Goal: Task Accomplishment & Management: Manage account settings

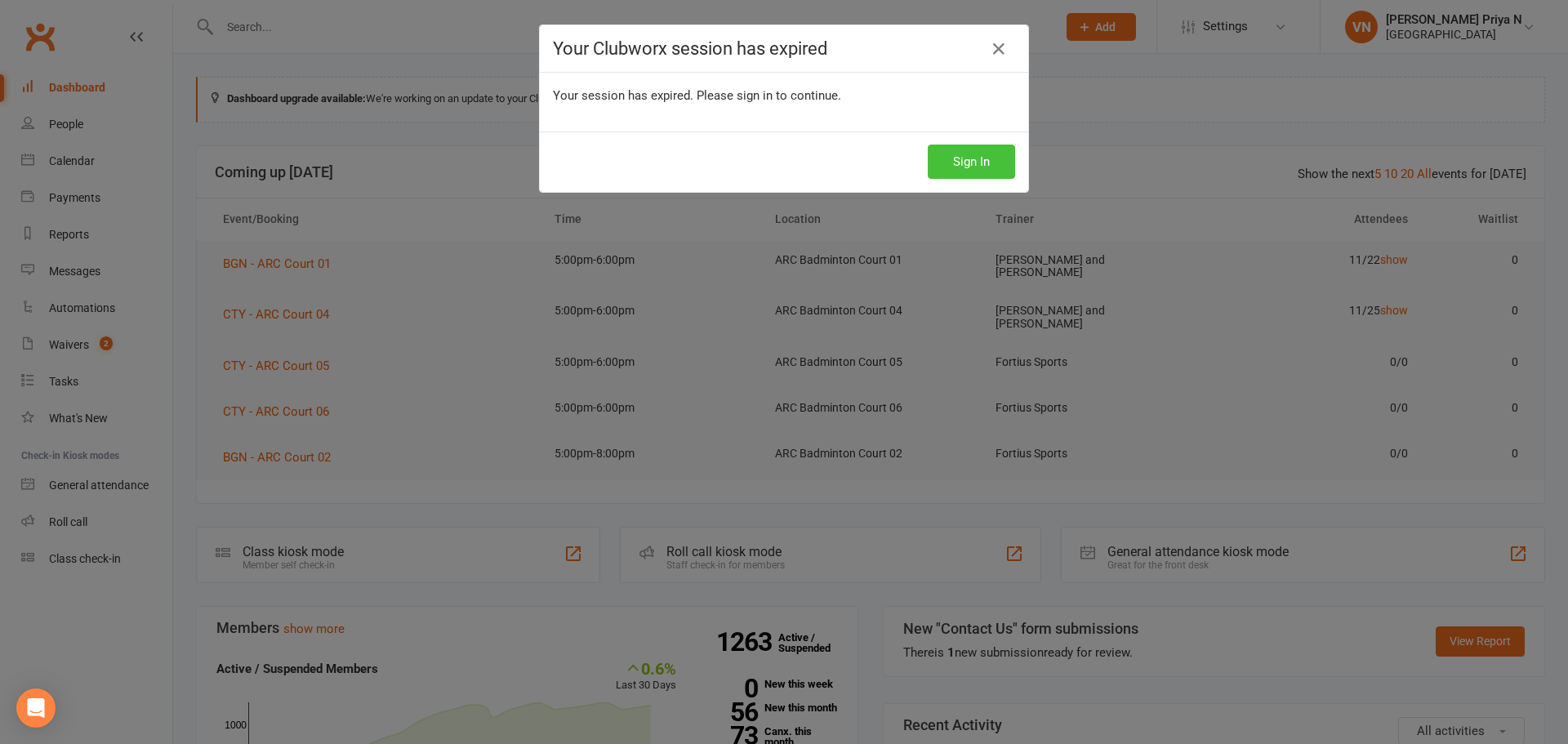
click at [962, 155] on button "Sign In" at bounding box center [972, 161] width 87 height 34
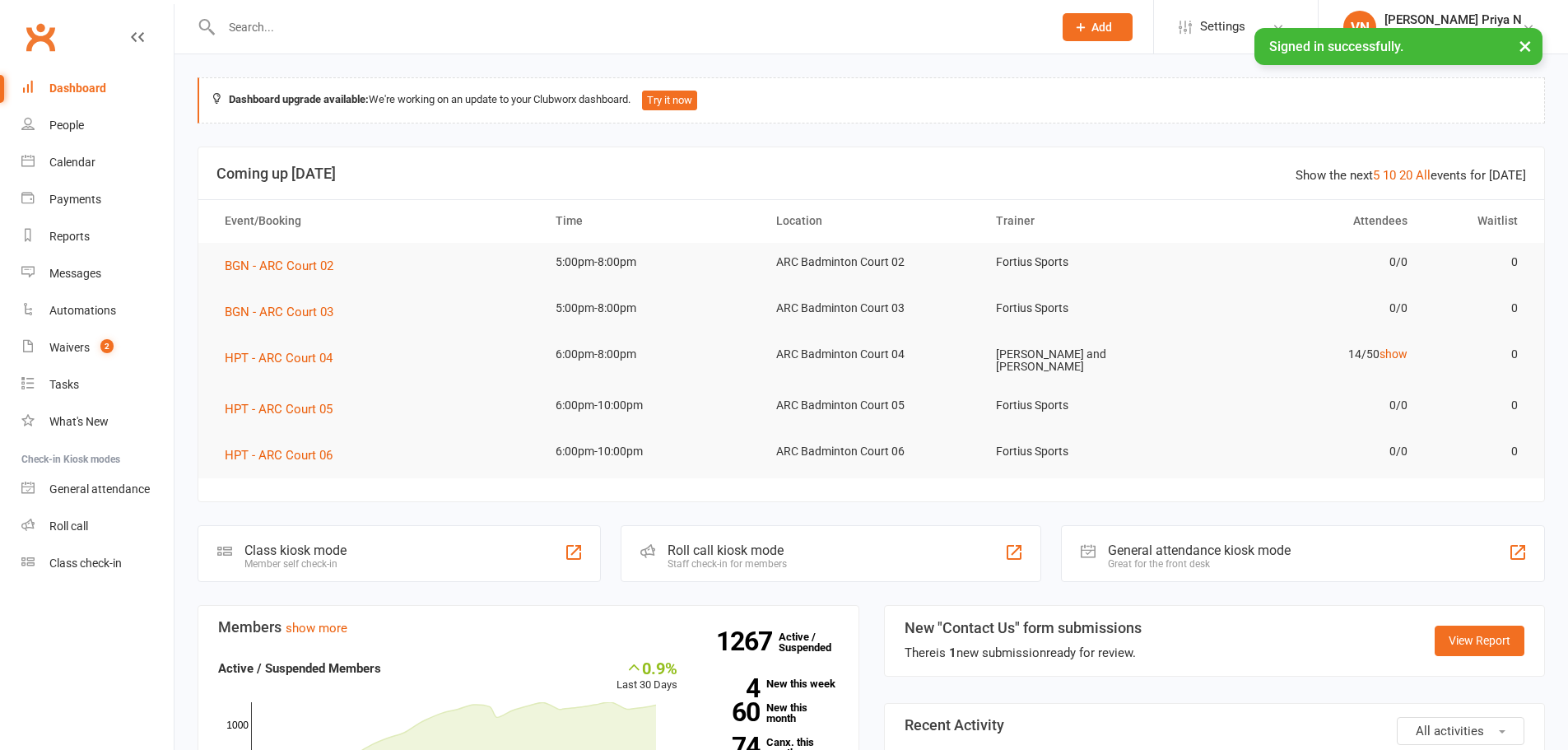
click at [282, 15] on input "text" at bounding box center [629, 26] width 825 height 23
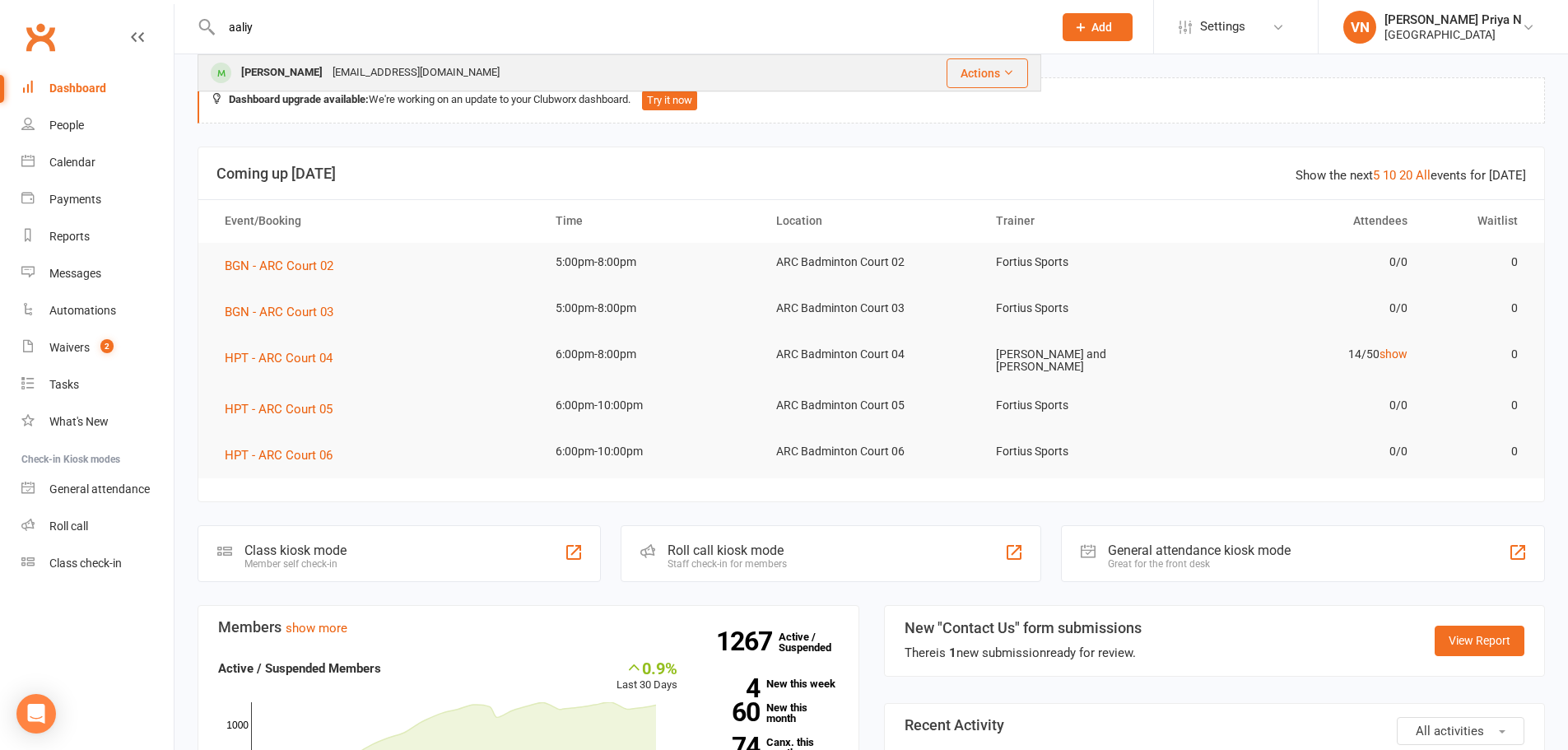
type input "aaliy"
click at [329, 70] on div "[EMAIL_ADDRESS][DOMAIN_NAME]" at bounding box center [416, 73] width 177 height 24
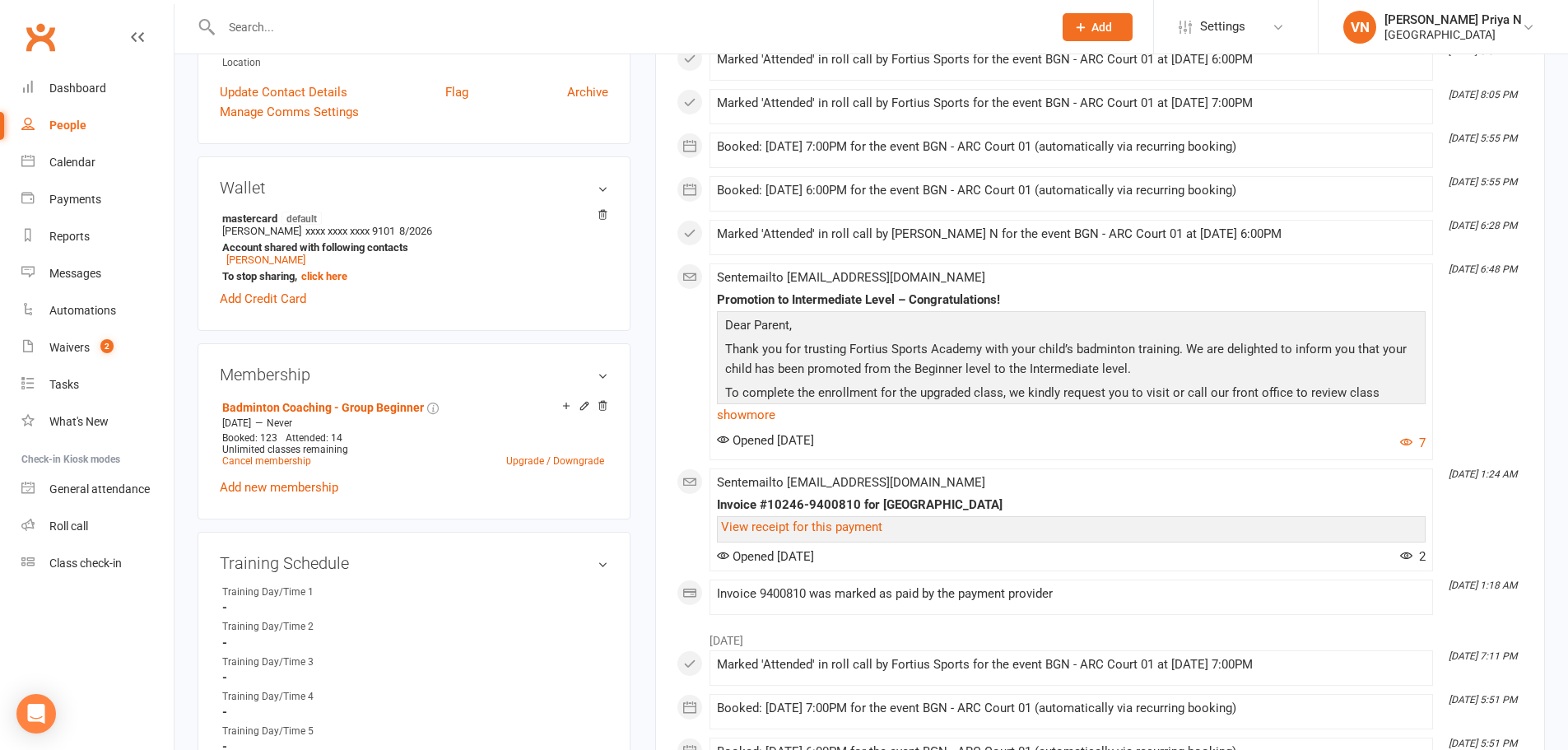
scroll to position [411, 0]
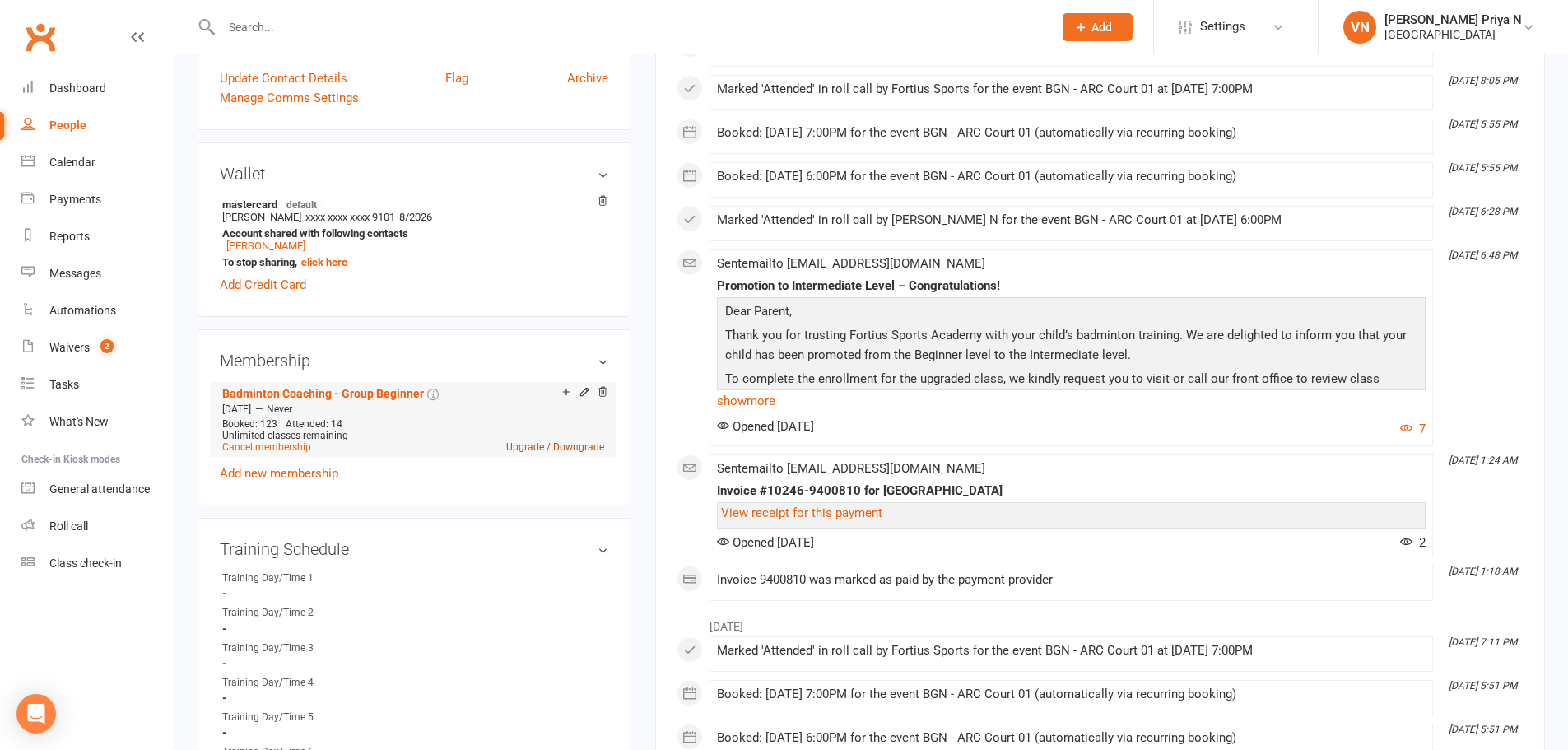
click at [527, 442] on link "Upgrade / Downgrade" at bounding box center [555, 447] width 98 height 12
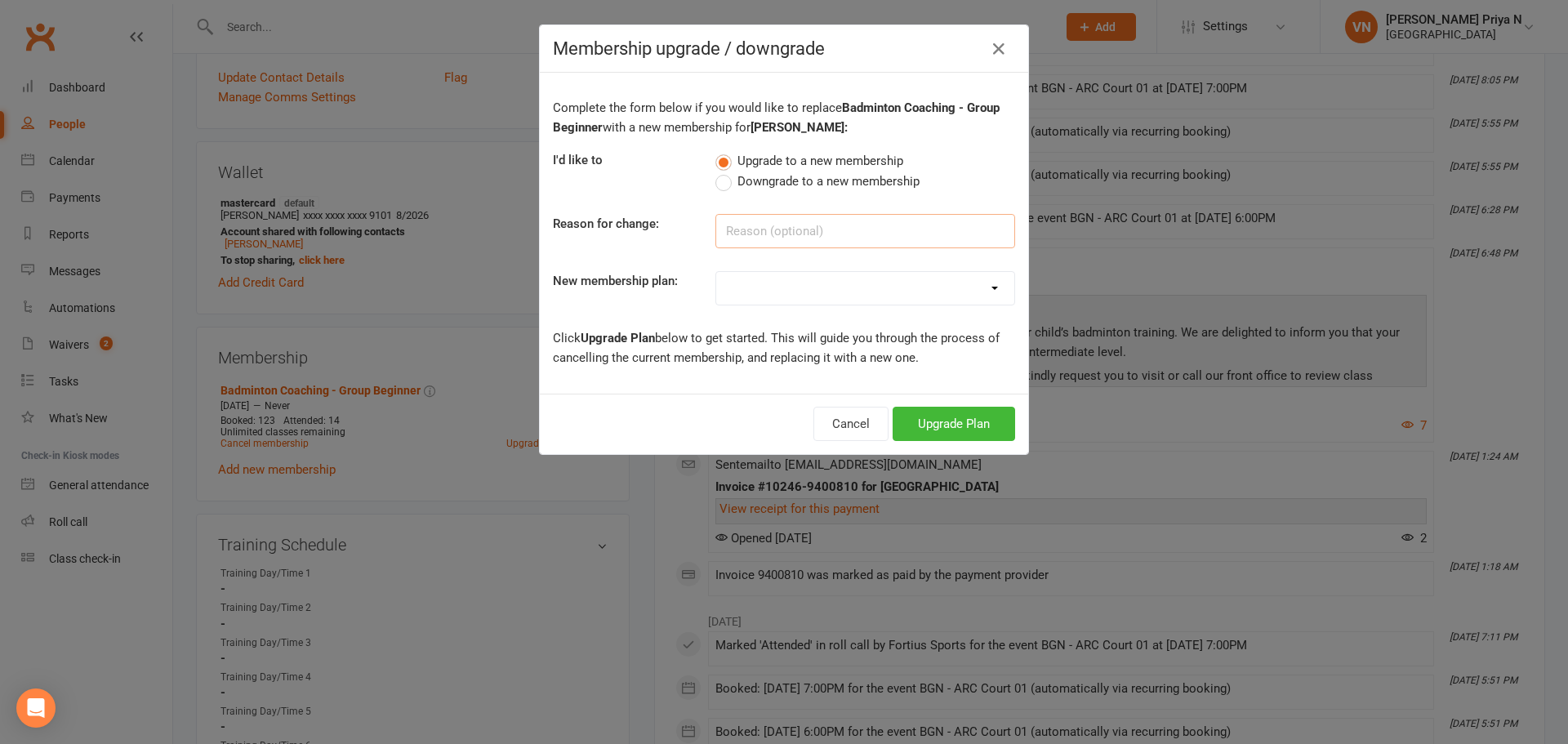
click at [780, 220] on input at bounding box center [865, 231] width 300 height 34
click at [815, 228] on input at bounding box center [865, 231] width 300 height 34
type input "moved to intermediate"
click at [824, 279] on select "Badminton - Adult Annual Membership Badminton - Adult Monthly Membership Badmin…" at bounding box center [865, 288] width 298 height 33
select select "16"
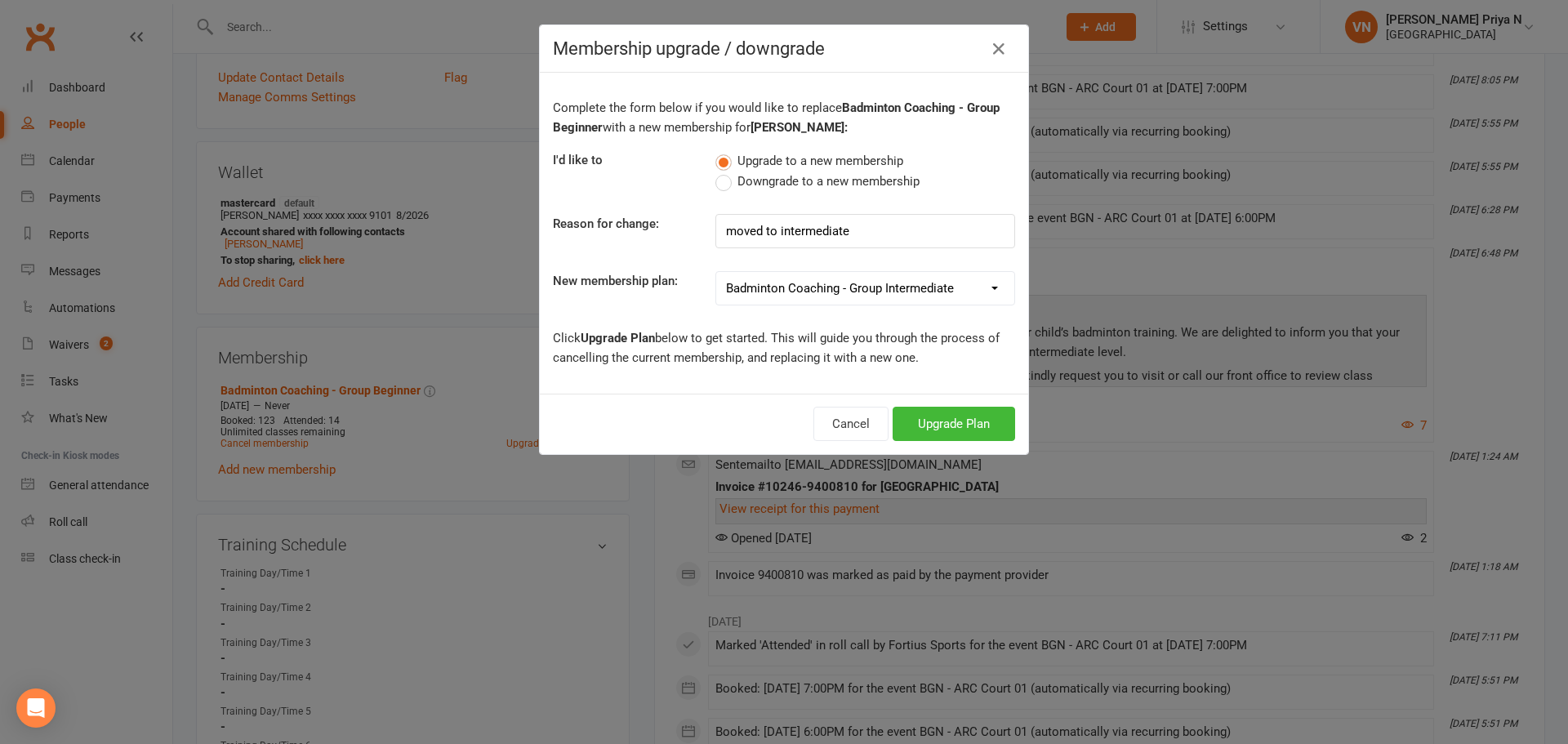
click at [716, 272] on select "Badminton - Adult Annual Membership Badminton - Adult Monthly Membership Badmin…" at bounding box center [865, 288] width 298 height 33
click at [942, 426] on button "Upgrade Plan" at bounding box center [954, 423] width 123 height 34
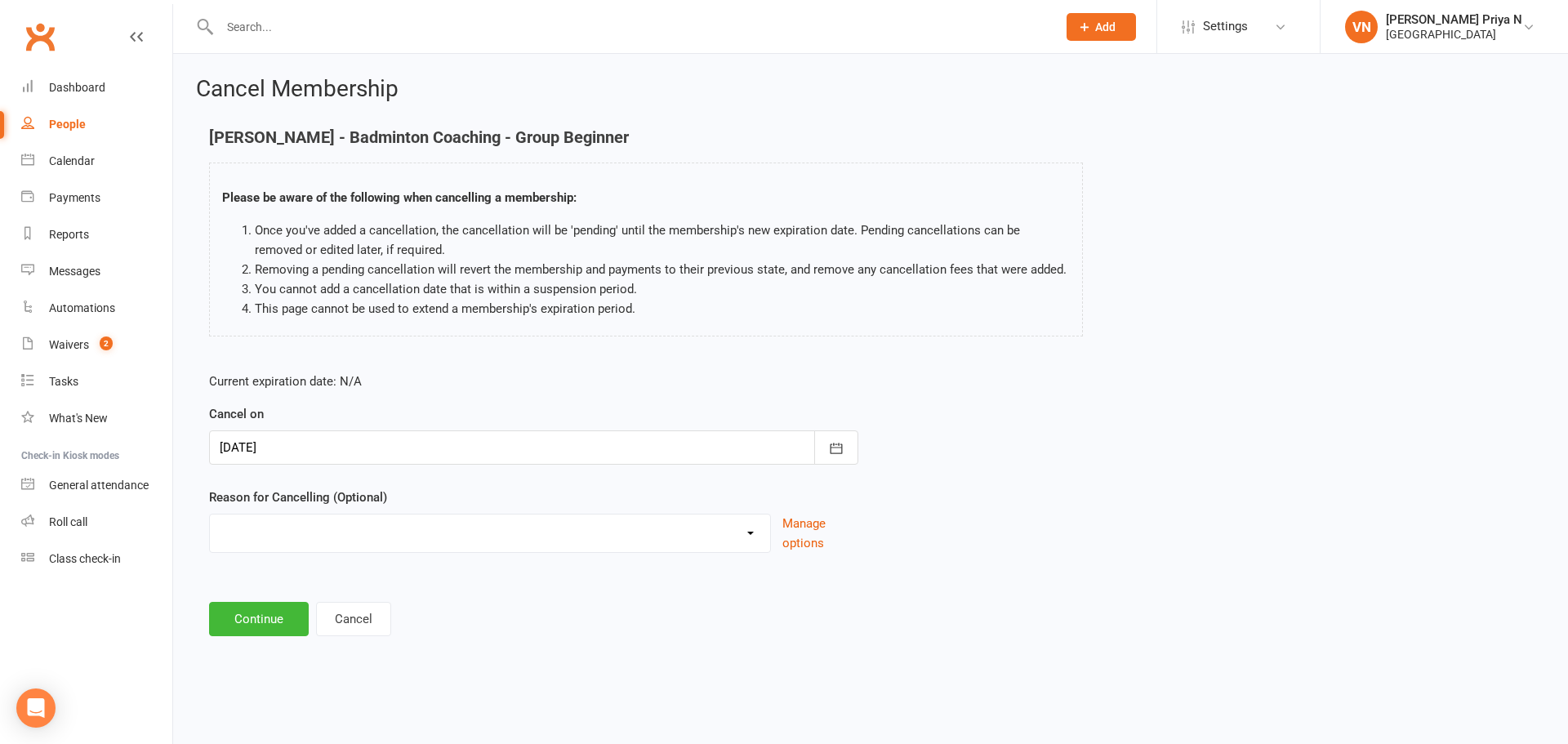
click at [663, 543] on select "Coaches Request Coaching is Complete Coach Request Customer requested via email…" at bounding box center [490, 531] width 560 height 33
select select "2"
click at [210, 515] on select "Coaches Request Coaching is Complete Coach Request Customer requested via email…" at bounding box center [490, 531] width 560 height 33
click at [293, 615] on button "Continue" at bounding box center [259, 619] width 100 height 34
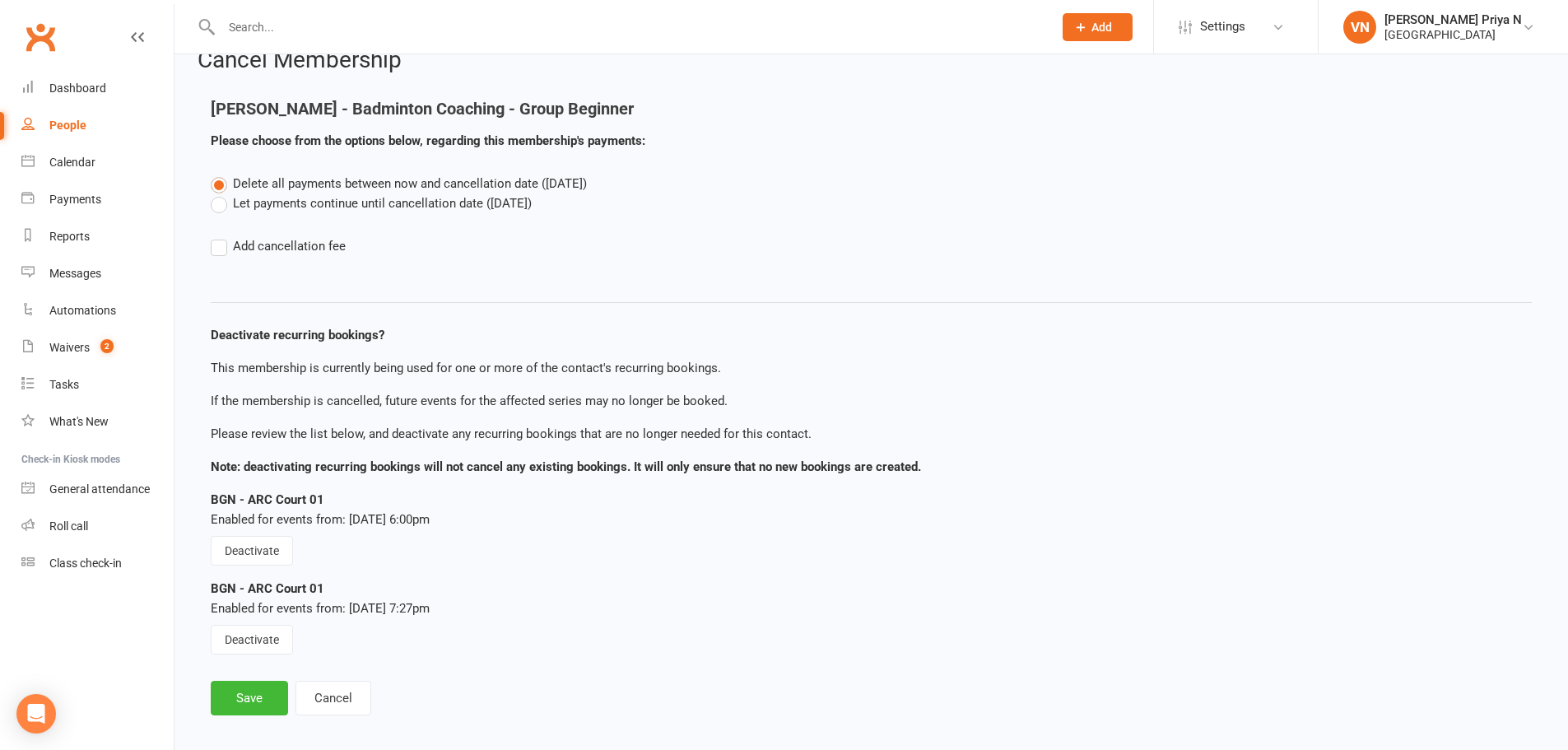
scroll to position [45, 0]
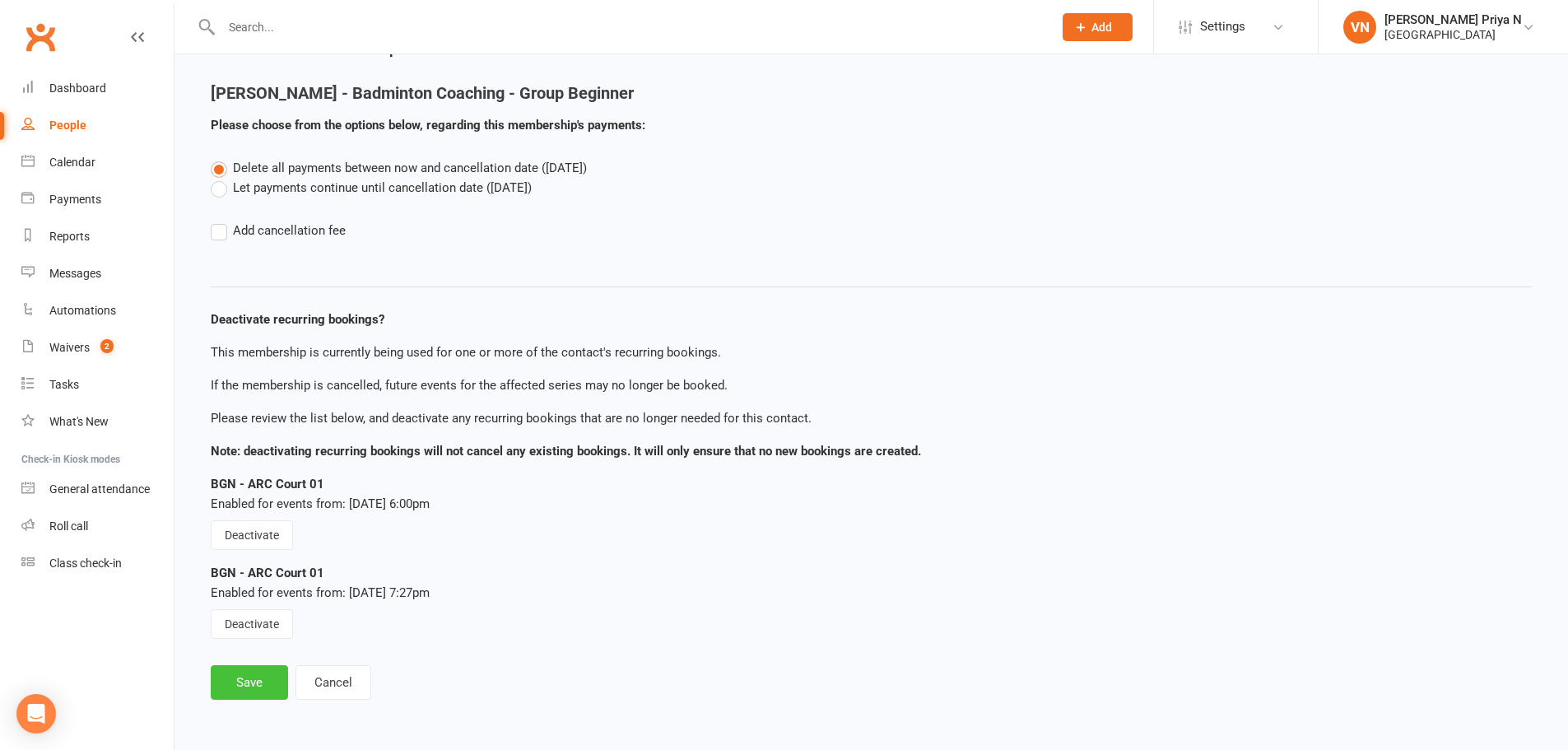
click at [250, 693] on button "Save" at bounding box center [249, 682] width 77 height 35
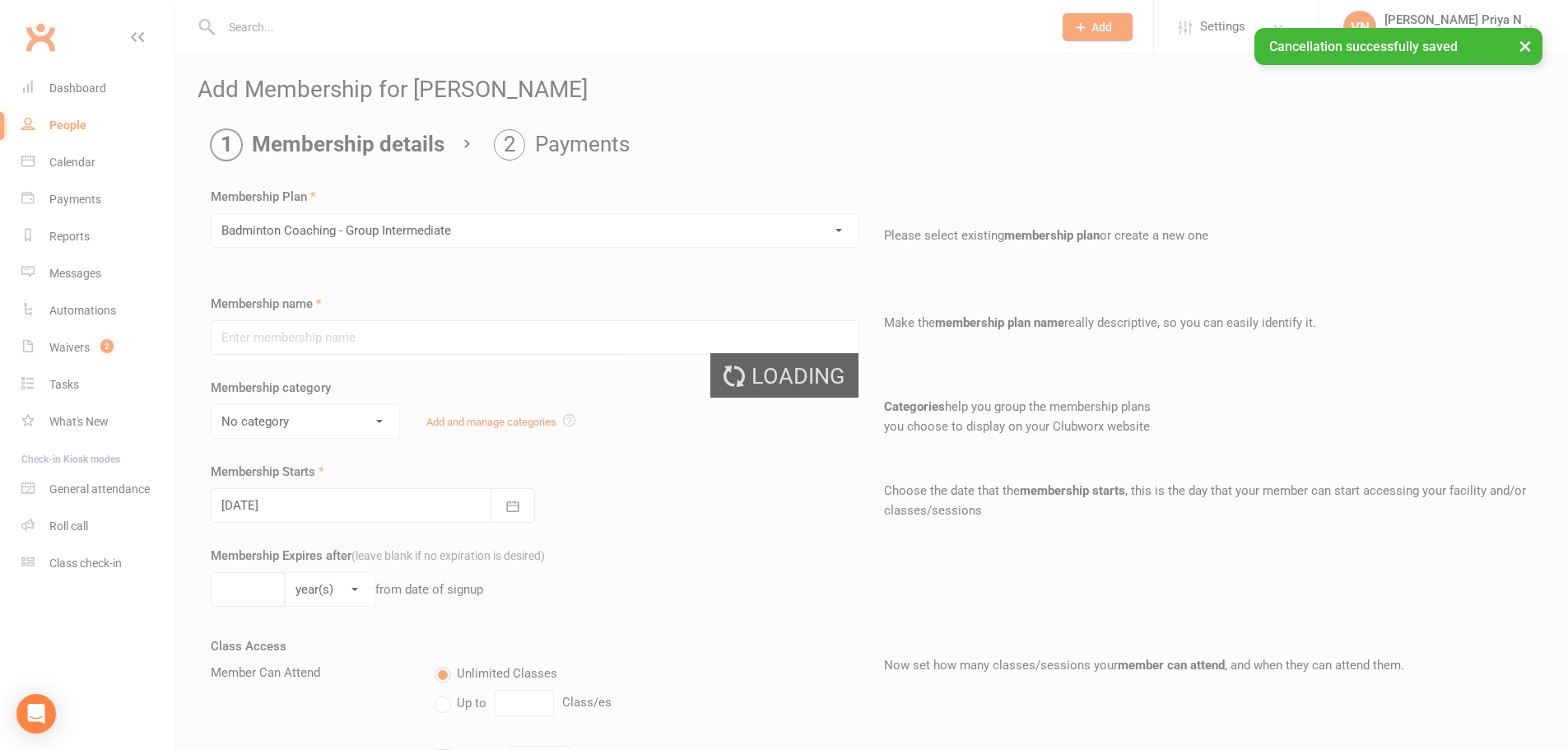
type input "Badminton Coaching - Group Intermediate"
select select "2"
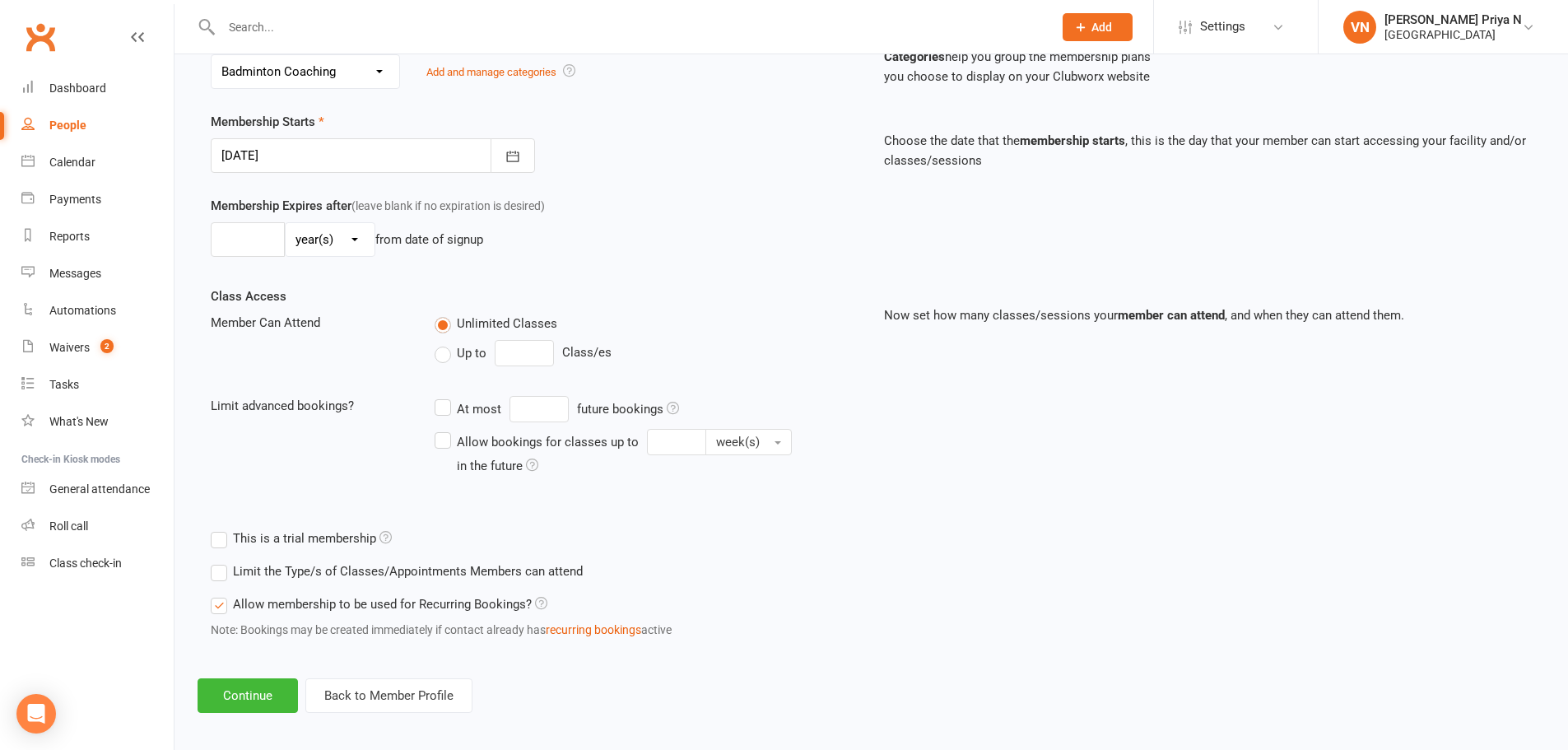
scroll to position [361, 0]
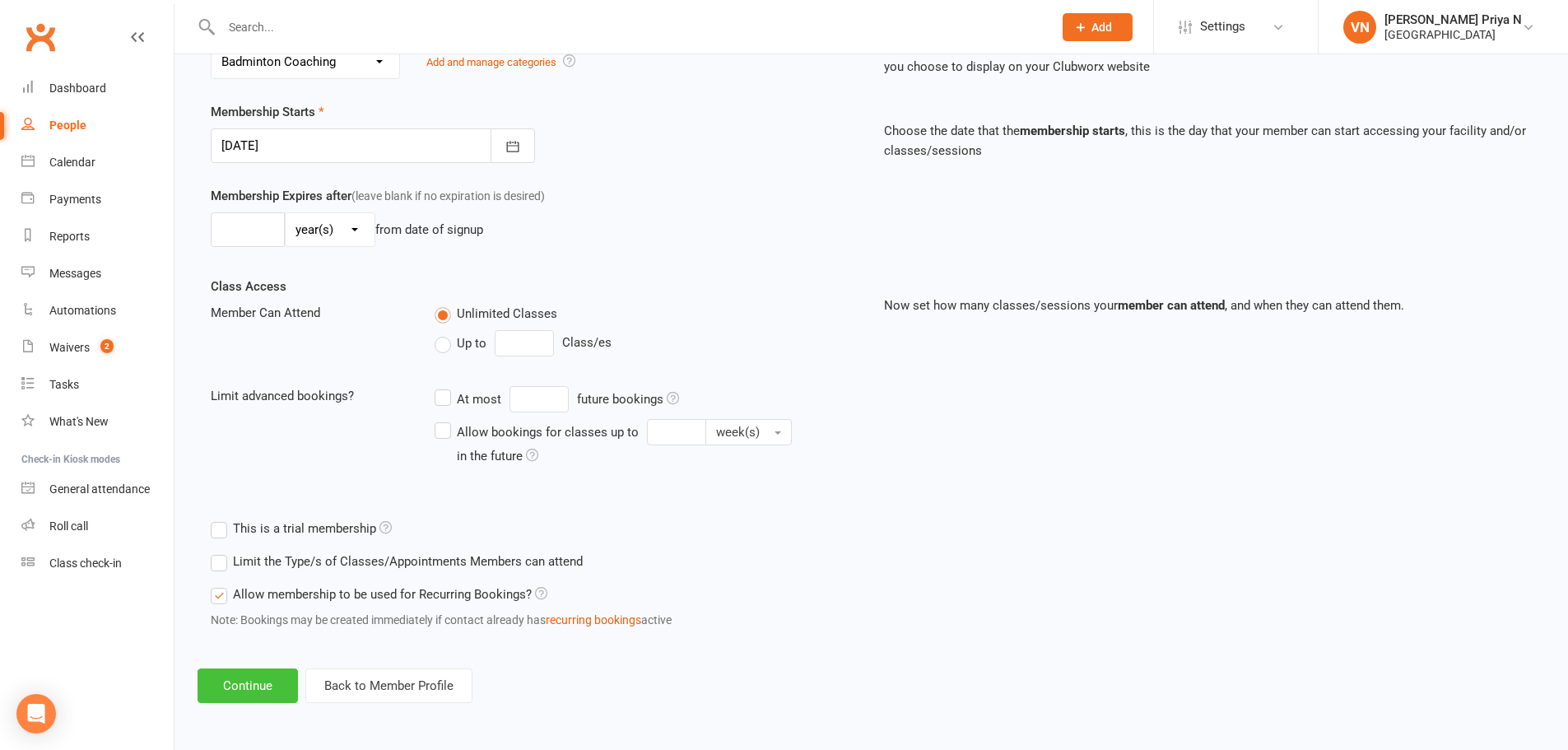
click at [271, 682] on button "Continue" at bounding box center [247, 685] width 101 height 35
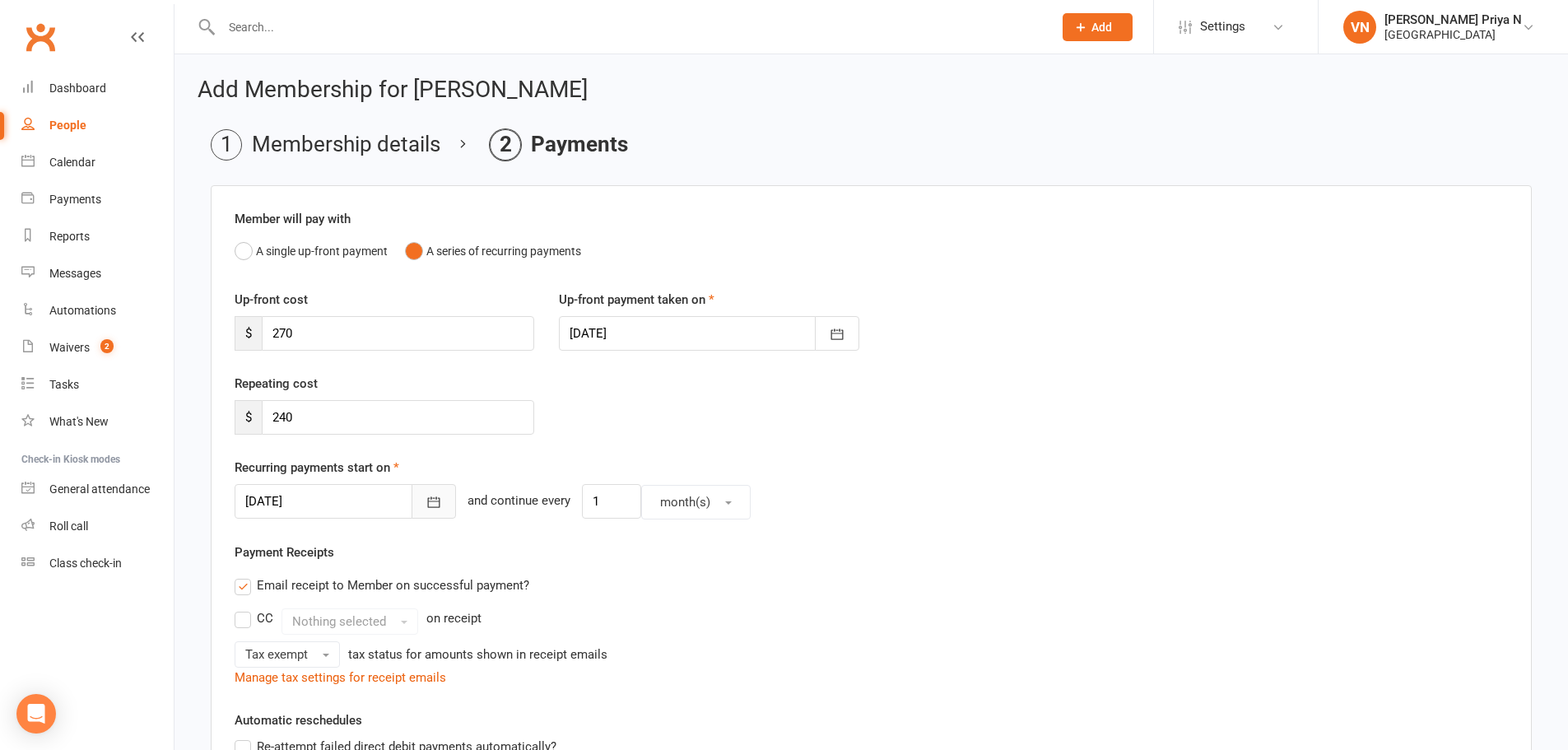
click at [428, 507] on icon "button" at bounding box center [434, 502] width 13 height 11
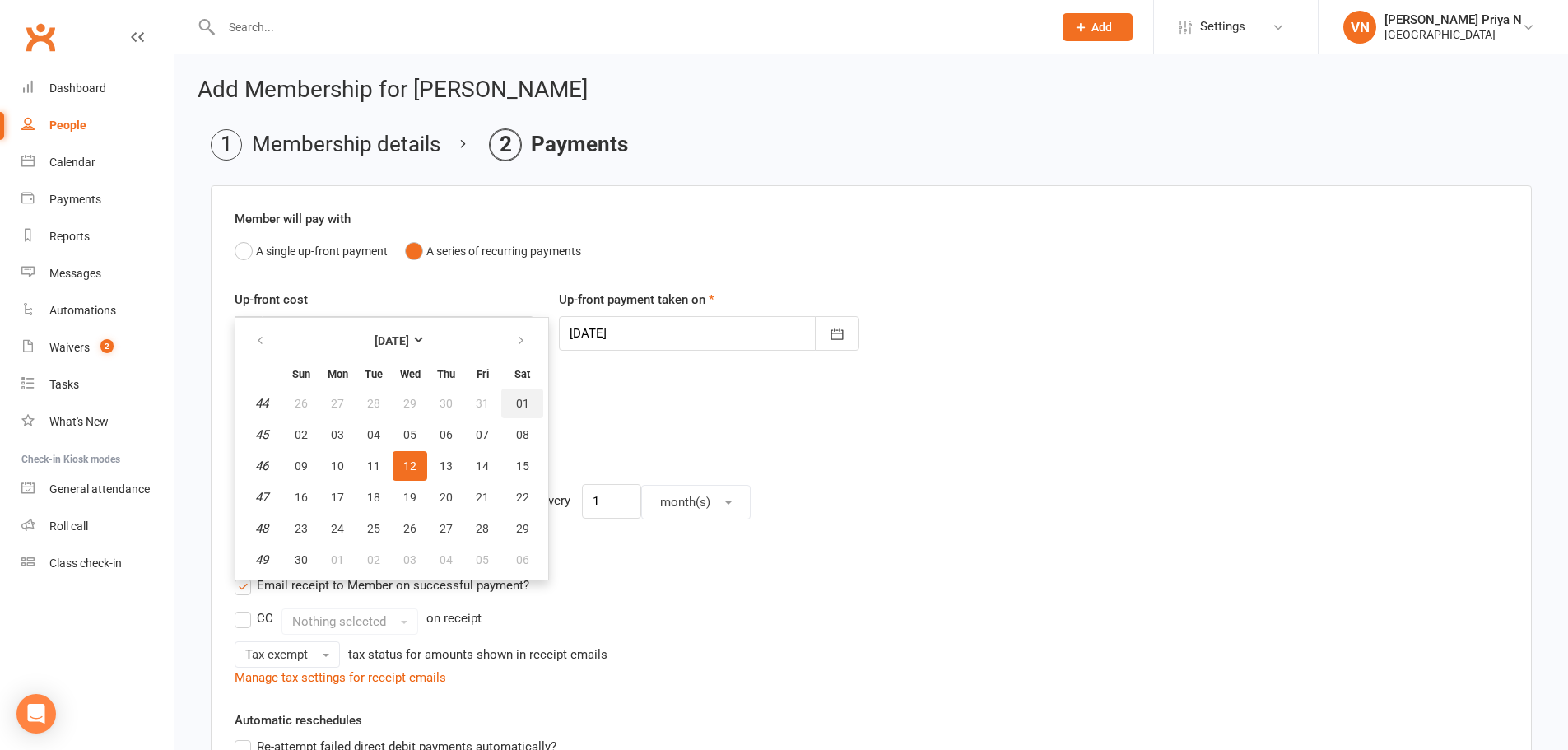
click at [520, 403] on span "01" at bounding box center [523, 404] width 14 height 14
type input "[DATE]"
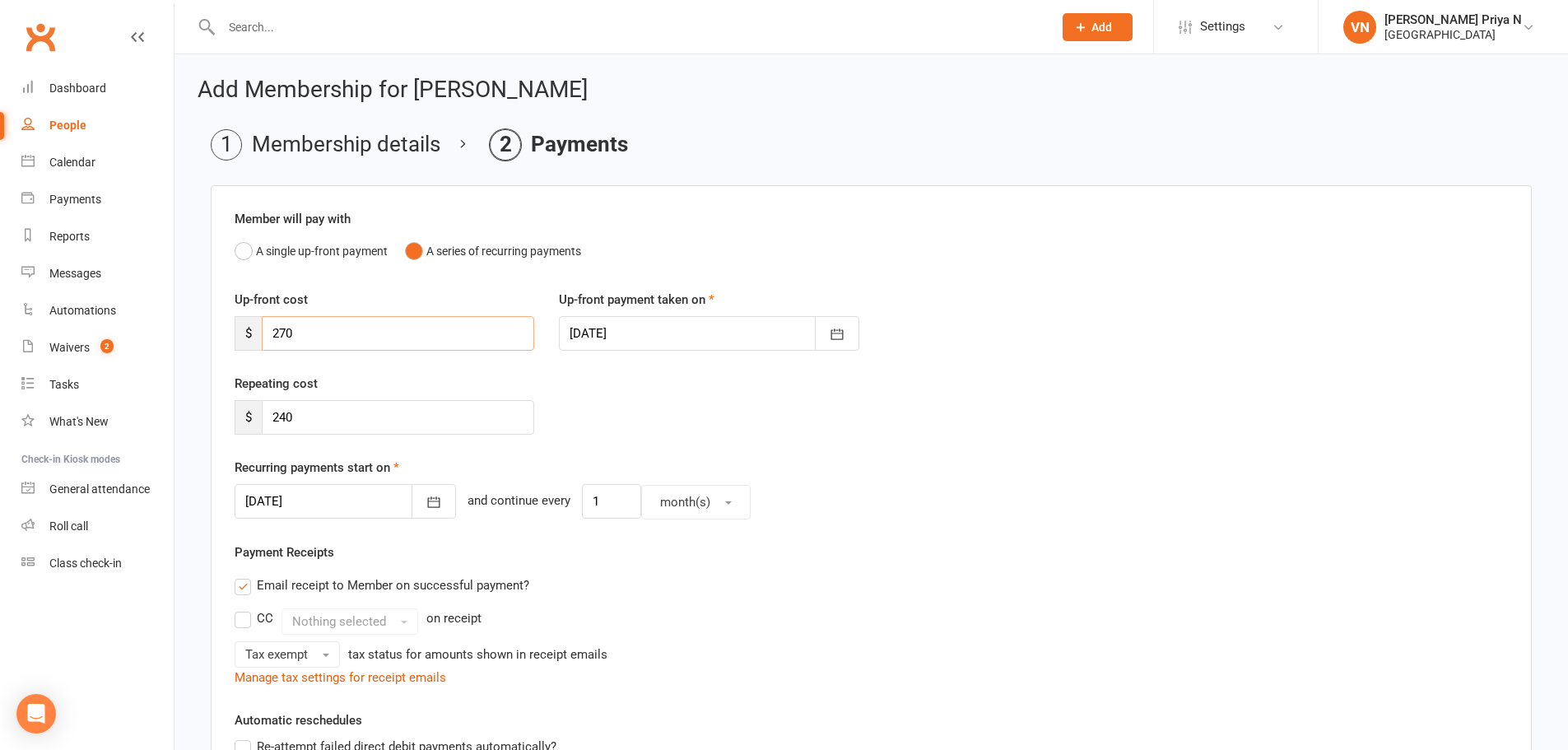
click at [368, 329] on input "270" at bounding box center [398, 333] width 273 height 35
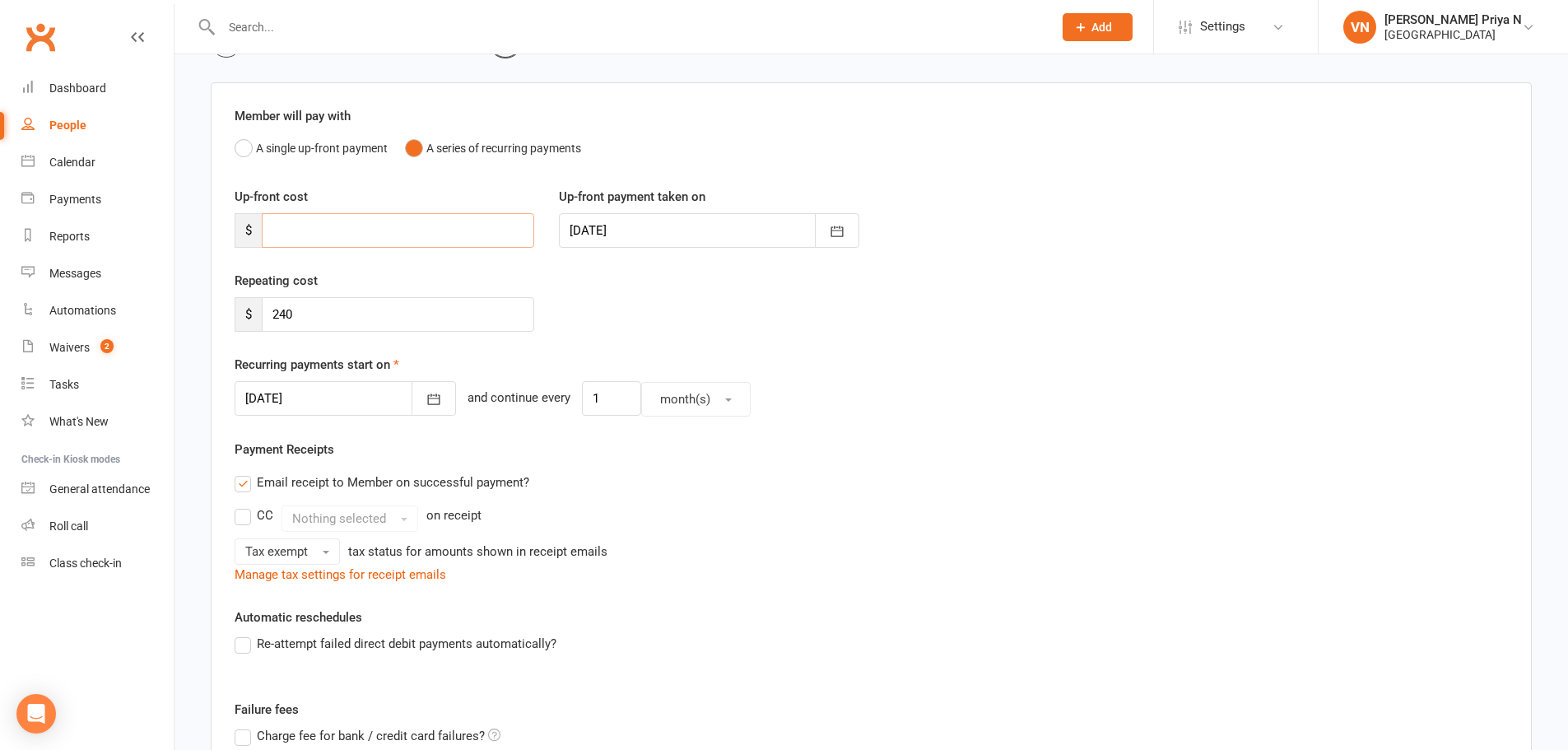
scroll to position [52, 0]
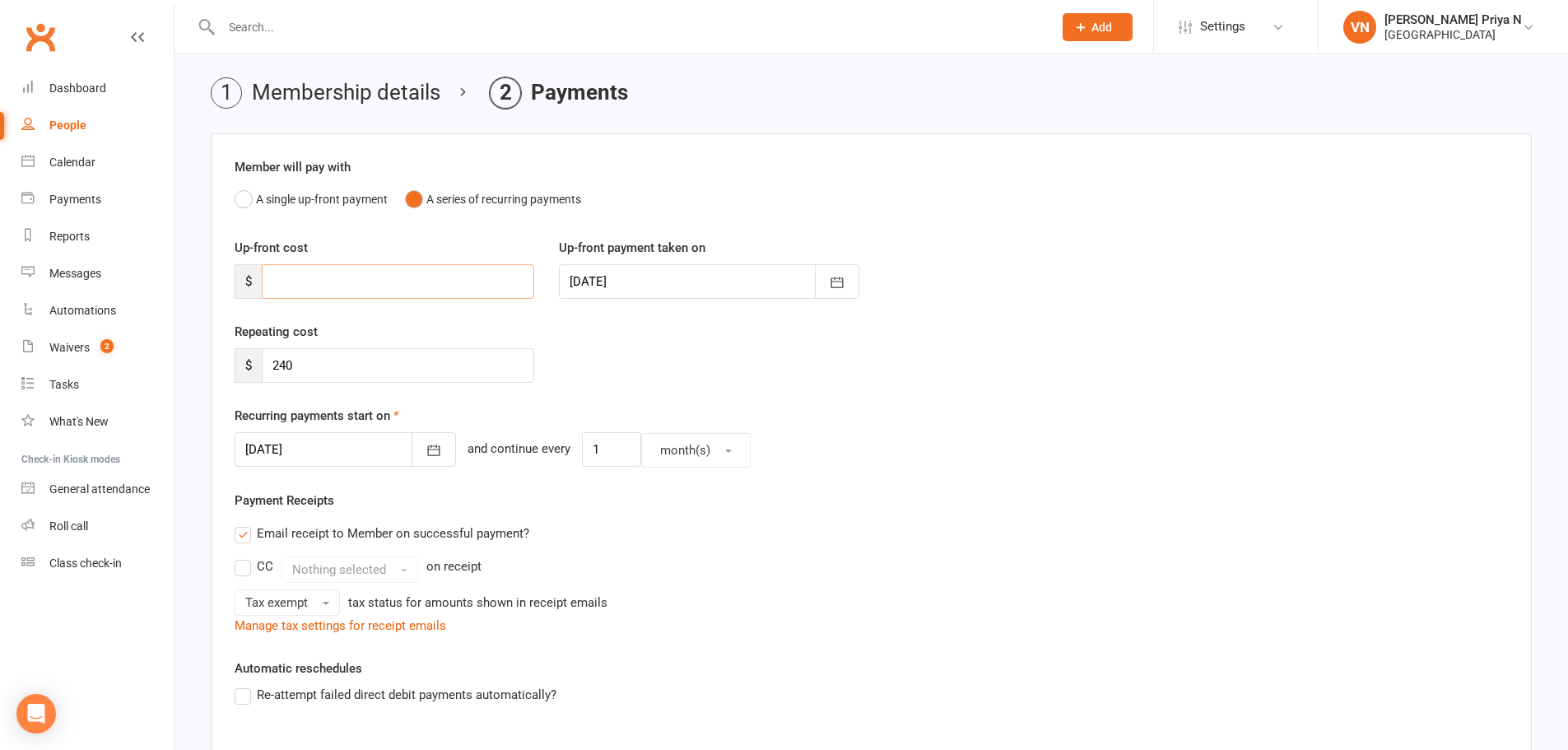
click at [502, 286] on input "number" at bounding box center [398, 281] width 273 height 35
type input "150"
click at [870, 319] on div "Up-front cost $ 150 Up-front payment taken on [DATE] [DATE] Sun Mon Tue Wed Thu…" at bounding box center [871, 279] width 1298 height 84
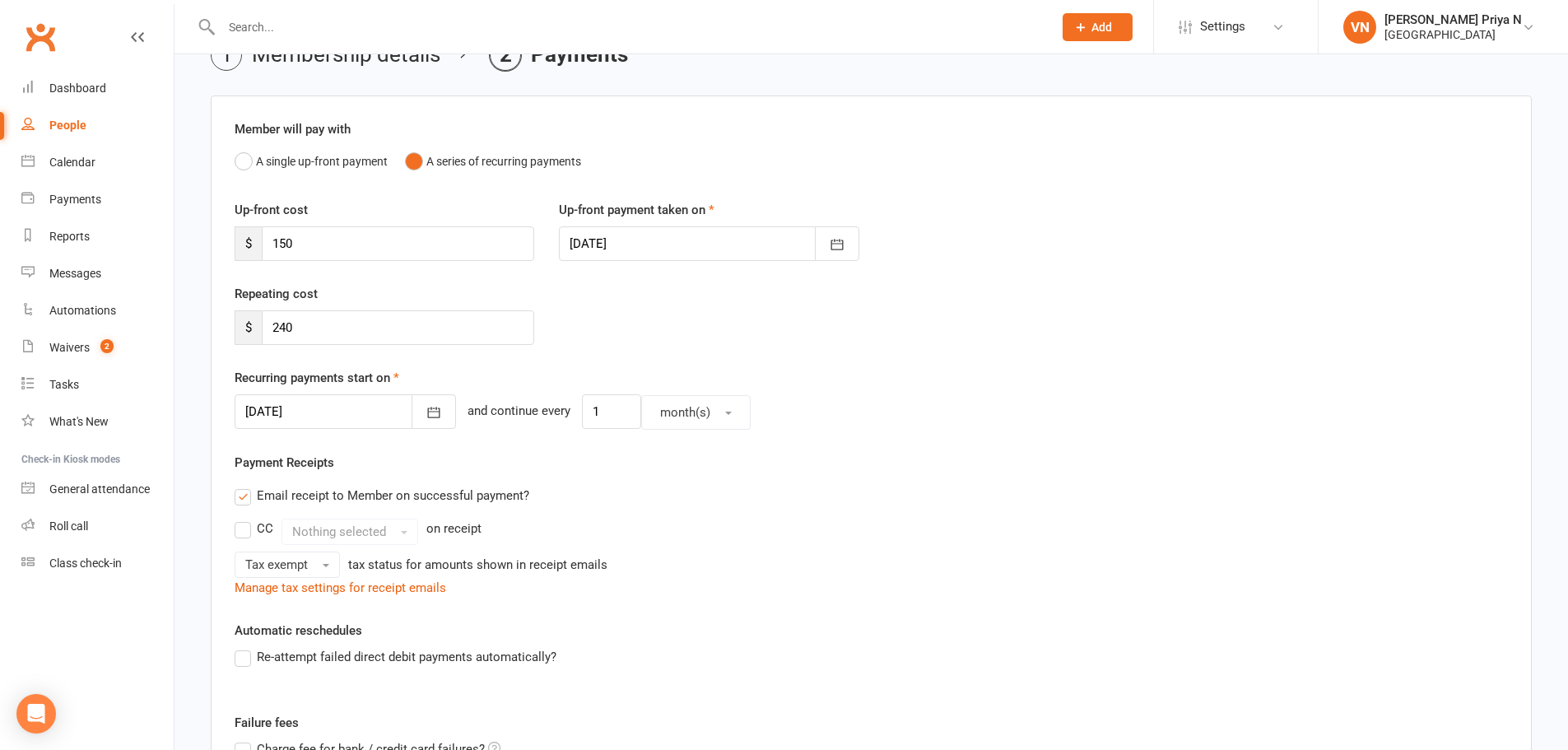
scroll to position [3, 0]
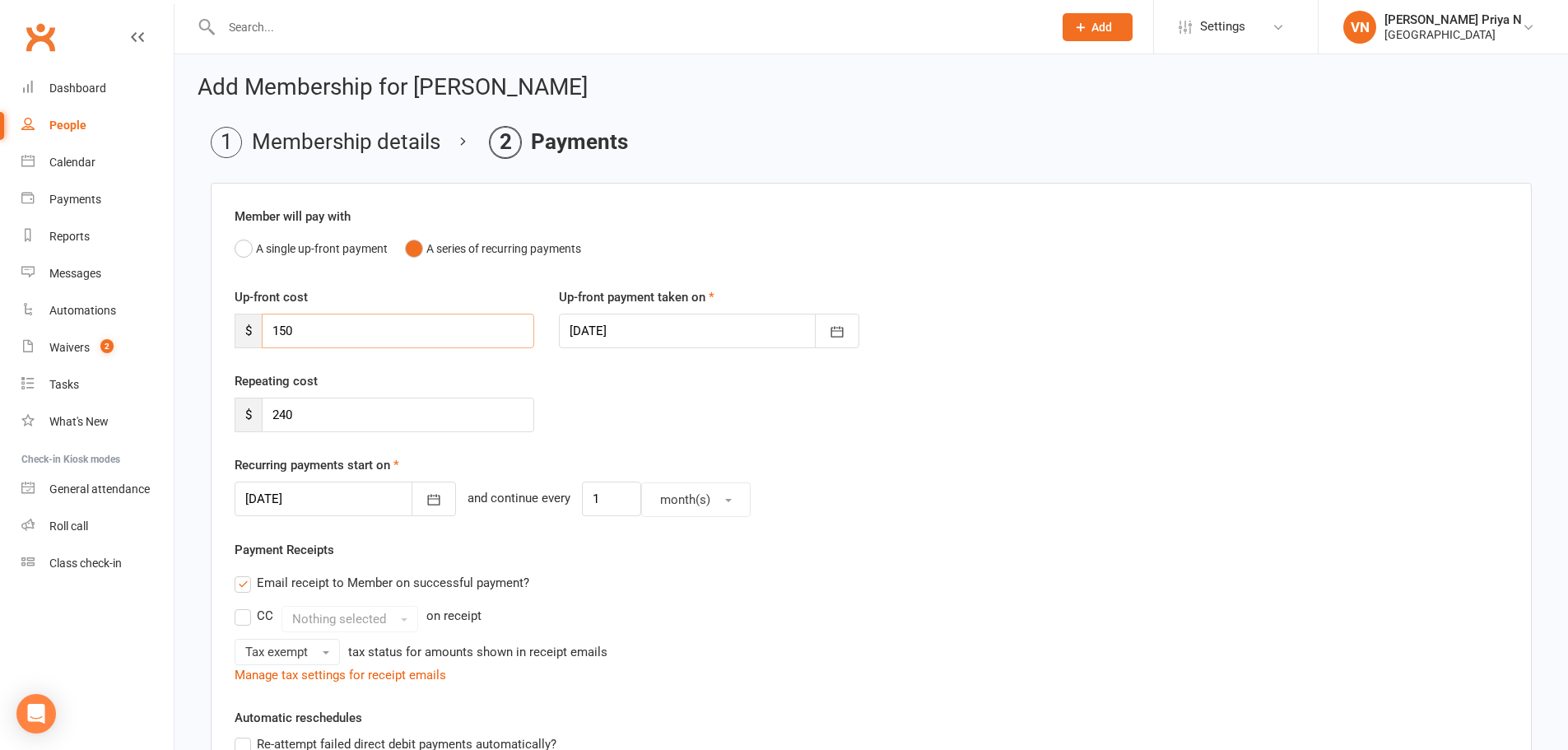
click at [395, 333] on input "150" at bounding box center [398, 330] width 273 height 35
click at [698, 390] on div "Repeating cost $ 240" at bounding box center [871, 412] width 1298 height 84
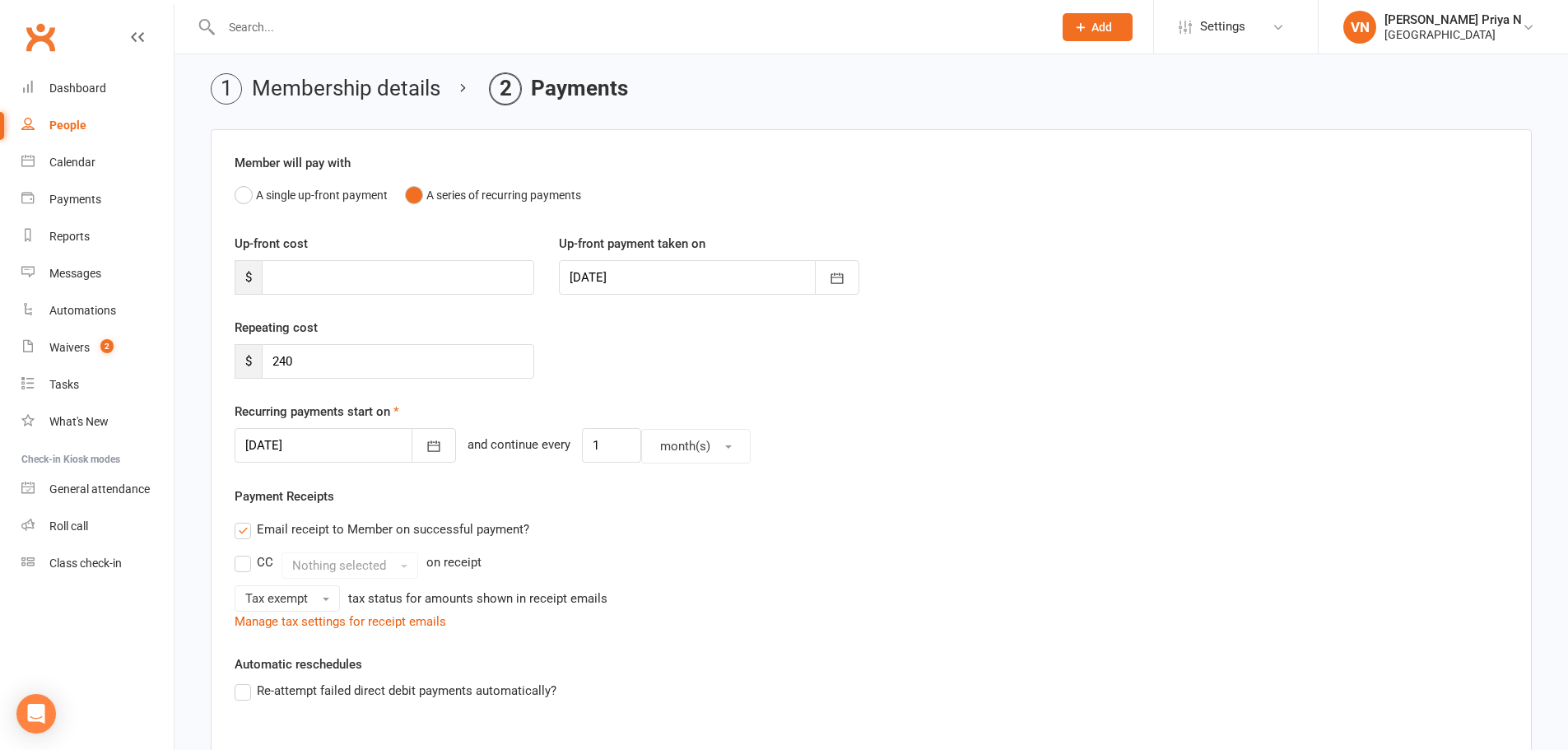
scroll to position [52, 0]
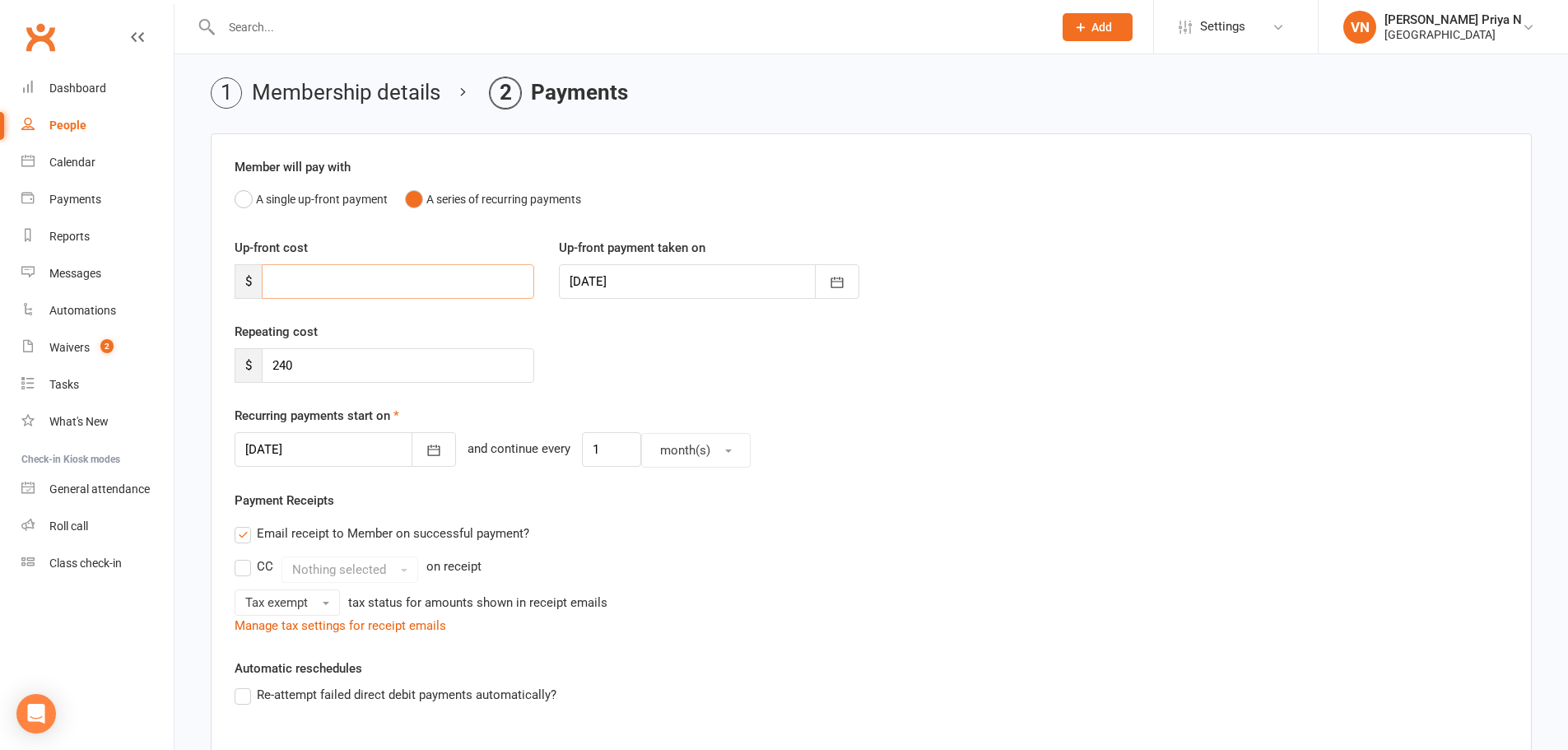
click at [301, 272] on input "number" at bounding box center [398, 281] width 273 height 35
click at [235, 184] on button "A single up-front payment" at bounding box center [311, 199] width 153 height 31
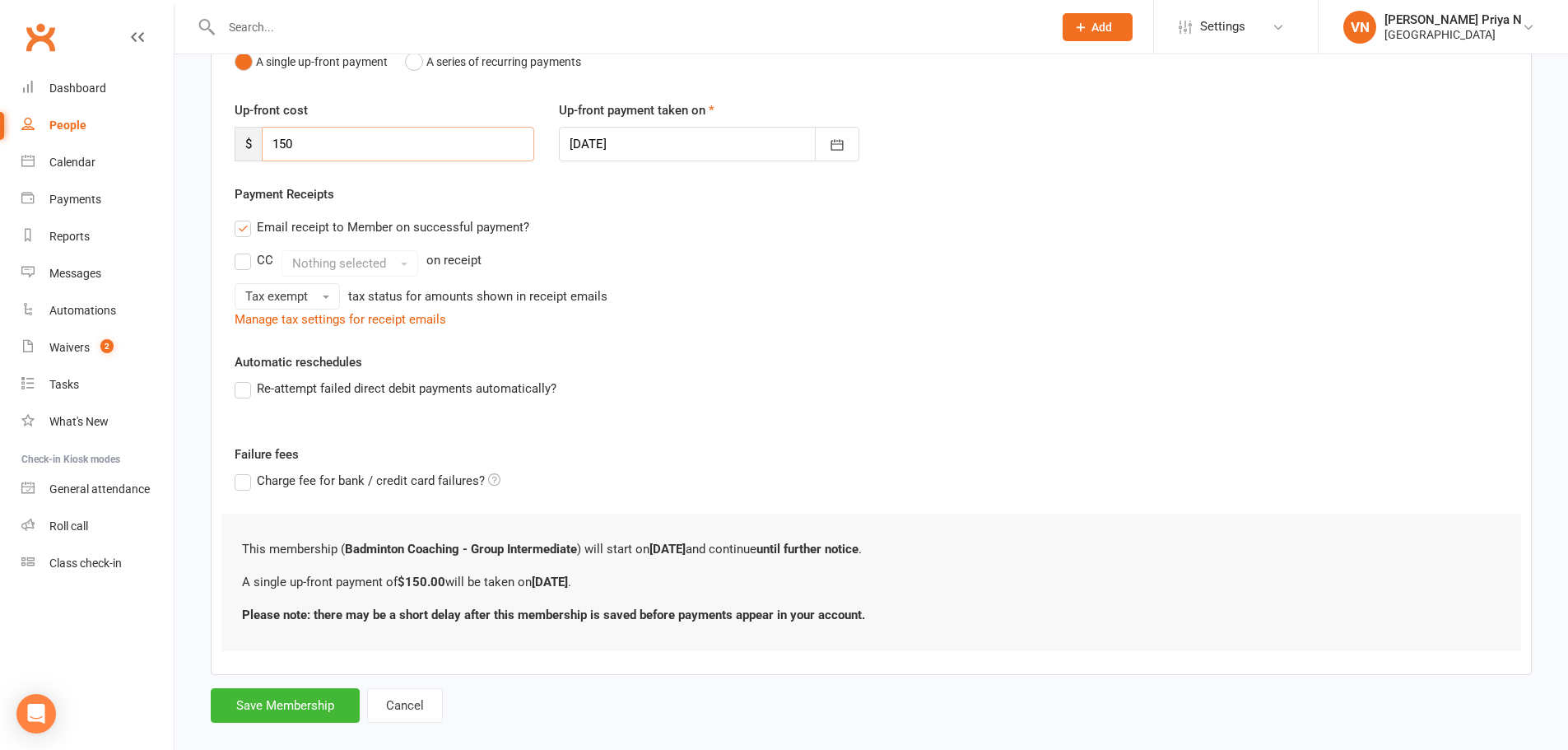
scroll to position [212, 0]
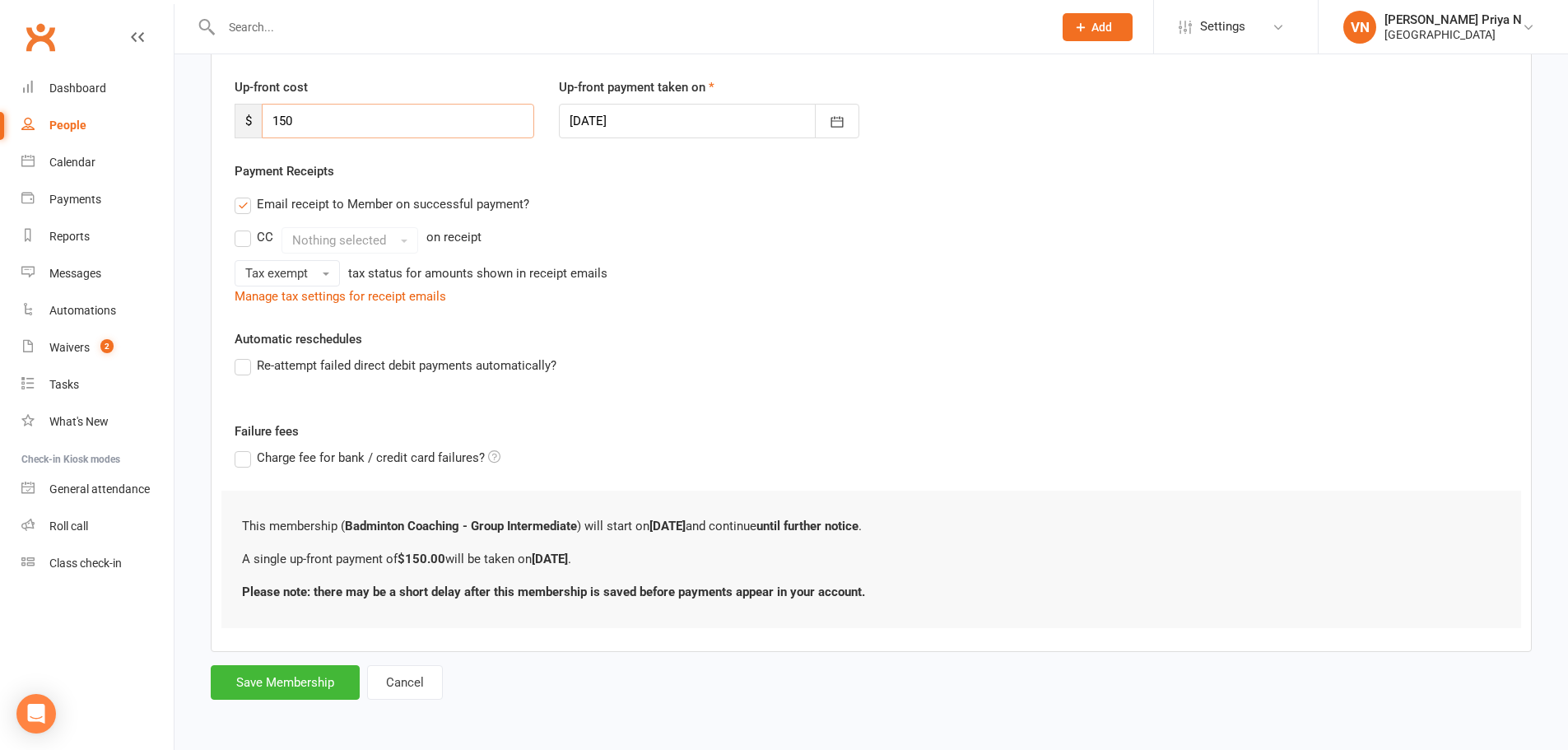
type input "150"
click at [1072, 350] on div "Automatic reschedules Re-attempt failed direct debit payments automatically?" at bounding box center [871, 364] width 1273 height 69
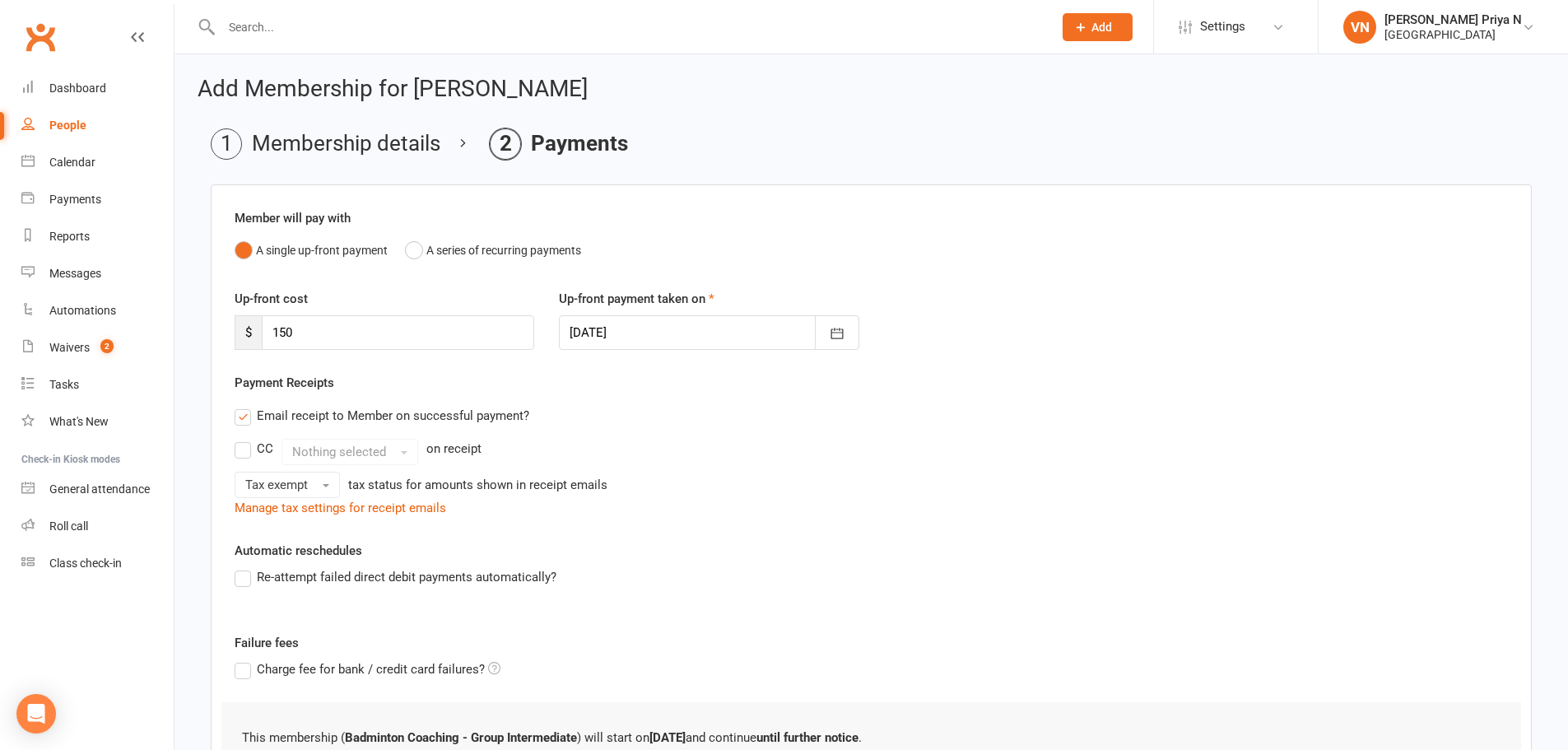
scroll to position [0, 0]
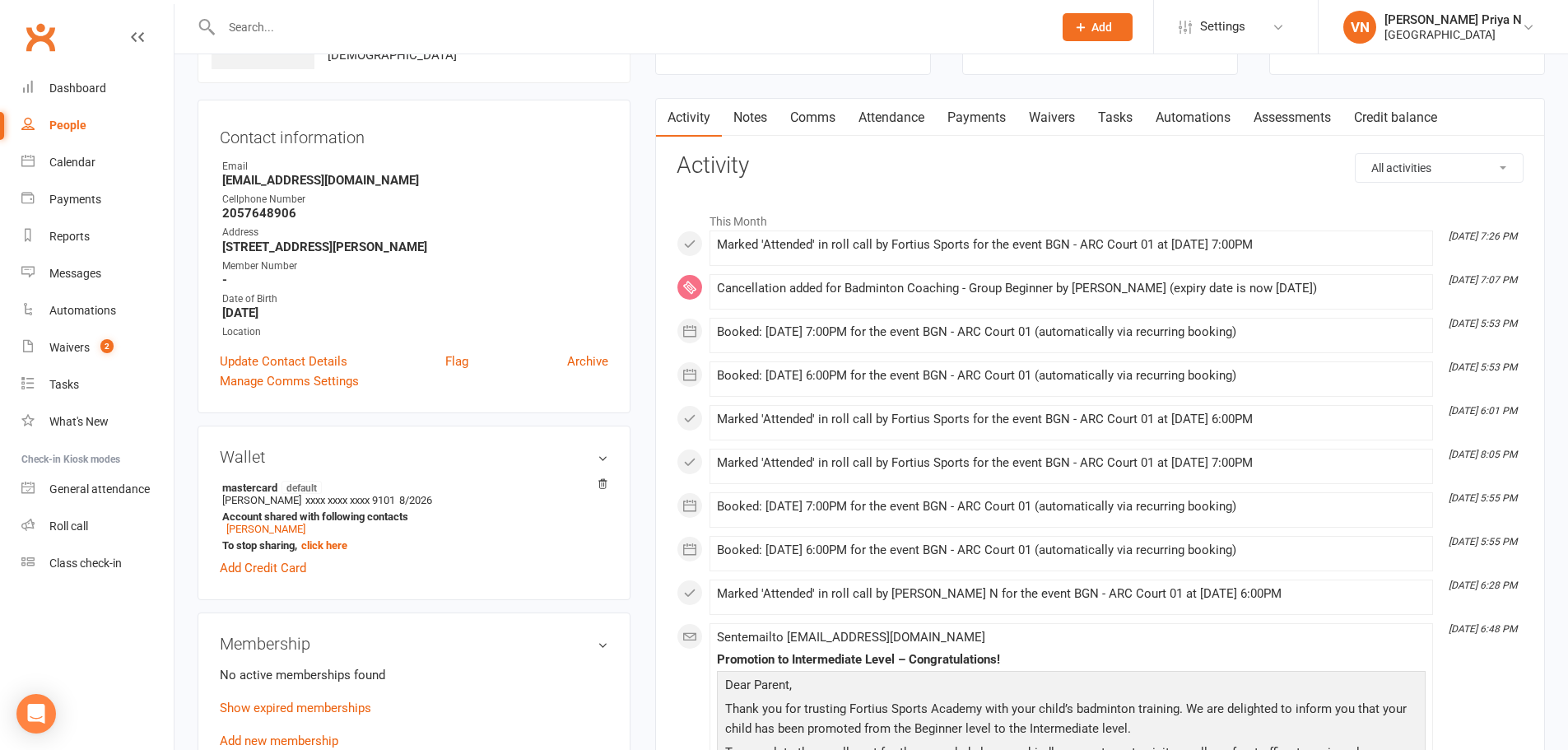
scroll to position [164, 0]
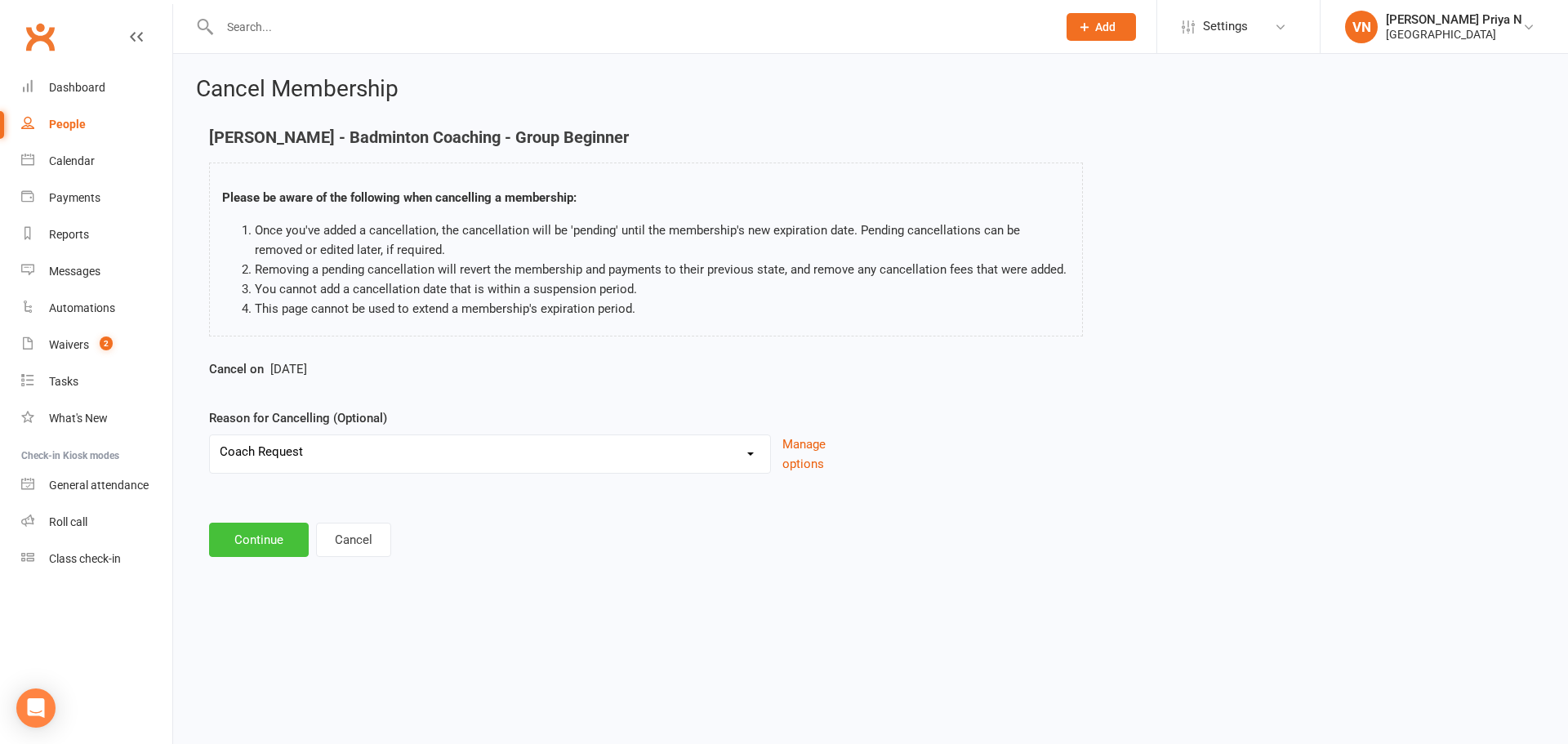
click at [282, 536] on button "Continue" at bounding box center [259, 539] width 100 height 34
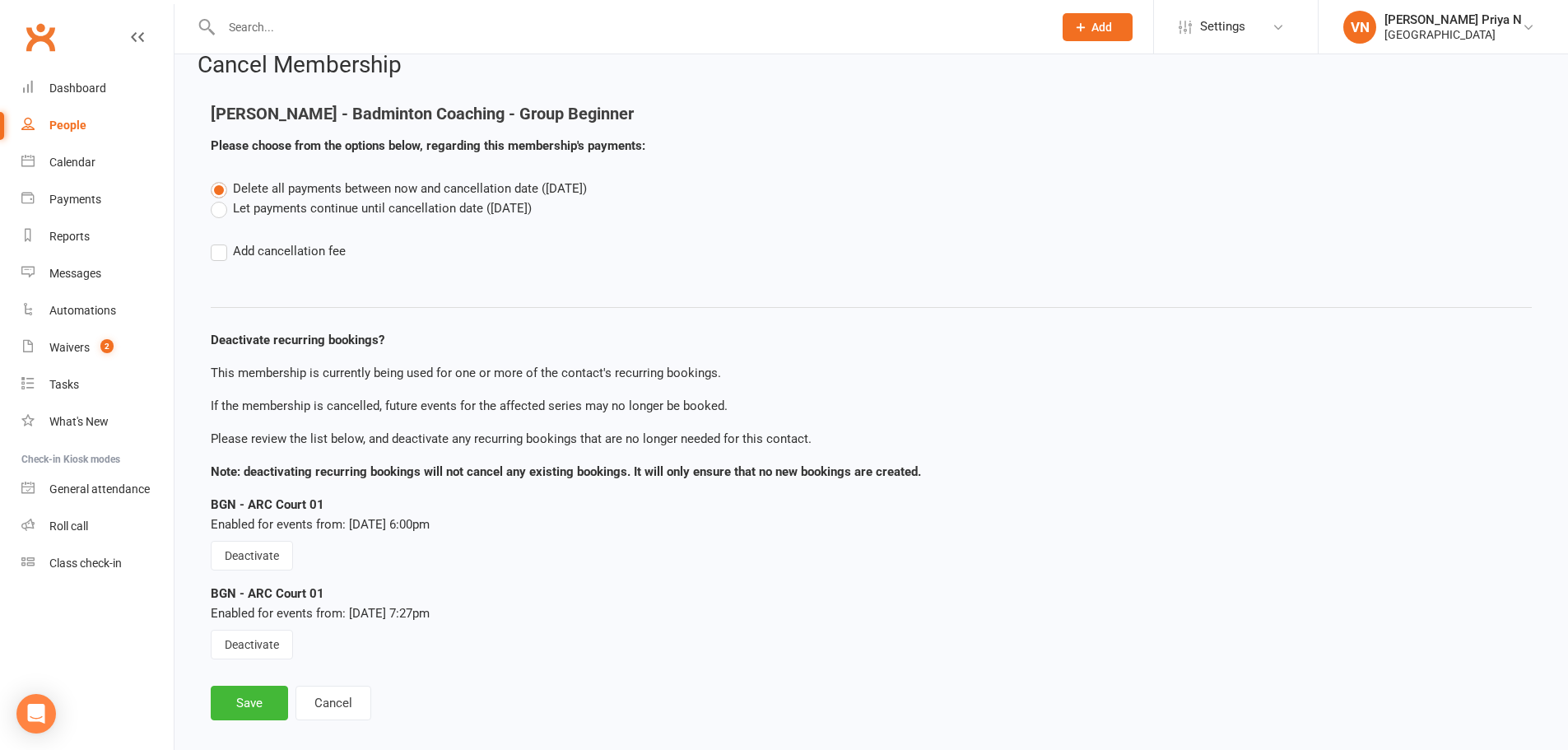
scroll to position [45, 0]
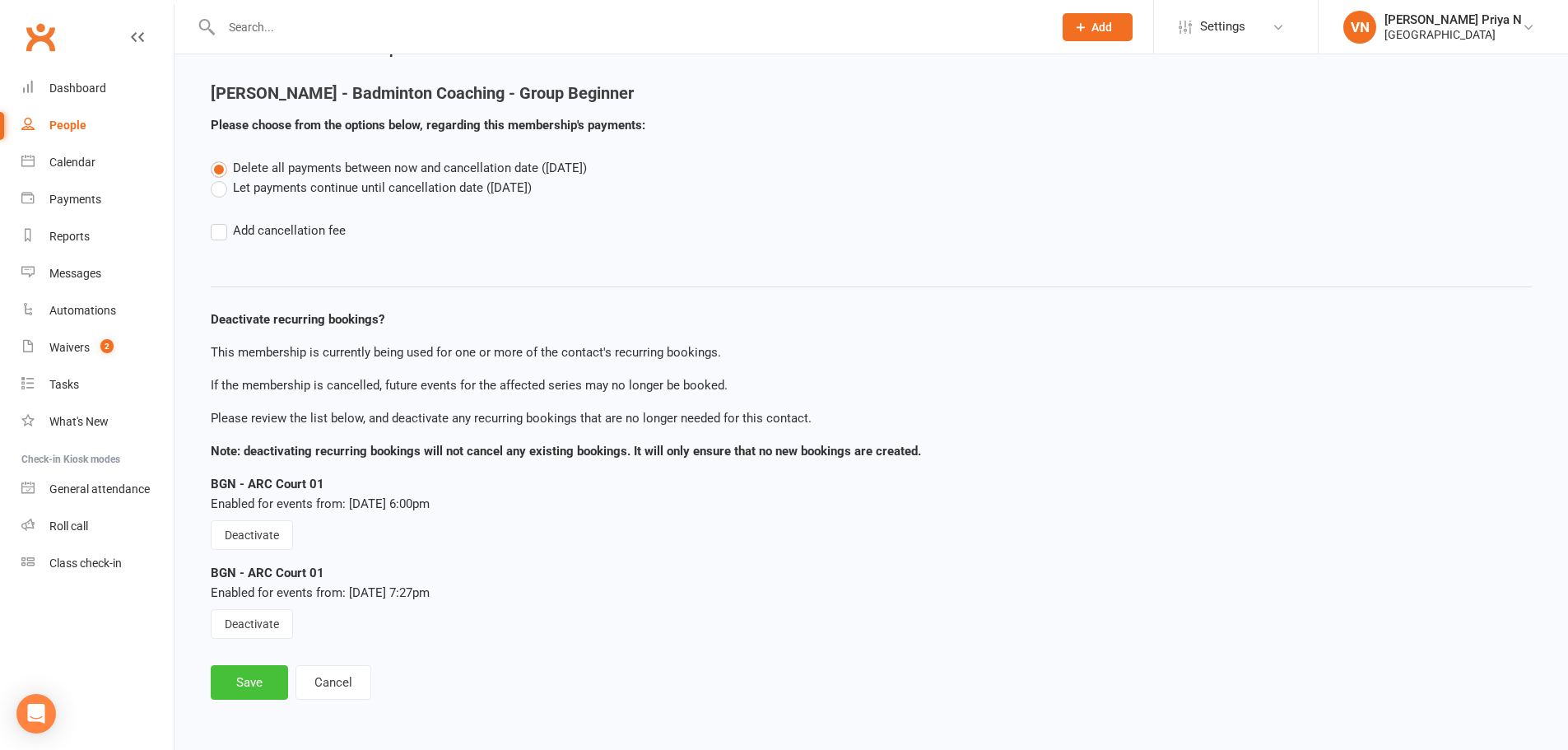
click at [266, 692] on button "Save" at bounding box center [249, 682] width 77 height 35
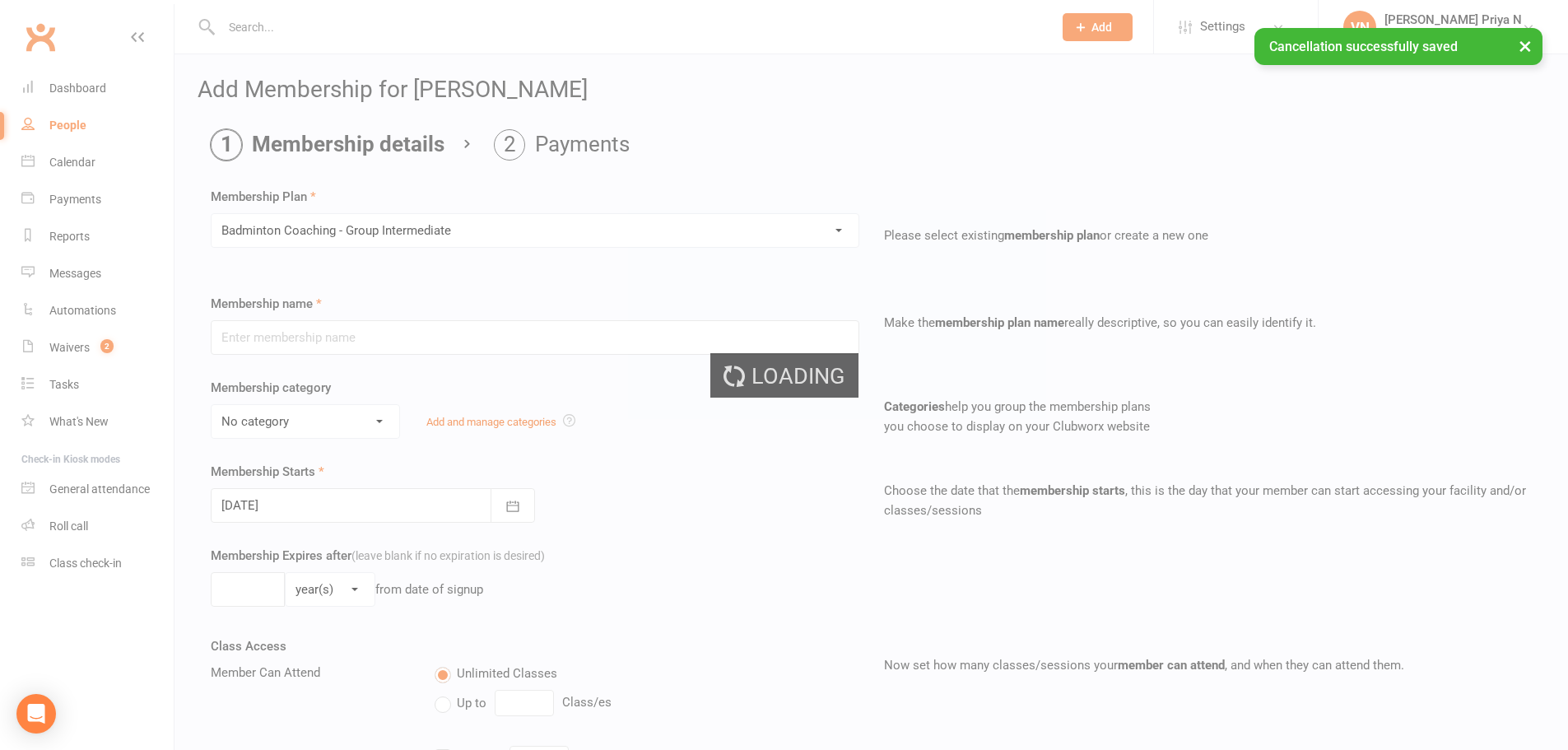
type input "Badminton Coaching - Group Intermediate"
select select "2"
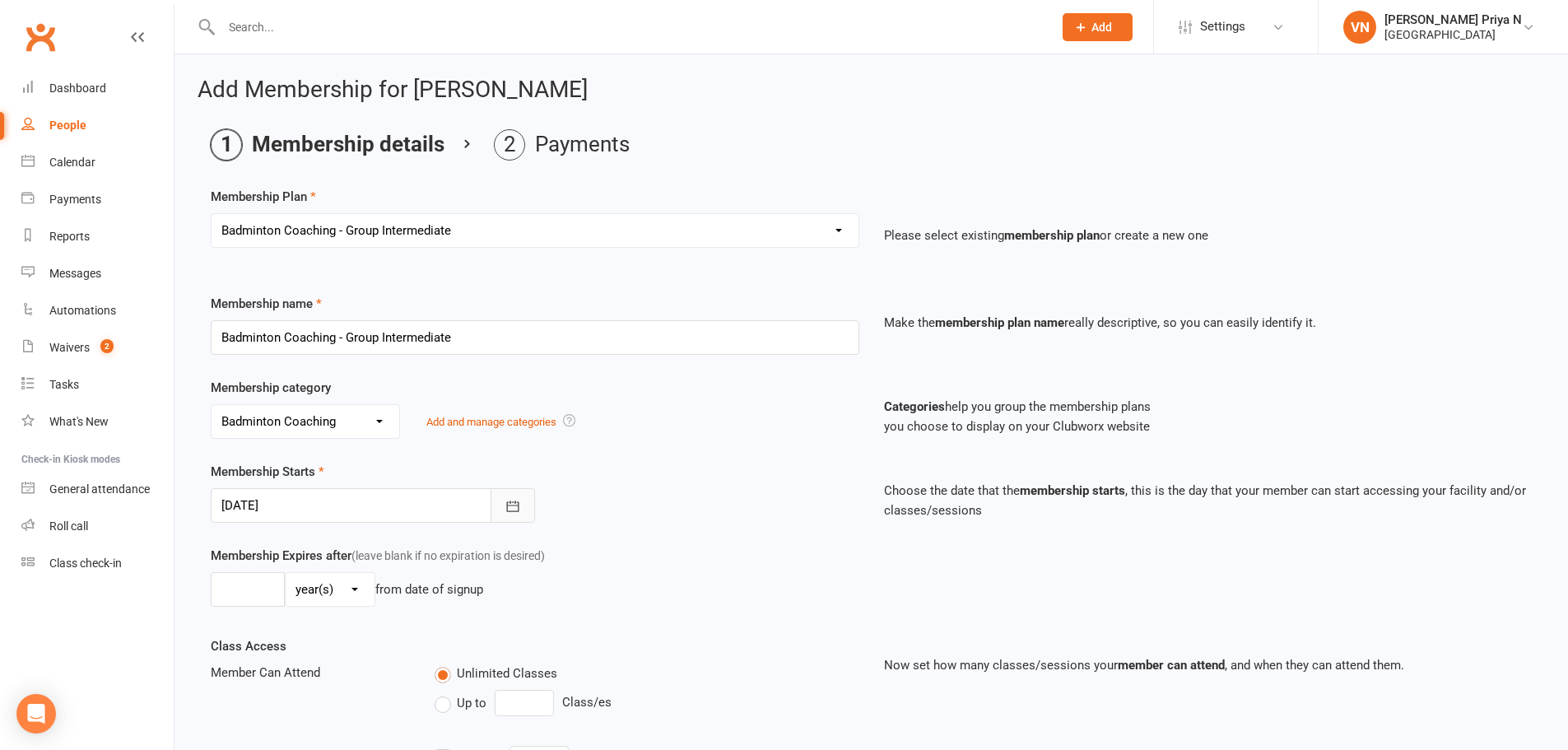
click at [515, 513] on icon "button" at bounding box center [512, 505] width 16 height 16
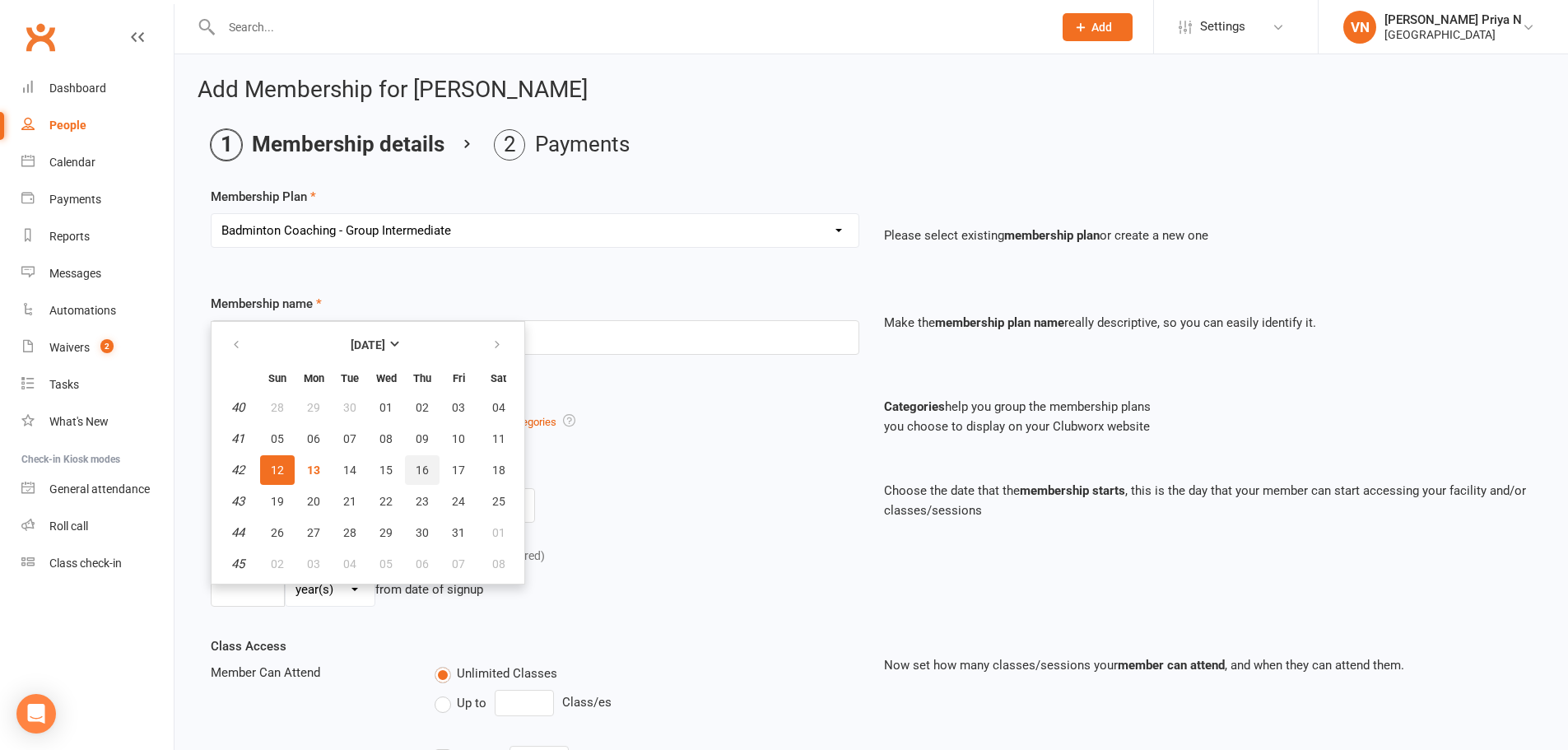
click at [422, 471] on span "16" at bounding box center [422, 470] width 14 height 14
type input "[DATE]"
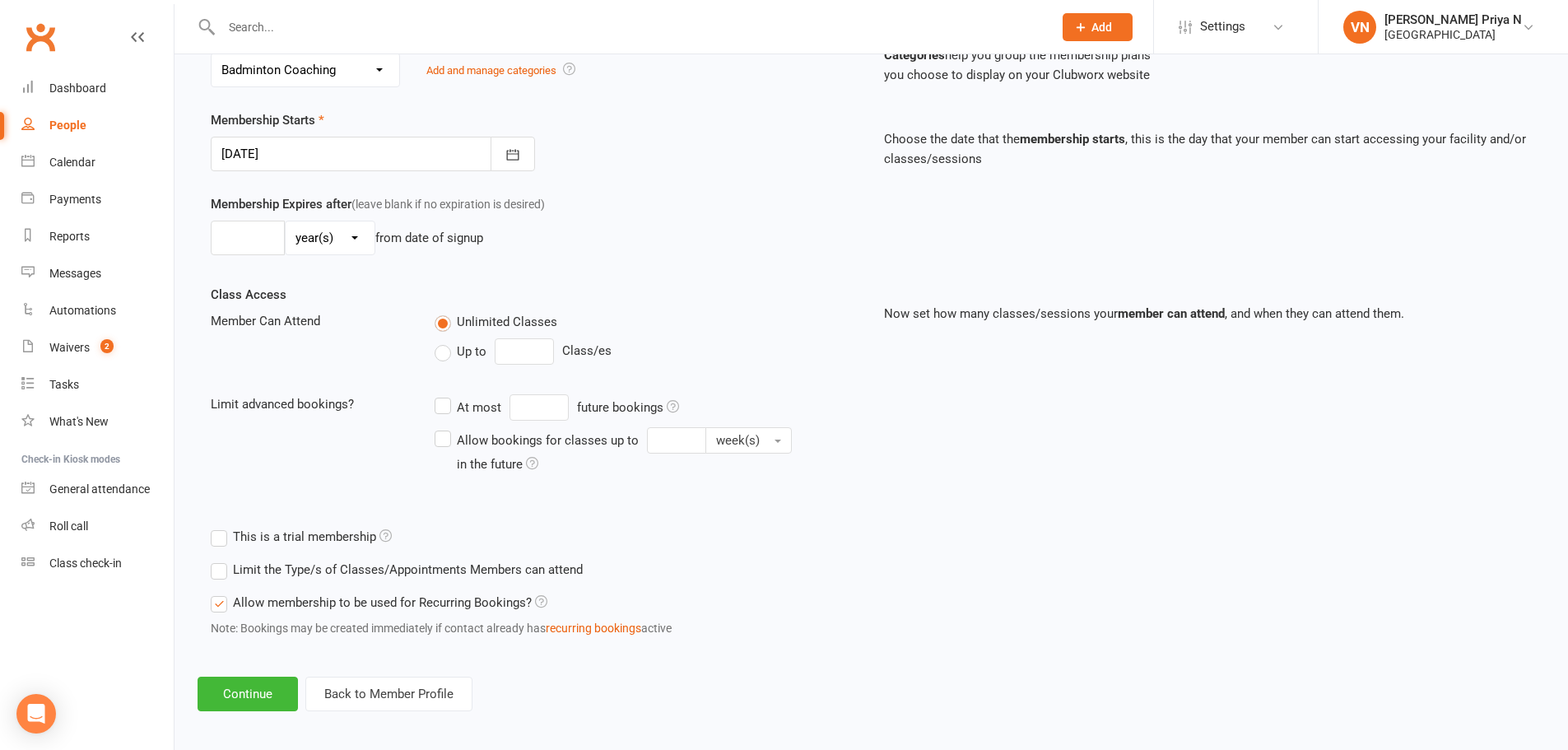
scroll to position [361, 0]
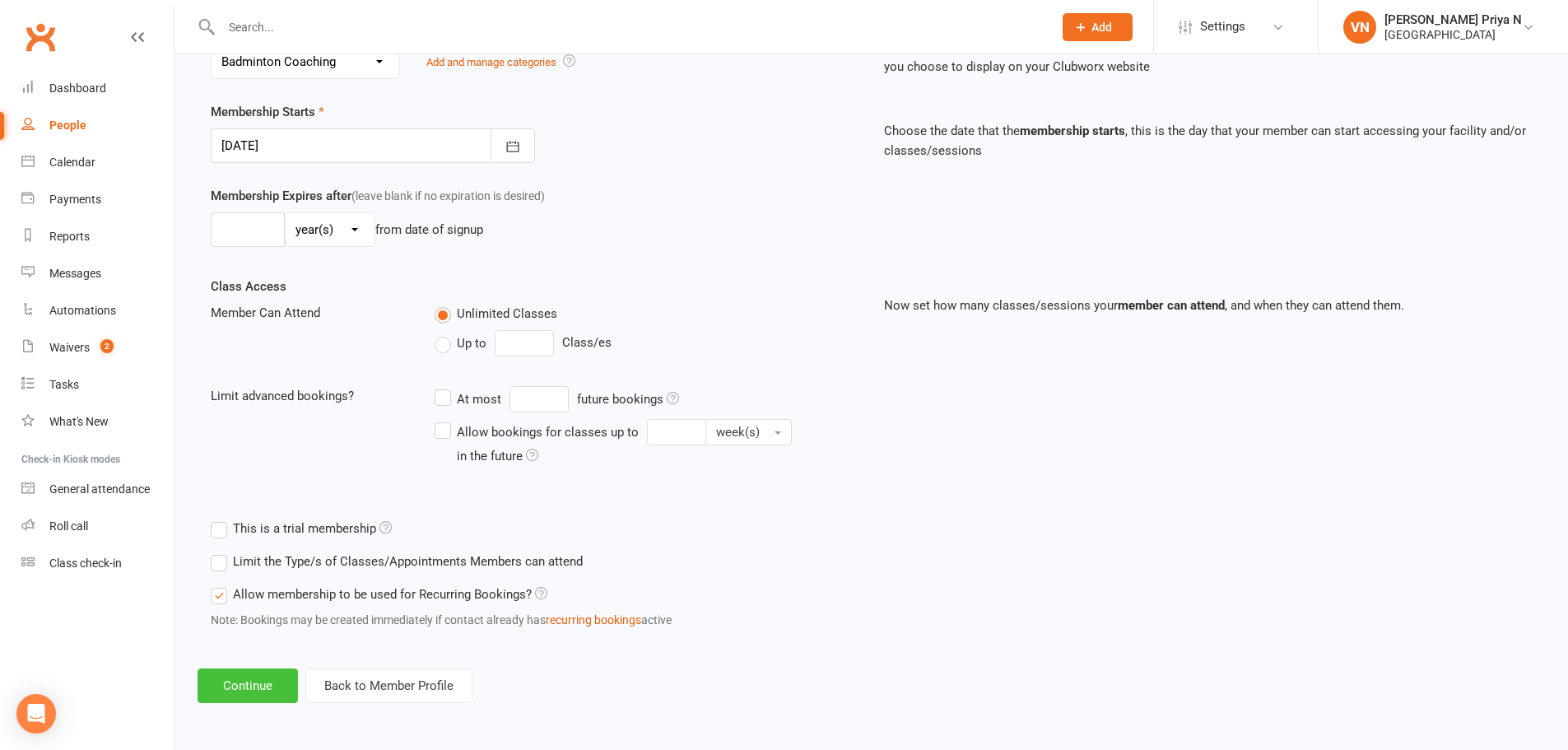
click at [279, 683] on button "Continue" at bounding box center [247, 685] width 101 height 35
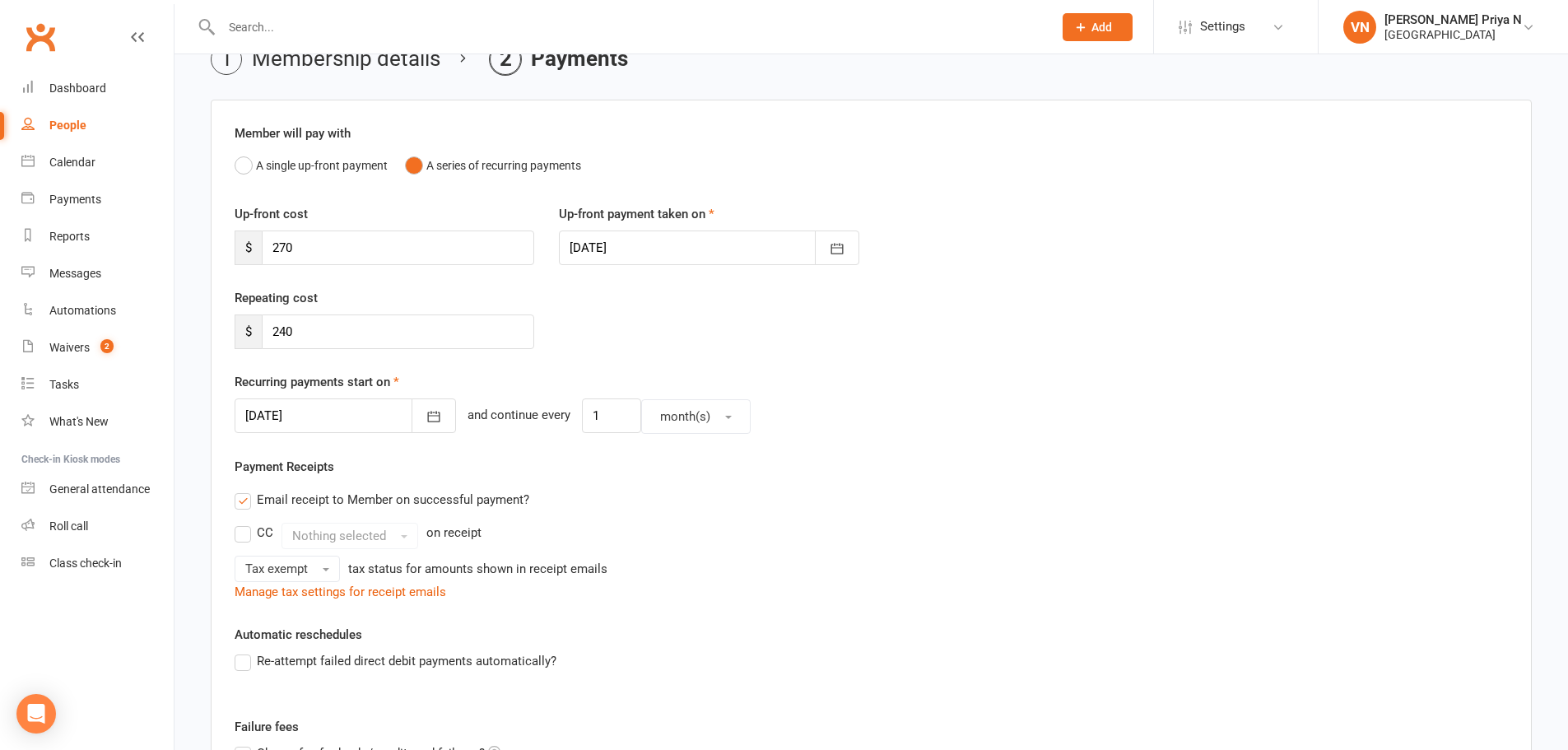
scroll to position [3, 0]
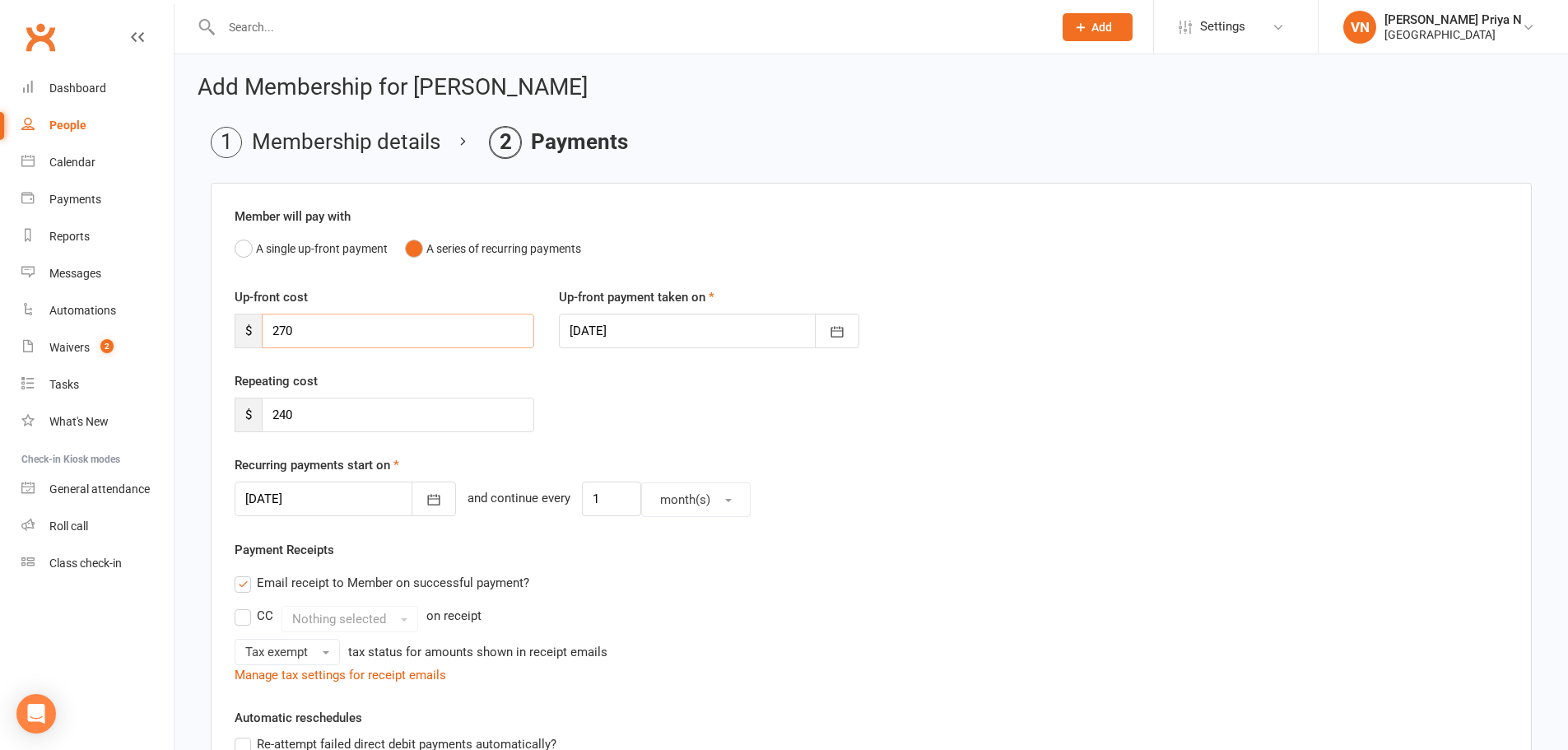
click at [402, 332] on input "270" at bounding box center [398, 330] width 273 height 35
click at [1138, 367] on div "Up-front cost $ Up-front payment taken on [DATE] [DATE] Sun Mon Tue Wed Thu Fri…" at bounding box center [871, 328] width 1298 height 84
click at [371, 339] on input "number" at bounding box center [398, 330] width 273 height 35
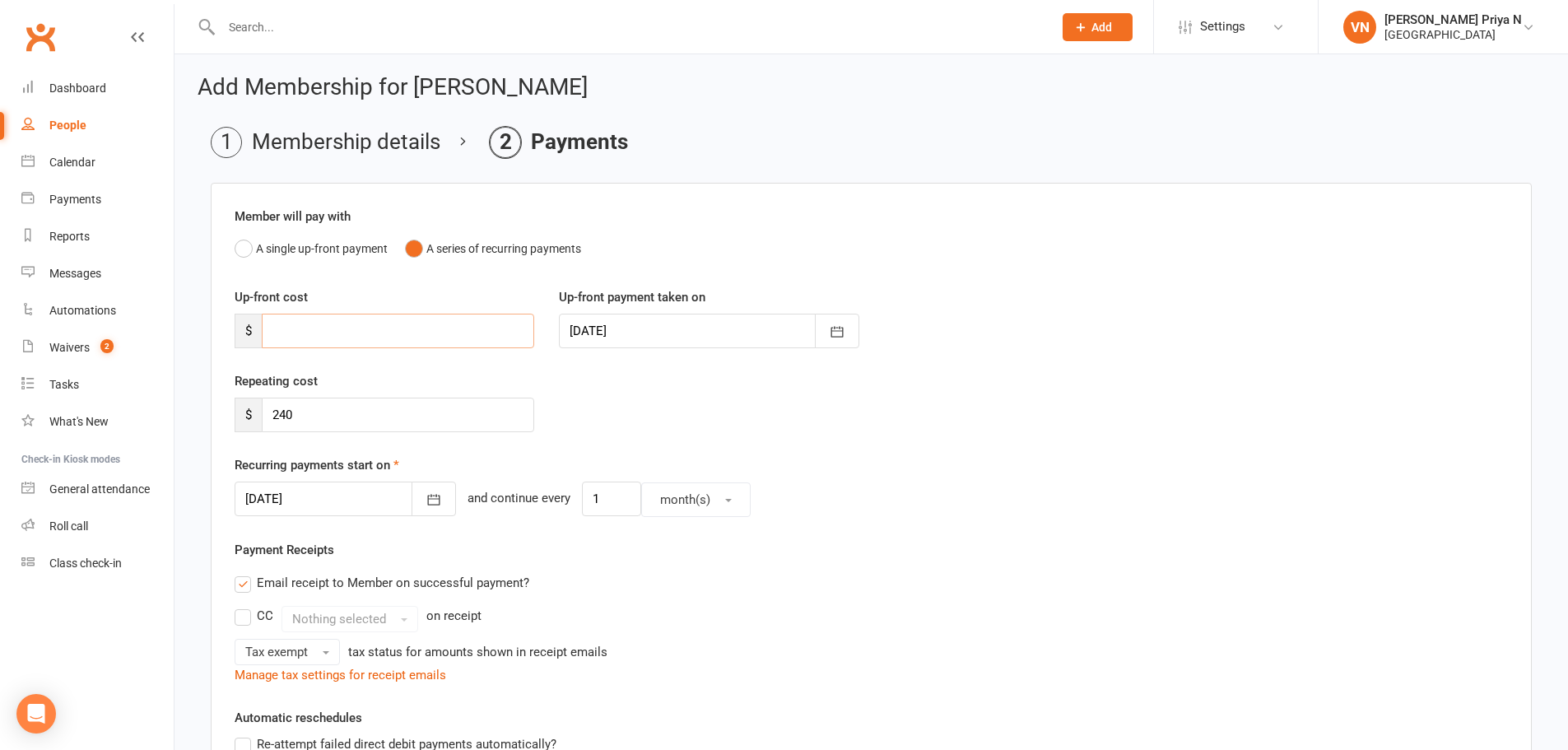
click at [235, 233] on button "A single up-front payment" at bounding box center [311, 248] width 153 height 31
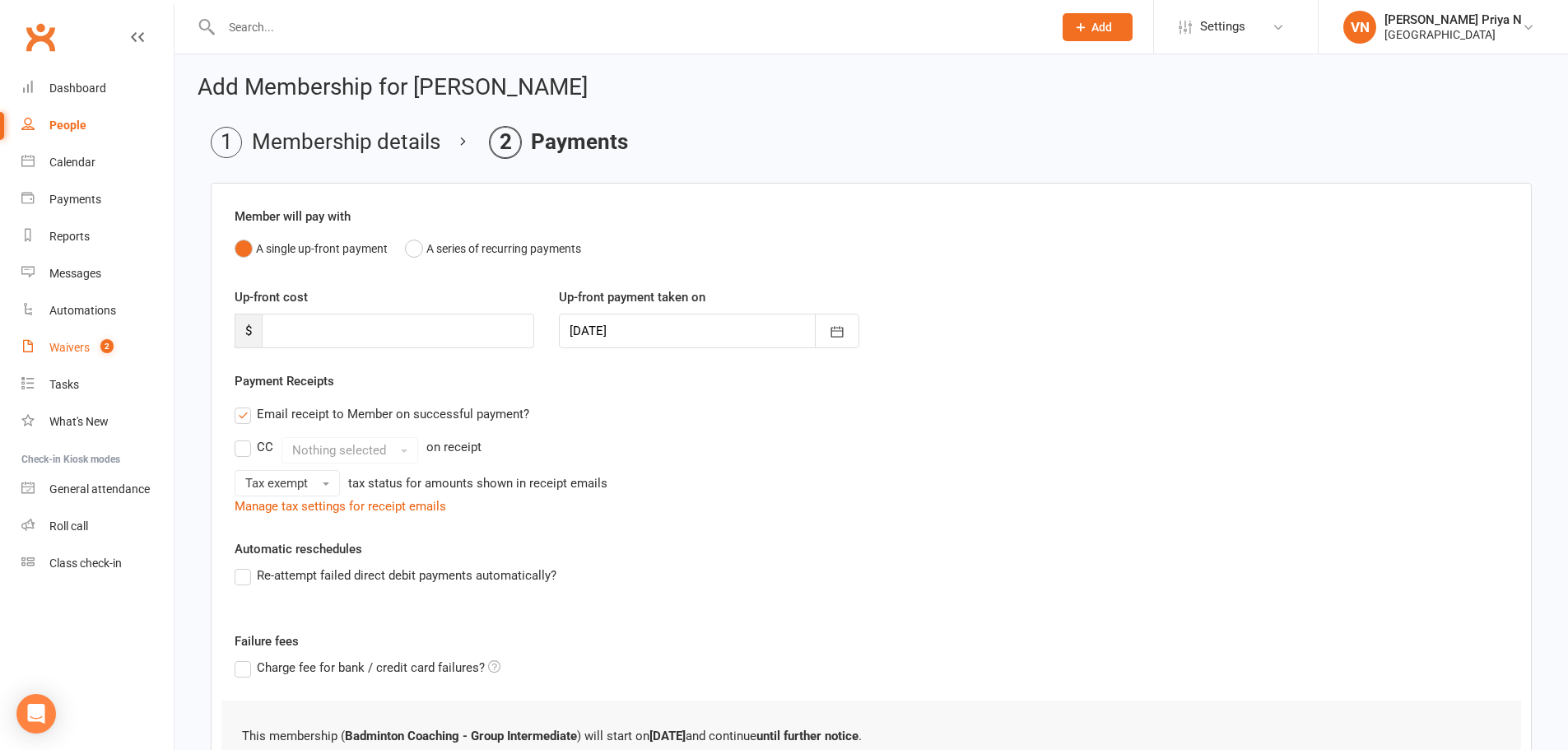
click at [96, 348] on count-badge "2" at bounding box center [102, 348] width 21 height 14
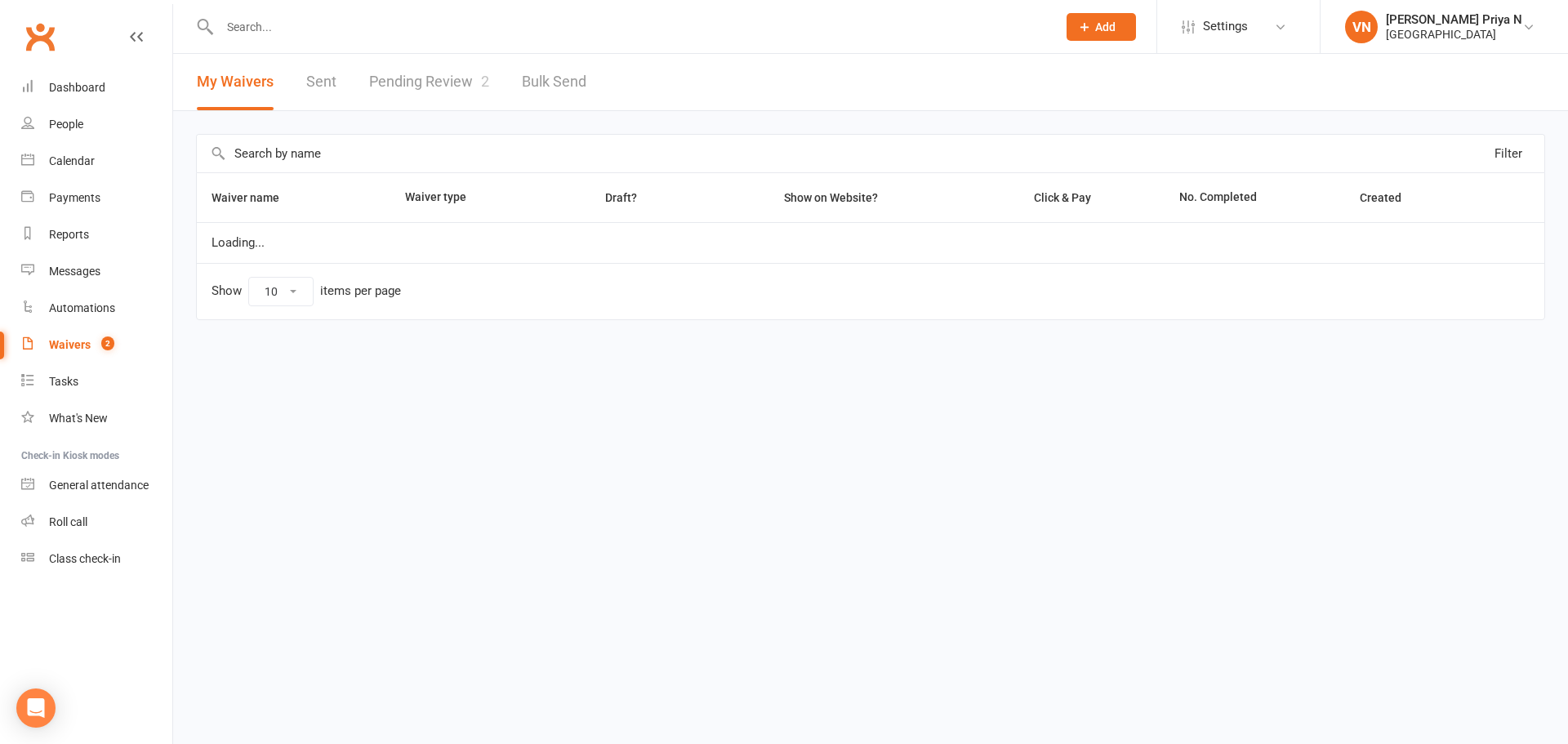
select select "100"
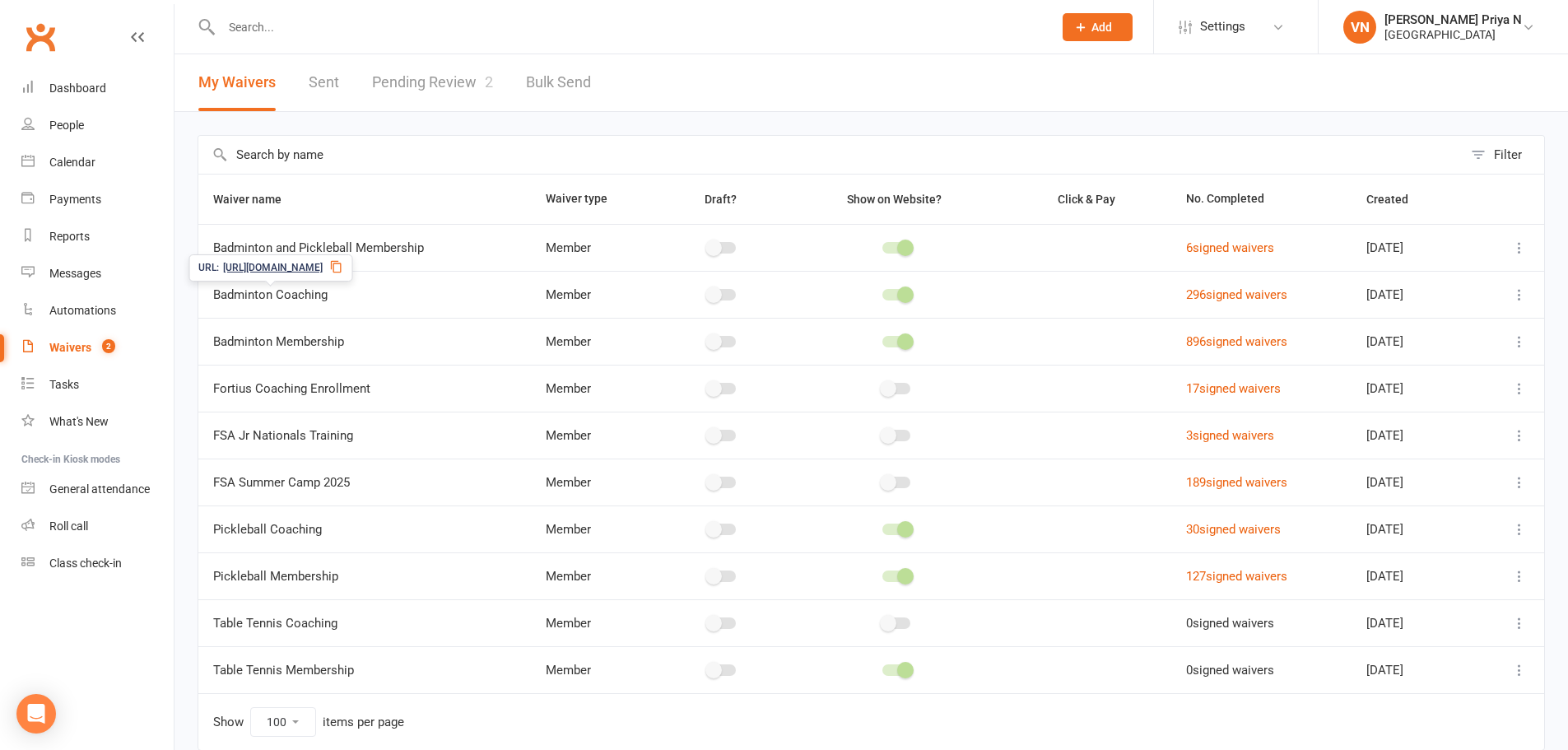
click at [320, 299] on span "Badminton Coaching" at bounding box center [270, 295] width 114 height 31
click at [275, 260] on span "[URL][DOMAIN_NAME]" at bounding box center [273, 267] width 100 height 15
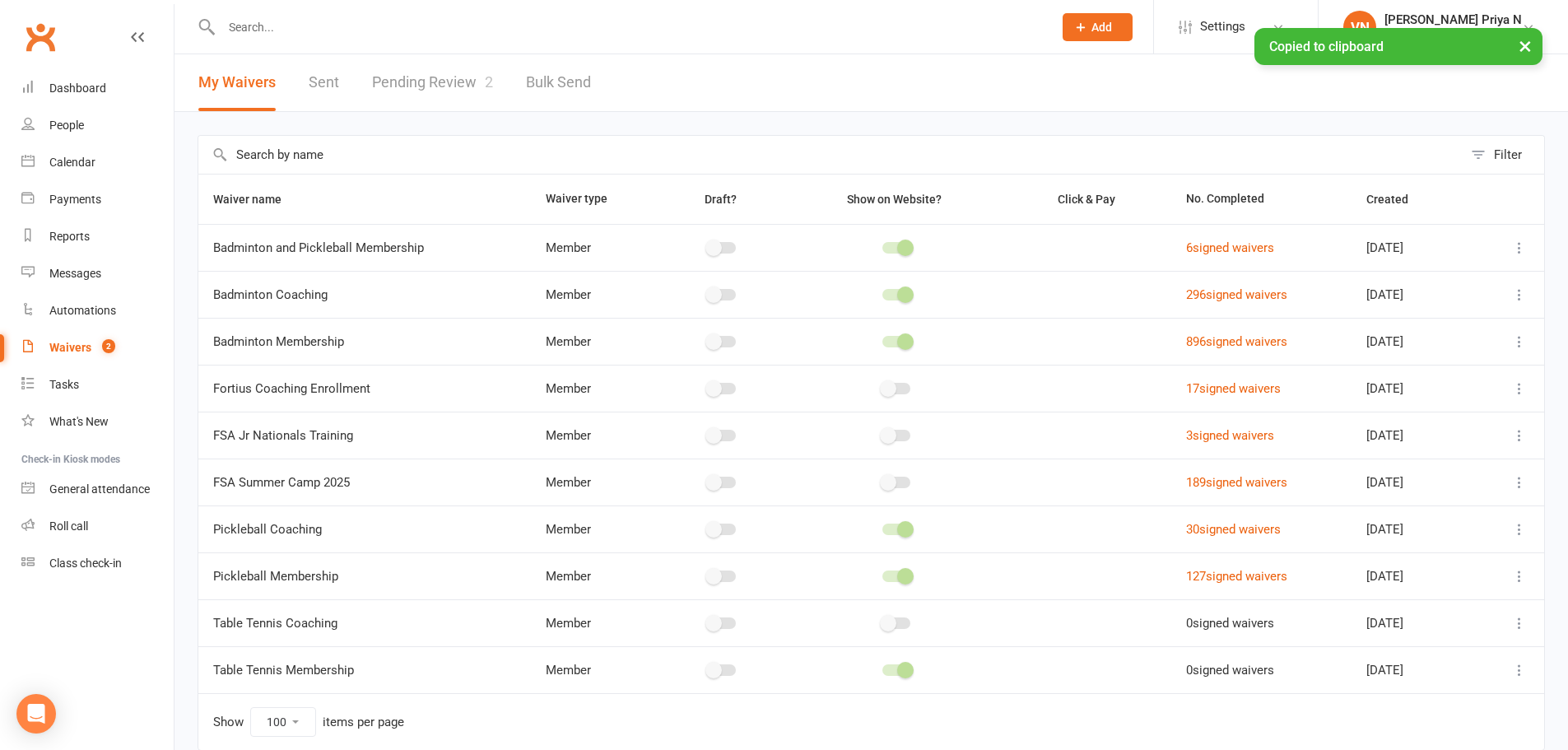
click at [1516, 293] on icon at bounding box center [1519, 294] width 16 height 16
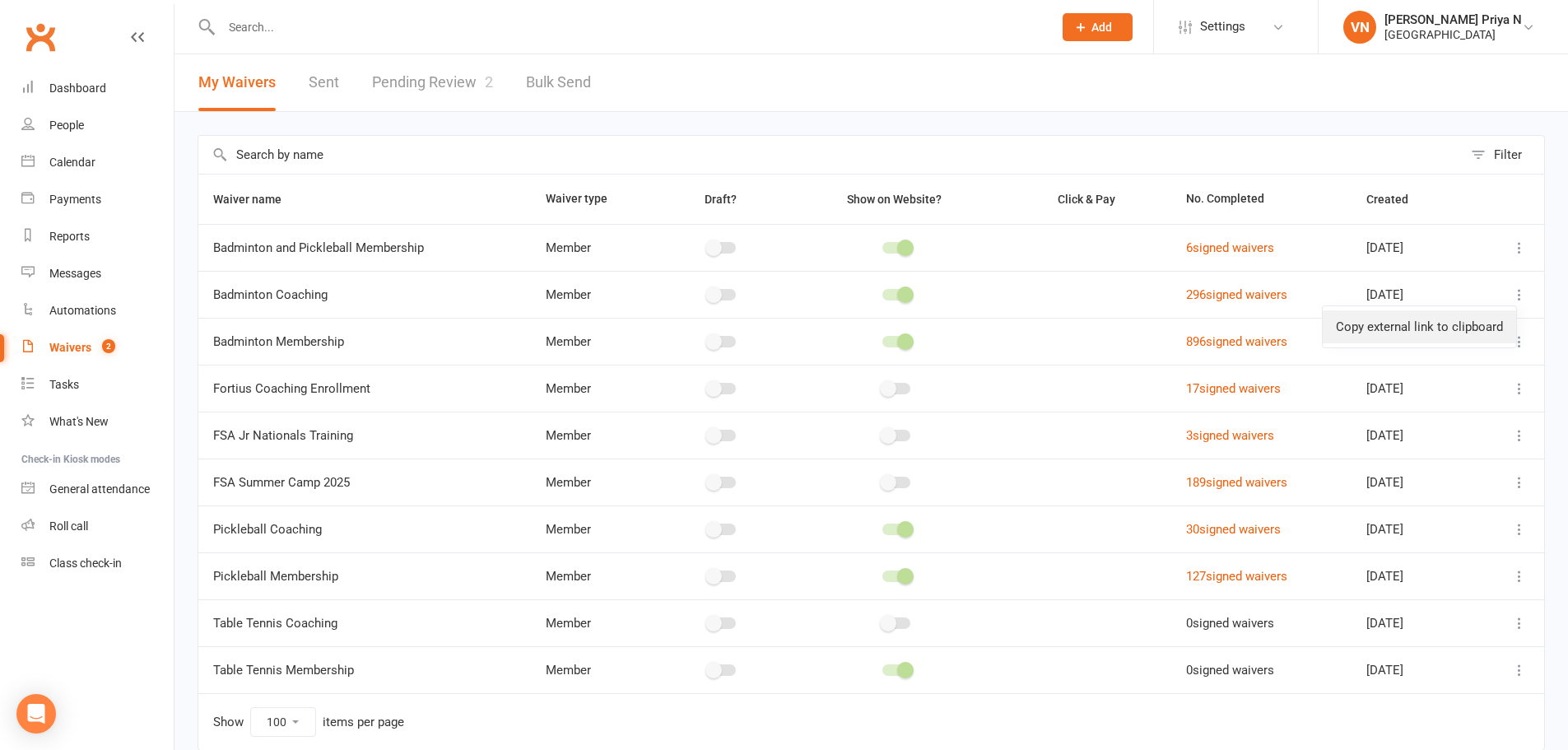
click at [1471, 326] on link "Copy external link to clipboard" at bounding box center [1419, 327] width 193 height 33
click at [300, 292] on span "Badminton Coaching" at bounding box center [270, 295] width 114 height 31
click at [301, 271] on span "[URL][DOMAIN_NAME]" at bounding box center [273, 267] width 100 height 15
click at [77, 87] on div "Dashboard" at bounding box center [77, 88] width 57 height 14
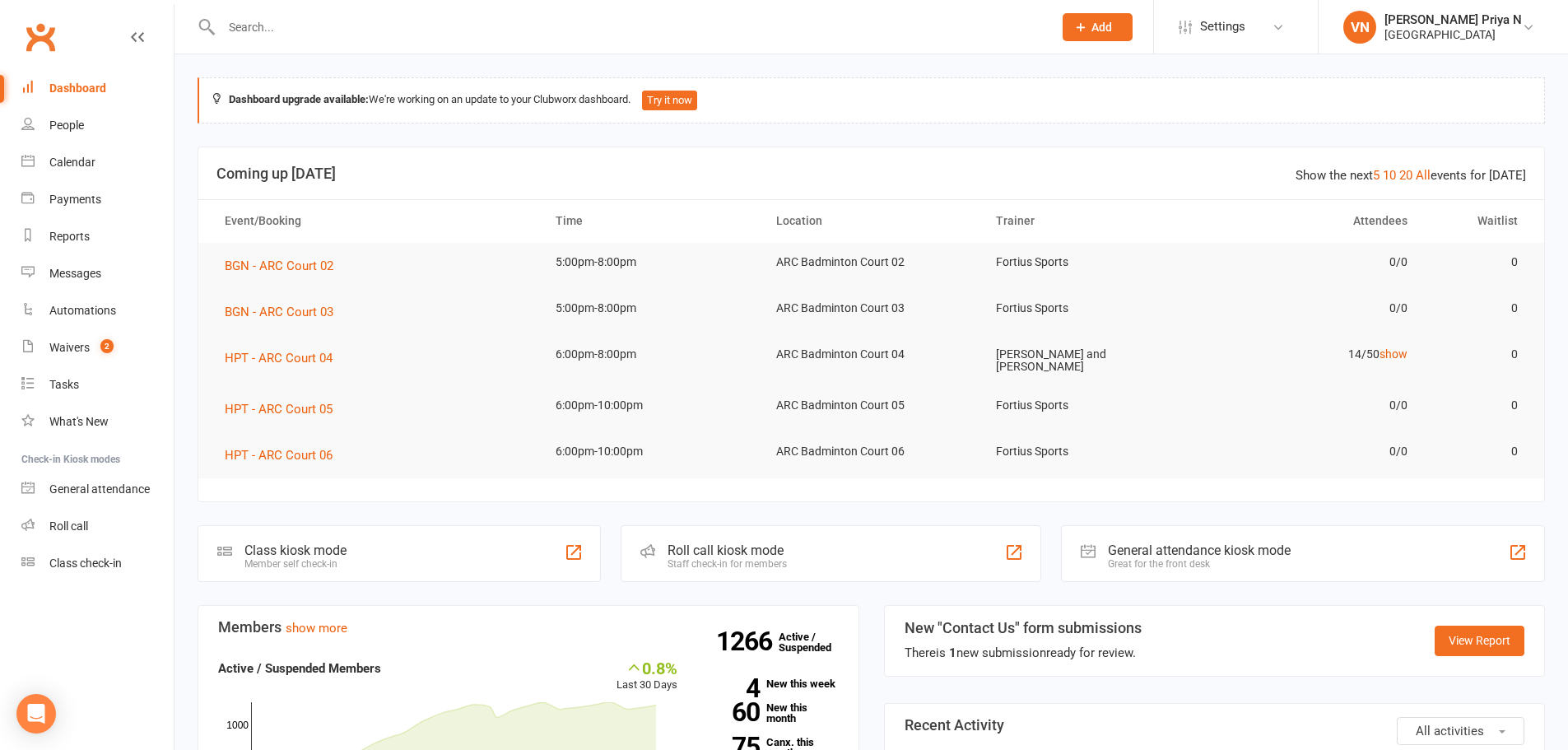
click at [315, 32] on input "text" at bounding box center [629, 26] width 825 height 23
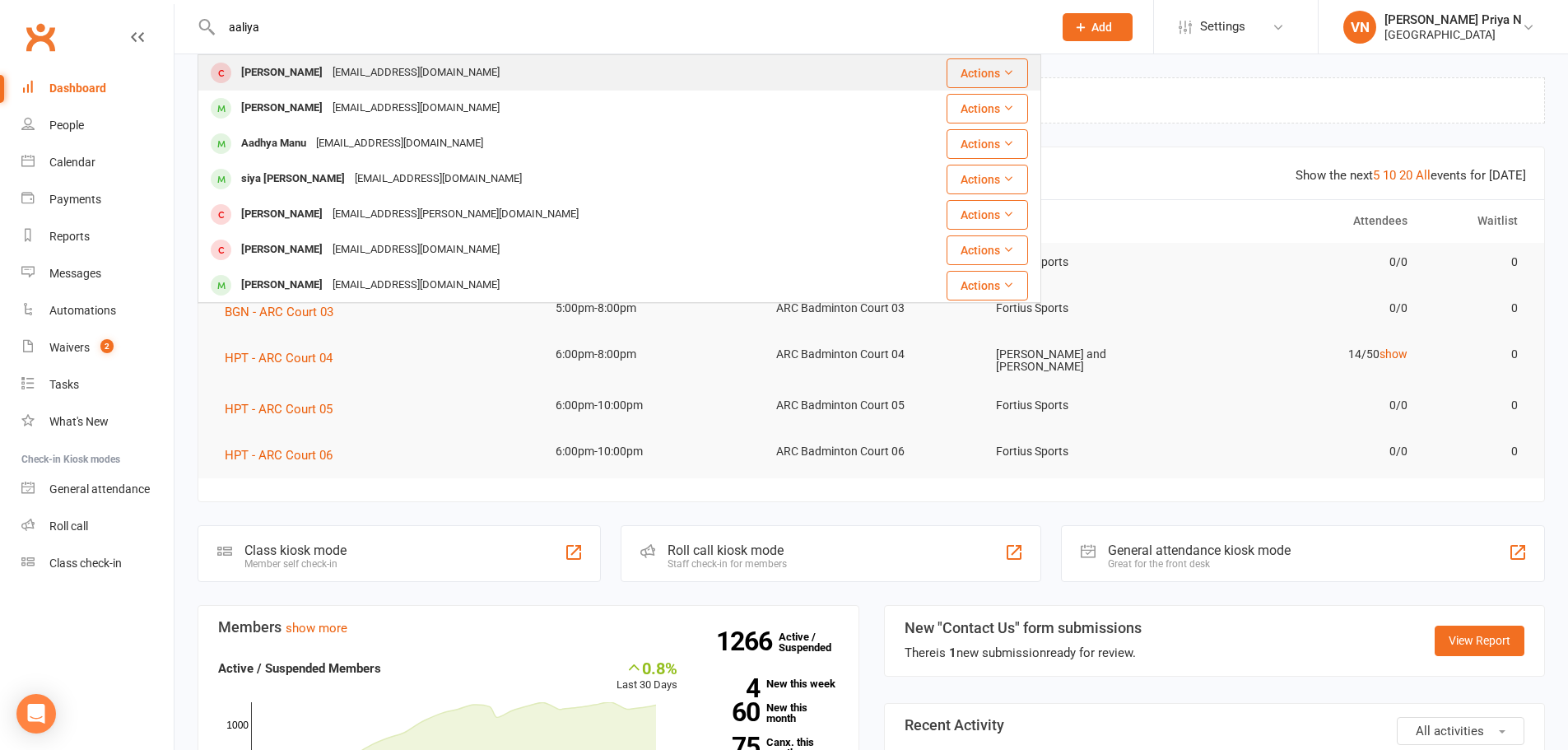
type input "aaliya"
click at [326, 80] on div "[PERSON_NAME]" at bounding box center [282, 73] width 91 height 24
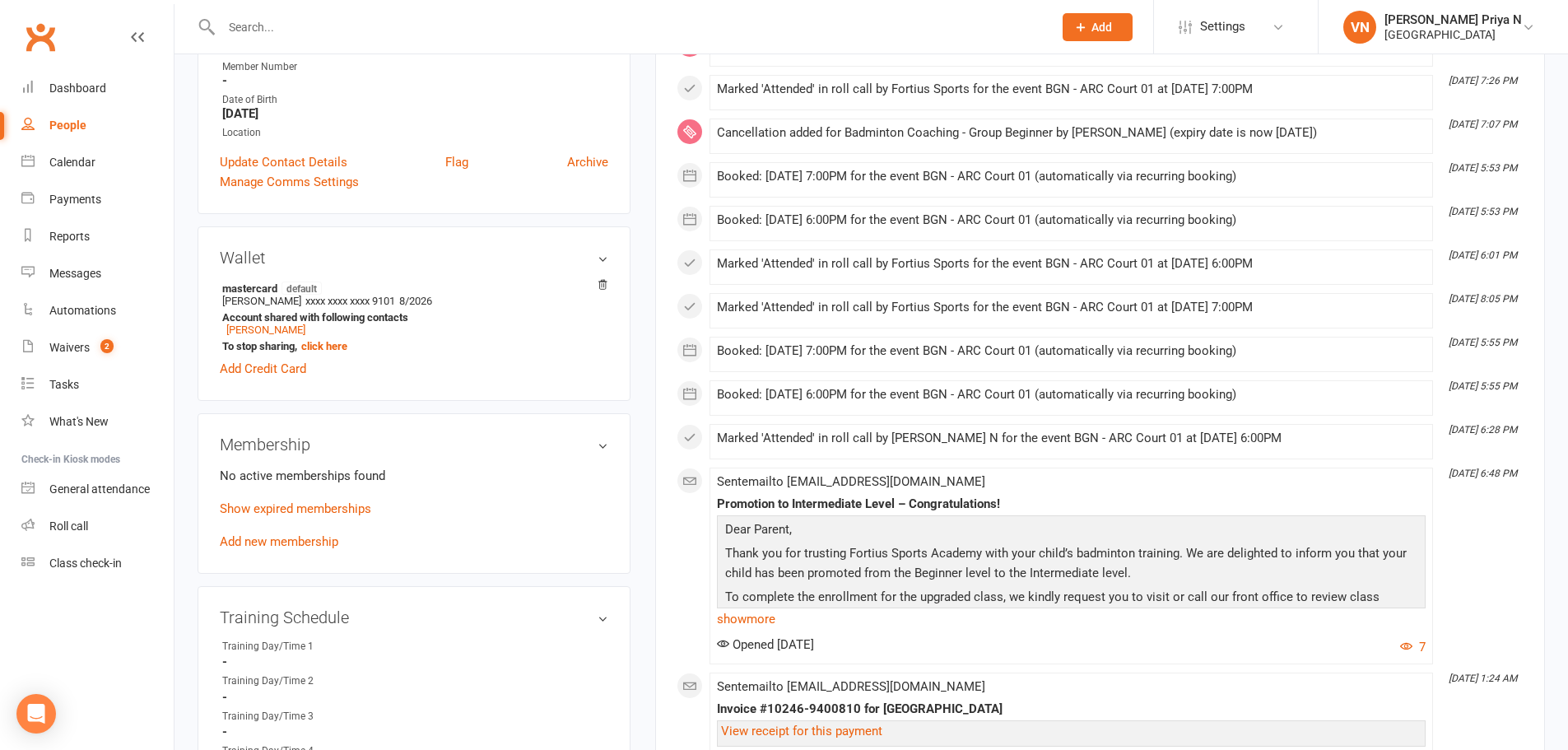
scroll to position [494, 0]
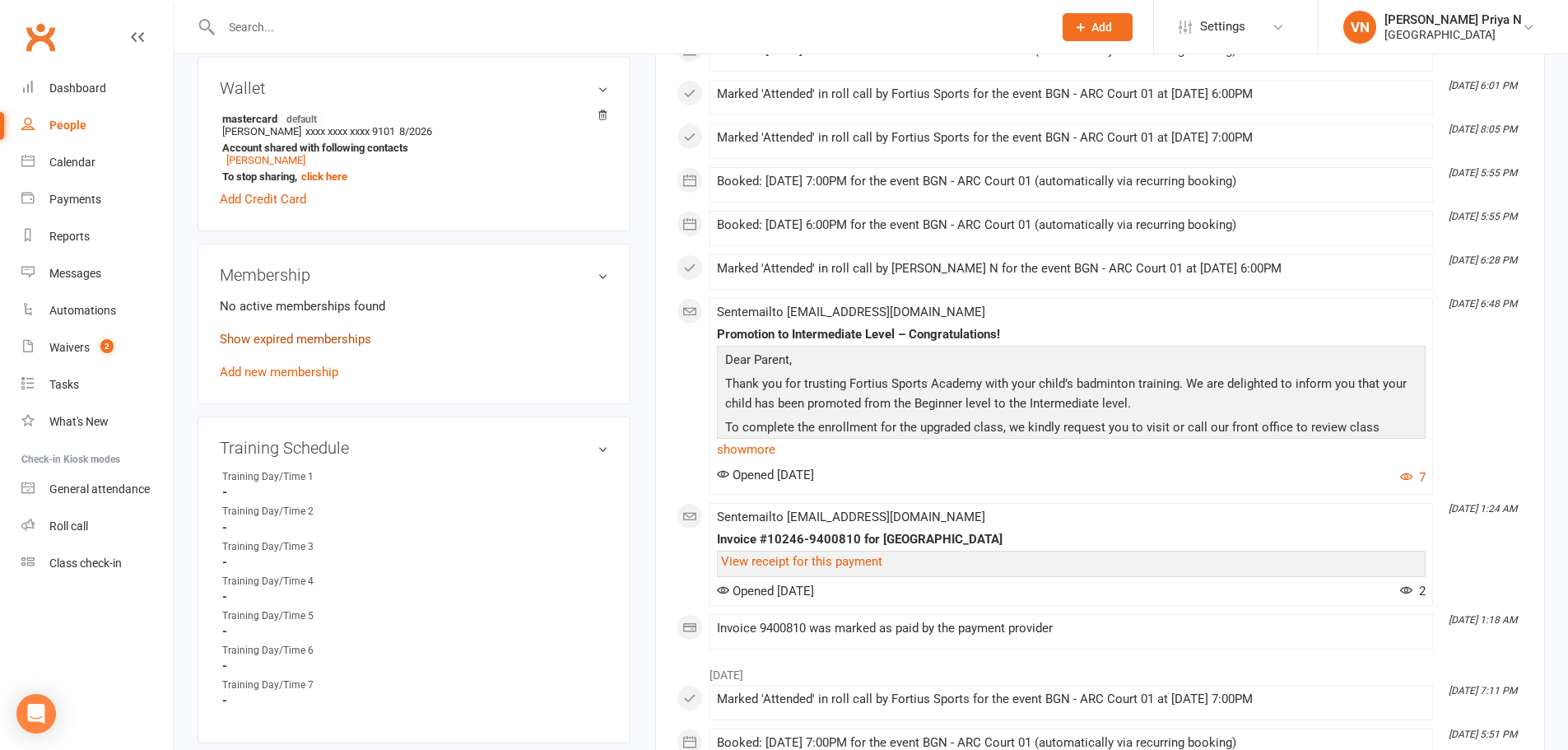
click at [344, 341] on link "Show expired memberships" at bounding box center [295, 339] width 152 height 15
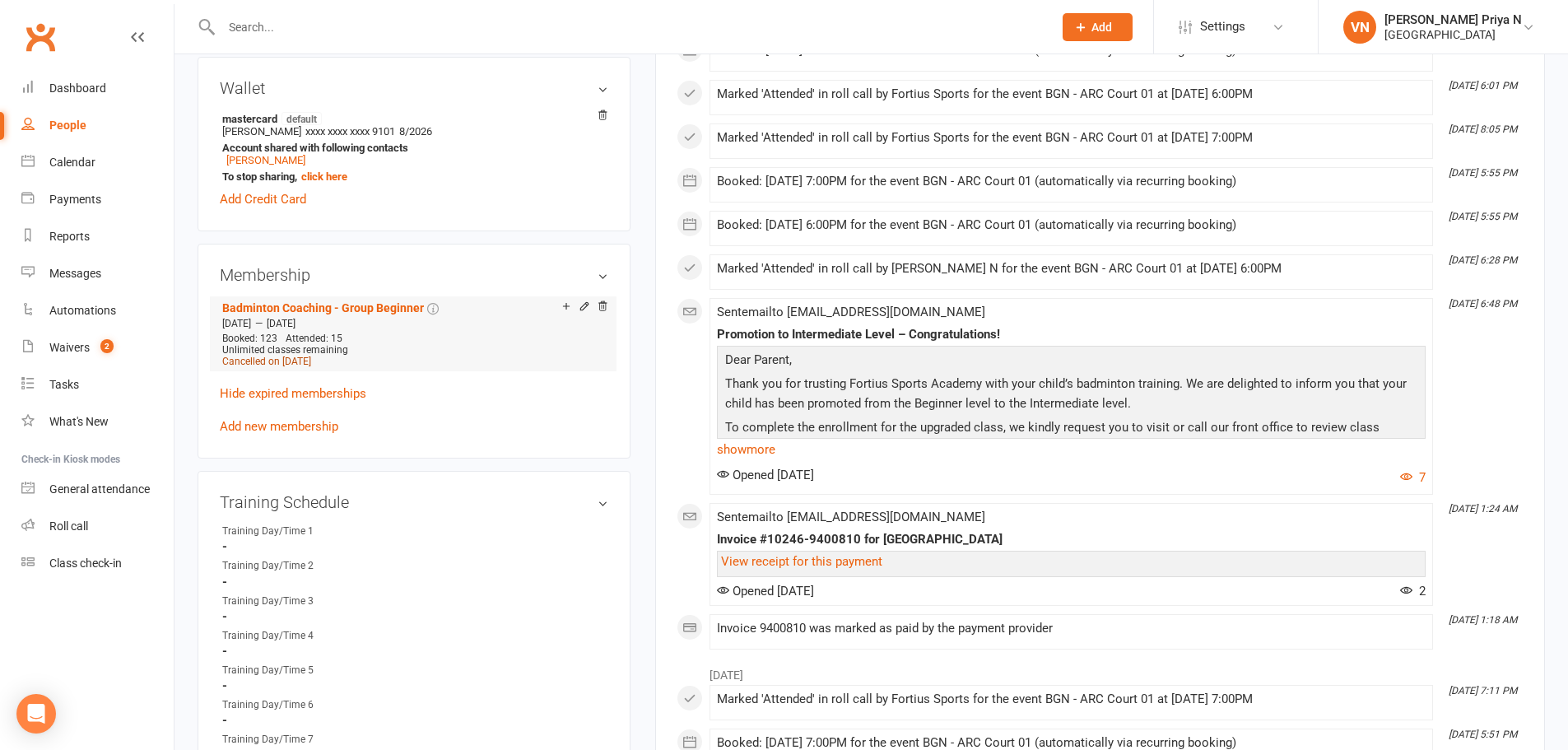
click at [312, 361] on span "Cancelled on [DATE]" at bounding box center [267, 361] width 89 height 12
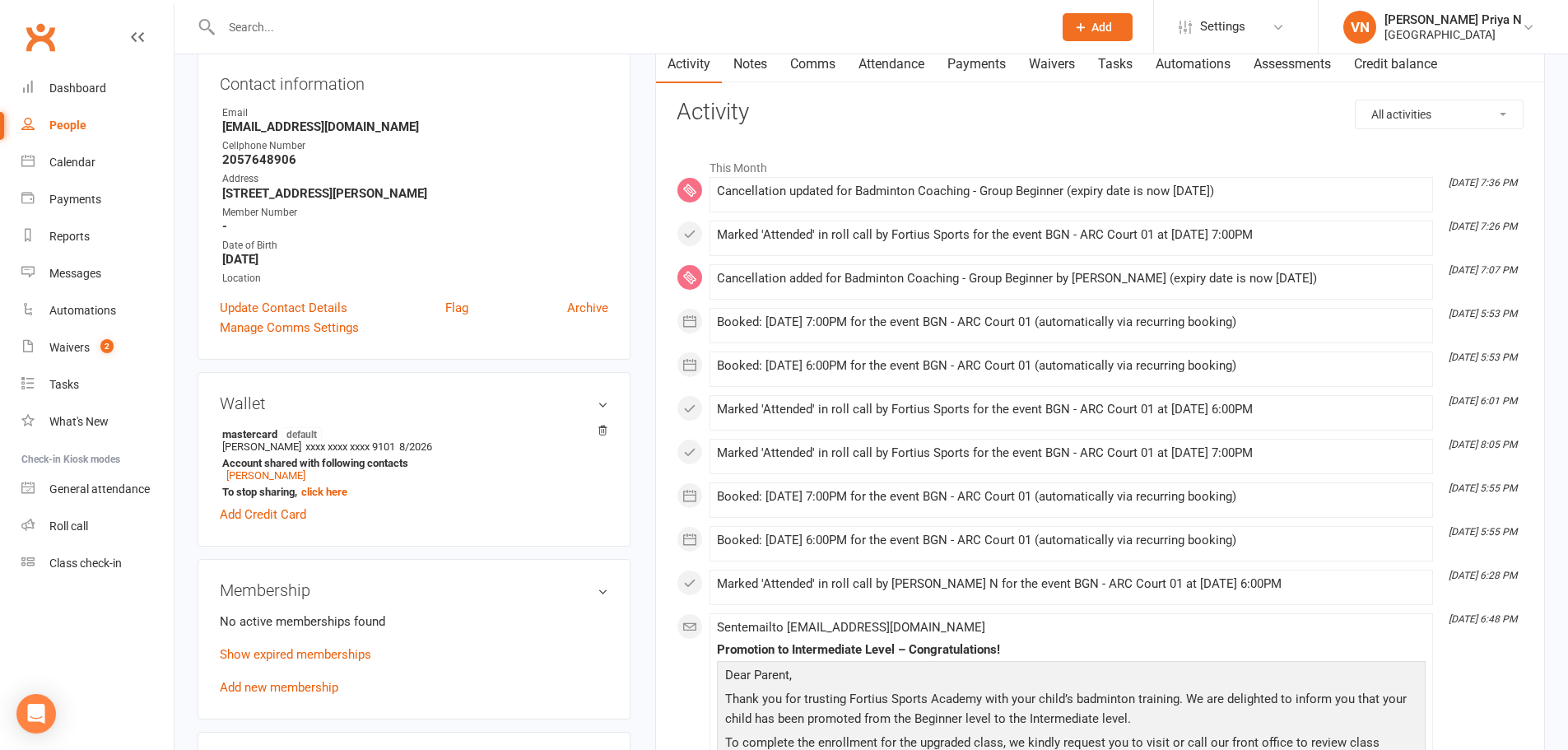
scroll to position [329, 0]
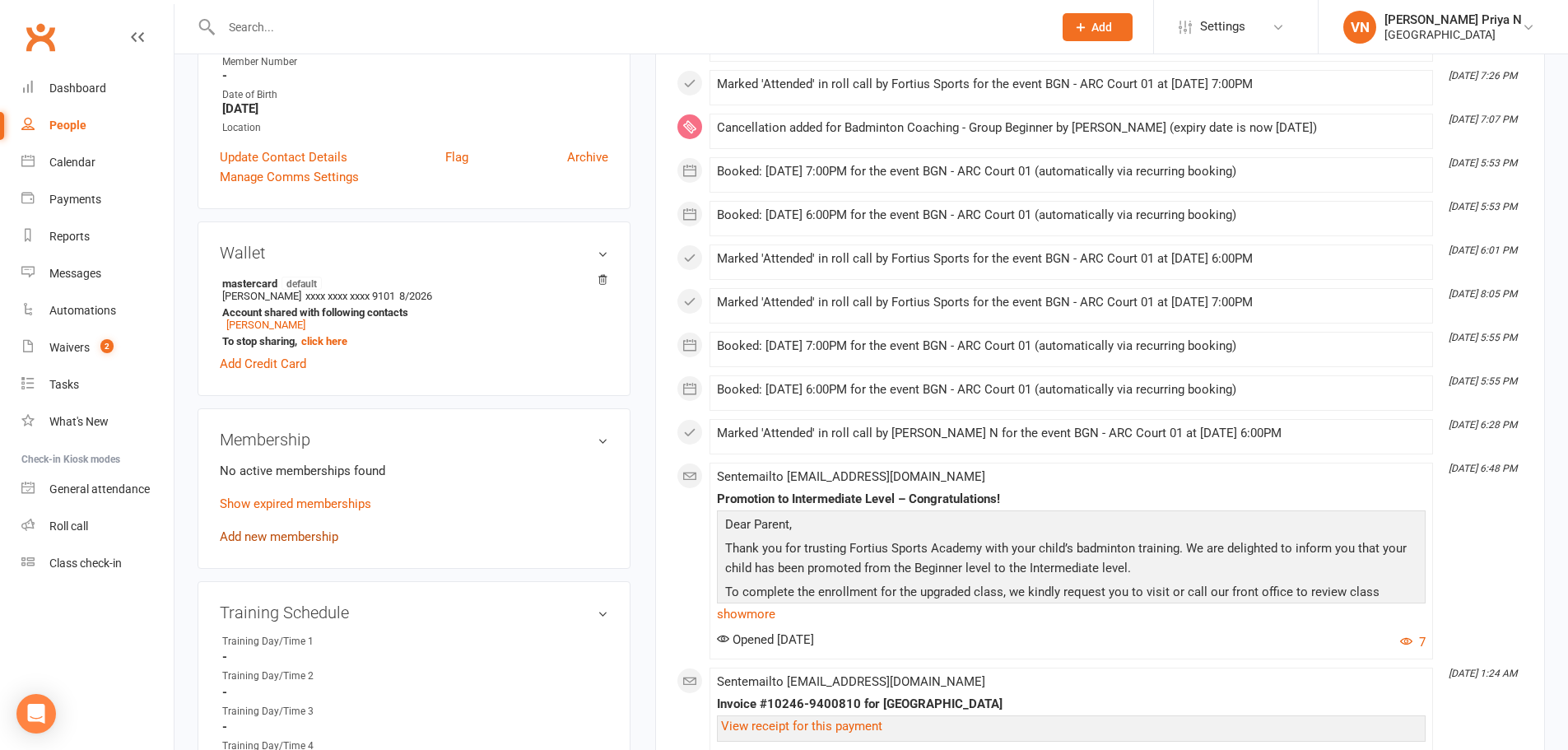
click at [315, 538] on link "Add new membership" at bounding box center [279, 537] width 119 height 15
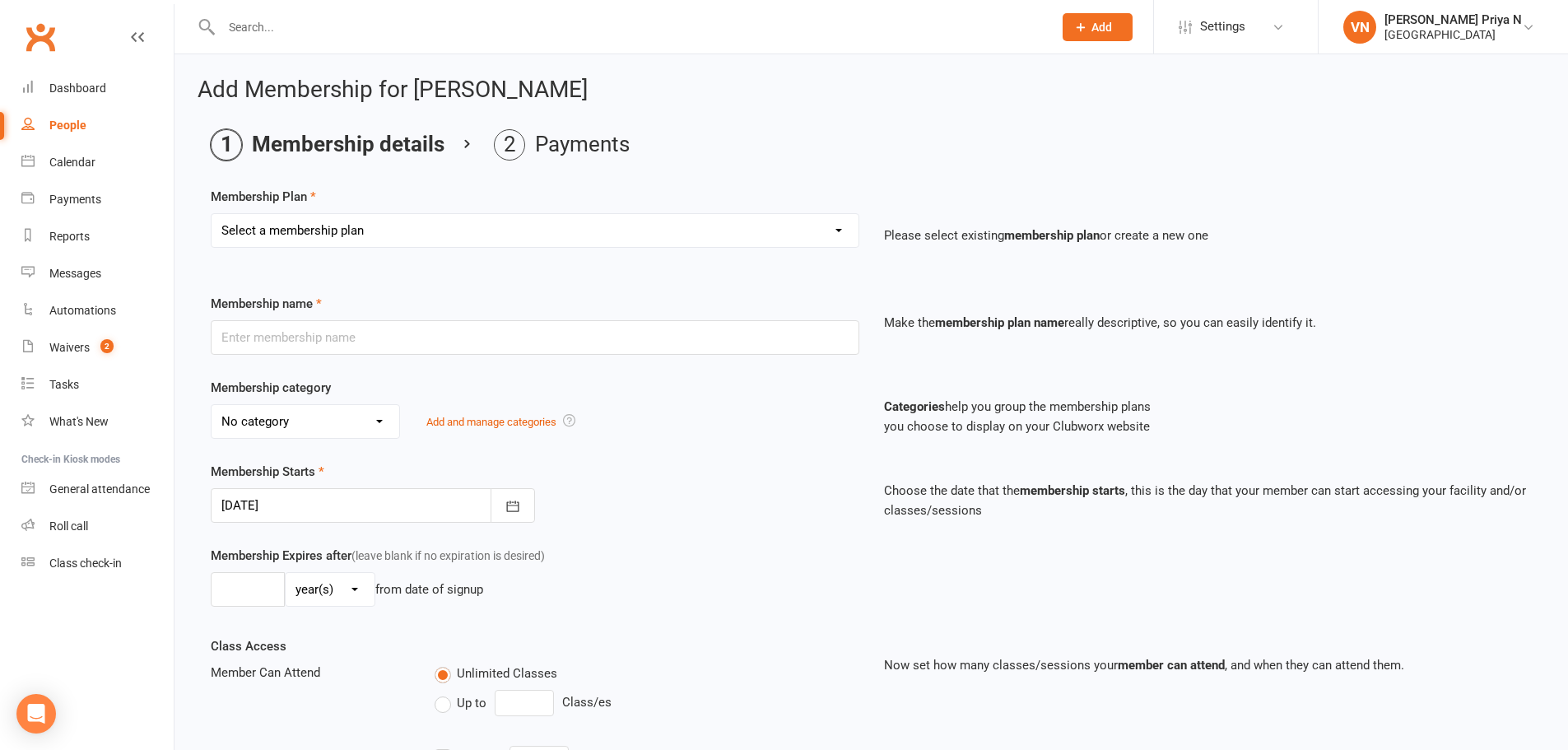
click at [412, 231] on select "Select a membership plan Create new Membership Plan Badminton - Adult Annual Me…" at bounding box center [535, 230] width 647 height 33
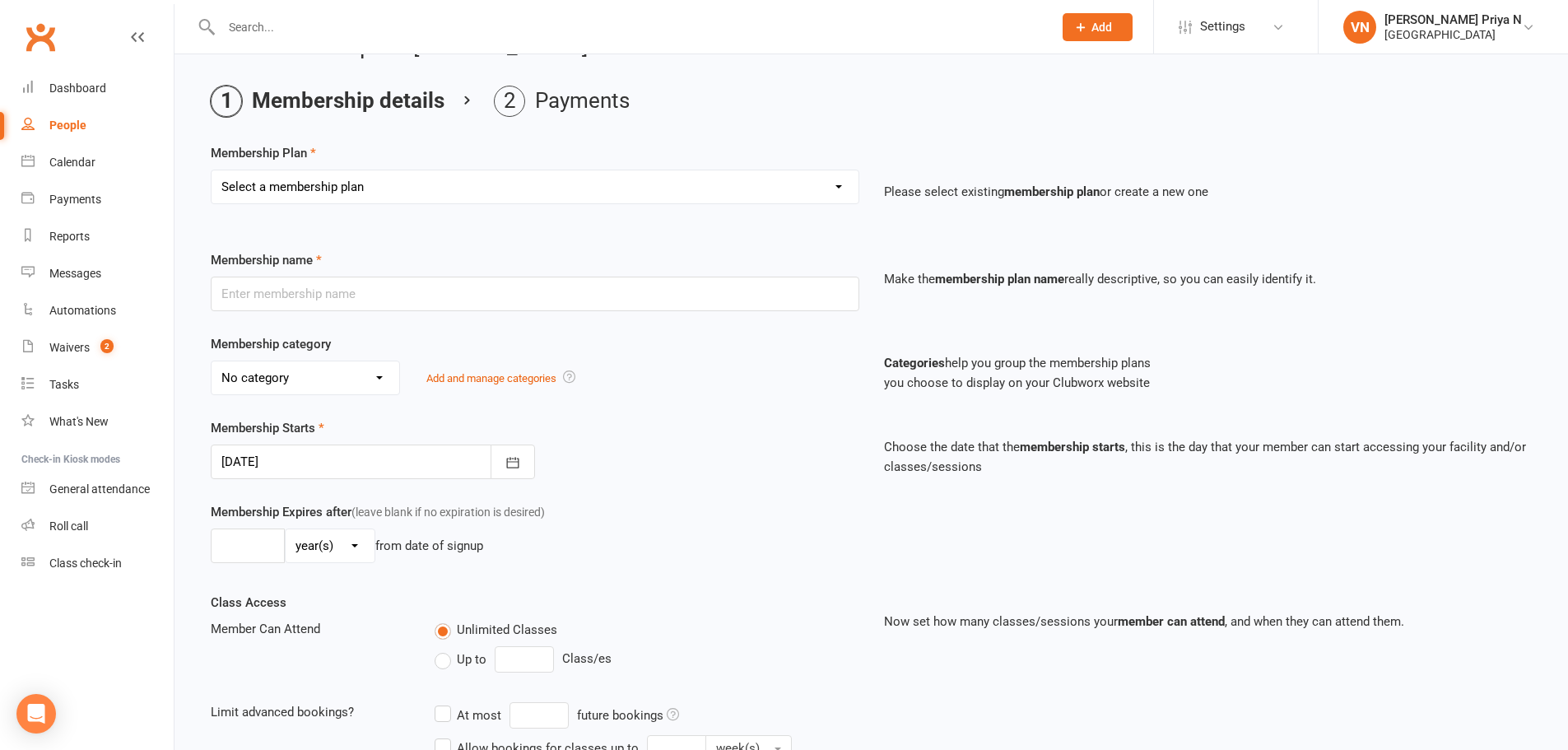
scroll to position [31, 0]
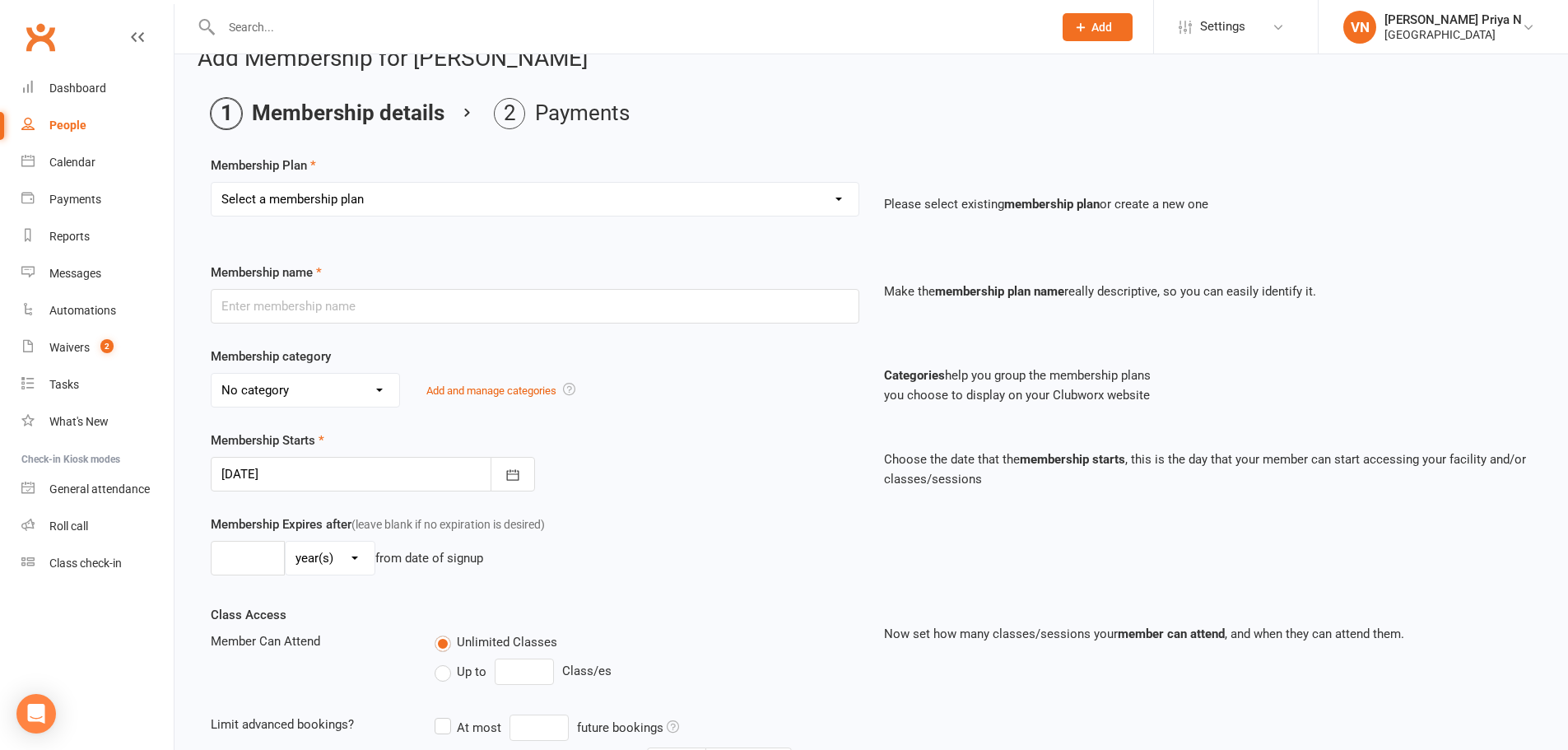
click at [550, 190] on select "Select a membership plan Create new Membership Plan Badminton - Adult Annual Me…" at bounding box center [535, 199] width 647 height 33
select select "17"
click at [212, 183] on select "Select a membership plan Create new Membership Plan Badminton - Adult Annual Me…" at bounding box center [535, 199] width 647 height 33
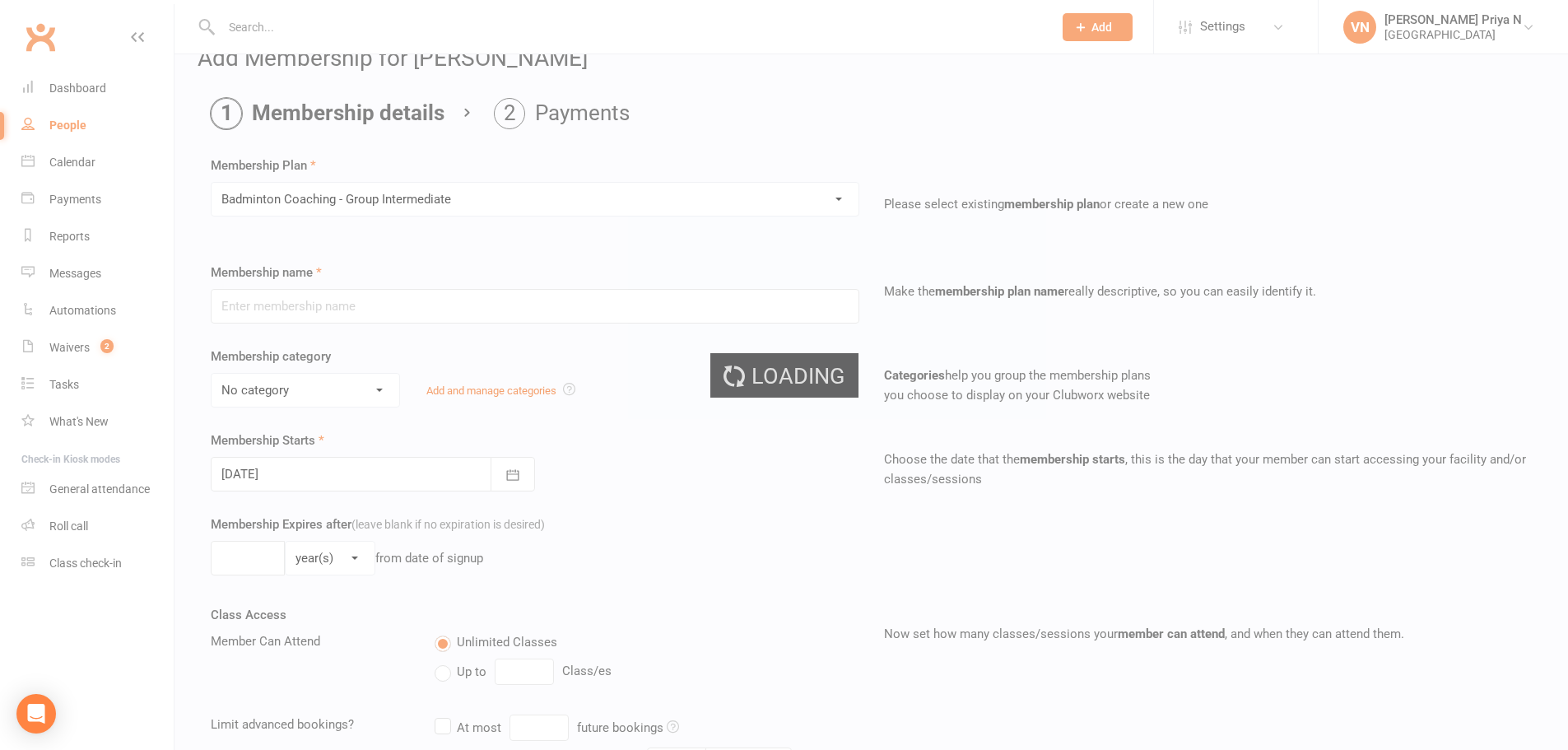
type input "Badminton Coaching - Group Intermediate"
select select "2"
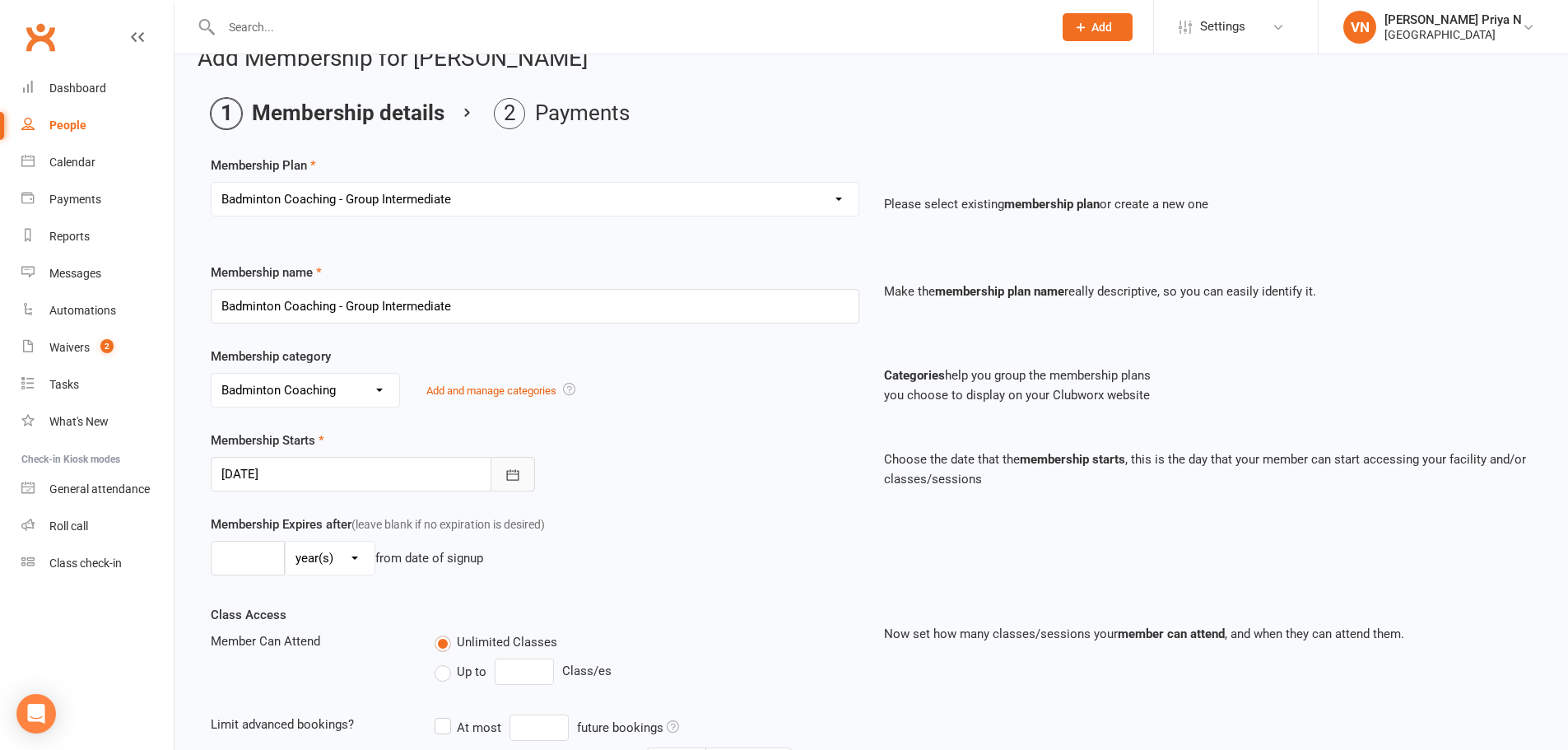
click at [512, 466] on icon "button" at bounding box center [512, 474] width 16 height 16
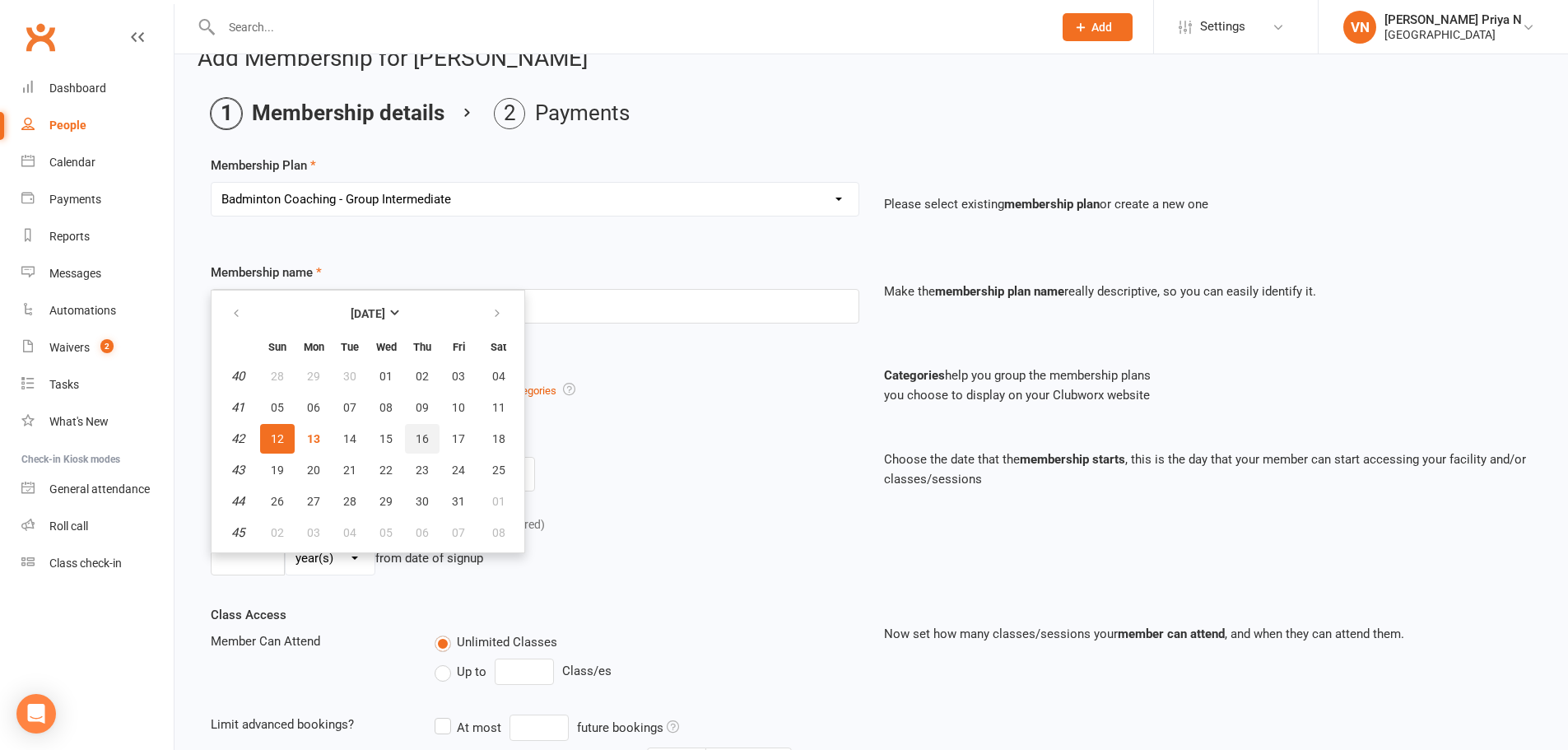
click at [427, 438] on span "16" at bounding box center [422, 438] width 14 height 14
type input "[DATE]"
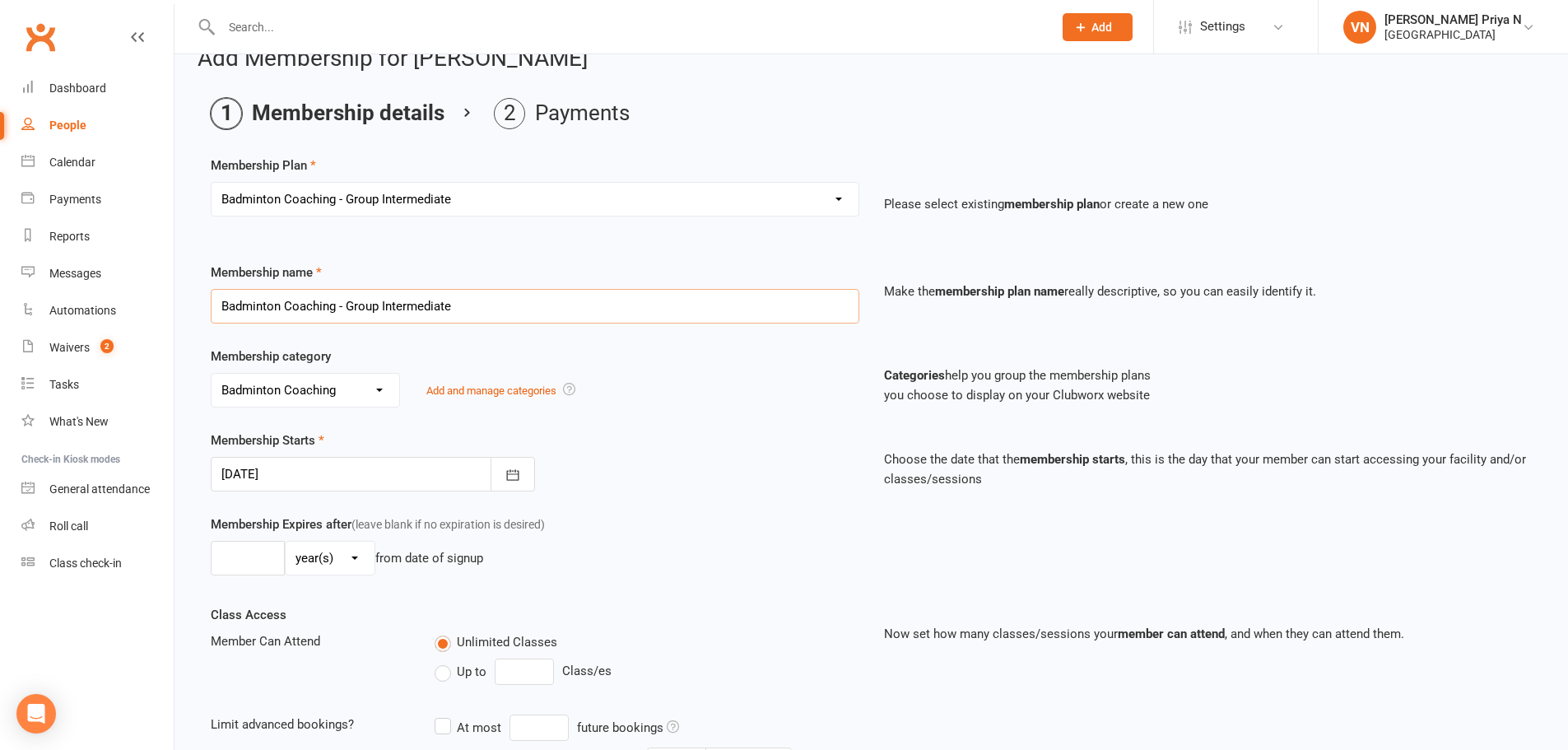
click at [615, 313] on input "Badminton Coaching - Group Intermediate" at bounding box center [535, 306] width 649 height 35
click at [572, 192] on select "Select a membership plan Create new Membership Plan Badminton - Adult Annual Me…" at bounding box center [535, 199] width 647 height 33
click at [688, 119] on ol "Membership details Payments" at bounding box center [871, 113] width 1322 height 31
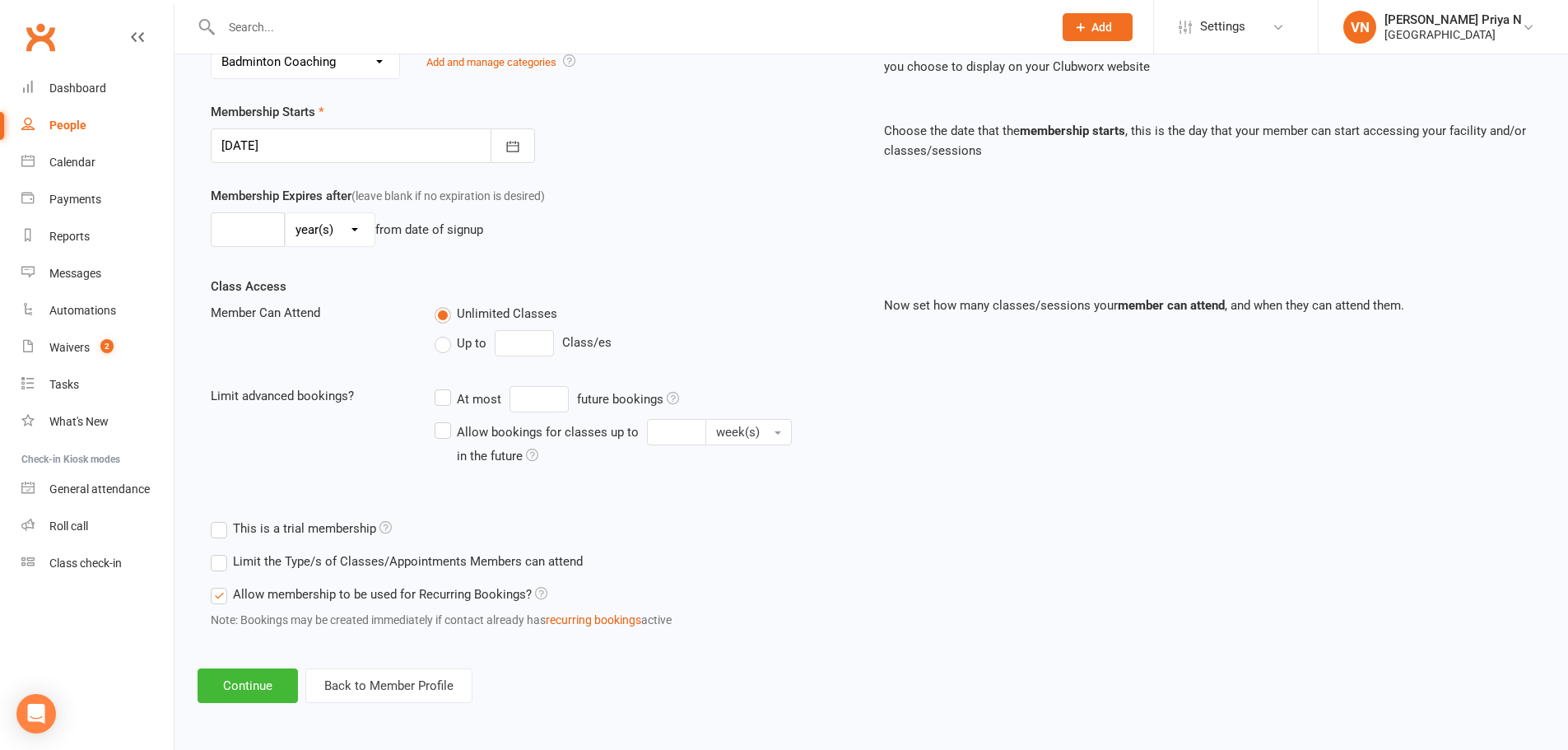
scroll to position [361, 0]
click at [252, 680] on button "Continue" at bounding box center [247, 685] width 101 height 35
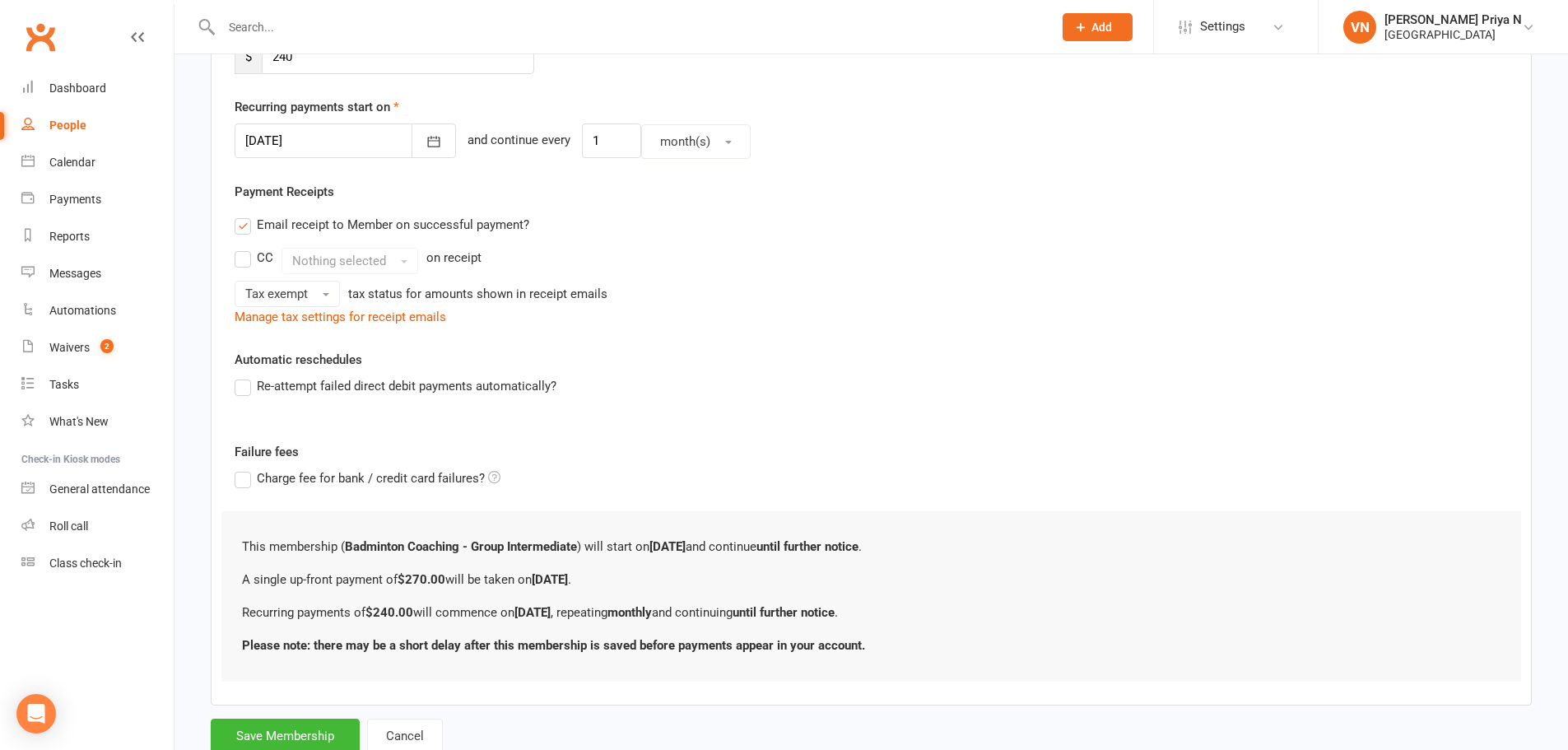
scroll to position [0, 0]
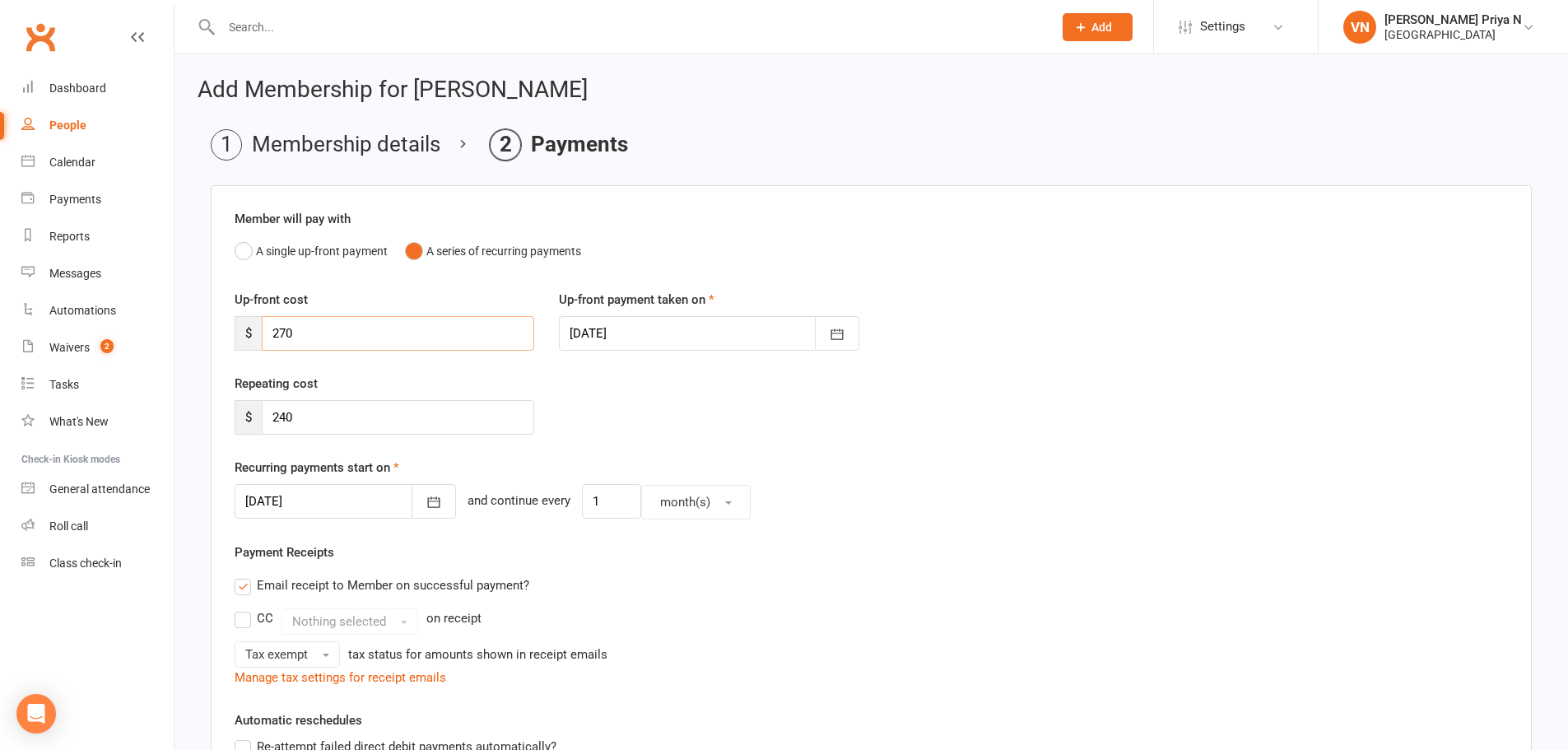
click at [373, 327] on input "270" at bounding box center [398, 333] width 273 height 35
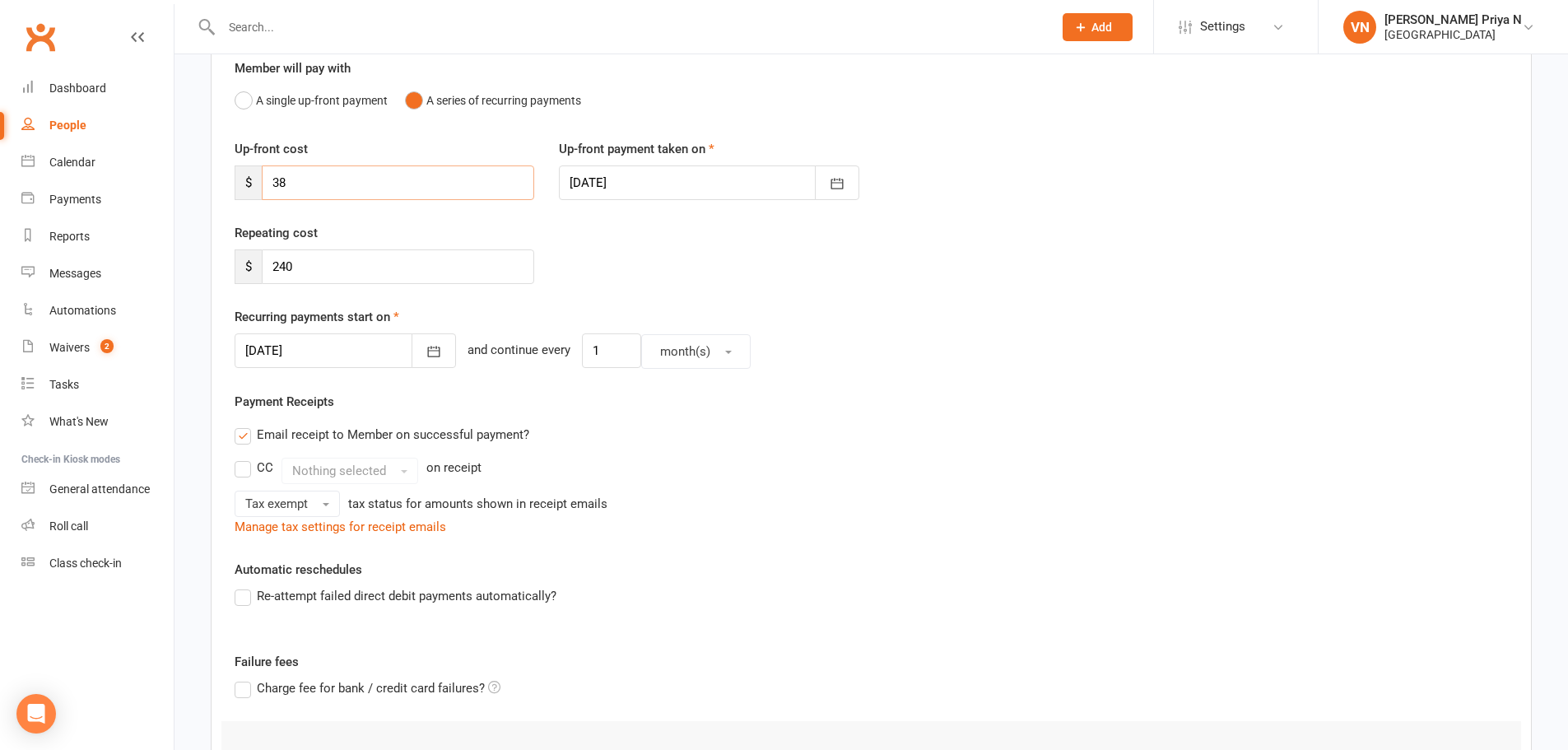
scroll to position [164, 0]
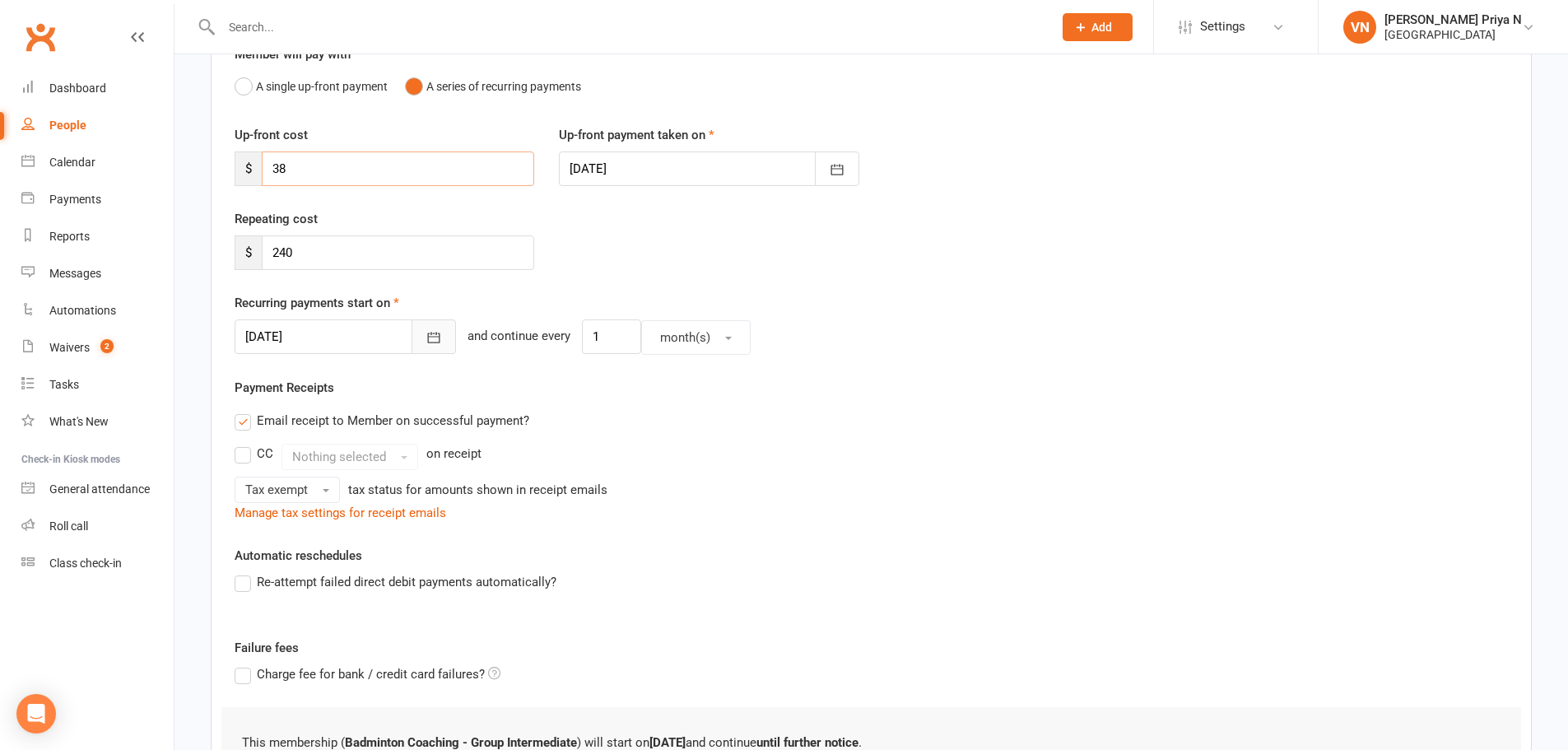
type input "38"
click at [426, 341] on icon "button" at bounding box center [433, 337] width 16 height 16
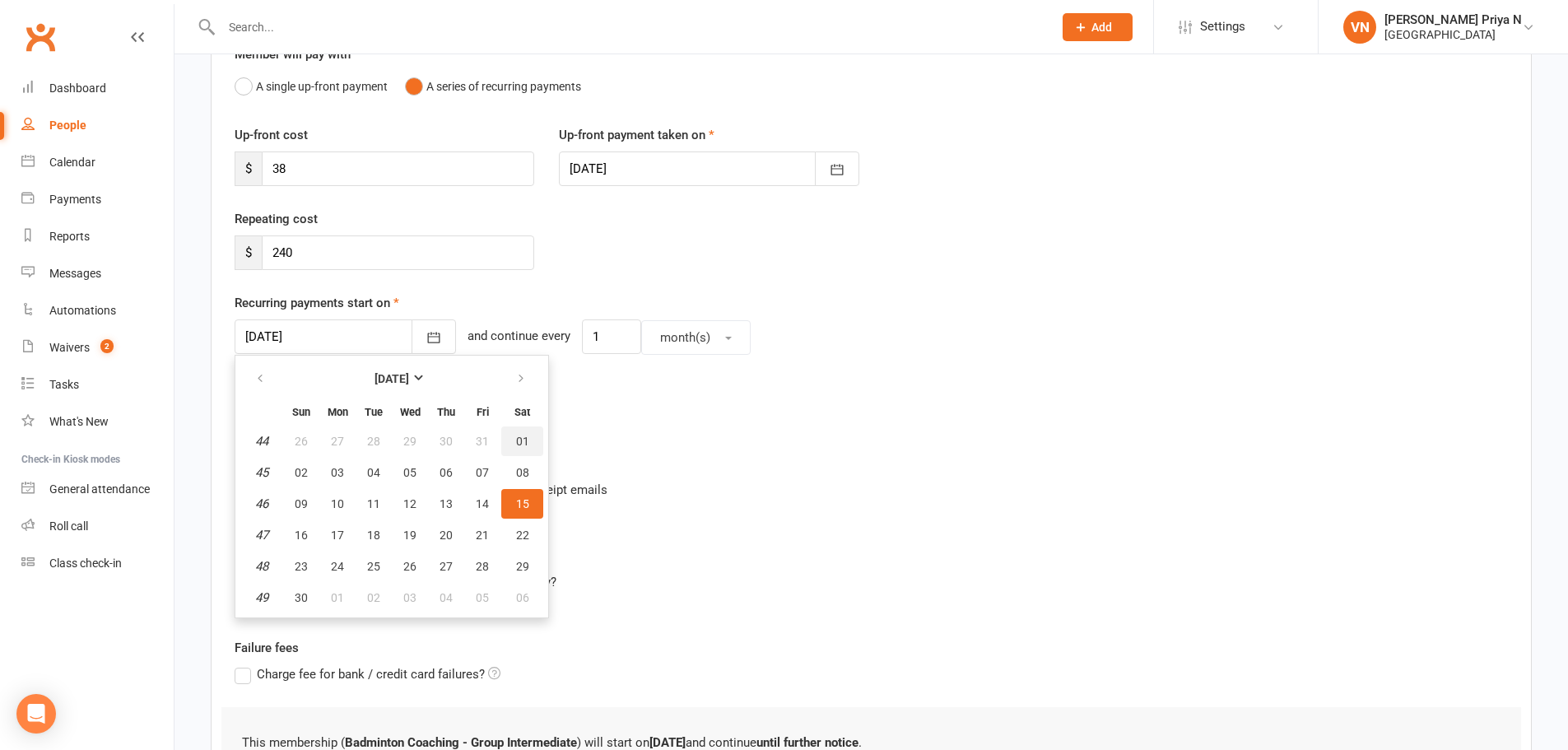
click at [520, 432] on button "01" at bounding box center [522, 441] width 42 height 30
type input "[DATE]"
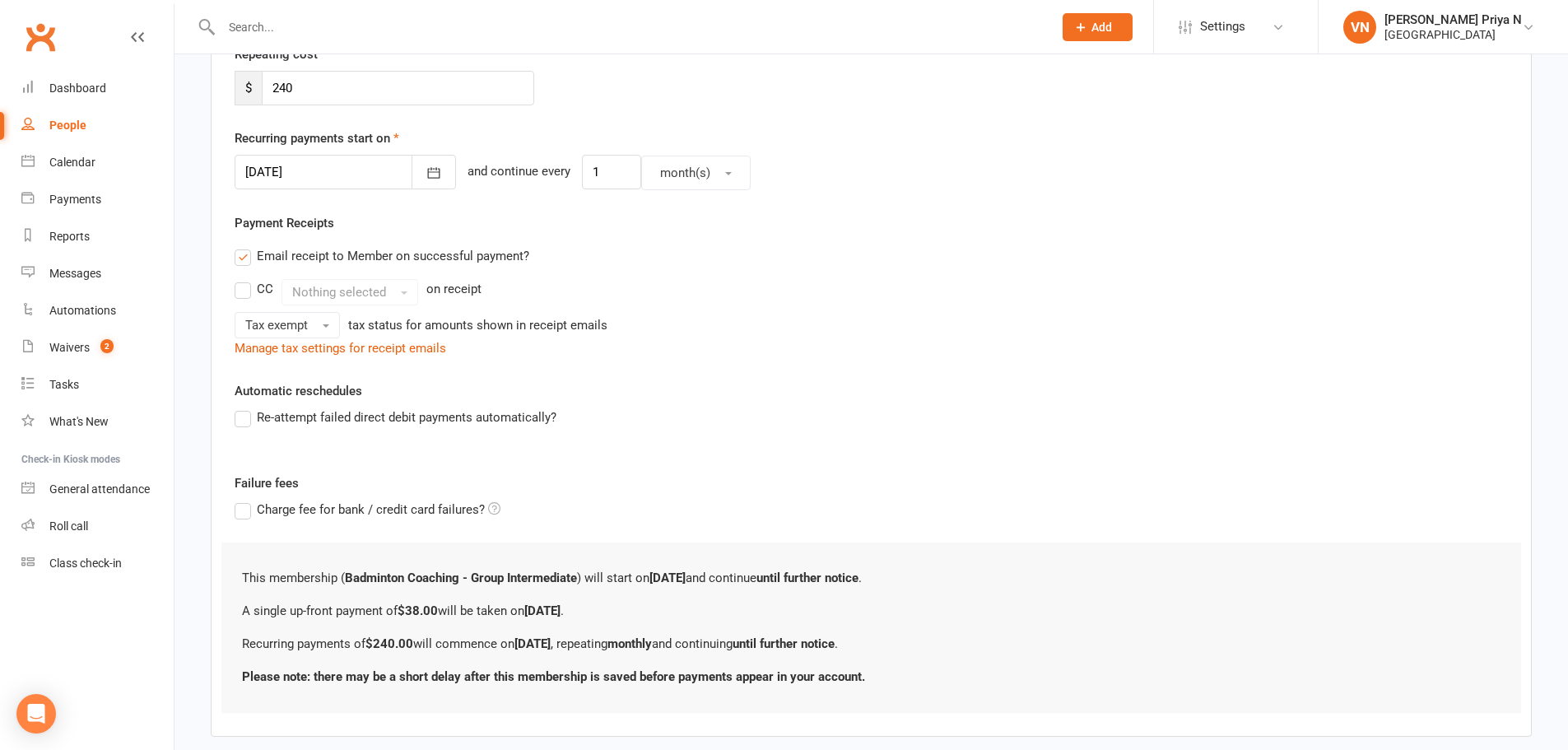
scroll to position [414, 0]
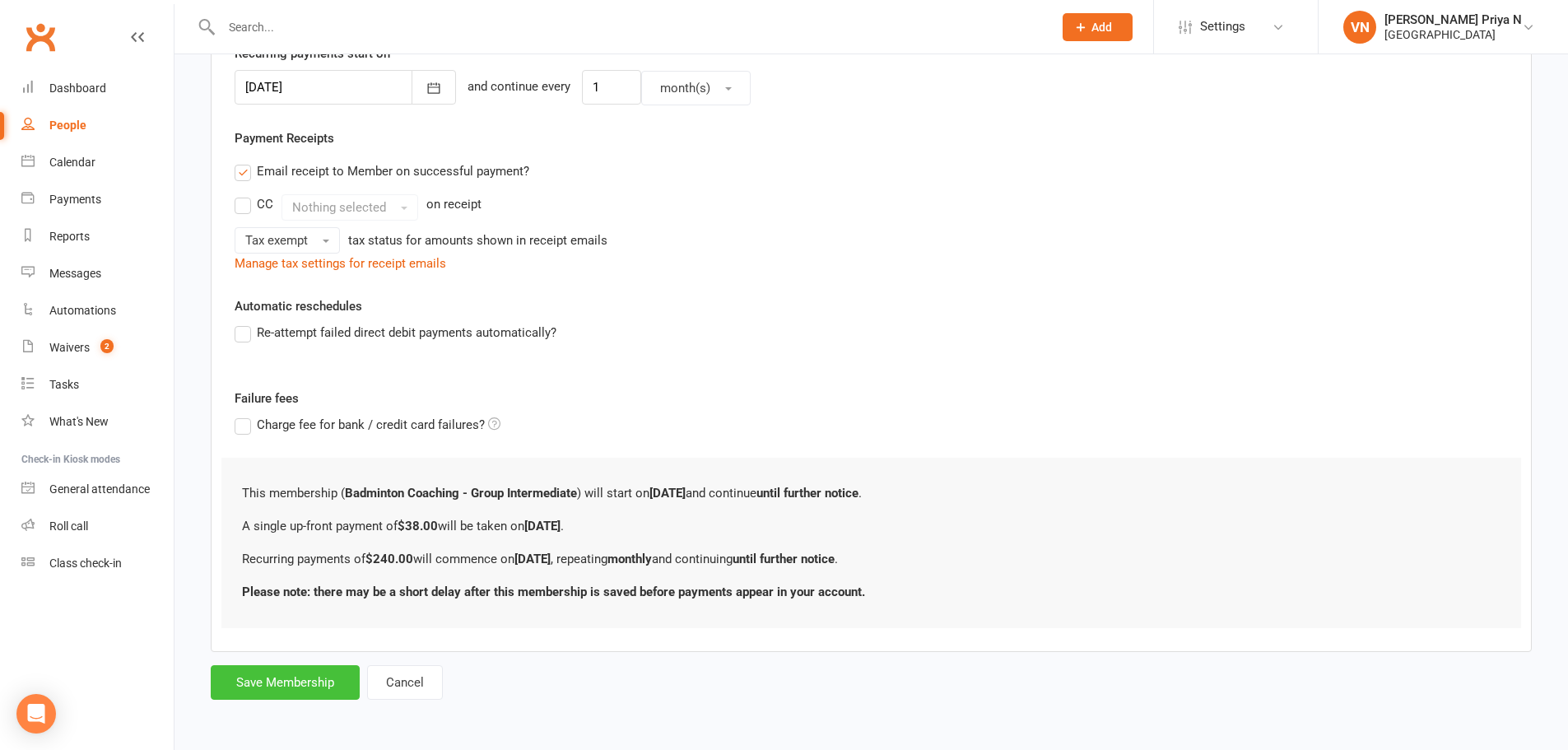
click at [325, 690] on button "Save Membership" at bounding box center [285, 682] width 149 height 35
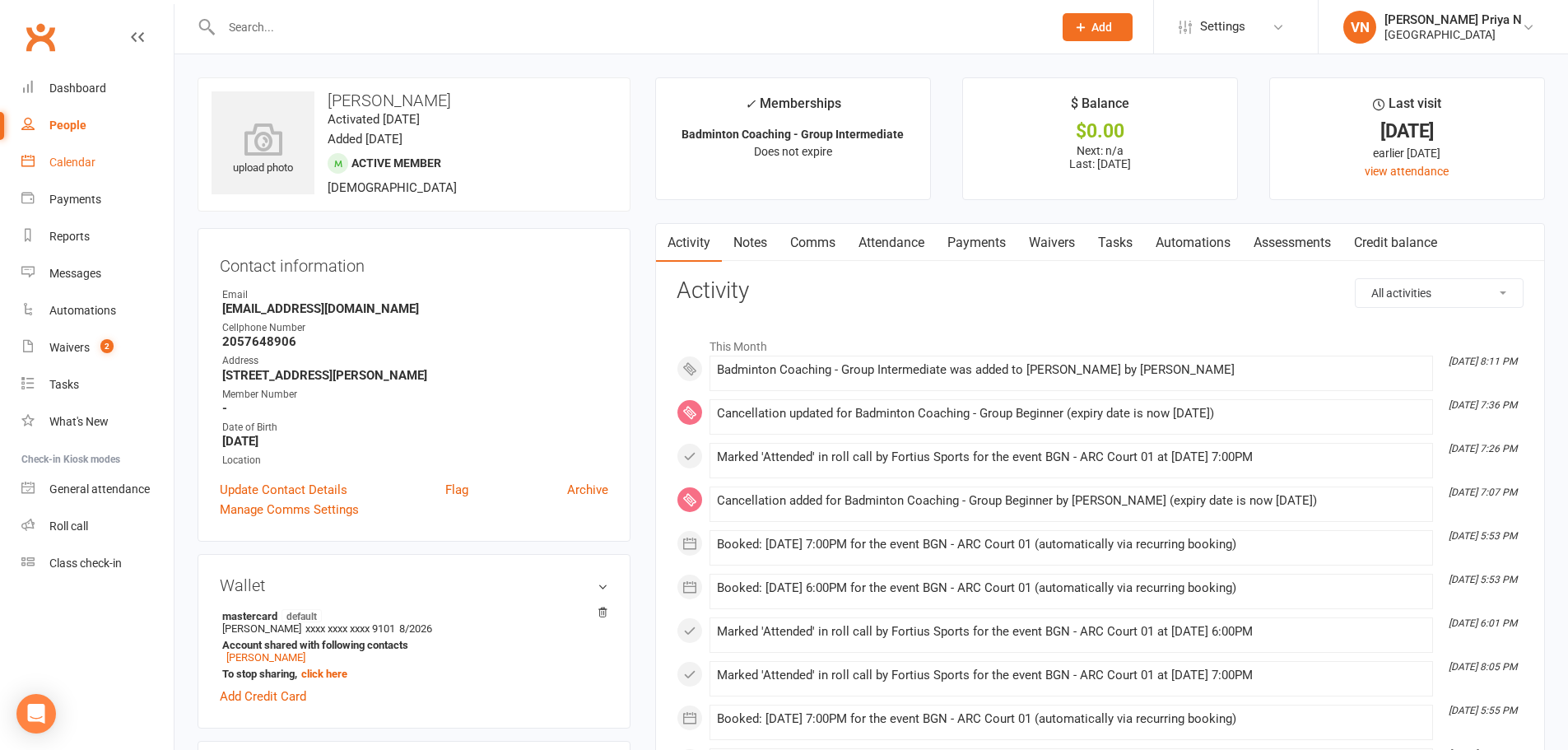
click at [91, 157] on div "Calendar" at bounding box center [72, 163] width 46 height 14
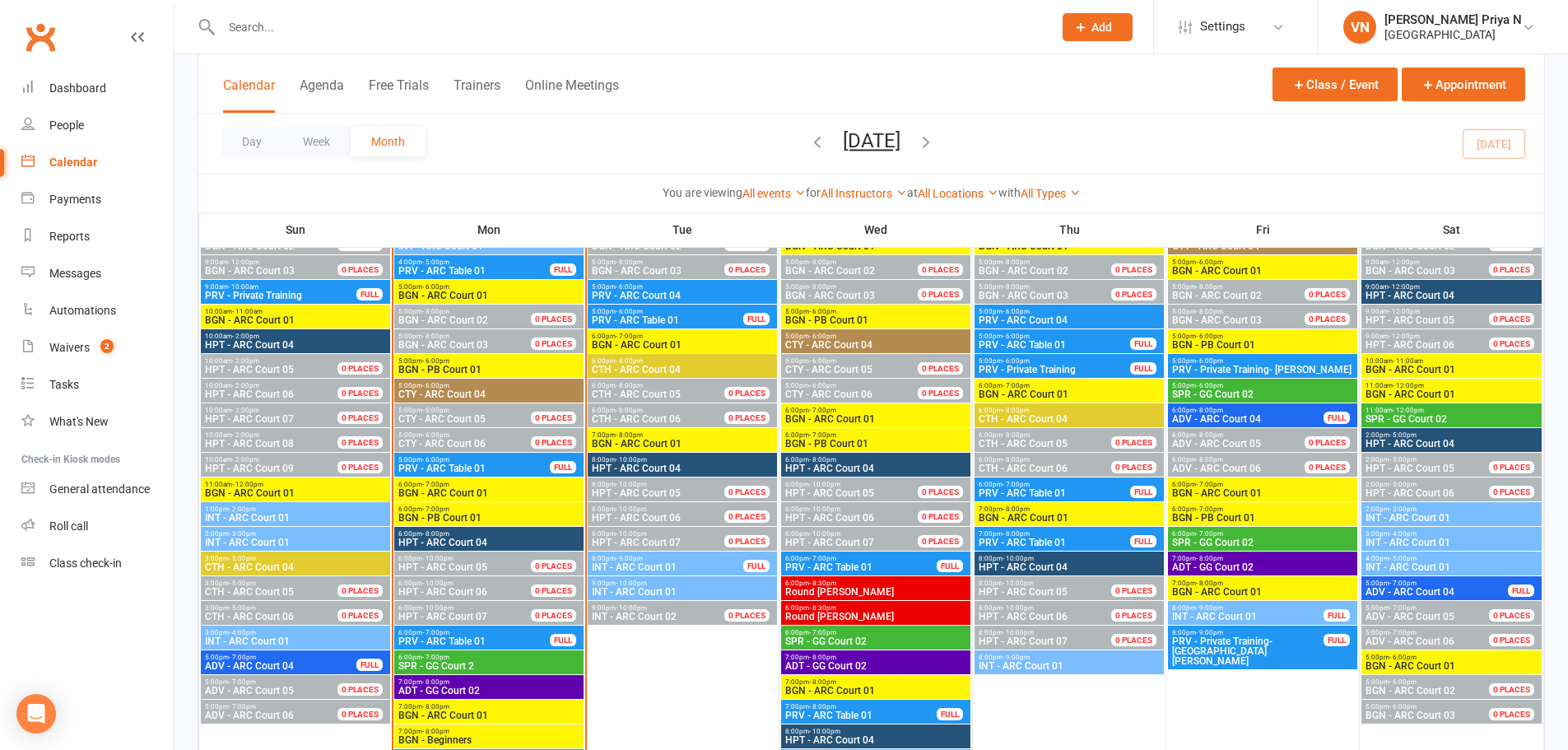
scroll to position [1646, 0]
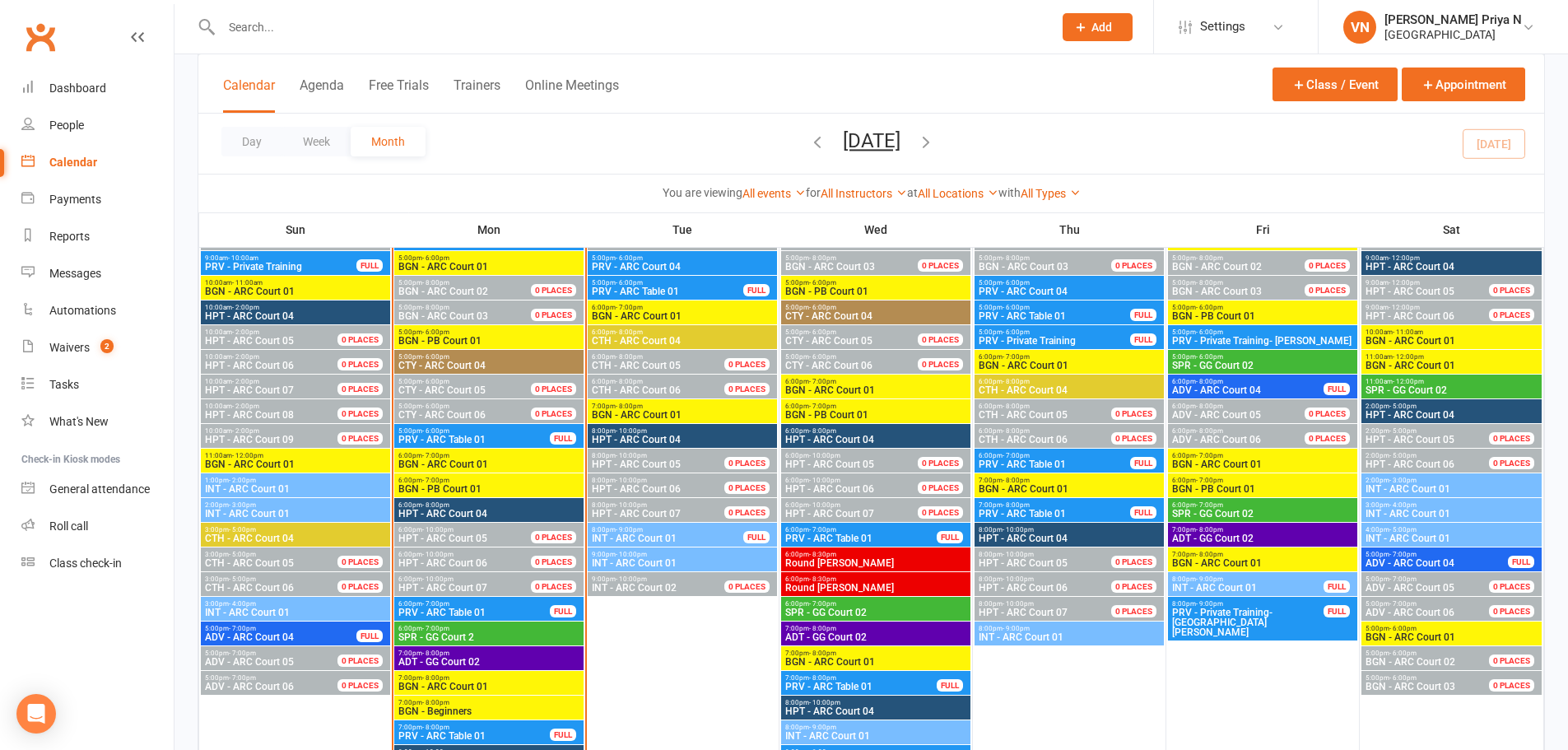
click at [1048, 636] on span "INT - ARC Court 01" at bounding box center [1069, 637] width 183 height 10
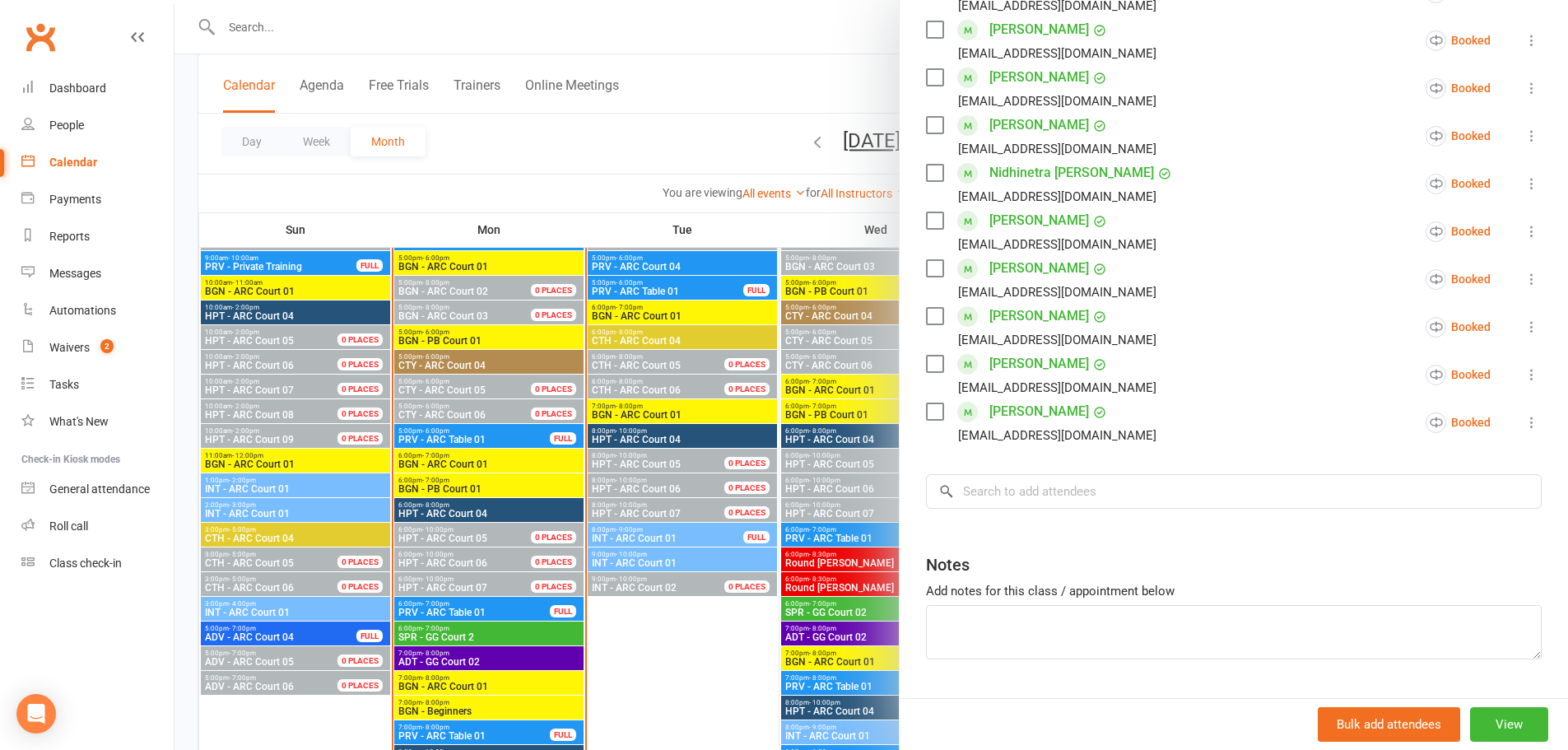
scroll to position [503, 0]
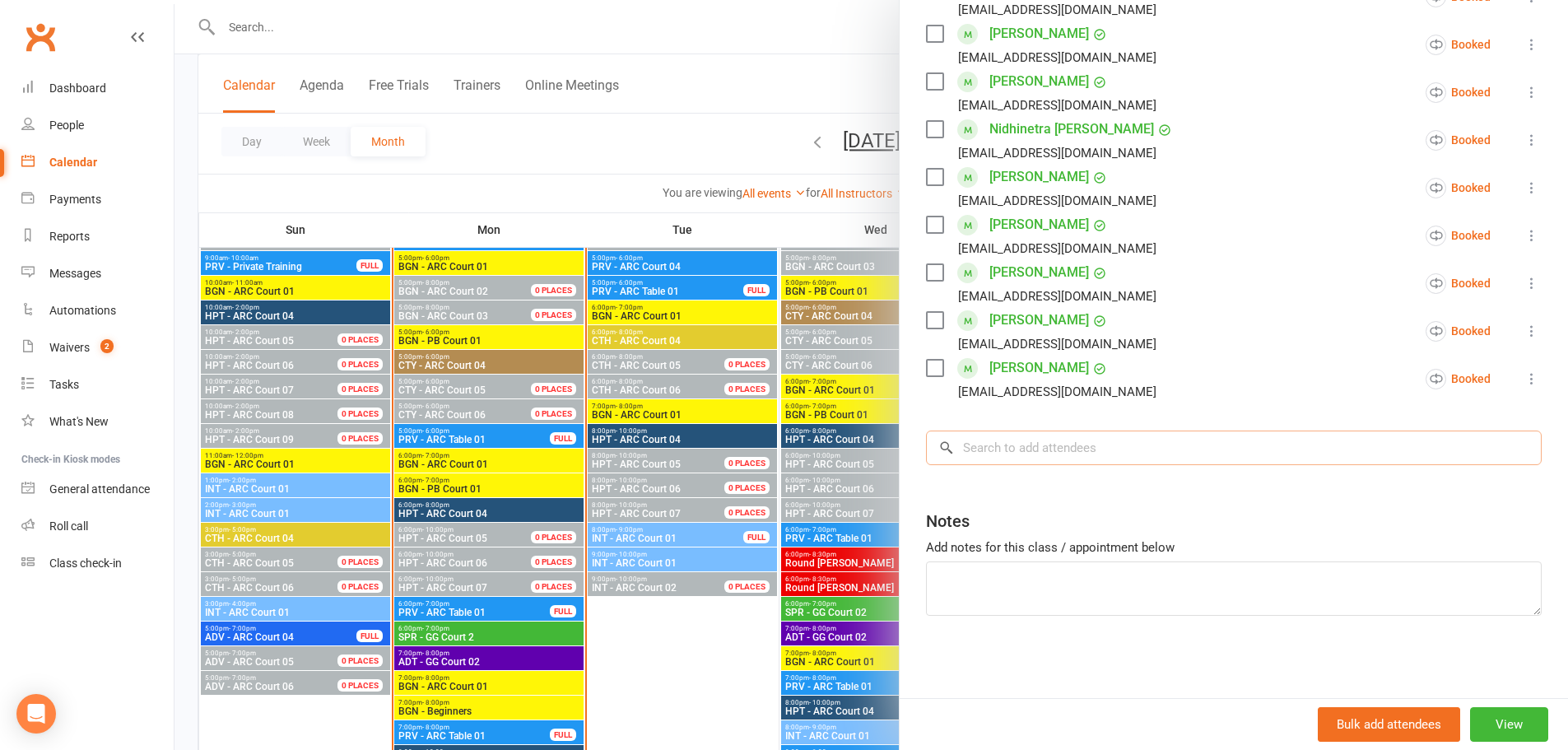
click at [1175, 452] on input "search" at bounding box center [1234, 448] width 616 height 35
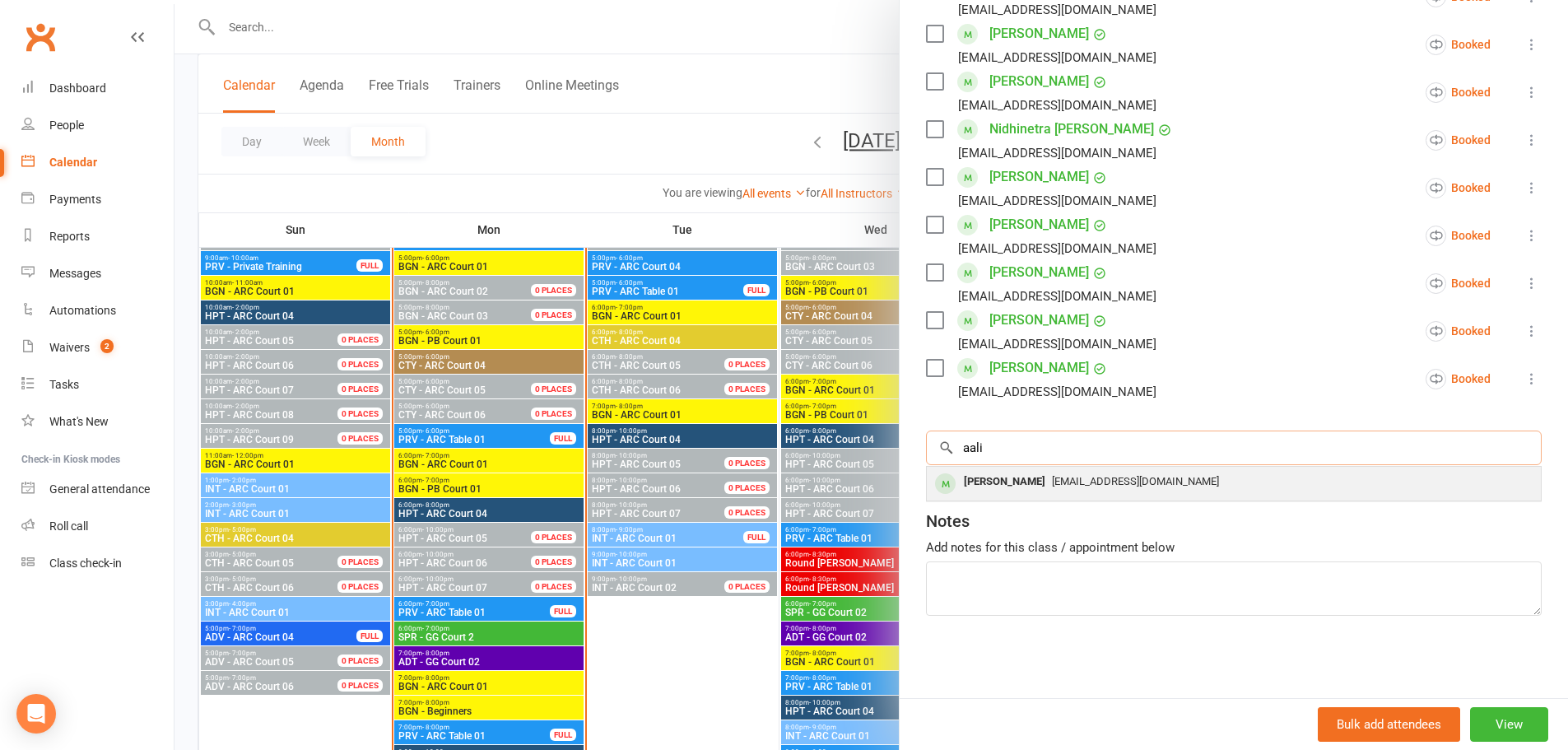
type input "aali"
click at [1124, 490] on div "[EMAIL_ADDRESS][DOMAIN_NAME]" at bounding box center [1234, 482] width 601 height 24
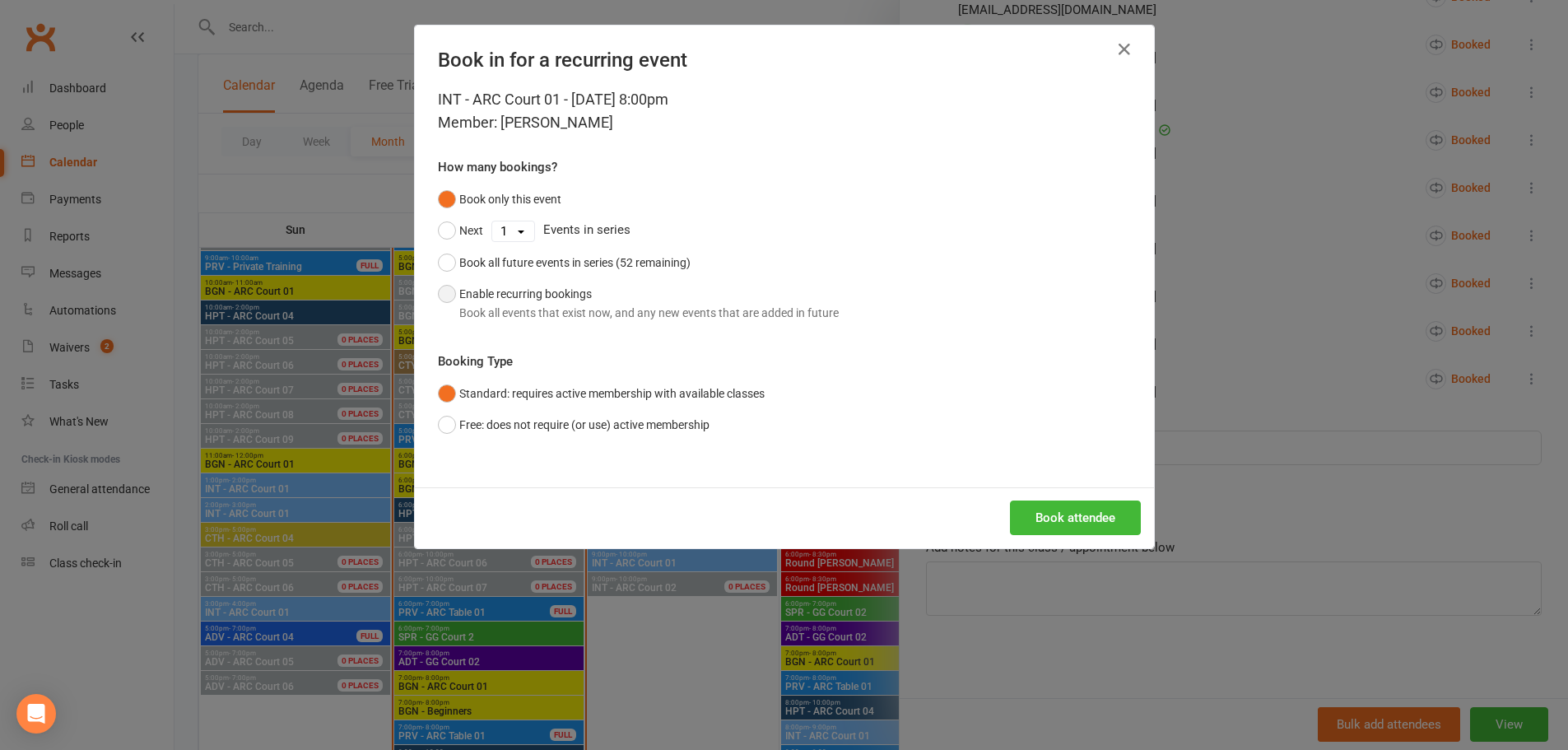
click at [439, 291] on button "Enable recurring bookings Book all events that exist now, and any new events th…" at bounding box center [638, 303] width 401 height 50
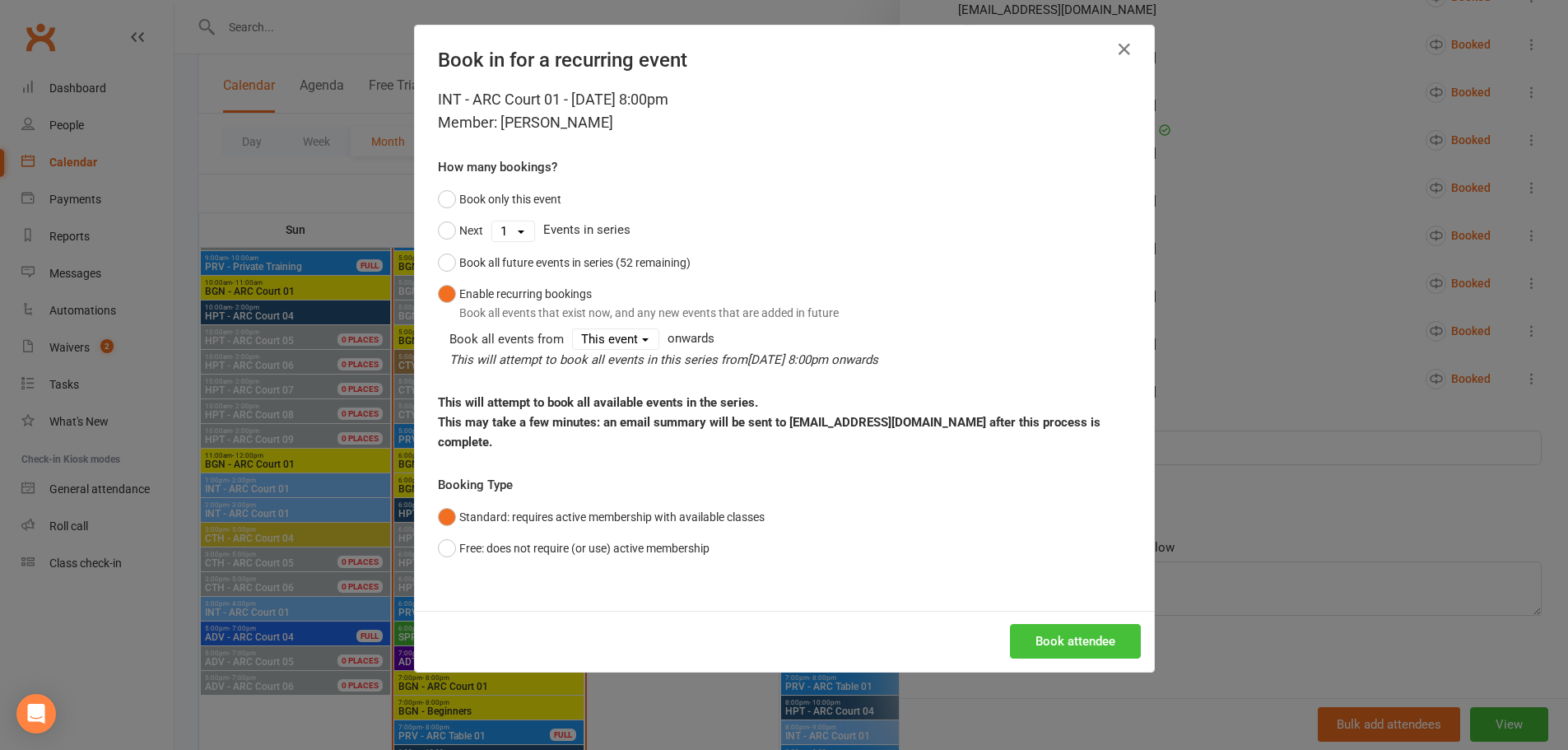
click at [1068, 624] on button "Book attendee" at bounding box center [1075, 641] width 131 height 35
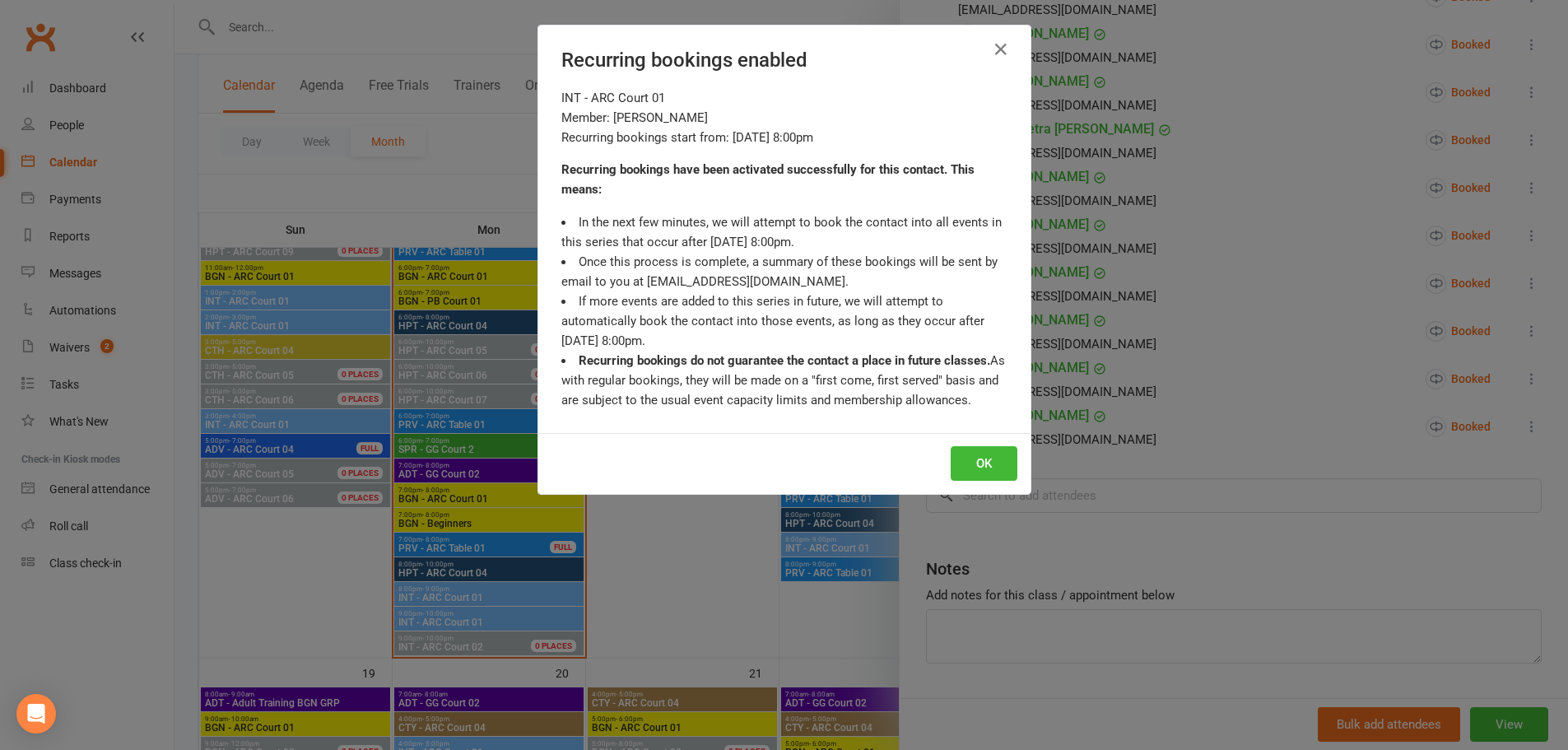
scroll to position [1893, 0]
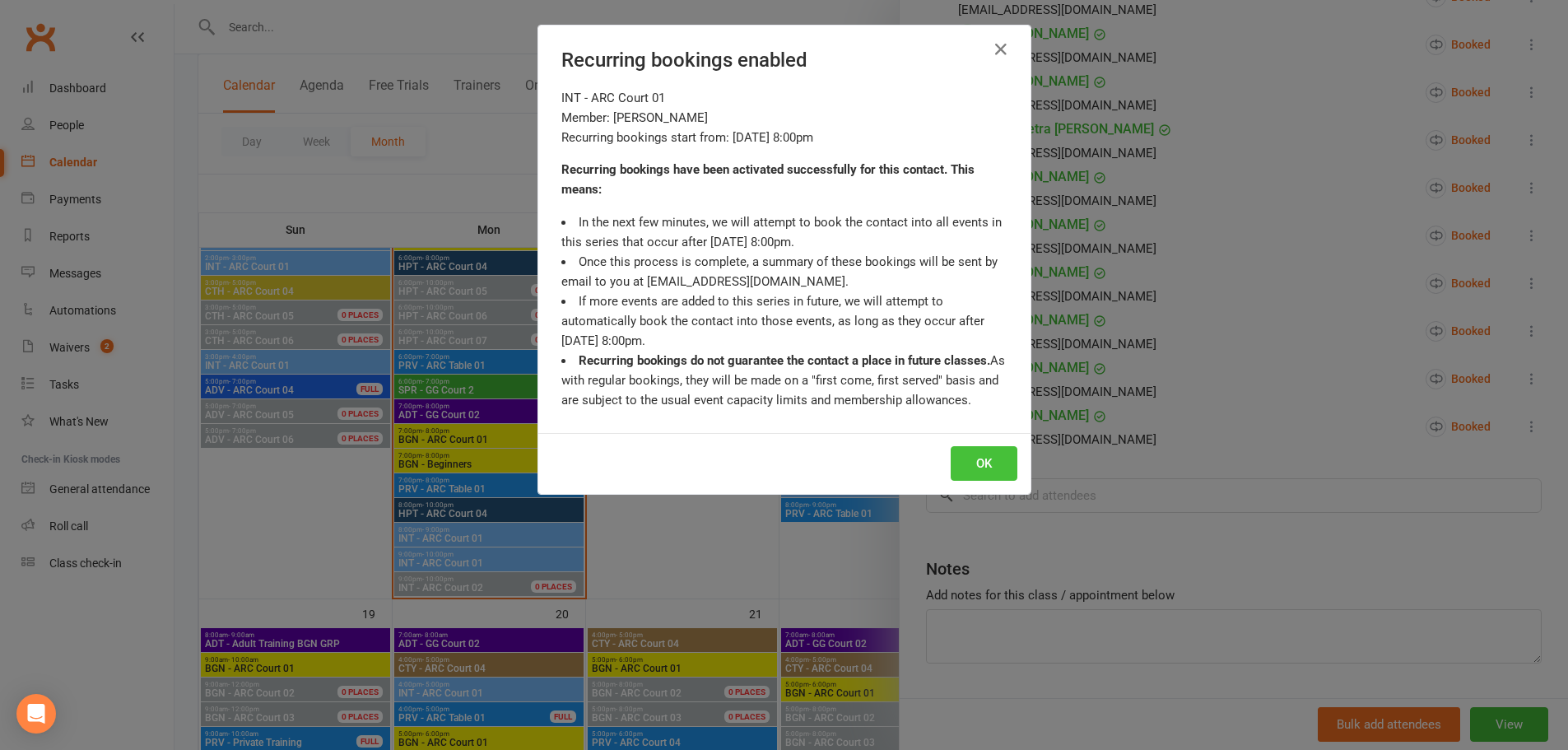
click at [984, 471] on button "OK" at bounding box center [984, 463] width 67 height 35
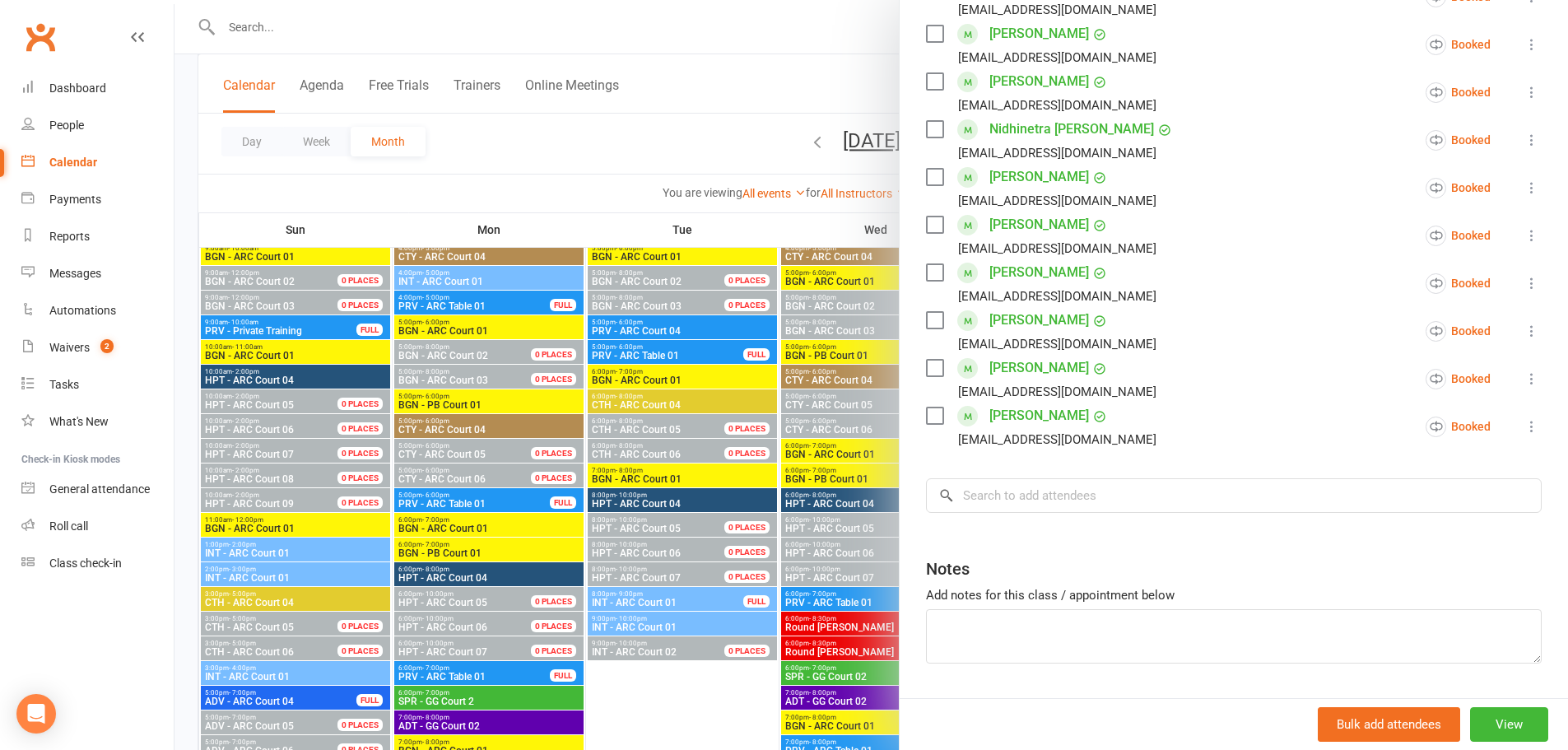
scroll to position [2222, 0]
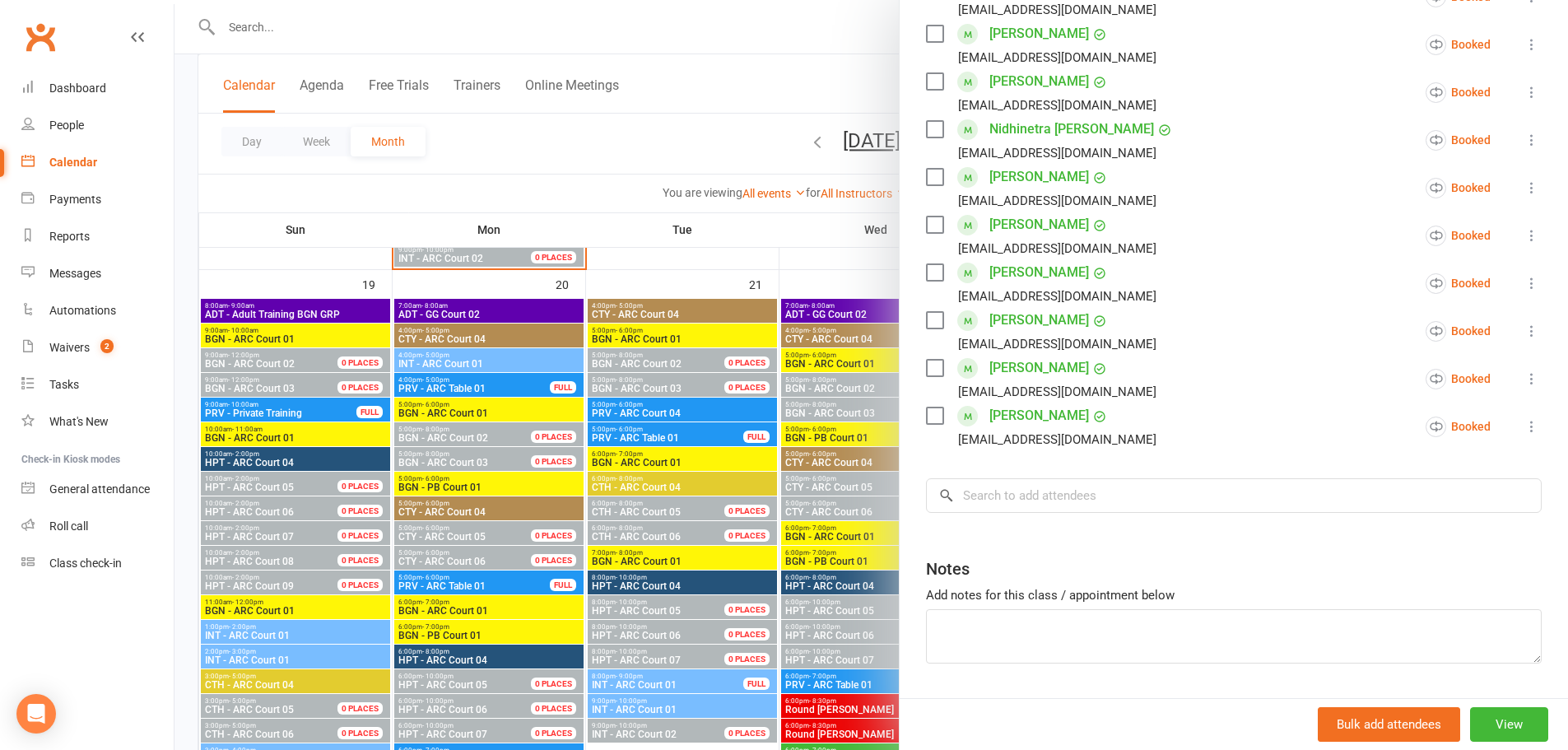
click at [455, 366] on div at bounding box center [871, 375] width 1394 height 750
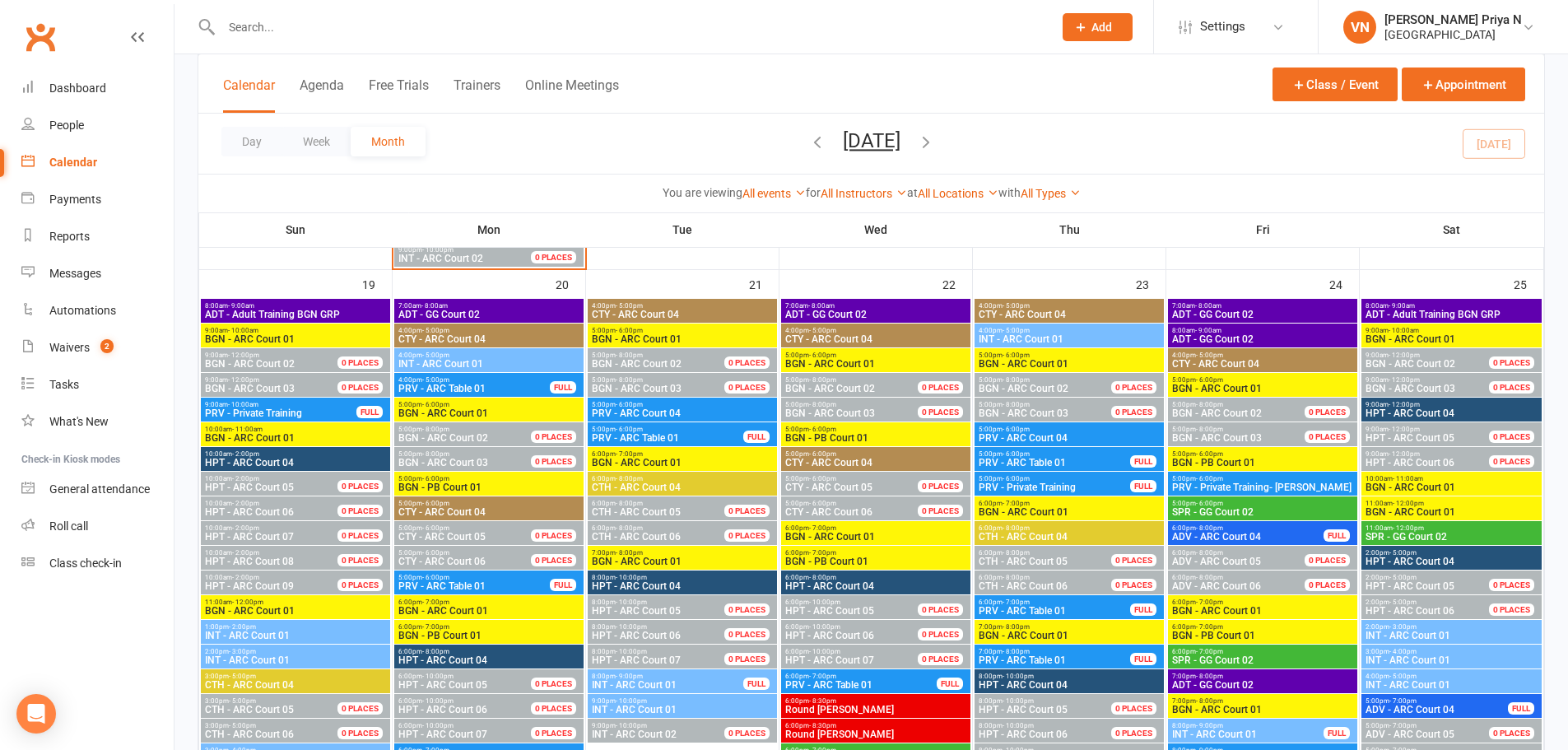
click at [457, 361] on span "INT - ARC Court 01" at bounding box center [489, 364] width 183 height 10
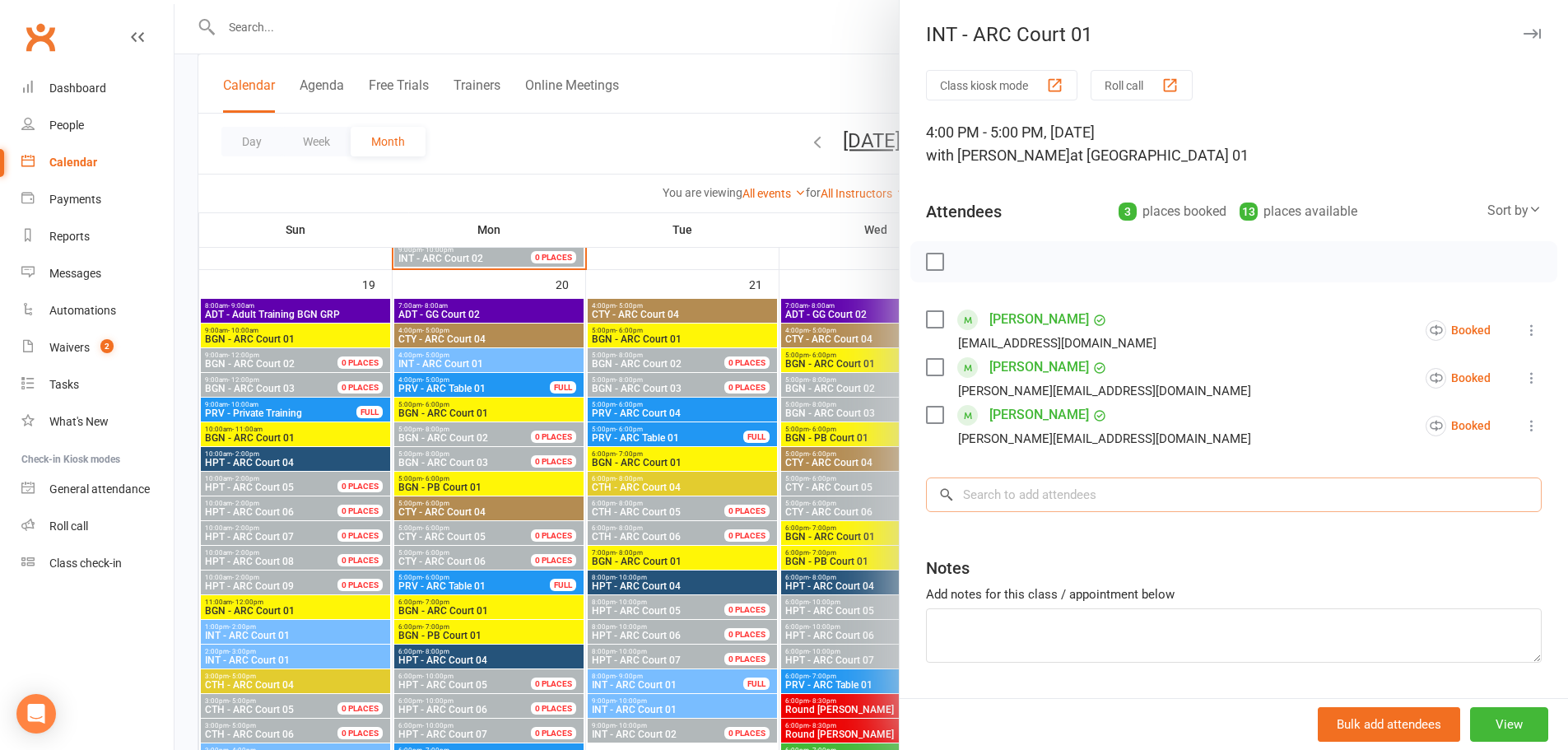
click at [1059, 500] on input "search" at bounding box center [1234, 494] width 616 height 35
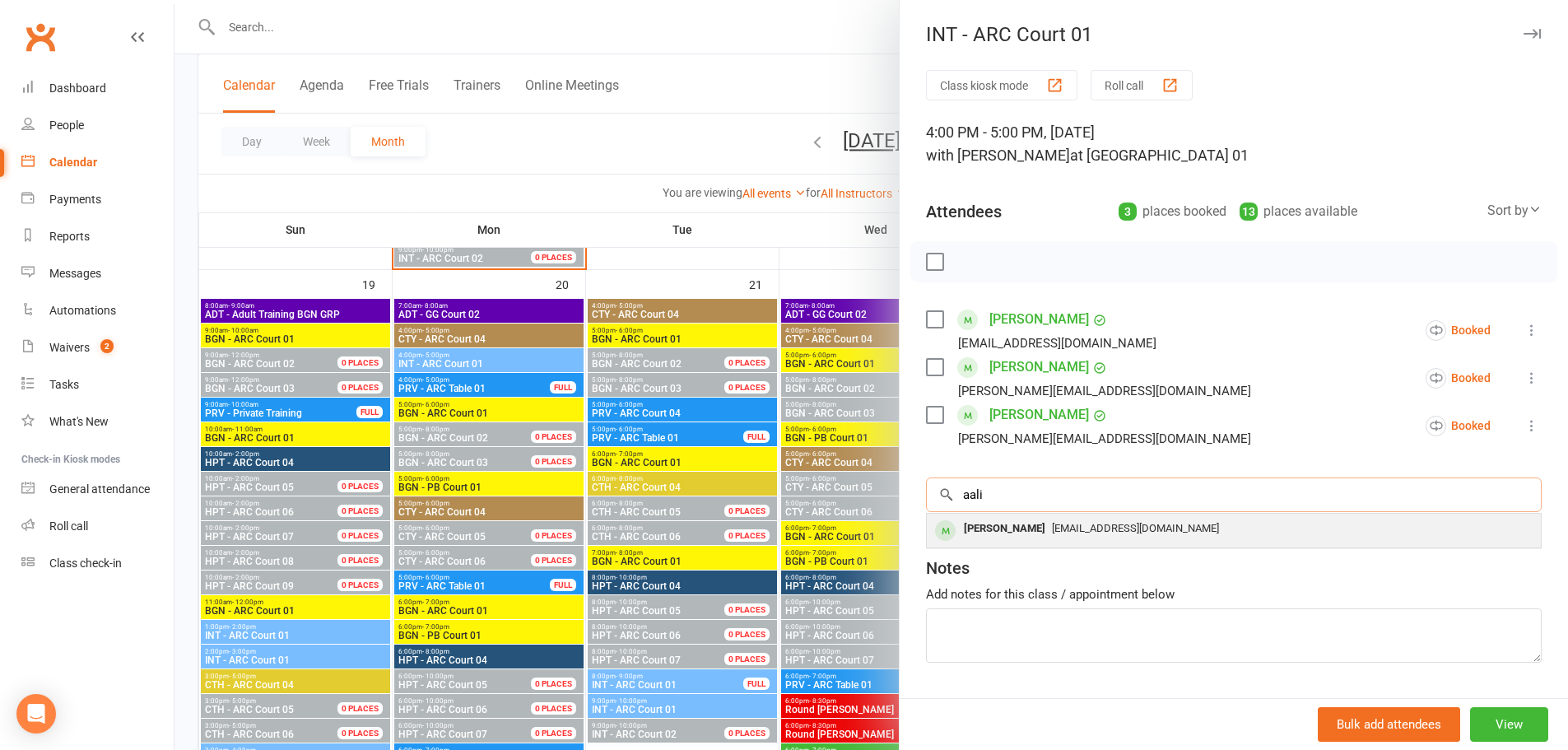
type input "aali"
click at [1024, 534] on div "[PERSON_NAME]" at bounding box center [1005, 529] width 95 height 24
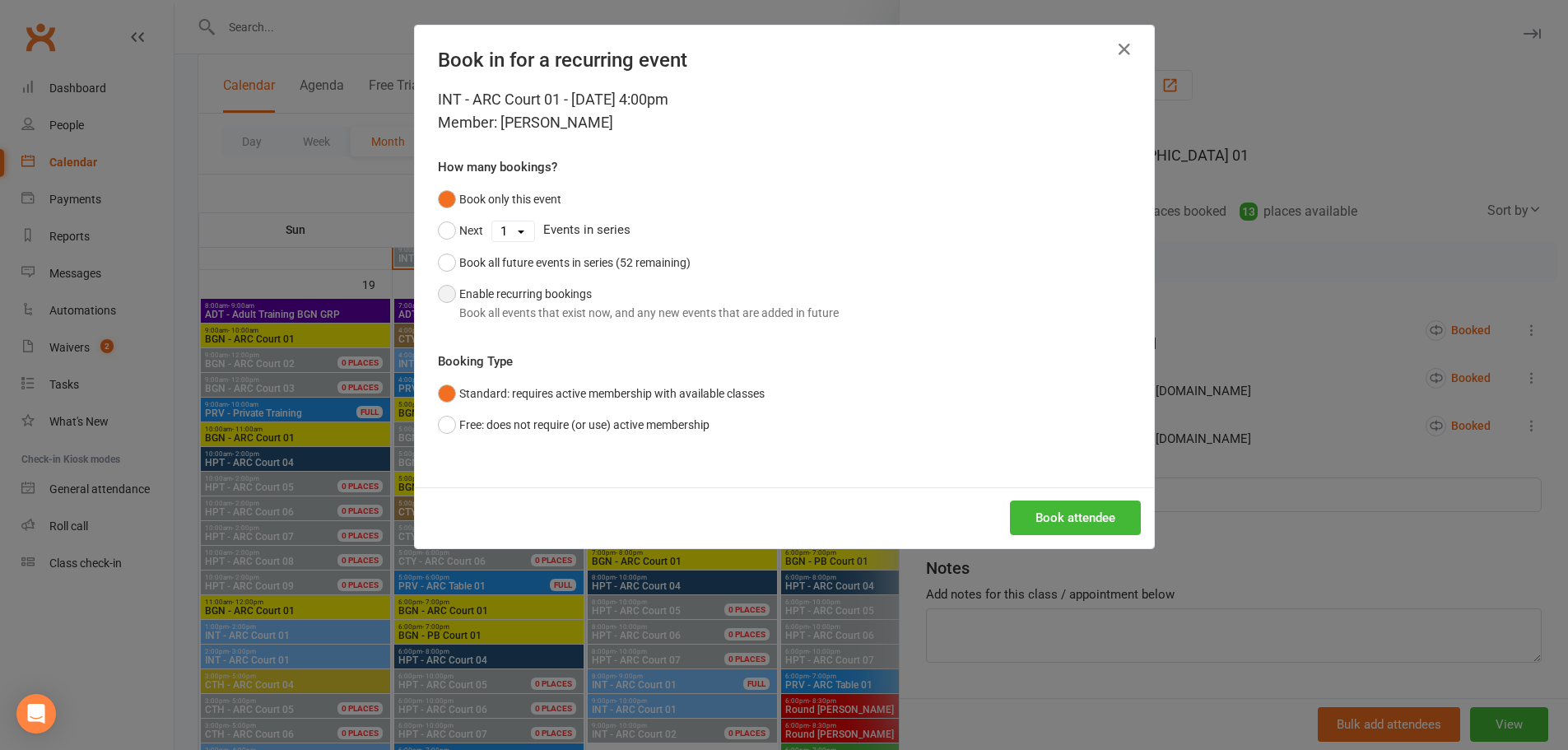
click at [442, 294] on button "Enable recurring bookings Book all events that exist now, and any new events th…" at bounding box center [638, 303] width 401 height 50
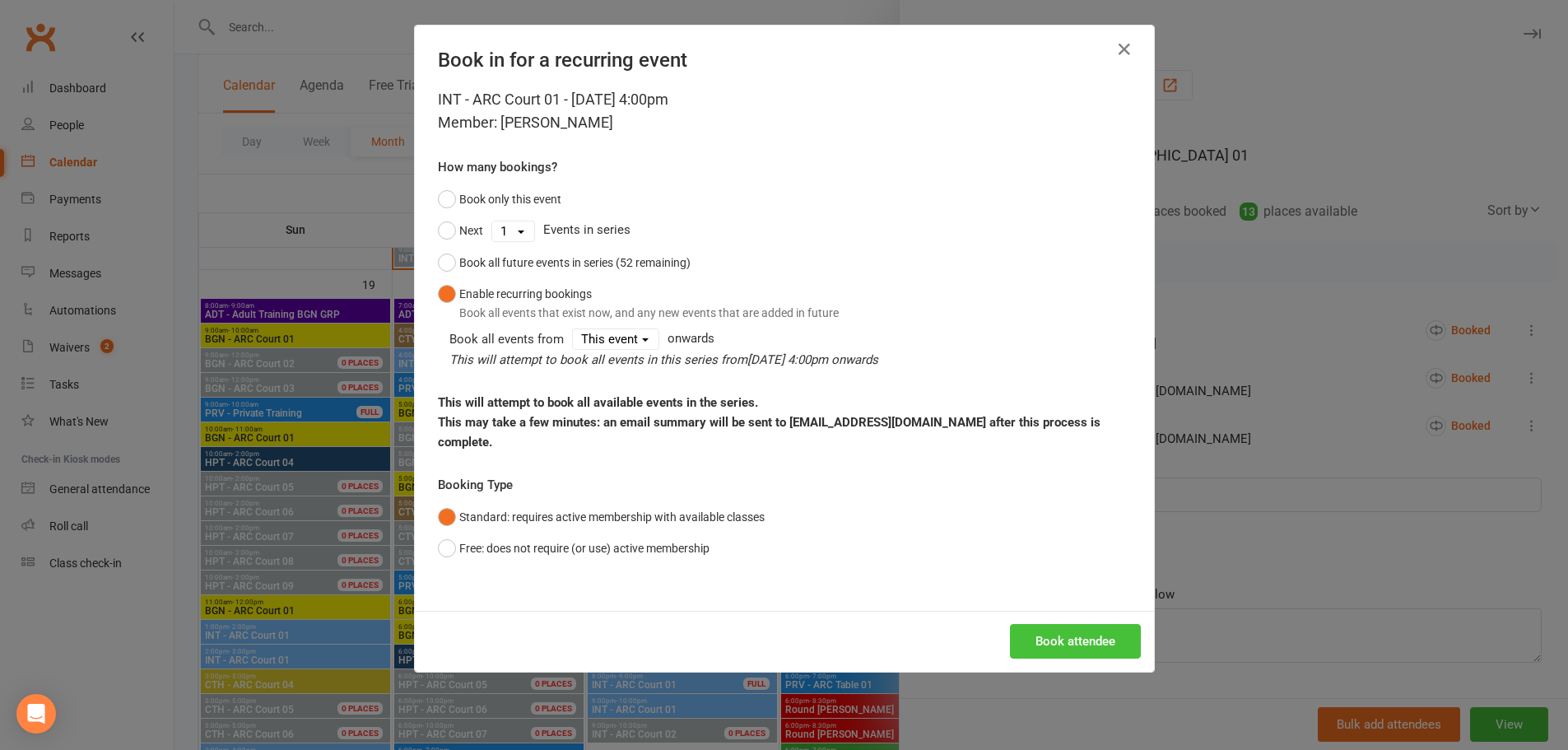
click at [1051, 624] on button "Book attendee" at bounding box center [1075, 641] width 131 height 35
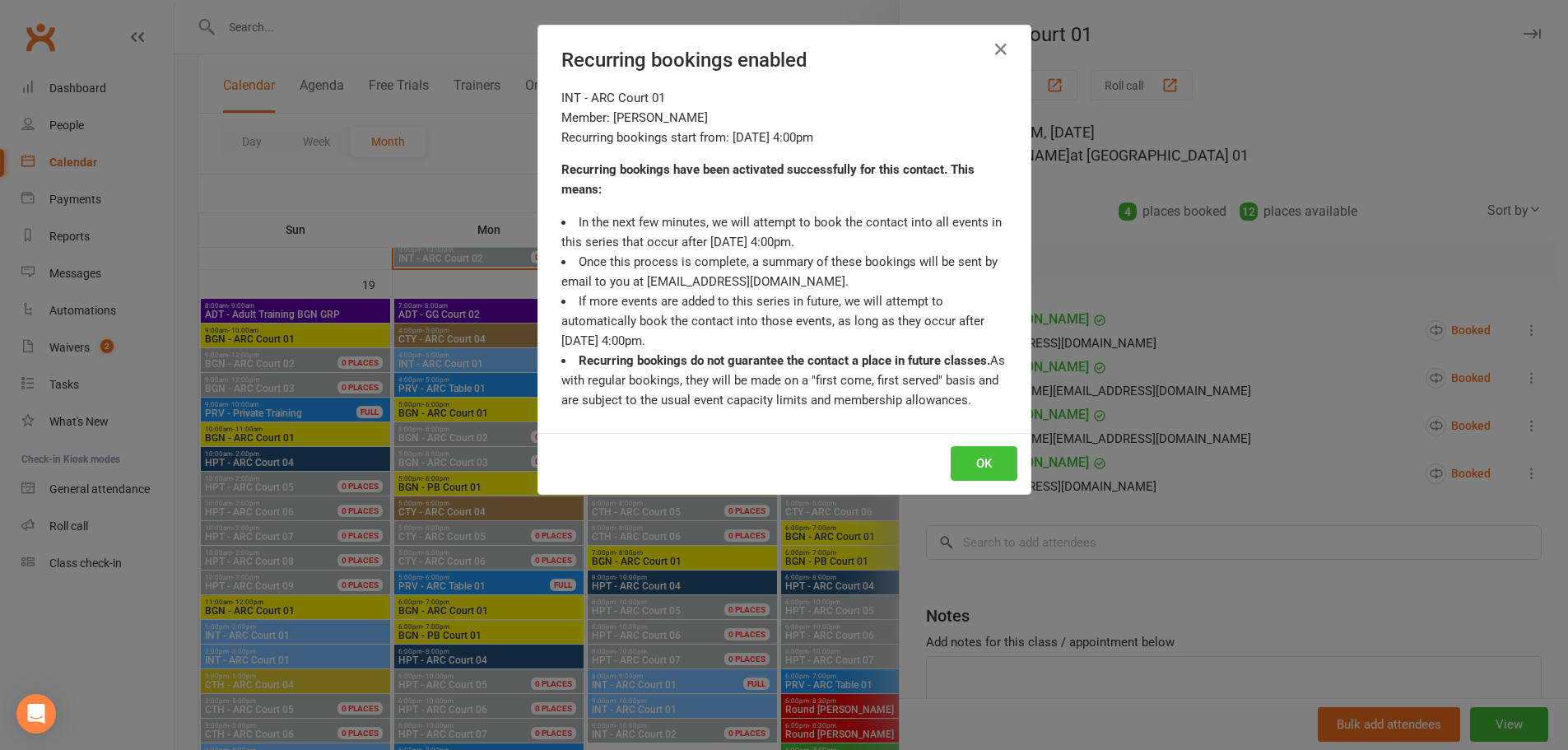
click at [986, 461] on button "OK" at bounding box center [984, 463] width 67 height 35
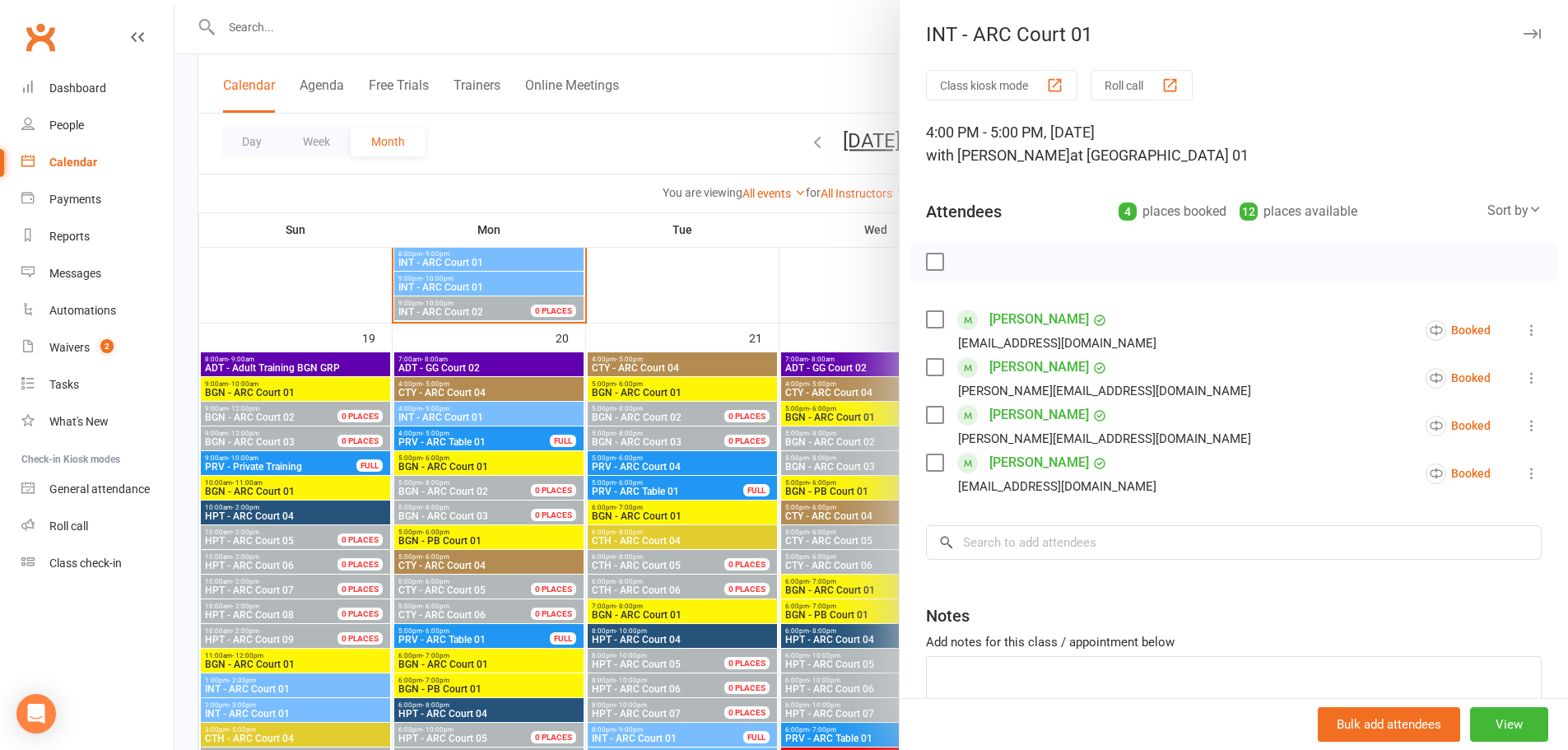
scroll to position [2140, 0]
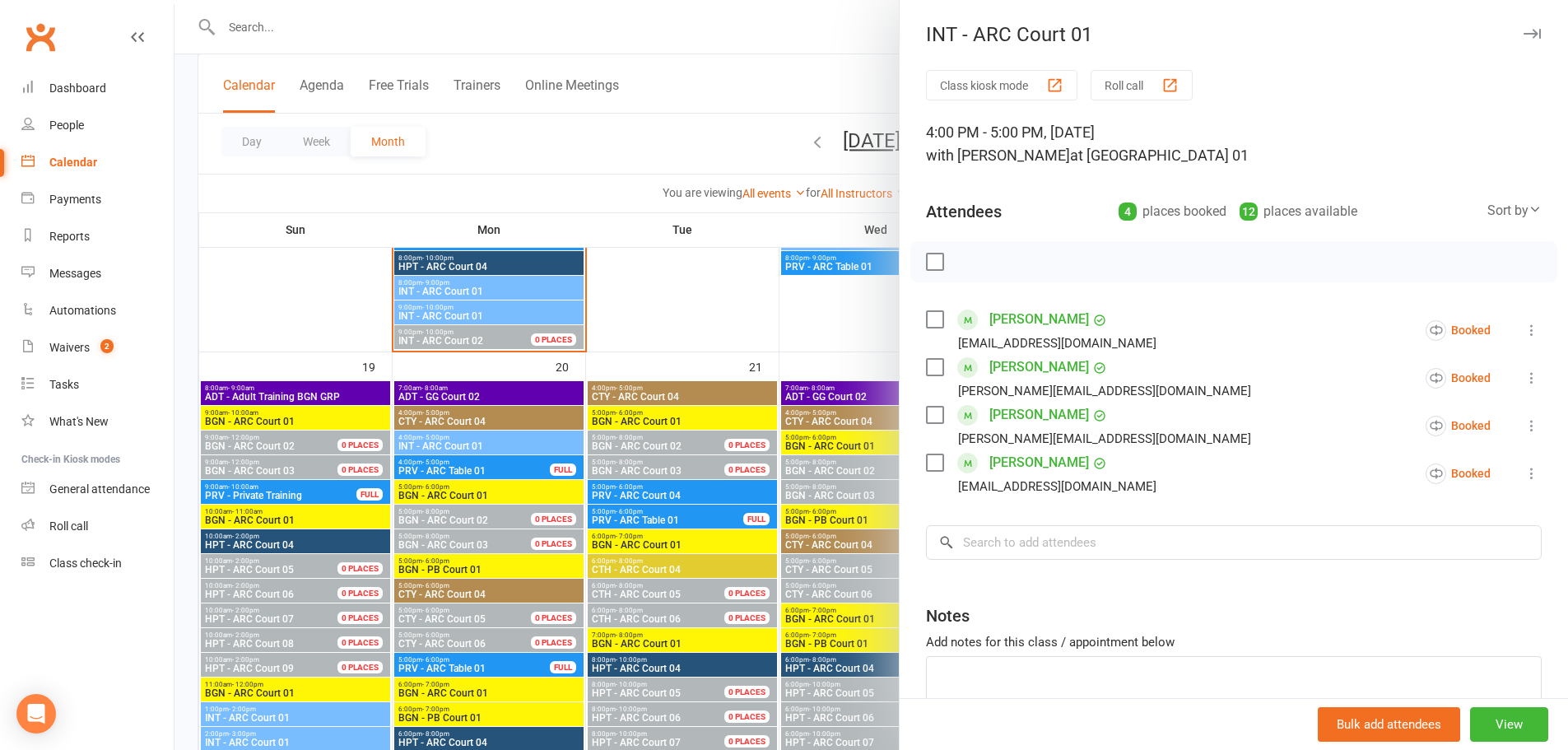
click at [663, 69] on div at bounding box center [871, 375] width 1394 height 750
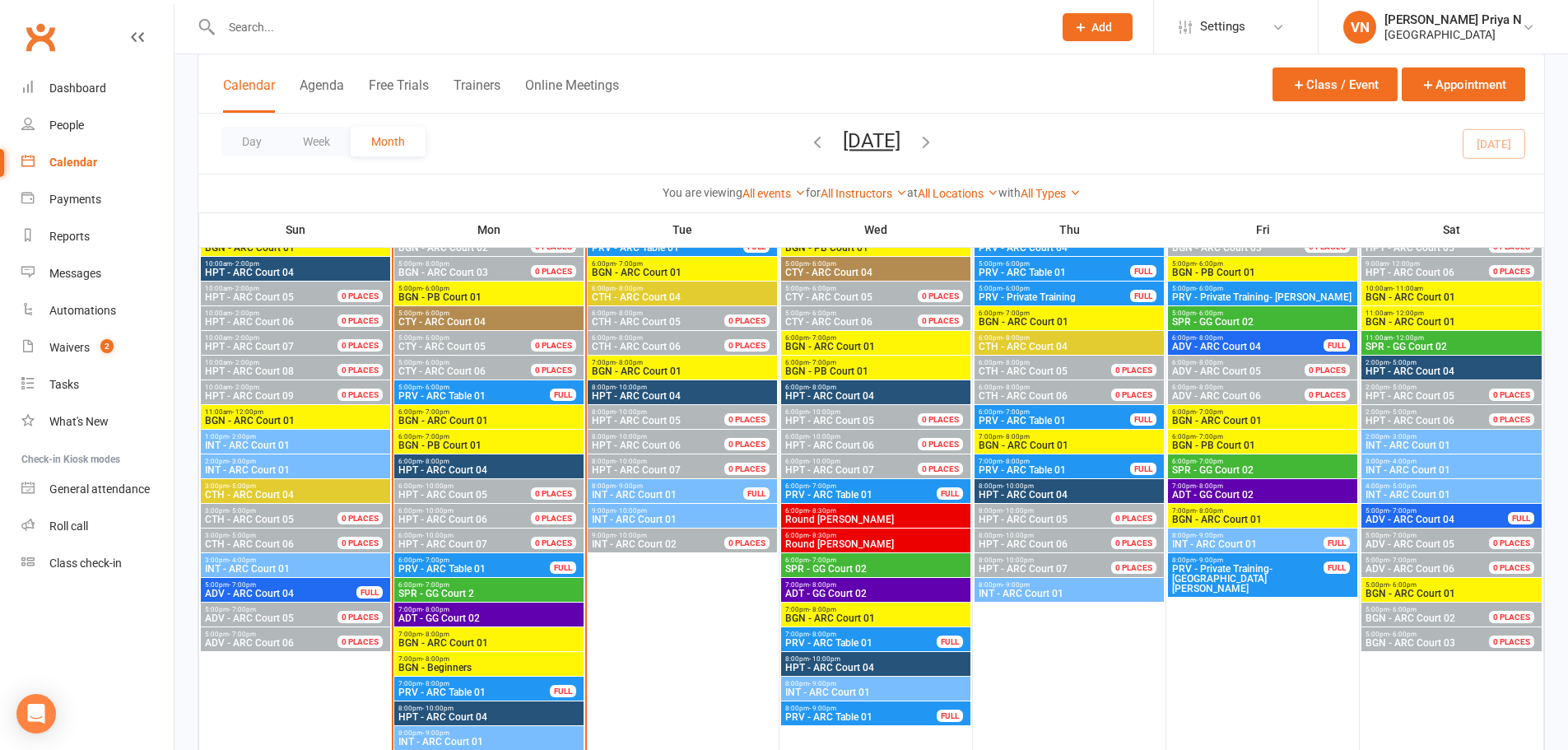
scroll to position [1729, 0]
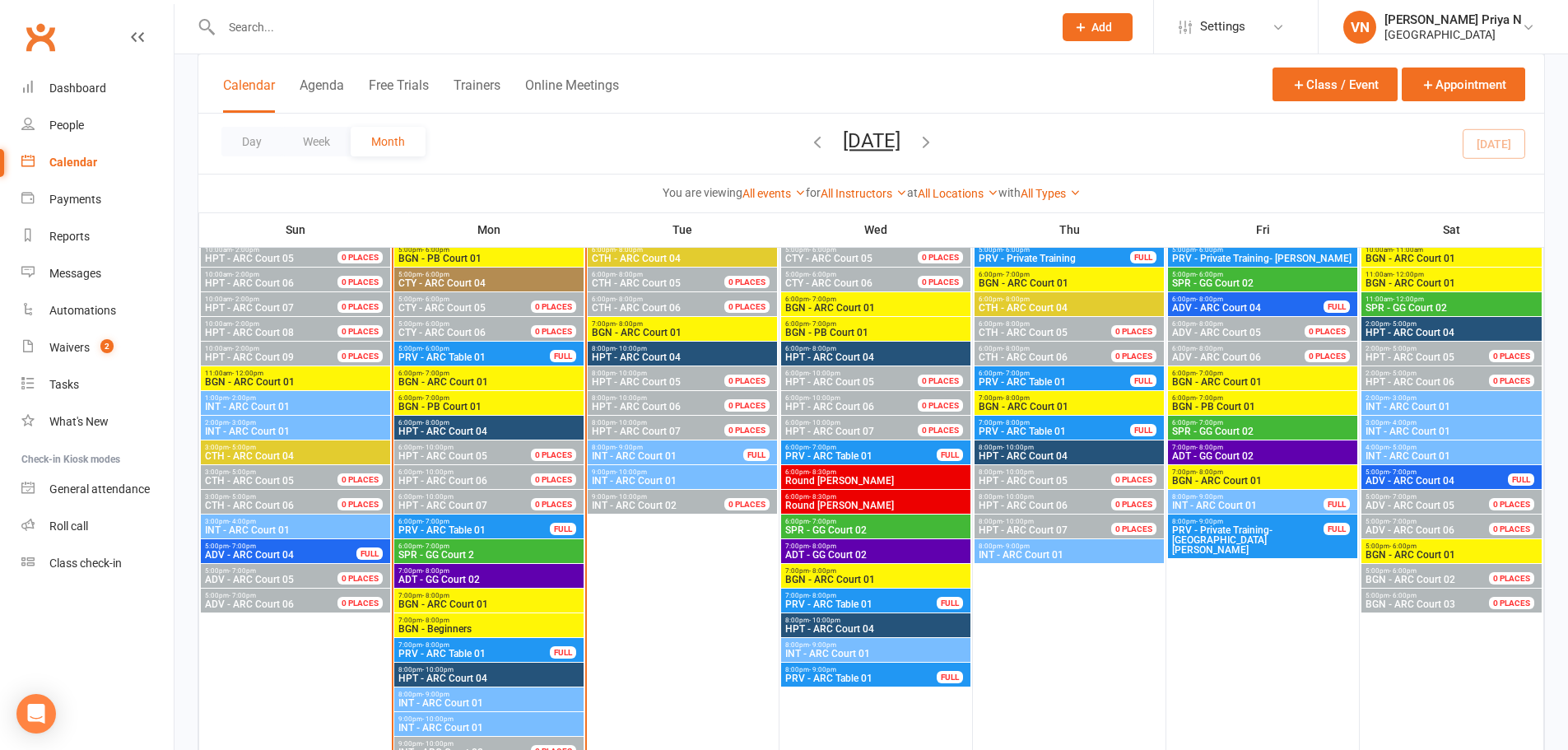
click at [480, 599] on span "BGN - ARC Court 01" at bounding box center [489, 604] width 183 height 10
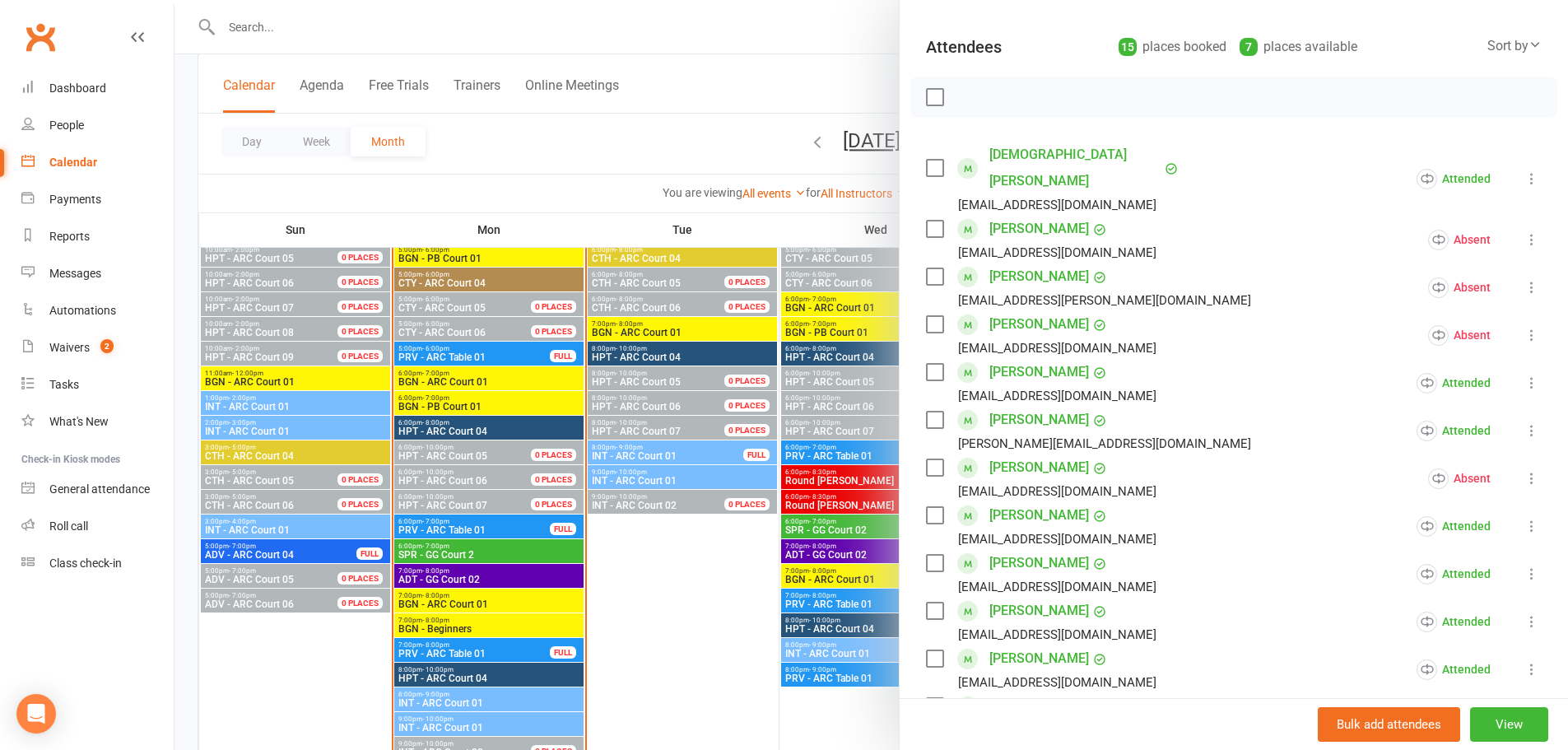
scroll to position [247, 0]
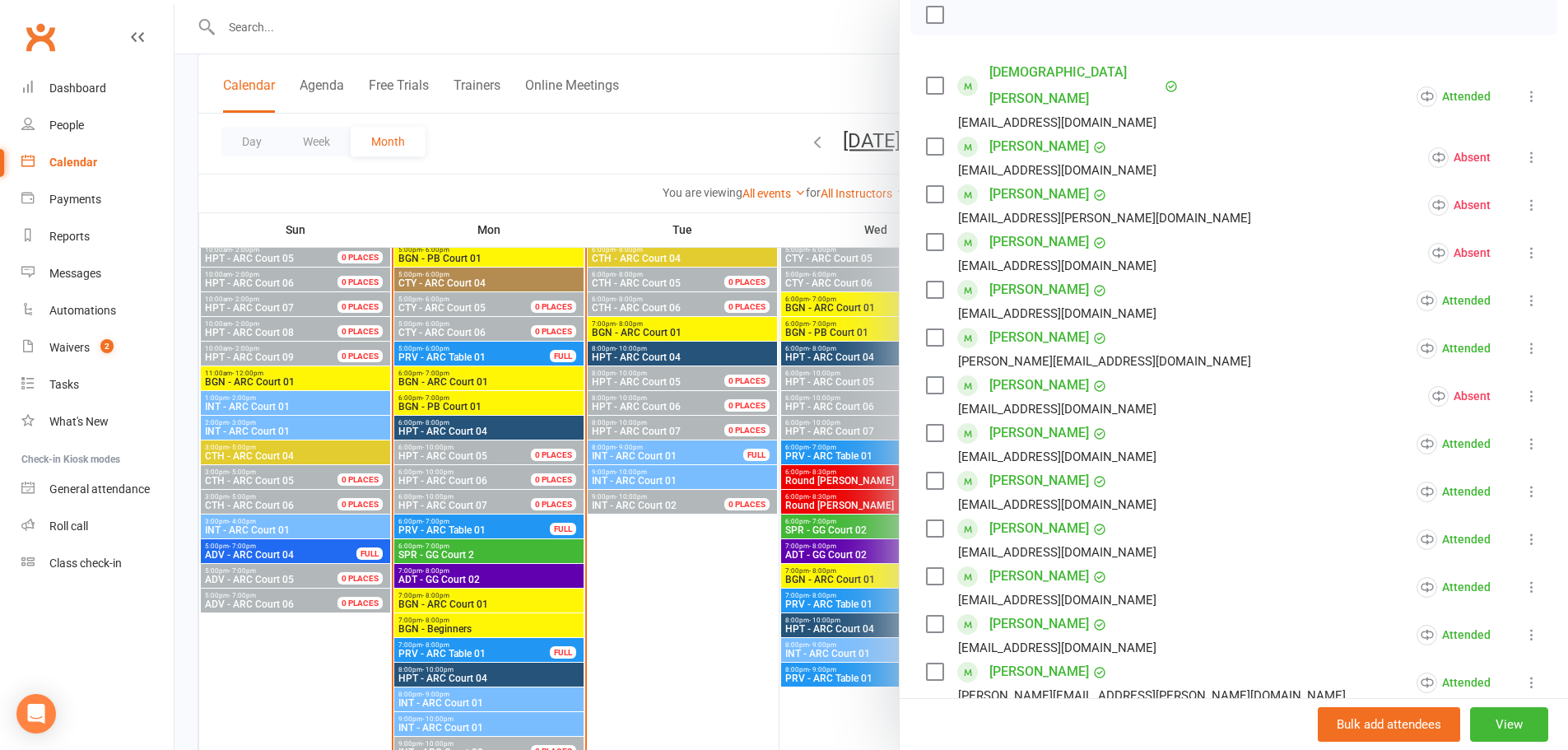
click at [1524, 531] on icon at bounding box center [1532, 538] width 16 height 16
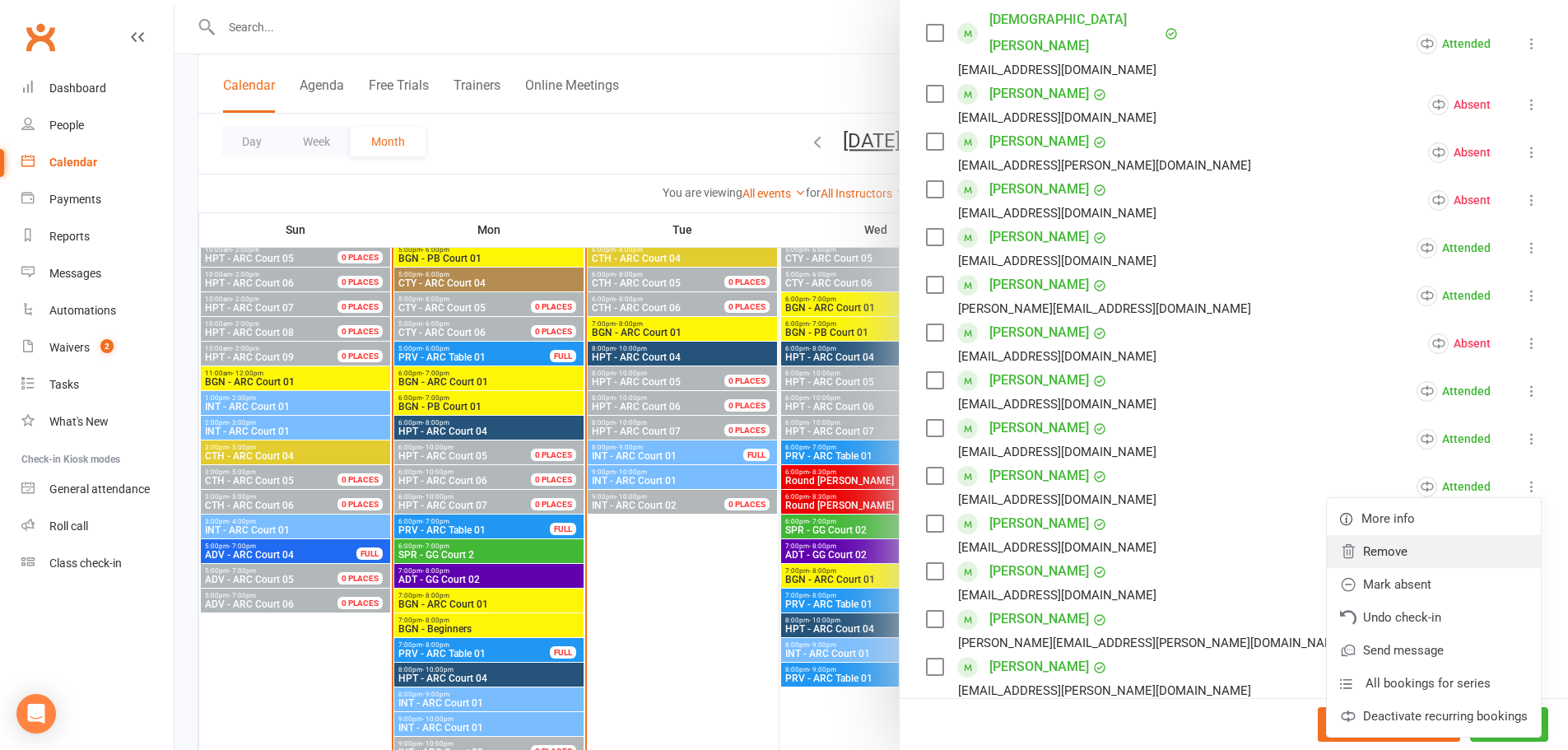
scroll to position [329, 0]
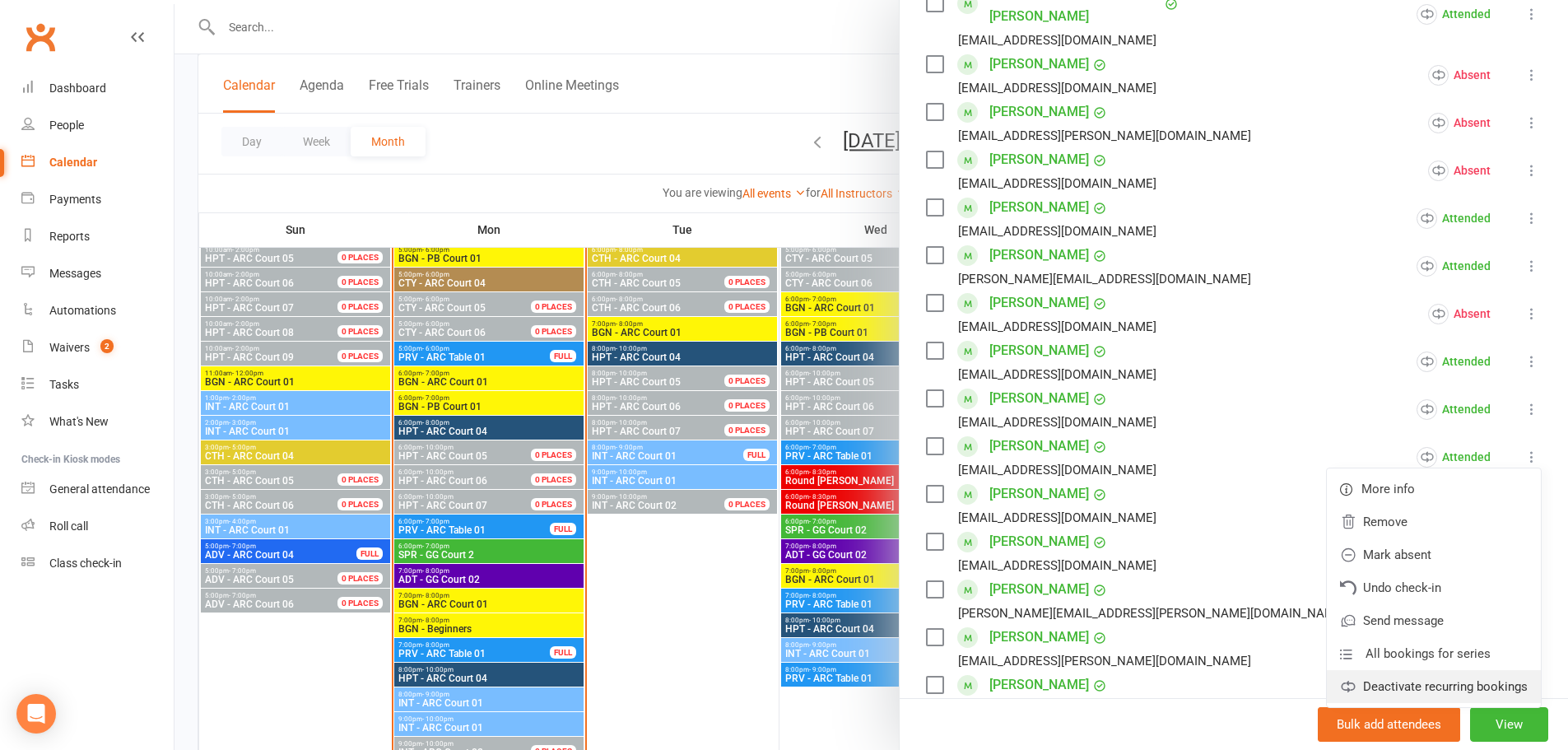
click at [1374, 670] on link "Deactivate recurring bookings" at bounding box center [1433, 686] width 214 height 33
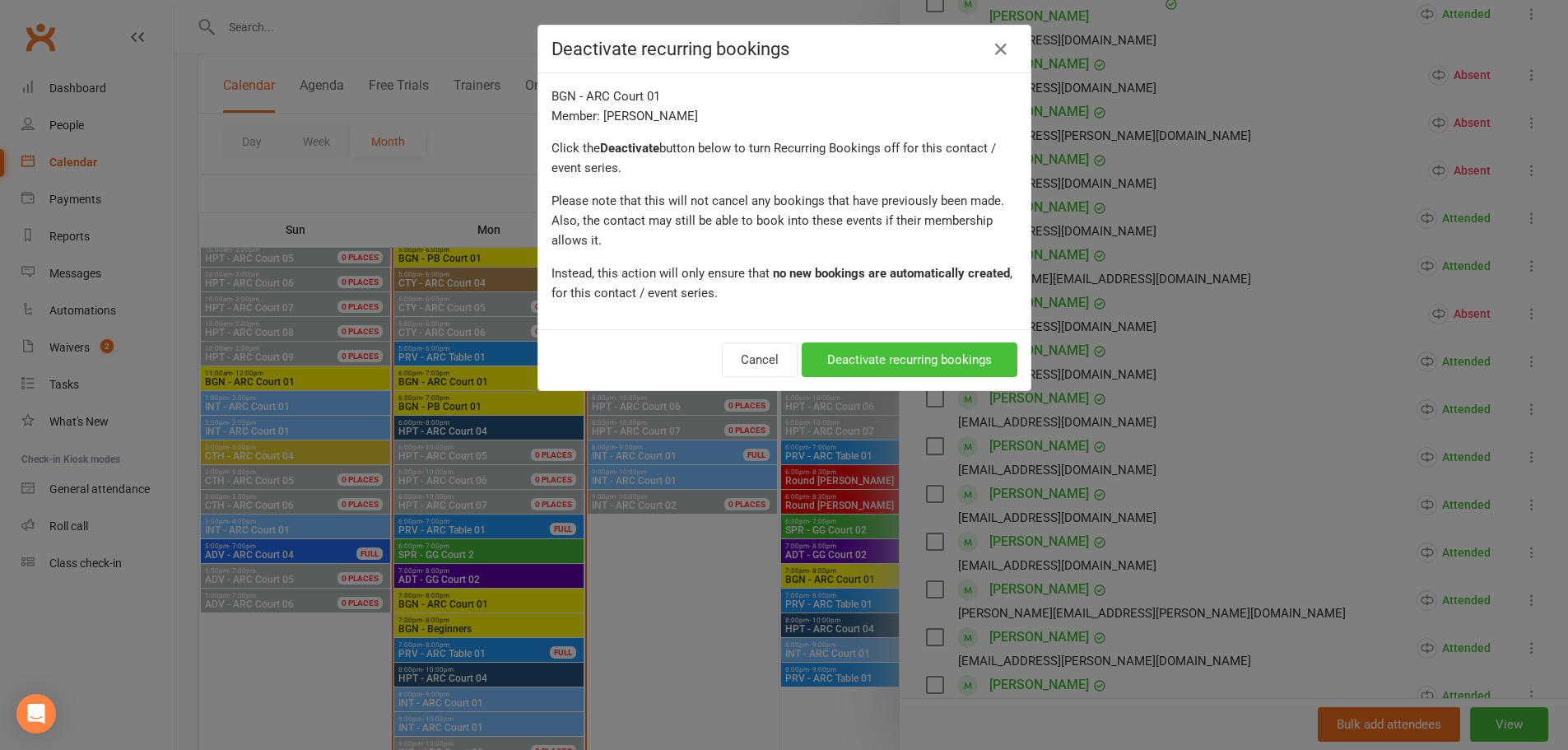
click at [936, 360] on button "Deactivate recurring bookings" at bounding box center [909, 359] width 216 height 35
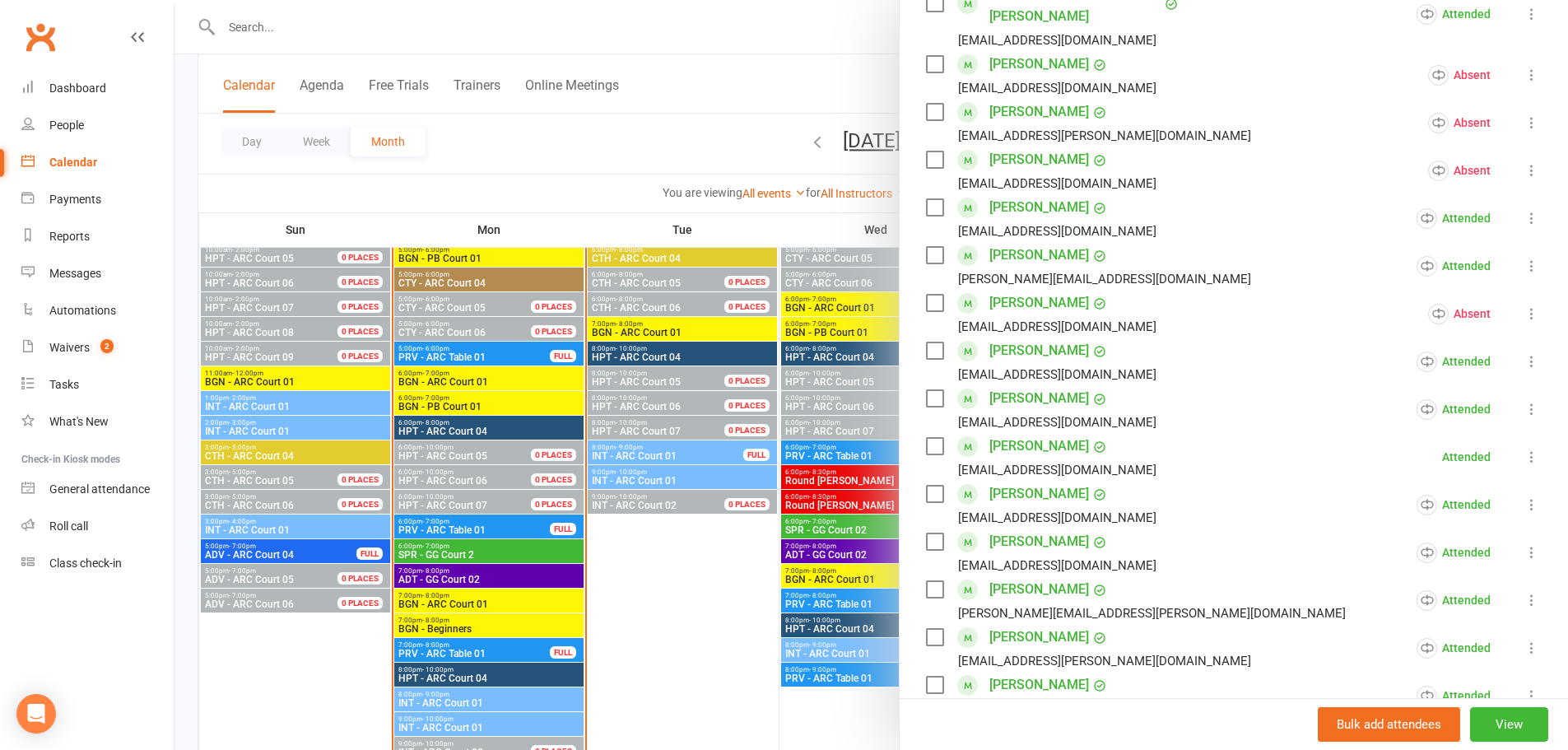
click at [706, 634] on div at bounding box center [871, 375] width 1394 height 750
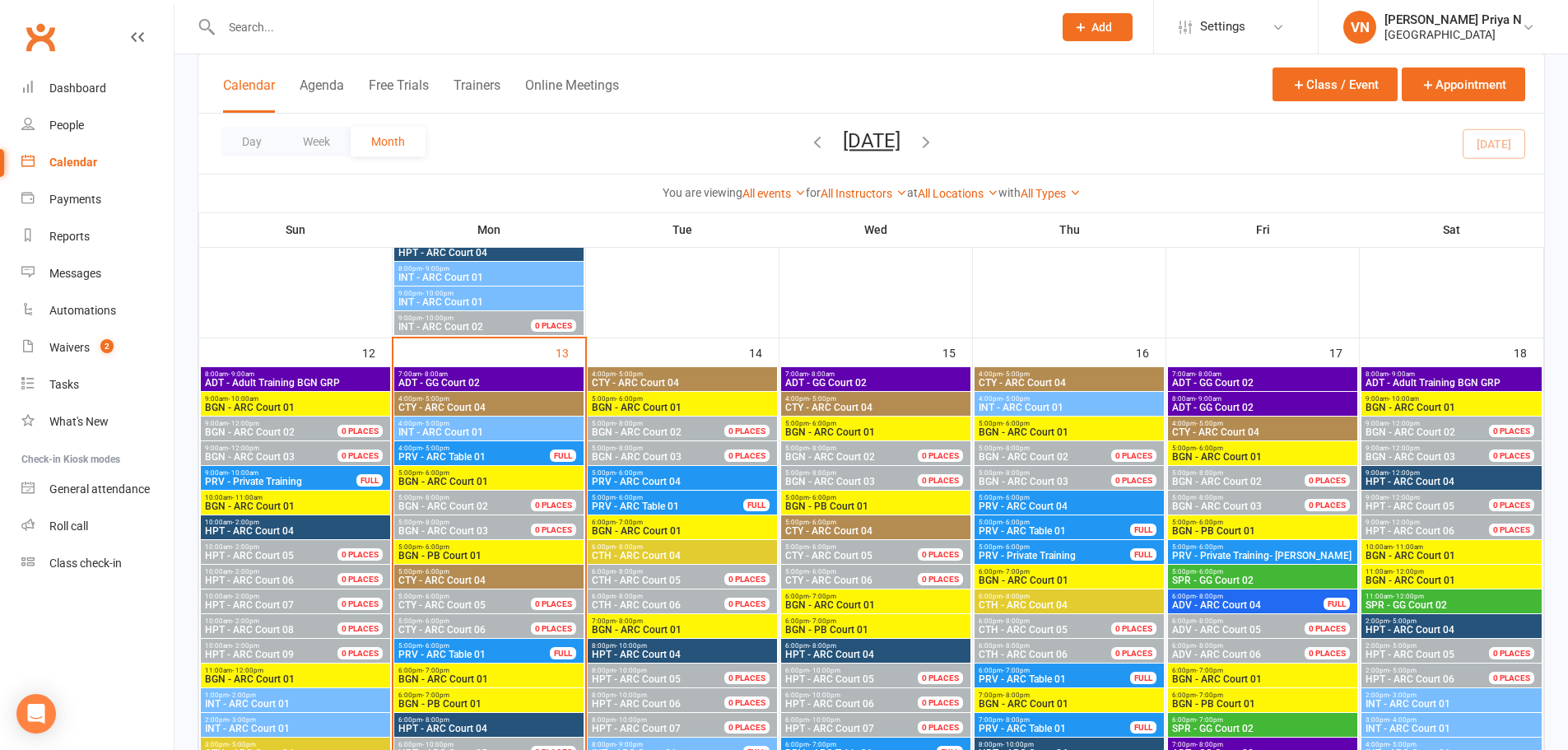
scroll to position [1399, 0]
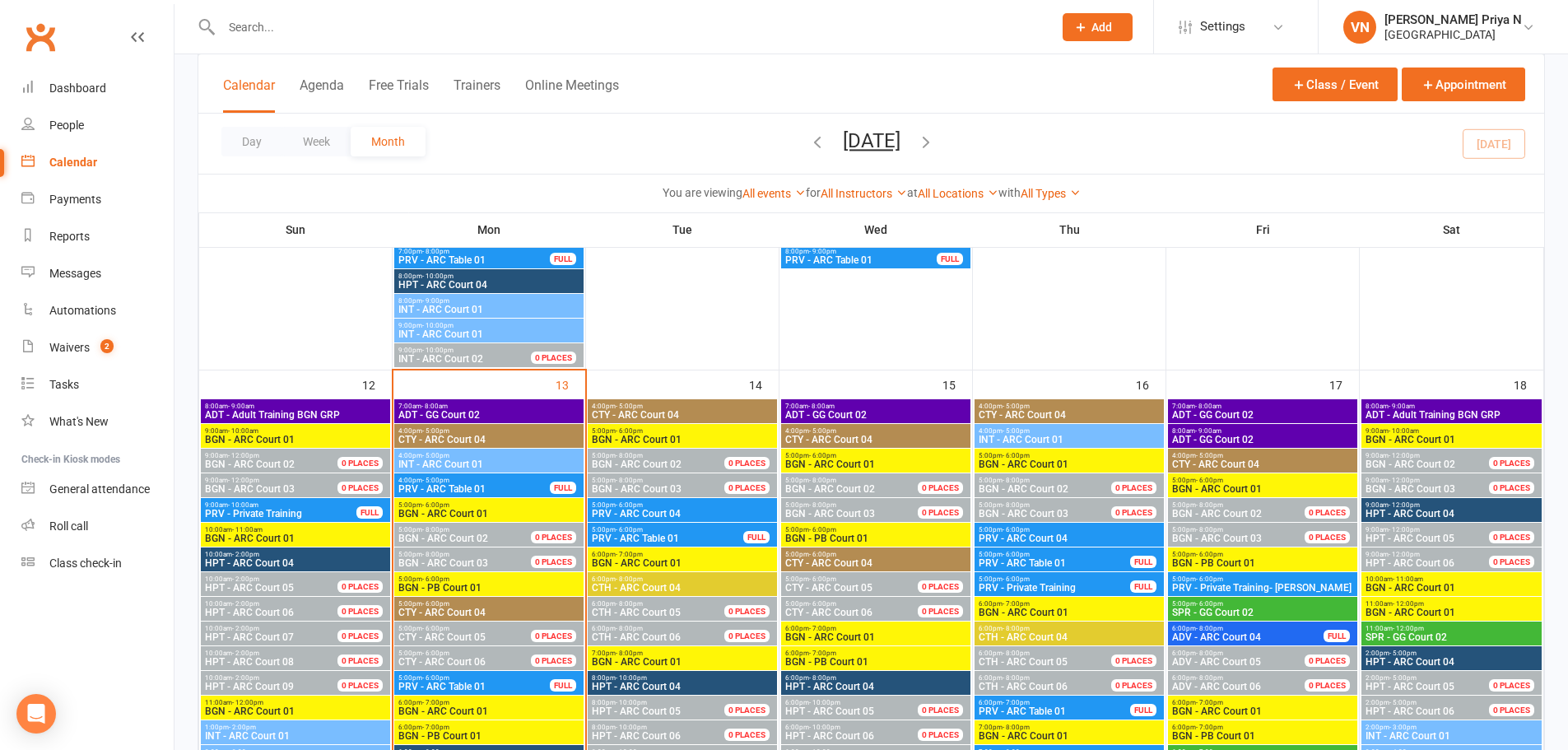
click at [1033, 615] on span "BGN - ARC Court 01" at bounding box center [1069, 613] width 183 height 10
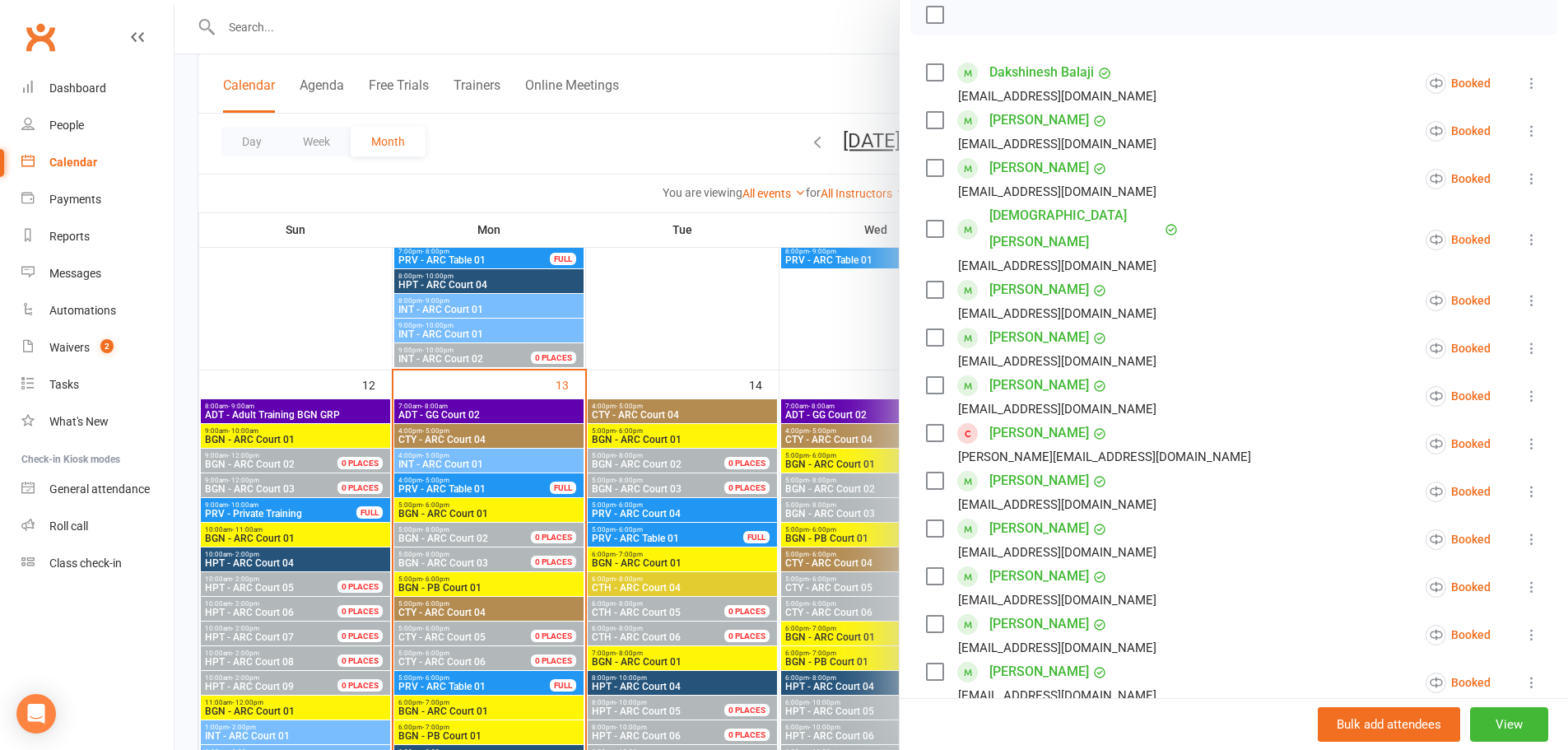
scroll to position [329, 0]
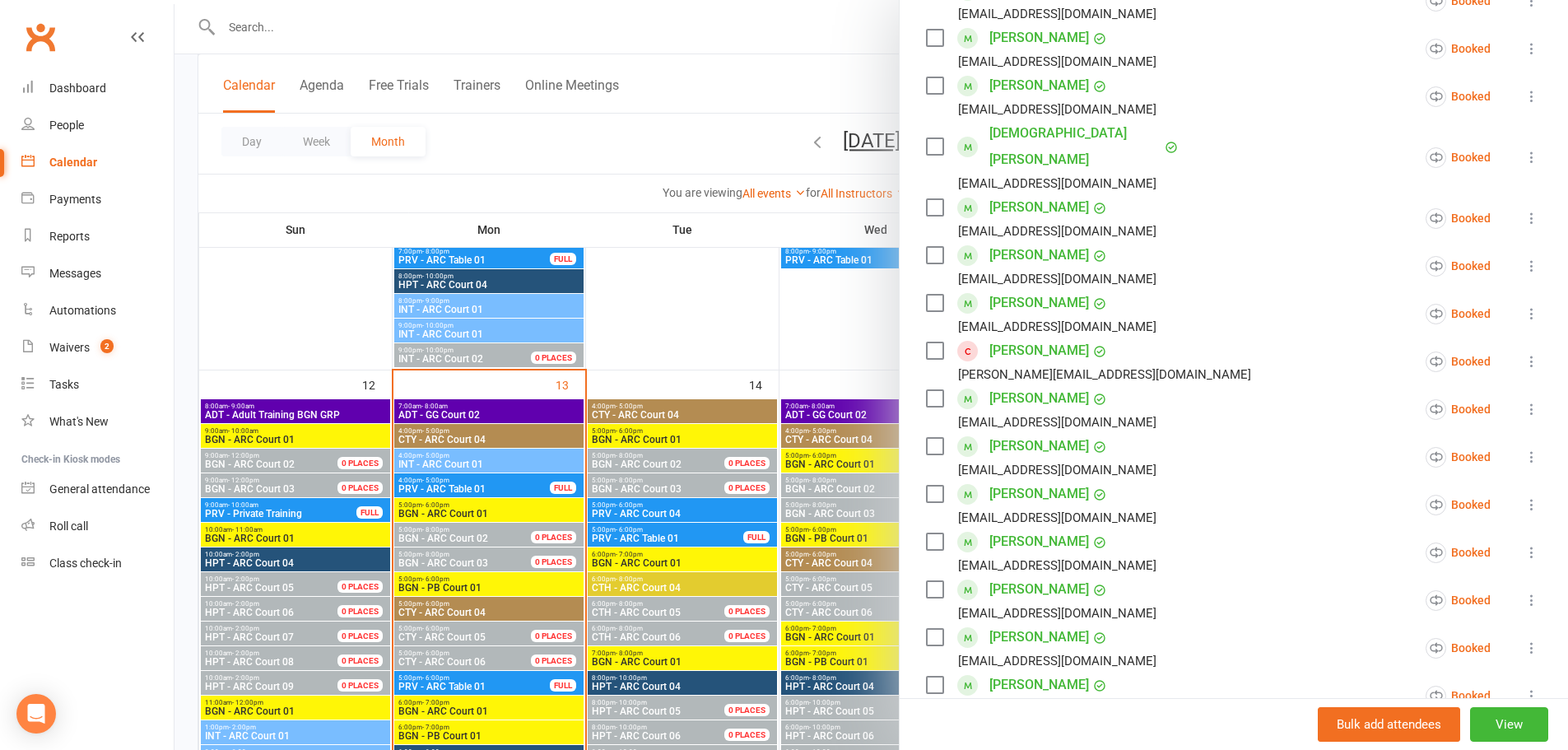
click at [1524, 592] on icon at bounding box center [1532, 599] width 16 height 16
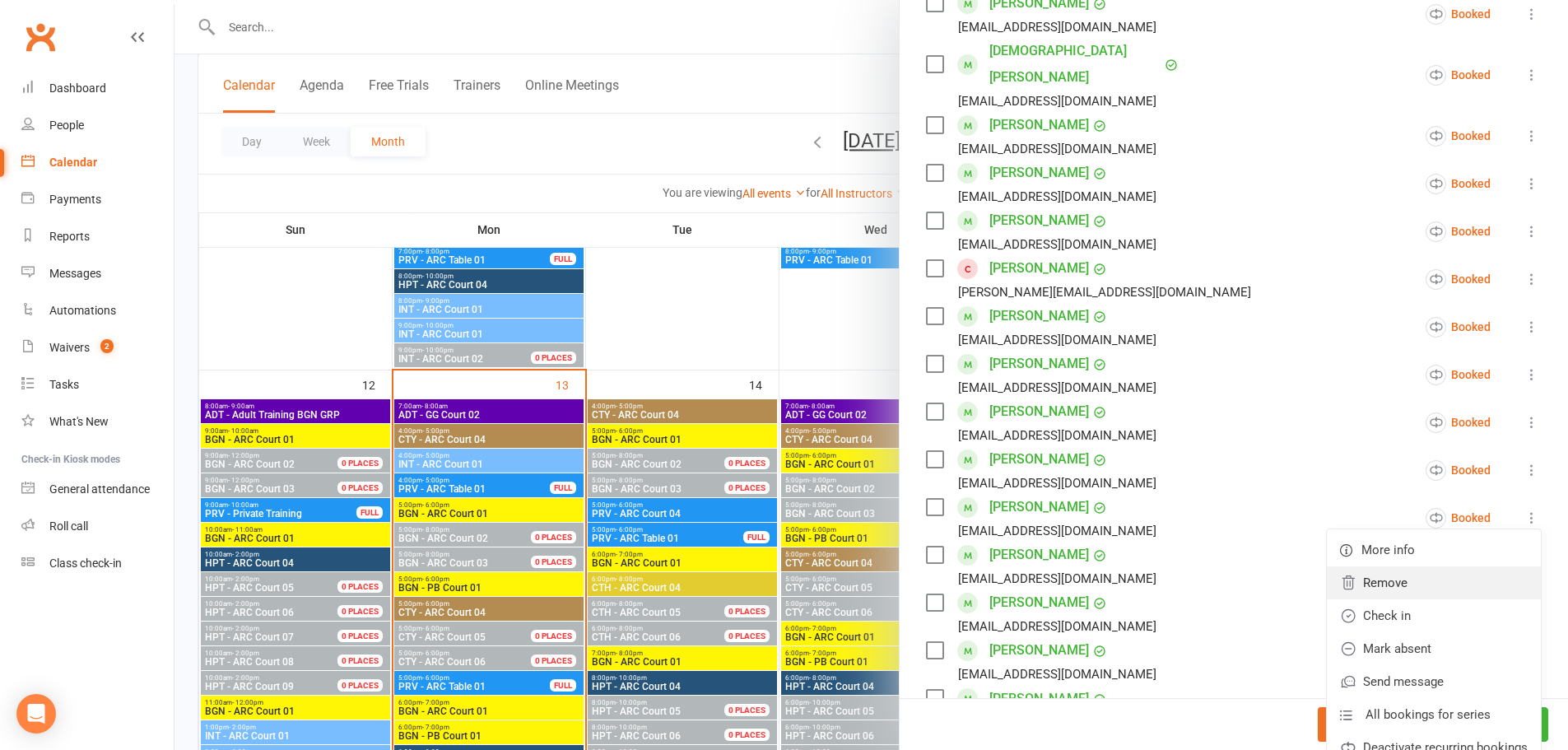
scroll to position [494, 0]
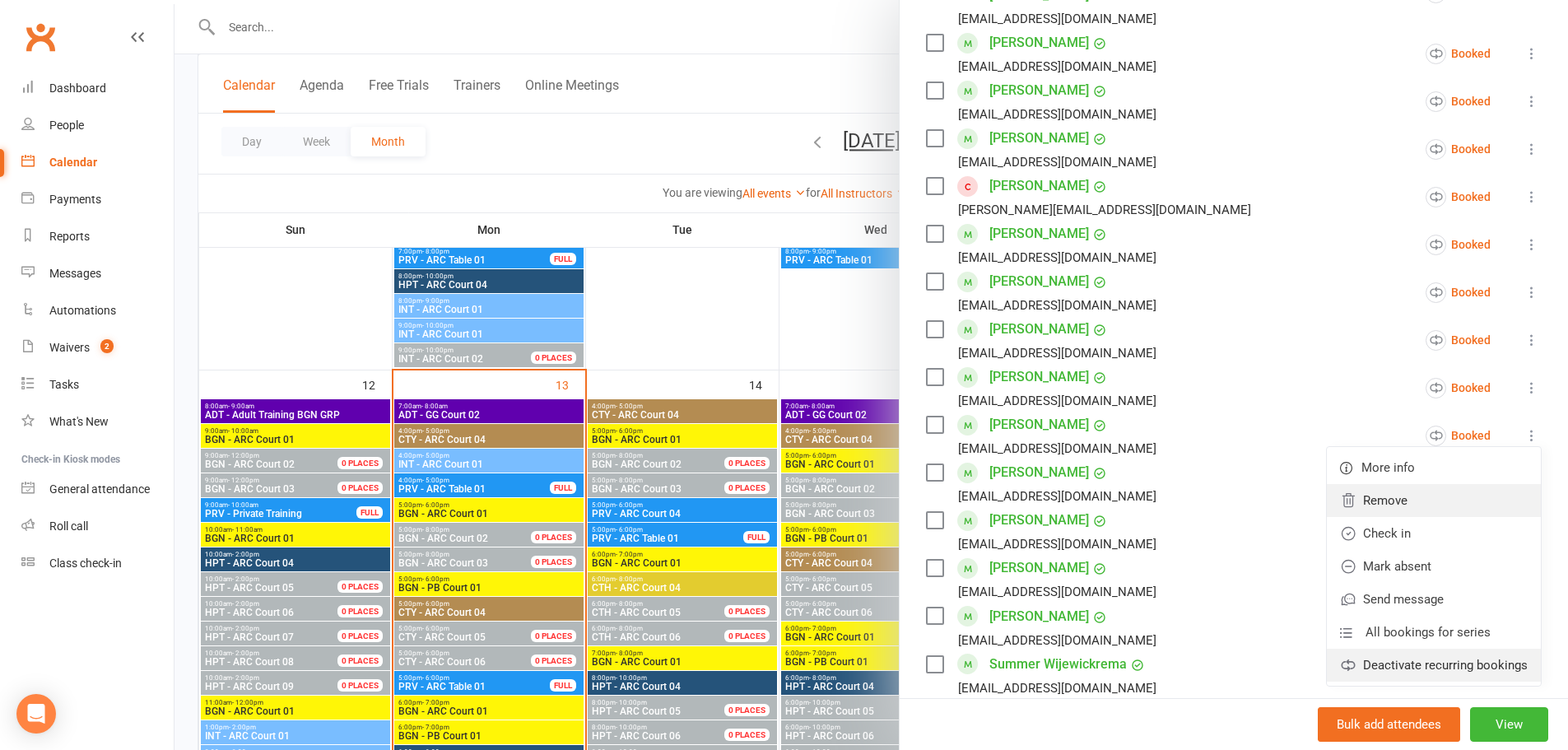
click at [1387, 648] on link "Deactivate recurring bookings" at bounding box center [1433, 665] width 214 height 33
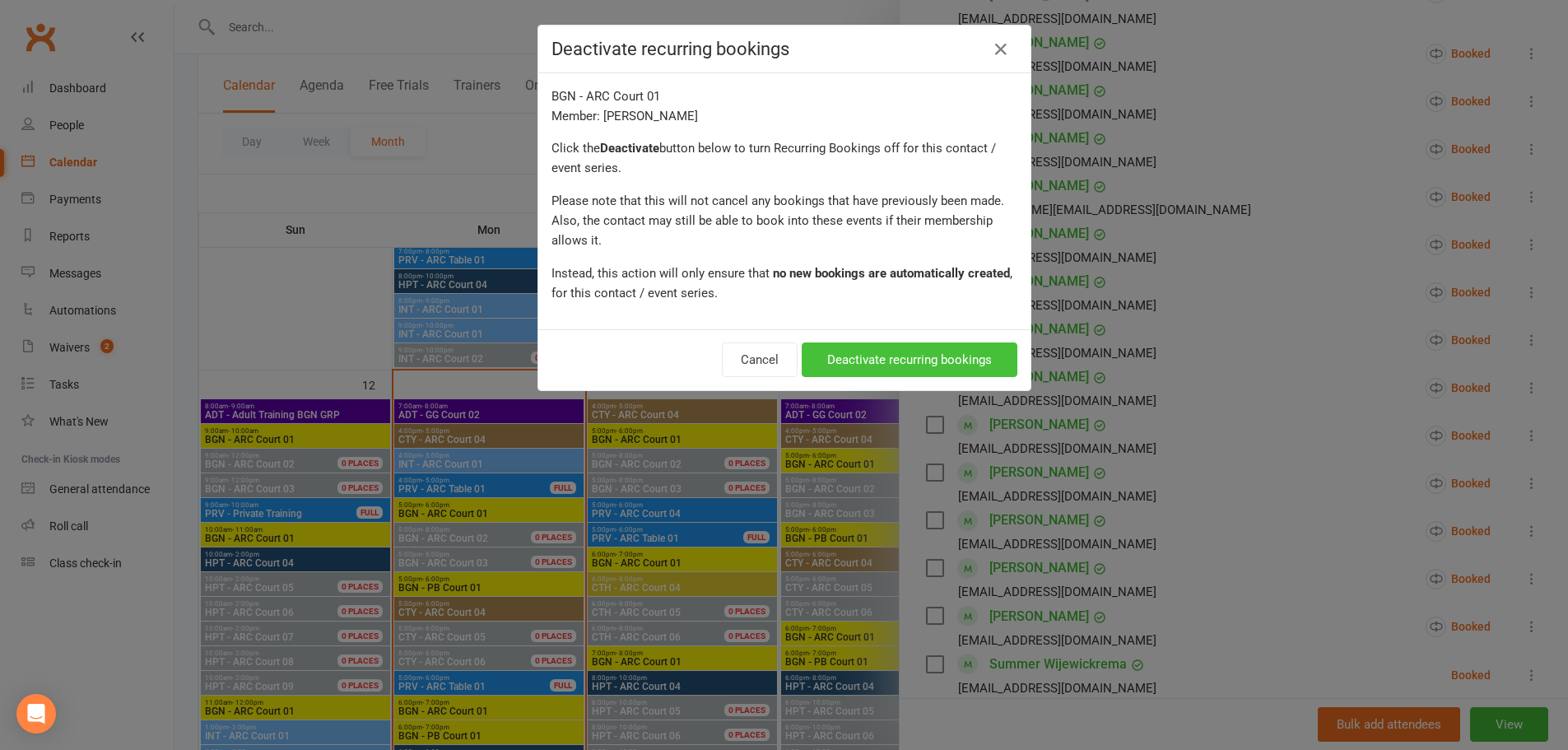
click at [918, 349] on button "Deactivate recurring bookings" at bounding box center [909, 359] width 216 height 35
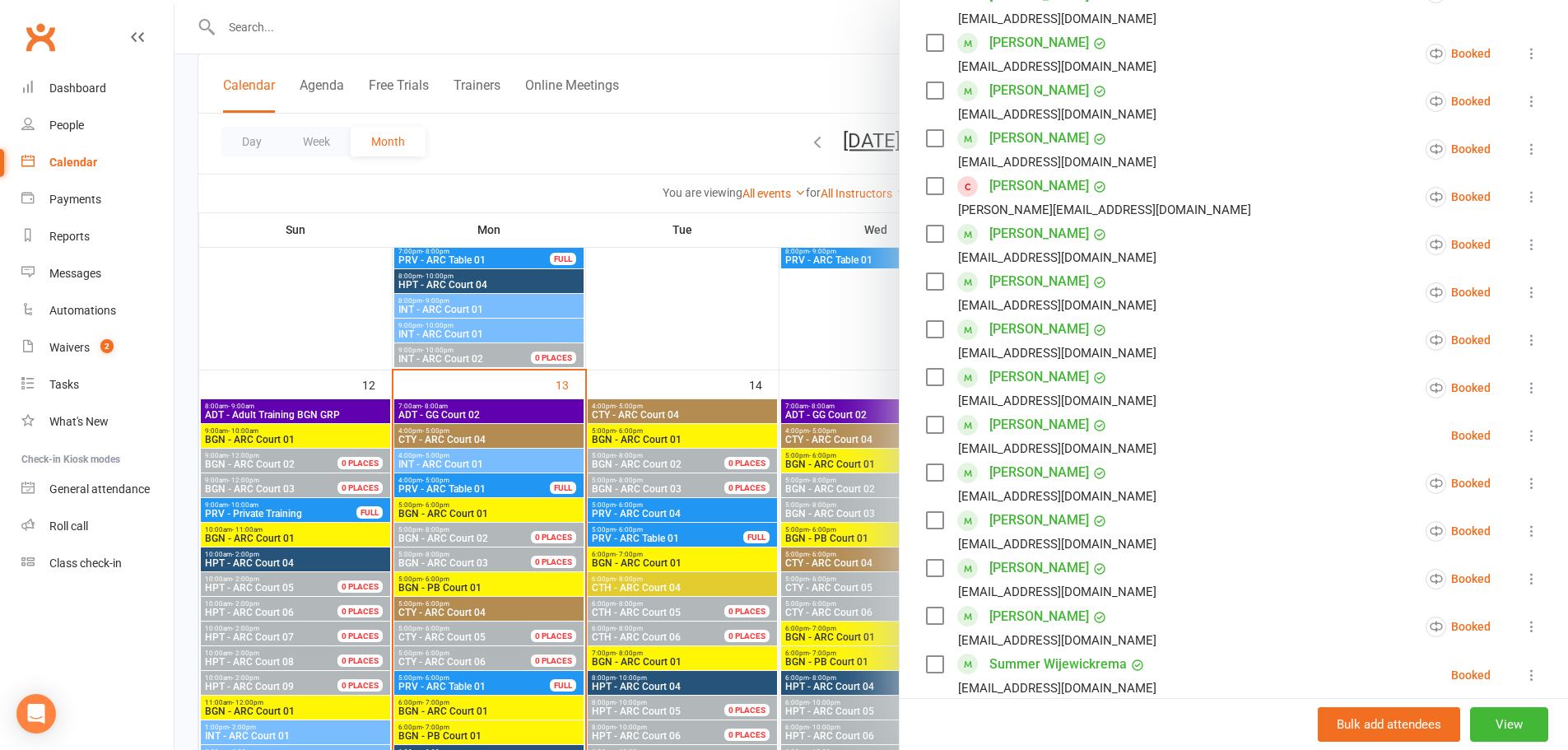
click at [781, 25] on div at bounding box center [871, 375] width 1394 height 750
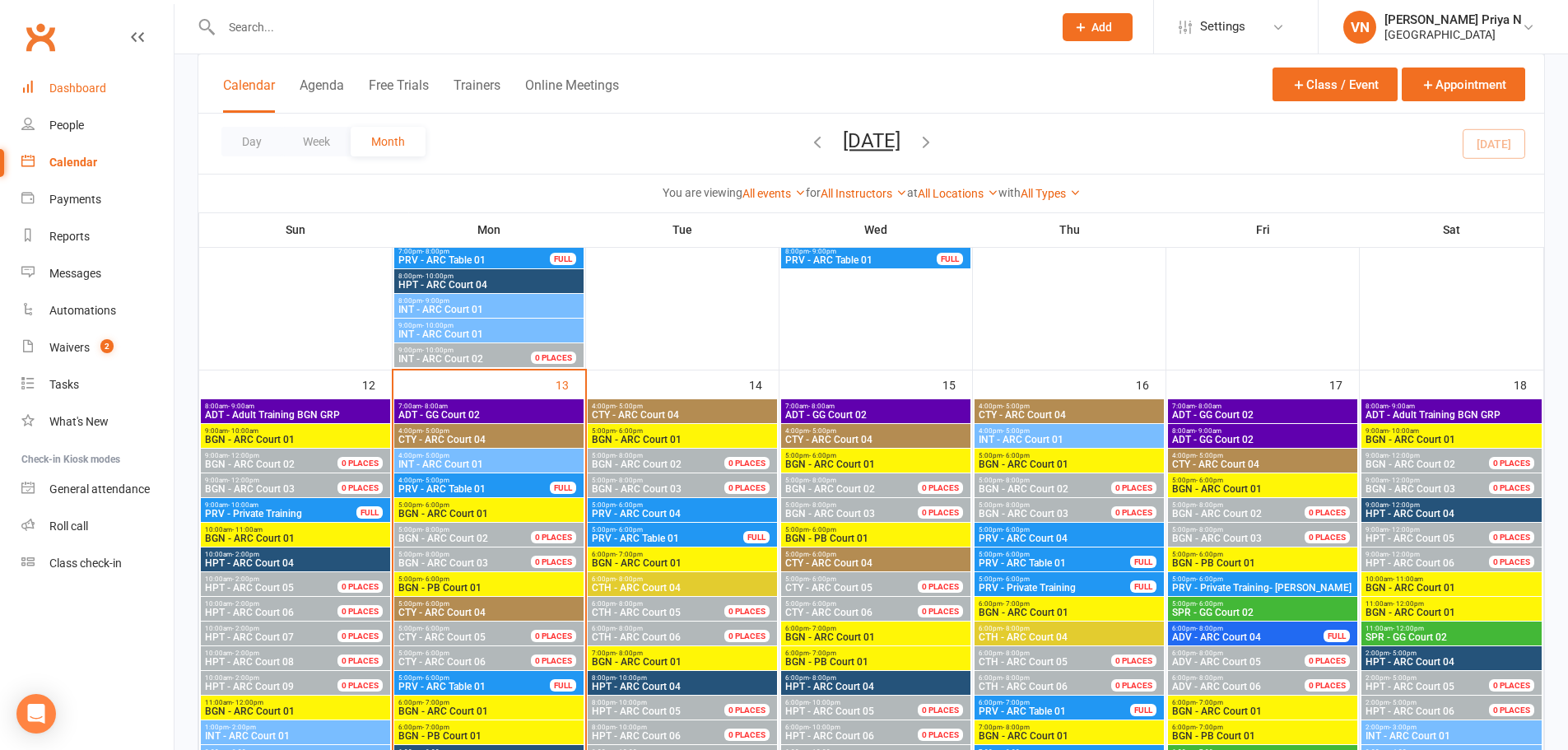
click at [99, 81] on div "Dashboard" at bounding box center [77, 88] width 57 height 14
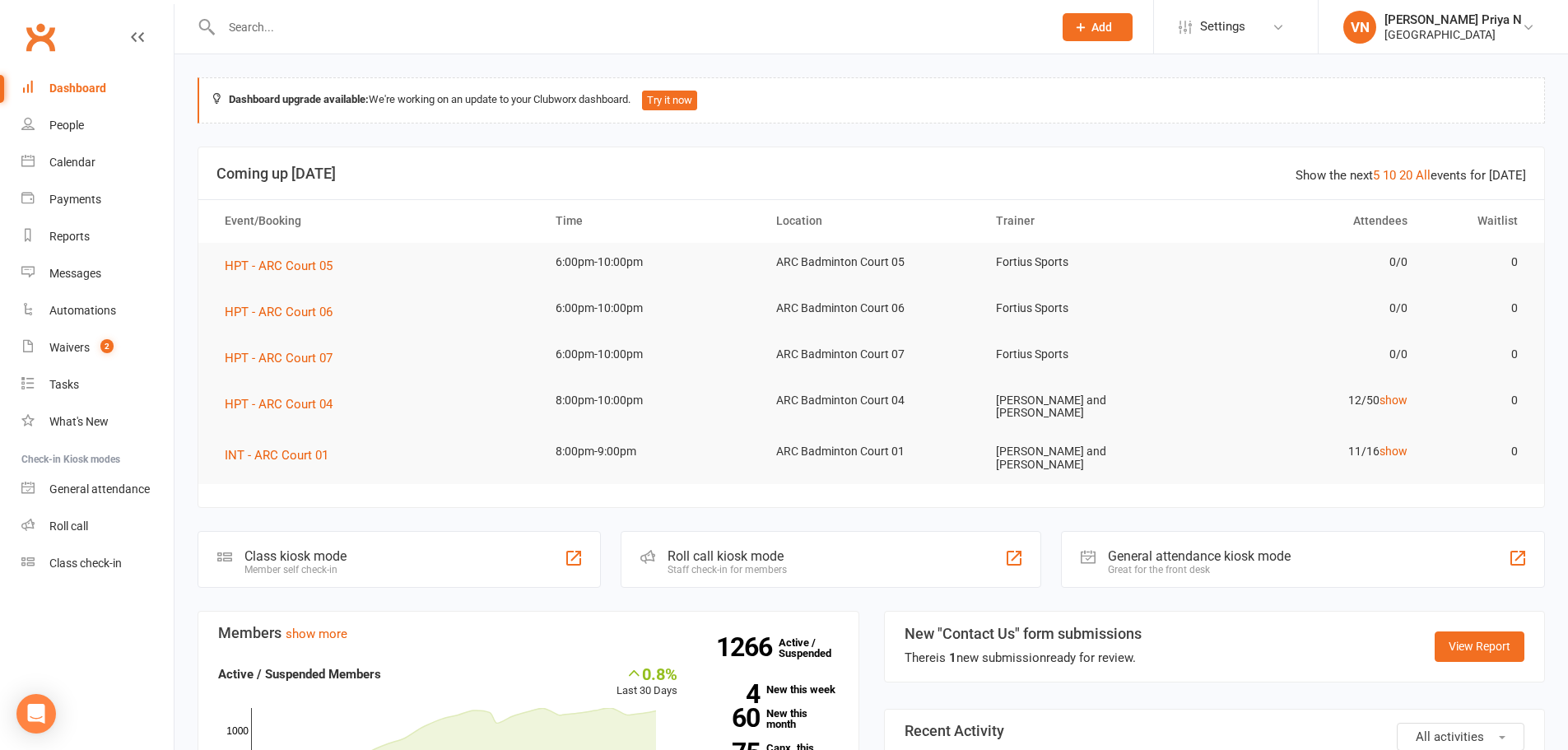
click at [91, 90] on div "Dashboard" at bounding box center [77, 88] width 57 height 14
click at [428, 27] on input "text" at bounding box center [629, 26] width 825 height 23
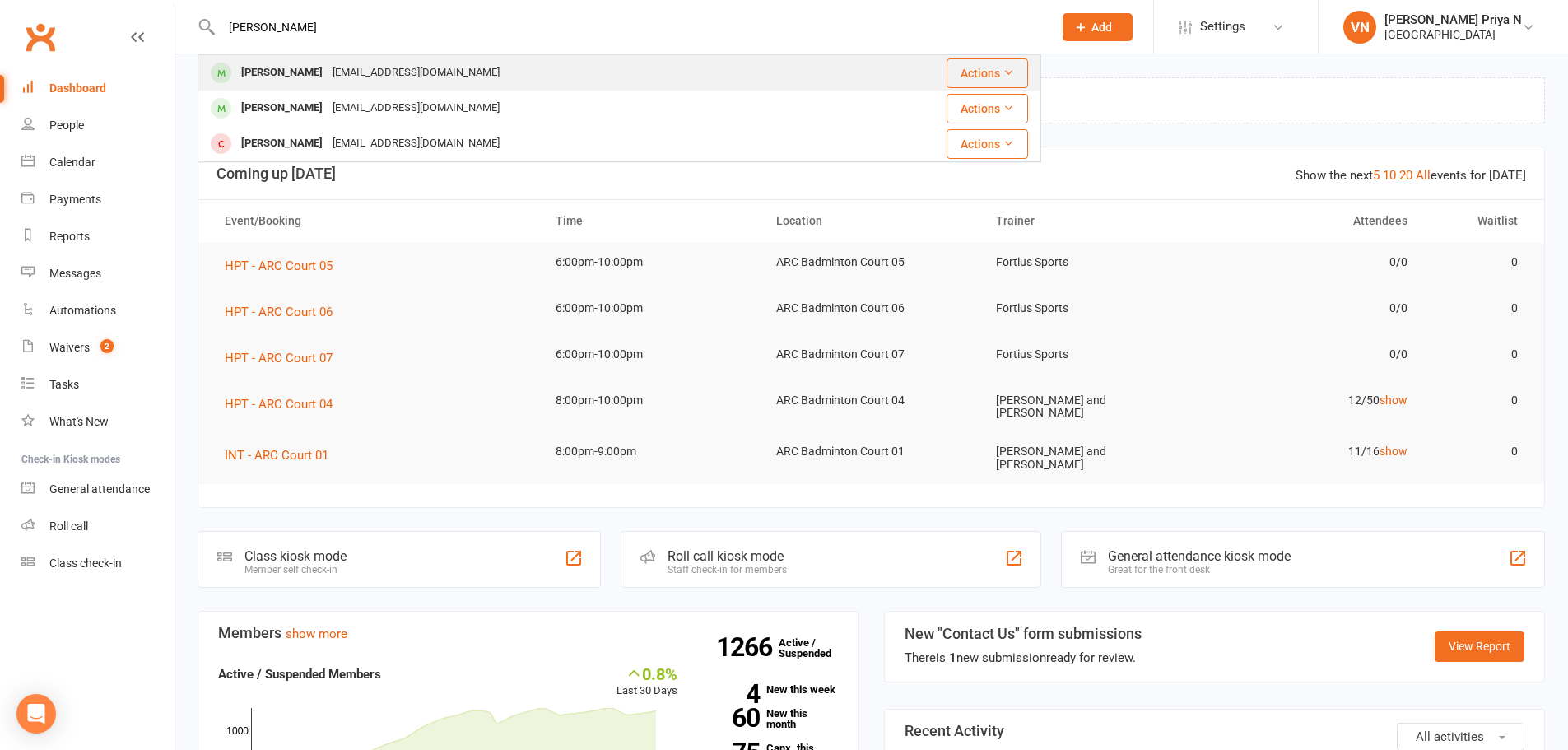
type input "[PERSON_NAME]"
click at [406, 77] on div "[EMAIL_ADDRESS][DOMAIN_NAME]" at bounding box center [416, 73] width 177 height 24
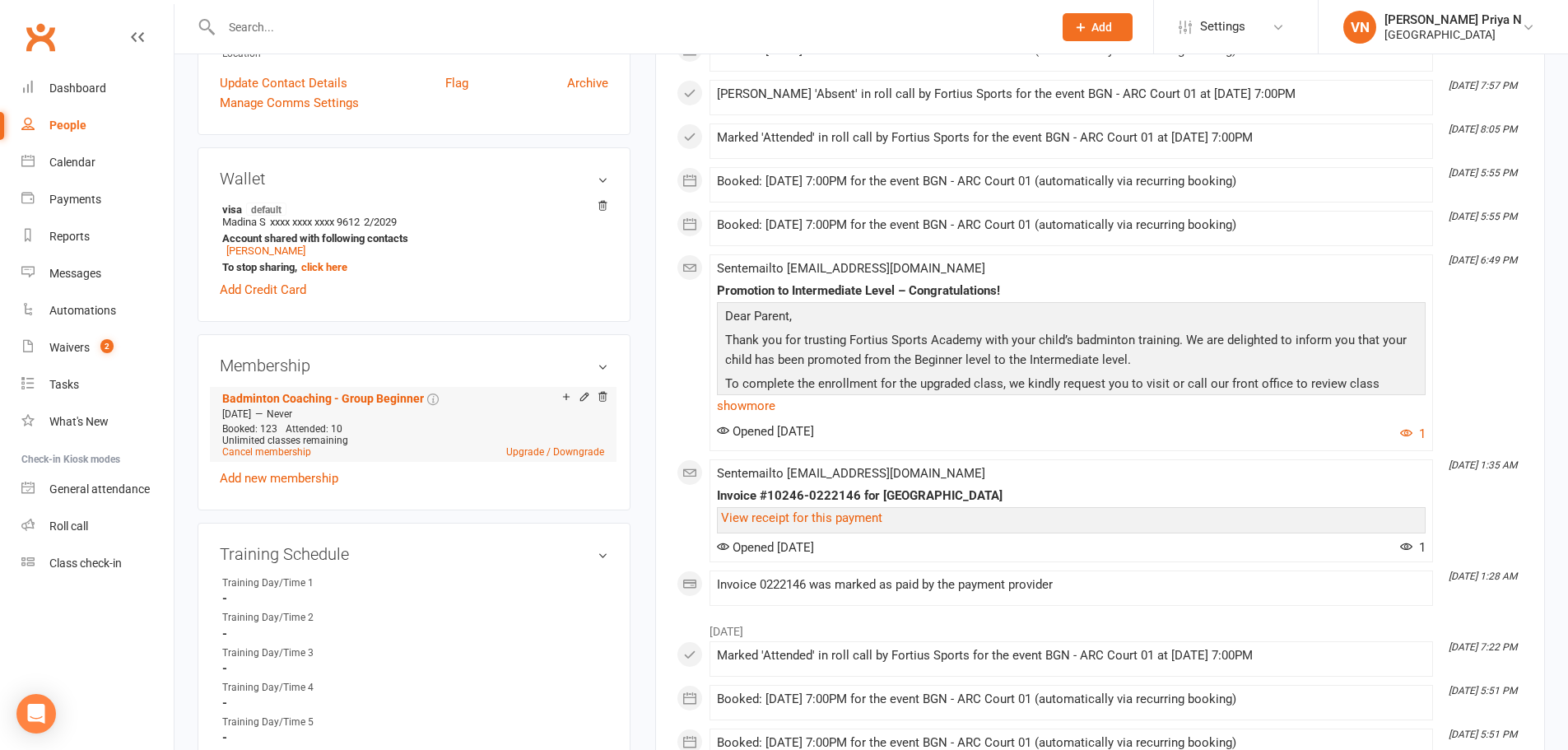
scroll to position [411, 0]
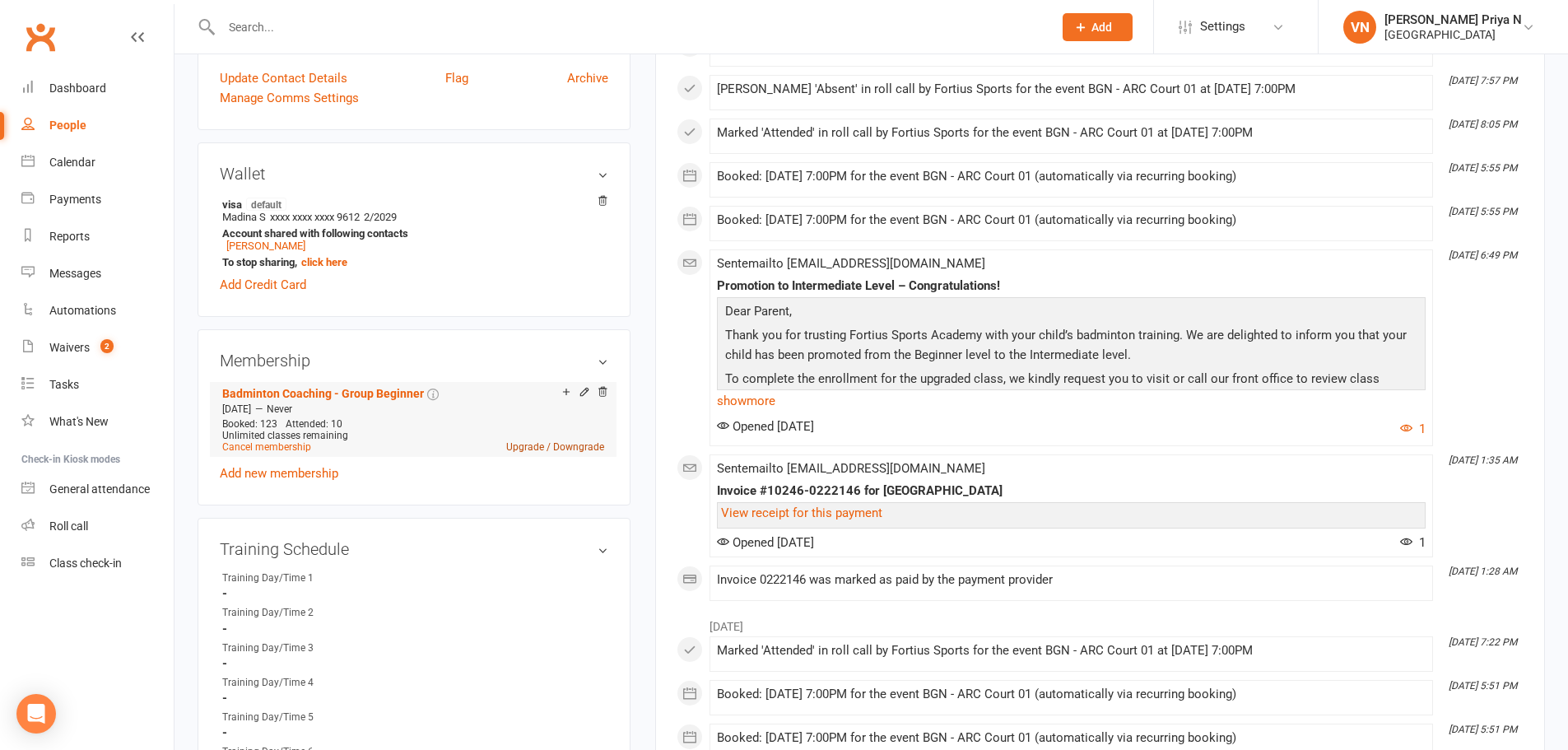
click at [525, 445] on link "Upgrade / Downgrade" at bounding box center [555, 447] width 98 height 12
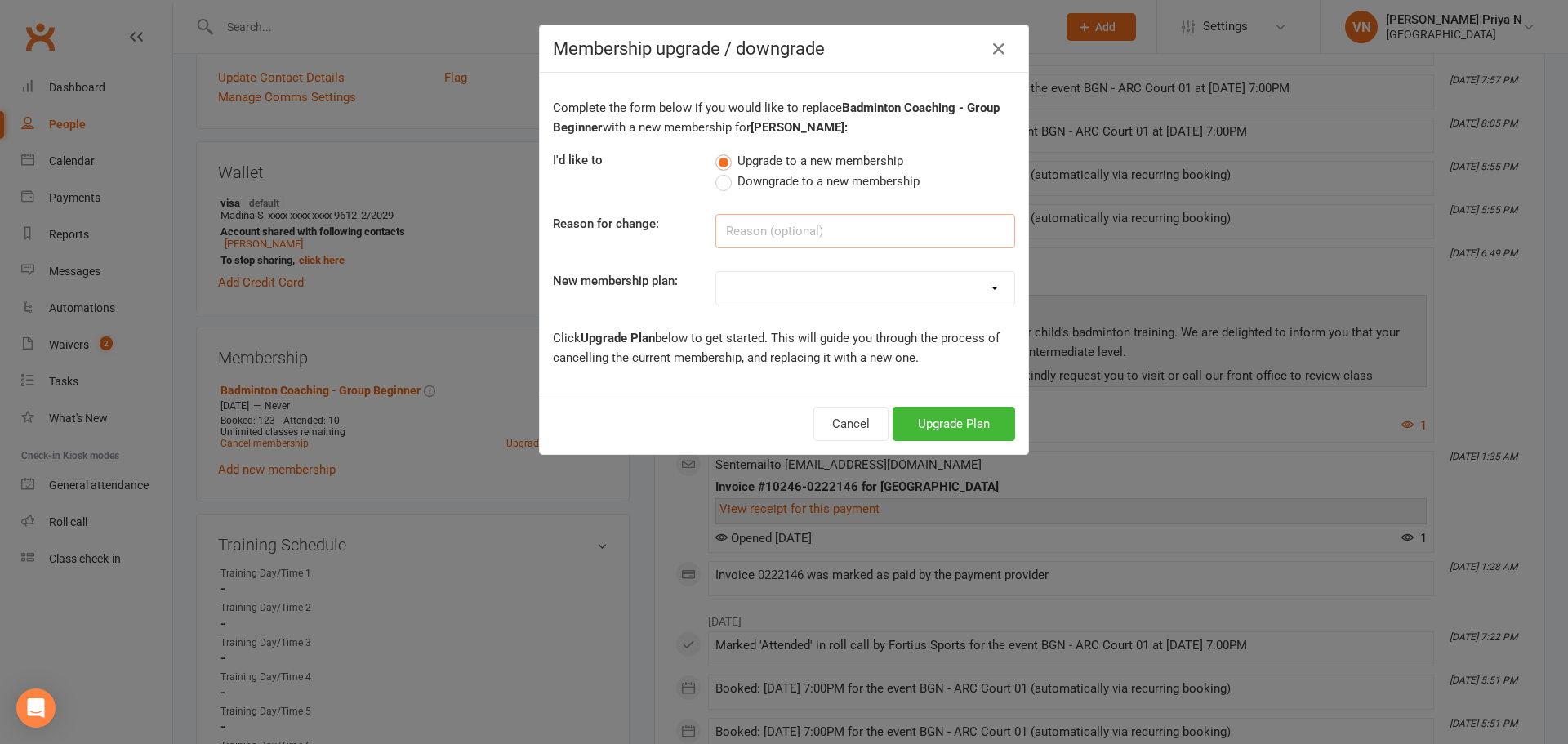
click at [794, 227] on input at bounding box center [865, 231] width 300 height 34
type input "moved to intermediate"
click at [810, 287] on select "Badminton - Adult Annual Membership Badminton - Adult Monthly Membership Badmin…" at bounding box center [865, 288] width 298 height 33
select select "16"
click at [716, 272] on select "Badminton - Adult Annual Membership Badminton - Adult Monthly Membership Badmin…" at bounding box center [865, 288] width 298 height 33
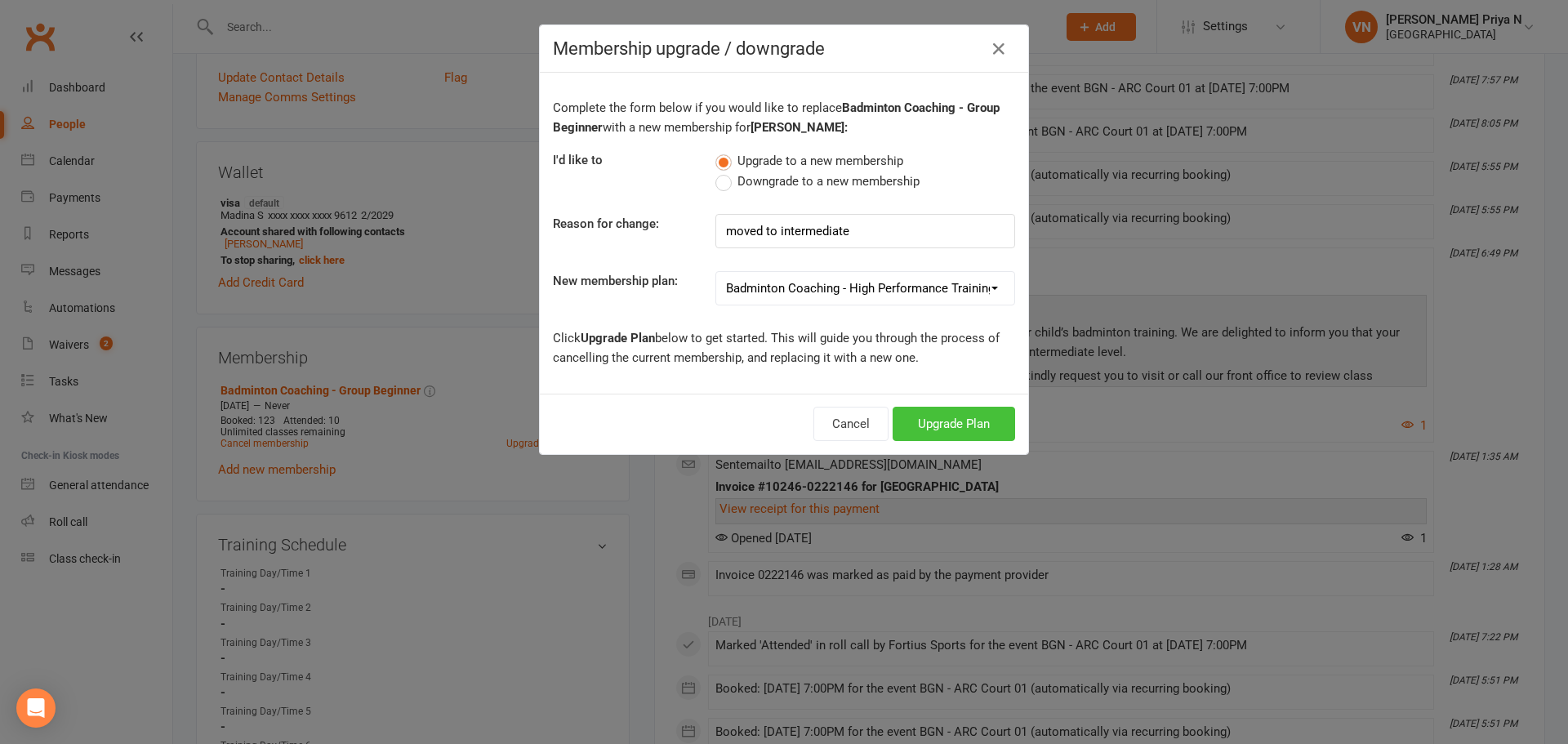
click at [947, 430] on button "Upgrade Plan" at bounding box center [954, 423] width 123 height 34
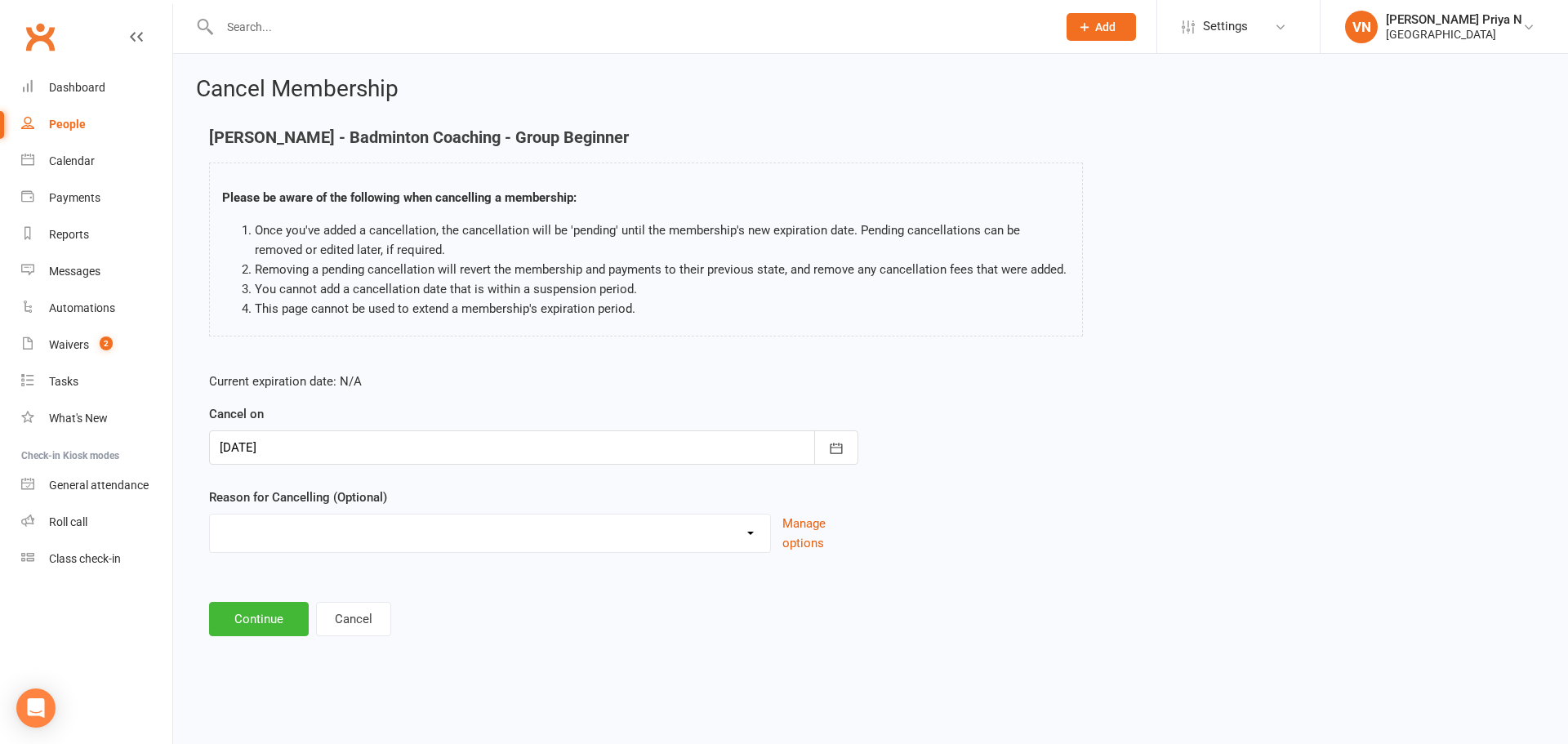
click at [522, 527] on select "Coaches Request Coaching is Complete Coach Request Customer requested via email…" at bounding box center [490, 531] width 560 height 33
select select "2"
click at [210, 515] on select "Coaches Request Coaching is Complete Coach Request Customer requested via email…" at bounding box center [490, 531] width 560 height 33
click at [271, 621] on button "Continue" at bounding box center [259, 619] width 100 height 34
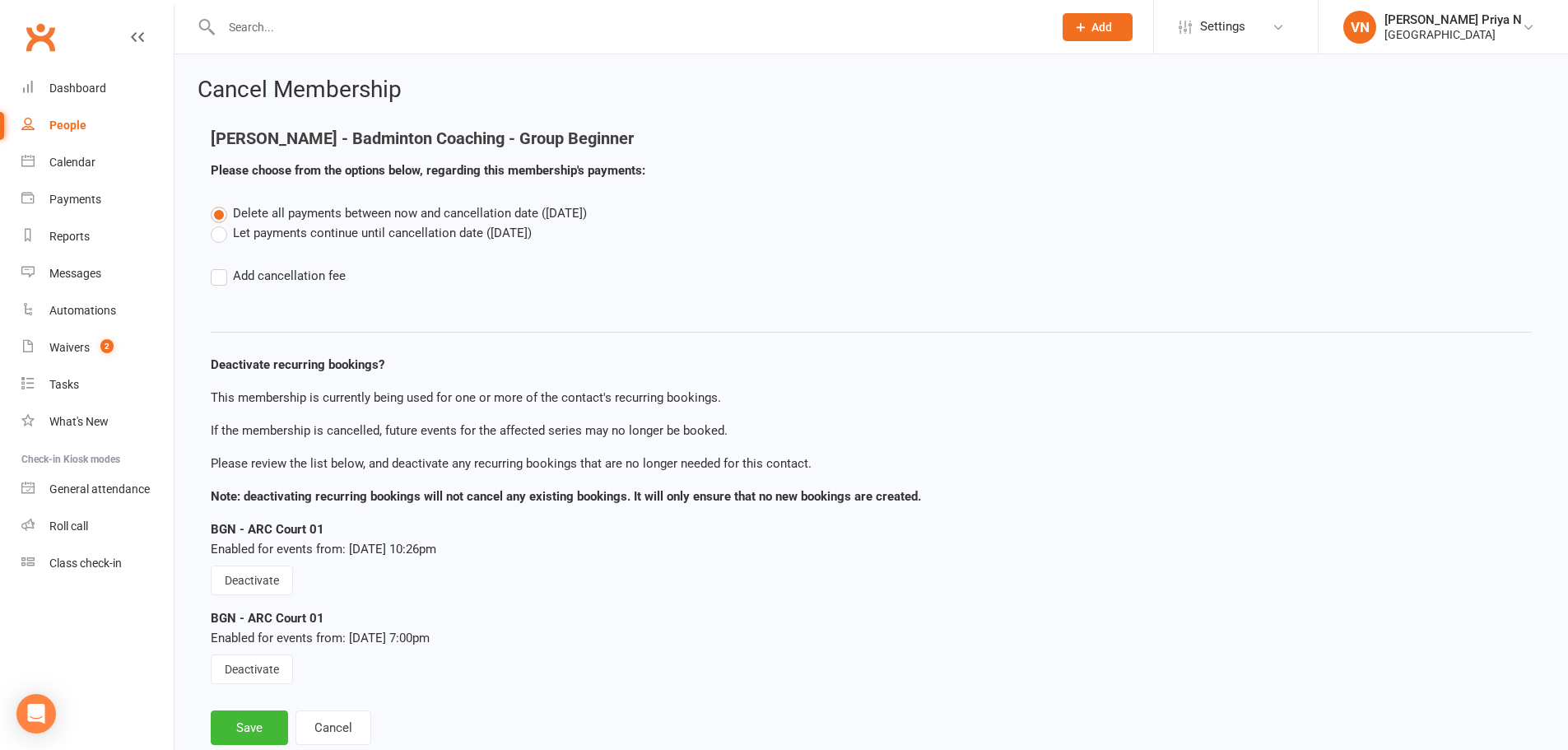
scroll to position [45, 0]
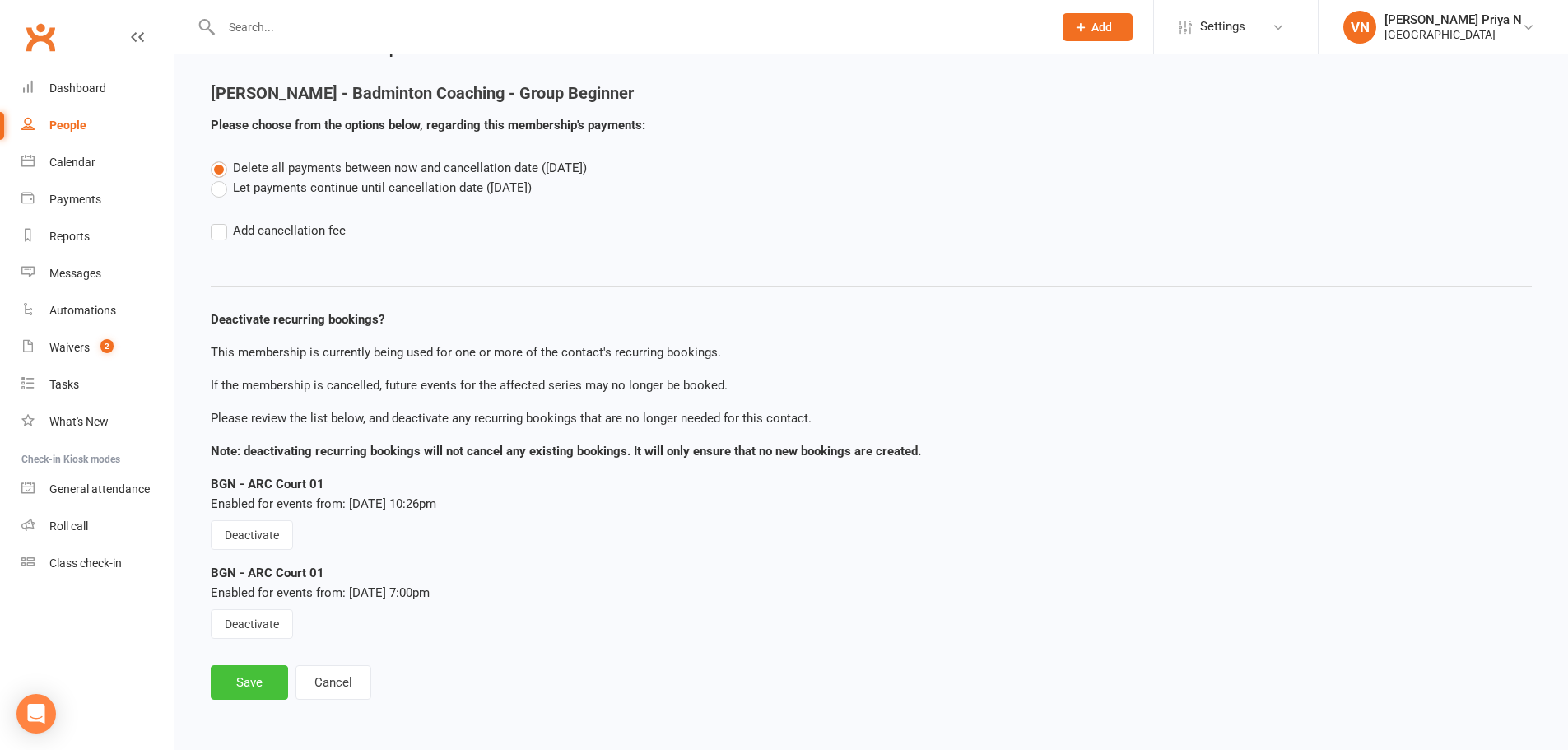
click at [228, 687] on button "Save" at bounding box center [249, 682] width 77 height 35
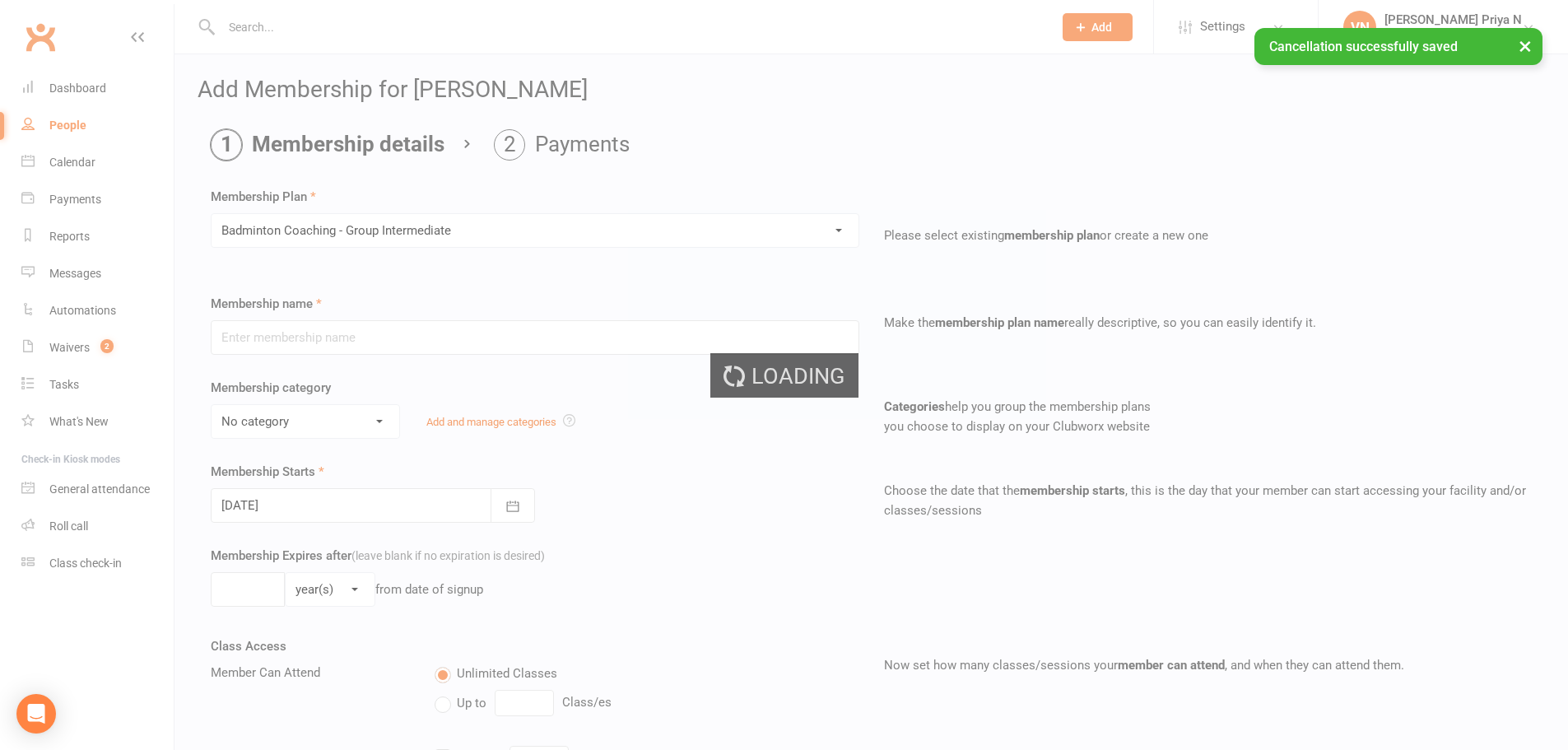
type input "Badminton Coaching - Group Intermediate"
select select "2"
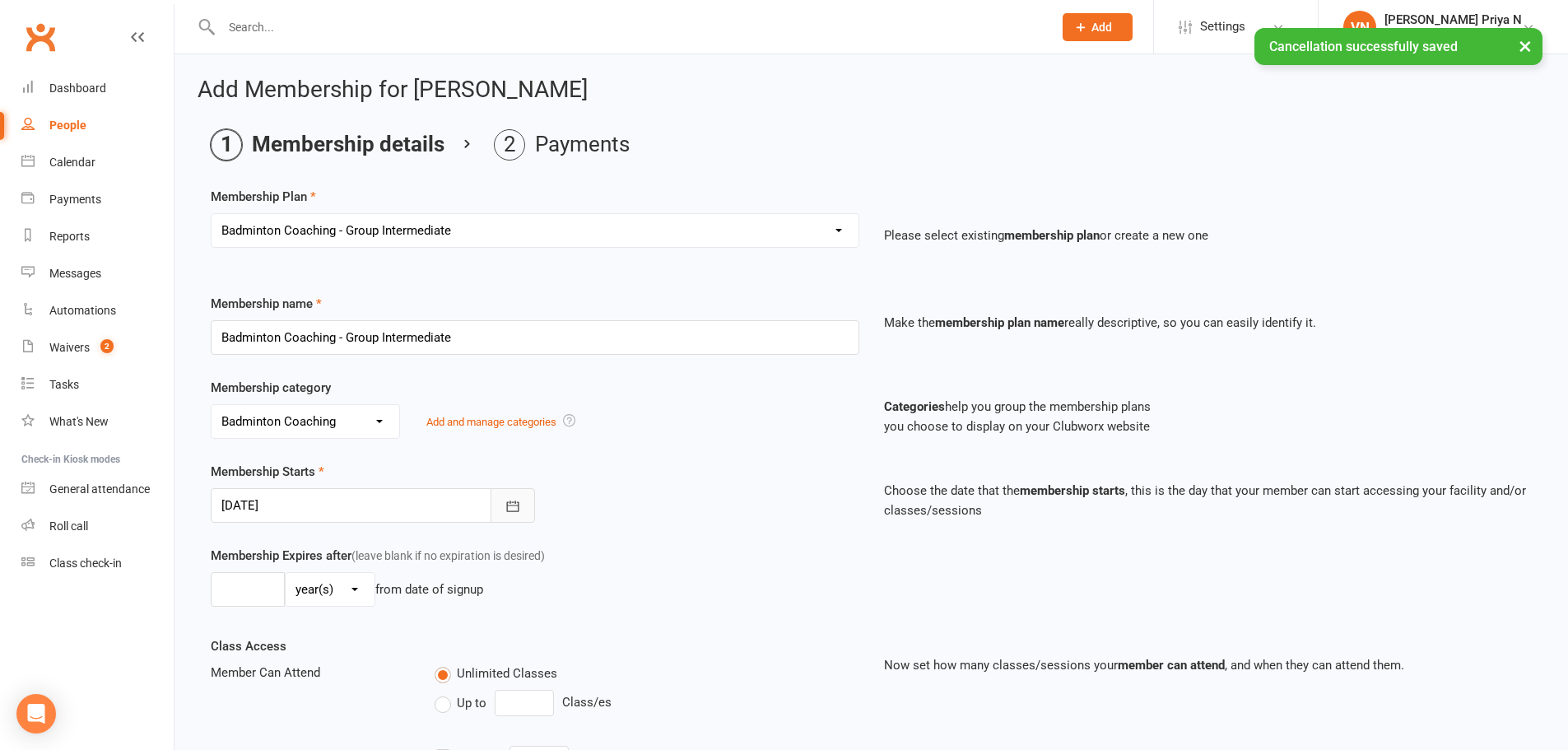
click at [520, 510] on icon "button" at bounding box center [512, 505] width 16 height 16
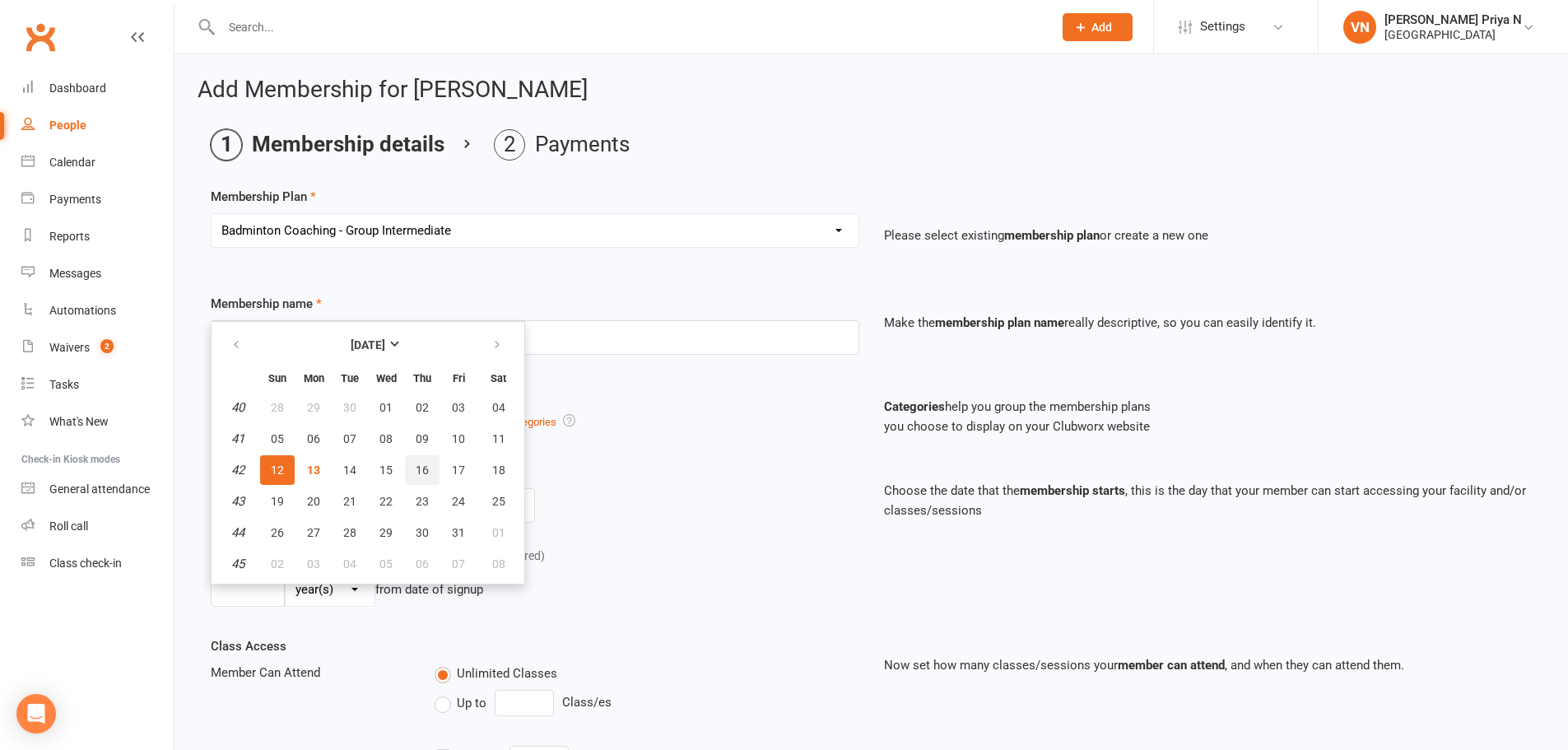
click at [427, 469] on span "16" at bounding box center [422, 470] width 14 height 14
type input "[DATE]"
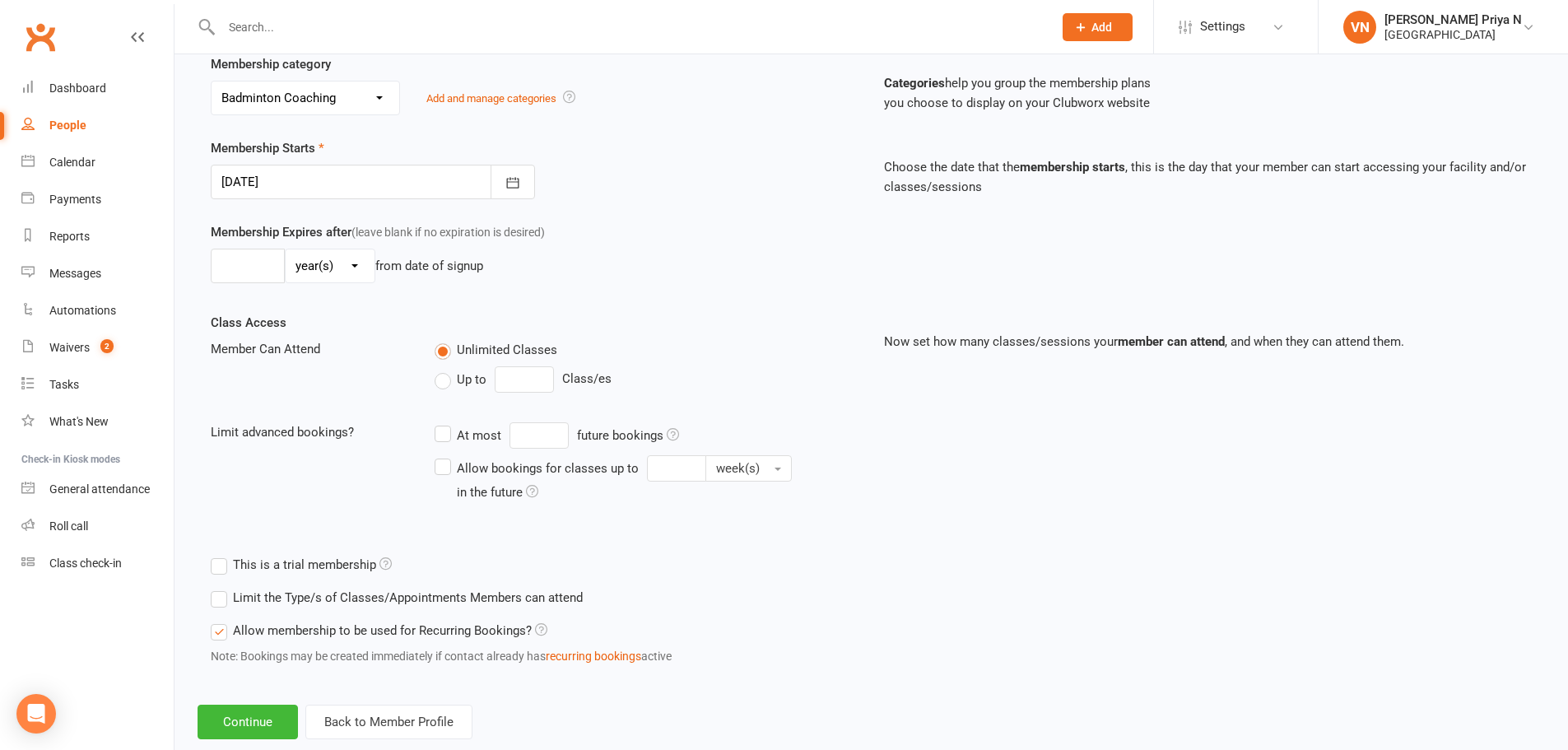
scroll to position [361, 0]
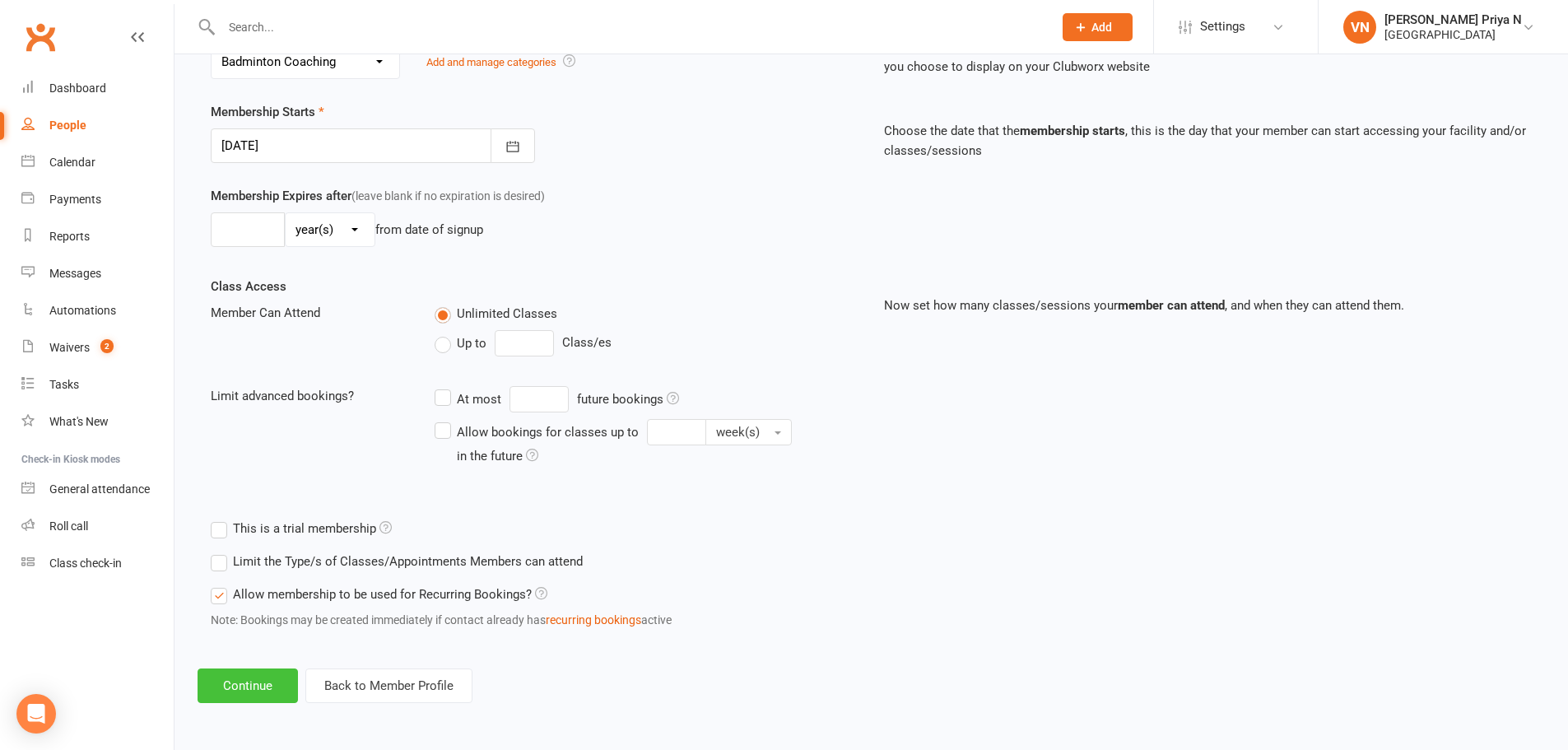
click at [236, 681] on button "Continue" at bounding box center [247, 685] width 101 height 35
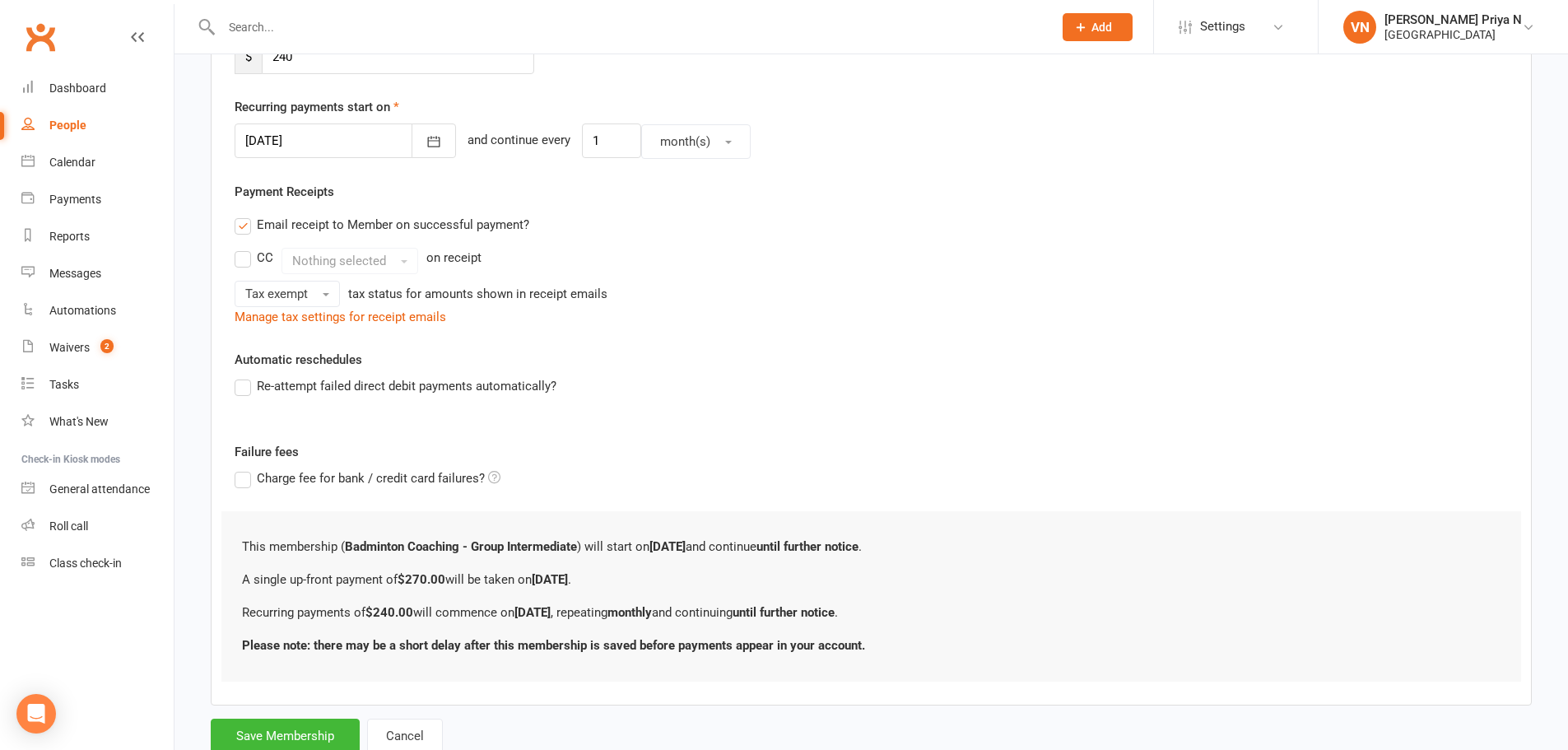
scroll to position [0, 0]
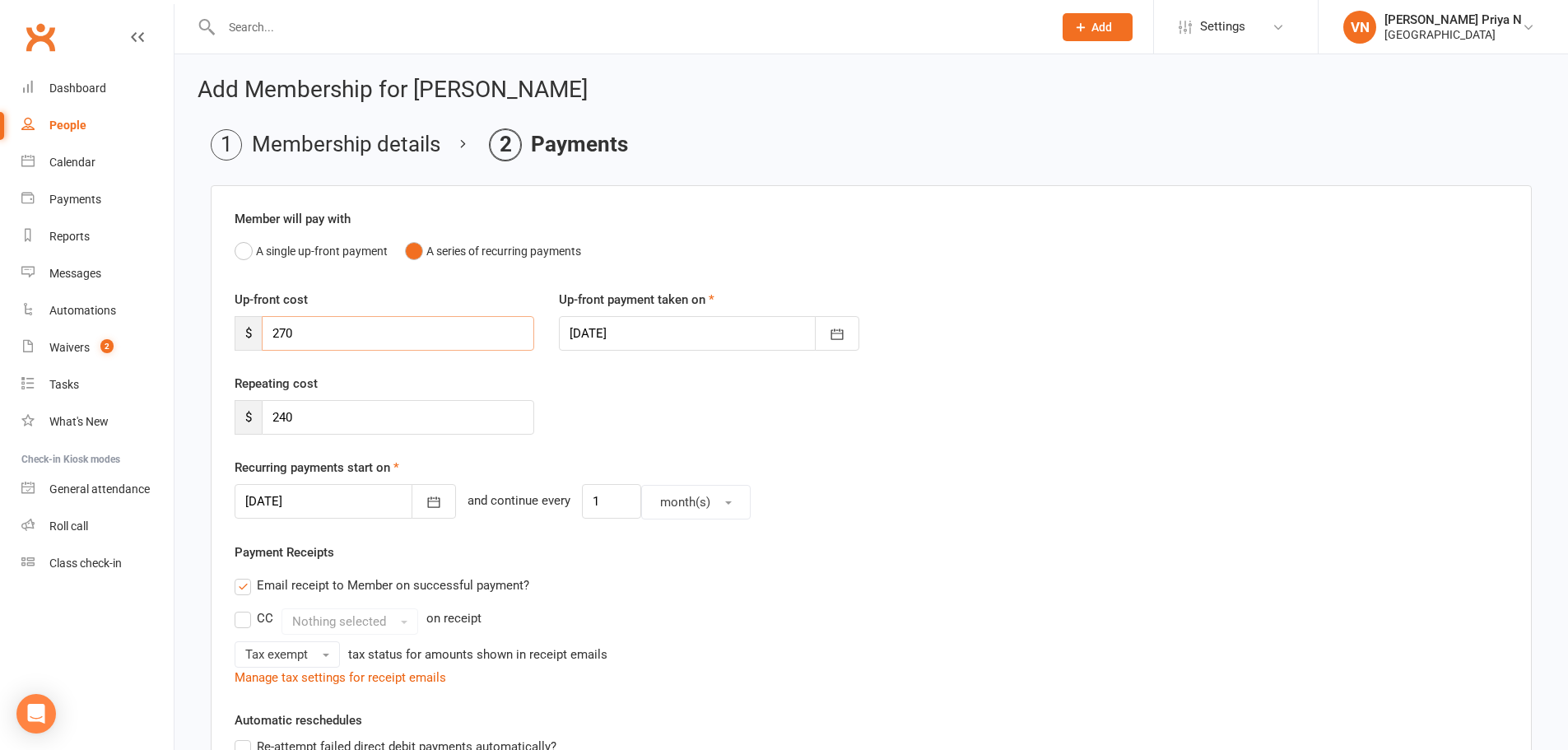
click at [329, 338] on input "270" at bounding box center [398, 333] width 273 height 35
type input "38"
click at [914, 462] on div "Recurring payments start on [DATE] [DATE] Sun Mon Tue Wed Thu Fri Sat 44 26 27 …" at bounding box center [871, 488] width 1273 height 62
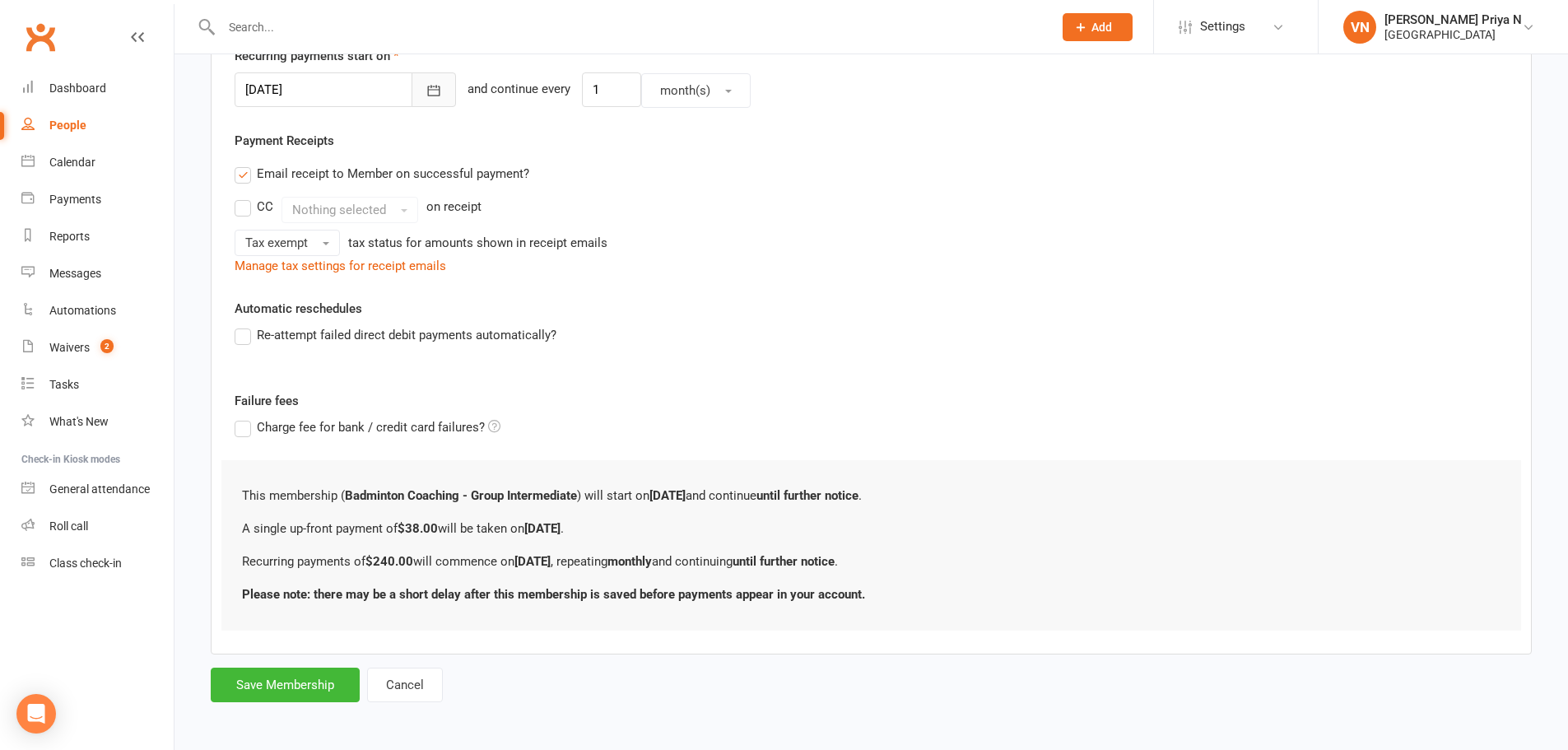
scroll to position [414, 0]
click at [279, 687] on button "Save Membership" at bounding box center [285, 682] width 149 height 35
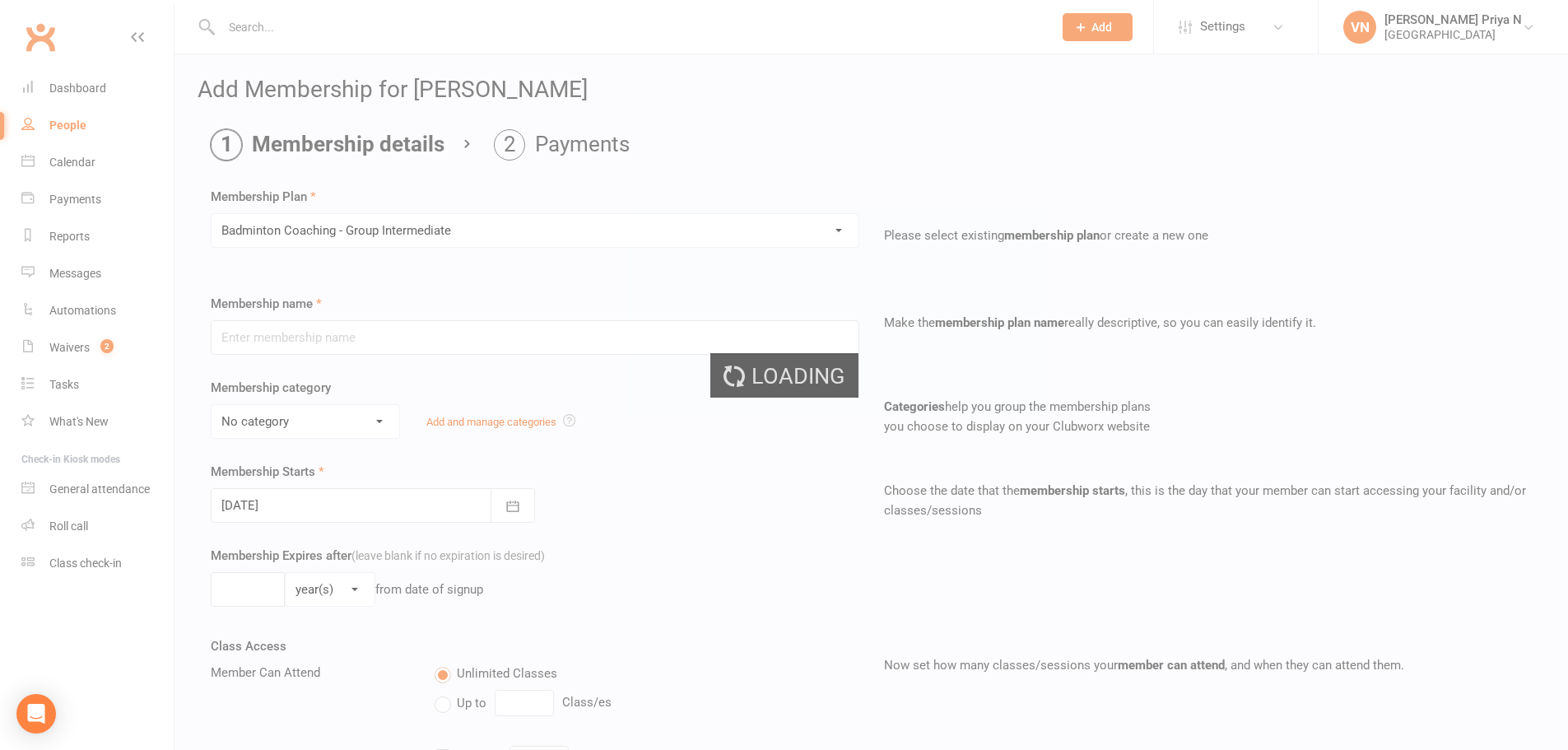
type input "Badminton Coaching - Group Intermediate"
select select "2"
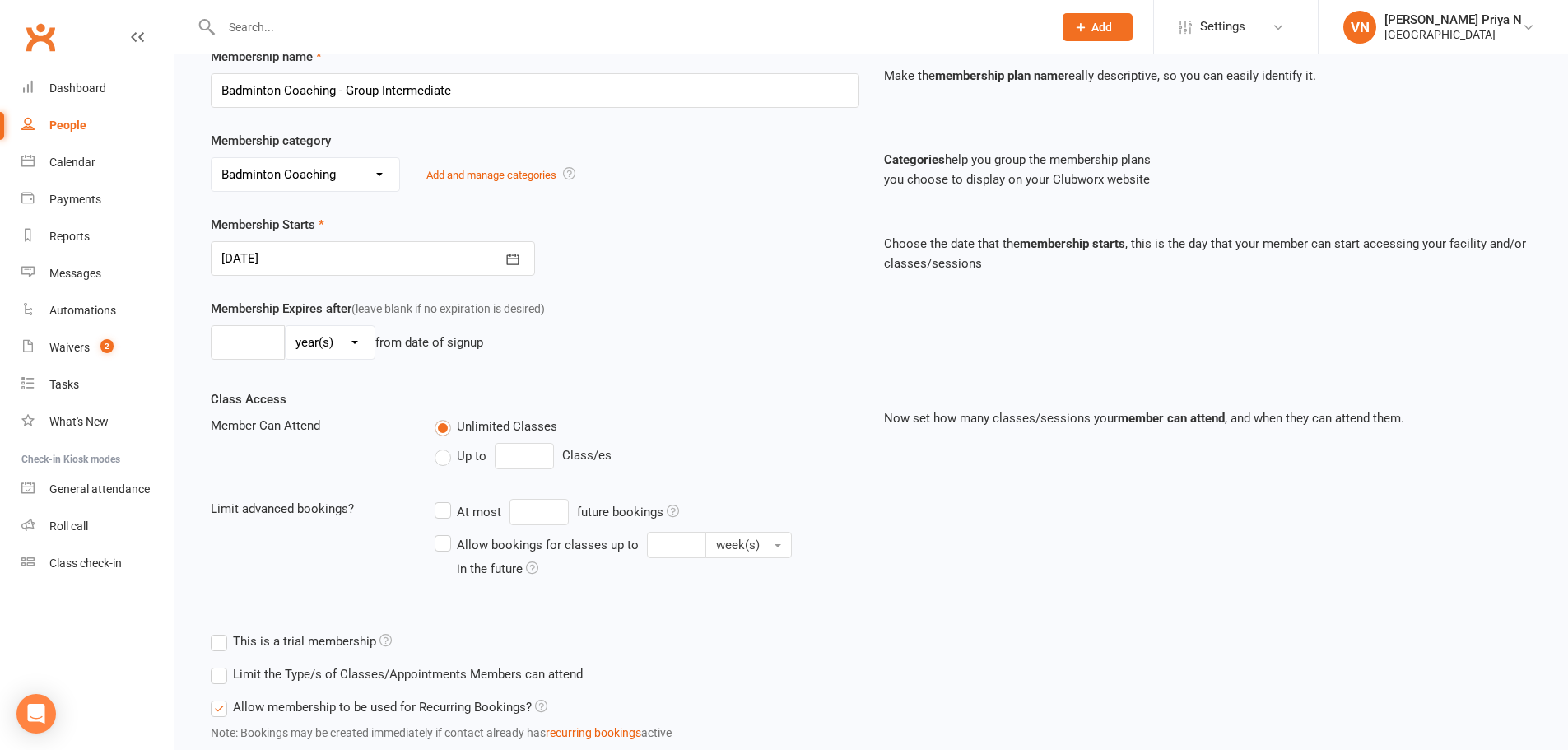
scroll to position [361, 0]
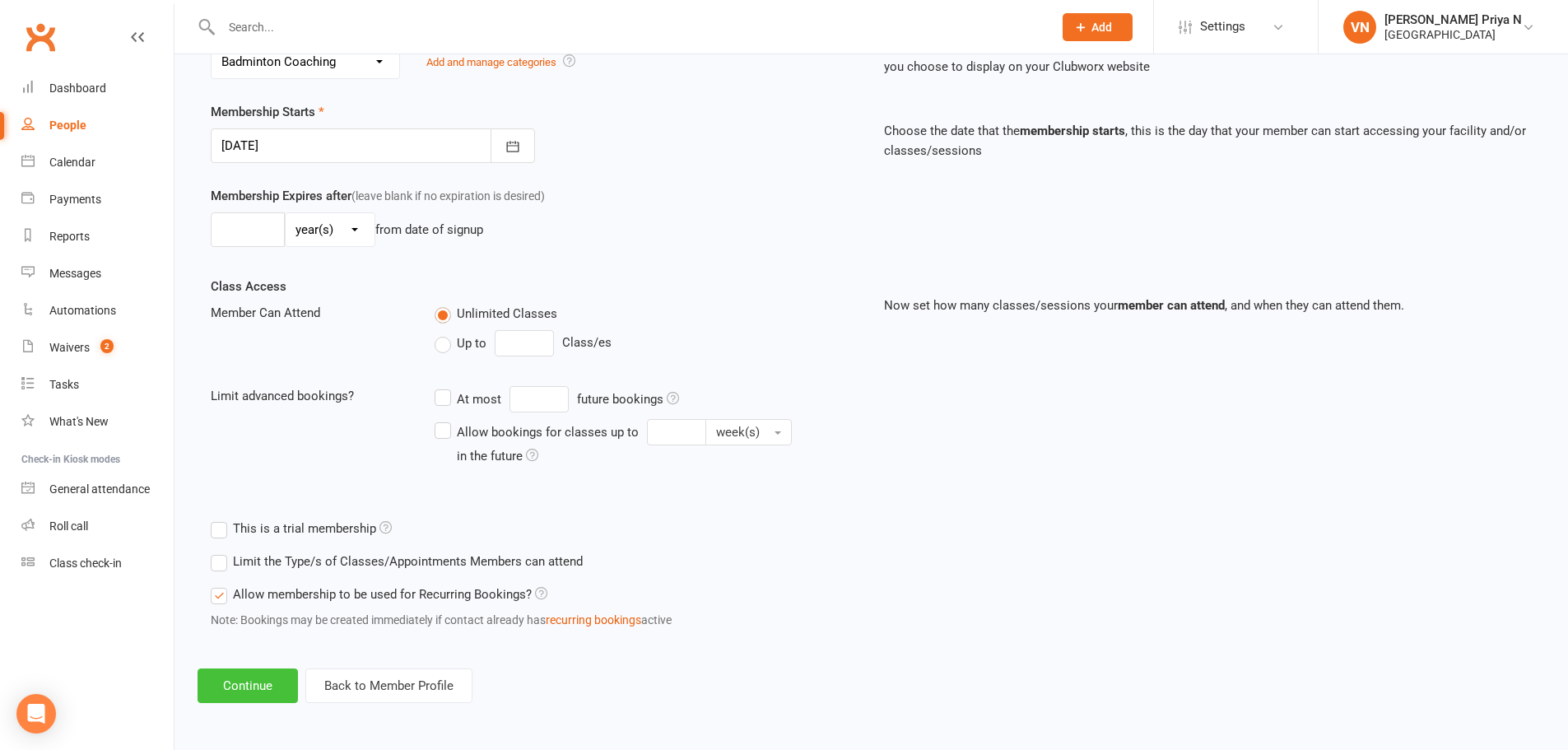
click at [280, 692] on button "Continue" at bounding box center [247, 685] width 101 height 35
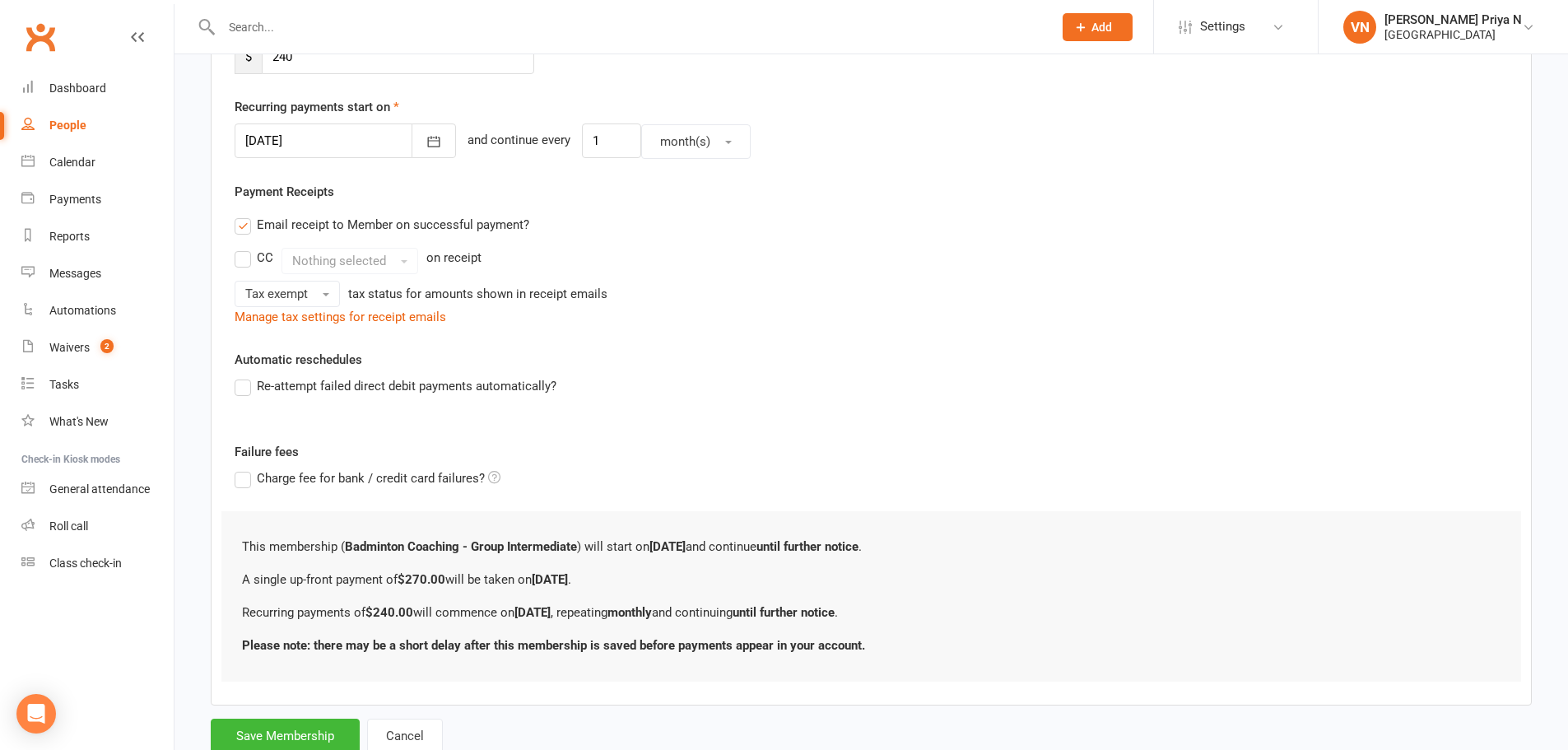
scroll to position [0, 0]
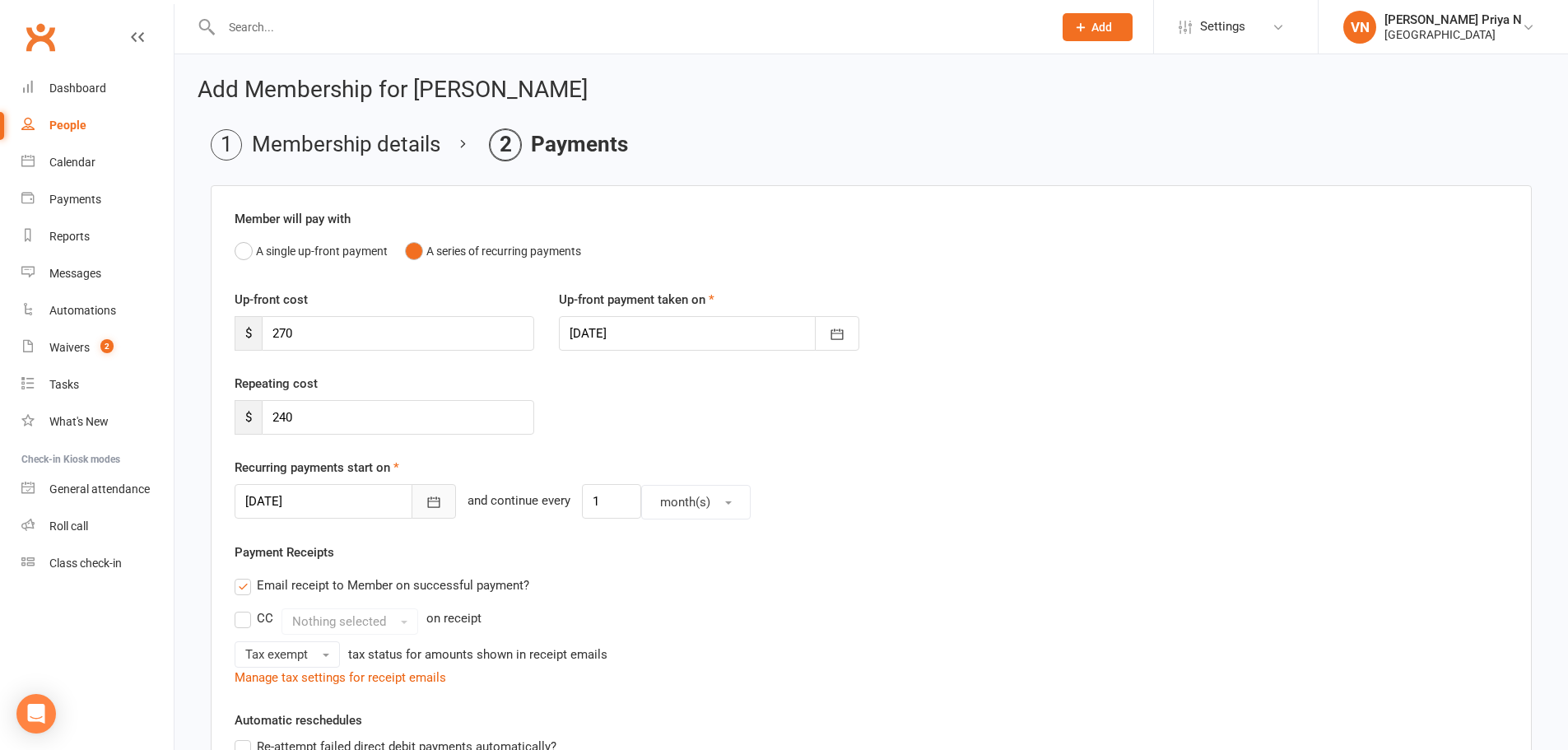
click at [426, 505] on icon "button" at bounding box center [433, 501] width 16 height 16
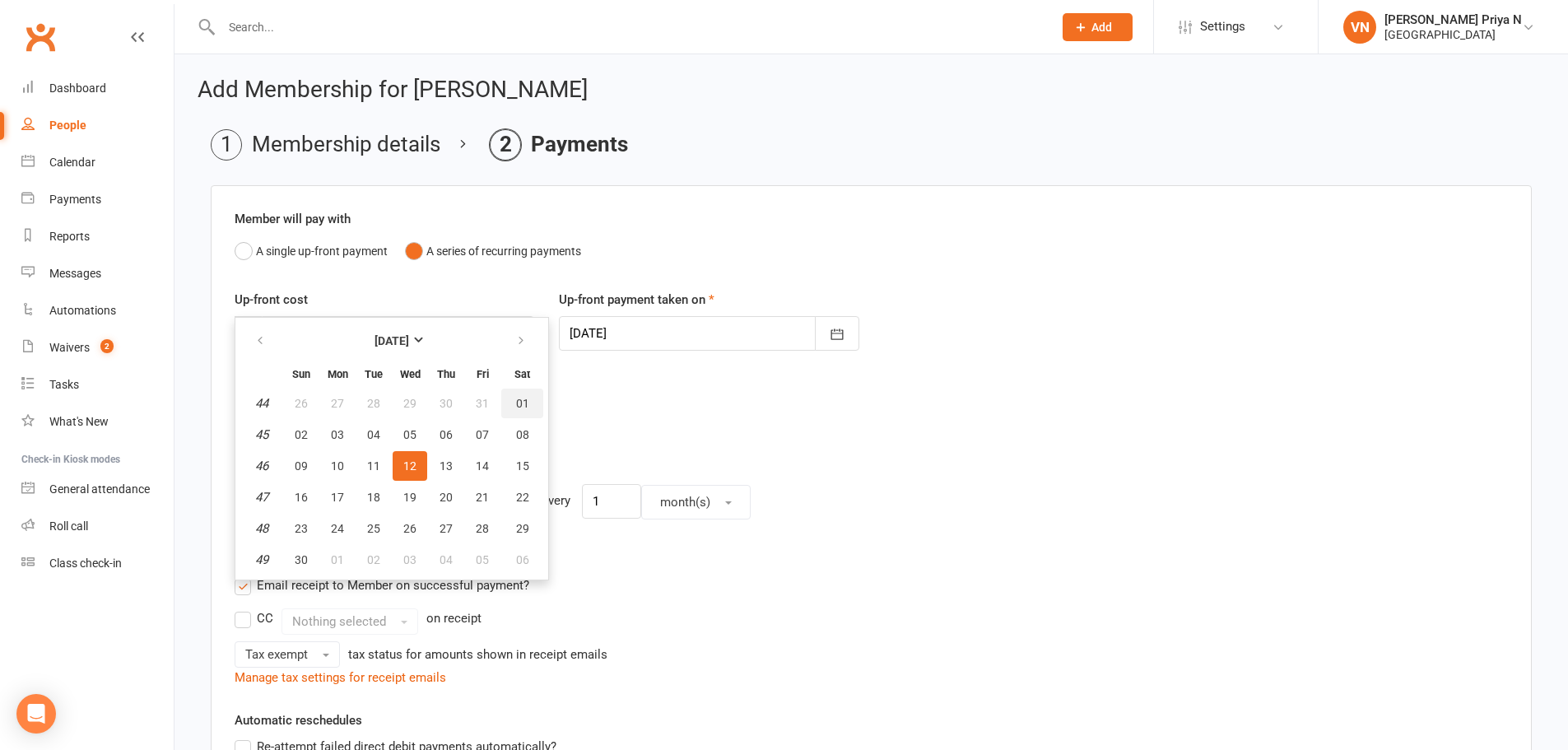
click at [524, 400] on span "01" at bounding box center [523, 404] width 14 height 14
type input "[DATE]"
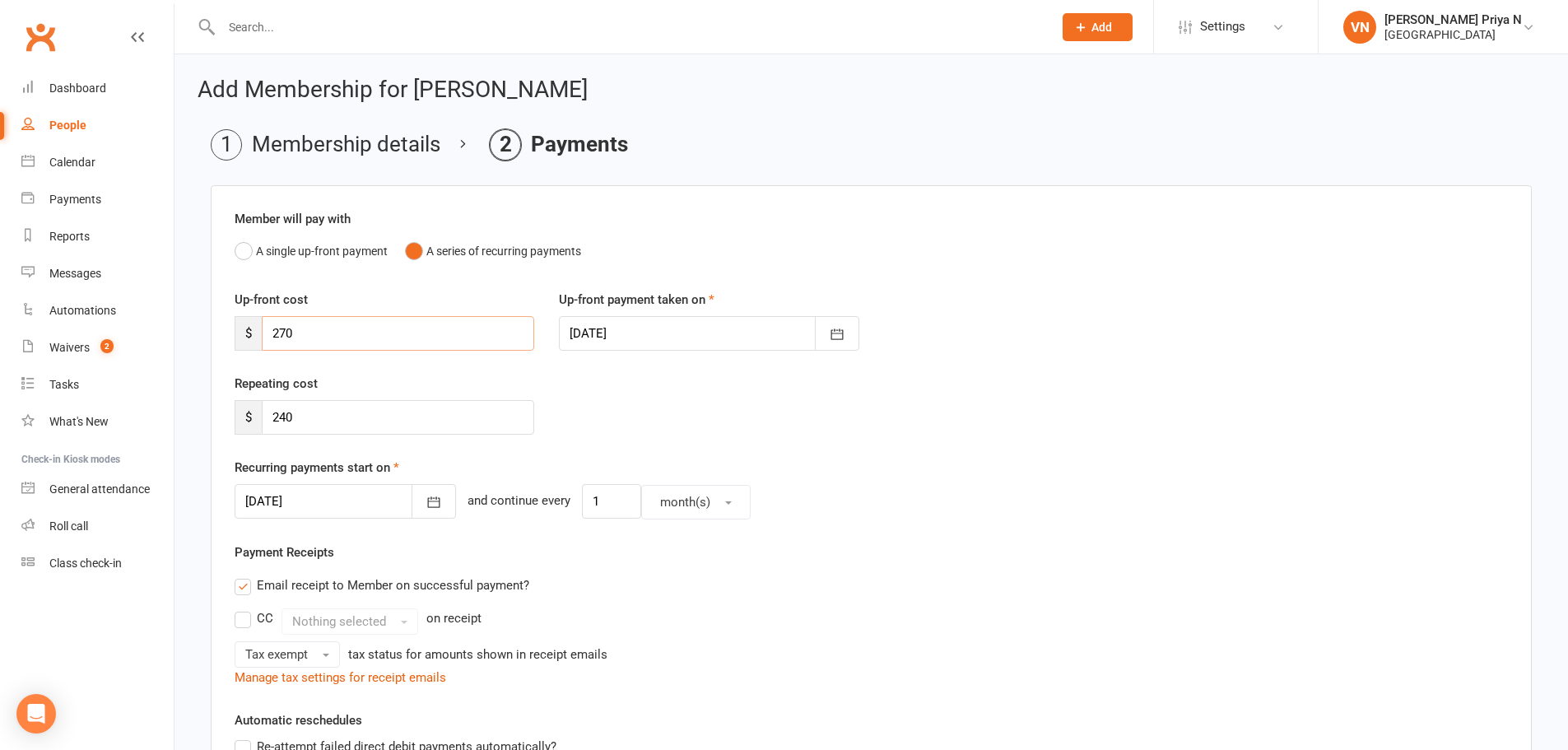
click at [428, 325] on input "270" at bounding box center [398, 333] width 273 height 35
type input "38"
click at [1072, 334] on div "Up-front cost $ 38 Up-front payment taken on [DATE] [DATE] Sun Mon Tue Wed Thu …" at bounding box center [871, 331] width 1298 height 84
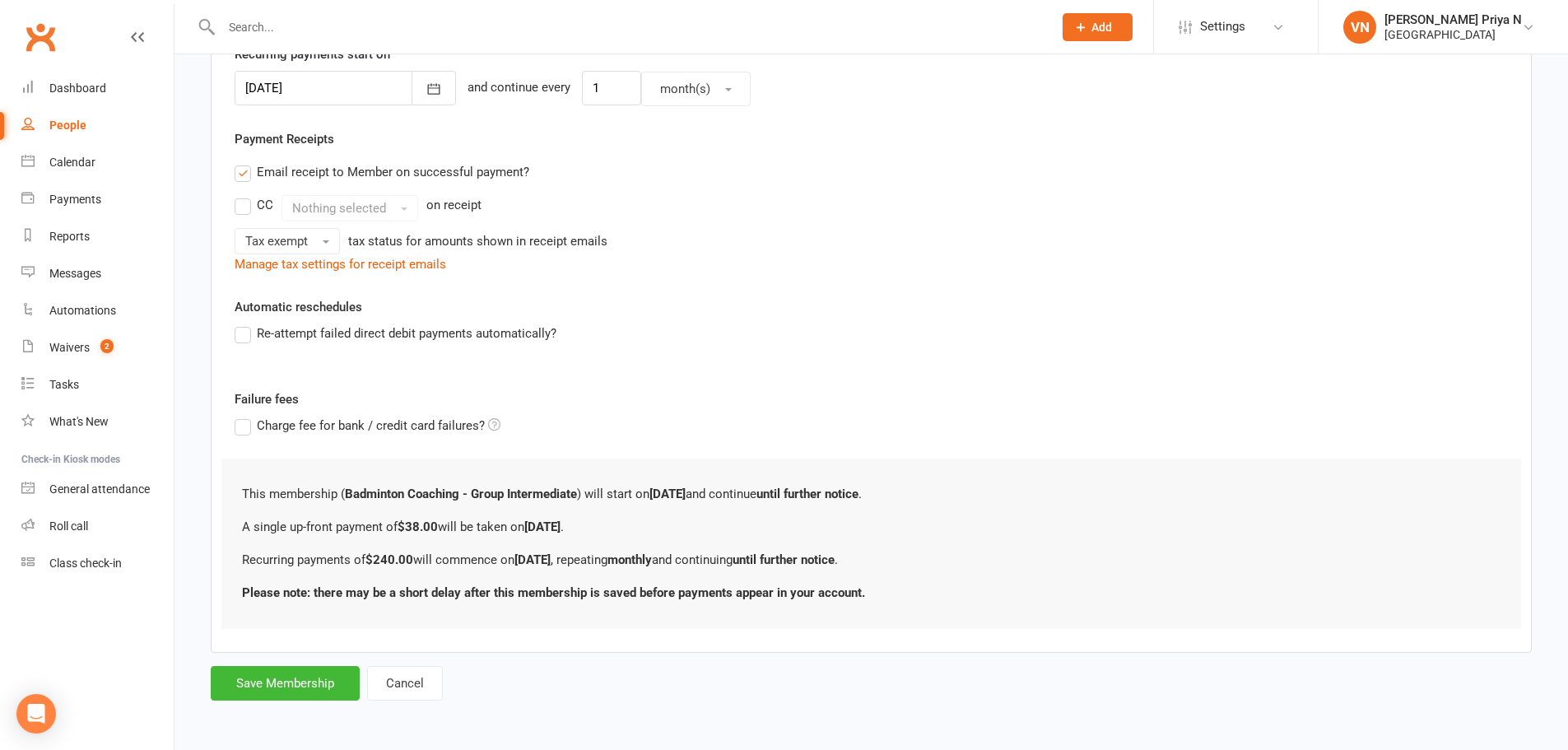
scroll to position [414, 0]
click at [283, 684] on button "Save Membership" at bounding box center [285, 682] width 149 height 35
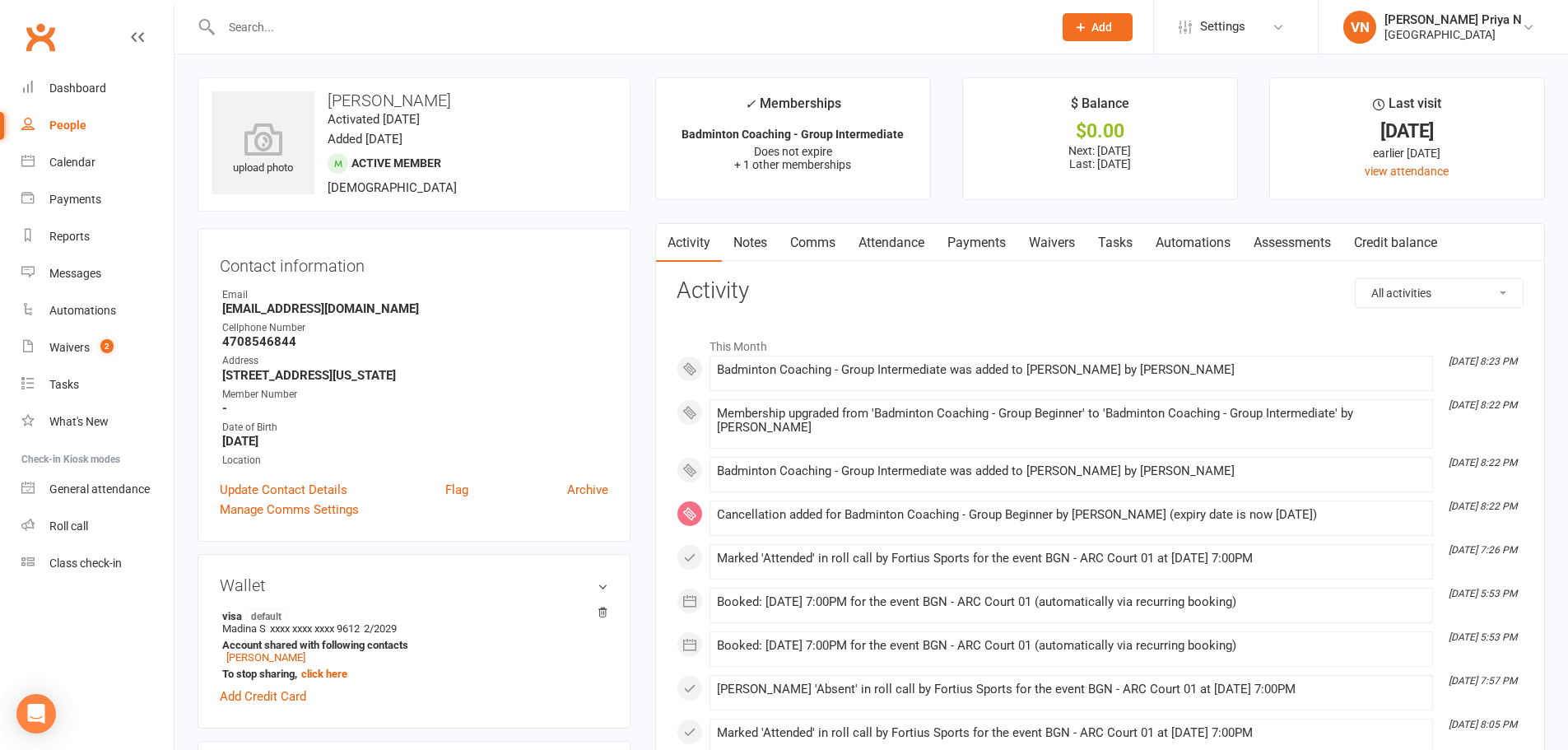
click at [995, 240] on link "Payments" at bounding box center [976, 242] width 81 height 38
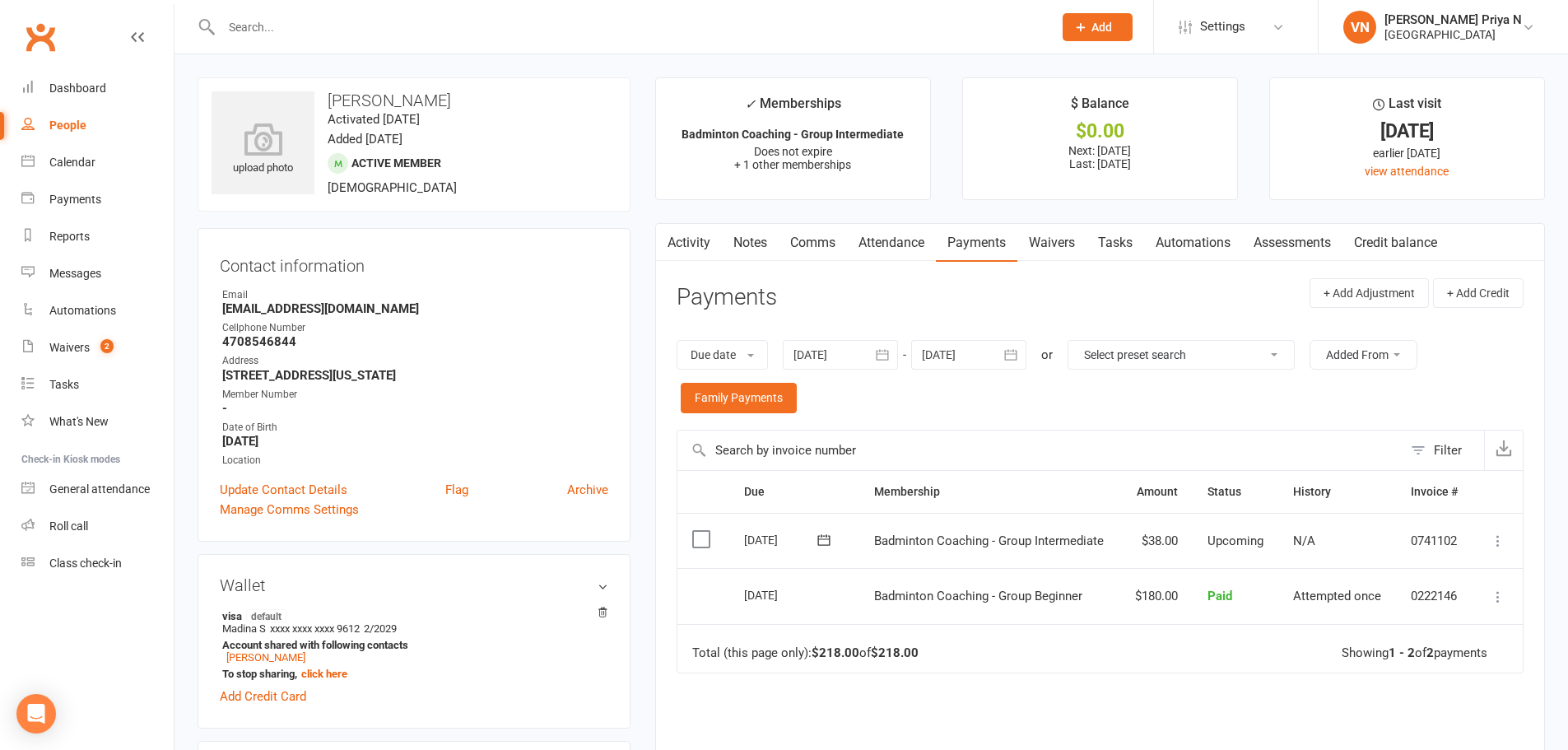
click at [1018, 356] on icon "button" at bounding box center [1010, 354] width 16 height 16
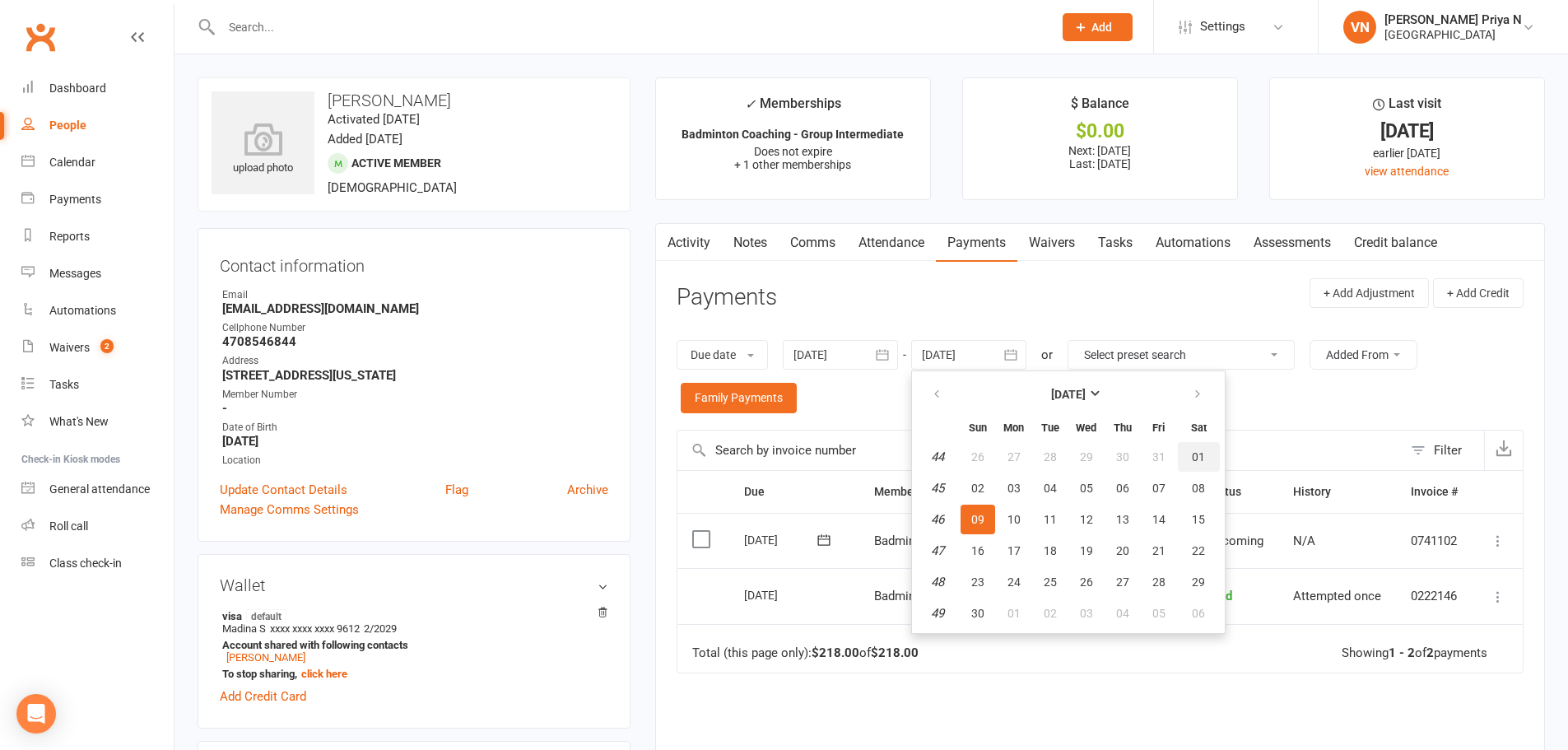
click at [1204, 460] on span "01" at bounding box center [1199, 457] width 14 height 14
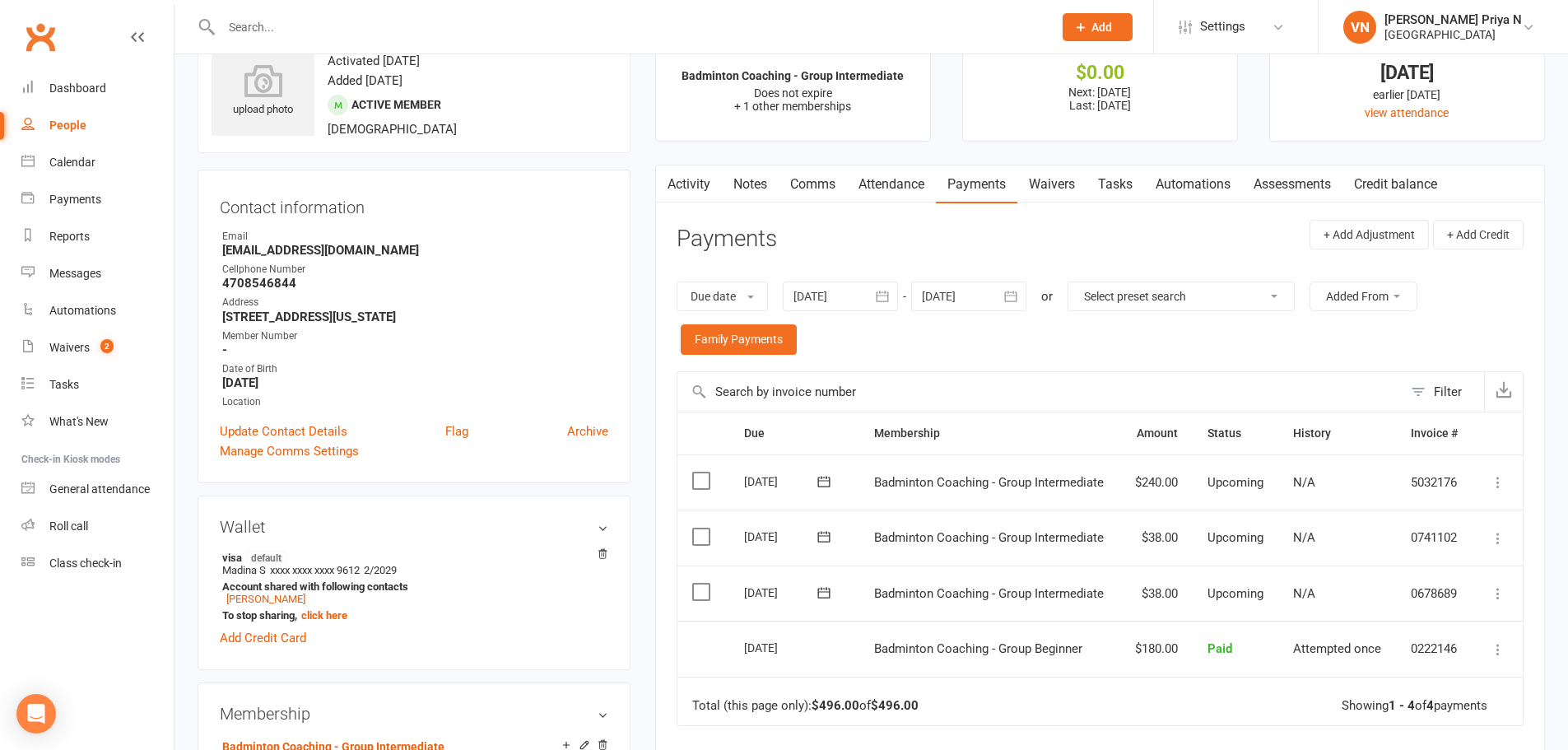
scroll to position [164, 0]
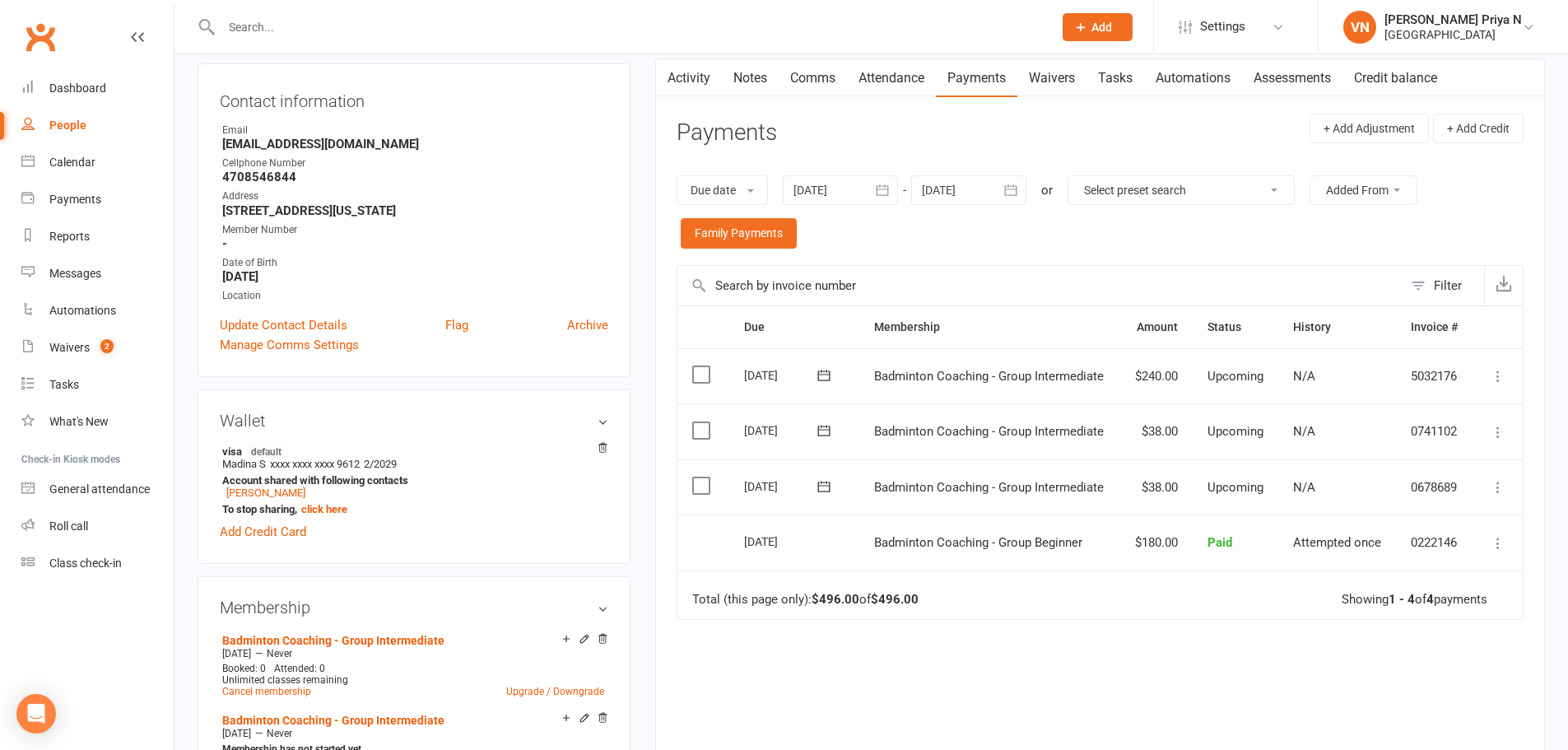
click at [1007, 190] on icon "button" at bounding box center [1010, 190] width 16 height 16
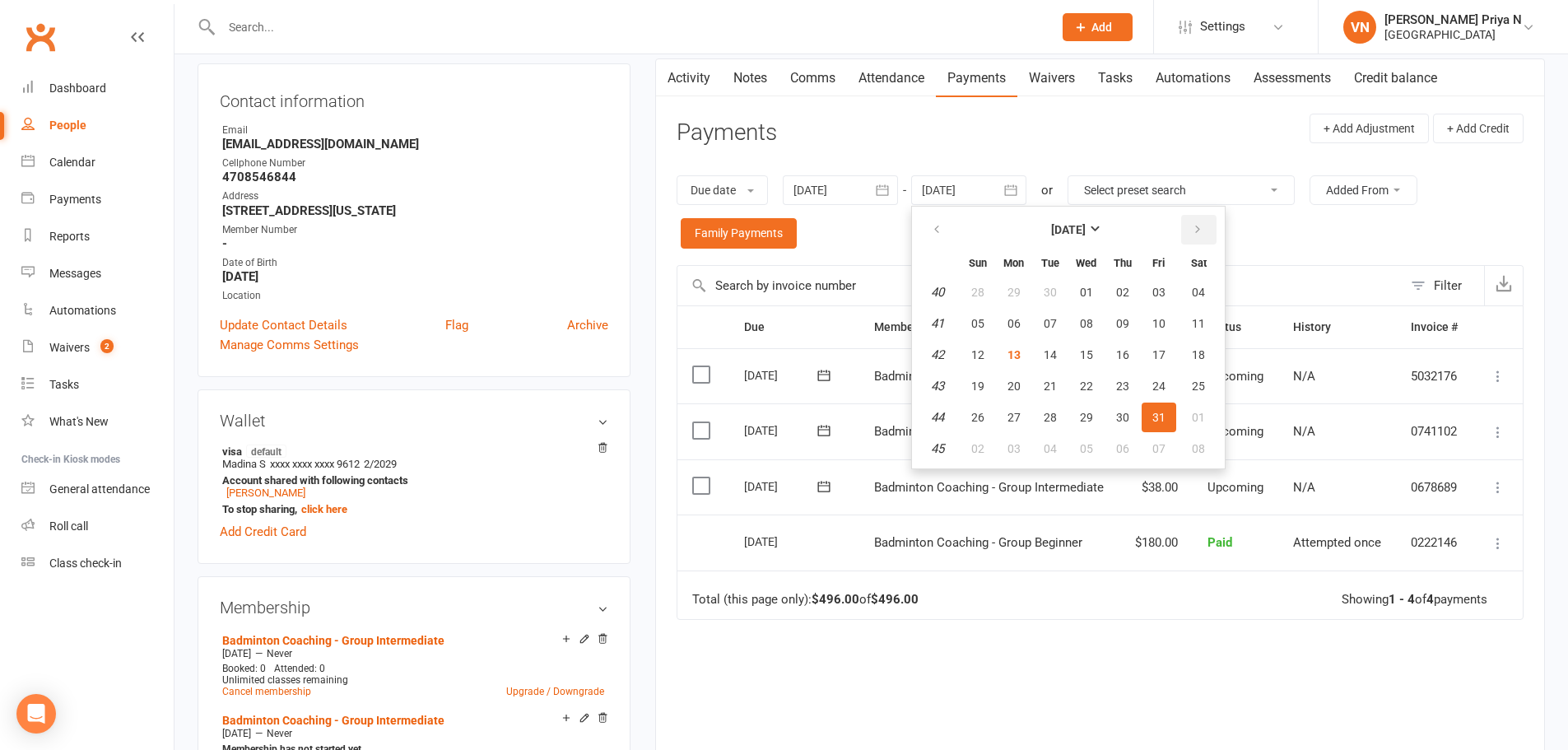
click at [1202, 230] on icon "button" at bounding box center [1198, 229] width 12 height 14
click at [985, 327] on span "02" at bounding box center [978, 323] width 14 height 14
type input "[DATE]"
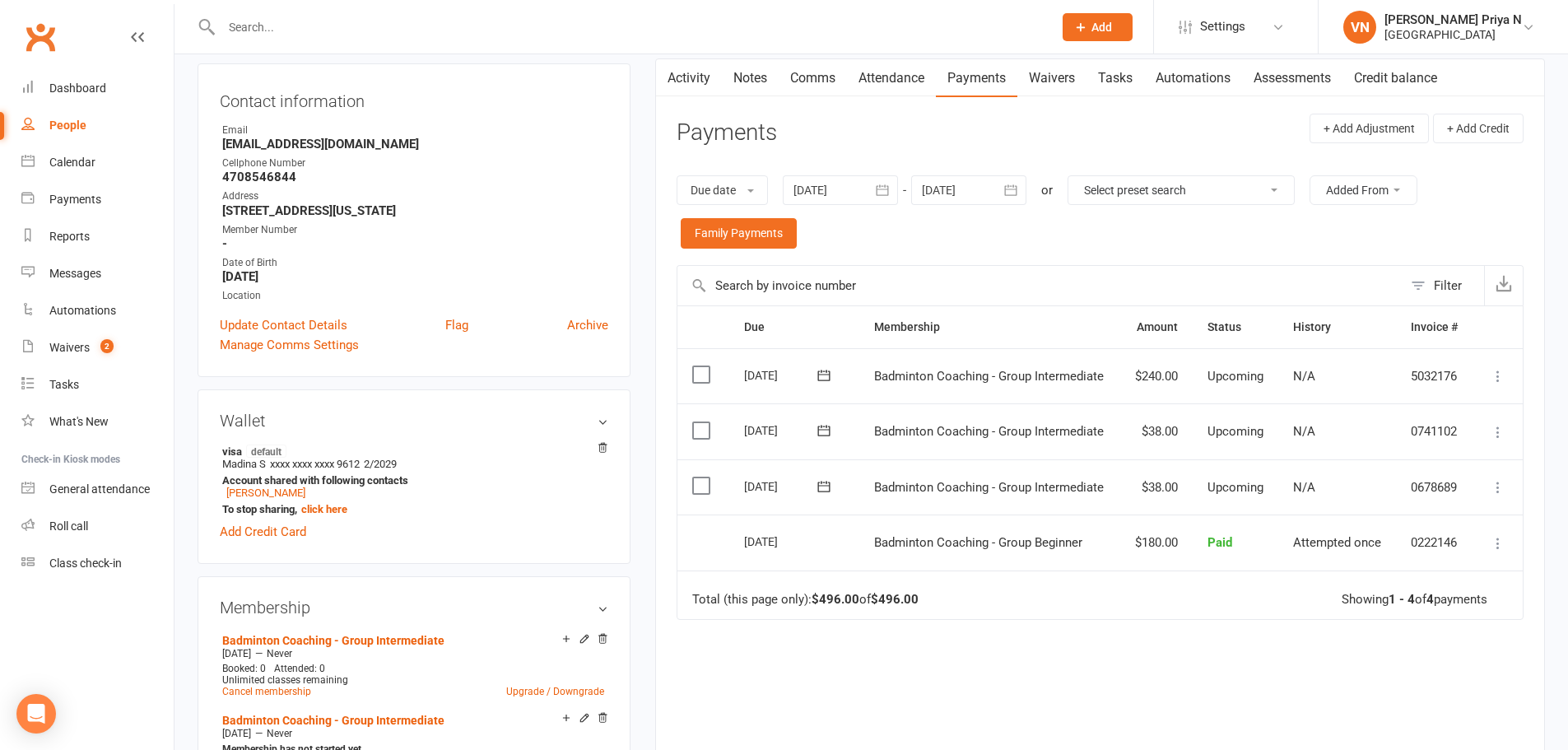
click at [1493, 482] on icon at bounding box center [1498, 487] width 16 height 16
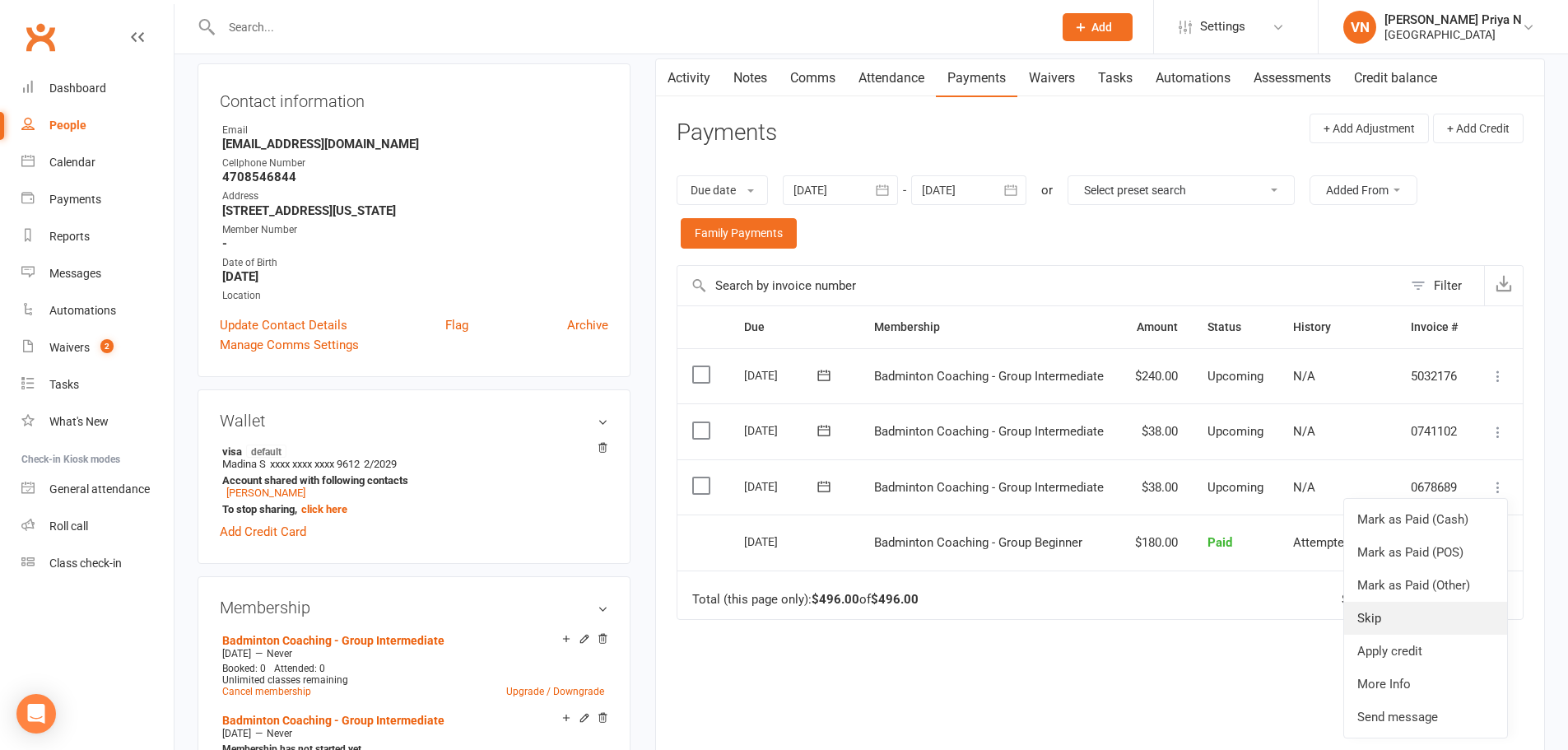
click at [1385, 624] on link "Skip" at bounding box center [1426, 618] width 163 height 33
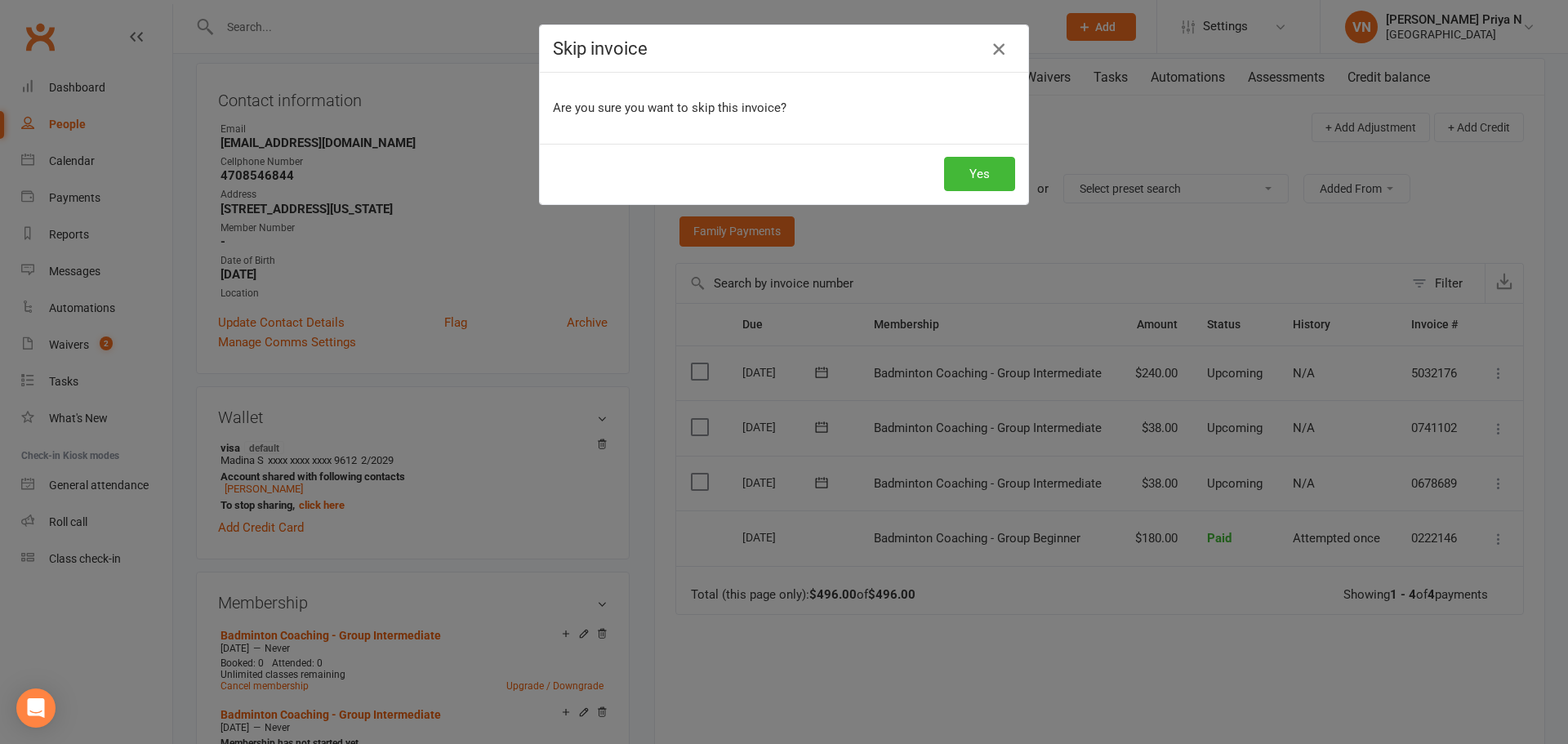
click at [989, 45] on icon "button" at bounding box center [998, 49] width 19 height 19
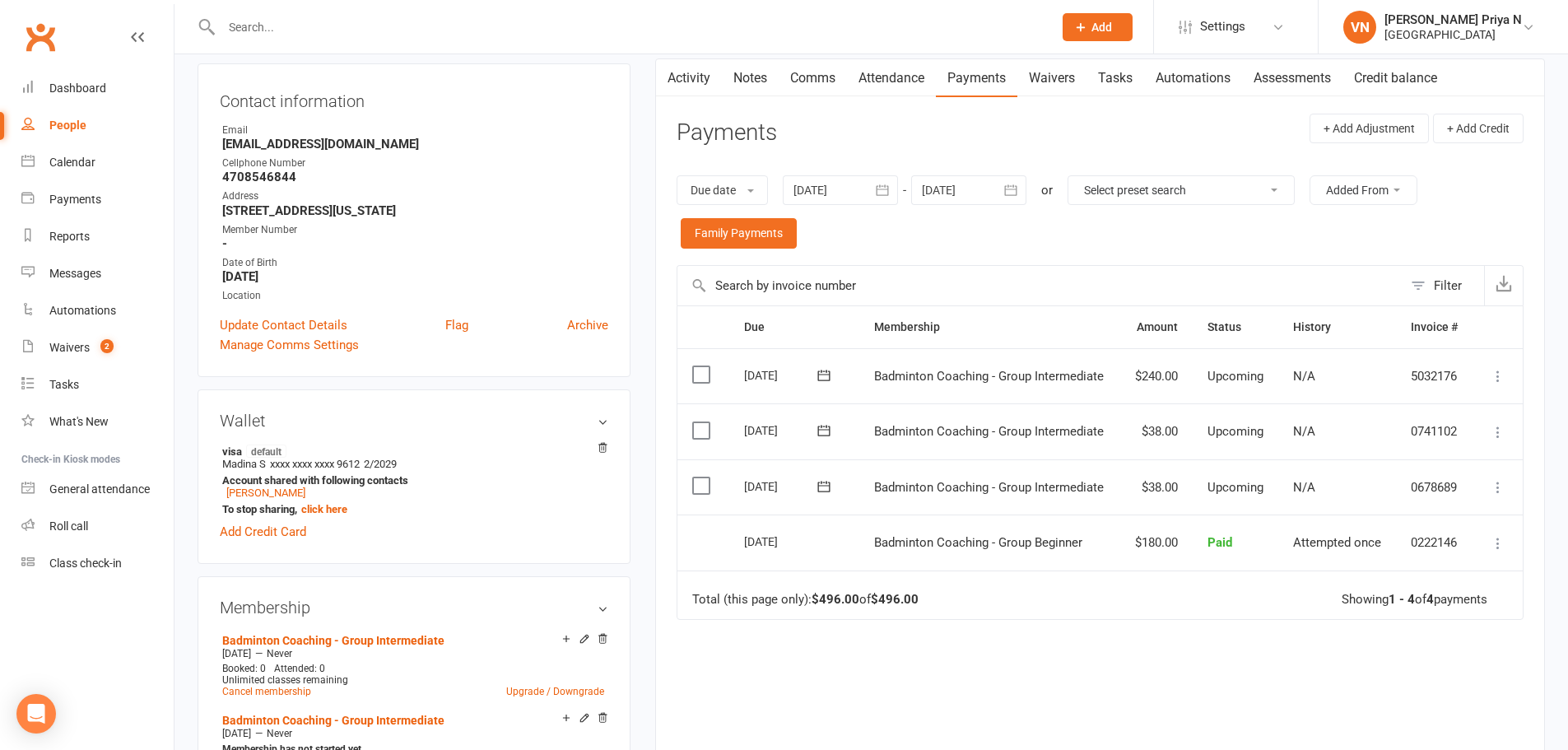
click at [704, 488] on label at bounding box center [704, 485] width 22 height 16
click at [703, 477] on input "checkbox" at bounding box center [698, 477] width 11 height 0
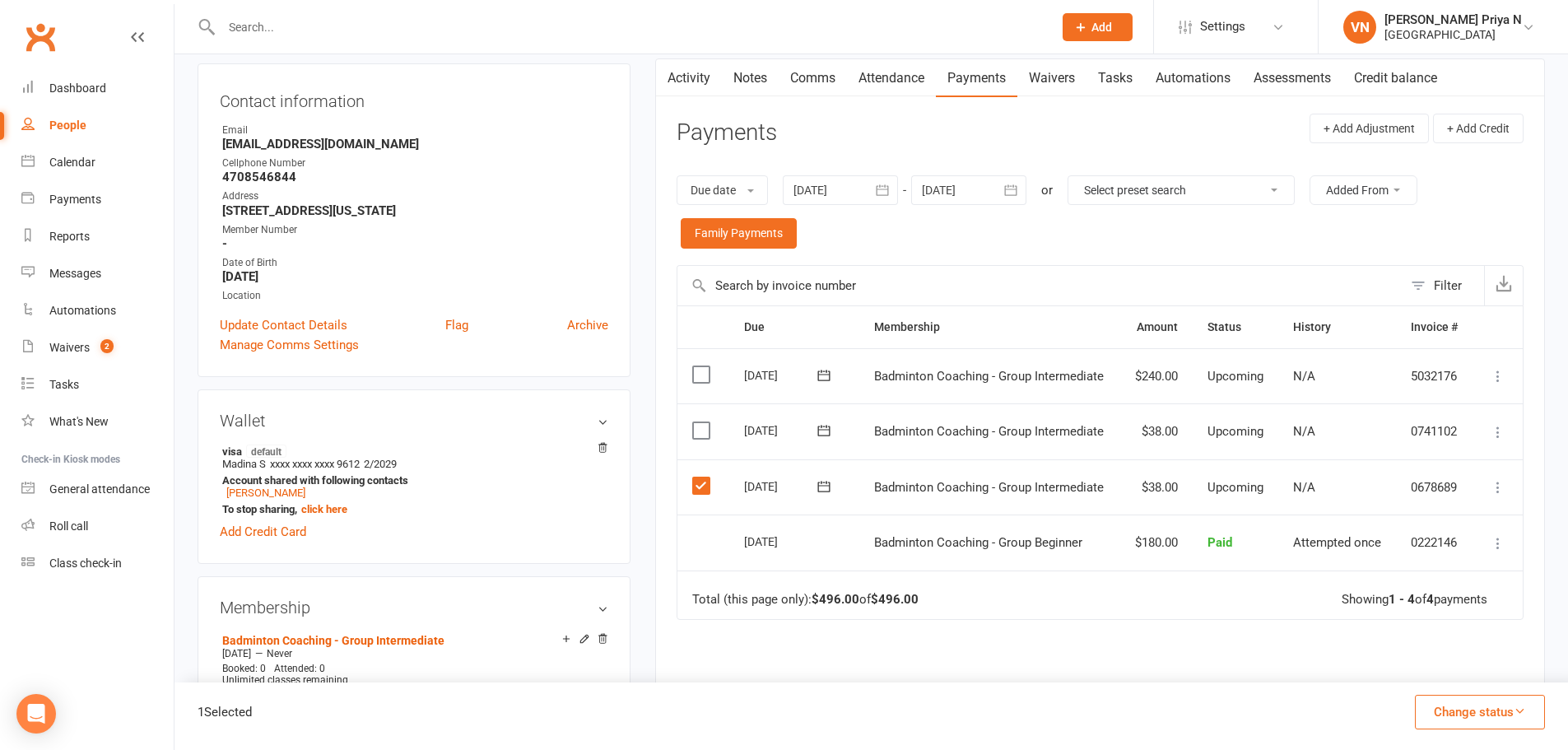
click at [1445, 710] on button "Change status" at bounding box center [1480, 712] width 130 height 35
click at [1184, 642] on div "Due Contact Membership Amount Status History Invoice # Select this [DATE] [PERS…" at bounding box center [1100, 569] width 847 height 527
click at [1101, 681] on div "Due Contact Membership Amount Status History Invoice # Select this [DATE] [PERS…" at bounding box center [1100, 569] width 847 height 527
click at [1506, 491] on button at bounding box center [1498, 487] width 19 height 19
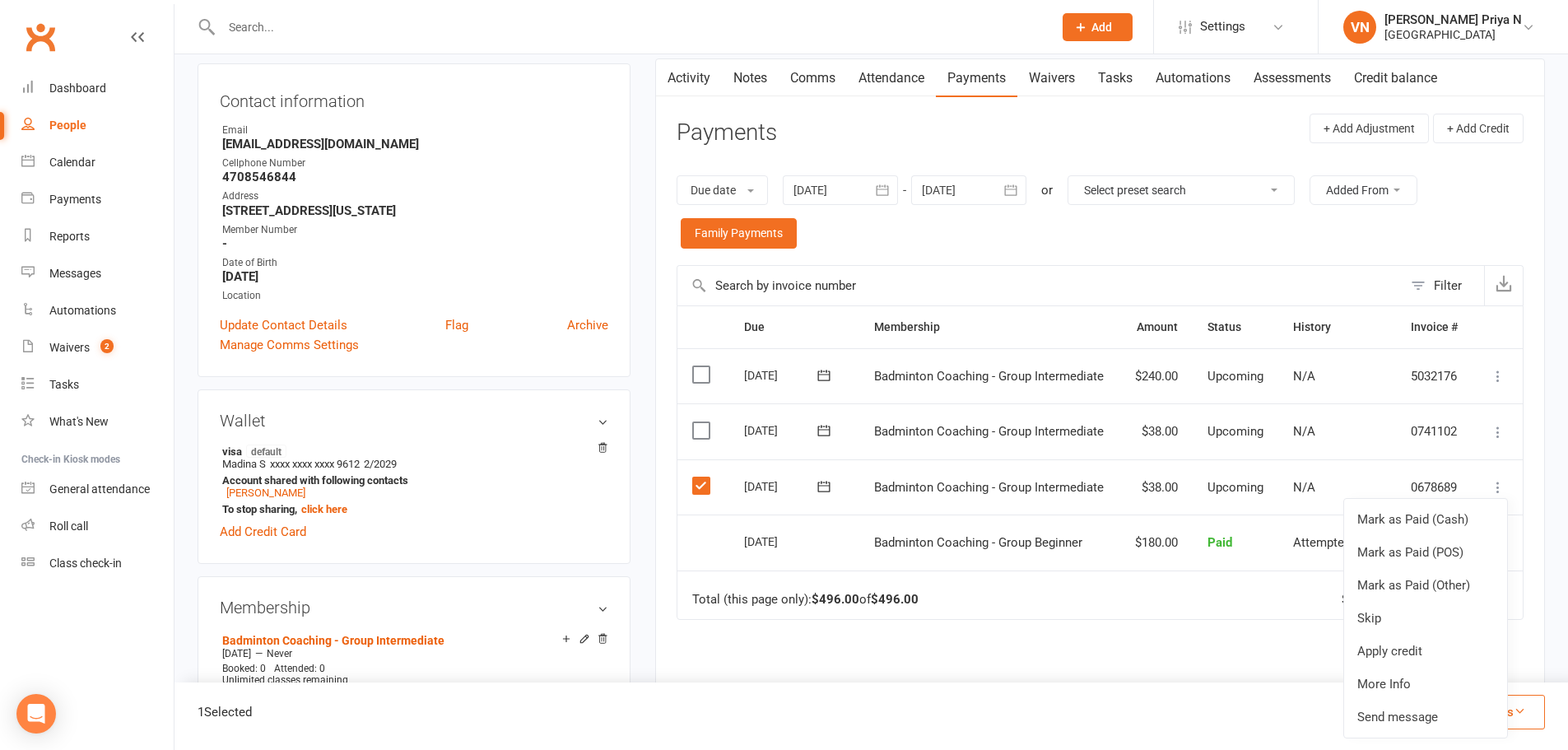
click at [1192, 647] on div "Due Contact Membership Amount Status History Invoice # Select this [DATE] [PERS…" at bounding box center [1100, 569] width 847 height 527
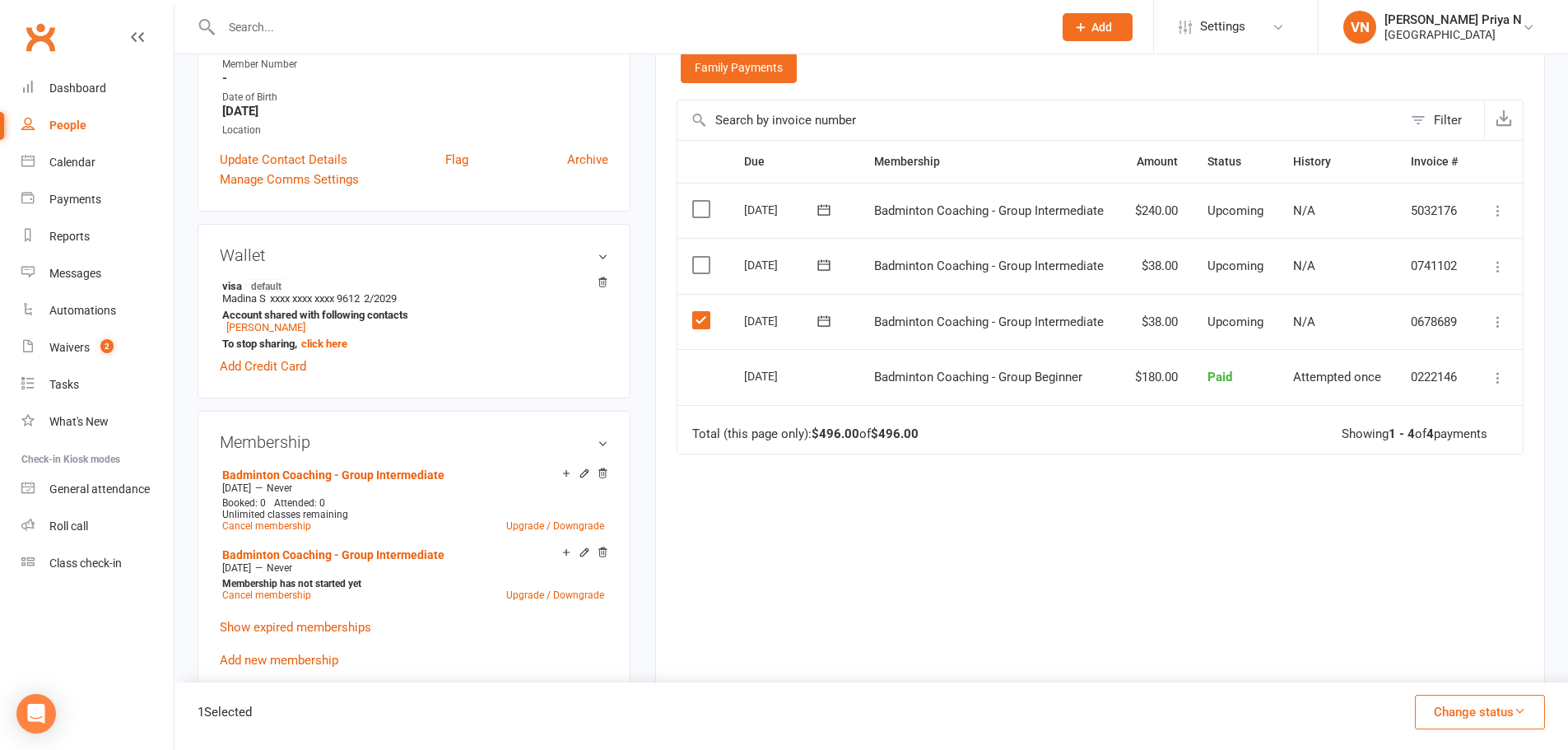
scroll to position [411, 0]
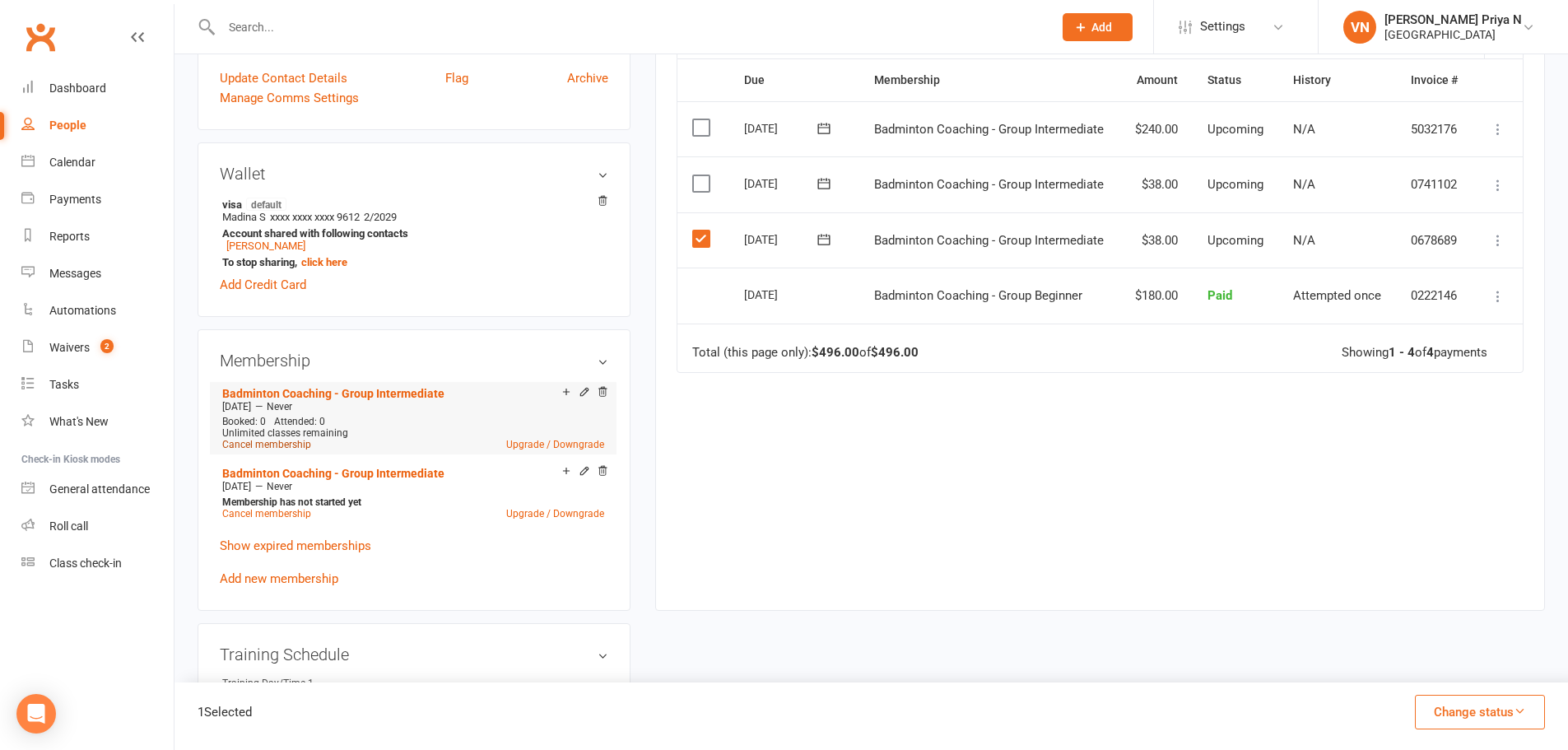
click at [293, 444] on link "Cancel membership" at bounding box center [267, 444] width 89 height 12
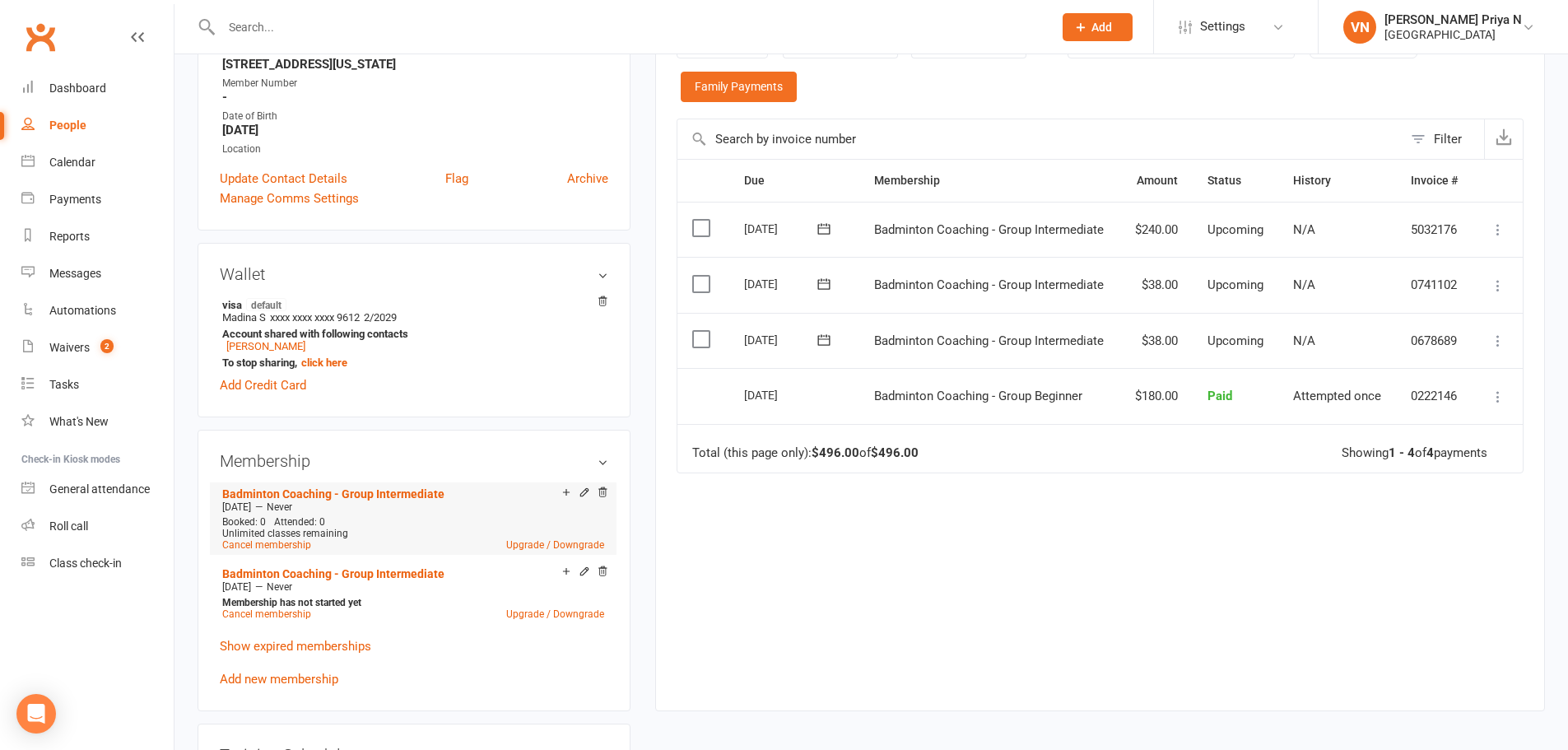
scroll to position [329, 0]
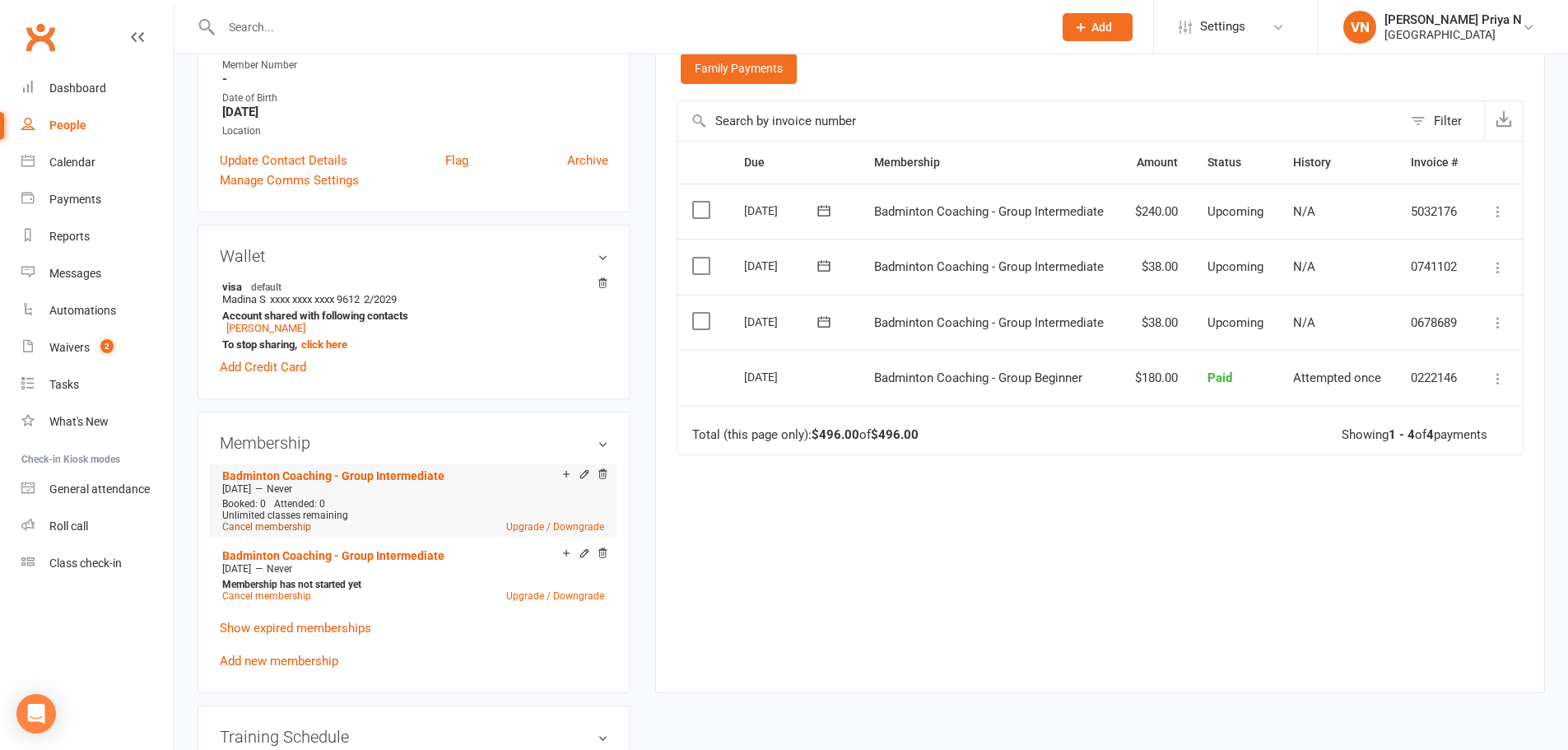
click at [303, 523] on link "Cancel membership" at bounding box center [267, 527] width 89 height 12
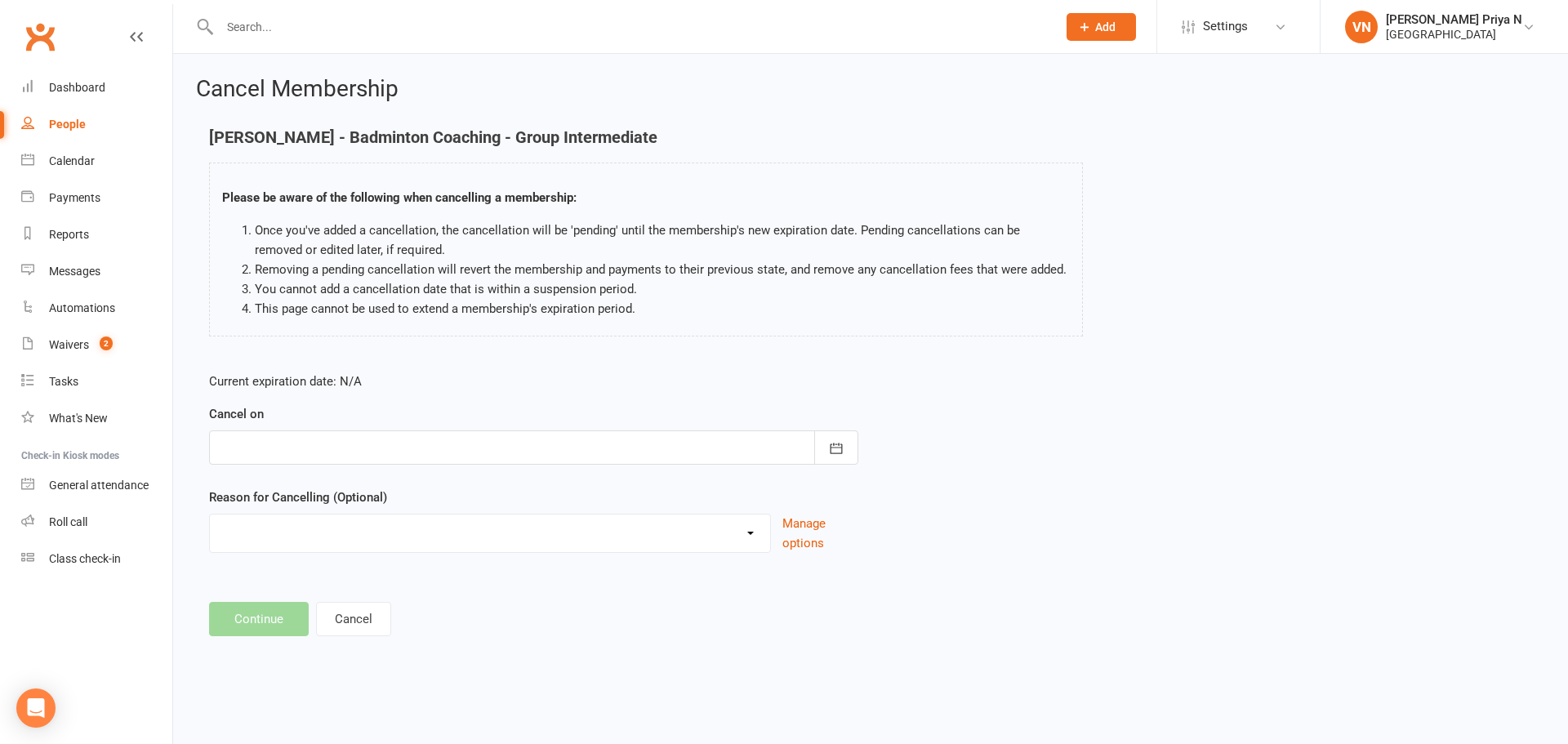
click at [585, 450] on div at bounding box center [533, 447] width 649 height 34
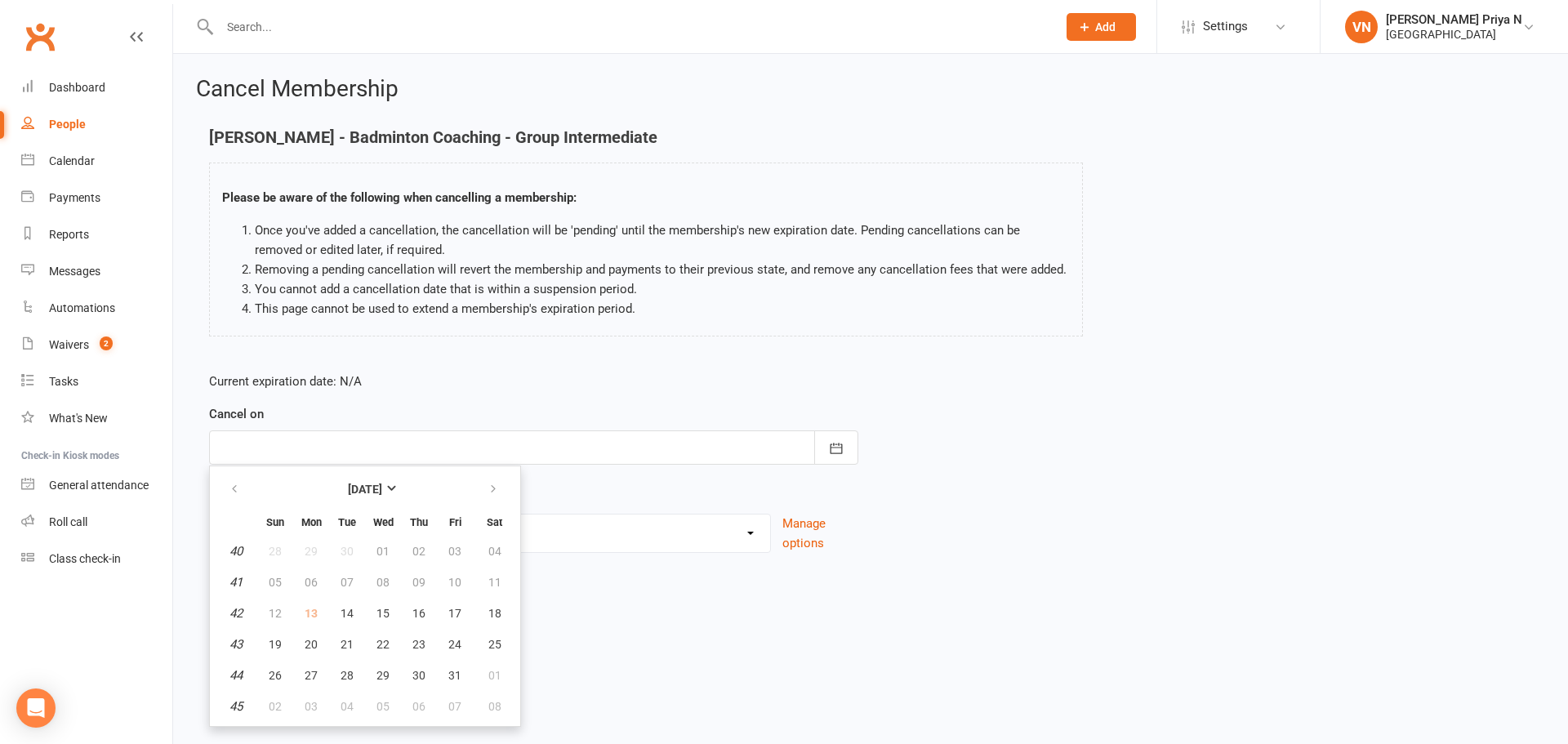
click at [762, 364] on div "Current expiration date: N/A Cancel on [DATE] Sun Mon Tue Wed Thu Fri Sat 40 28…" at bounding box center [533, 468] width 674 height 217
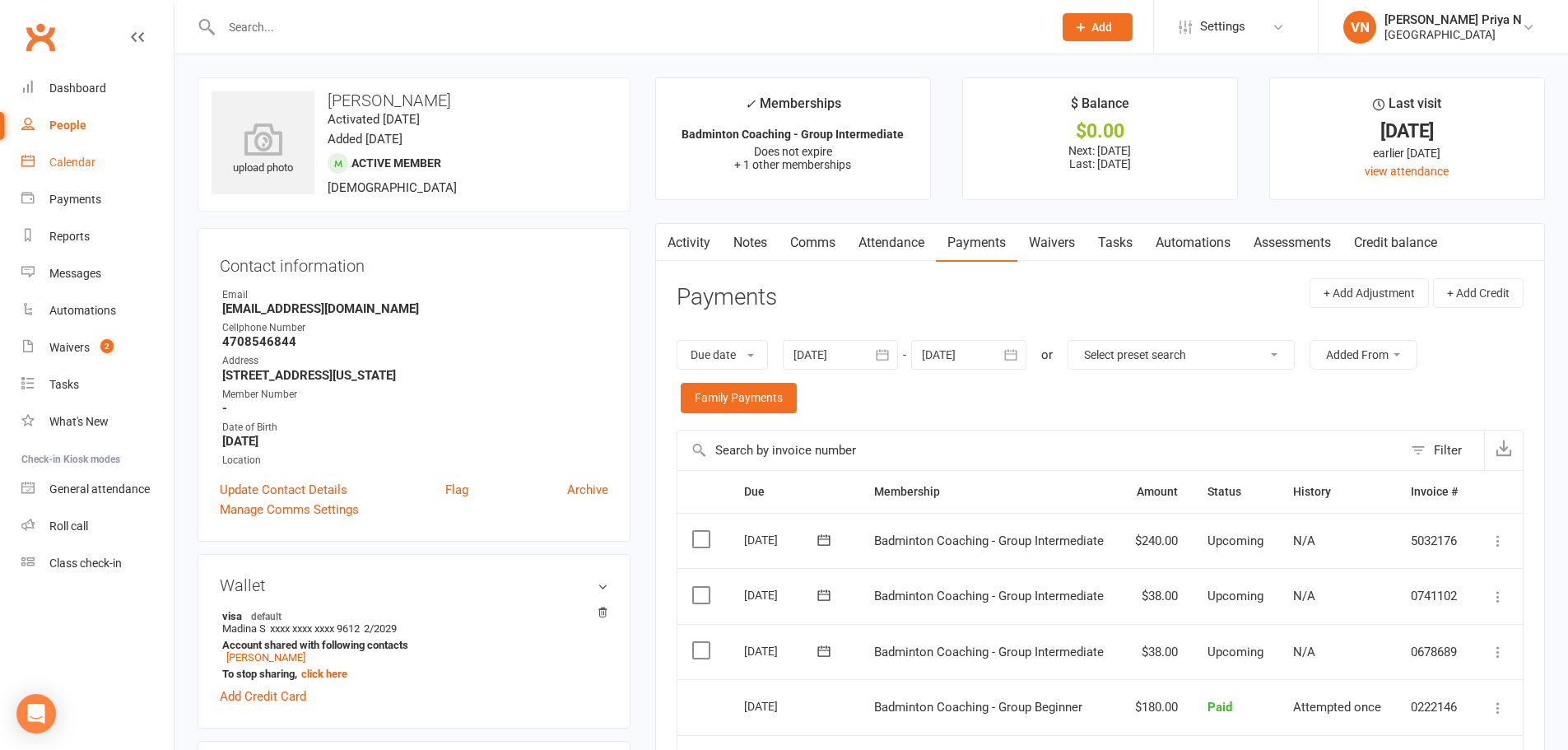
click at [102, 157] on link "Calendar" at bounding box center [97, 163] width 152 height 37
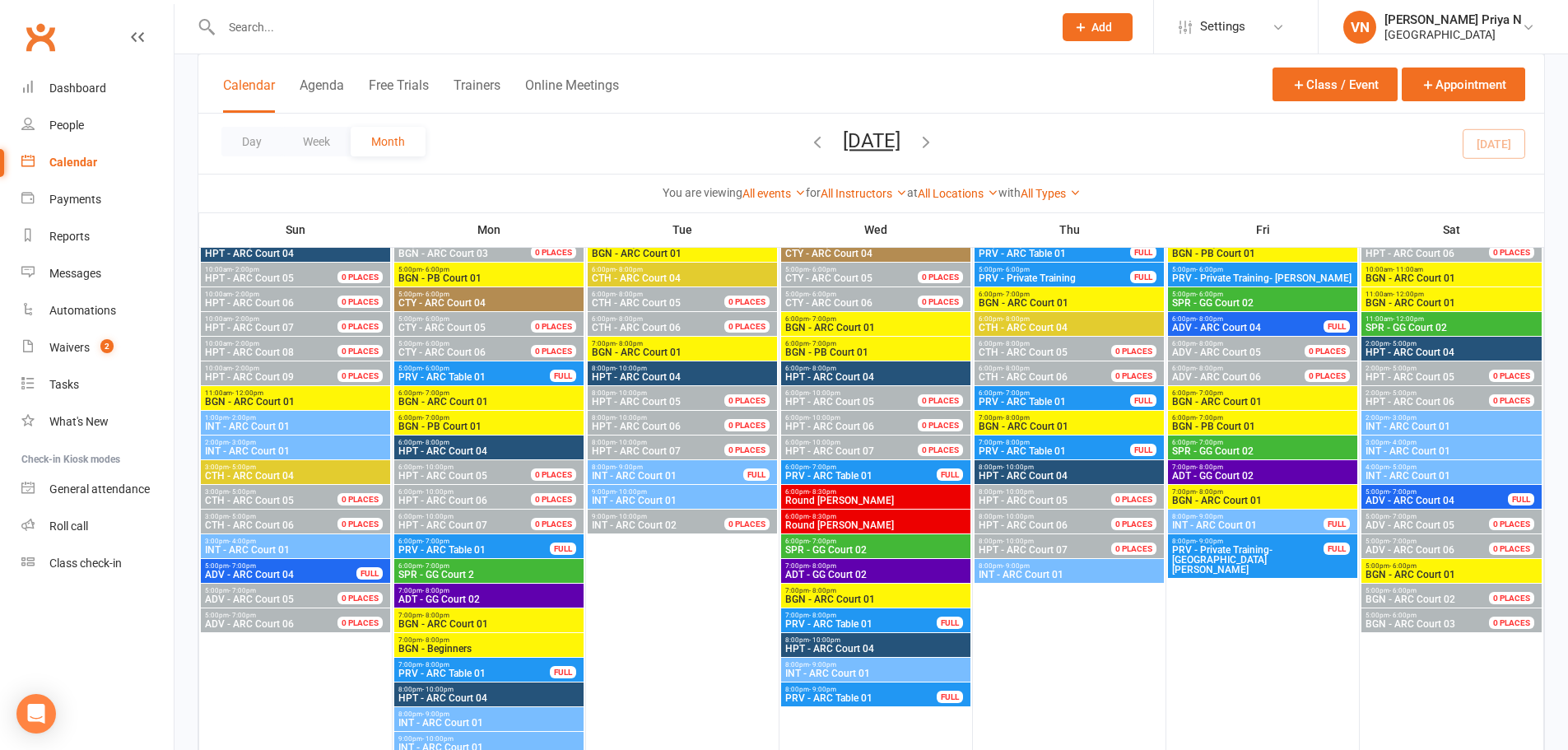
scroll to position [2469, 0]
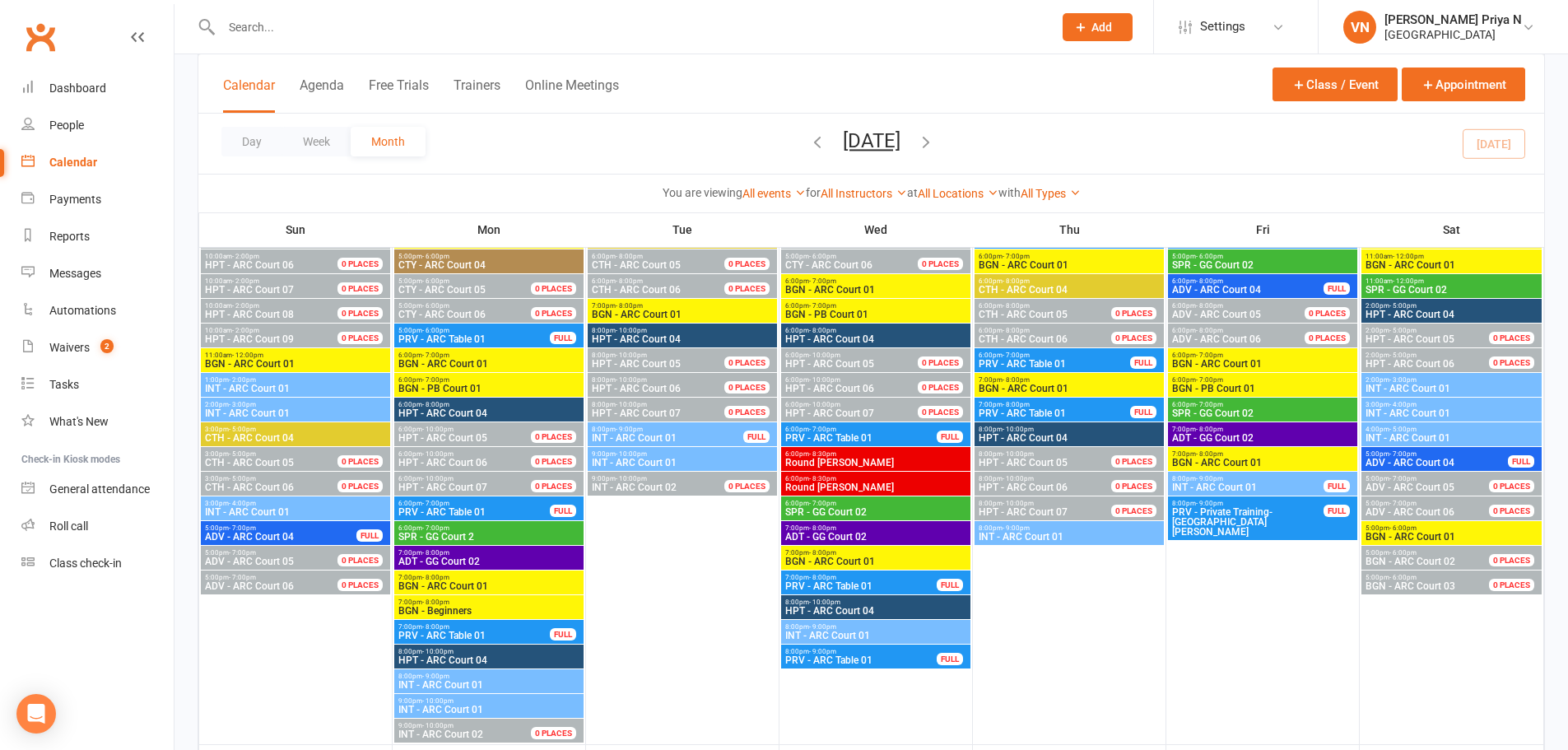
click at [348, 27] on input "text" at bounding box center [629, 26] width 825 height 23
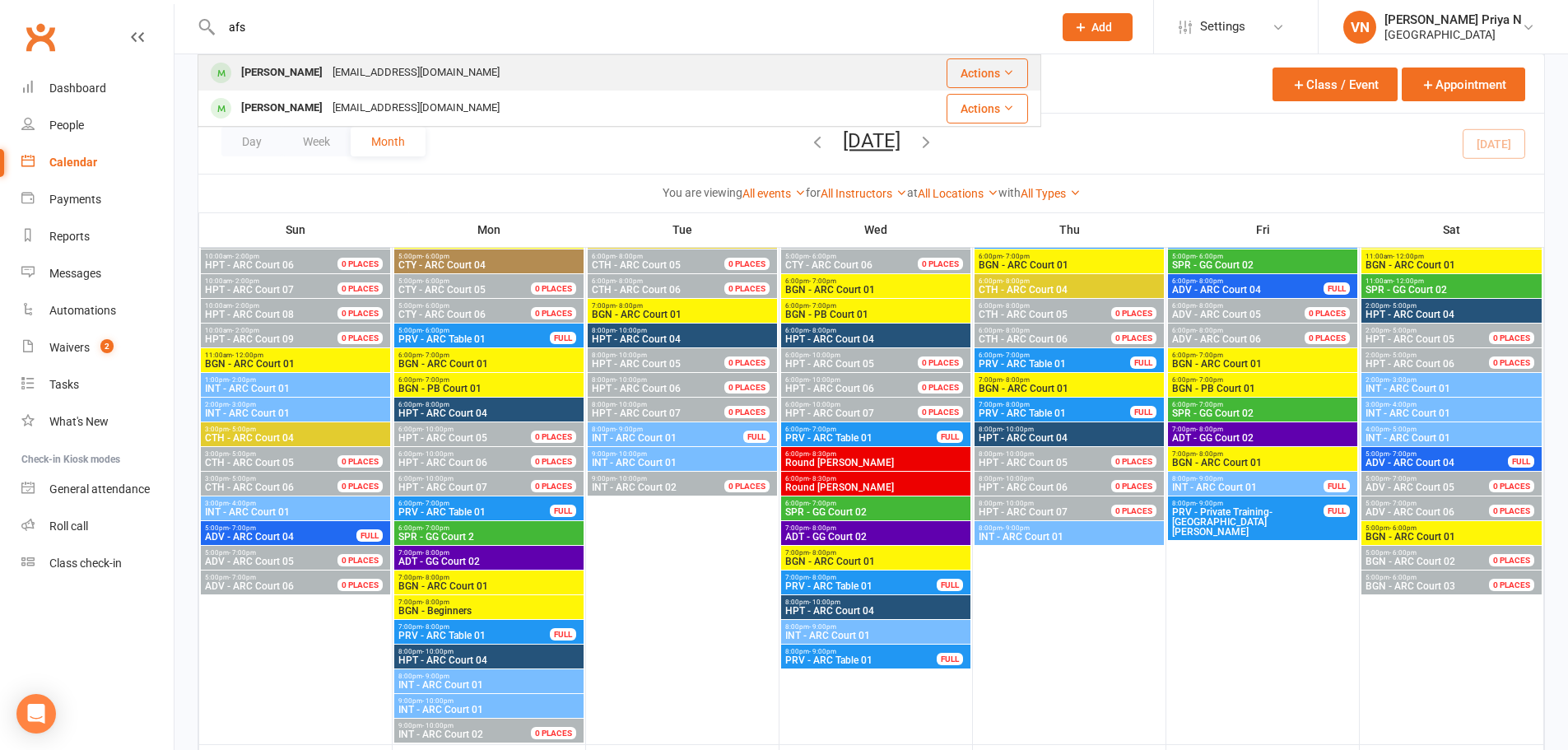
type input "afs"
click at [296, 76] on div "[PERSON_NAME]" at bounding box center [282, 73] width 91 height 24
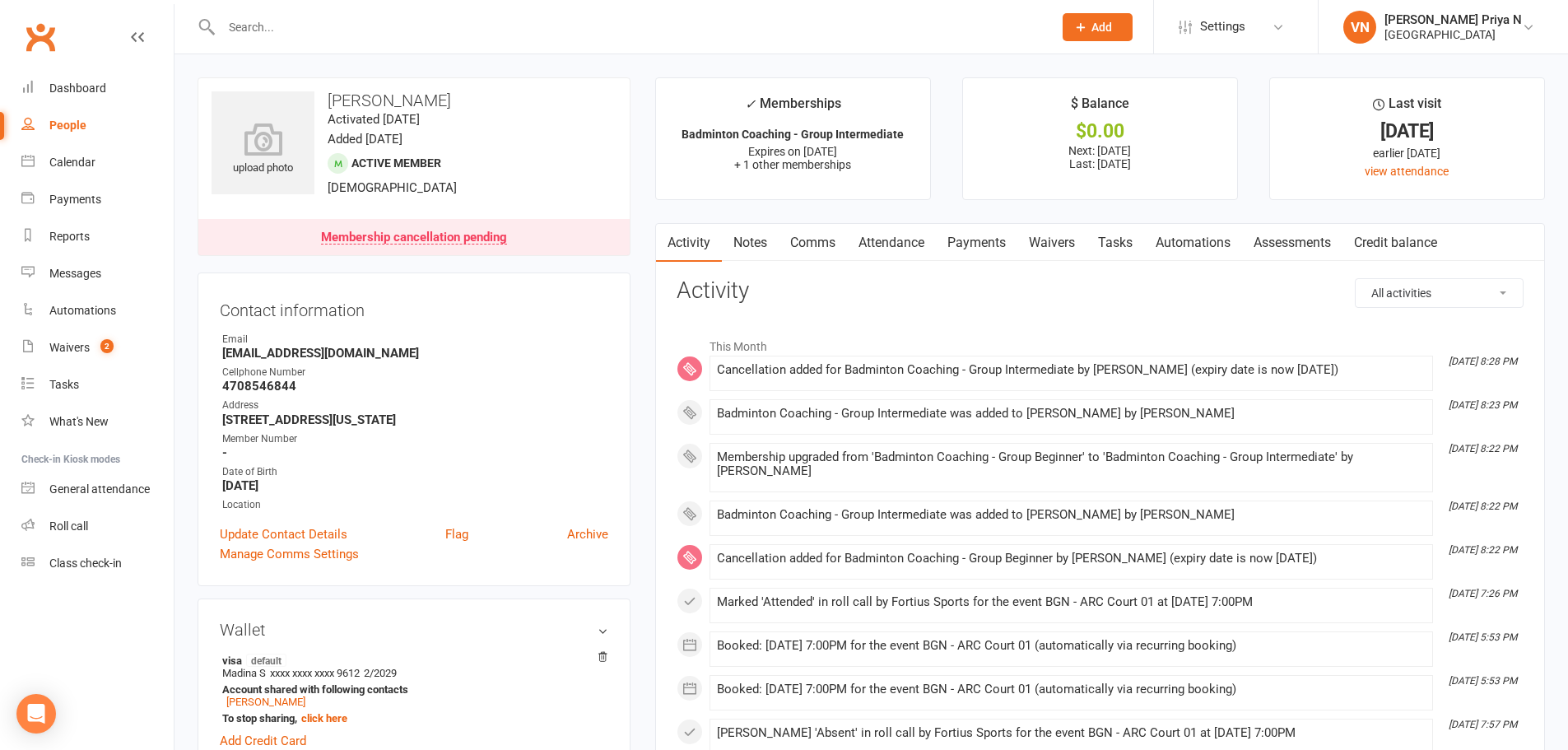
click at [970, 239] on link "Payments" at bounding box center [976, 242] width 81 height 38
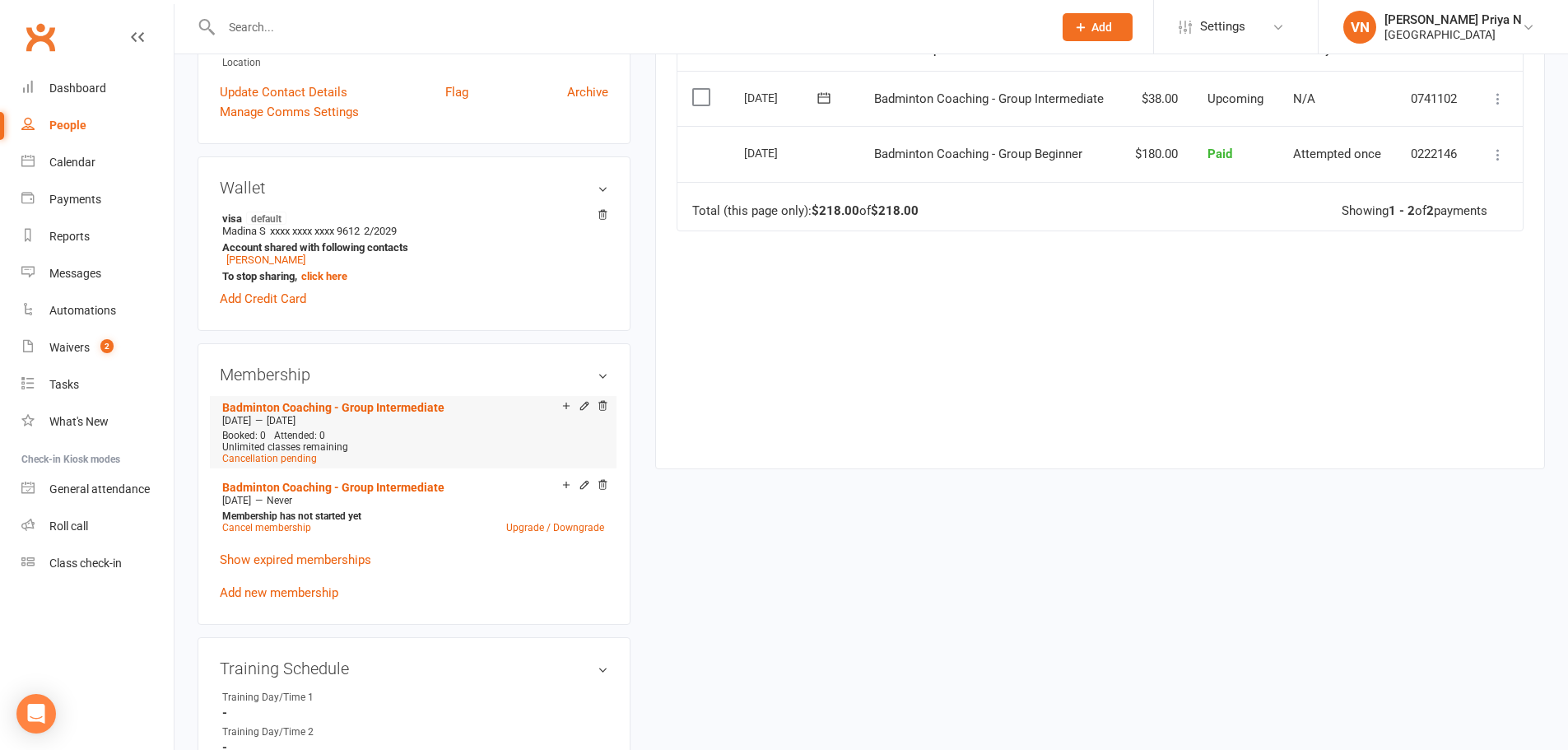
scroll to position [494, 0]
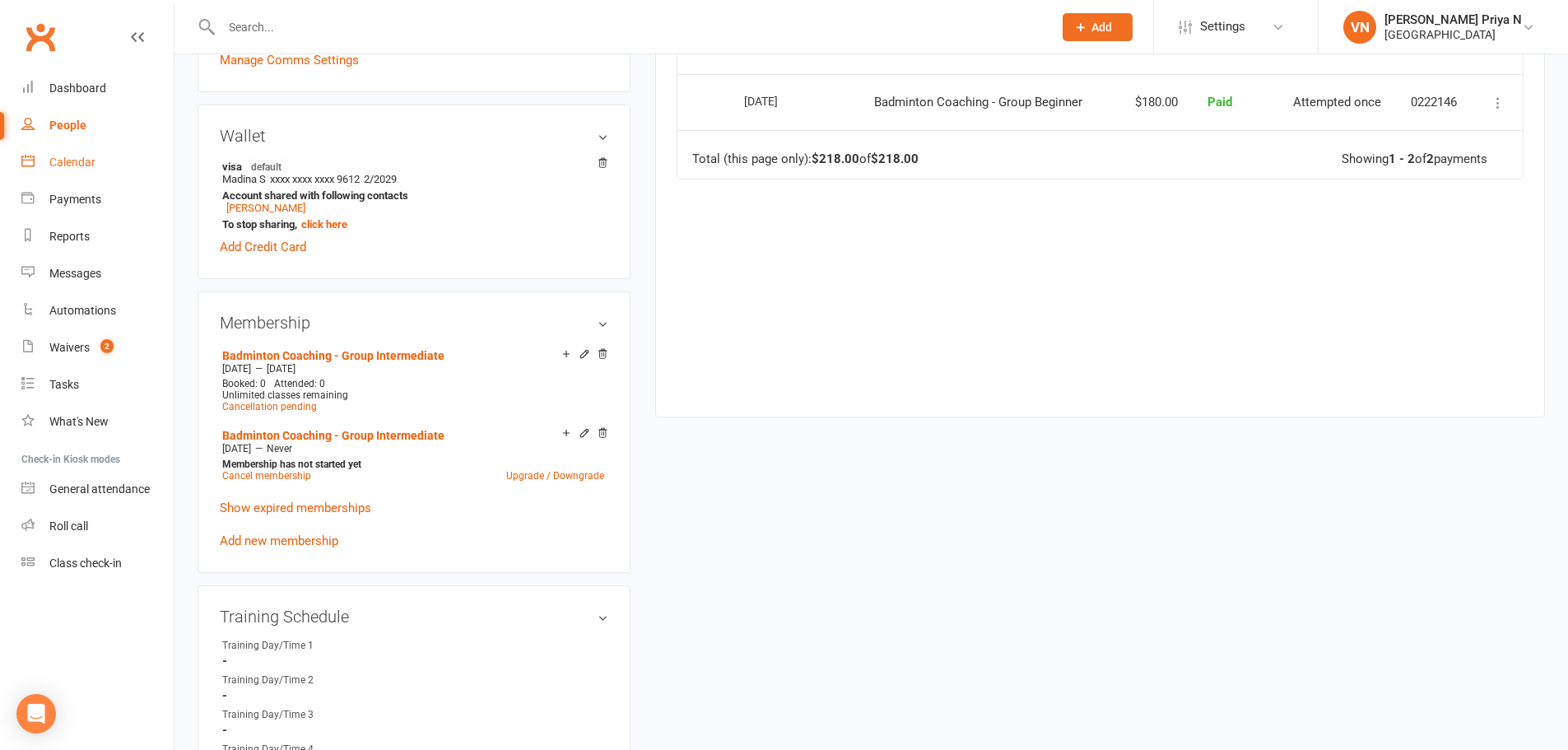
click at [84, 164] on div "Calendar" at bounding box center [72, 163] width 46 height 14
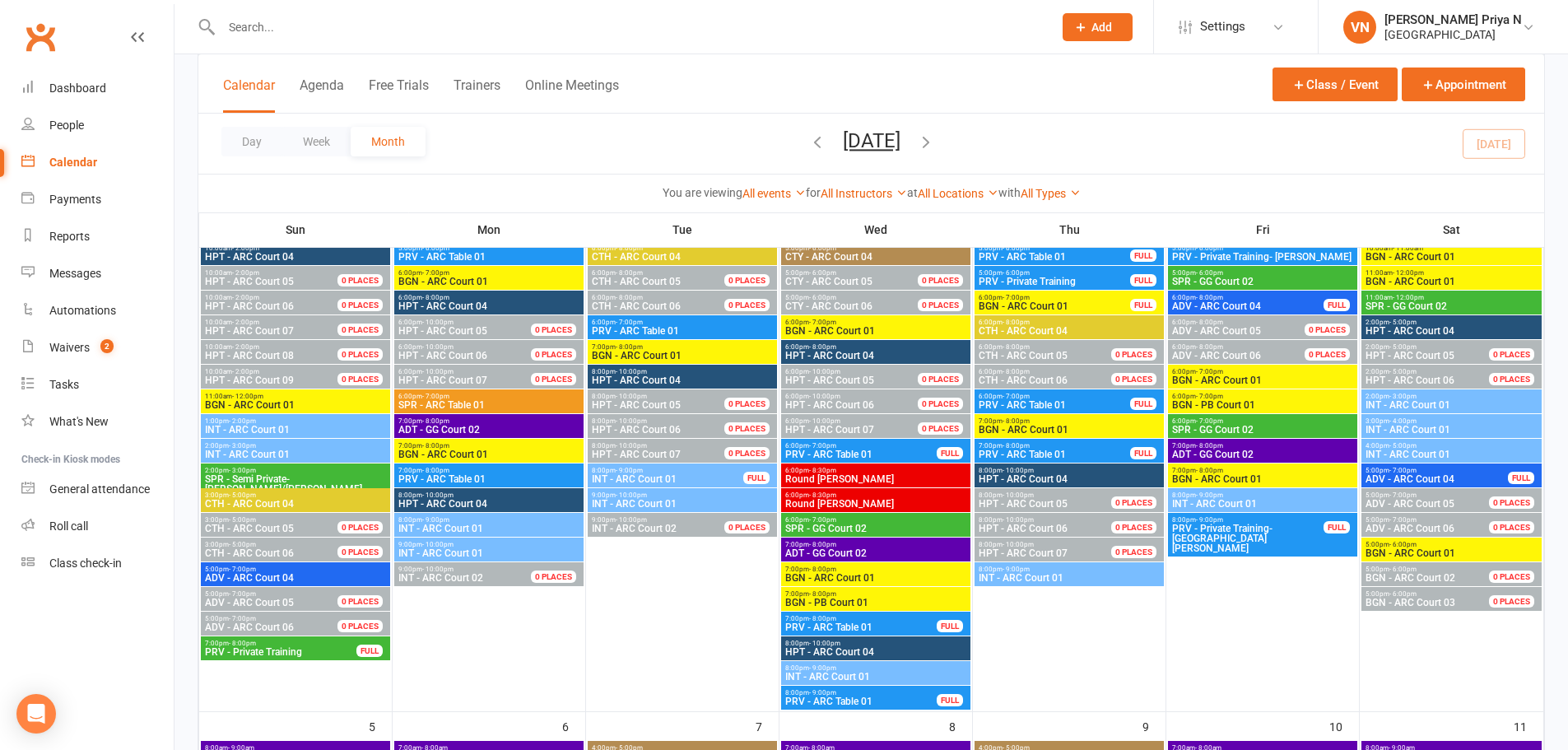
scroll to position [164, 0]
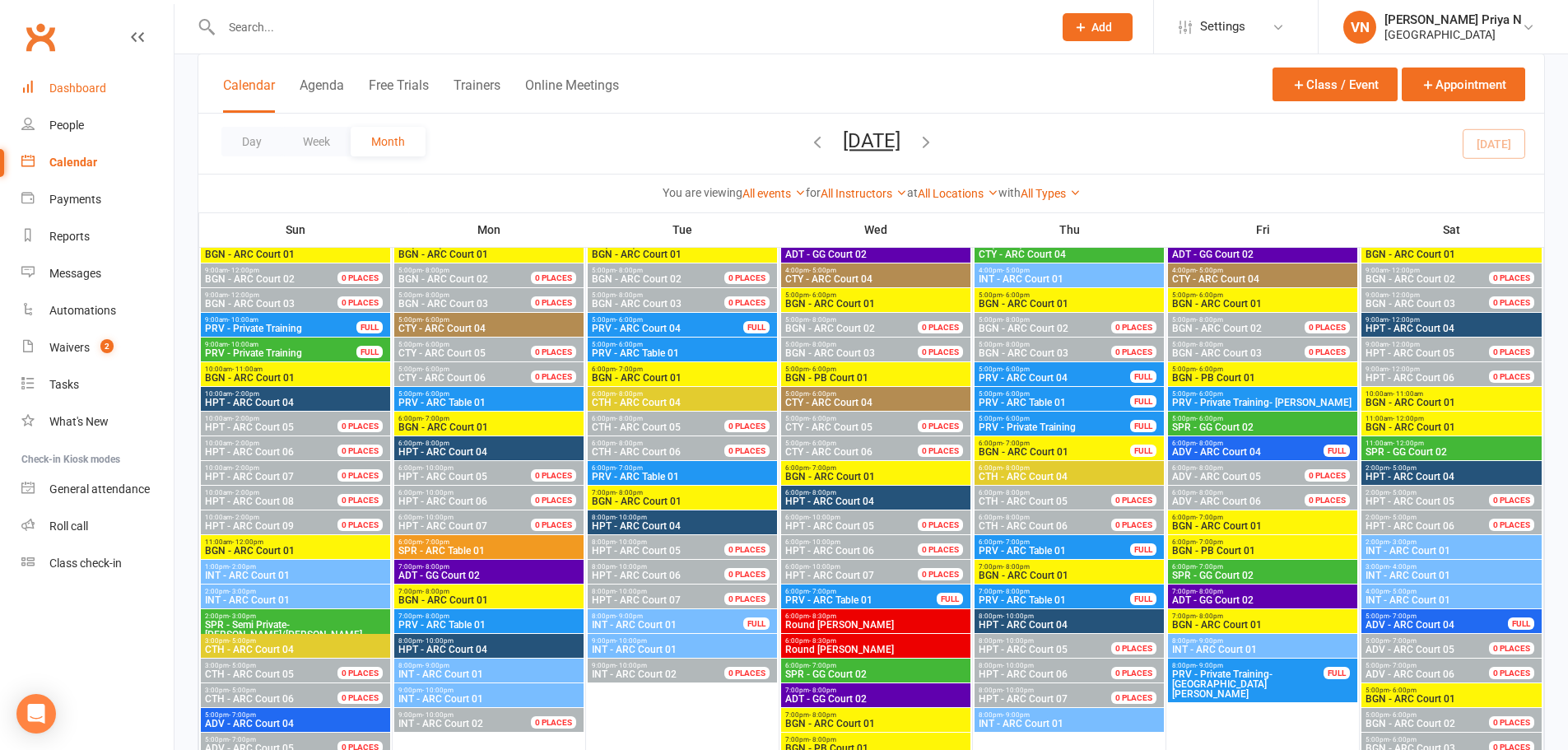
click at [67, 92] on div "Dashboard" at bounding box center [77, 88] width 57 height 14
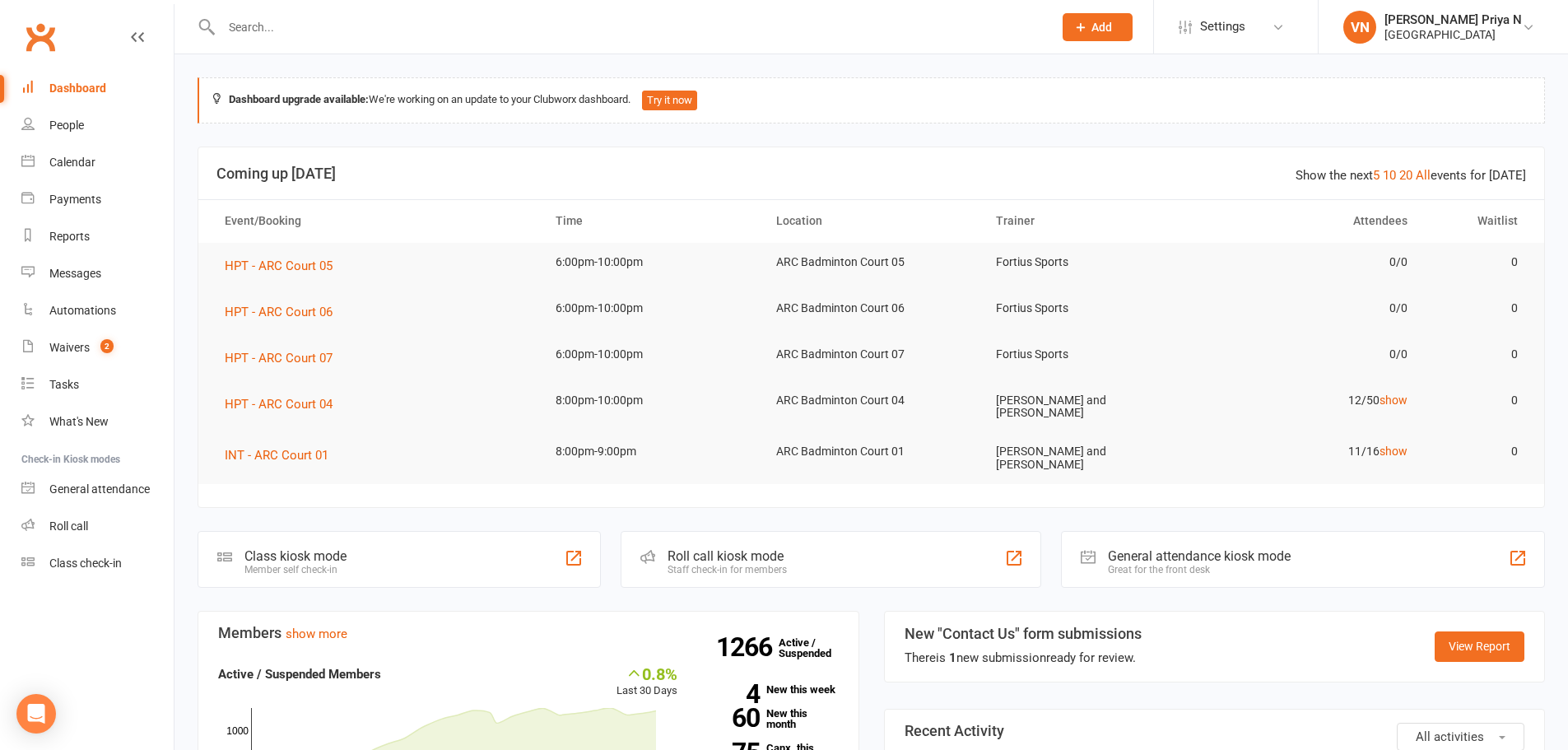
click at [273, 18] on input "text" at bounding box center [629, 26] width 825 height 23
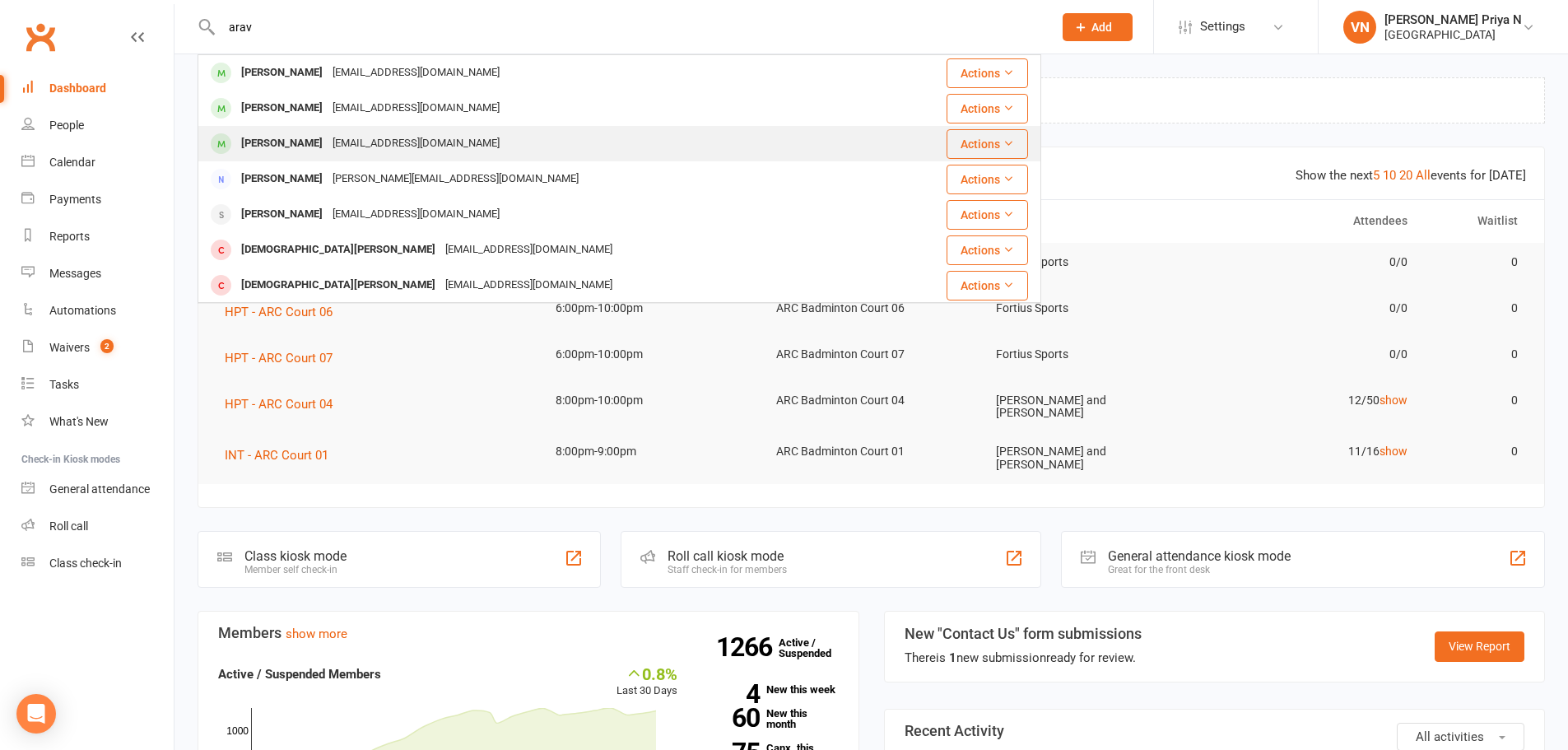
type input "arav"
click at [282, 152] on div "[PERSON_NAME]" at bounding box center [282, 144] width 91 height 24
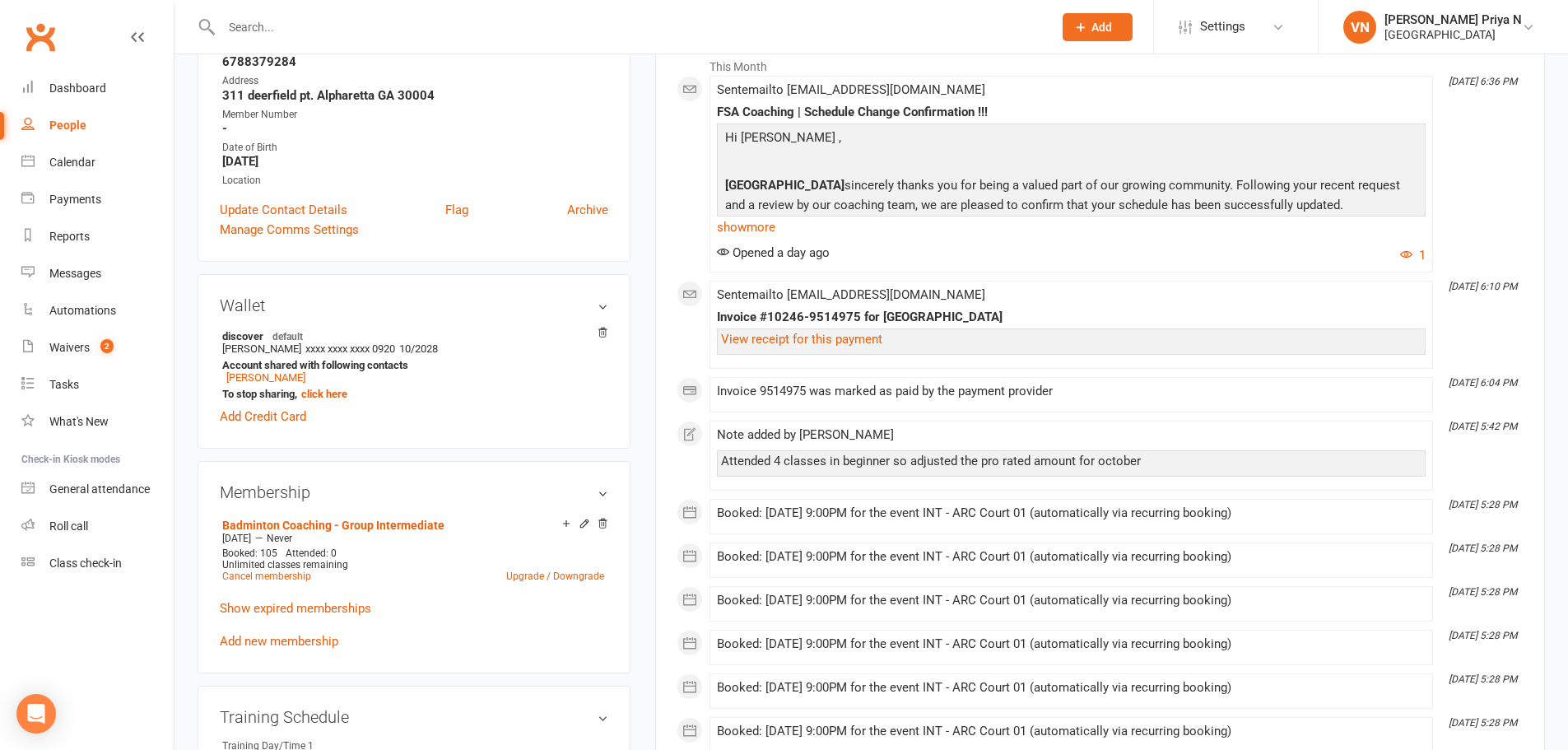
scroll to position [164, 0]
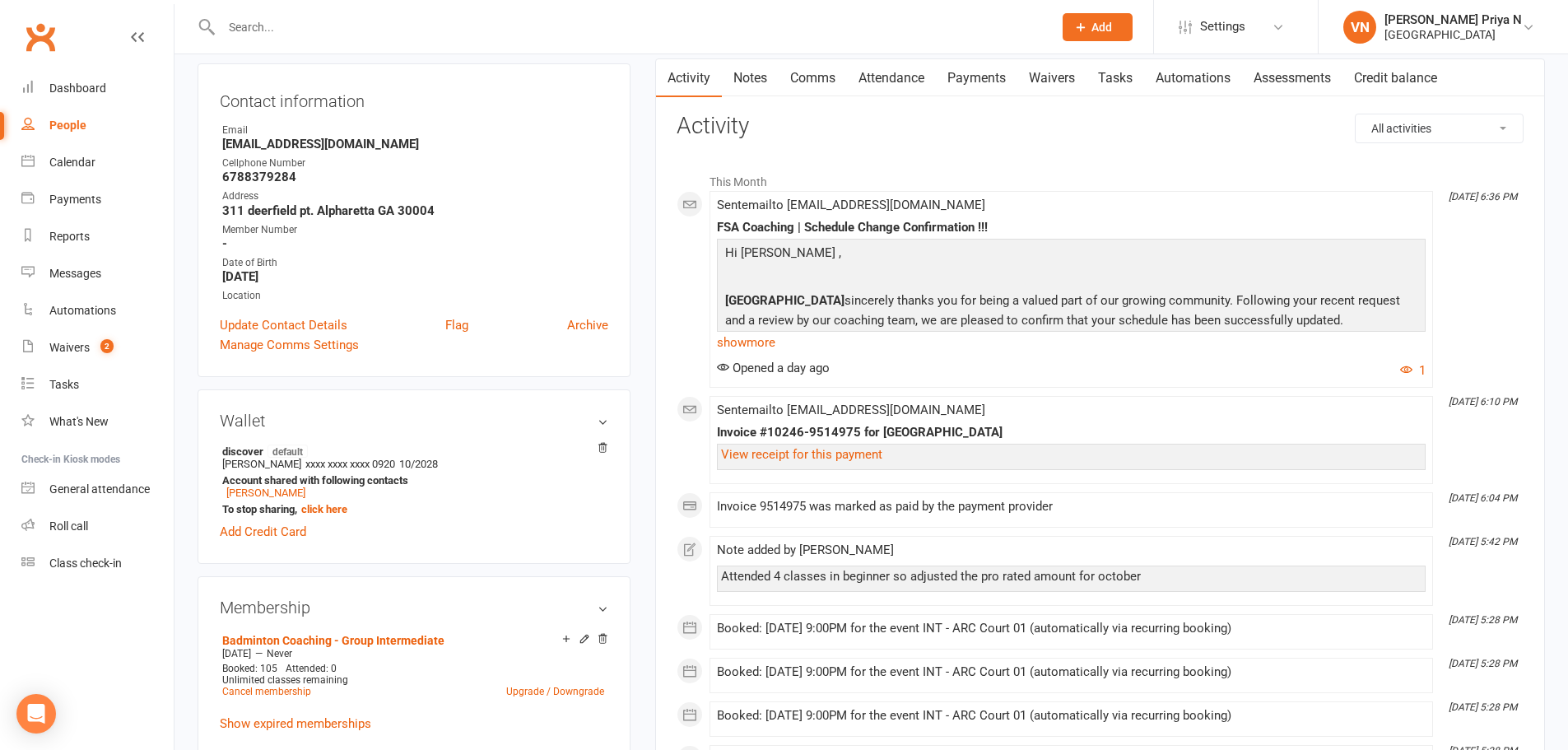
click at [961, 80] on link "Payments" at bounding box center [976, 78] width 81 height 38
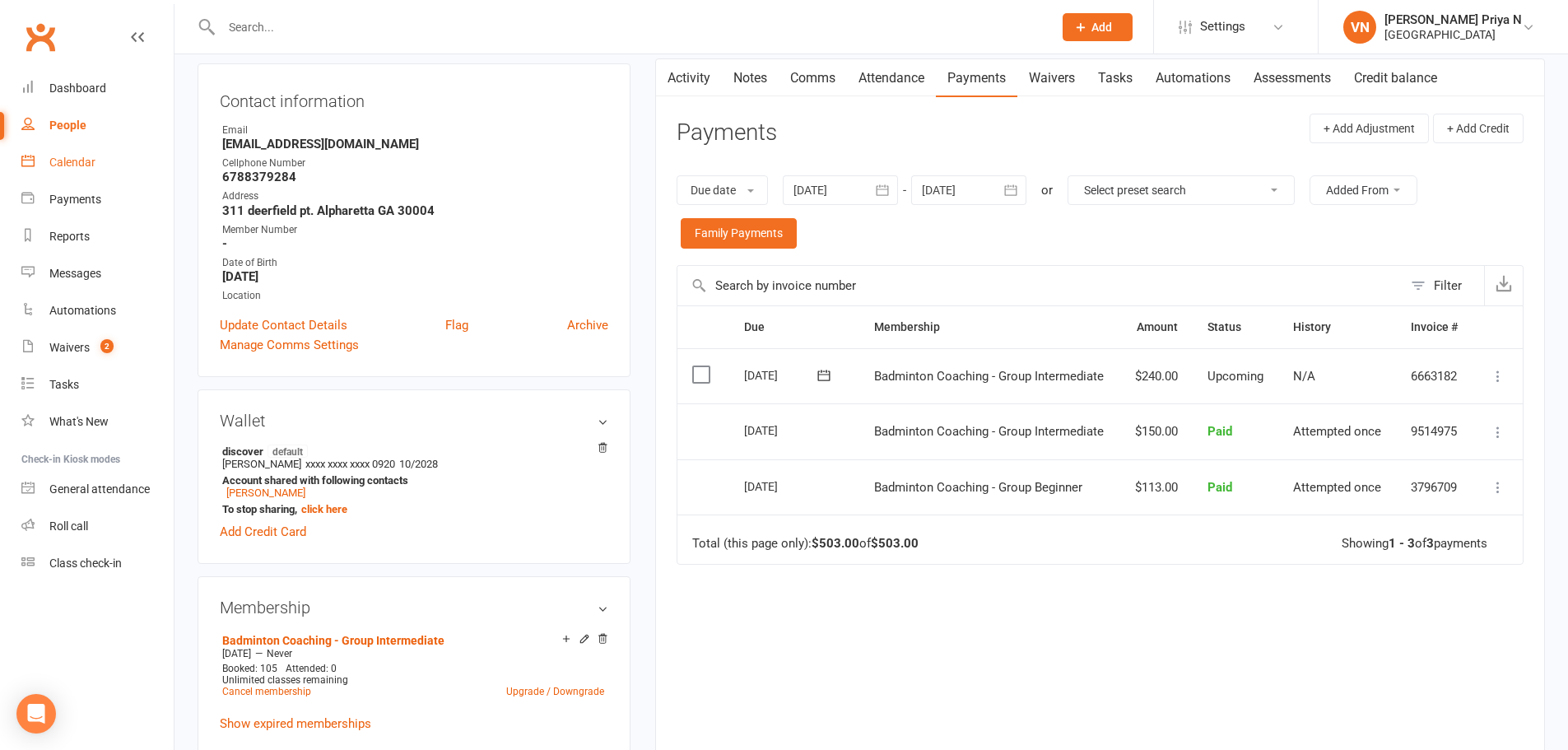
click at [62, 163] on div "Calendar" at bounding box center [72, 163] width 46 height 14
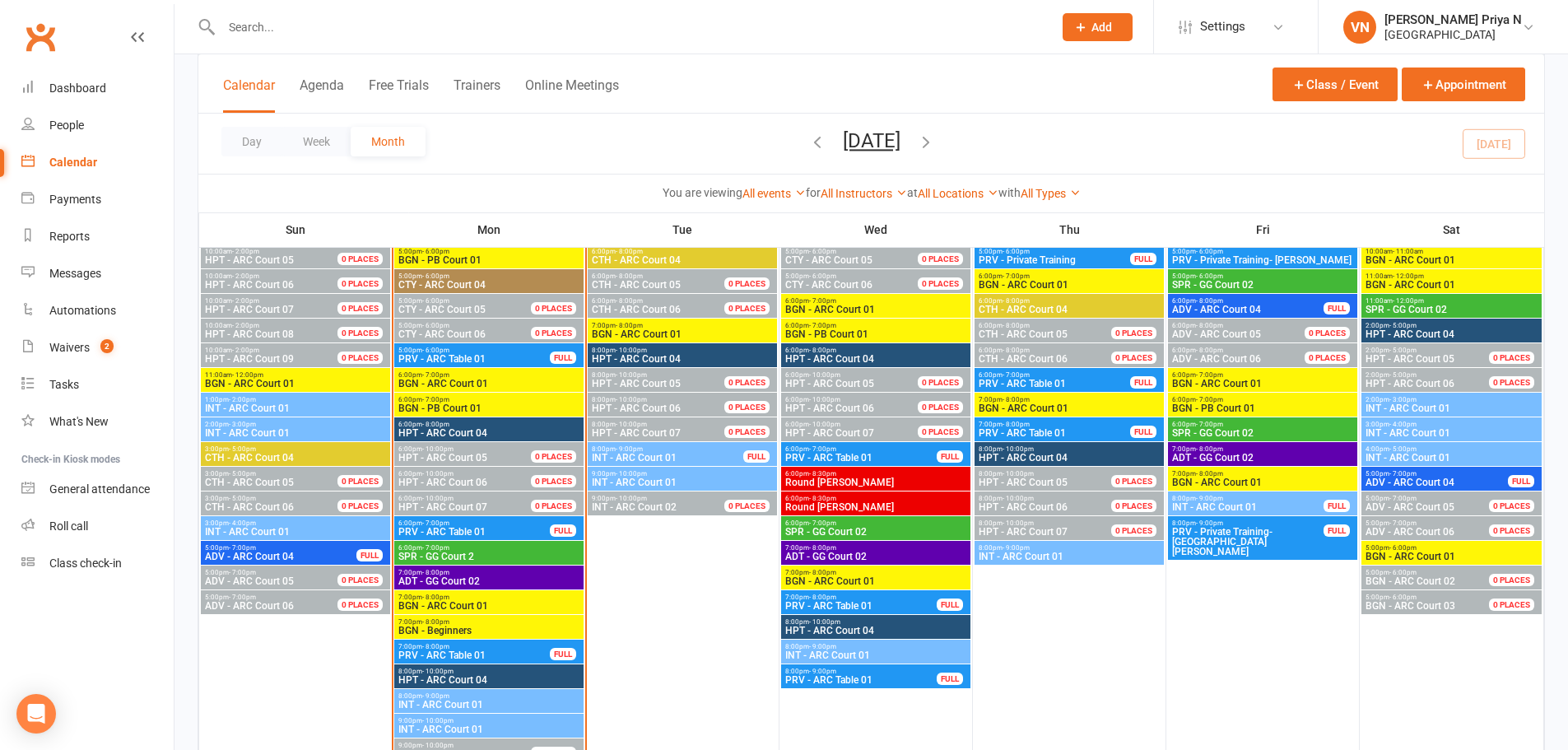
scroll to position [1729, 0]
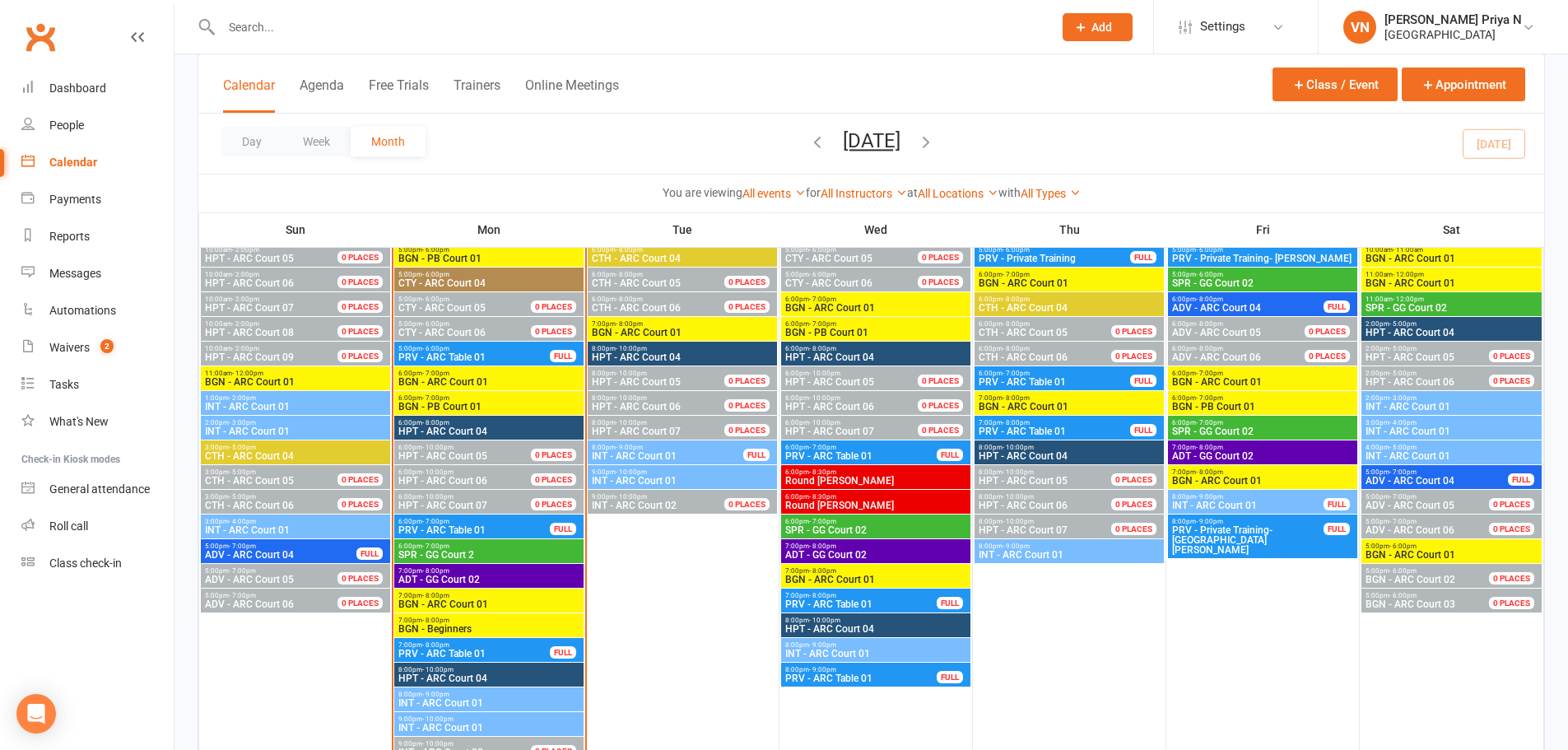
click at [494, 603] on span "BGN - ARC Court 01" at bounding box center [489, 604] width 183 height 10
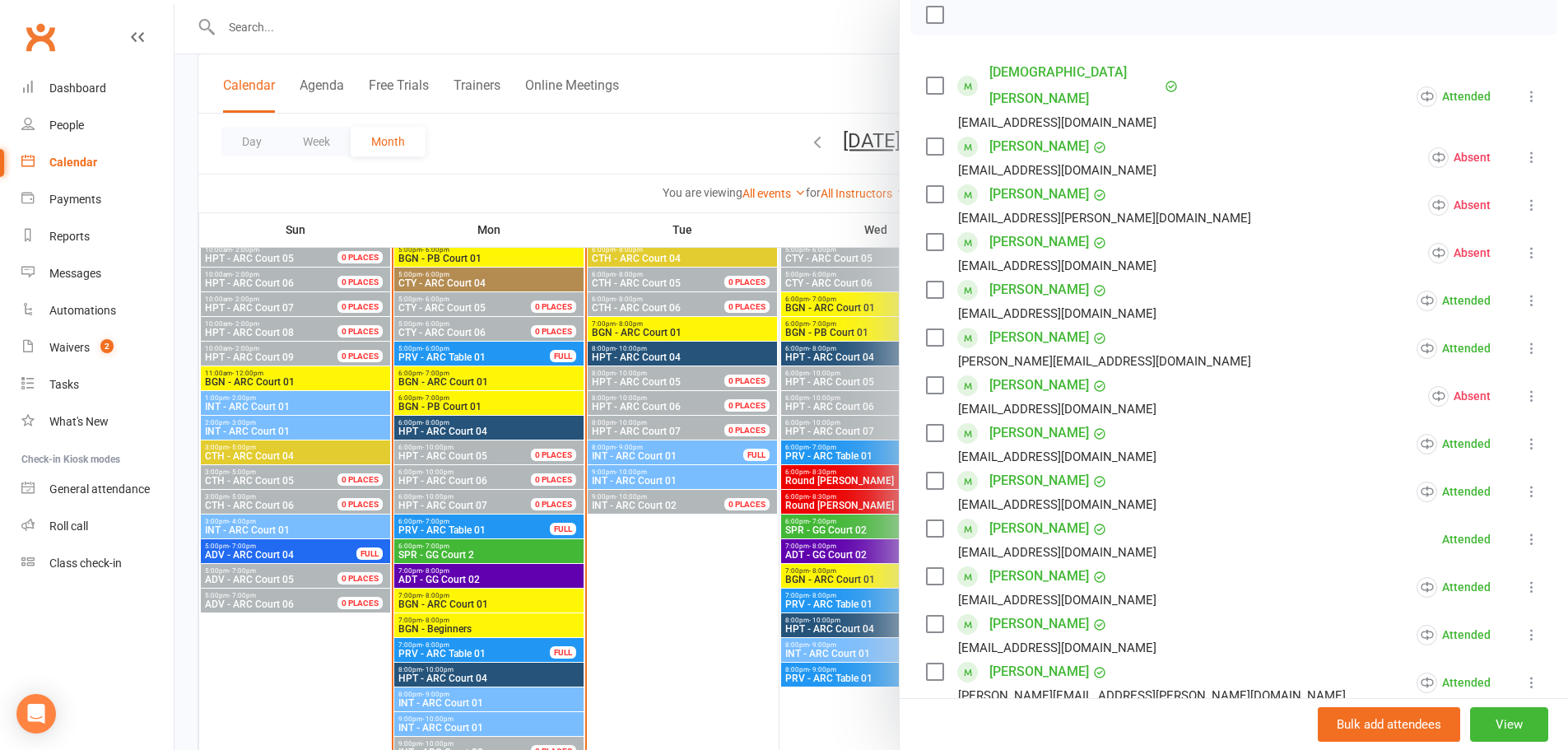
scroll to position [329, 0]
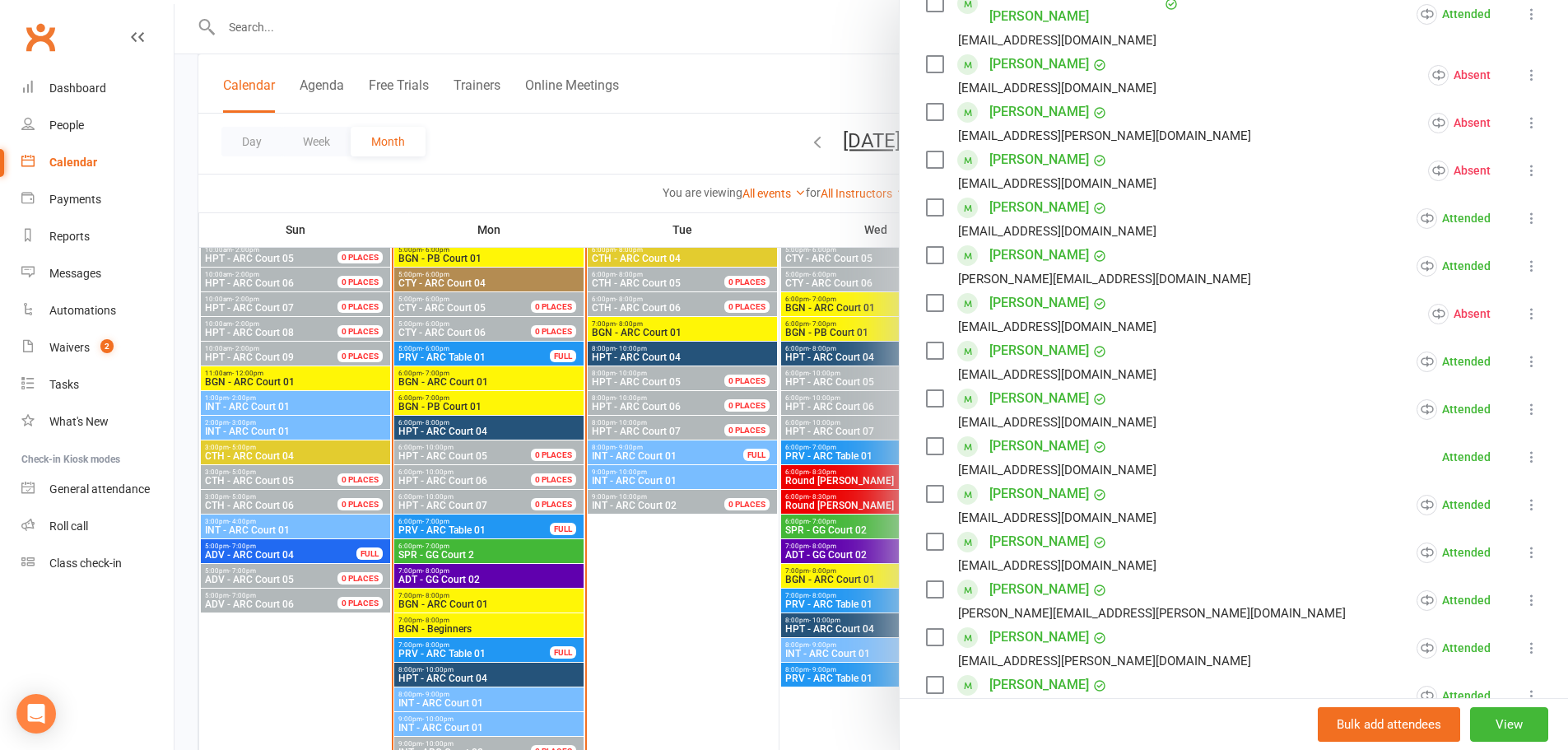
click at [1524, 544] on icon at bounding box center [1532, 552] width 16 height 16
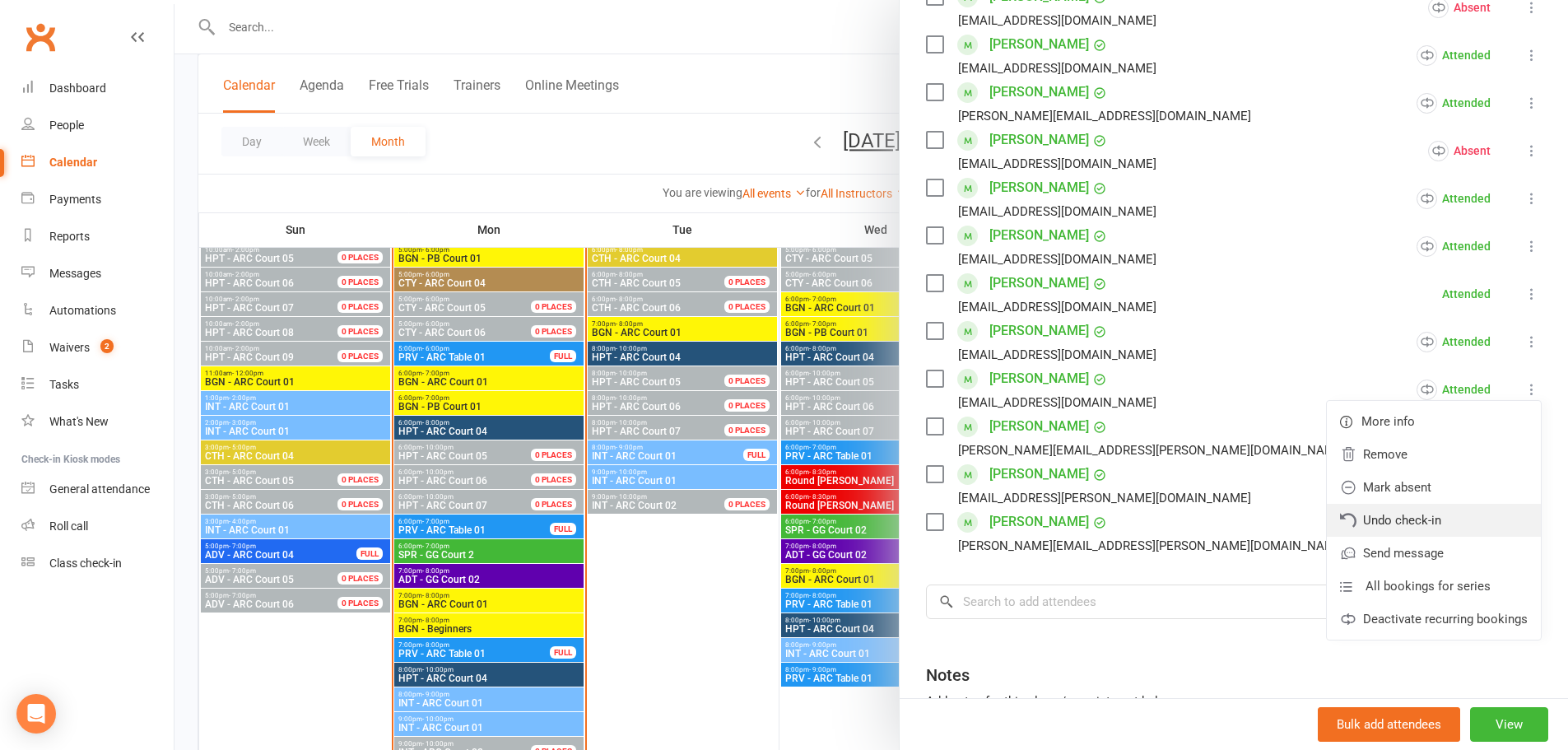
scroll to position [494, 0]
click at [1411, 601] on link "Deactivate recurring bookings" at bounding box center [1433, 617] width 214 height 33
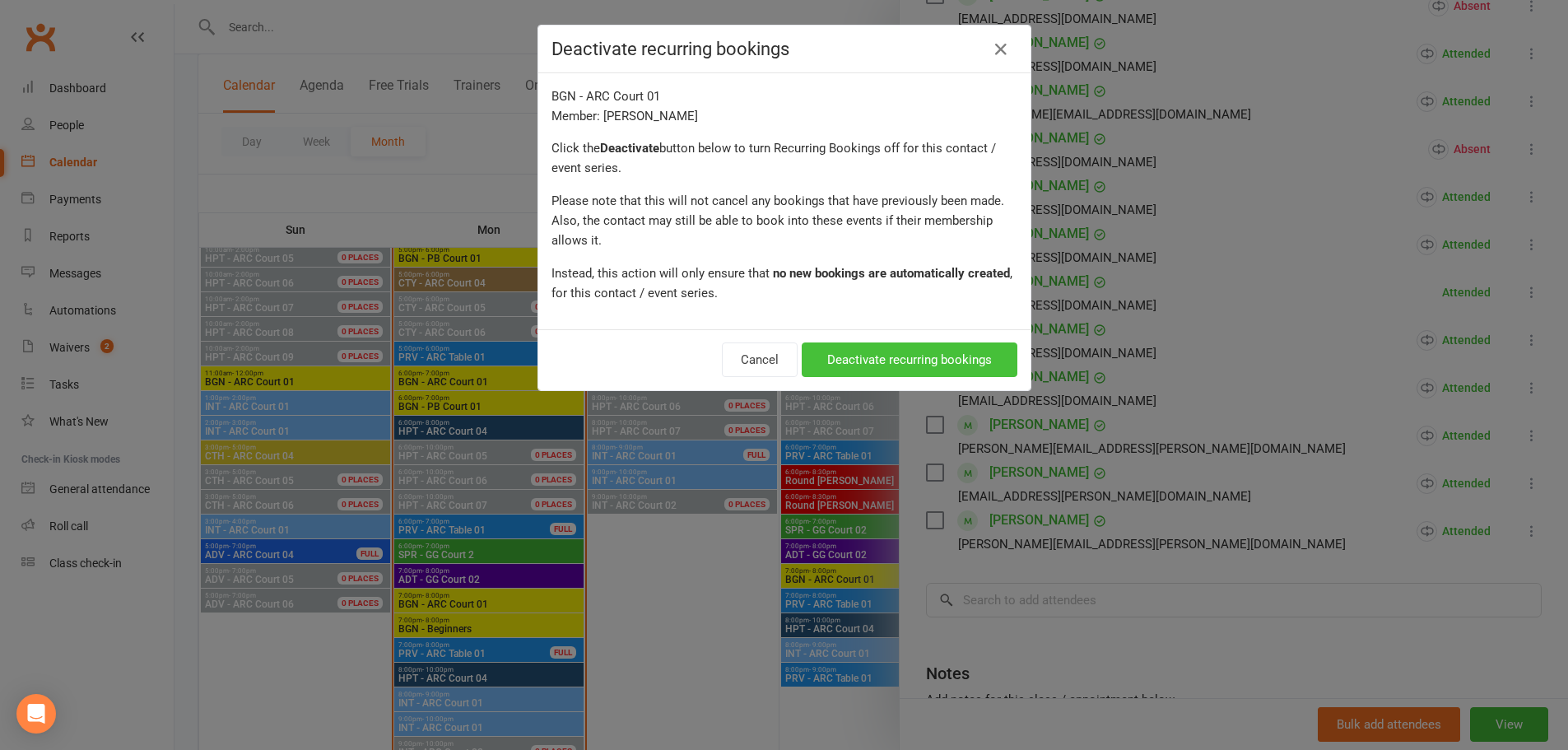
click at [954, 359] on button "Deactivate recurring bookings" at bounding box center [909, 359] width 216 height 35
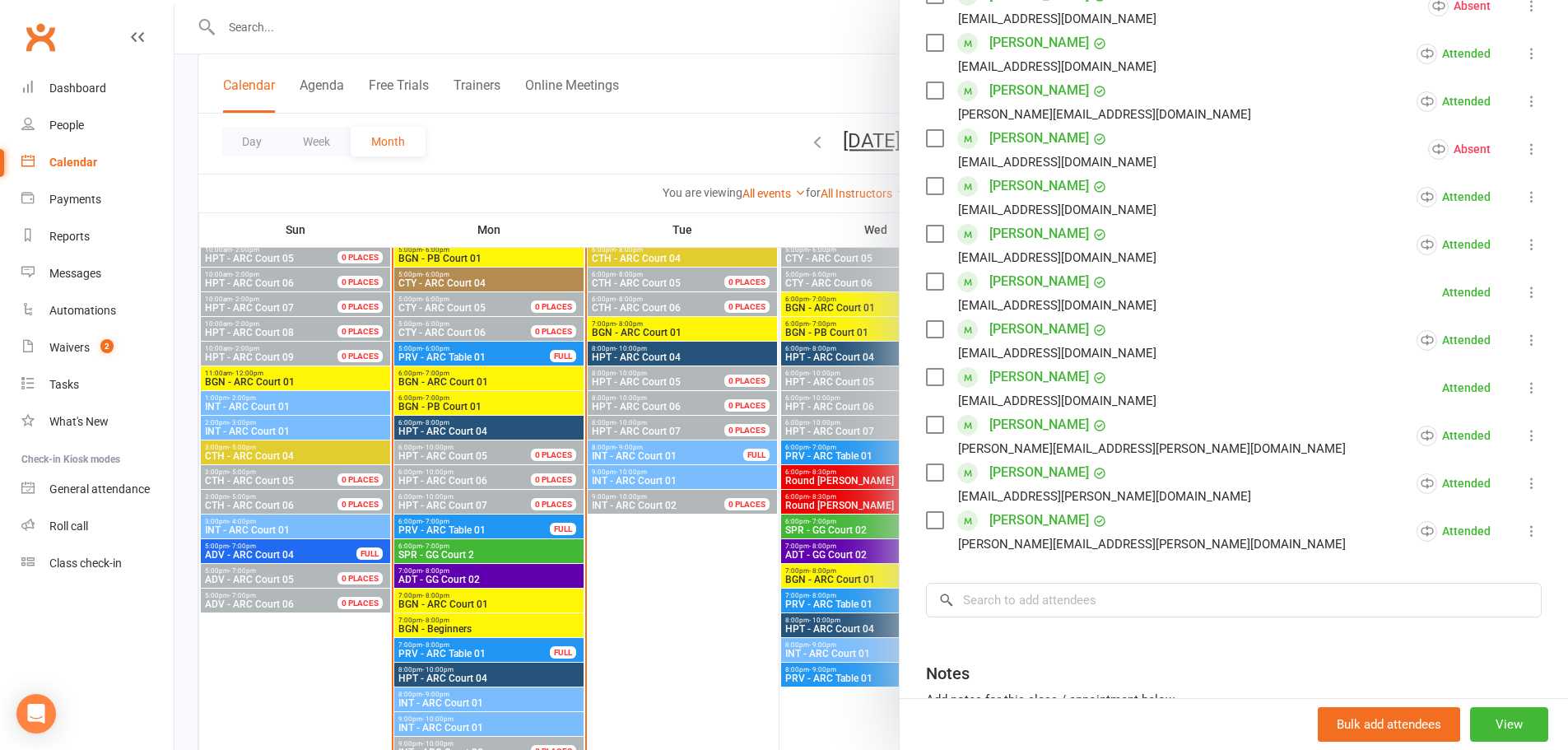
click at [657, 626] on div at bounding box center [871, 375] width 1394 height 750
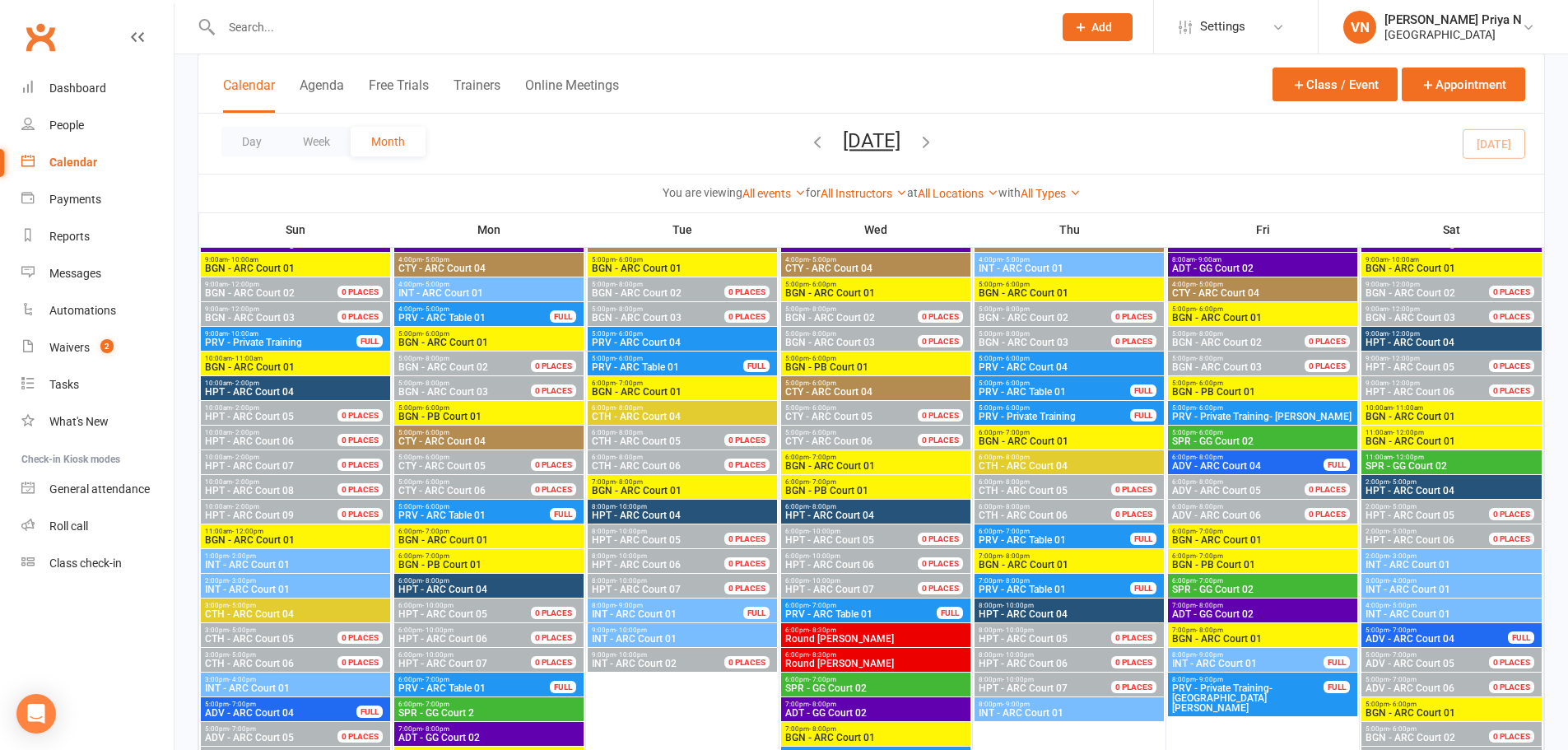
scroll to position [2304, 0]
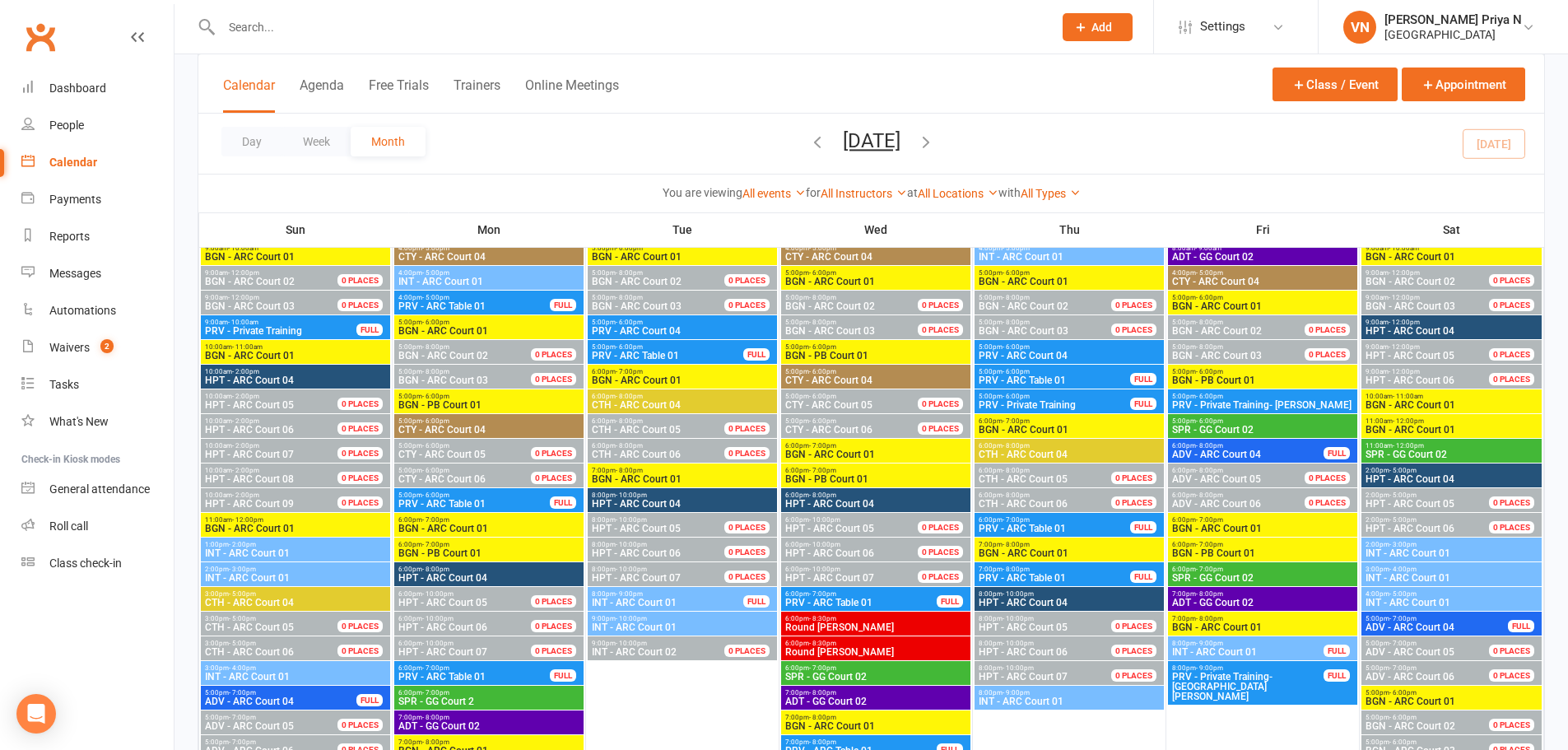
click at [1232, 623] on span "BGN - ARC Court 01" at bounding box center [1263, 627] width 183 height 10
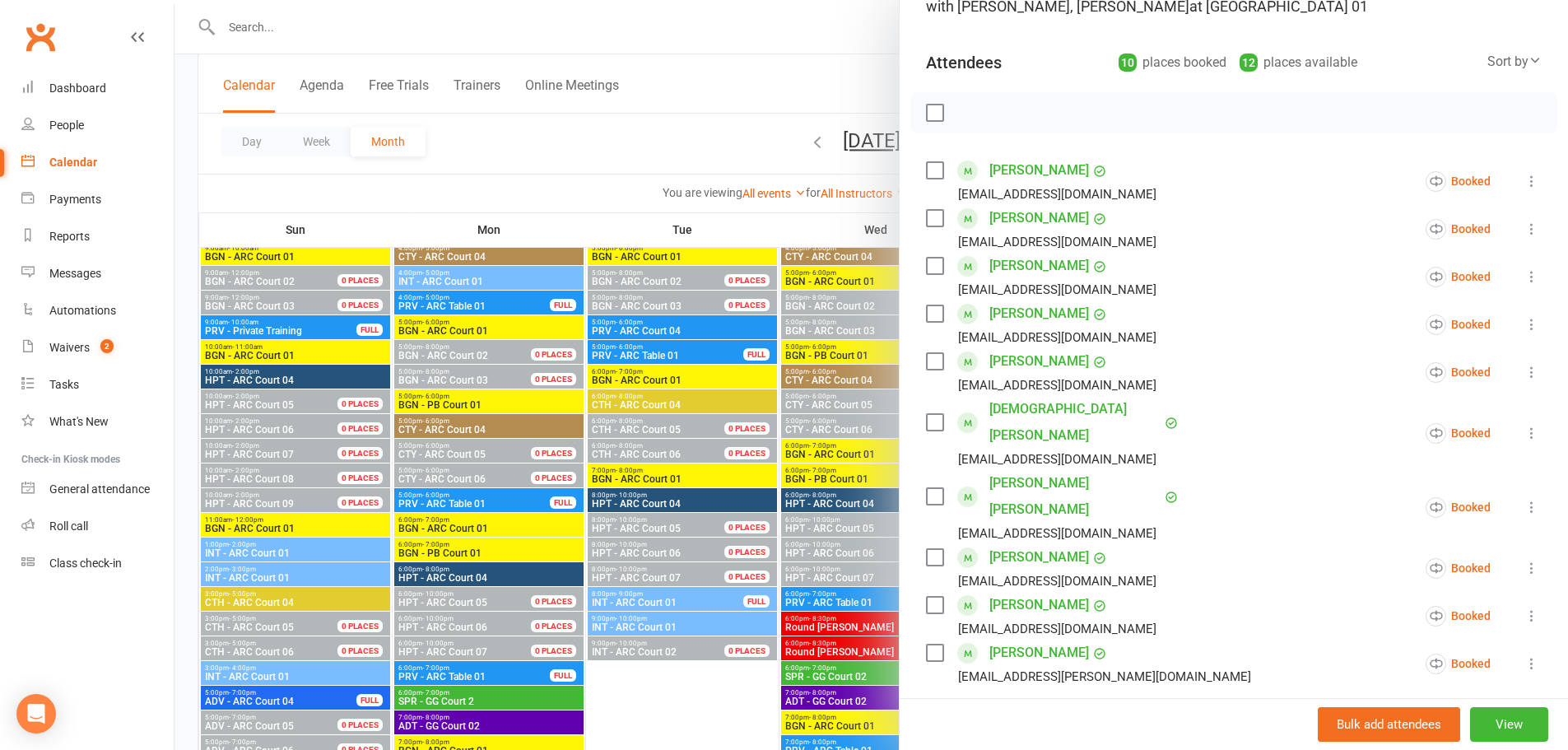
scroll to position [164, 0]
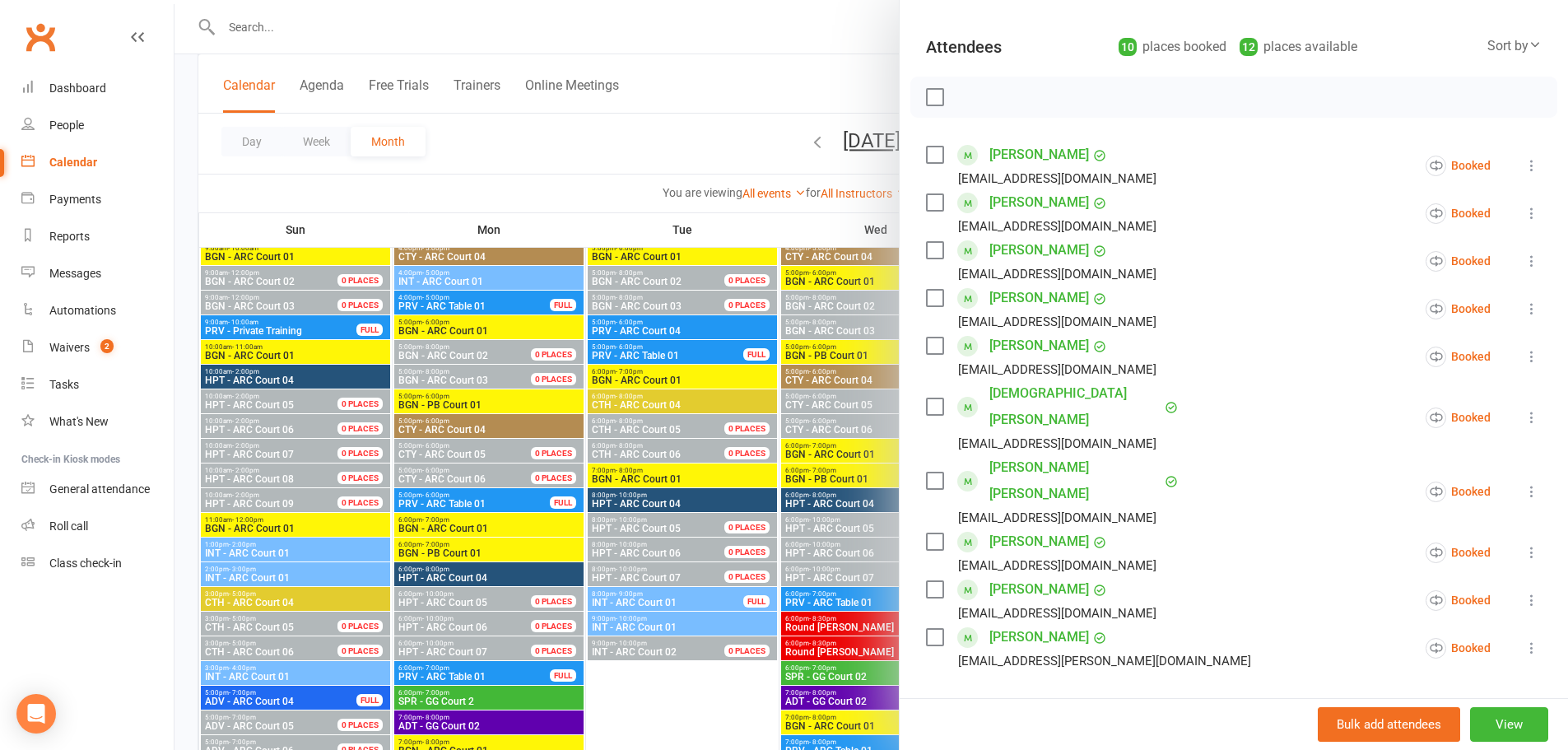
click at [1524, 592] on icon at bounding box center [1532, 599] width 16 height 16
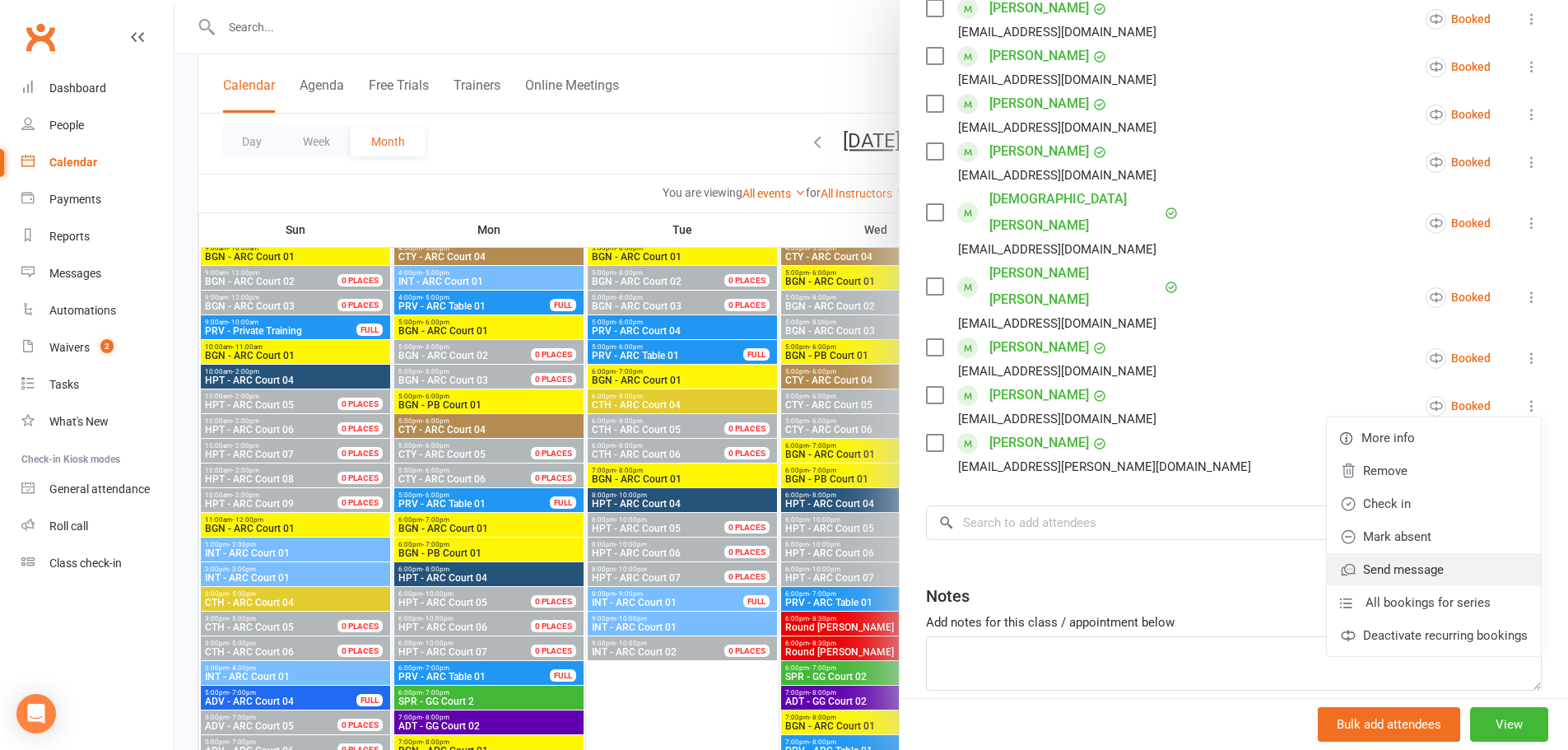
scroll to position [381, 0]
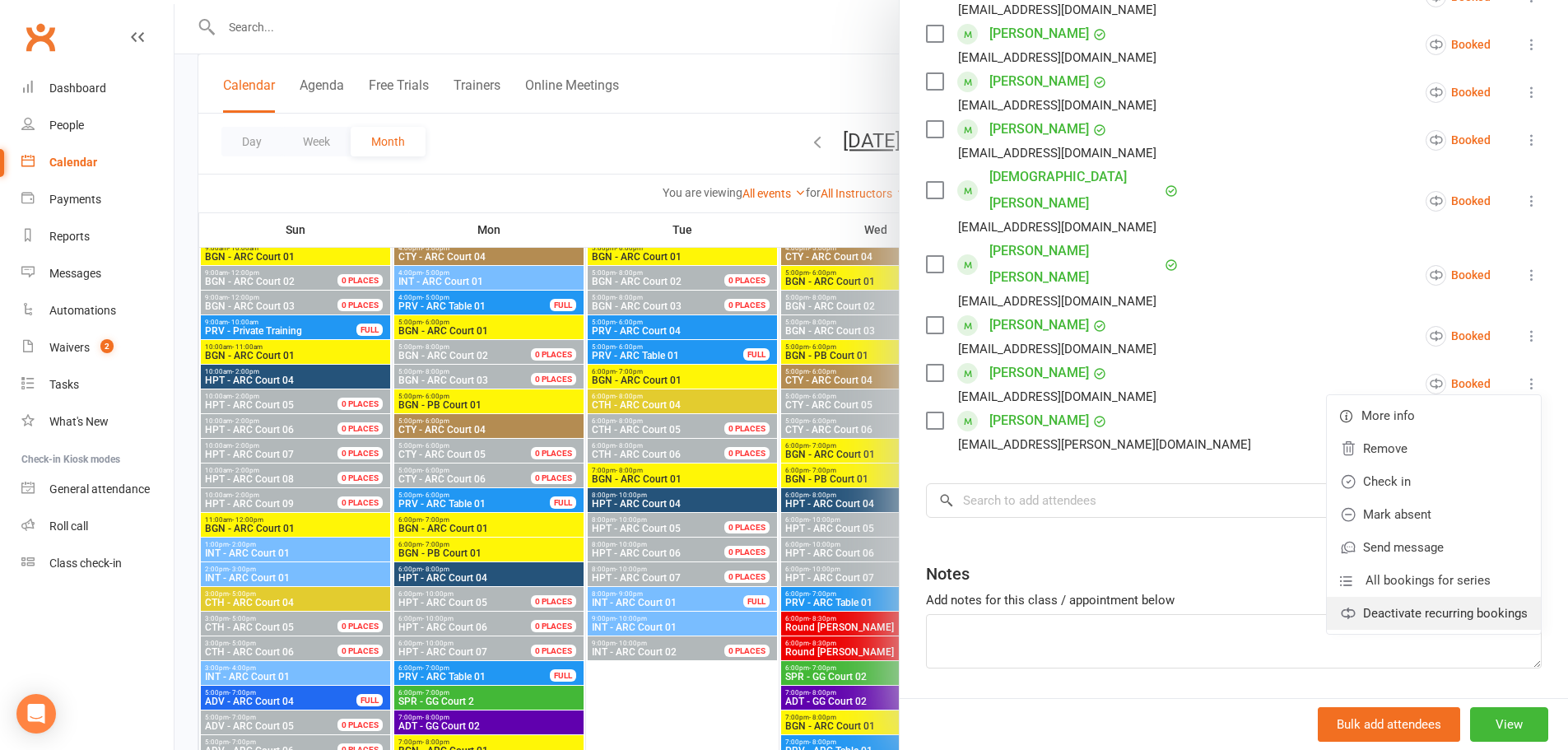
click at [1390, 597] on link "Deactivate recurring bookings" at bounding box center [1433, 613] width 214 height 33
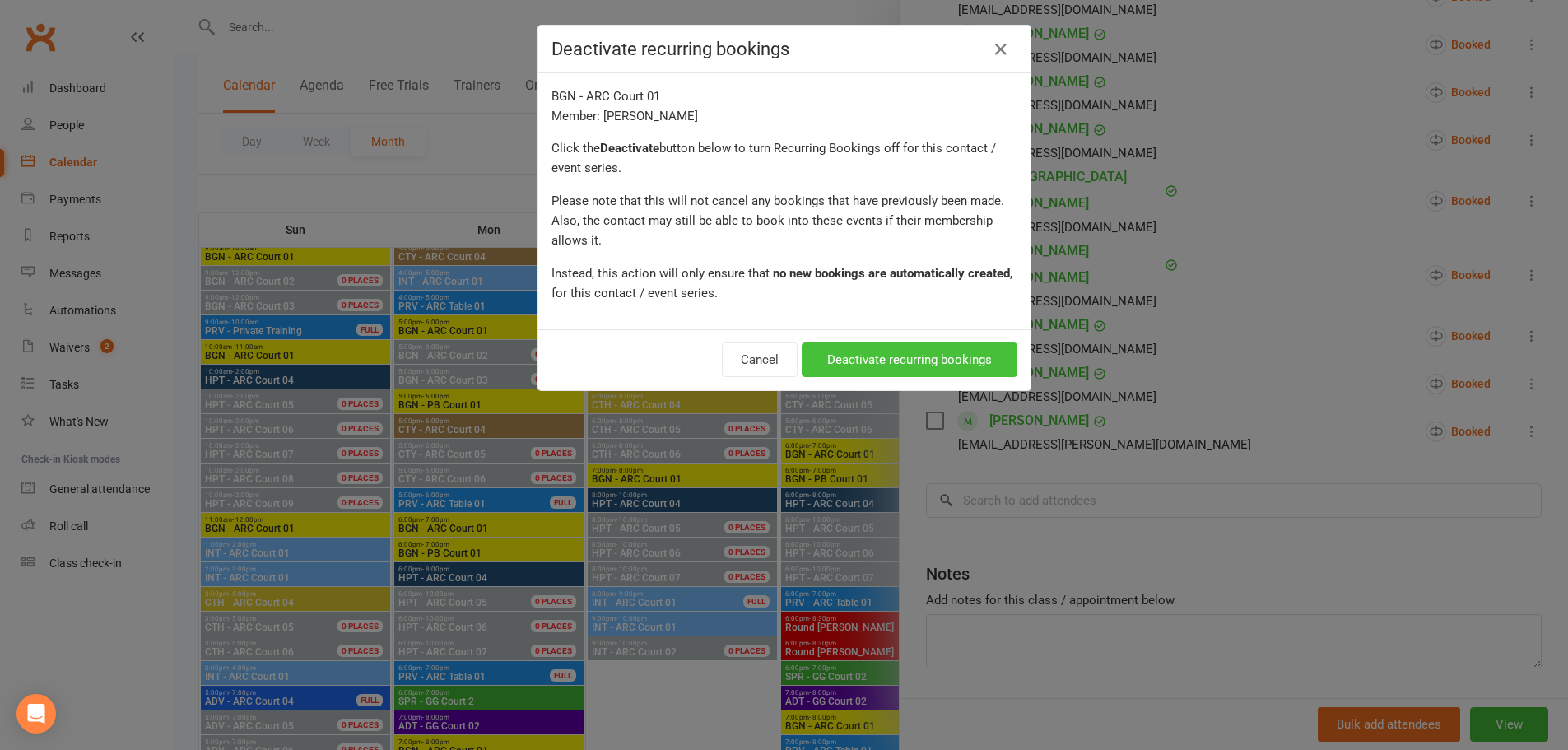
click at [837, 358] on button "Deactivate recurring bookings" at bounding box center [909, 359] width 216 height 35
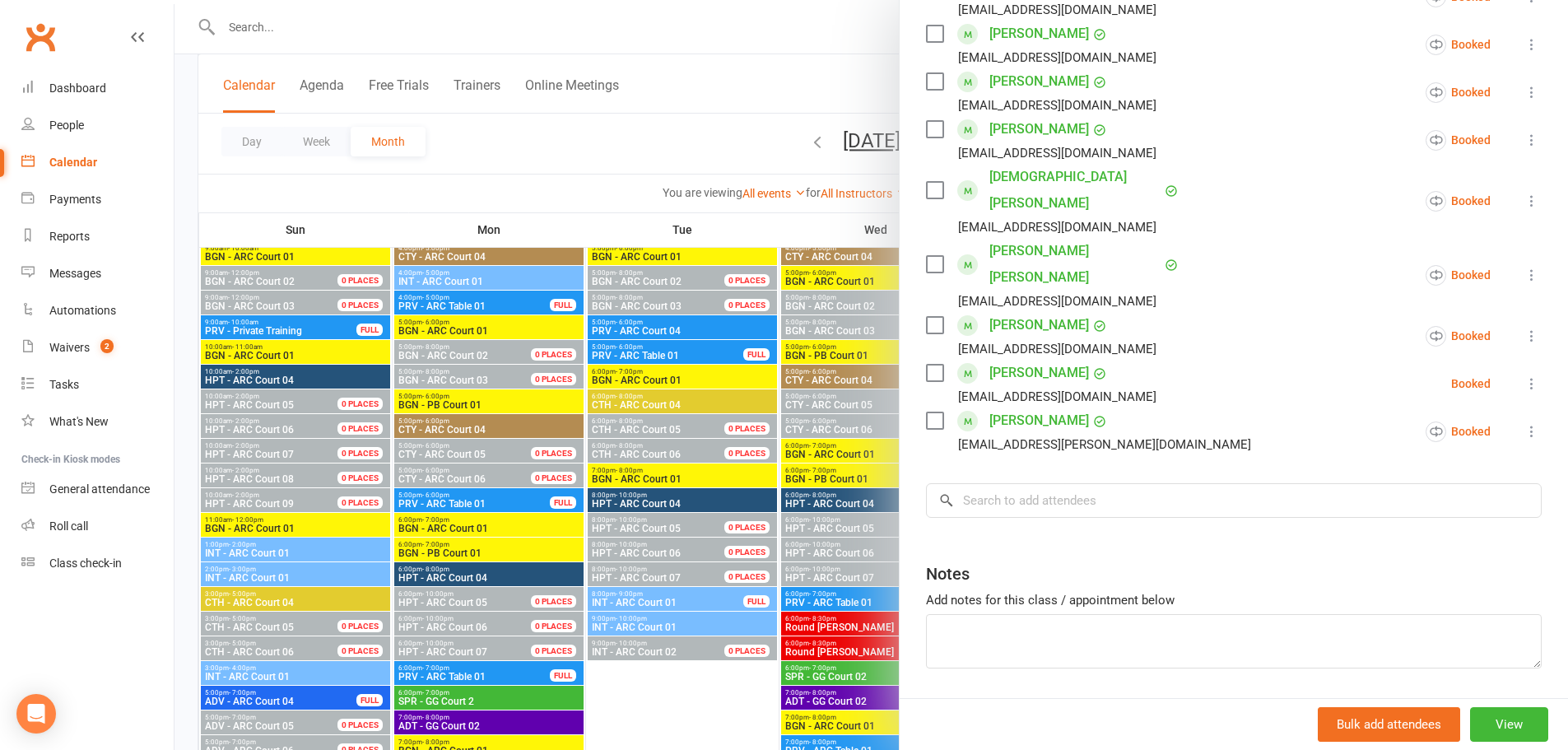
click at [619, 112] on div at bounding box center [871, 375] width 1394 height 750
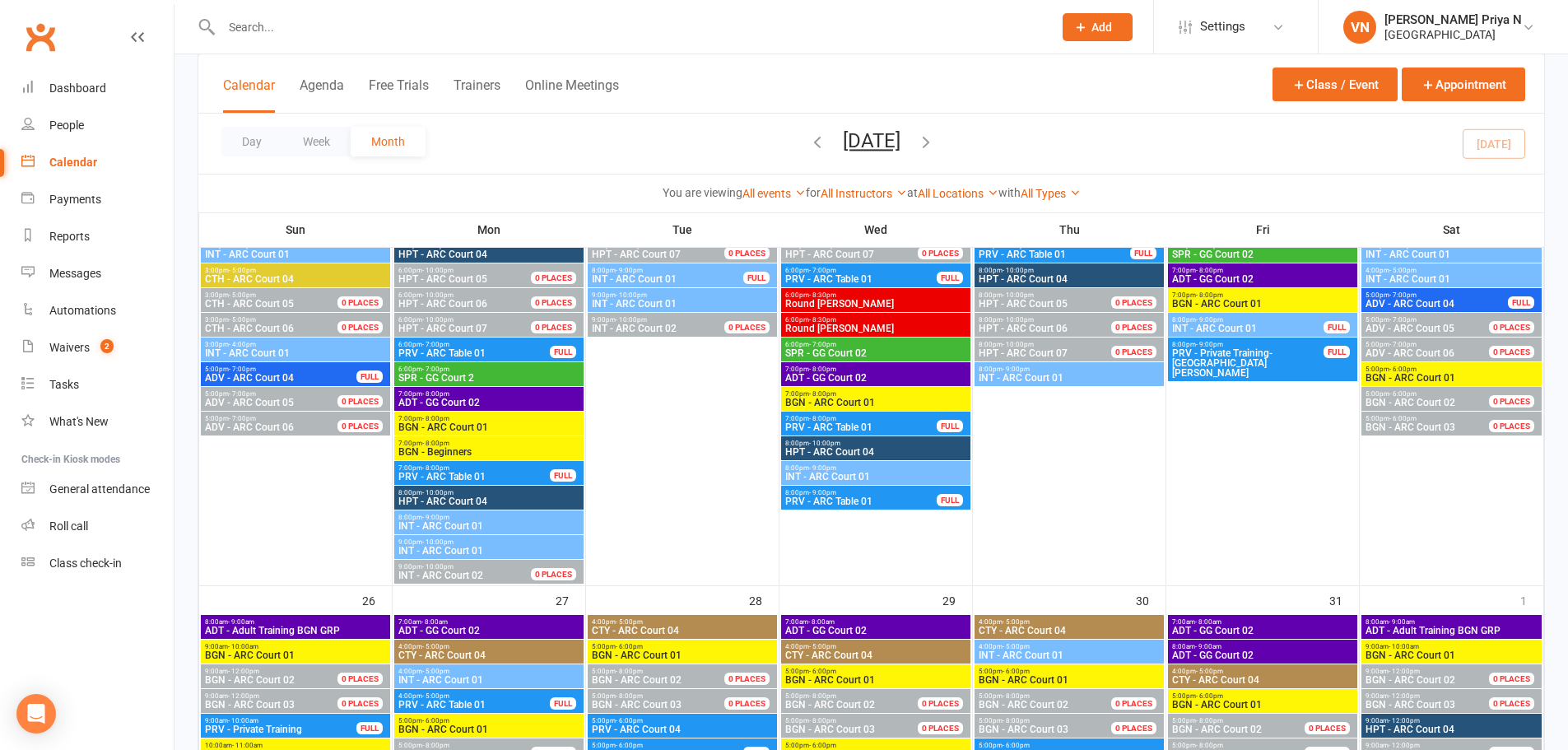
scroll to position [2633, 0]
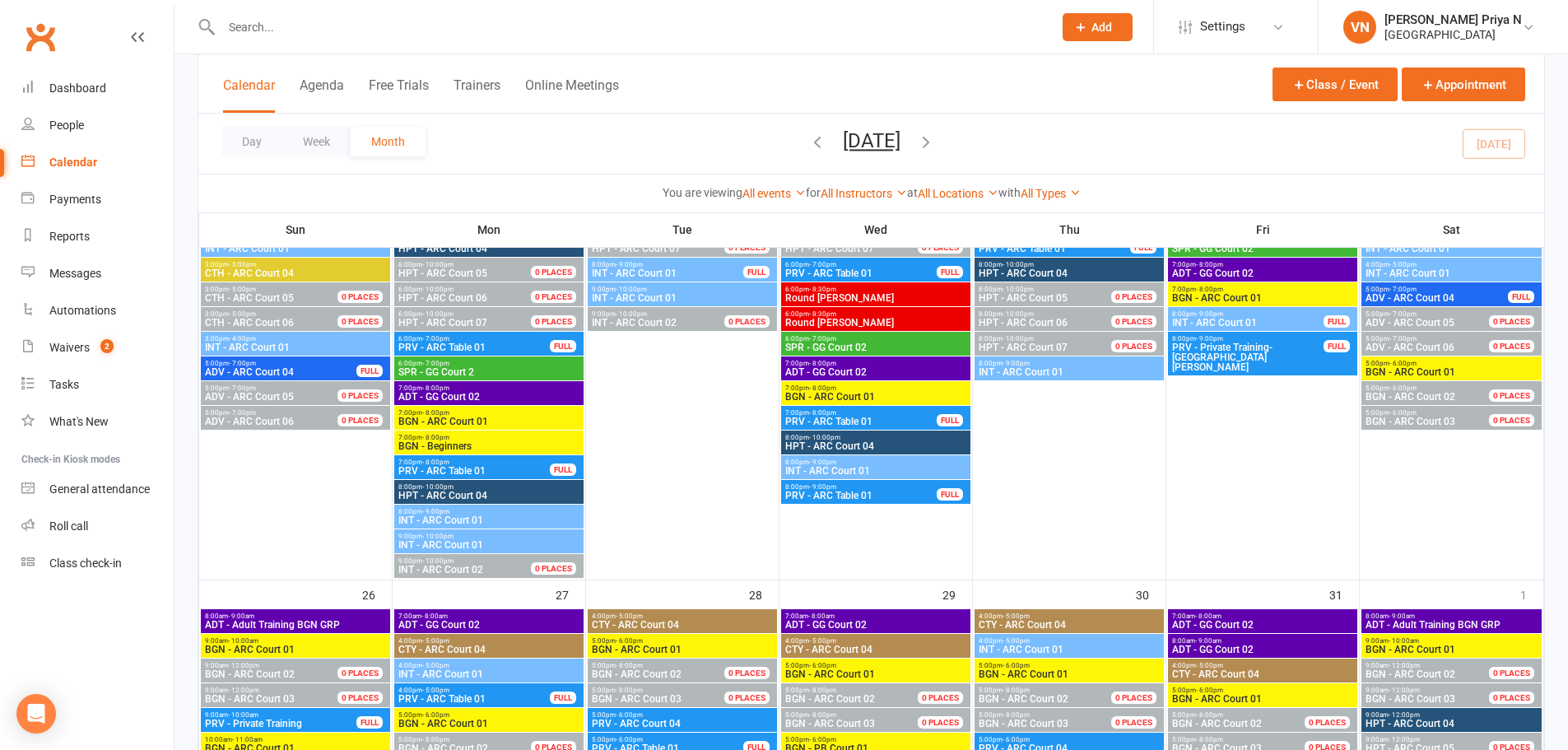
click at [463, 519] on span "INT - ARC Court 01" at bounding box center [489, 521] width 183 height 10
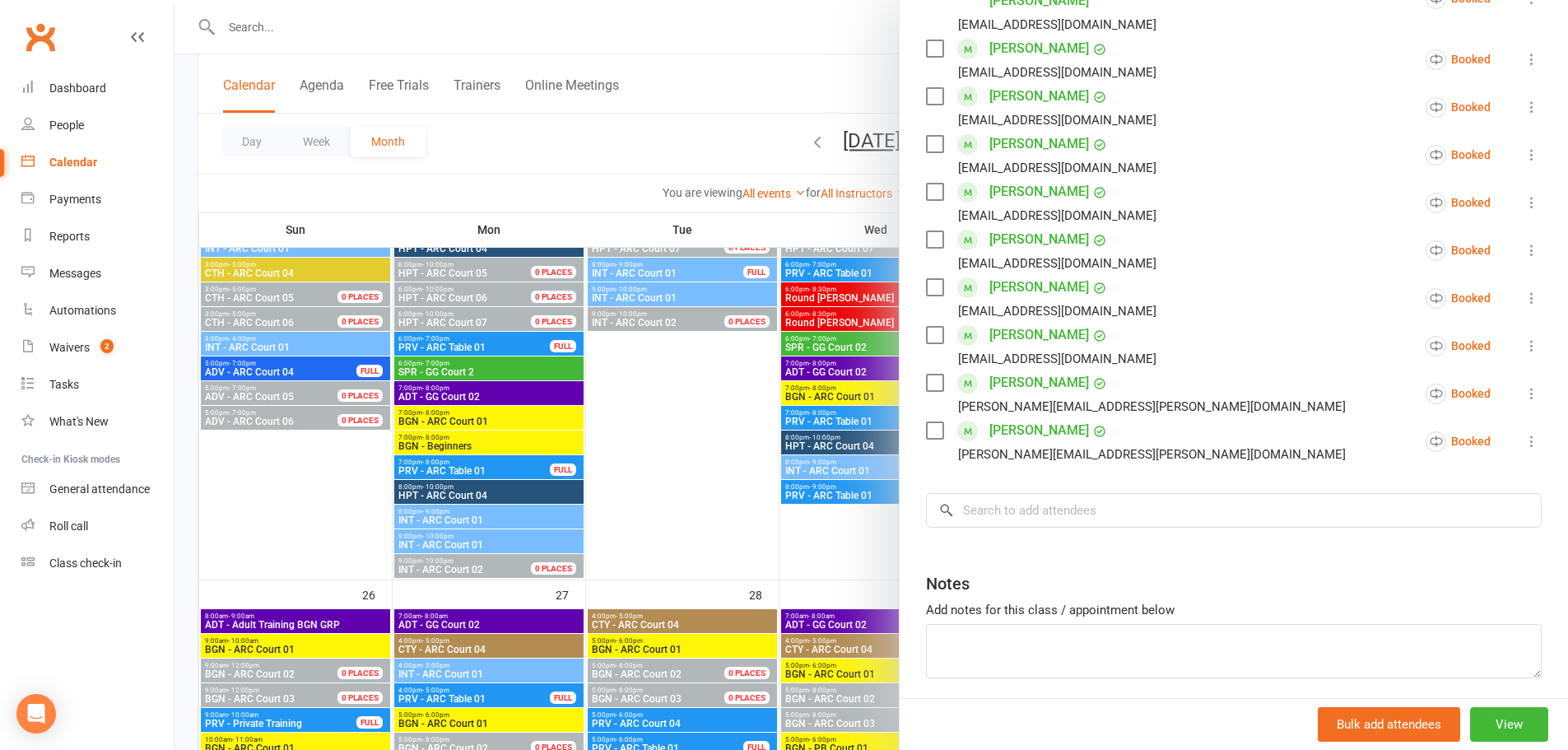
scroll to position [455, 0]
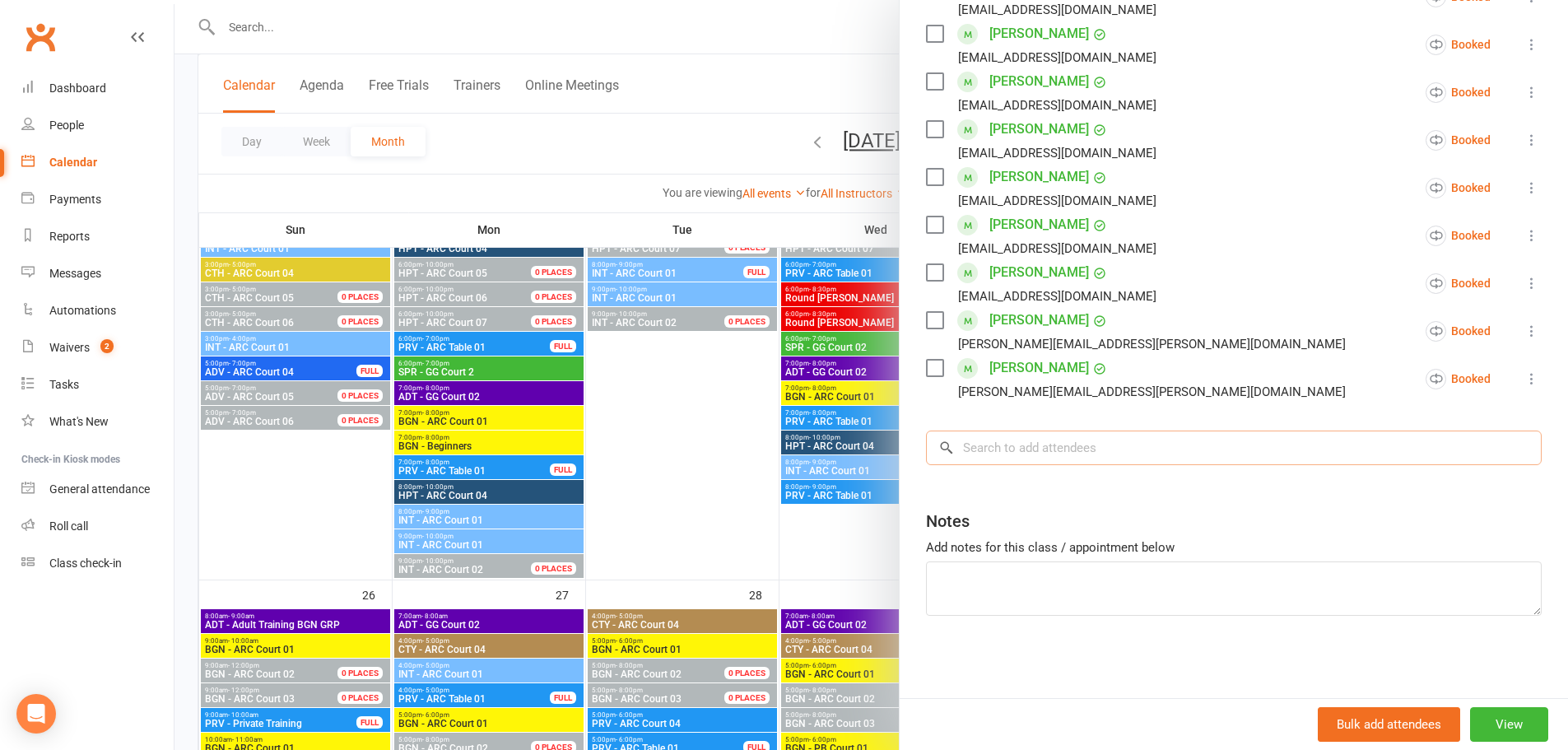
click at [1151, 458] on input "search" at bounding box center [1234, 448] width 616 height 35
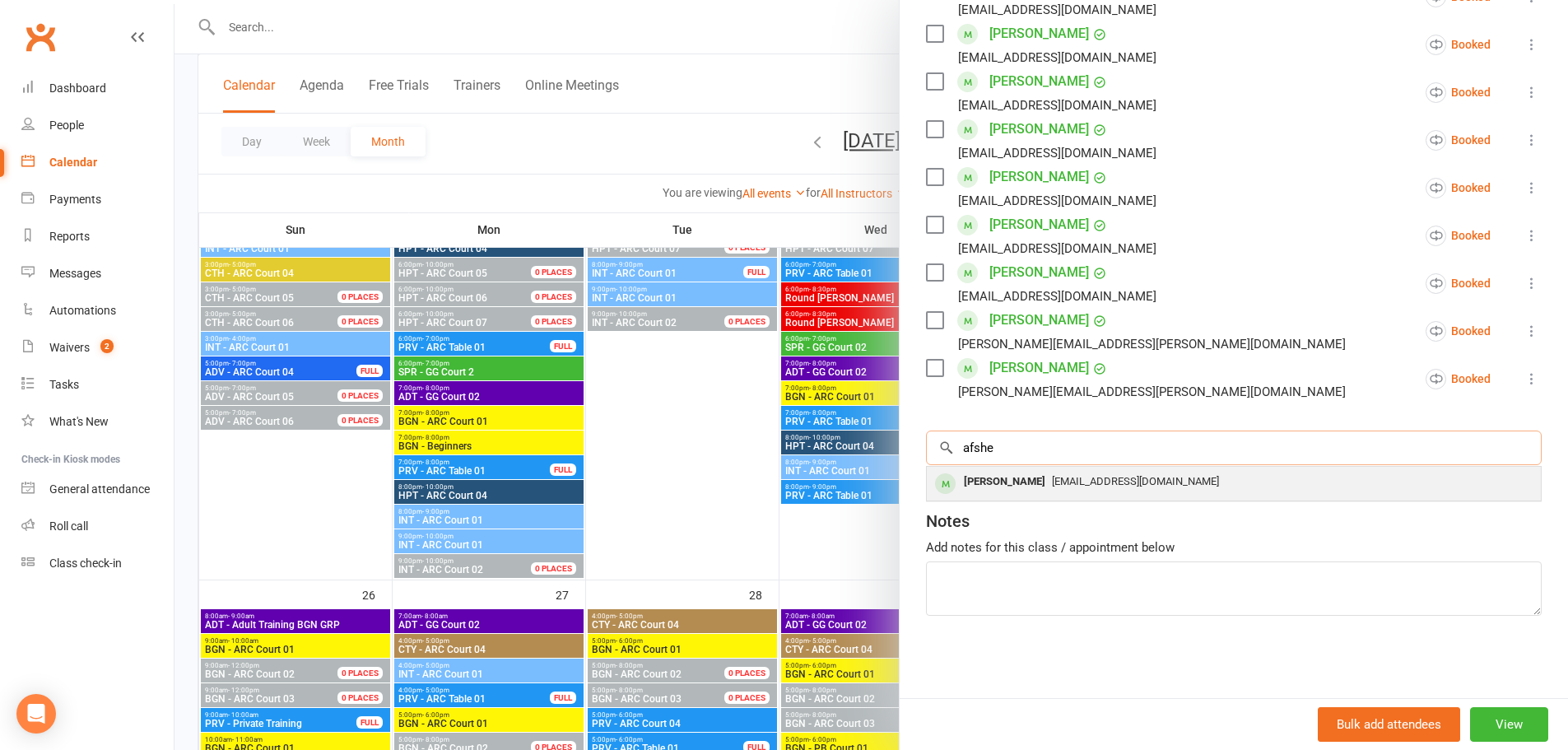
type input "afshe"
click at [1107, 483] on span "[EMAIL_ADDRESS][DOMAIN_NAME]" at bounding box center [1135, 481] width 167 height 13
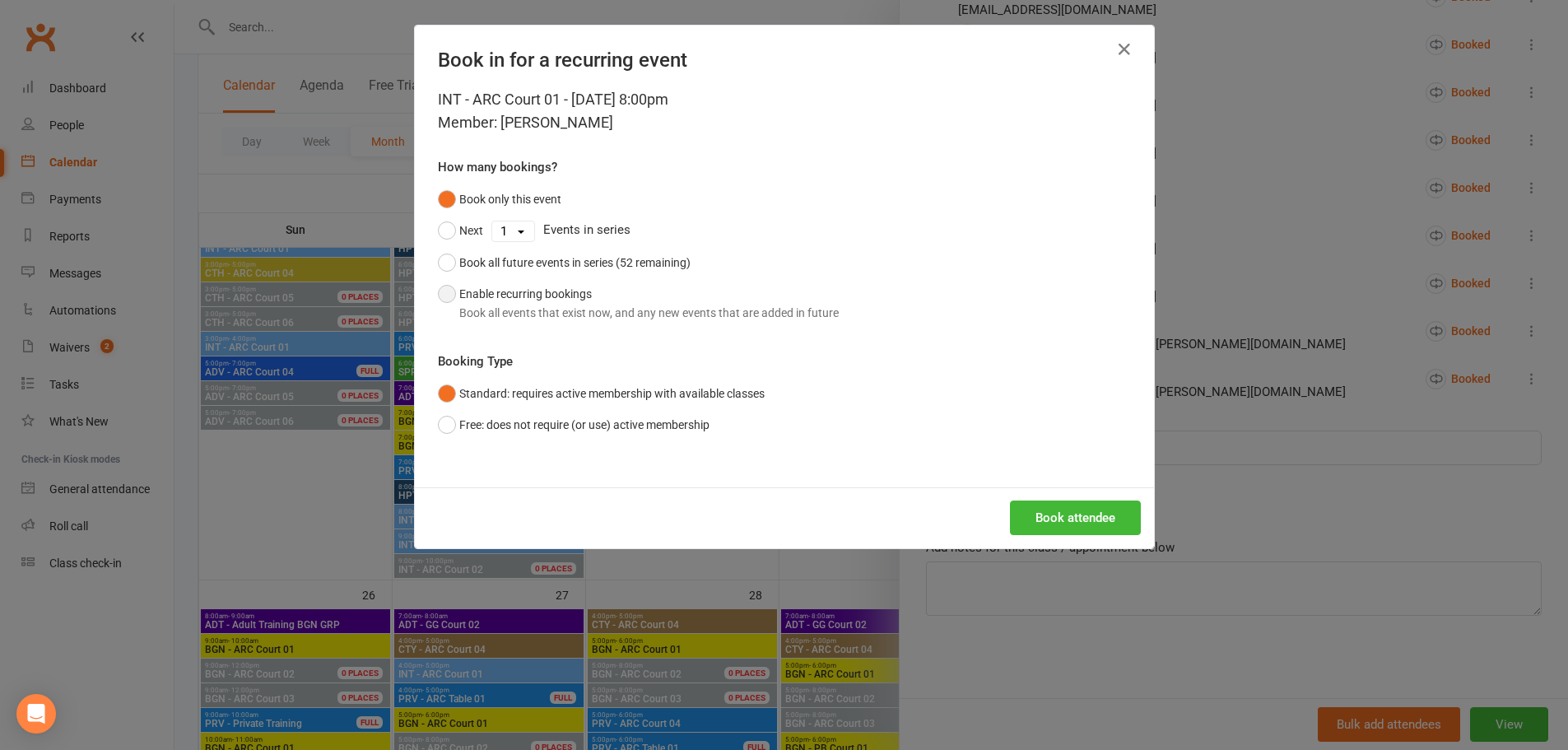
click at [449, 293] on button "Enable recurring bookings Book all events that exist now, and any new events th…" at bounding box center [638, 303] width 401 height 50
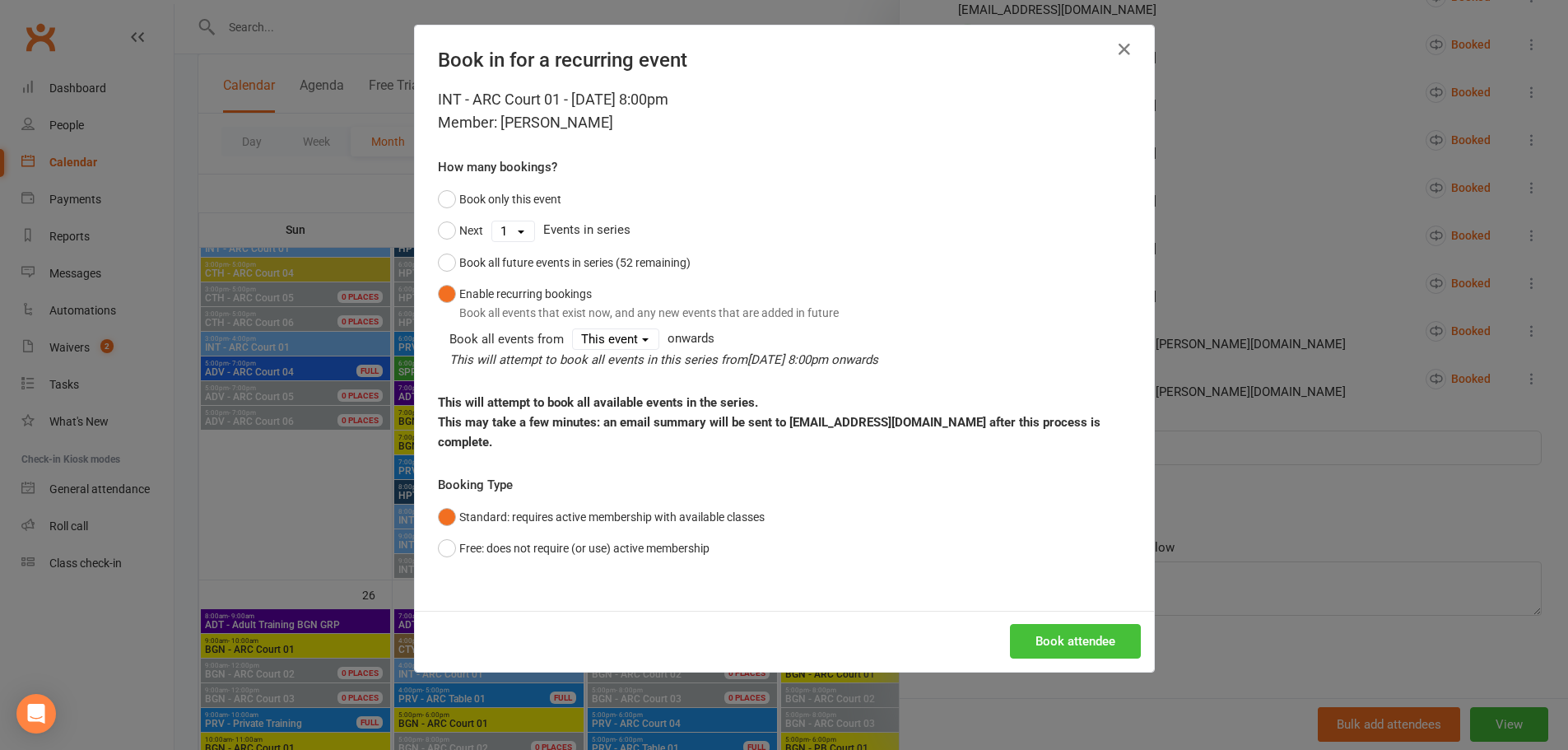
click at [1037, 624] on button "Book attendee" at bounding box center [1075, 641] width 131 height 35
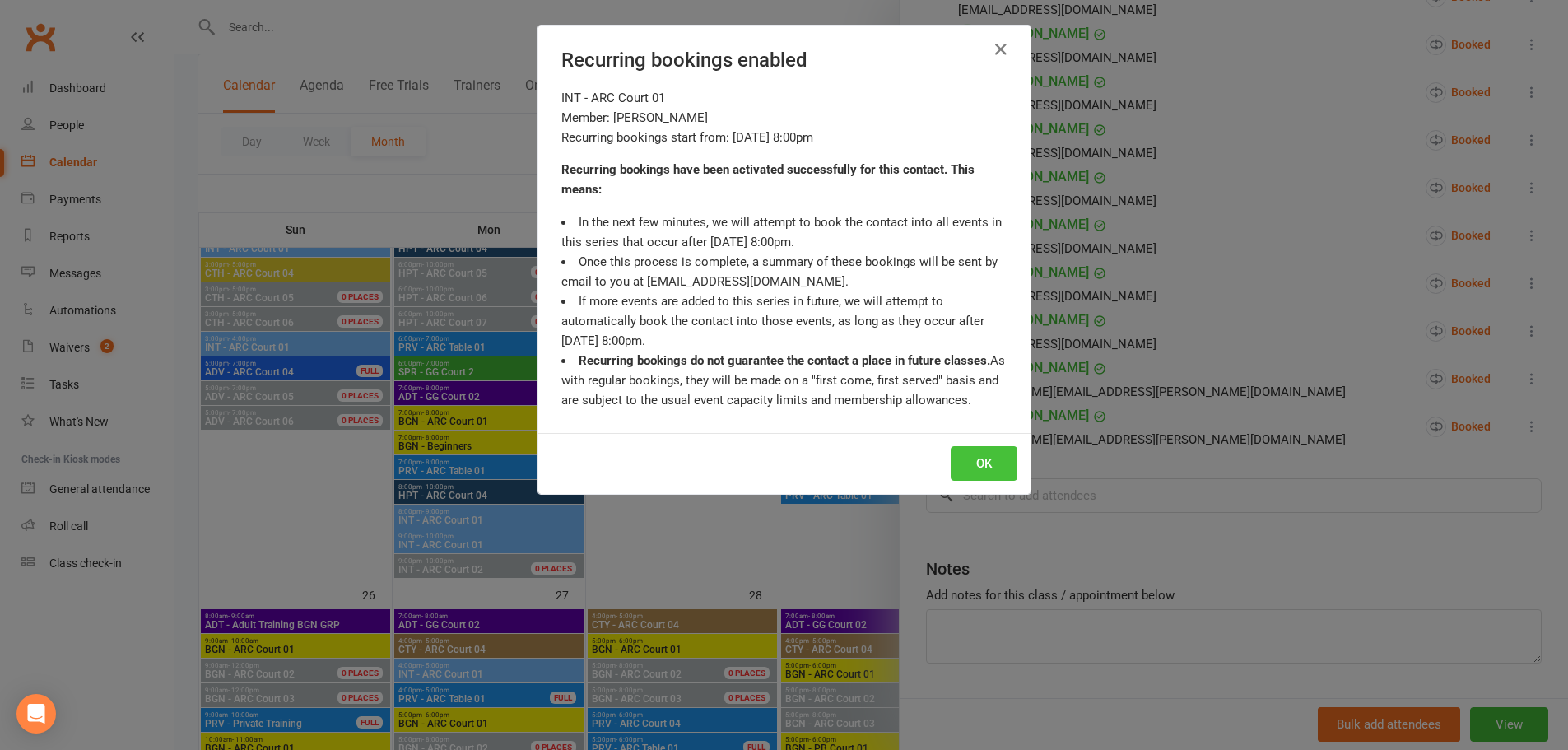
click at [981, 459] on button "OK" at bounding box center [984, 463] width 67 height 35
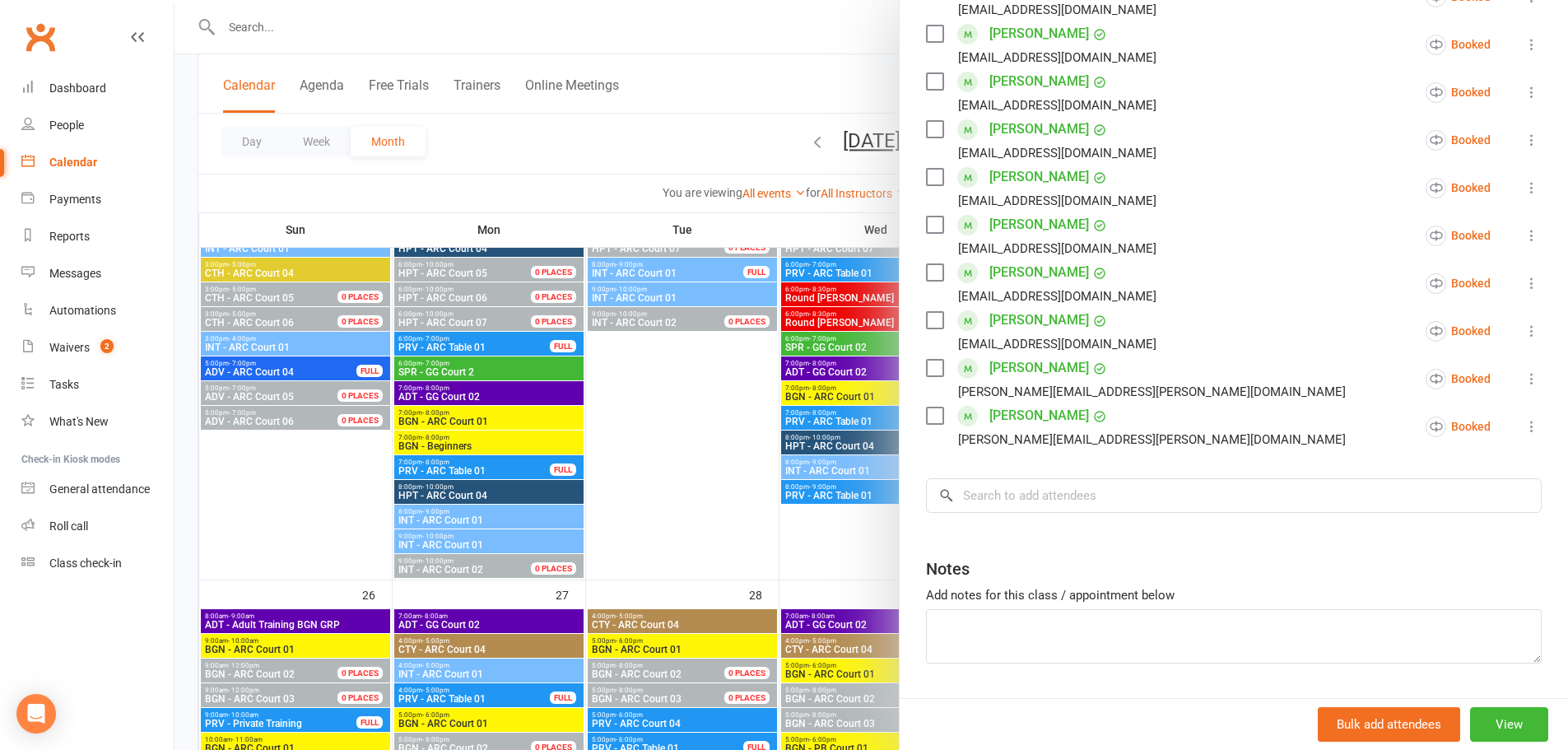
click at [679, 440] on div at bounding box center [871, 375] width 1394 height 750
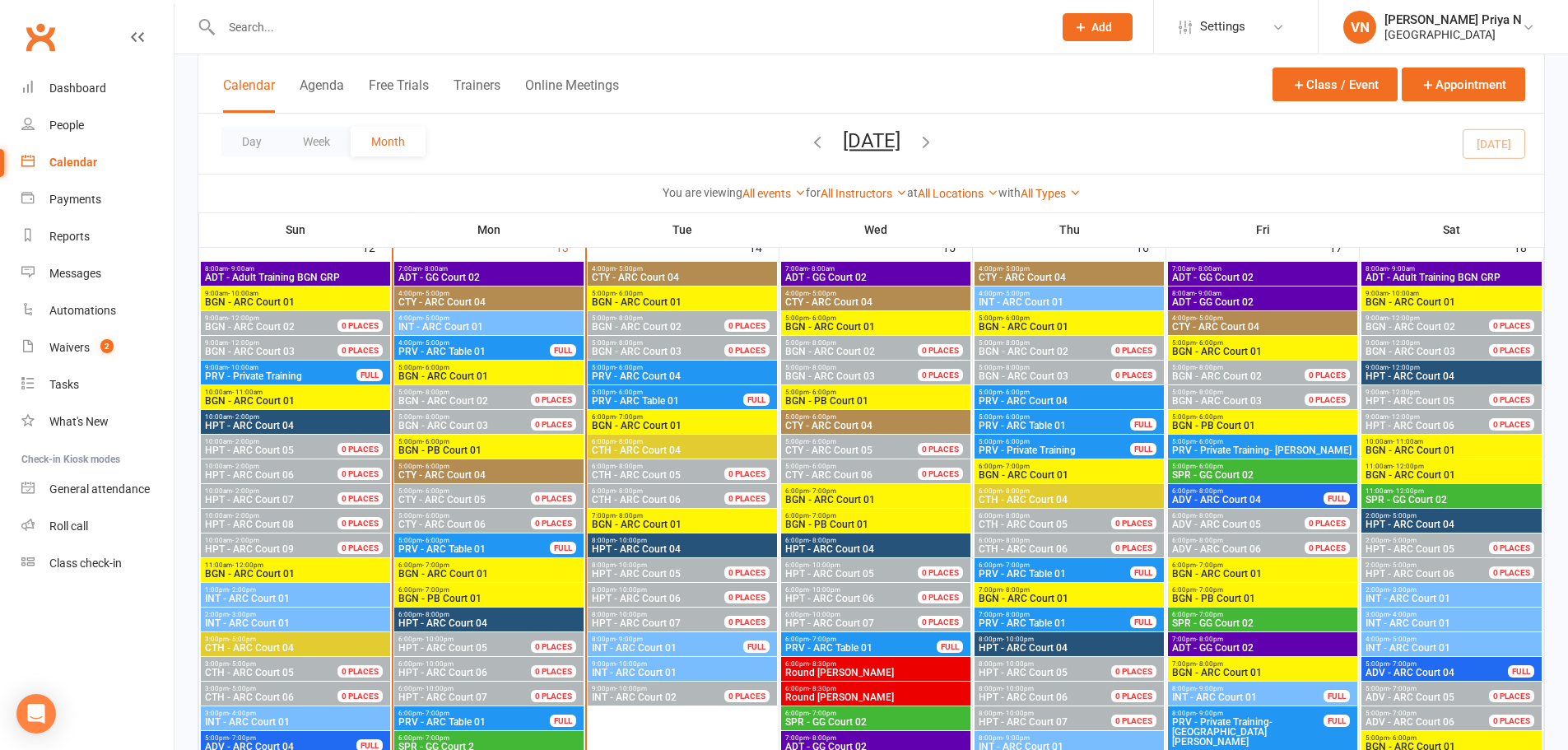
scroll to position [1646, 0]
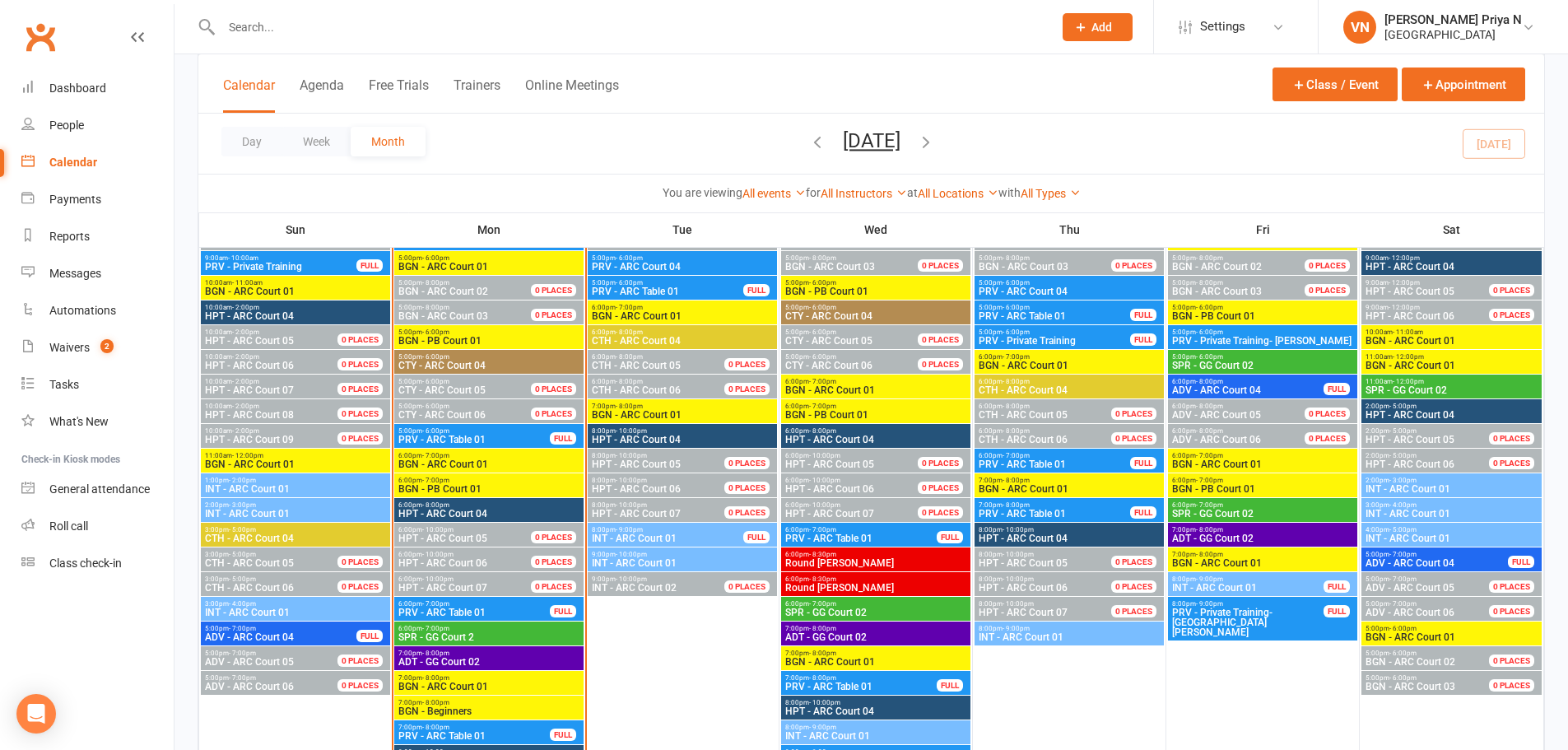
click at [1039, 636] on span "INT - ARC Court 01" at bounding box center [1069, 637] width 183 height 10
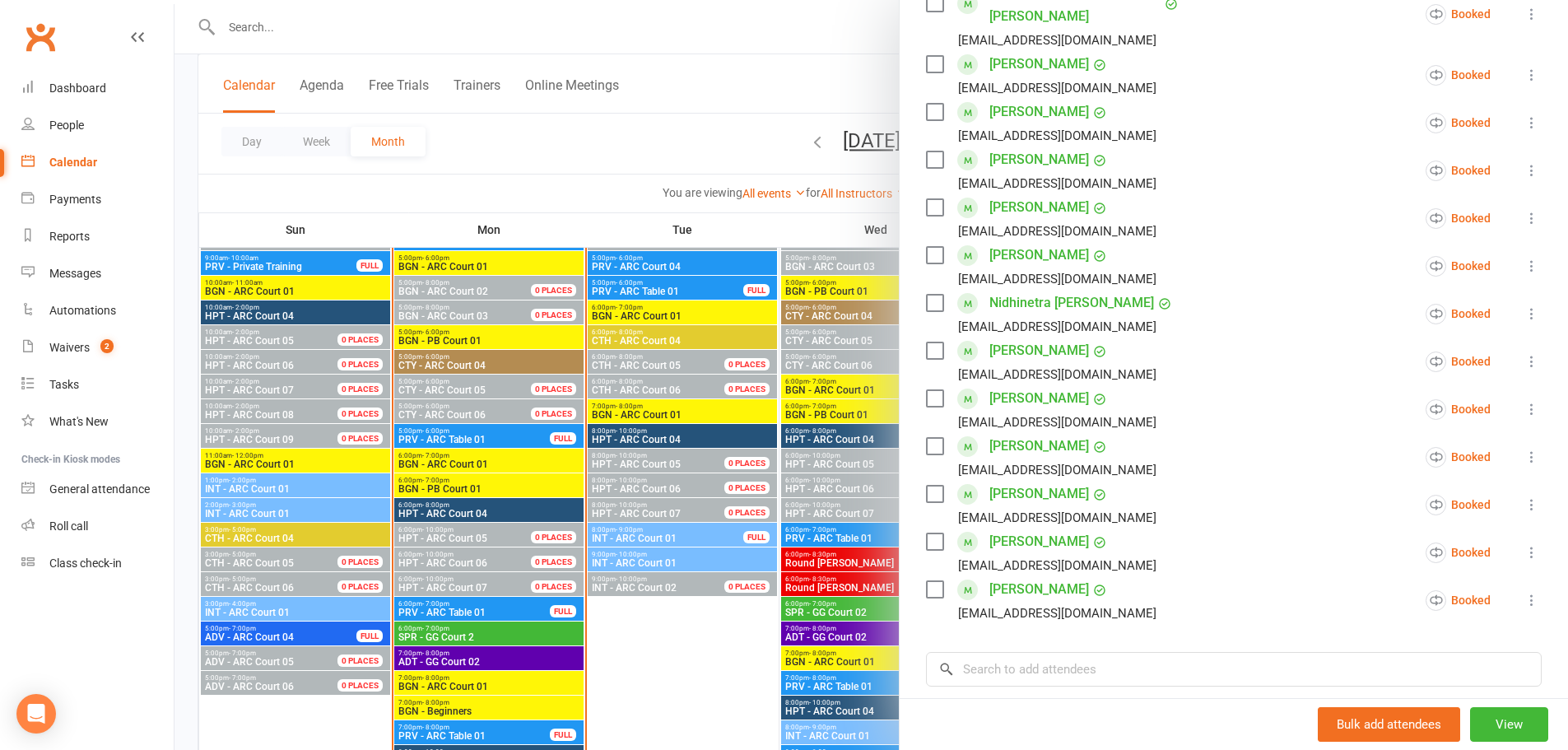
scroll to position [550, 0]
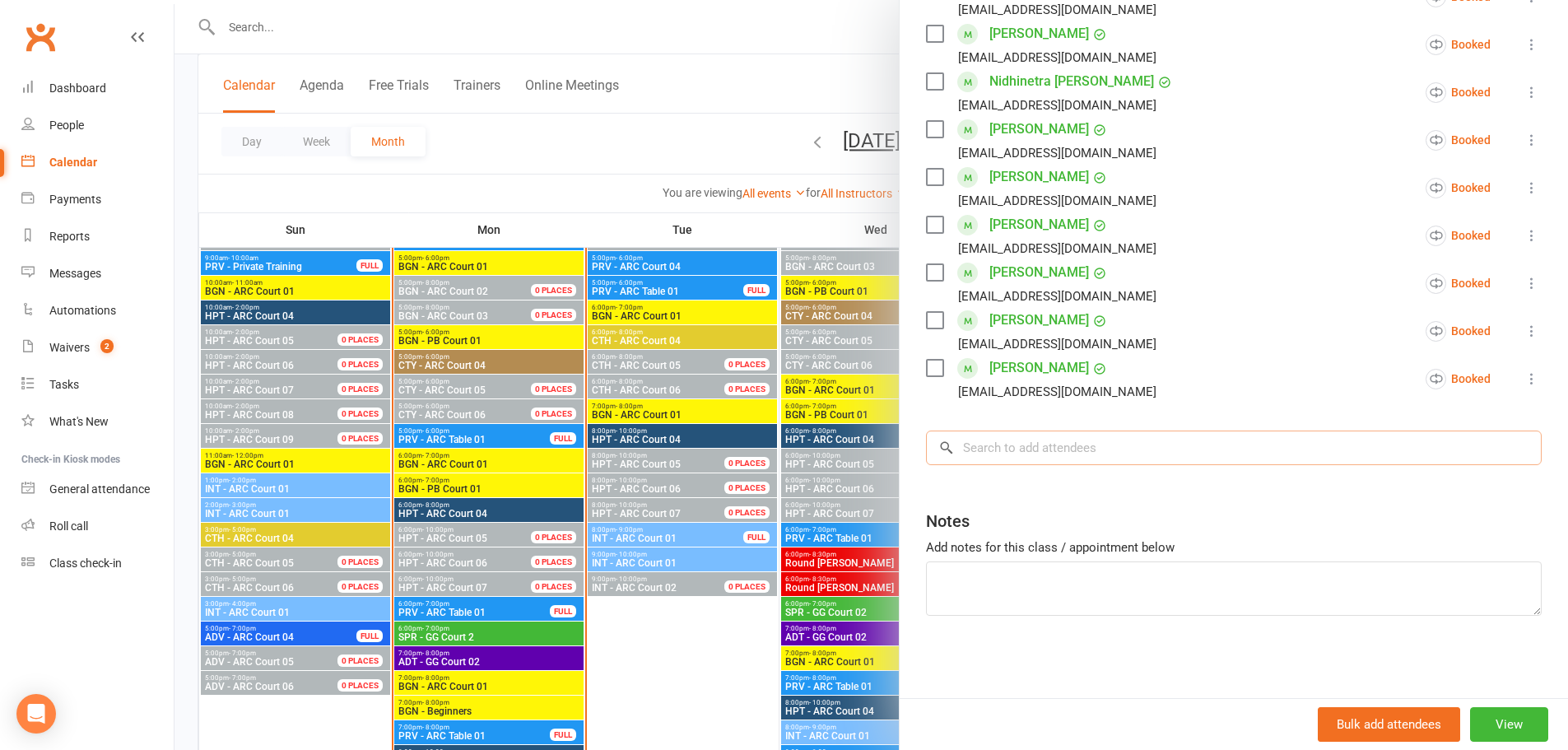
click at [1171, 433] on input "search" at bounding box center [1234, 448] width 616 height 35
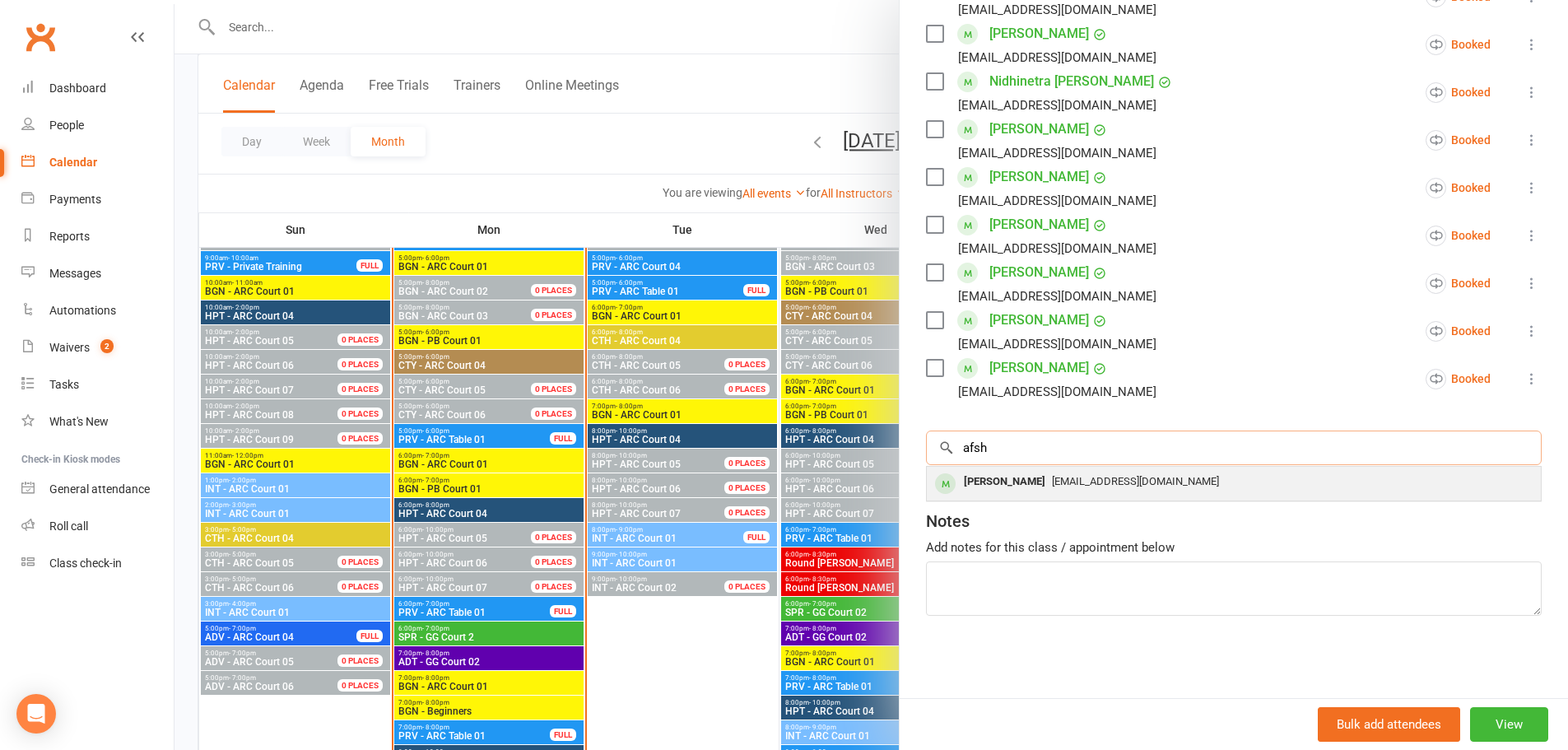
type input "afsh"
click at [1090, 490] on div "[EMAIL_ADDRESS][DOMAIN_NAME]" at bounding box center [1234, 482] width 601 height 24
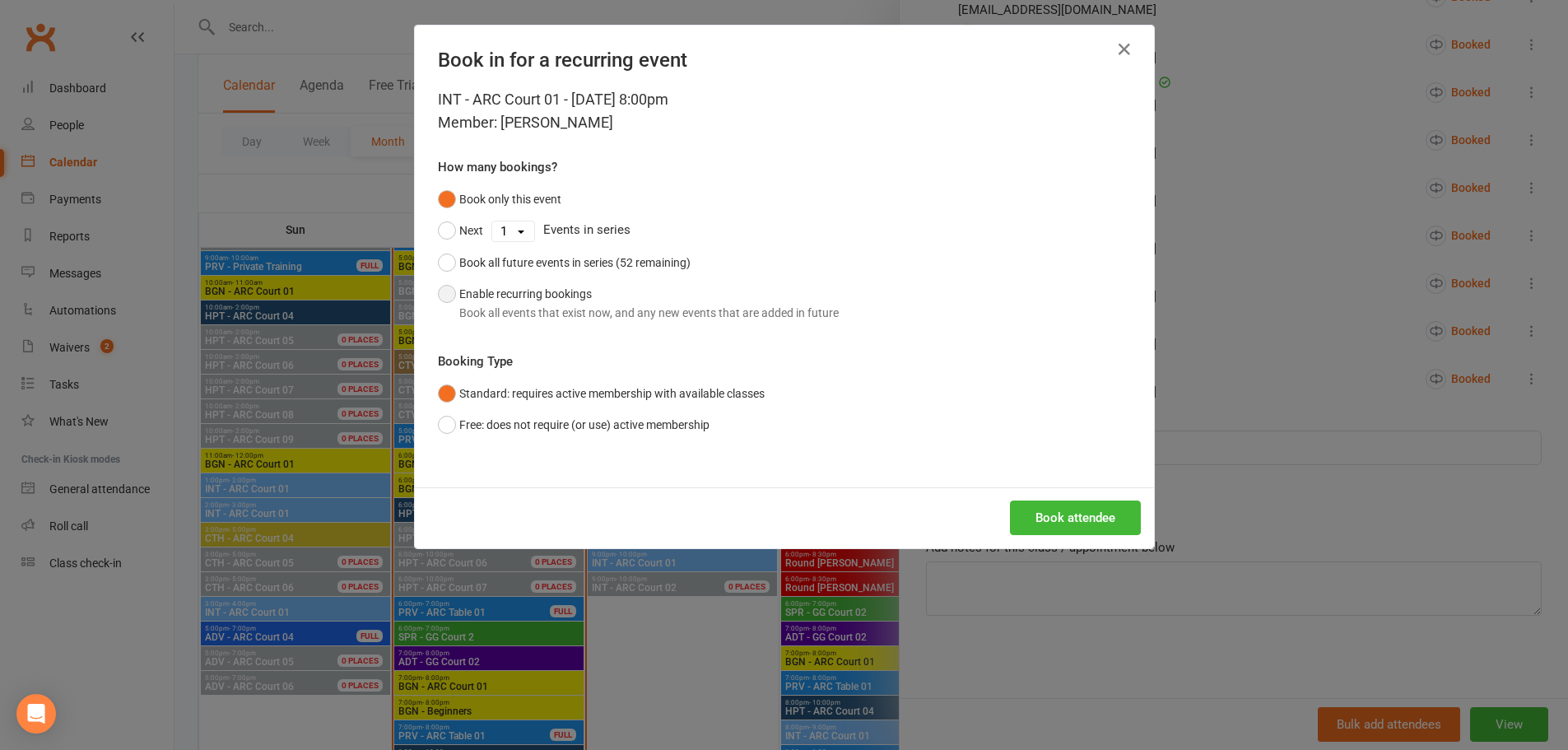
click at [444, 293] on button "Enable recurring bookings Book all events that exist now, and any new events th…" at bounding box center [638, 303] width 401 height 50
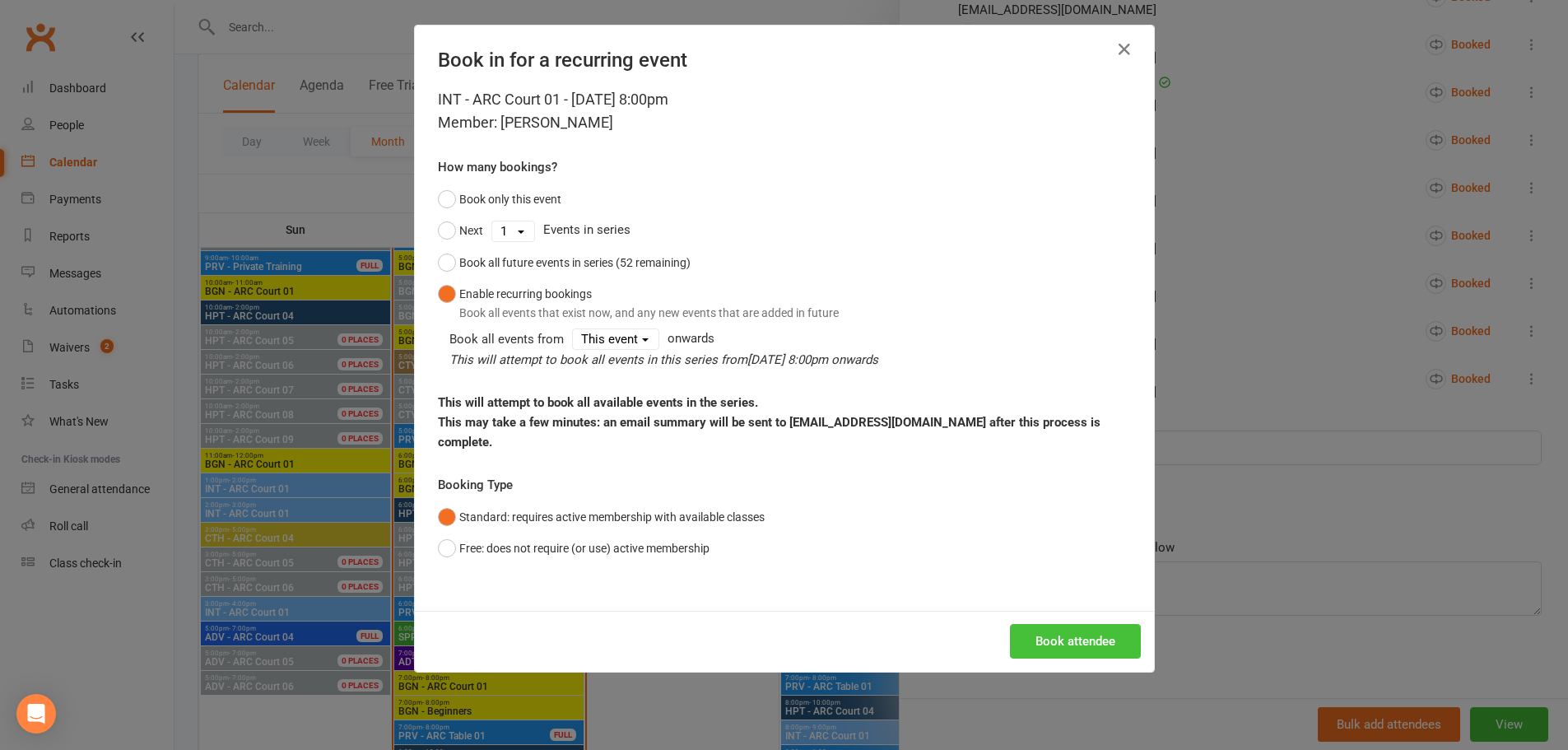
click at [1030, 624] on button "Book attendee" at bounding box center [1075, 641] width 131 height 35
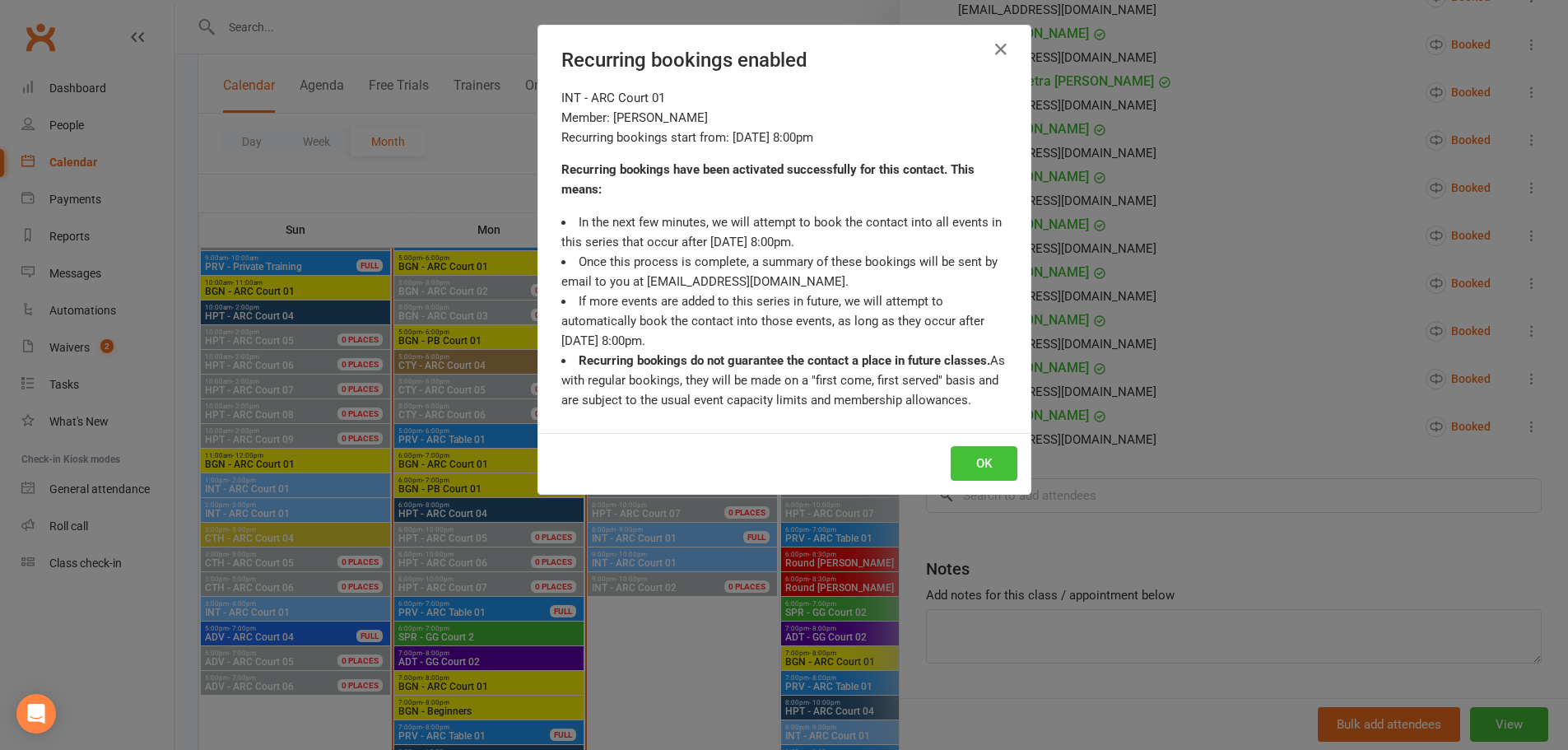
click at [995, 460] on button "OK" at bounding box center [984, 463] width 67 height 35
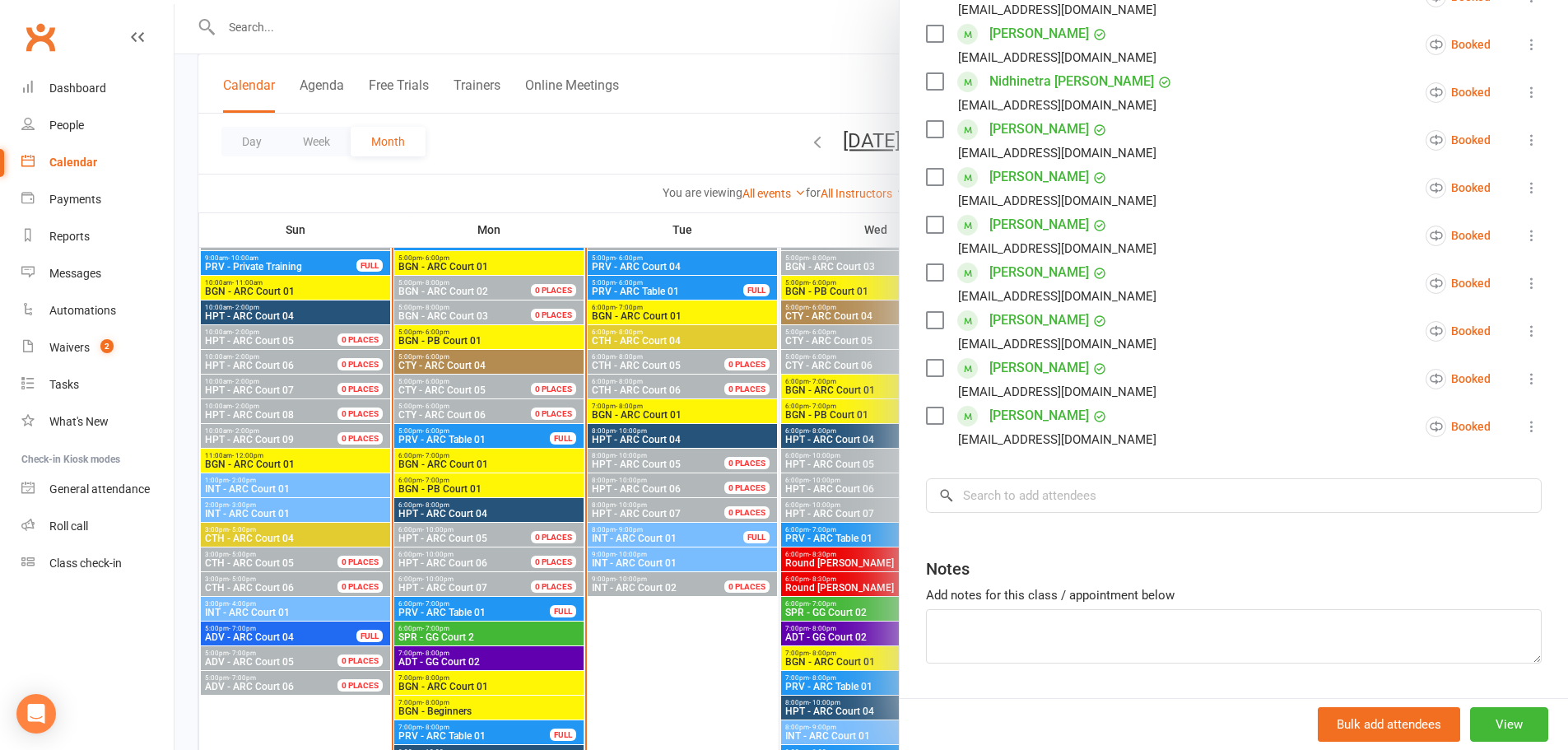
click at [836, 16] on div at bounding box center [871, 375] width 1394 height 750
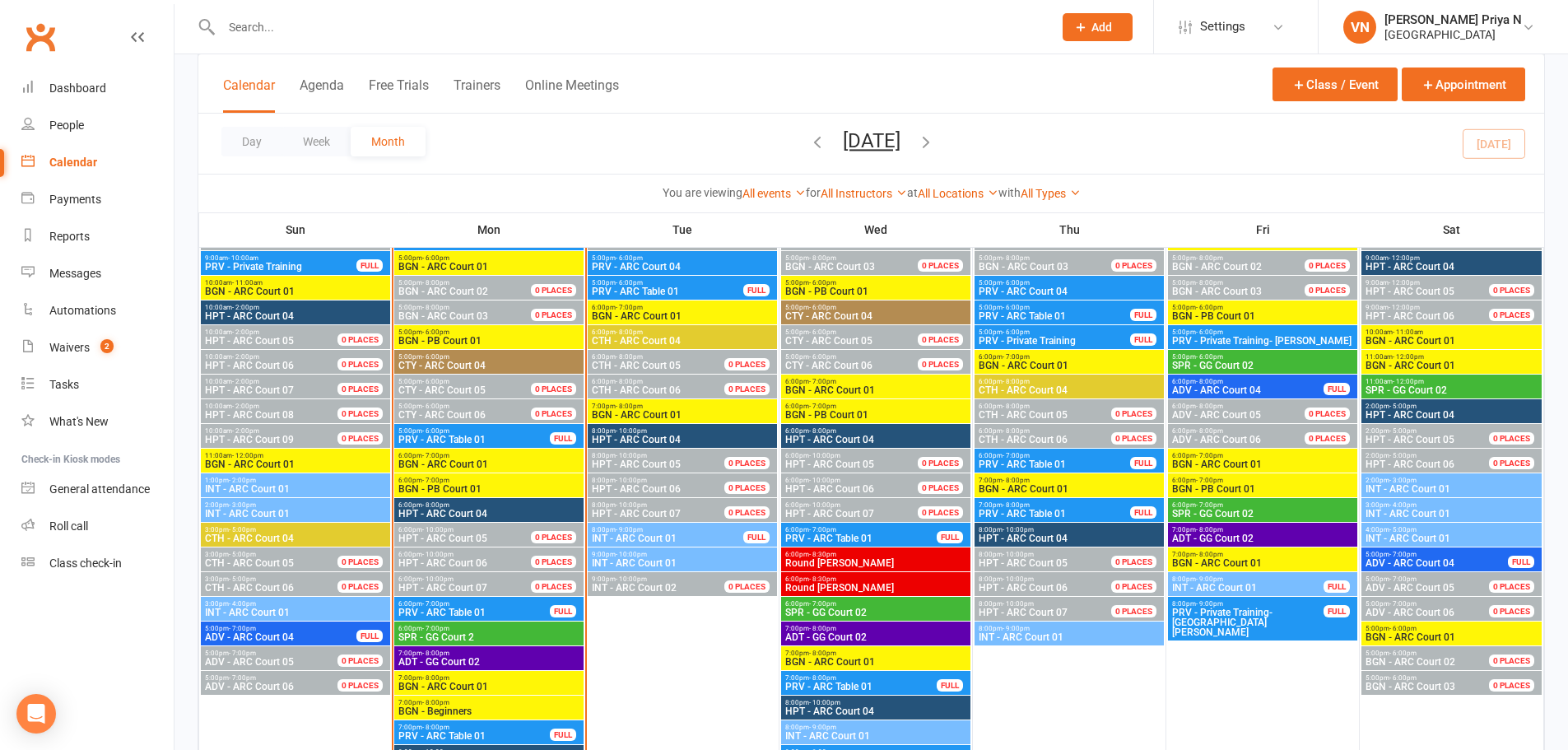
click at [344, 35] on input "text" at bounding box center [629, 26] width 825 height 23
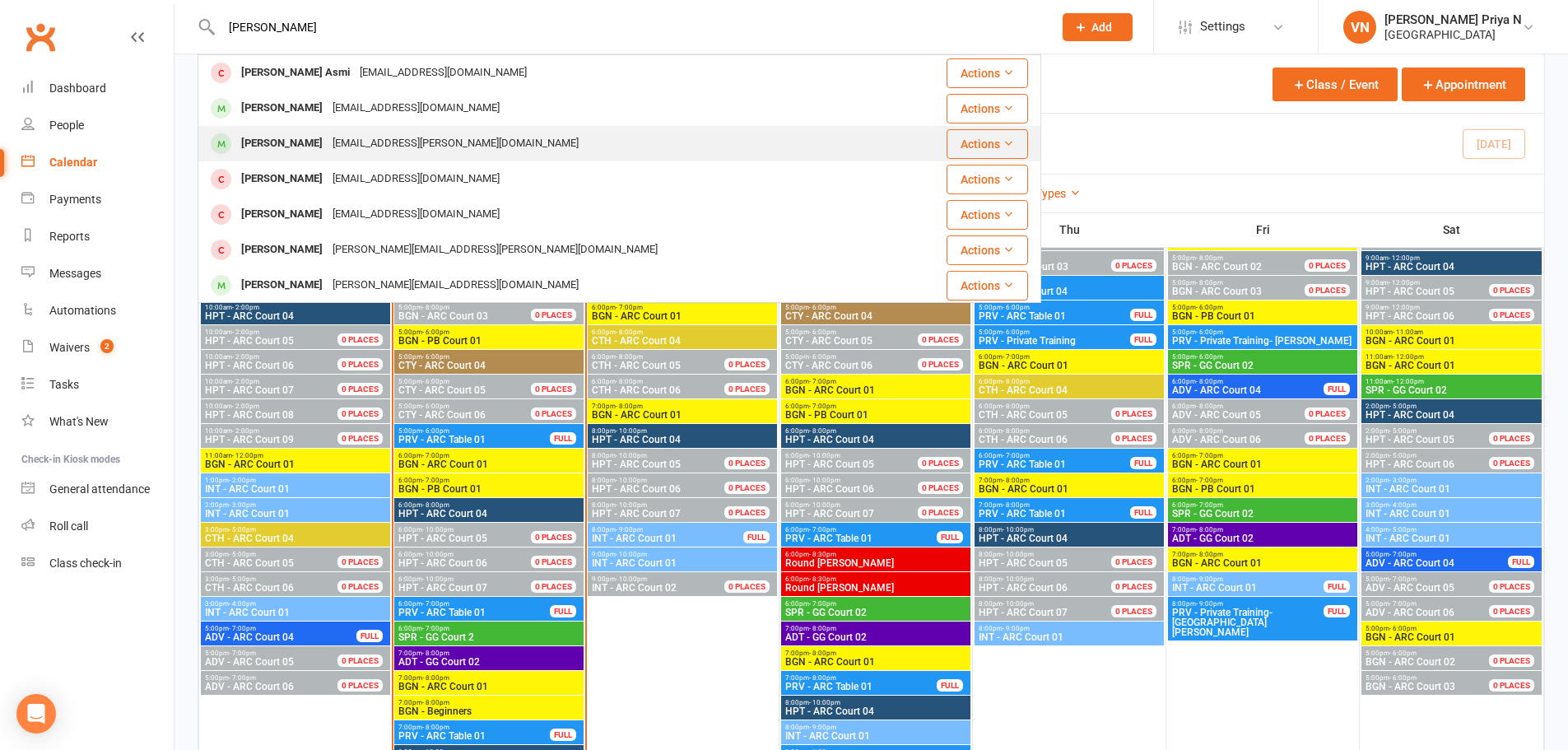
type input "[PERSON_NAME]"
click at [320, 133] on div "[PERSON_NAME]" at bounding box center [282, 144] width 91 height 24
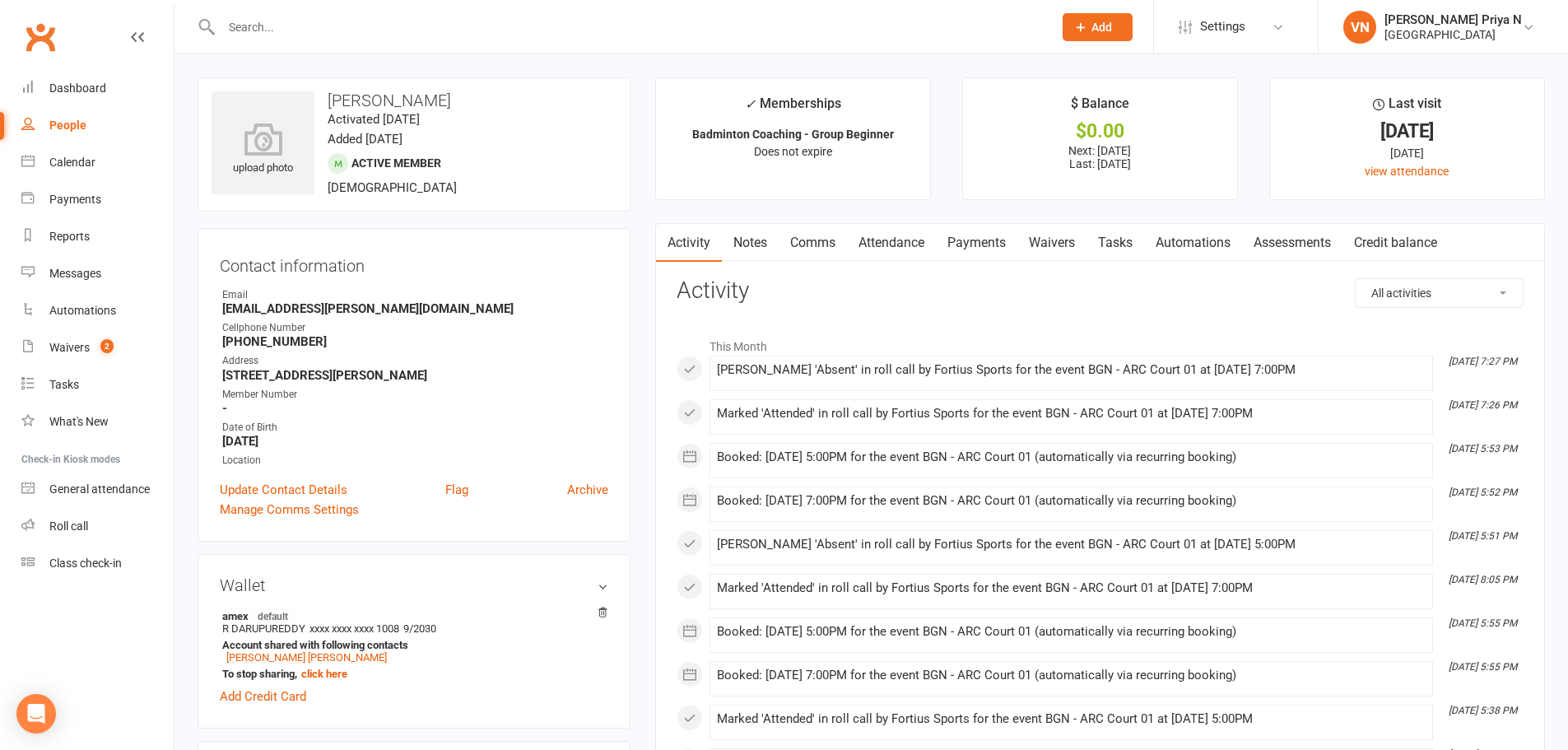
click at [988, 240] on link "Payments" at bounding box center [976, 242] width 81 height 38
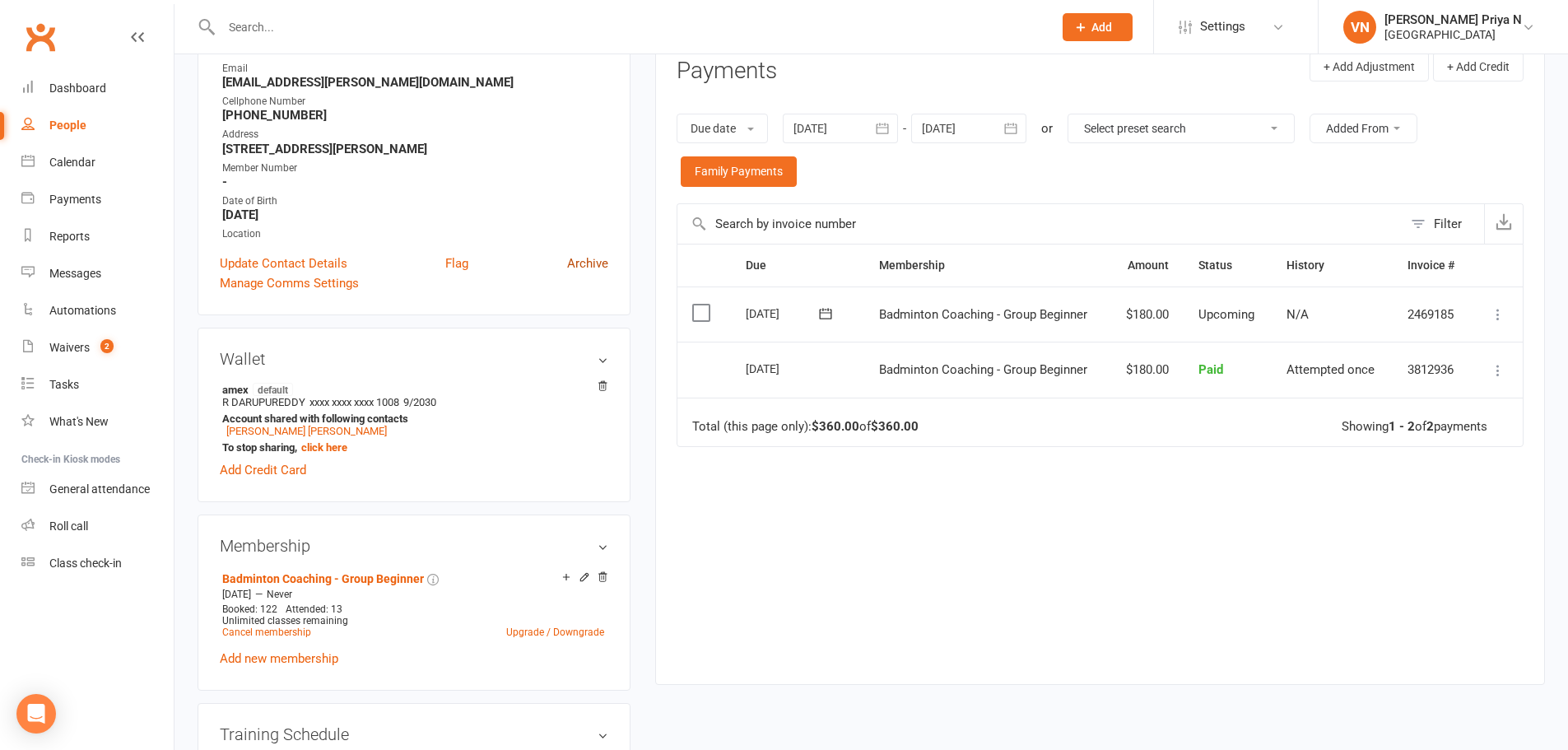
scroll to position [411, 0]
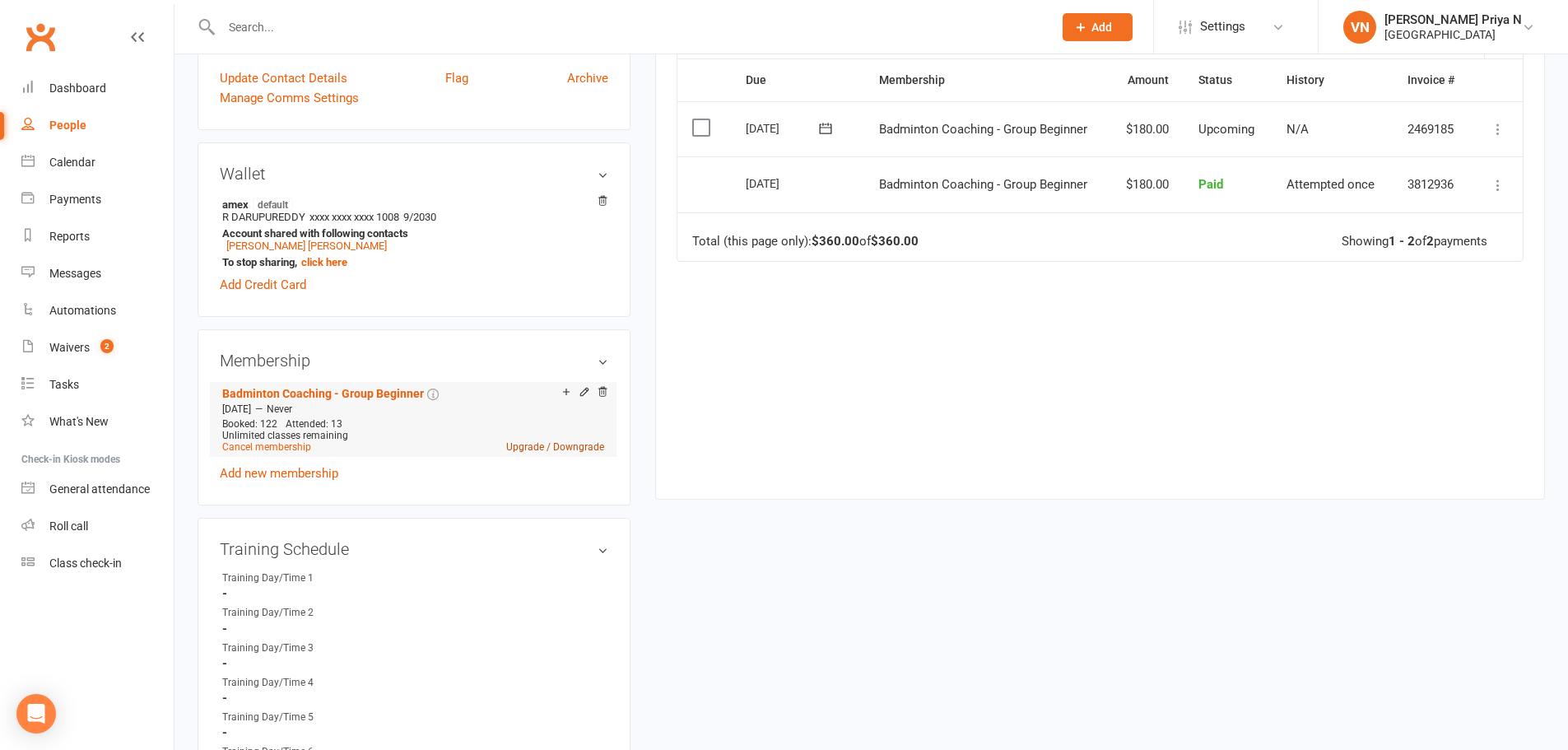
click at [534, 445] on link "Upgrade / Downgrade" at bounding box center [555, 447] width 98 height 12
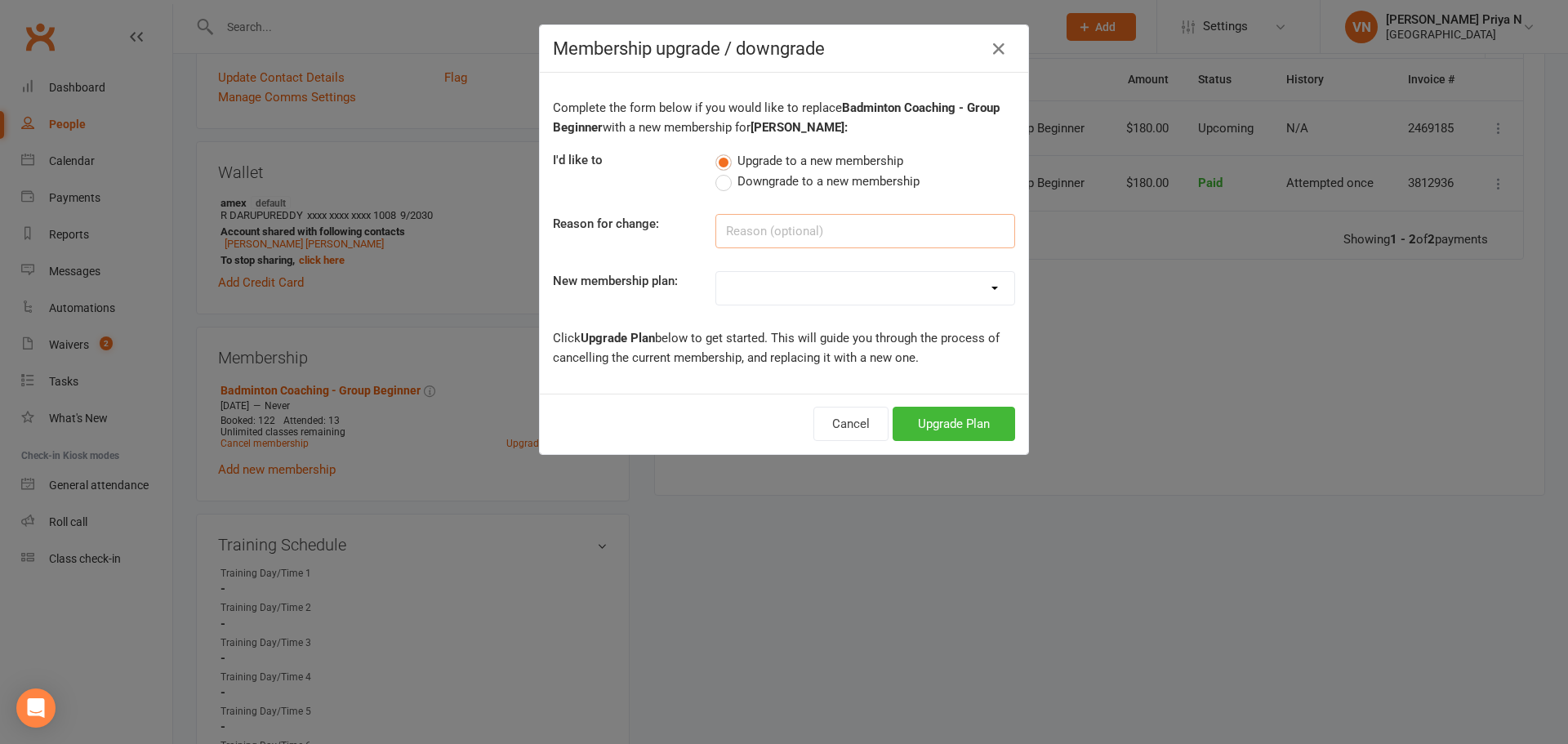
click at [810, 233] on input at bounding box center [865, 231] width 300 height 34
type input "moved to intermediate"
click at [820, 285] on select "Badminton - Adult Annual Membership Badminton - Adult Monthly Membership Badmin…" at bounding box center [865, 288] width 298 height 33
select select "16"
click at [716, 272] on select "Badminton - Adult Annual Membership Badminton - Adult Monthly Membership Badmin…" at bounding box center [865, 288] width 298 height 33
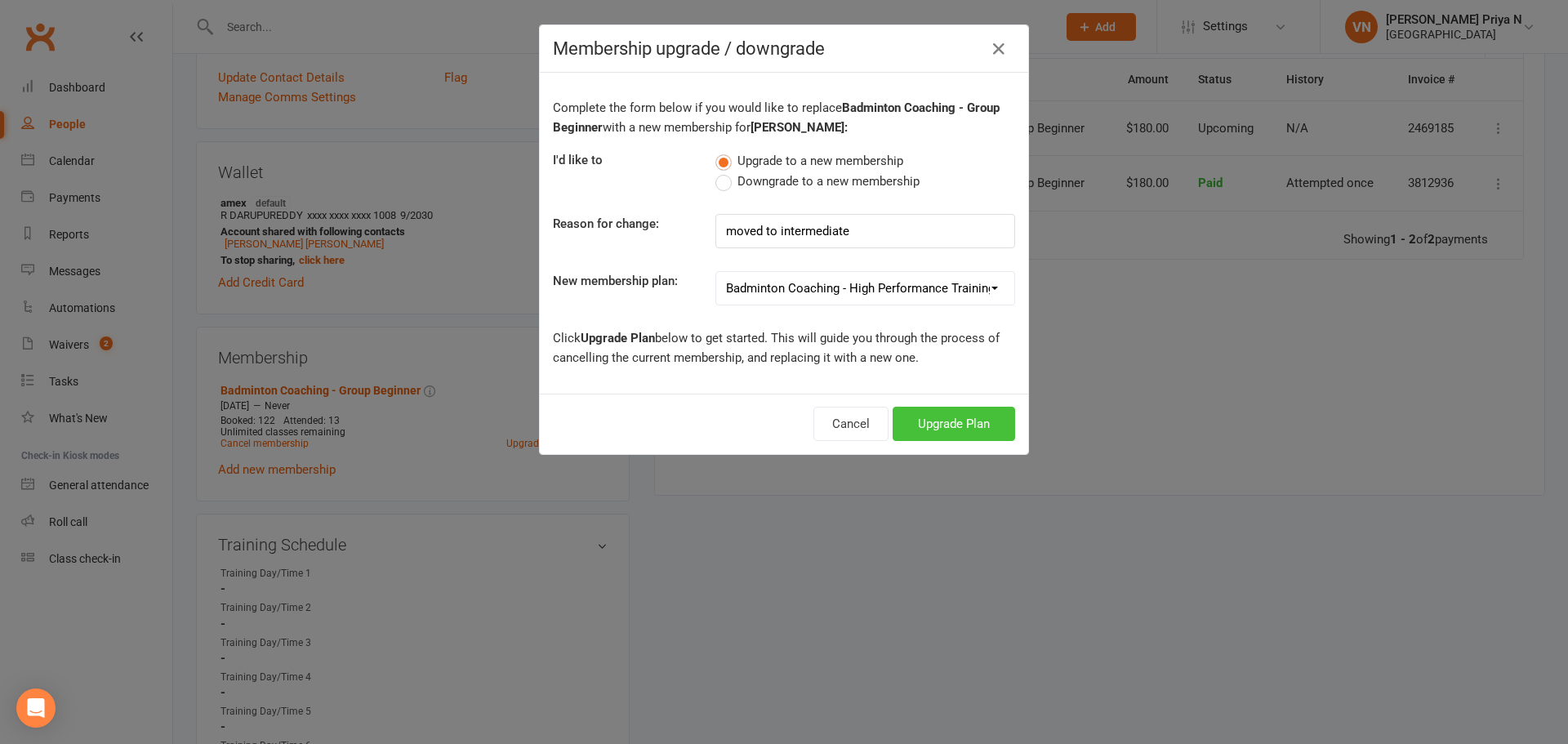
click at [938, 417] on button "Upgrade Plan" at bounding box center [954, 423] width 123 height 34
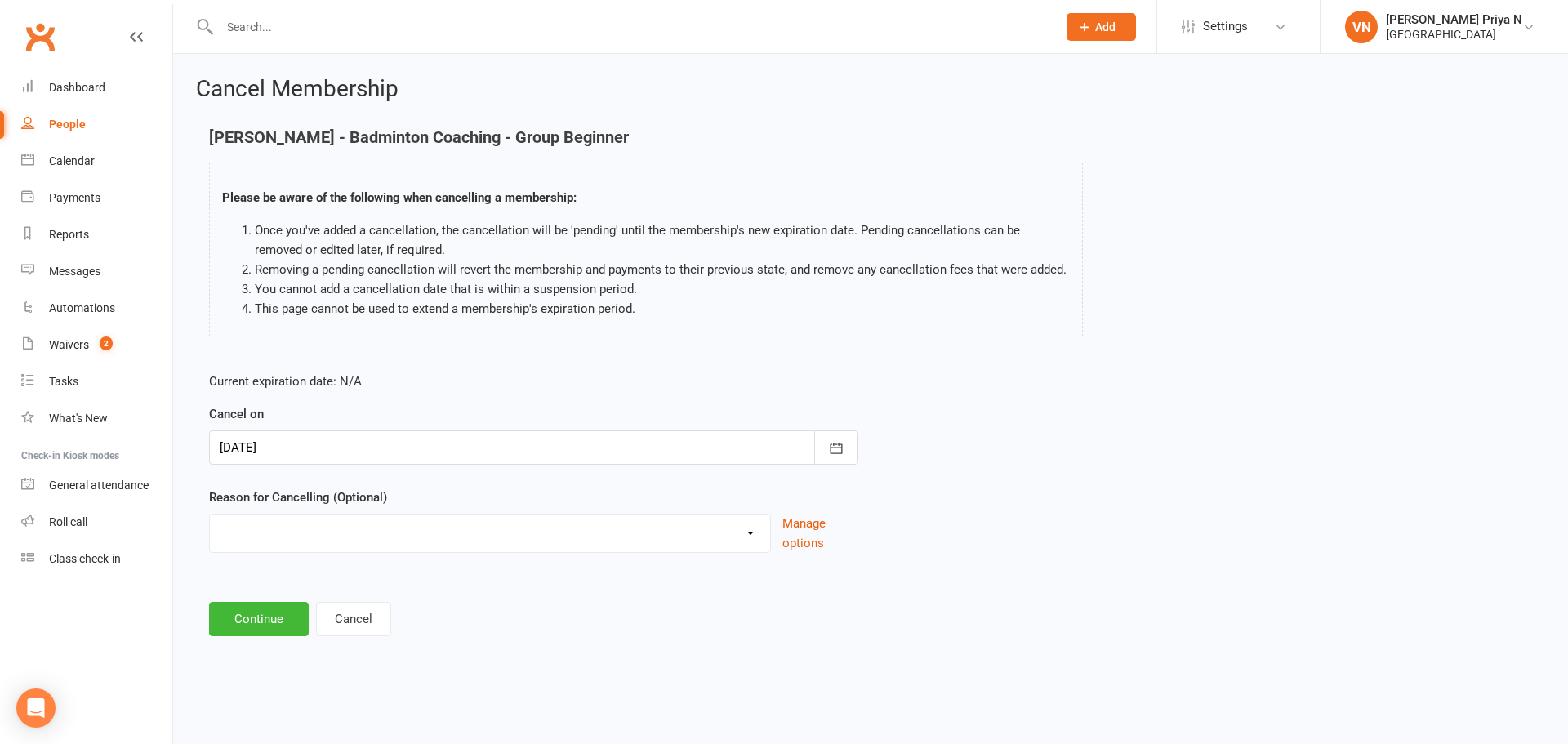
click at [644, 539] on select "Coaches Request Coaching is Complete Coach Request Customer requested via email…" at bounding box center [490, 531] width 560 height 33
select select "2"
click at [210, 515] on select "Coaches Request Coaching is Complete Coach Request Customer requested via email…" at bounding box center [490, 531] width 560 height 33
click at [275, 626] on button "Continue" at bounding box center [259, 619] width 100 height 34
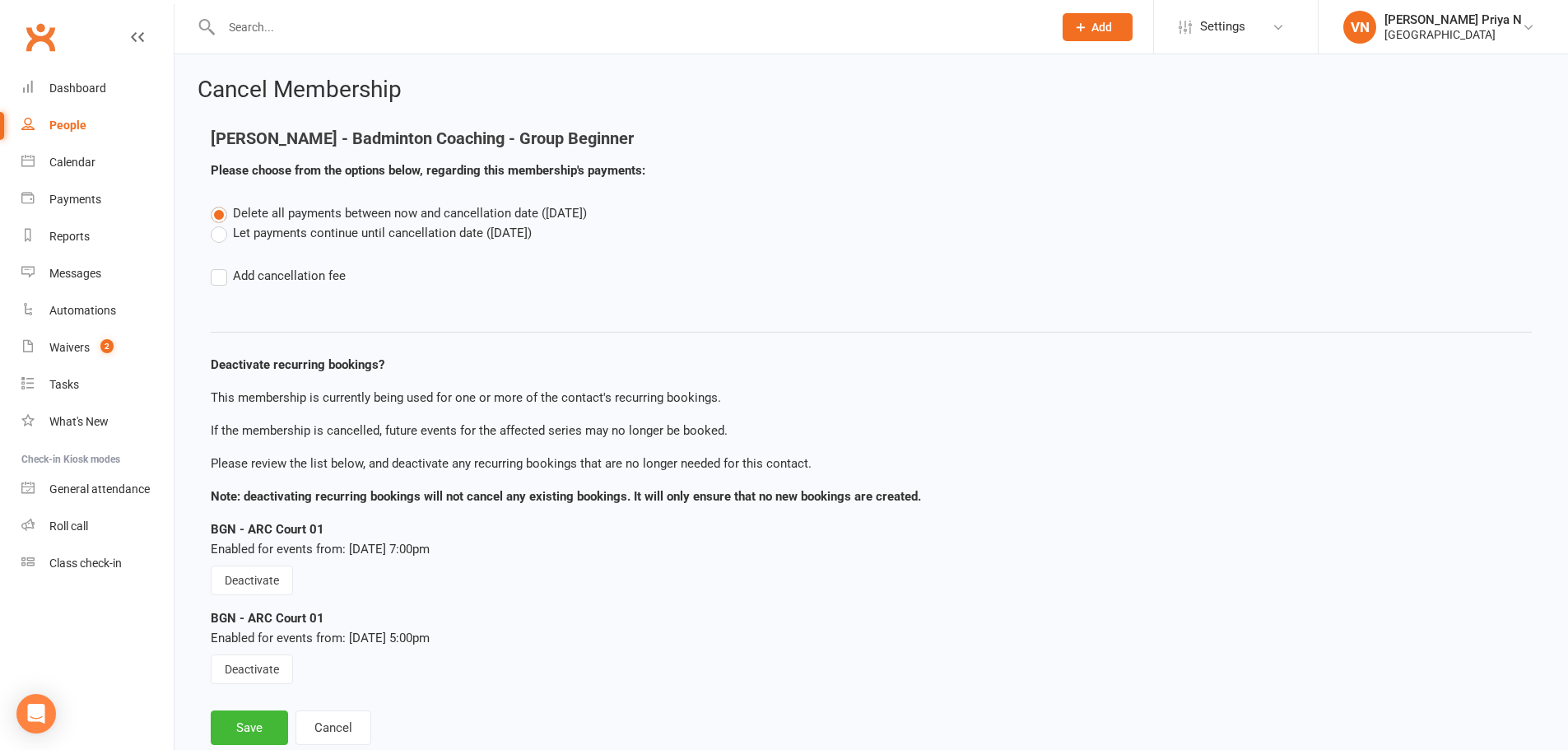
scroll to position [45, 0]
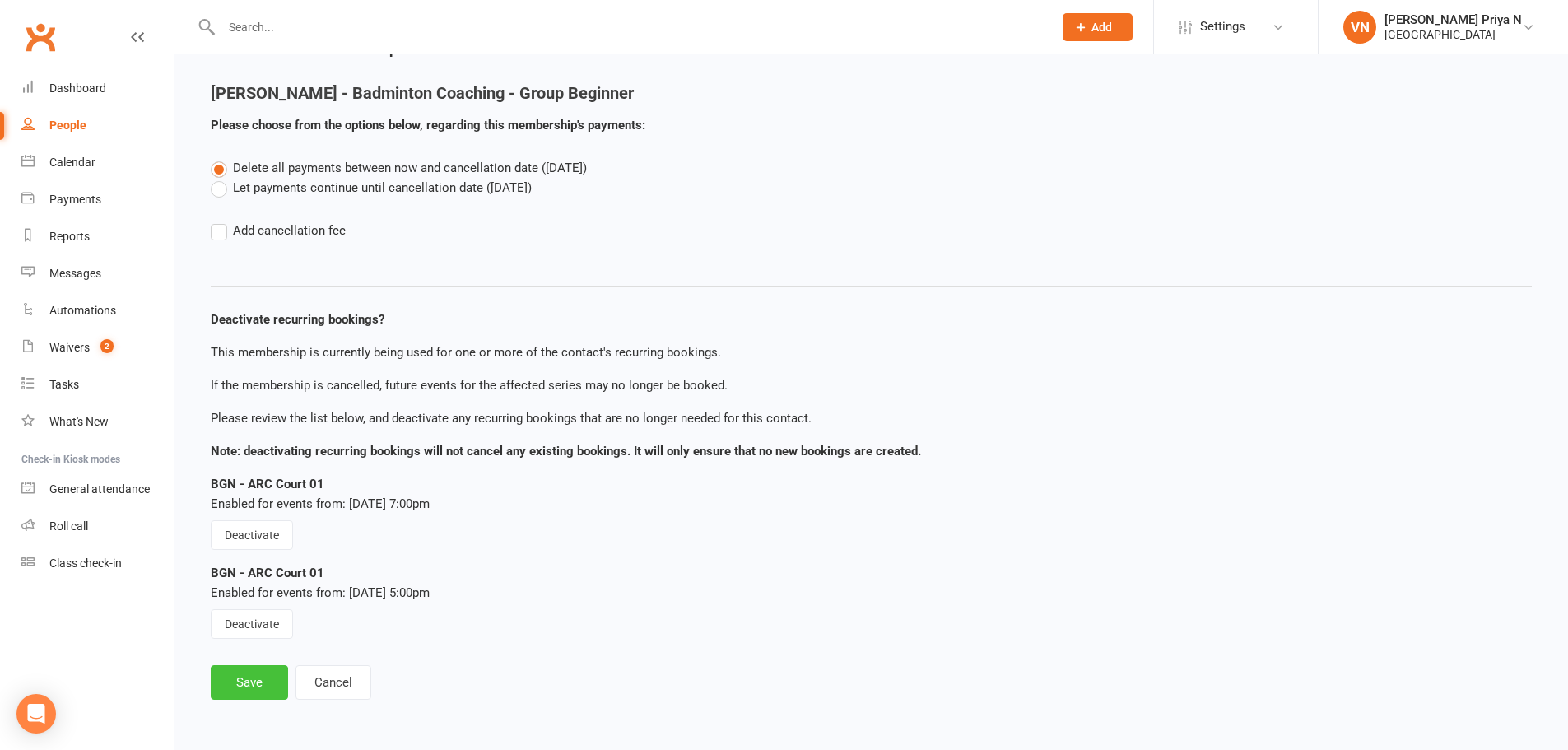
click at [273, 681] on button "Save" at bounding box center [249, 682] width 77 height 35
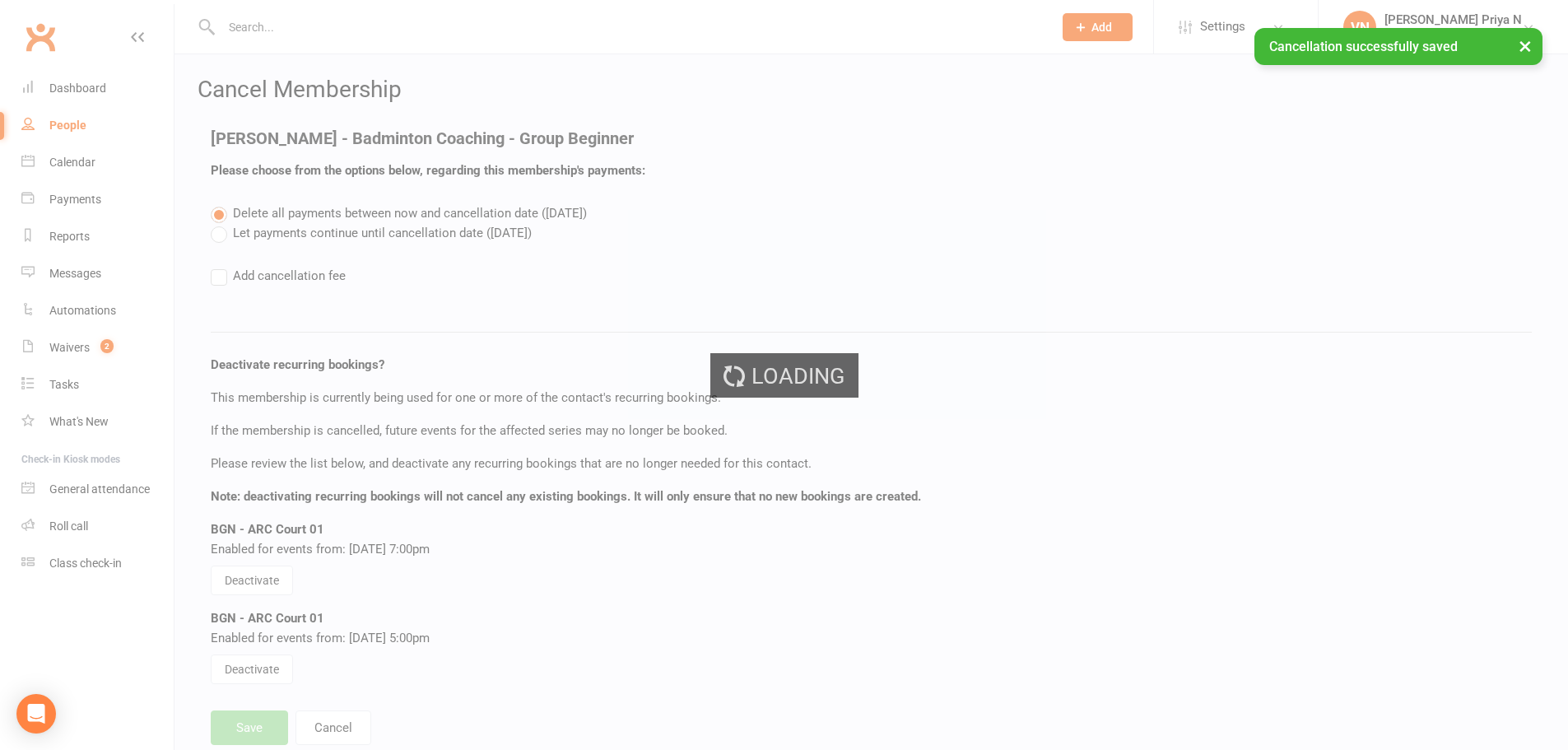
select select "2"
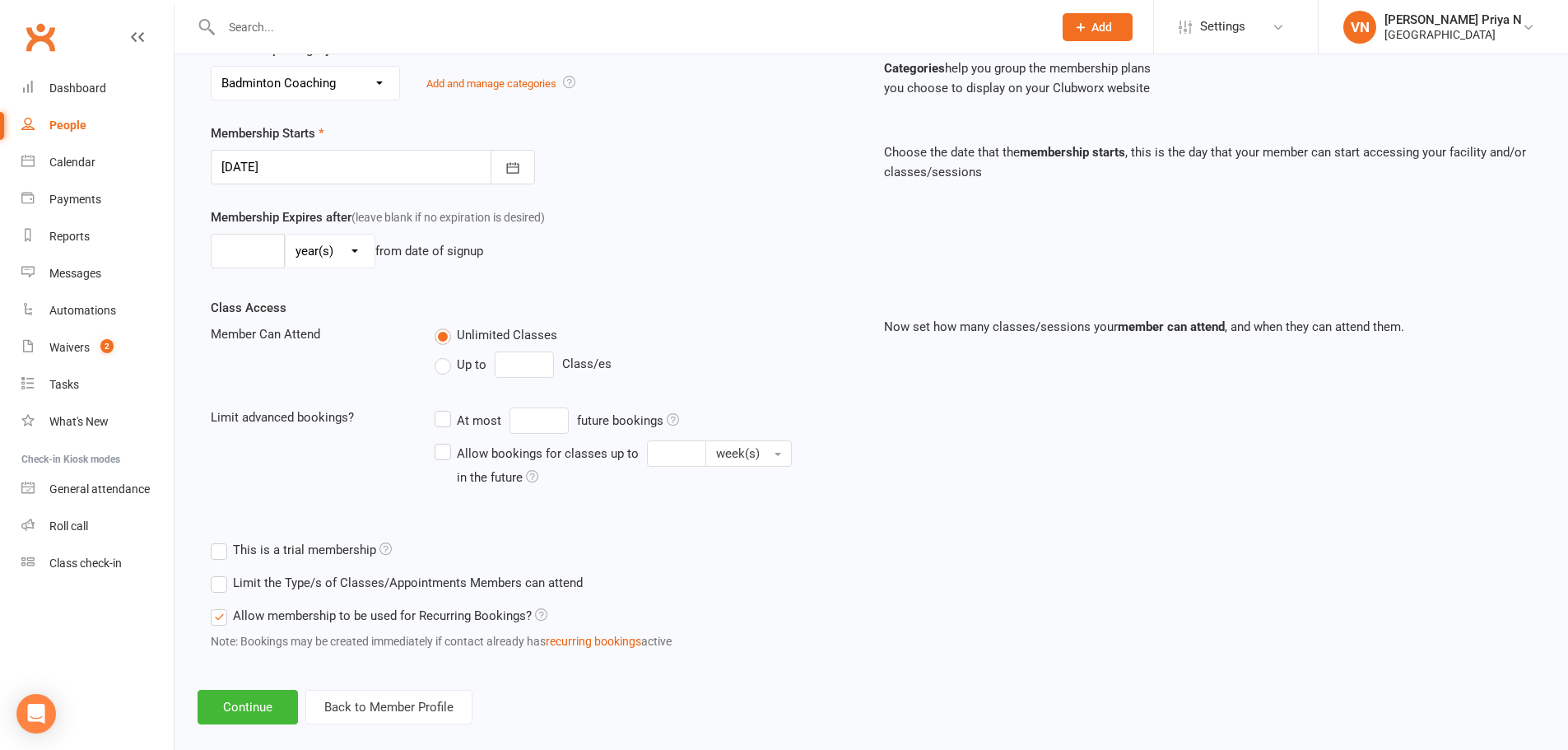
scroll to position [361, 0]
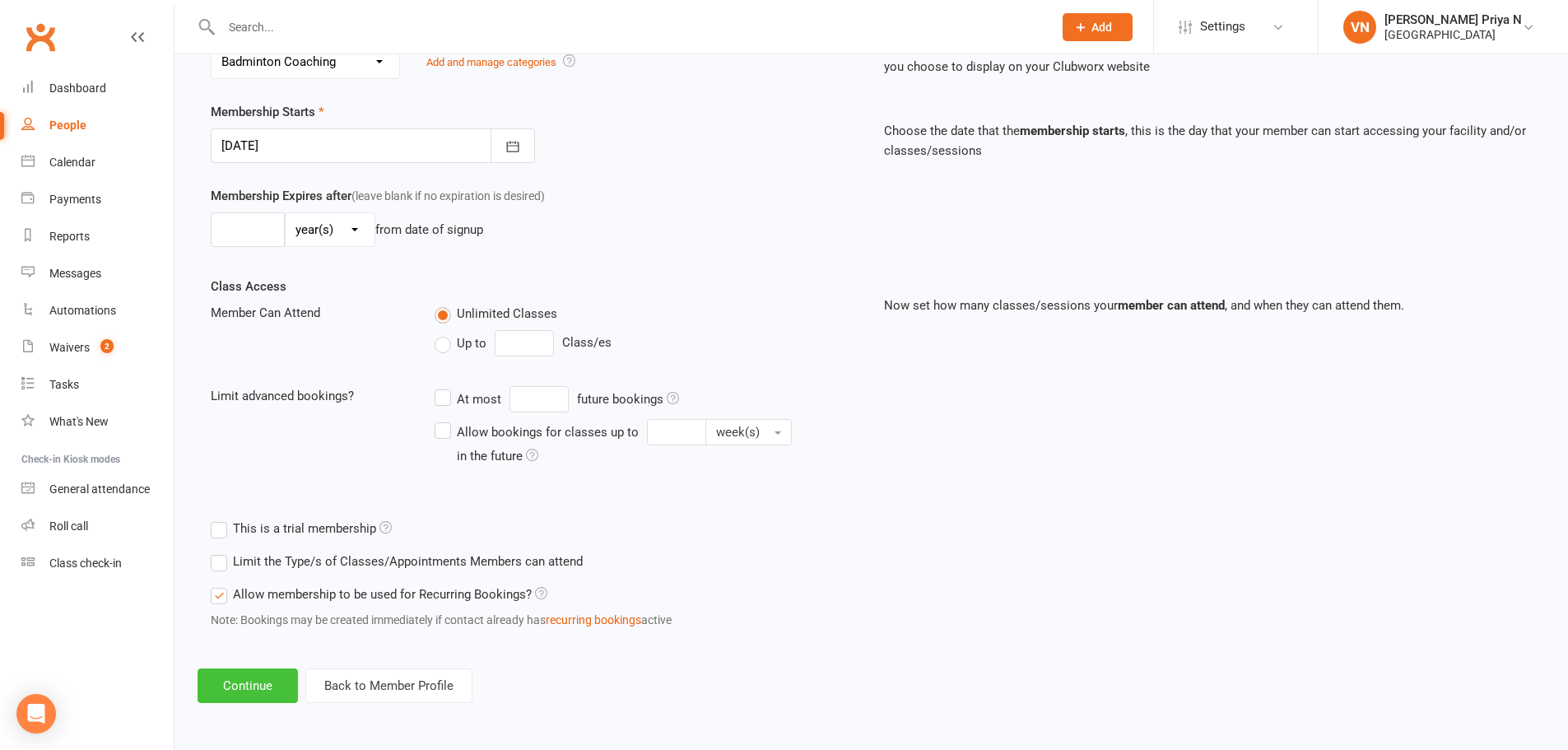
click at [243, 681] on button "Continue" at bounding box center [247, 685] width 101 height 35
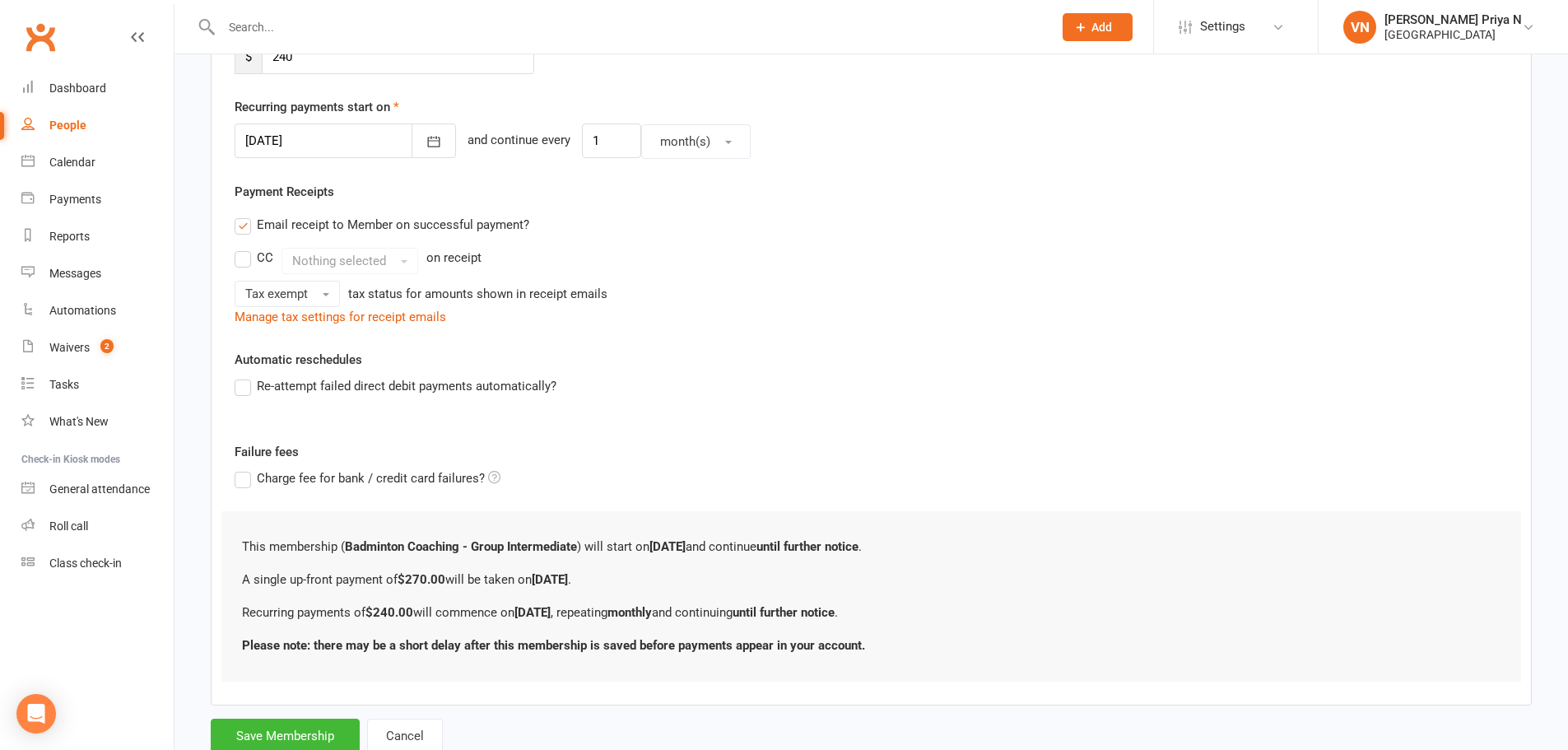
scroll to position [0, 0]
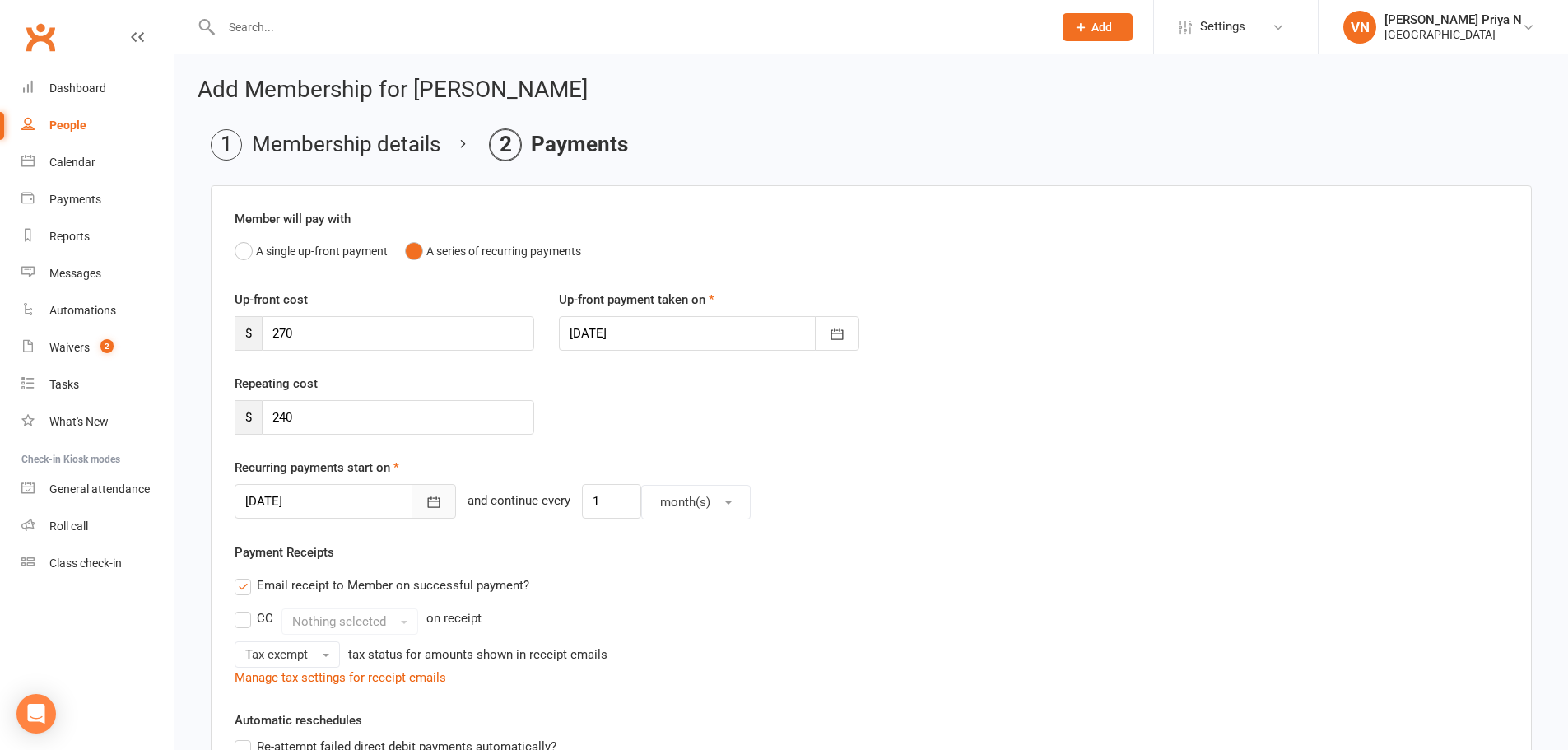
click at [426, 505] on icon "button" at bounding box center [433, 501] width 16 height 16
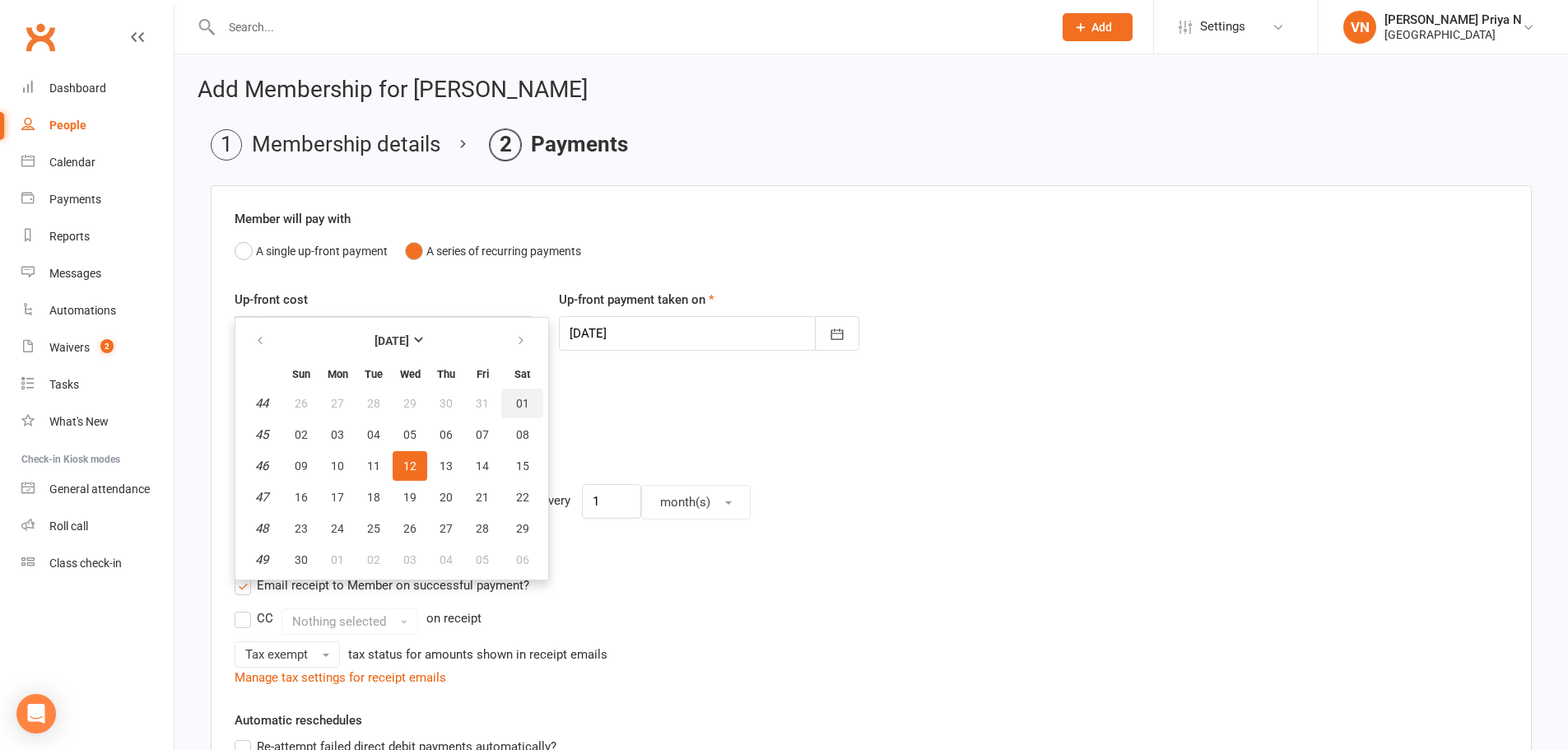
click at [525, 400] on span "01" at bounding box center [523, 404] width 14 height 14
type input "[DATE]"
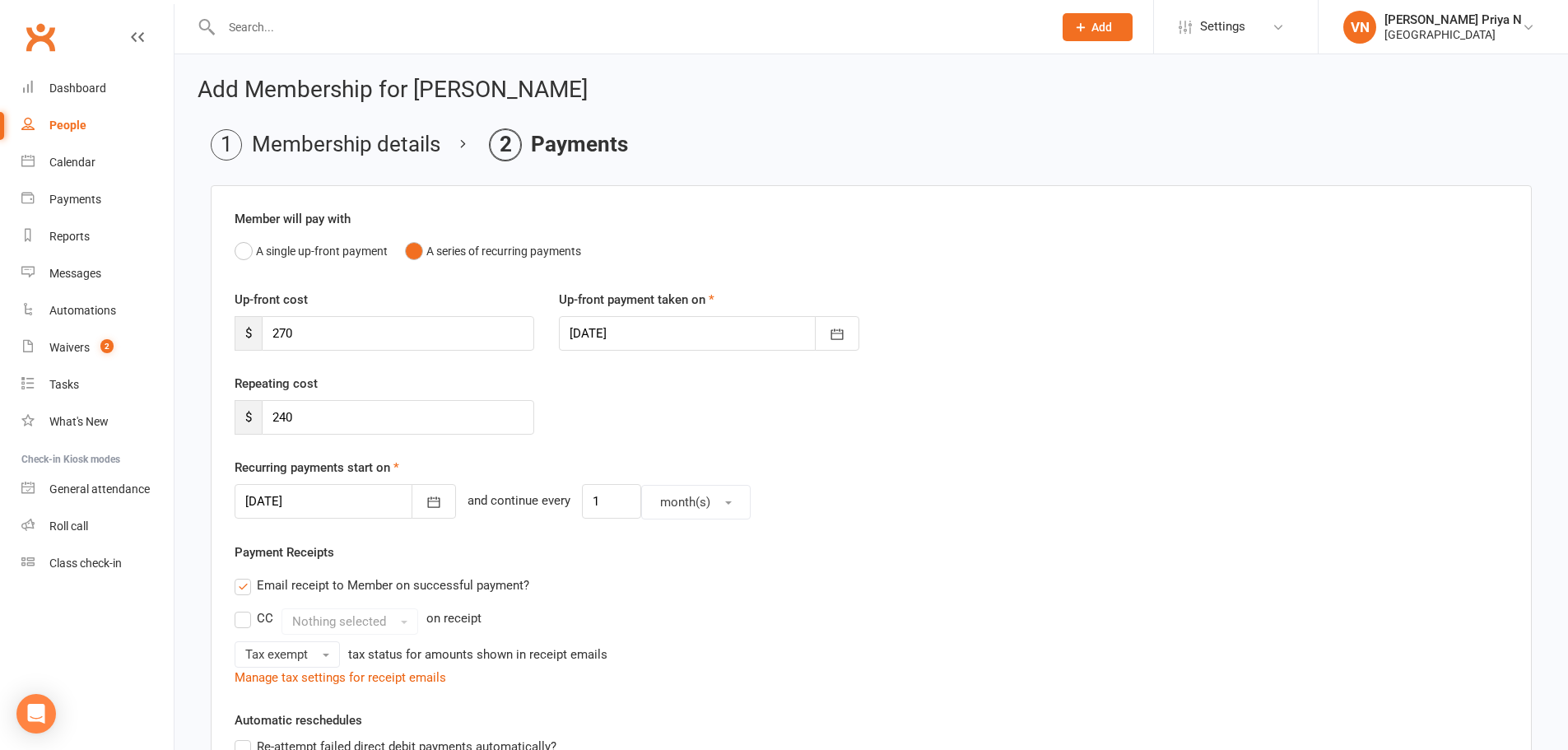
click at [1107, 451] on div "Repeating cost $ 240" at bounding box center [871, 415] width 1298 height 84
click at [379, 345] on input "270" at bounding box center [398, 333] width 273 height 35
type input "45"
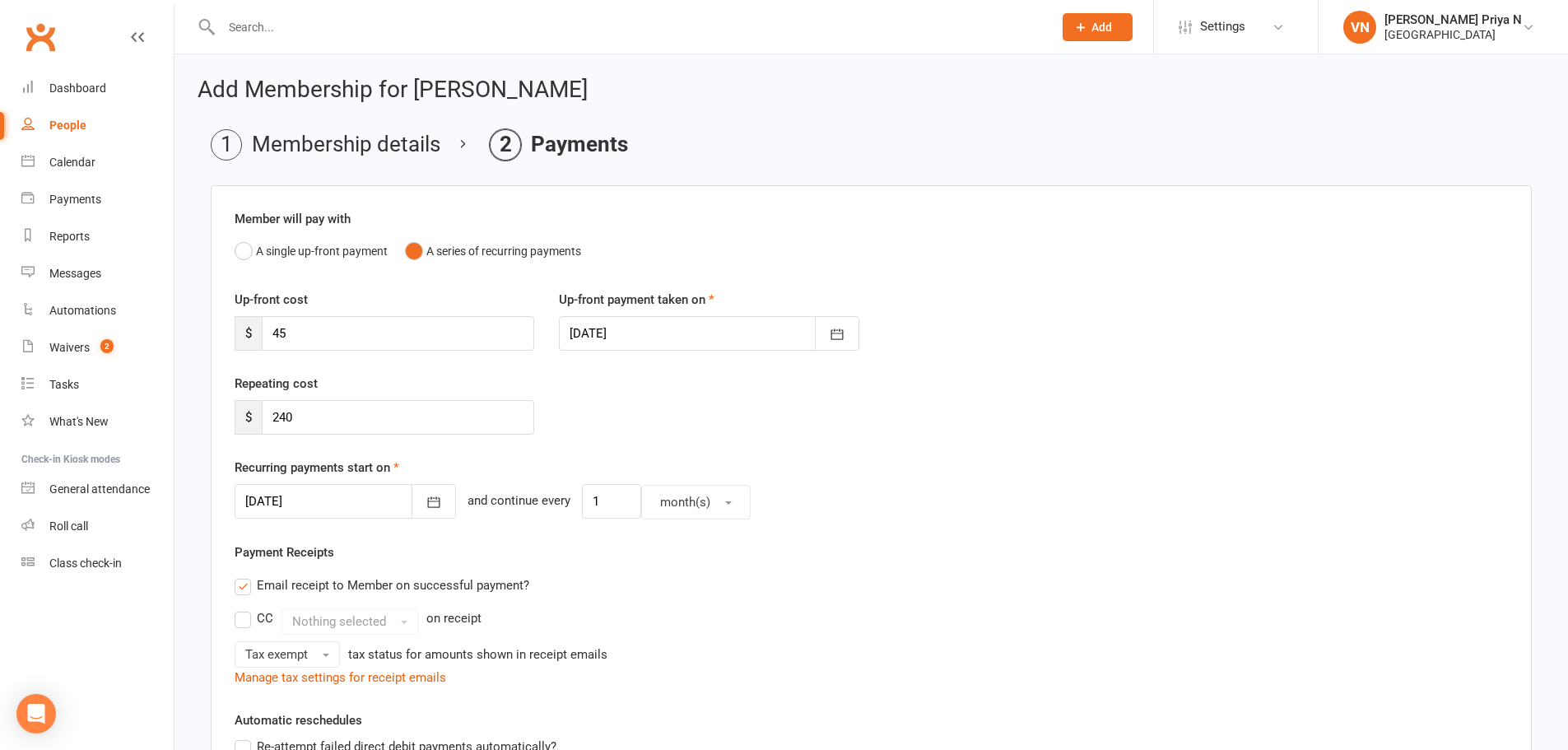
click at [943, 365] on div "Up-front cost $ 45 Up-front payment taken on [DATE] [DATE] Sun Mon Tue Wed Thu …" at bounding box center [871, 331] width 1298 height 84
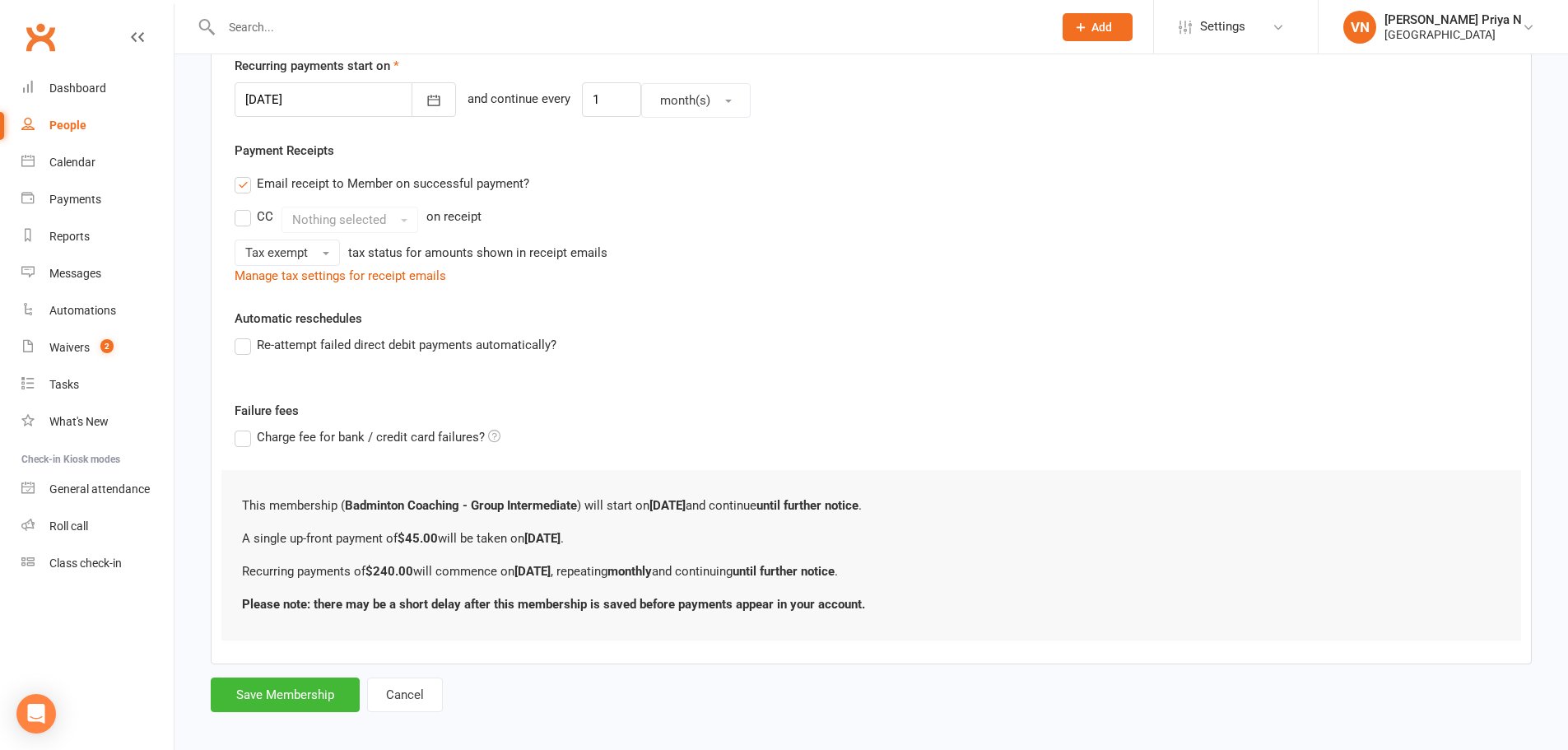
scroll to position [414, 0]
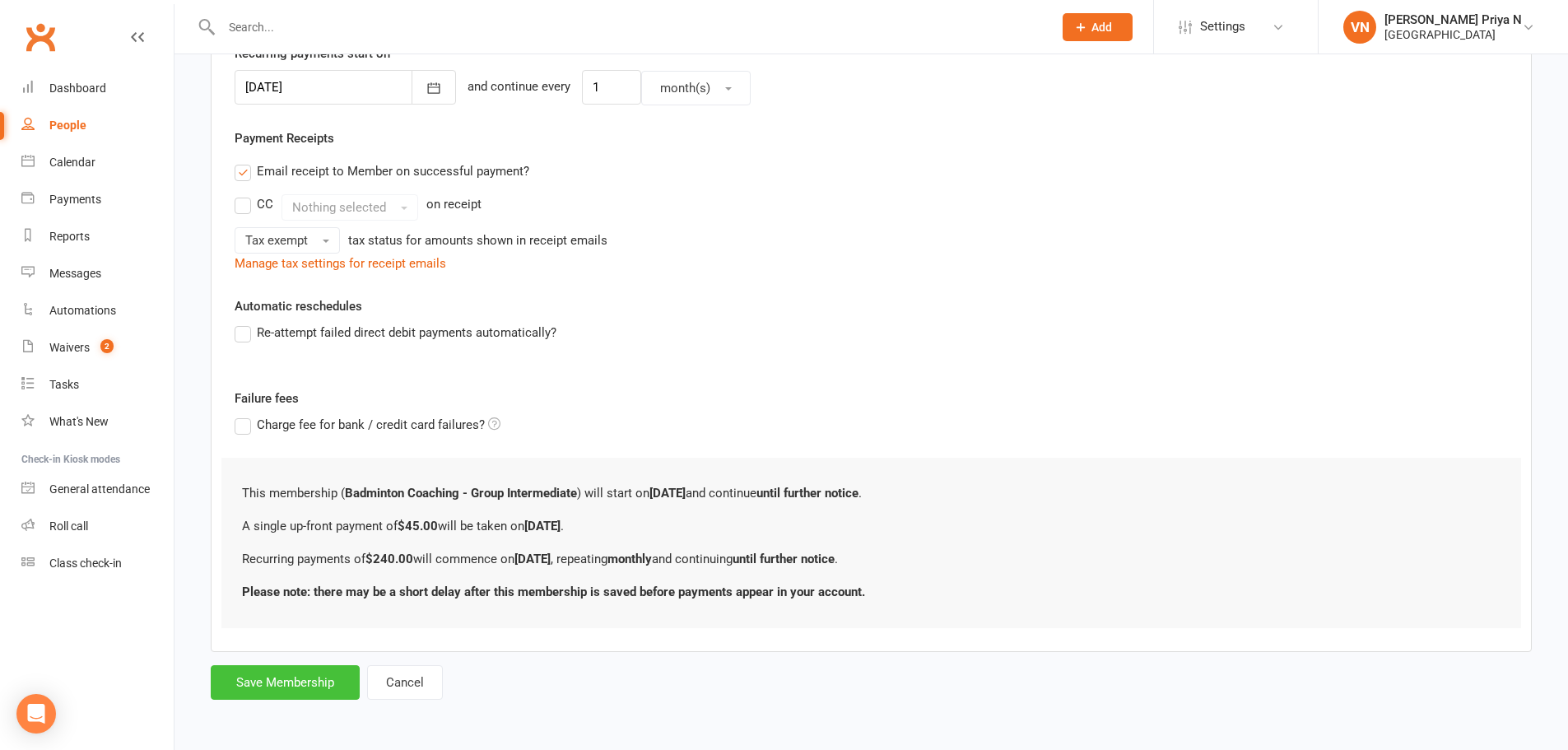
click at [317, 668] on button "Save Membership" at bounding box center [285, 682] width 149 height 35
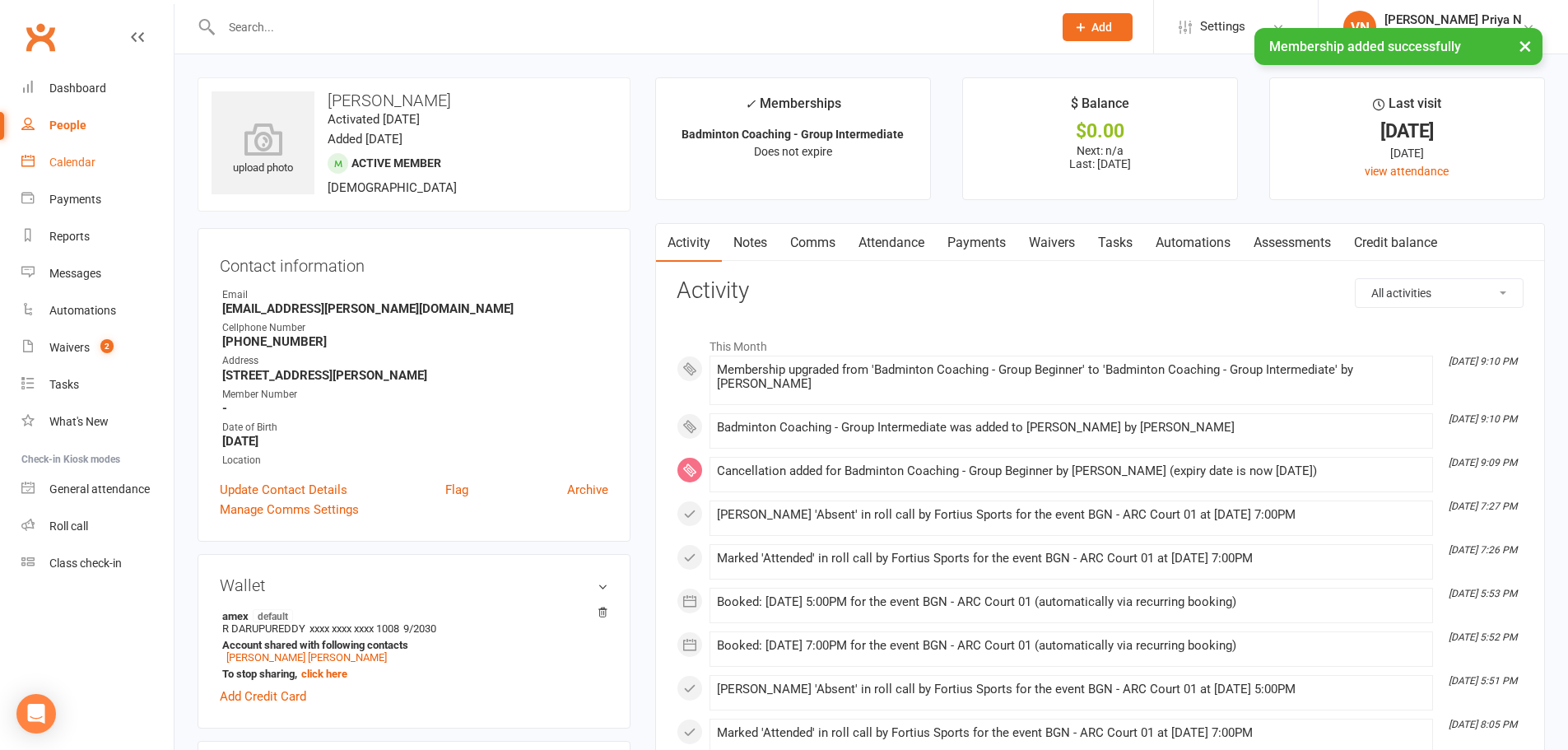
click at [97, 170] on link "Calendar" at bounding box center [97, 163] width 152 height 37
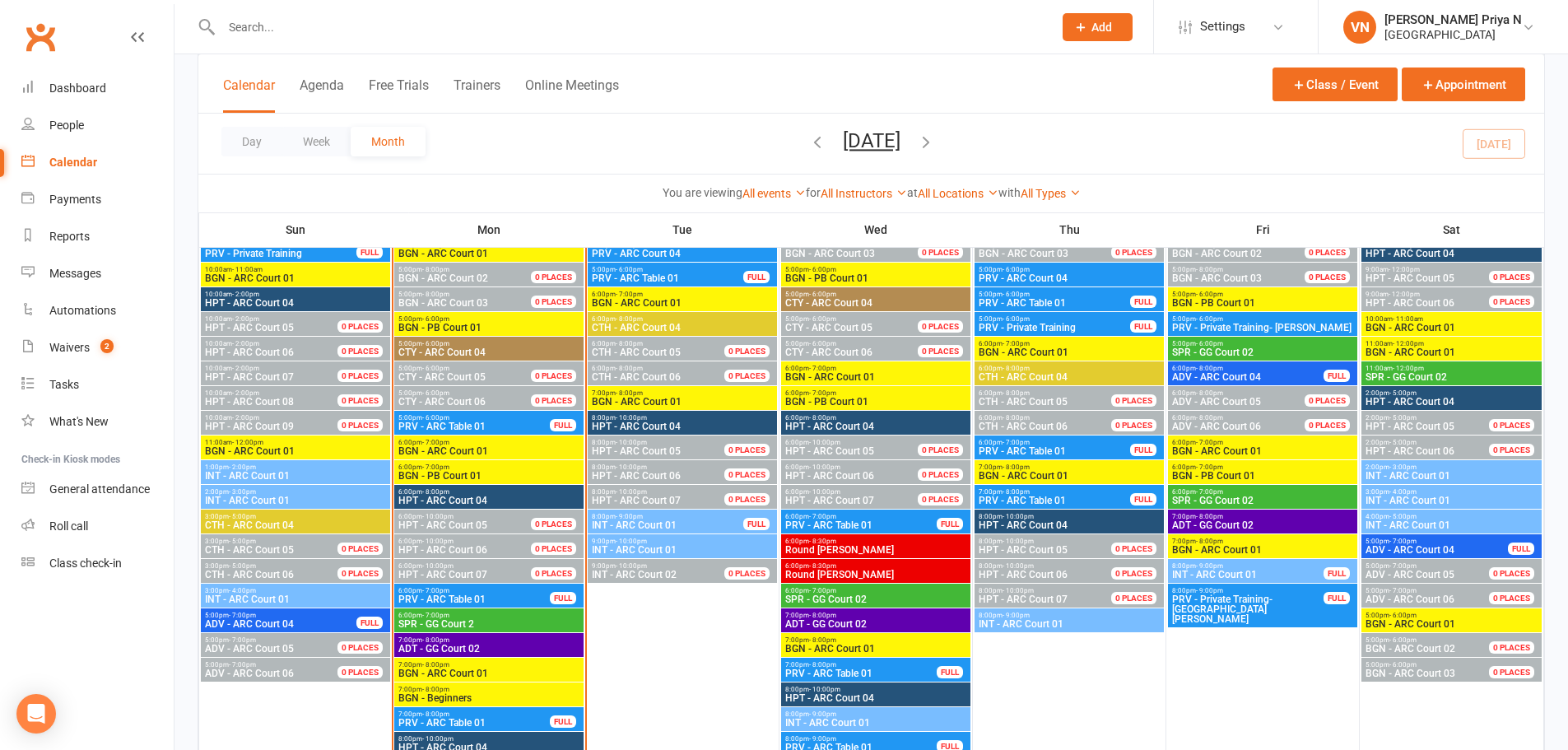
scroll to position [1729, 0]
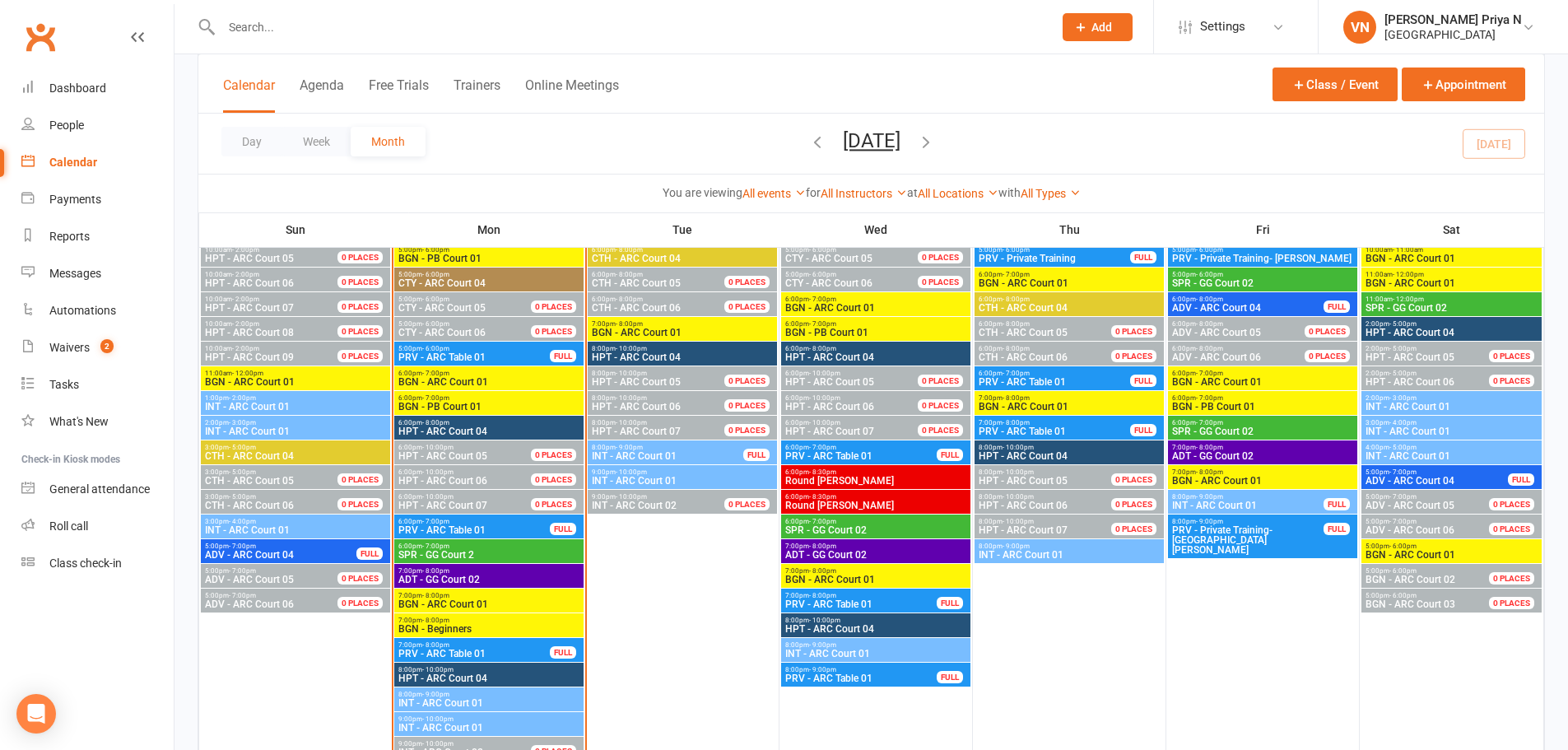
click at [453, 601] on span "BGN - ARC Court 01" at bounding box center [489, 604] width 183 height 10
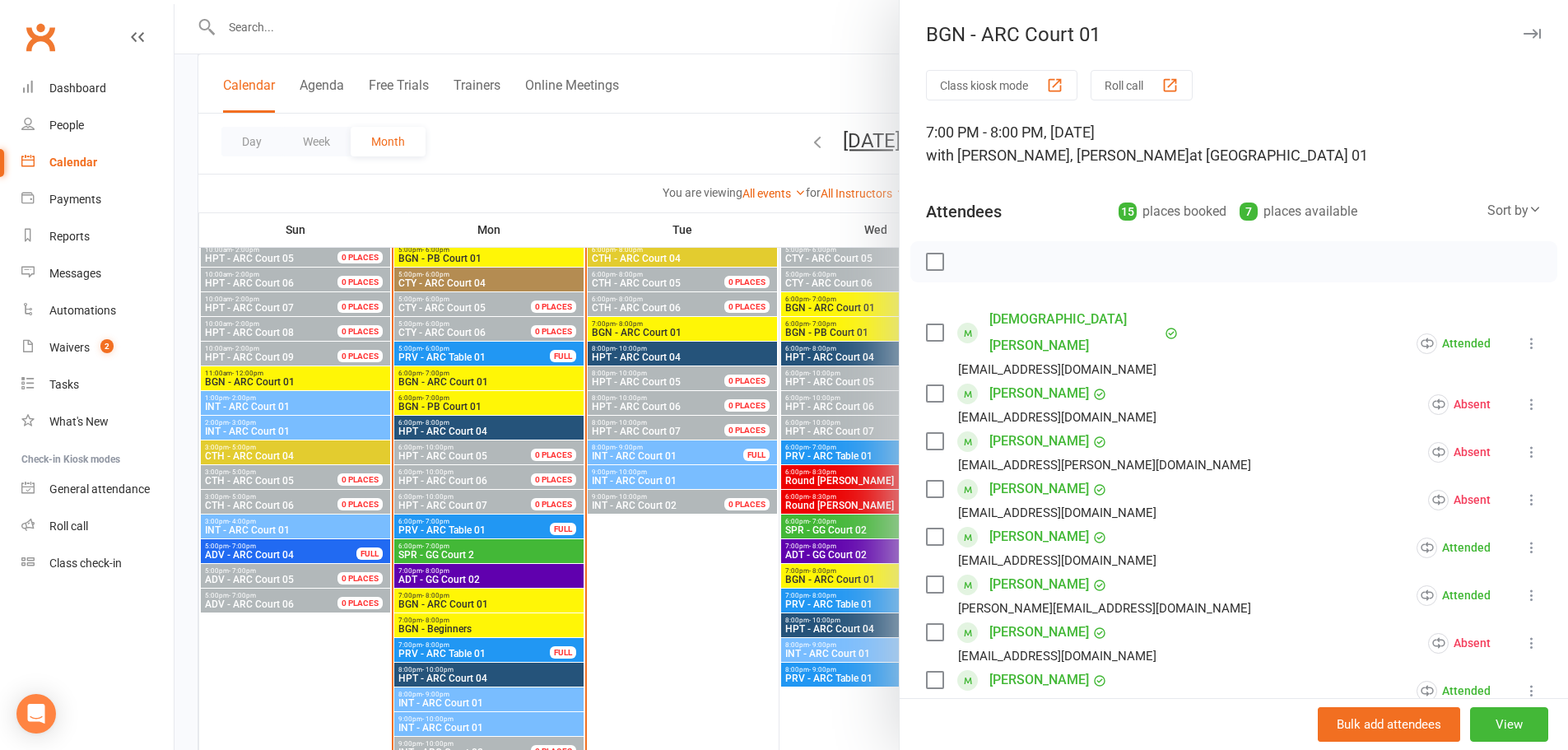
click at [1524, 444] on icon at bounding box center [1532, 451] width 16 height 16
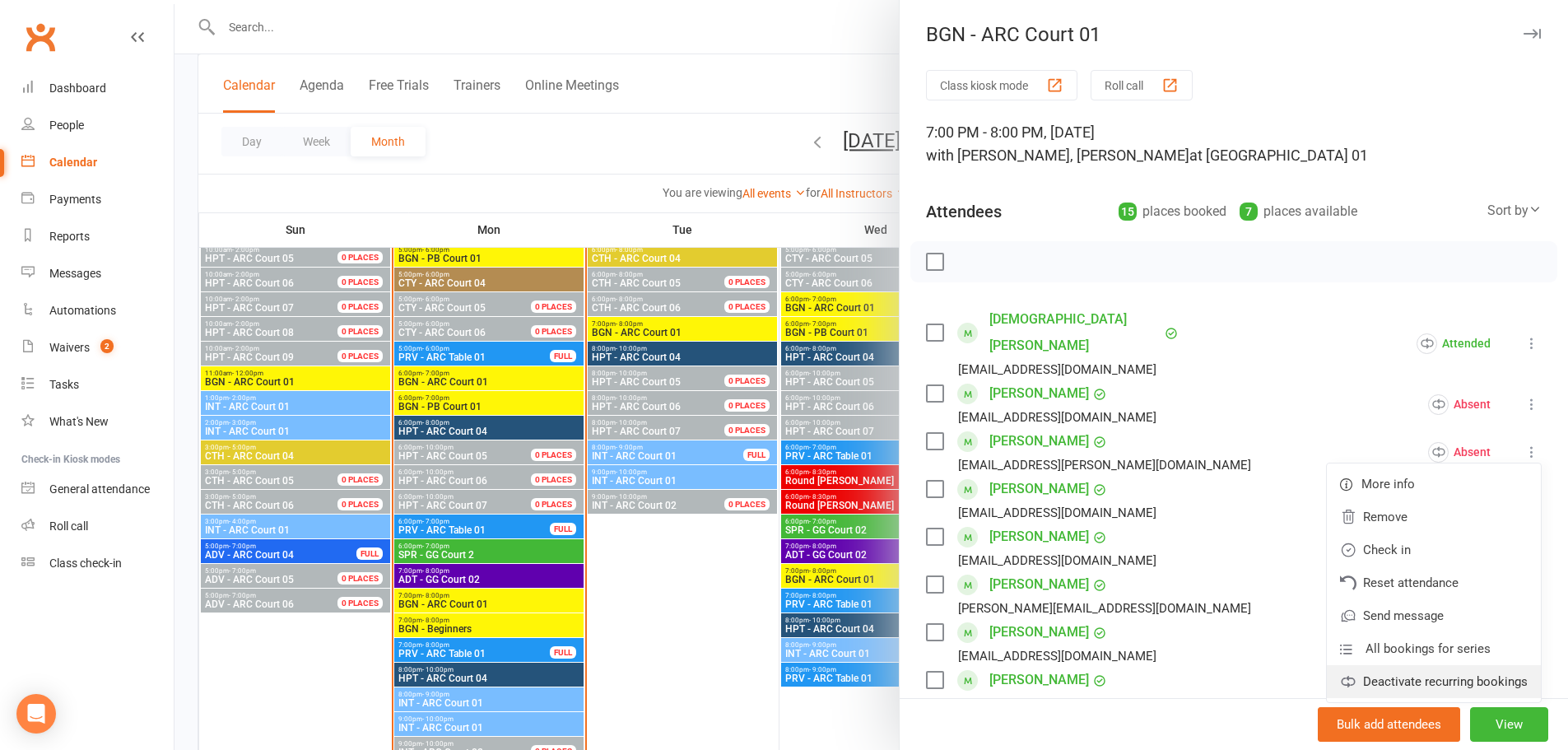
click at [1427, 665] on link "Deactivate recurring bookings" at bounding box center [1433, 681] width 214 height 33
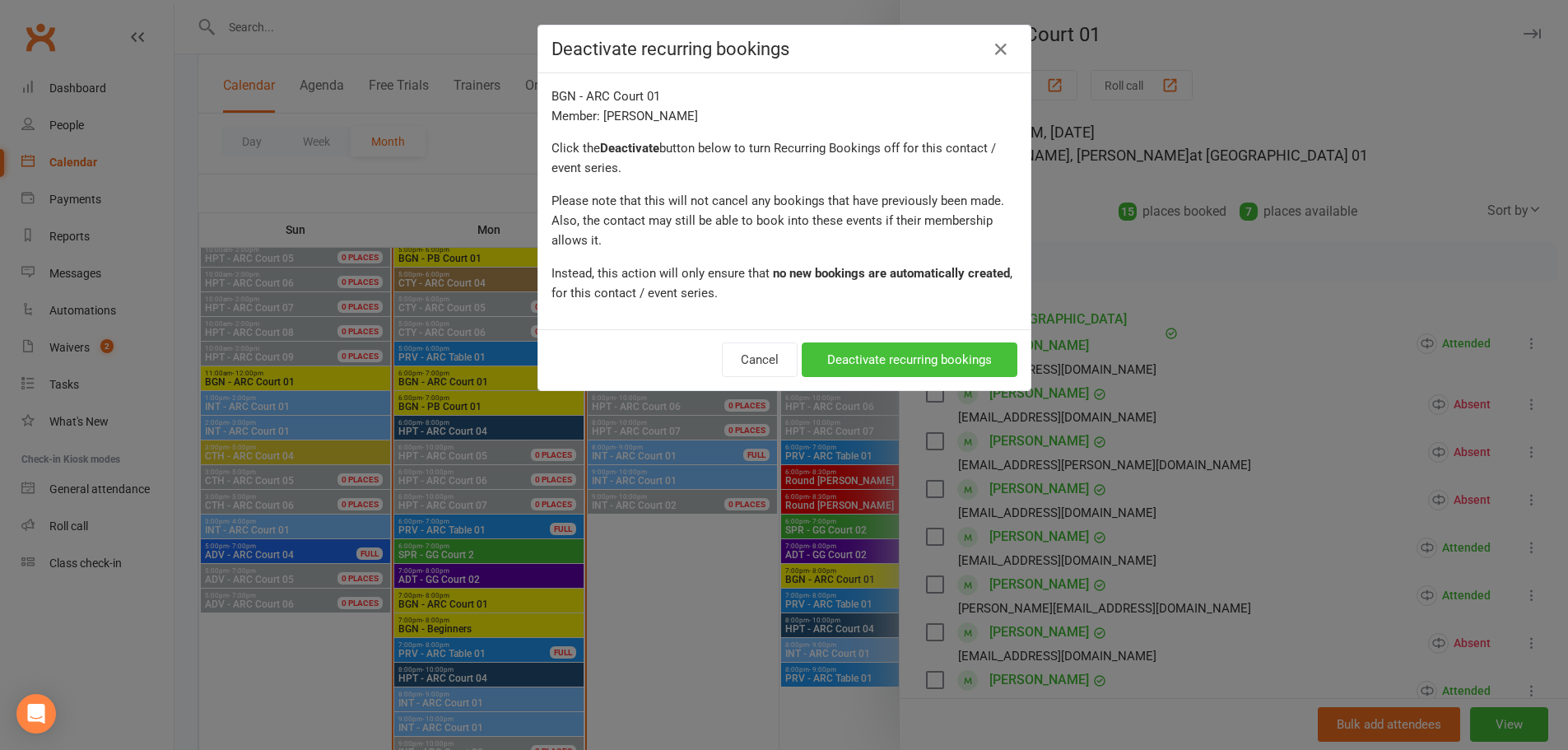
click at [863, 368] on button "Deactivate recurring bookings" at bounding box center [909, 359] width 216 height 35
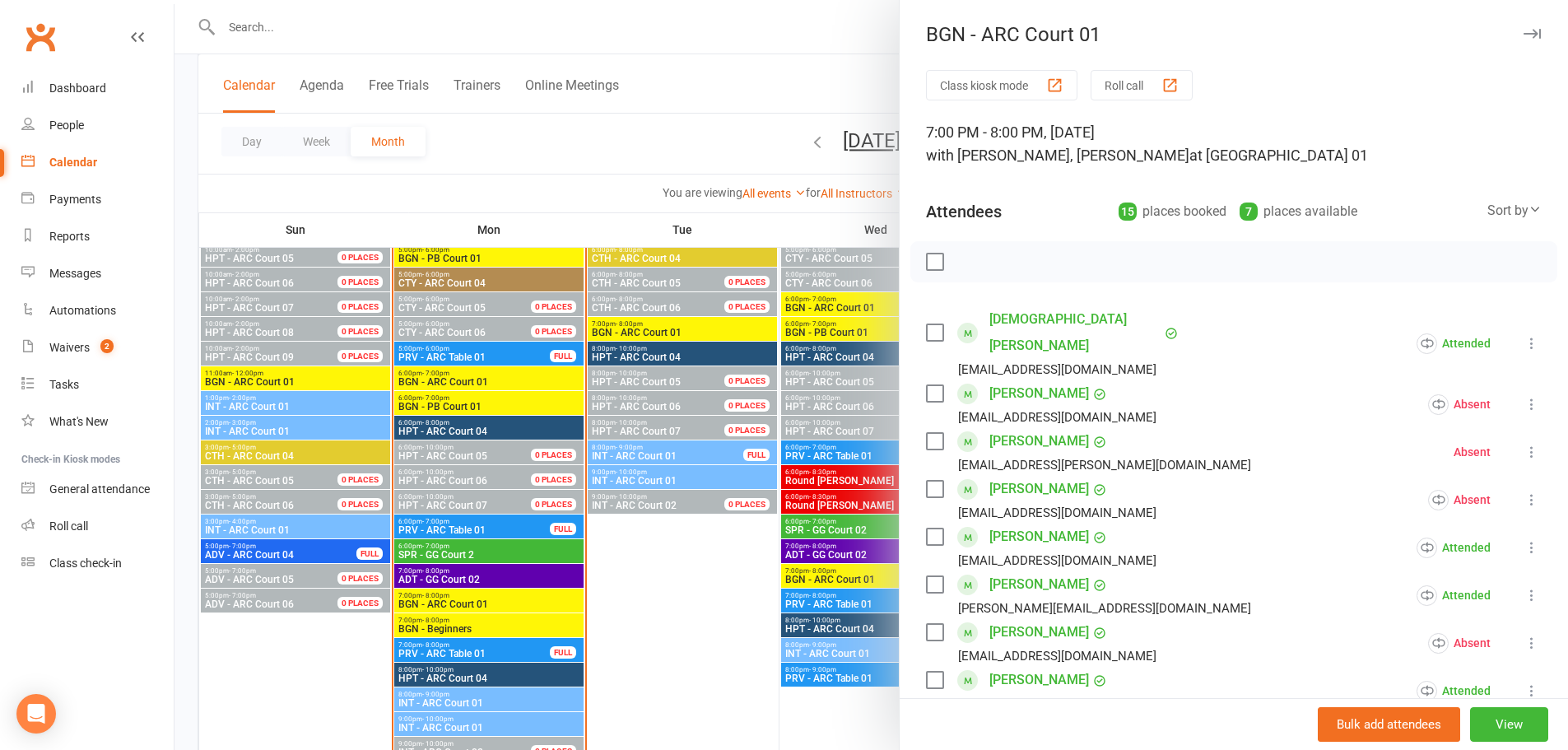
click at [638, 119] on div at bounding box center [871, 375] width 1394 height 750
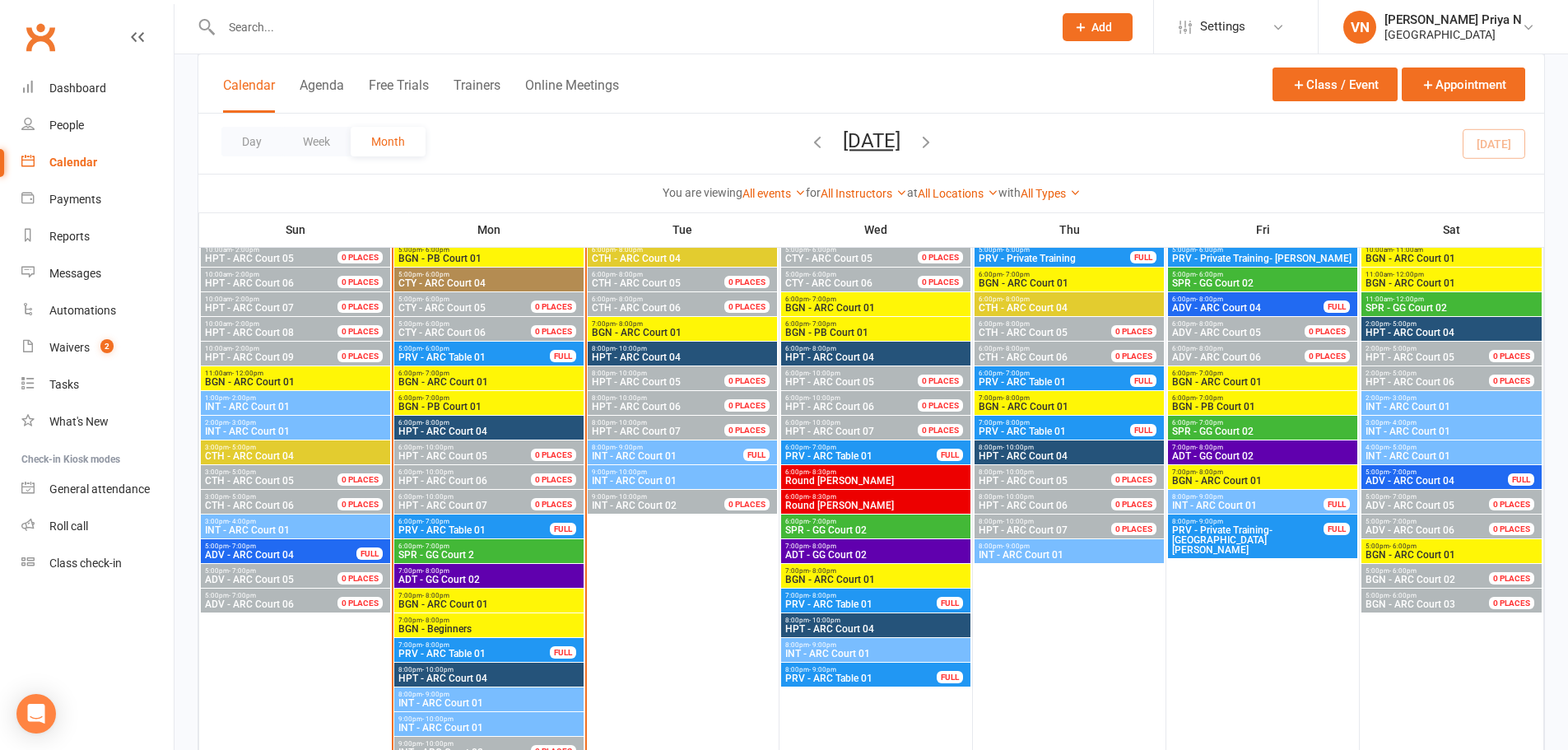
click at [1435, 549] on span "5:00pm - 6:00pm" at bounding box center [1451, 546] width 174 height 8
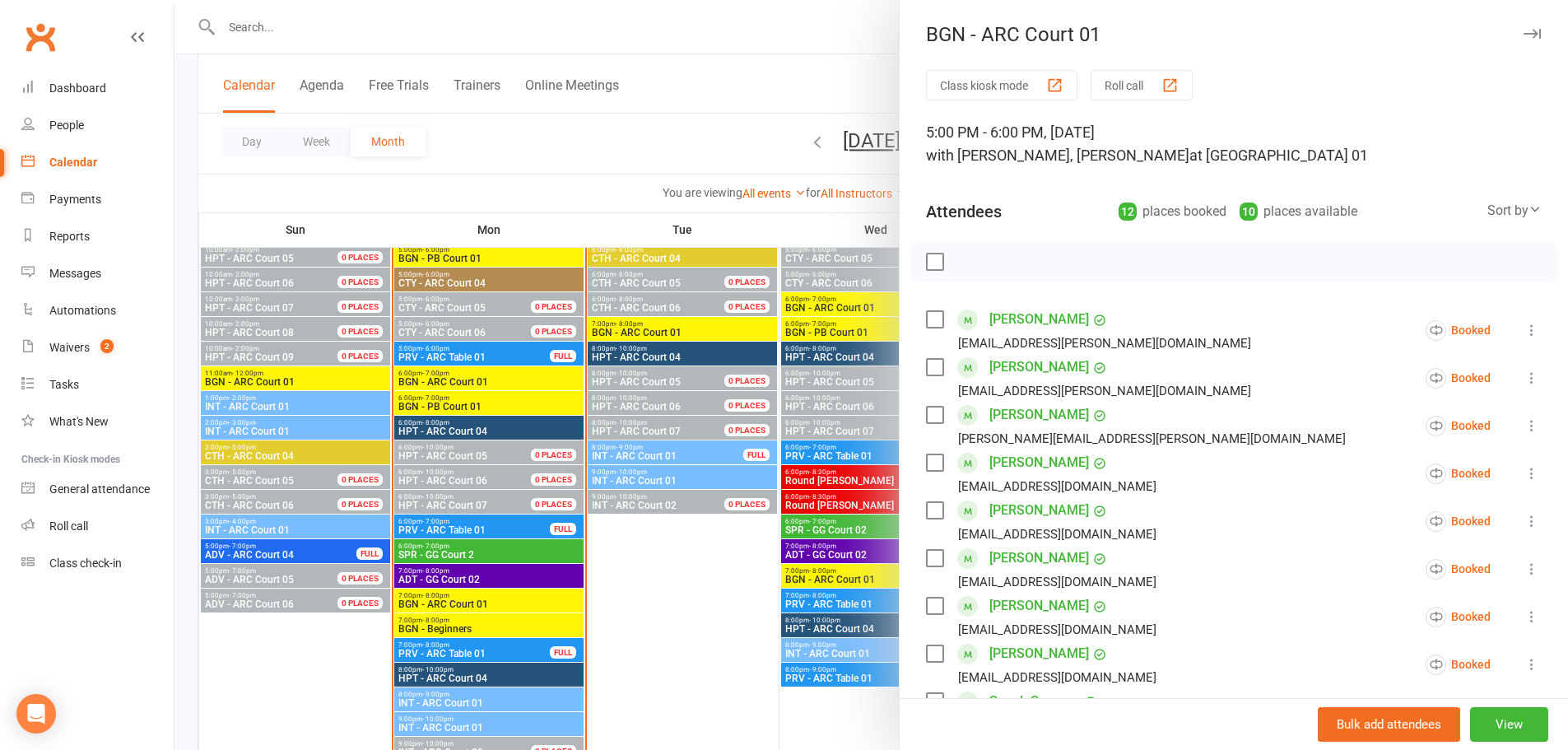
click at [1524, 376] on icon at bounding box center [1532, 378] width 16 height 16
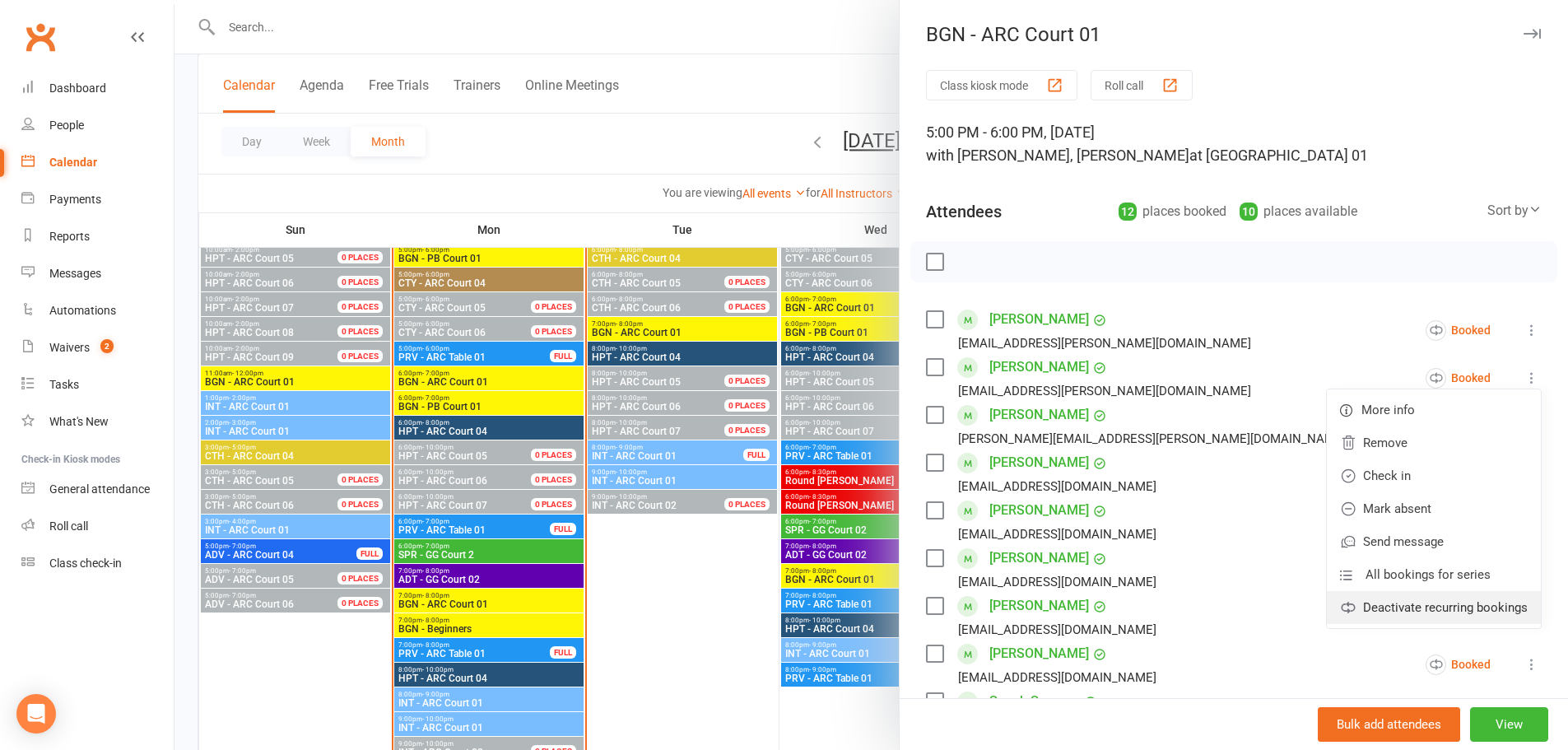
click at [1416, 612] on link "Deactivate recurring bookings" at bounding box center [1433, 607] width 214 height 33
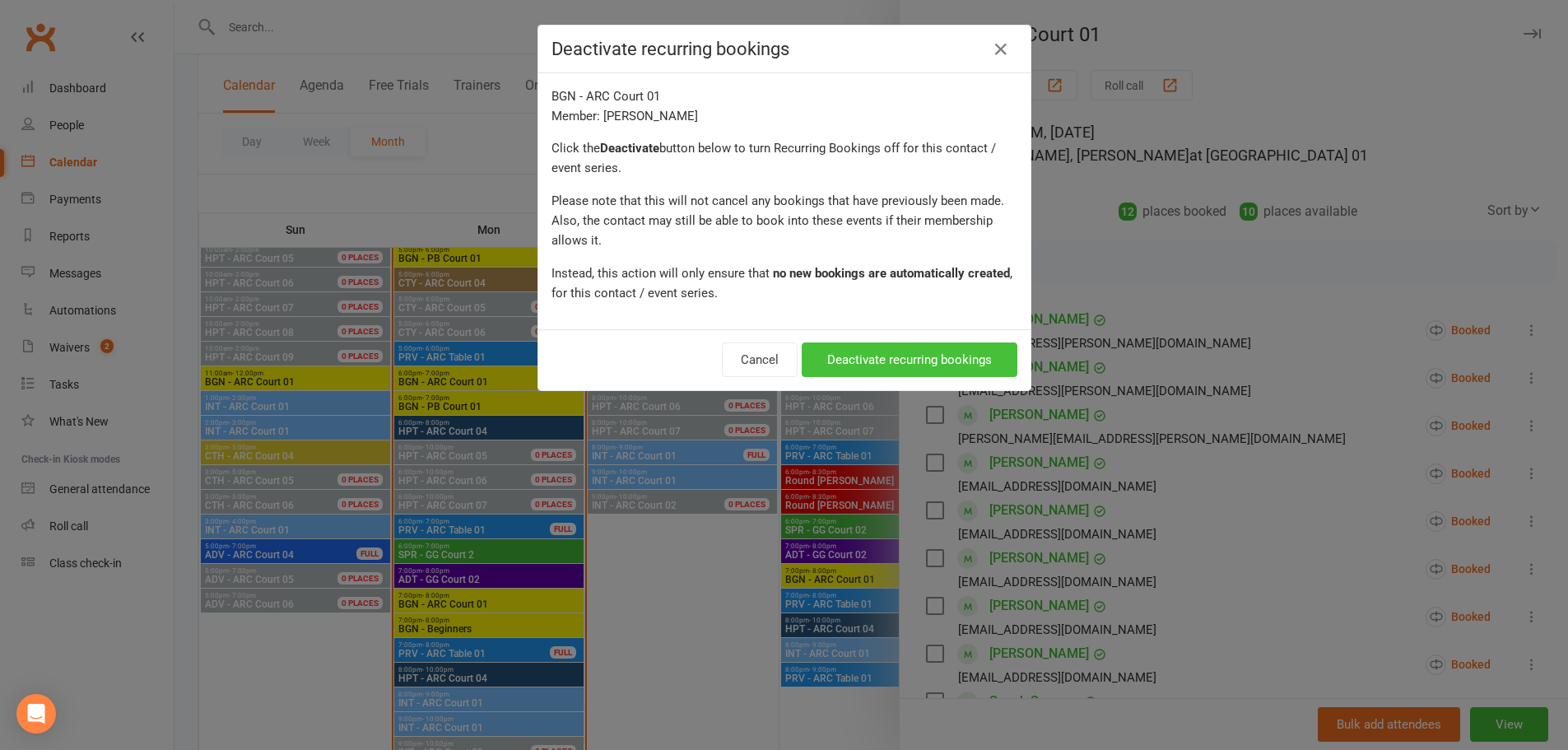
click at [905, 356] on button "Deactivate recurring bookings" at bounding box center [909, 359] width 216 height 35
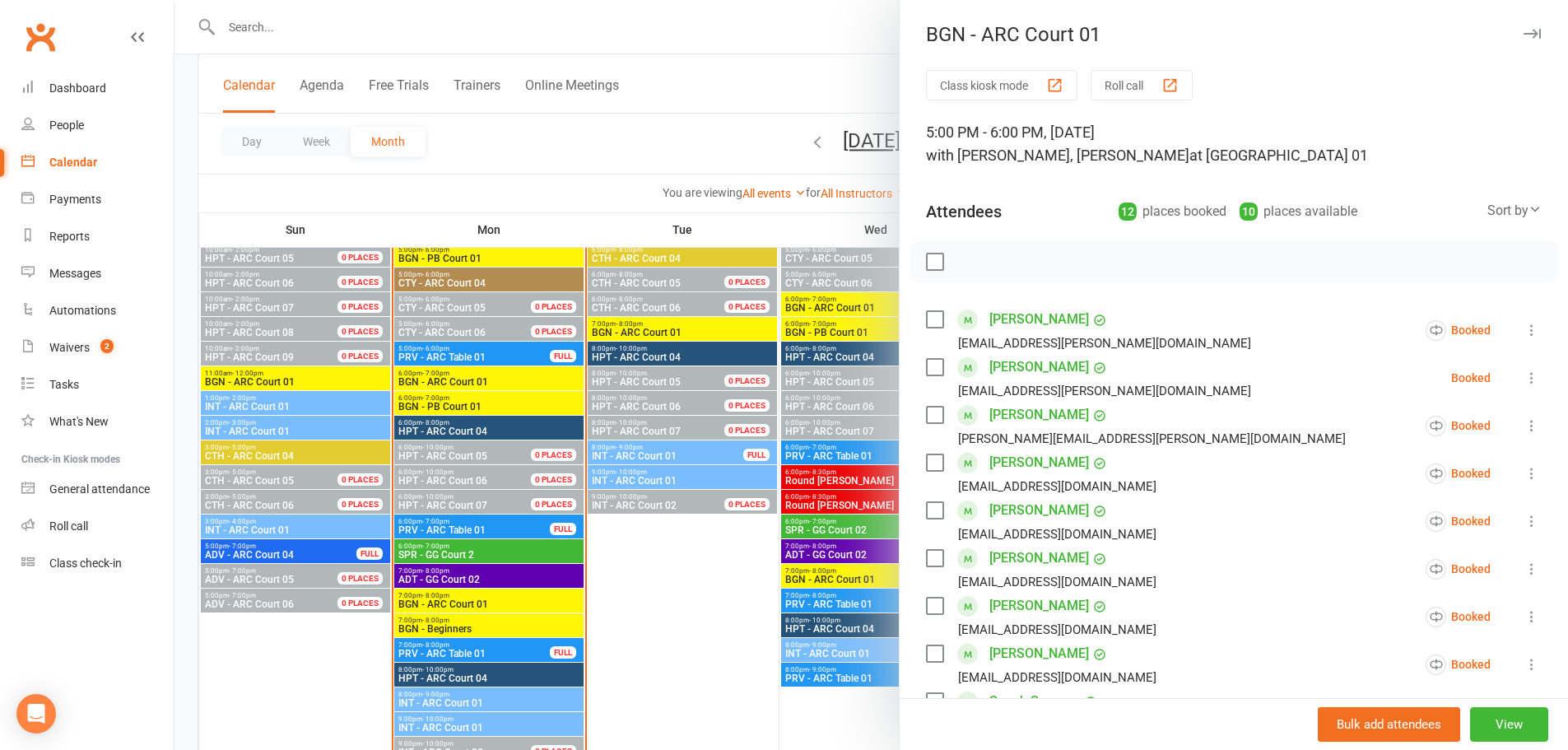
click at [798, 58] on div at bounding box center [871, 375] width 1394 height 750
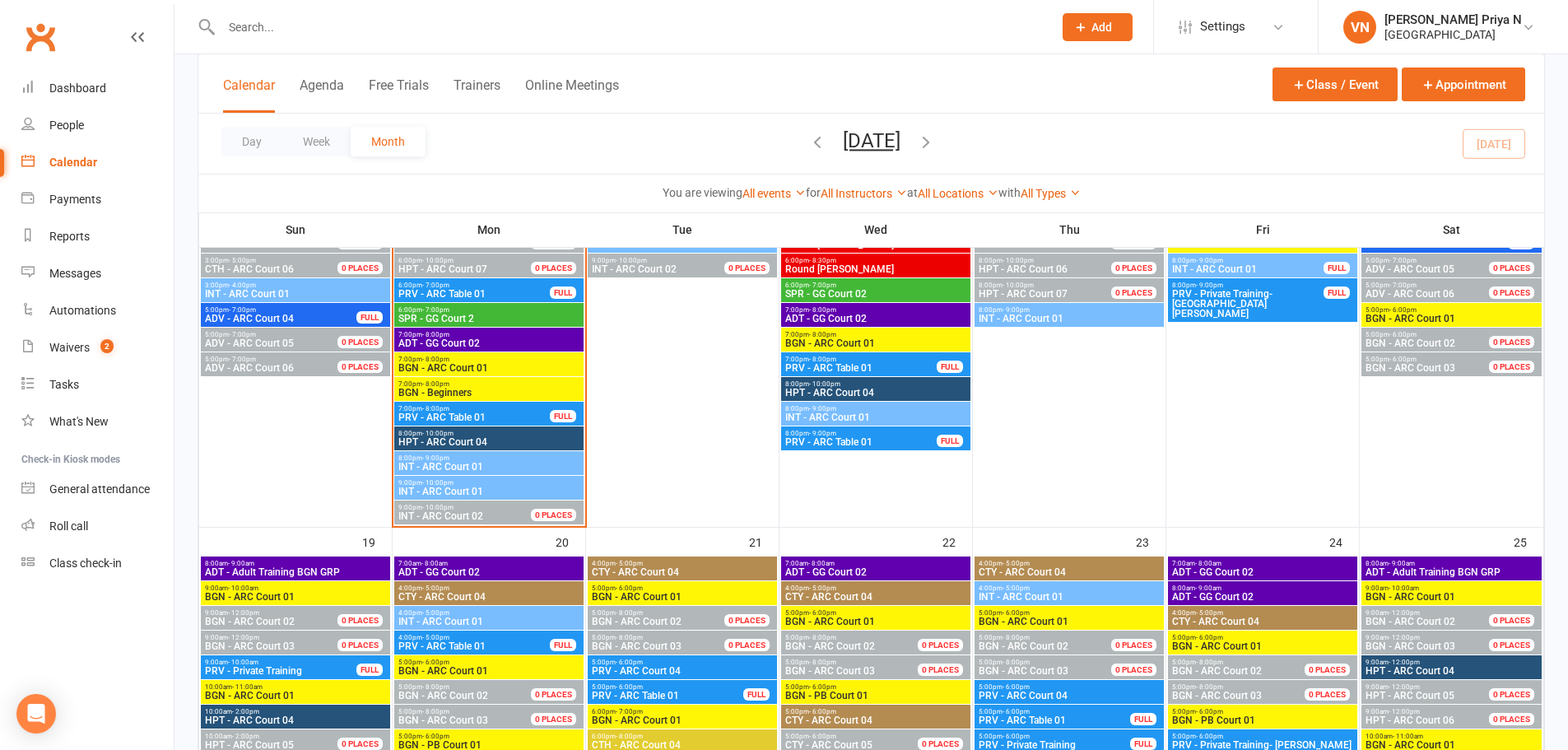
scroll to position [1975, 0]
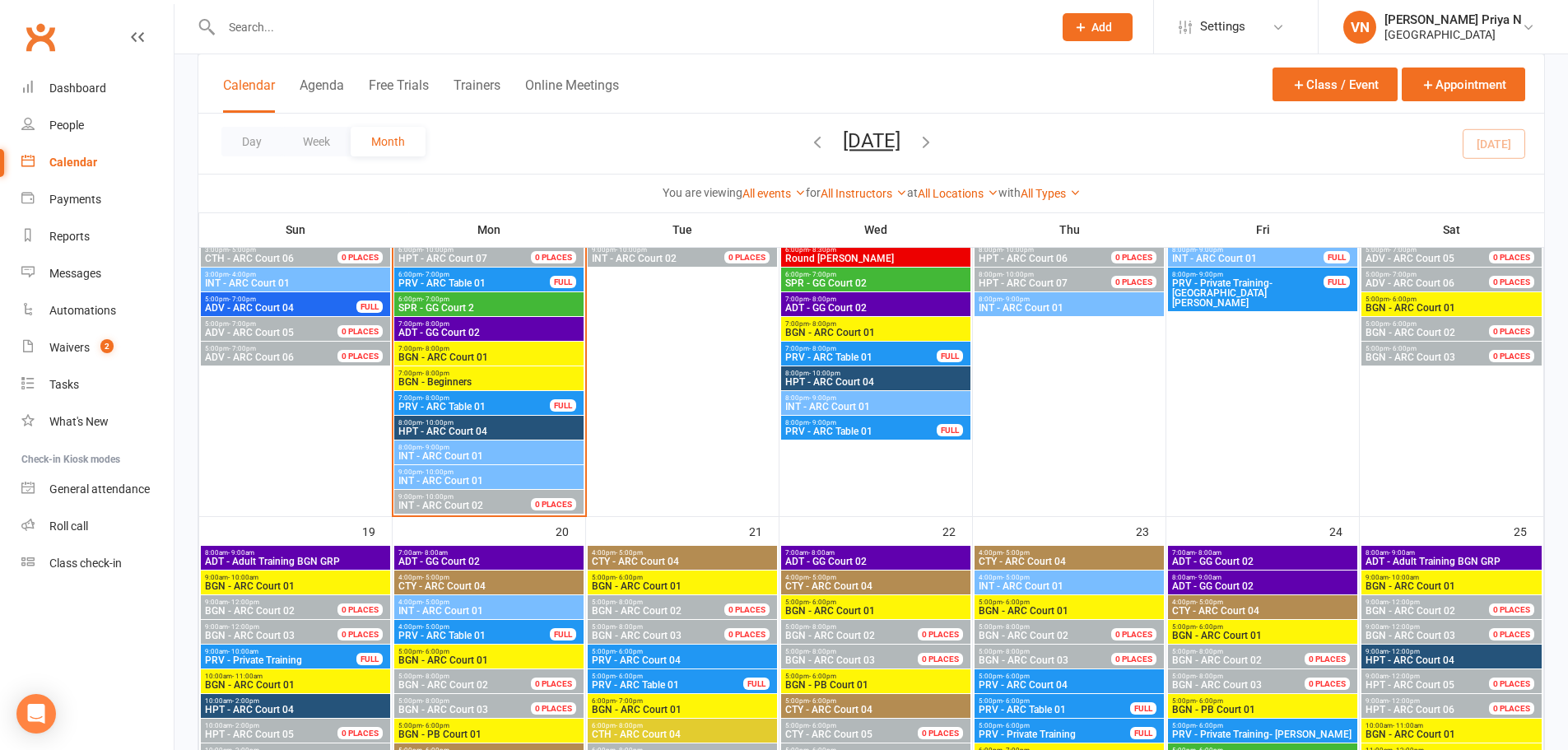
click at [505, 472] on span "9:00pm - 10:00pm" at bounding box center [489, 472] width 183 height 8
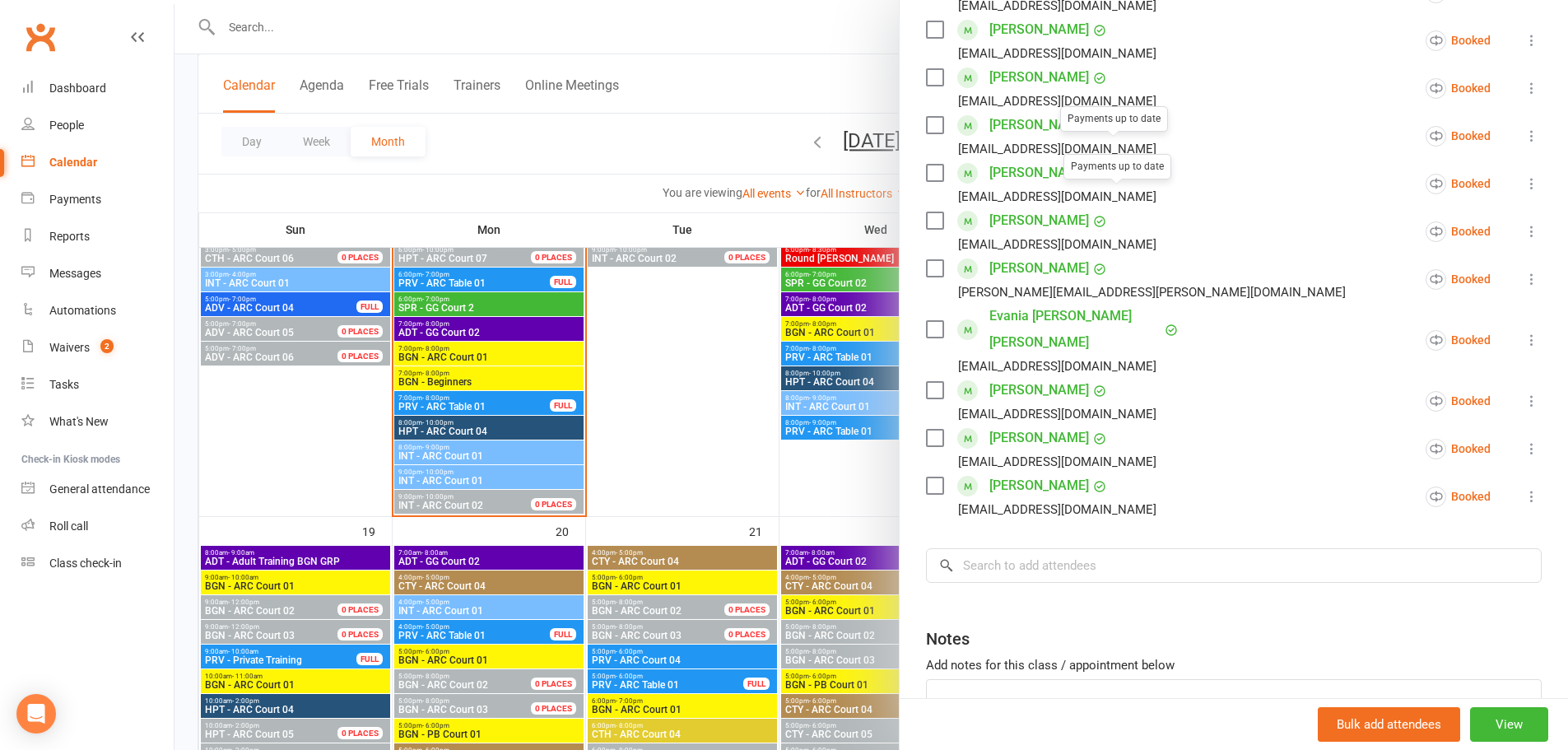
scroll to position [477, 0]
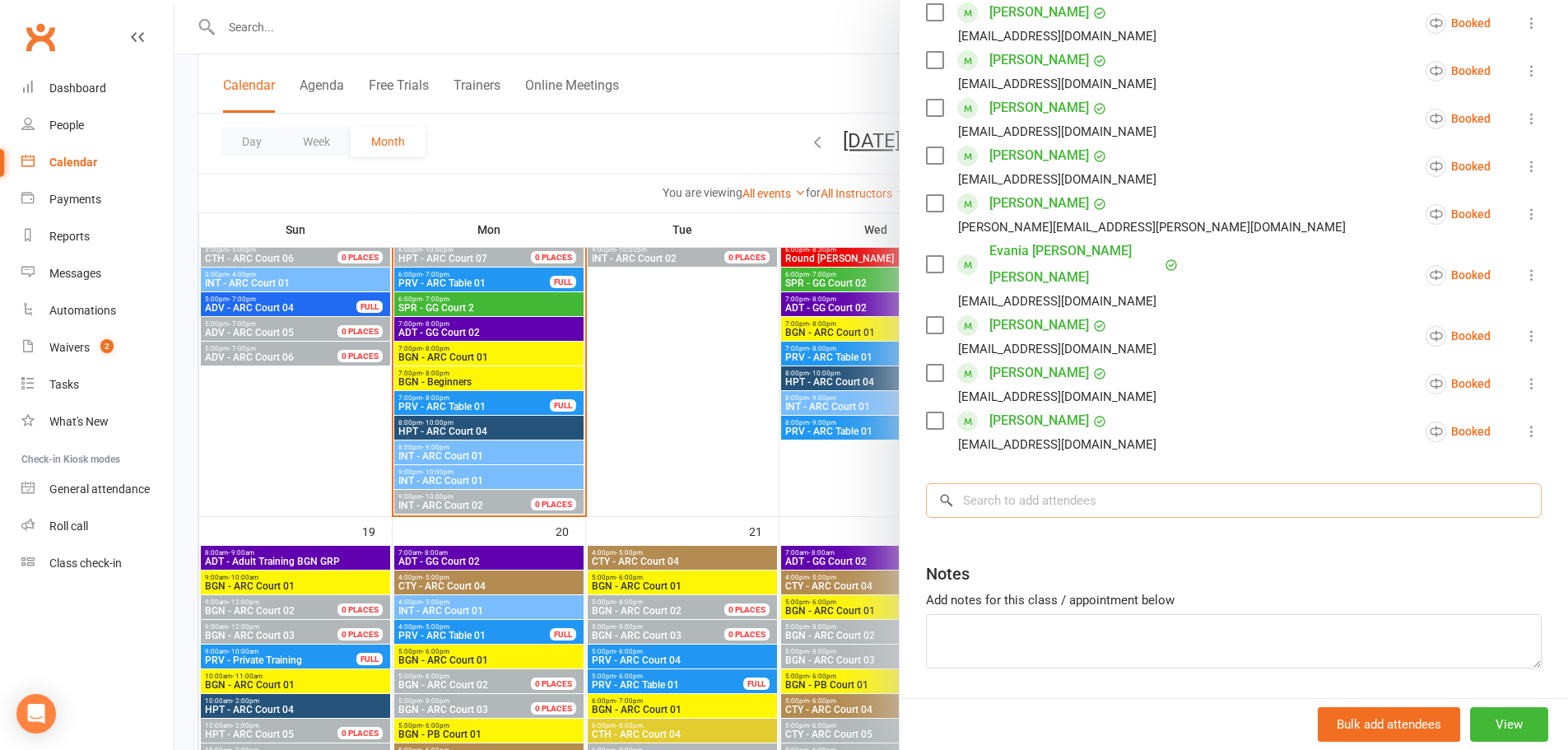
click at [1103, 483] on input "search" at bounding box center [1234, 500] width 616 height 35
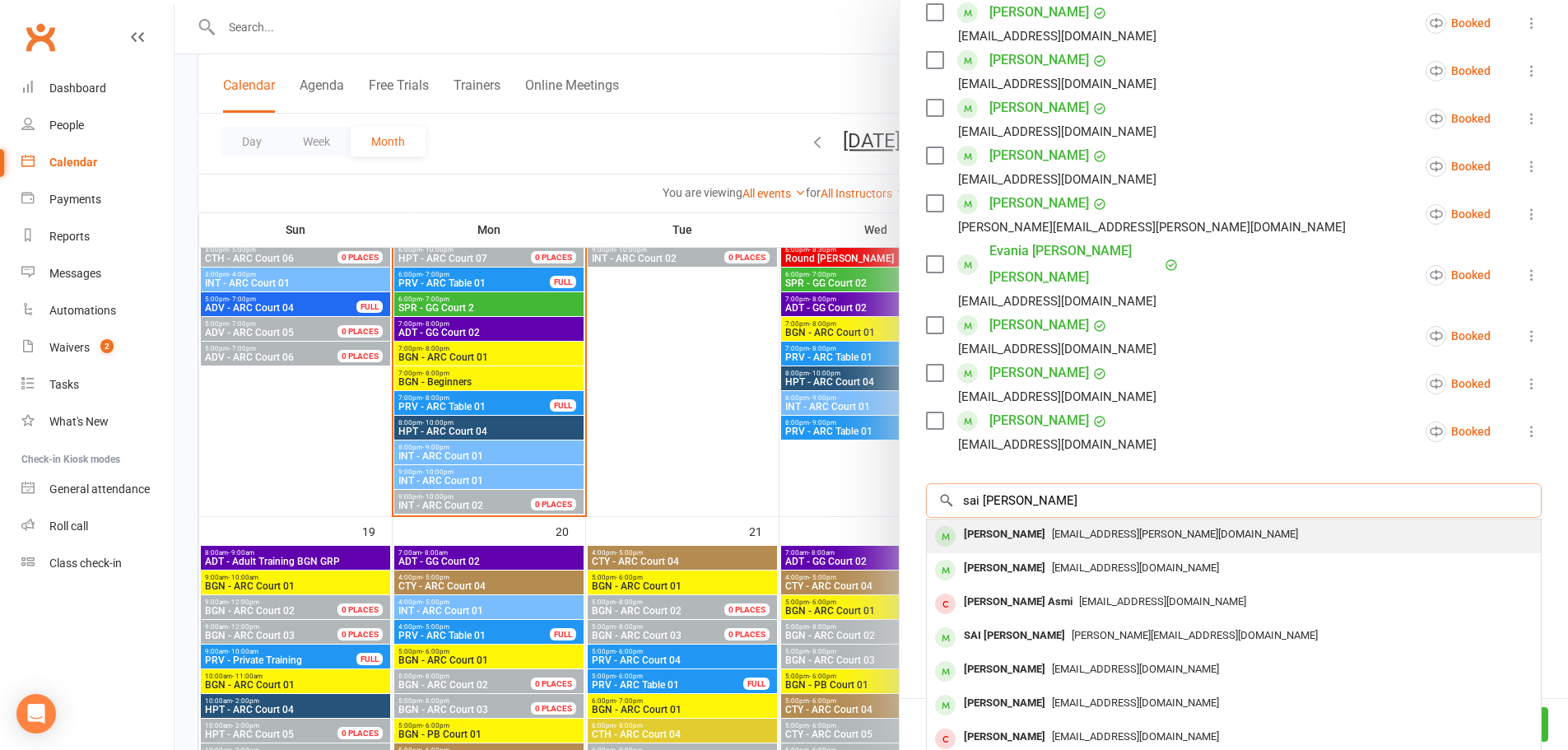
type input "sai [PERSON_NAME]"
click at [1078, 527] on span "[EMAIL_ADDRESS][PERSON_NAME][DOMAIN_NAME]" at bounding box center [1175, 533] width 246 height 13
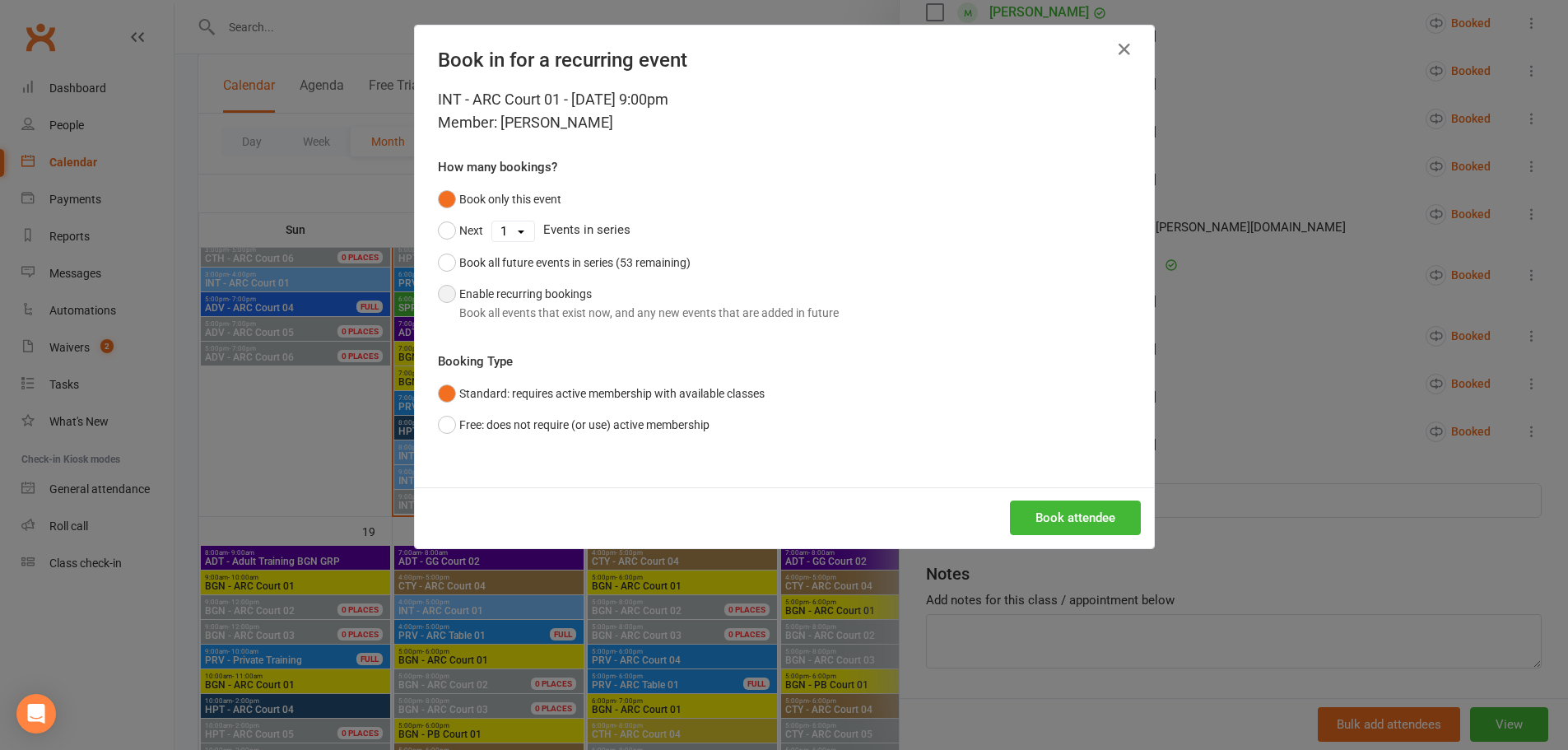
click at [441, 295] on button "Enable recurring bookings Book all events that exist now, and any new events th…" at bounding box center [638, 303] width 401 height 50
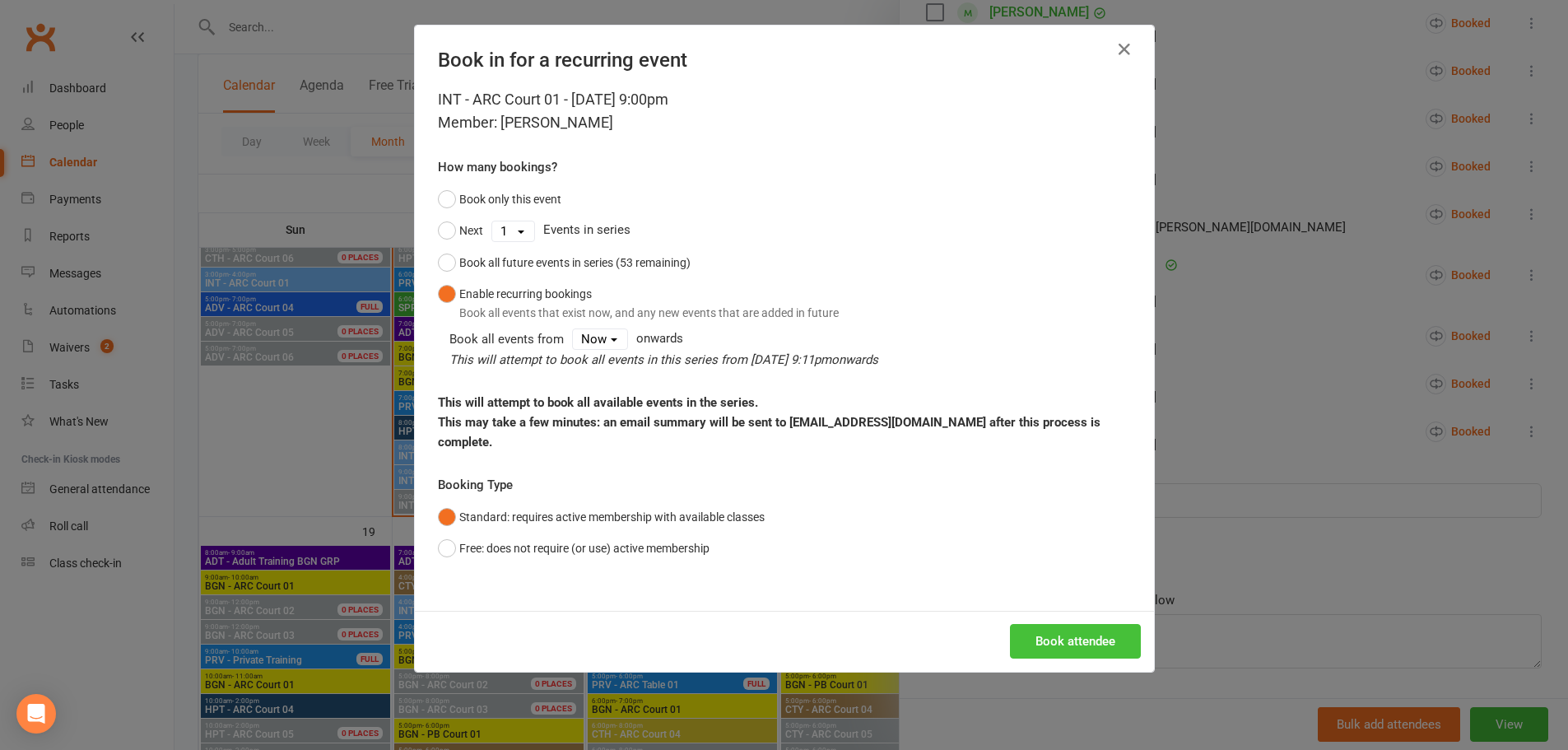
click at [1079, 634] on button "Book attendee" at bounding box center [1075, 641] width 131 height 35
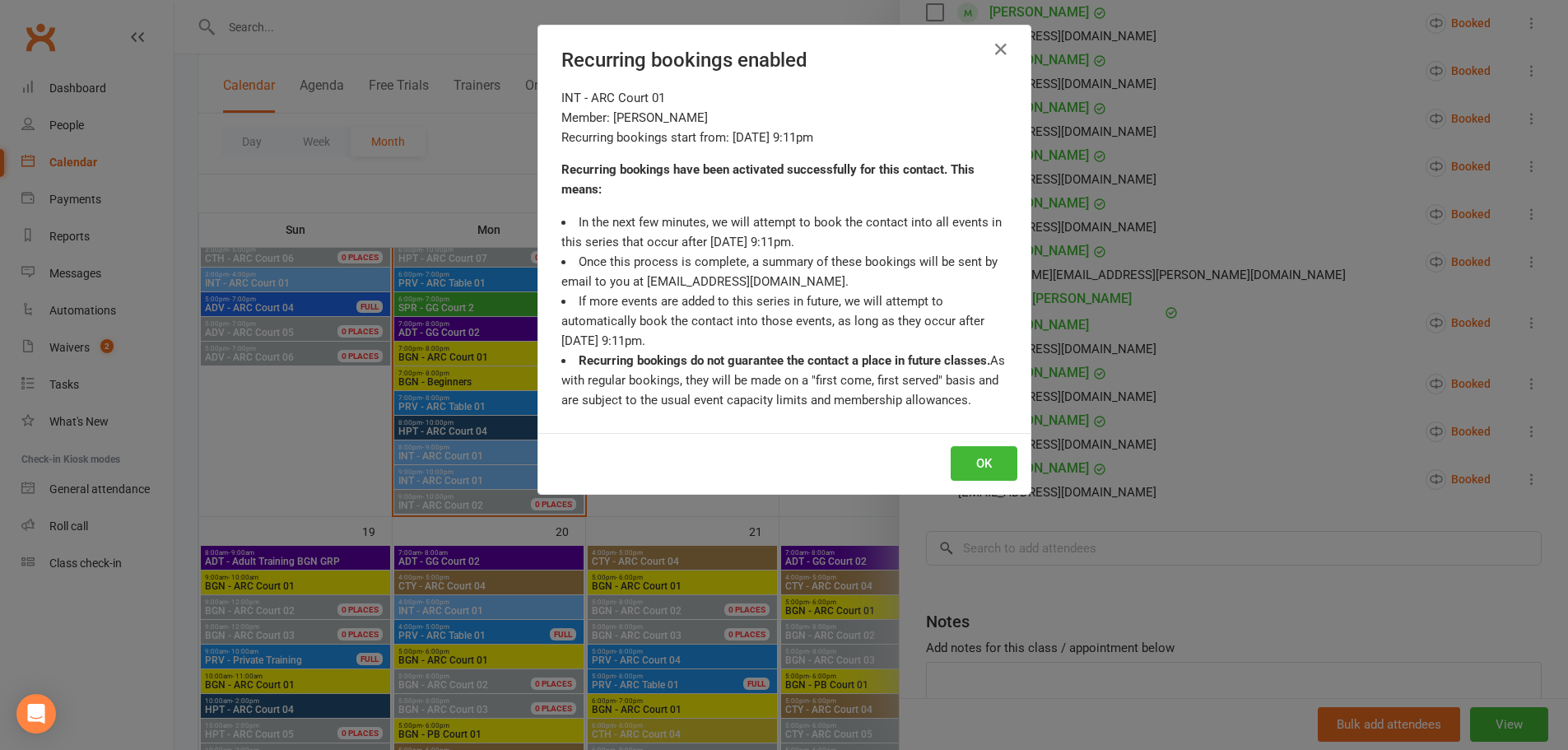
scroll to position [524, 0]
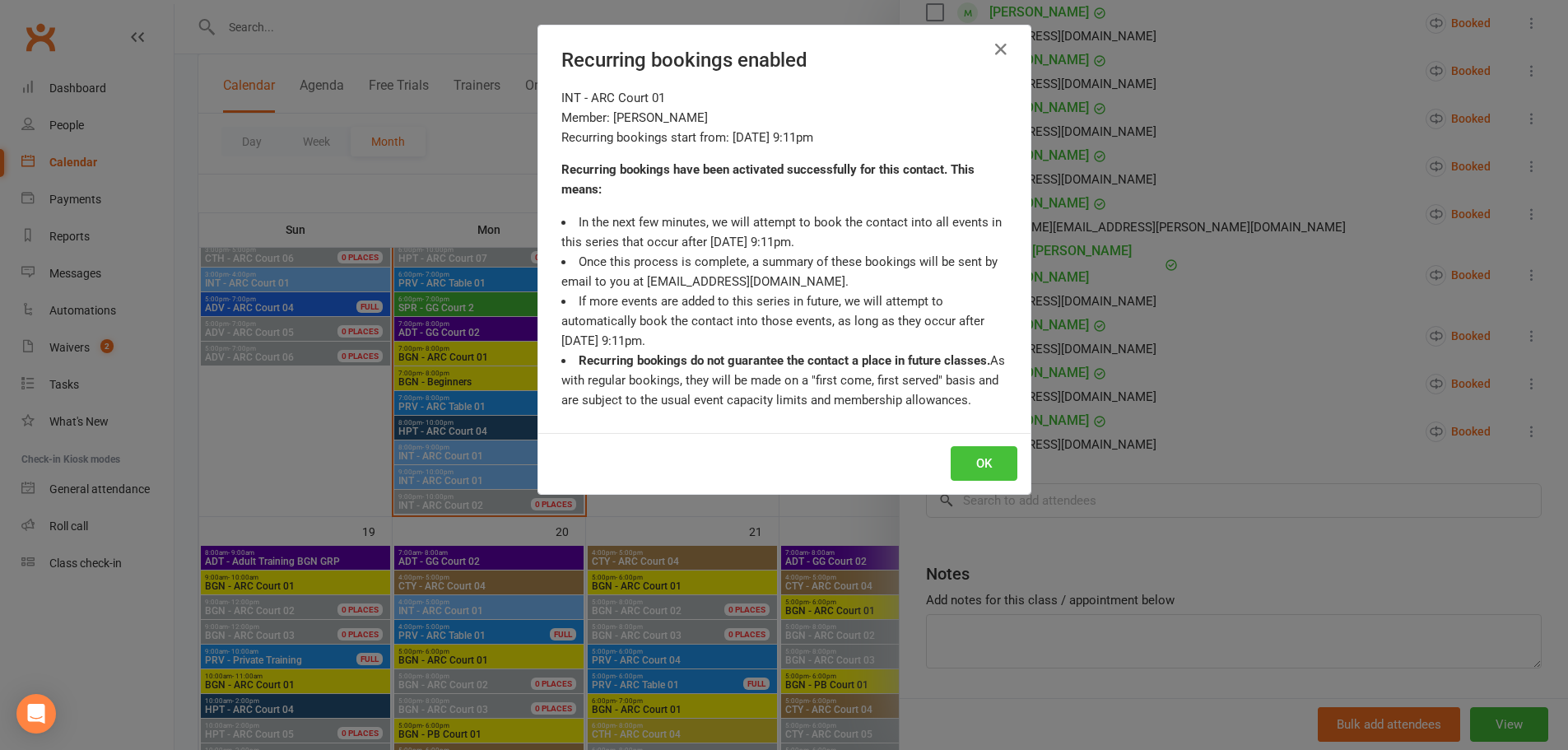
click at [991, 458] on button "OK" at bounding box center [984, 463] width 67 height 35
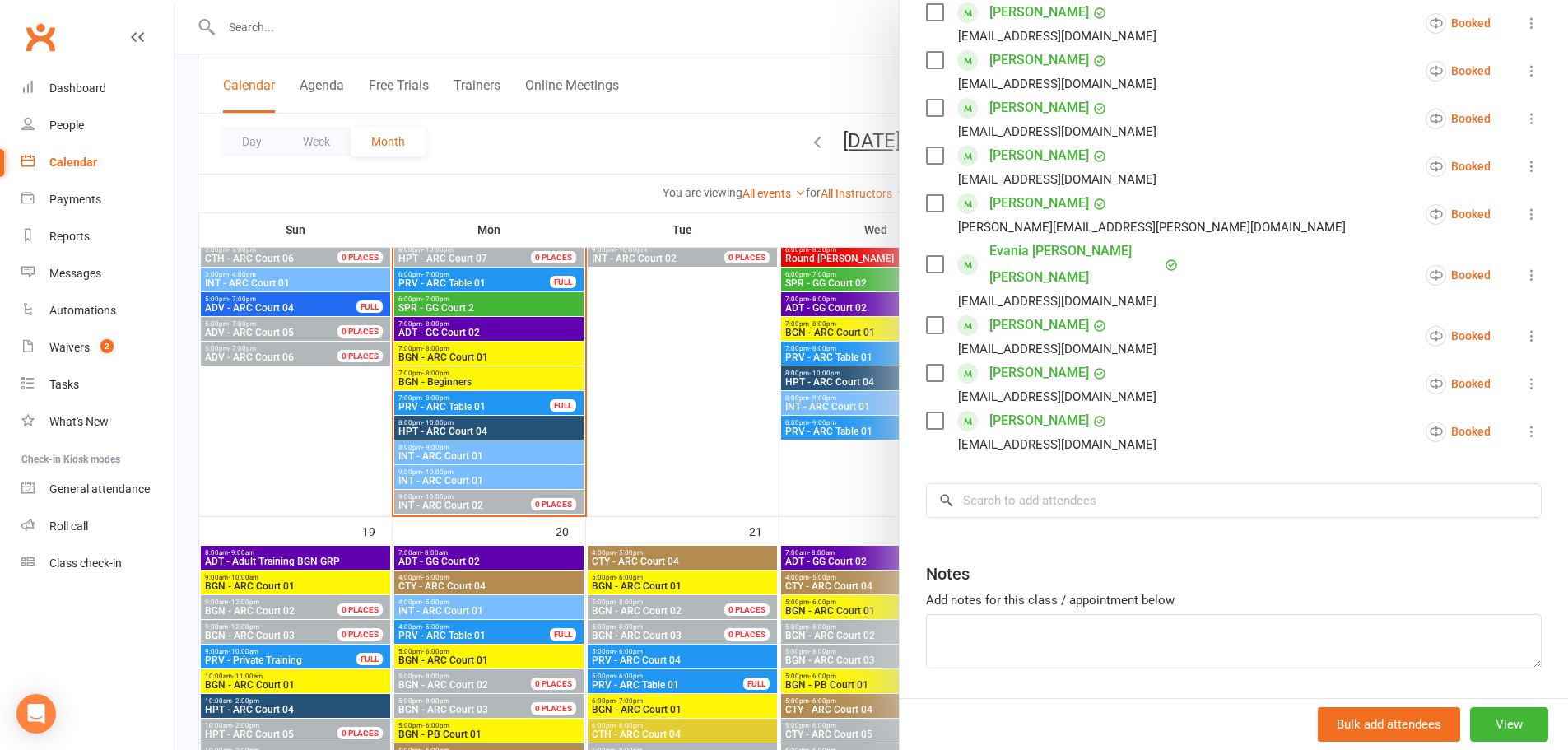
click at [705, 430] on div at bounding box center [871, 375] width 1394 height 750
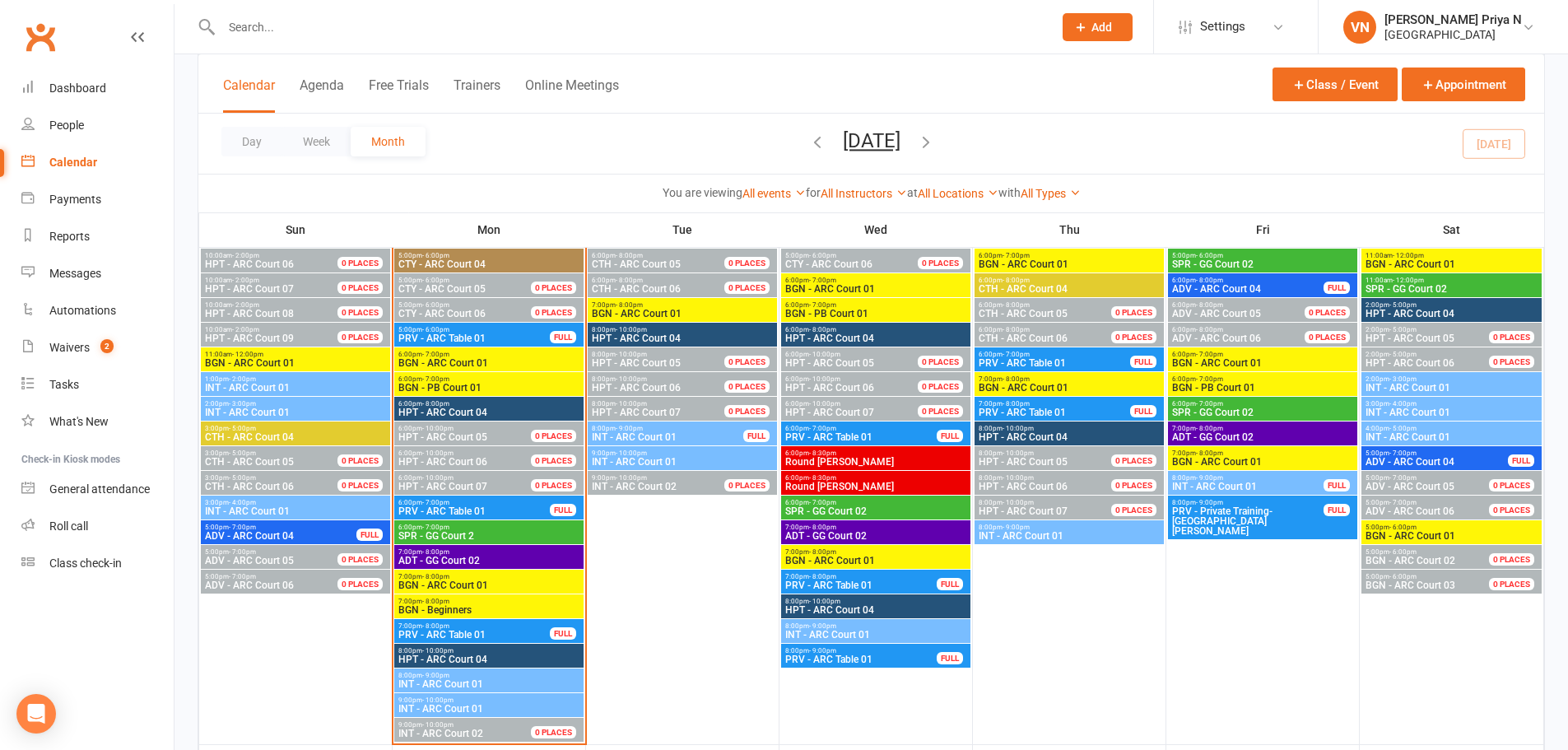
scroll to position [1893, 0]
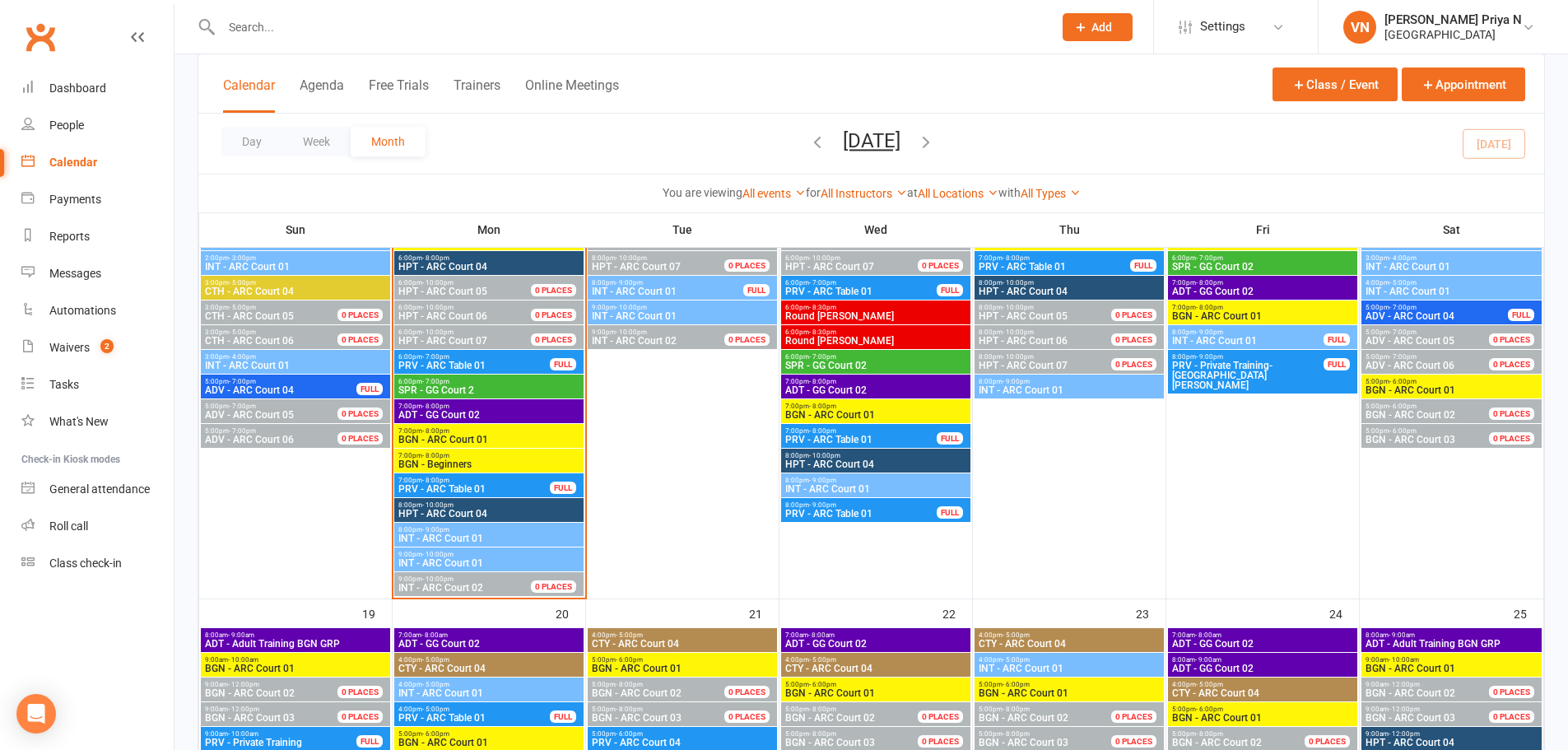
click at [492, 563] on span "INT - ARC Court 01" at bounding box center [489, 563] width 183 height 10
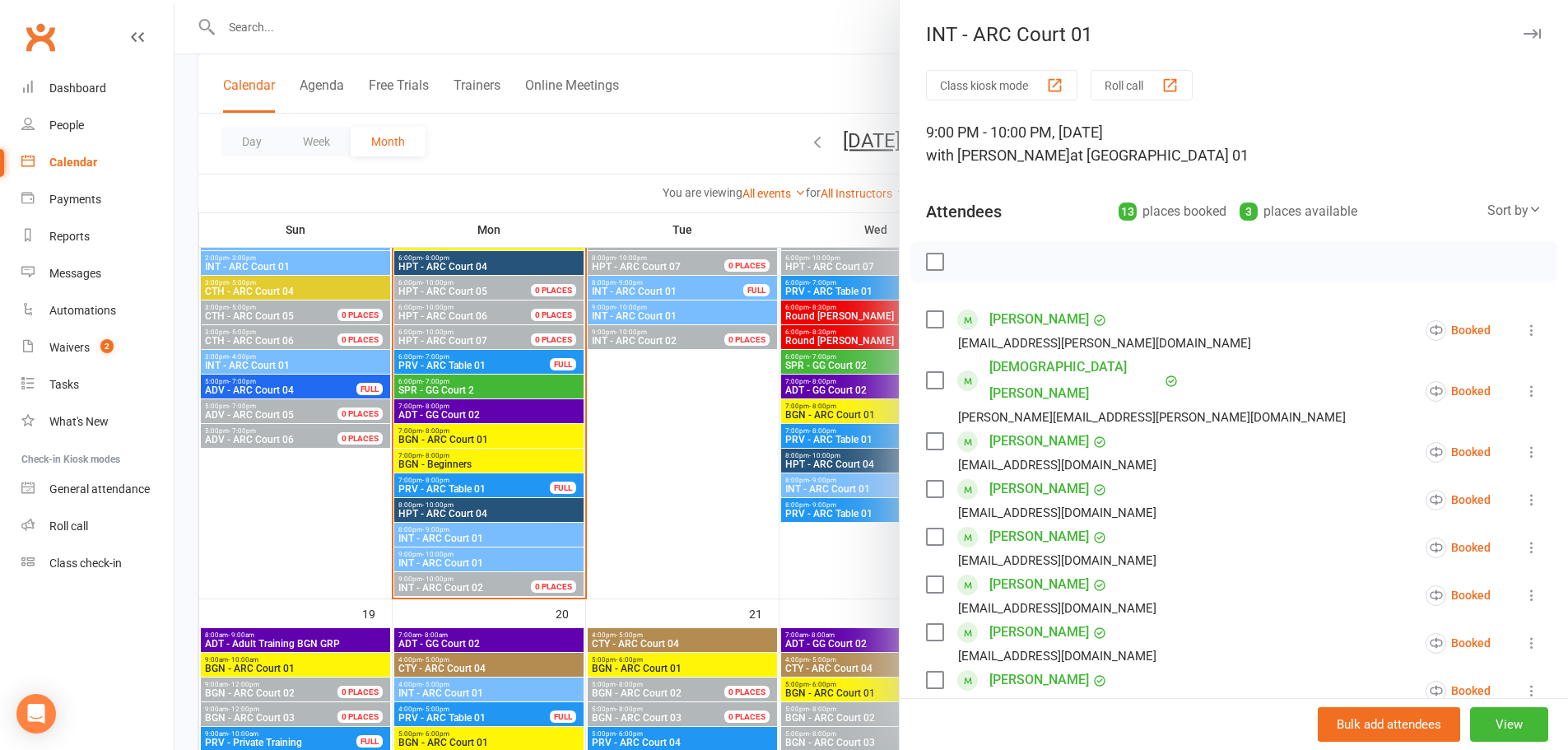
click at [618, 472] on div at bounding box center [871, 375] width 1394 height 750
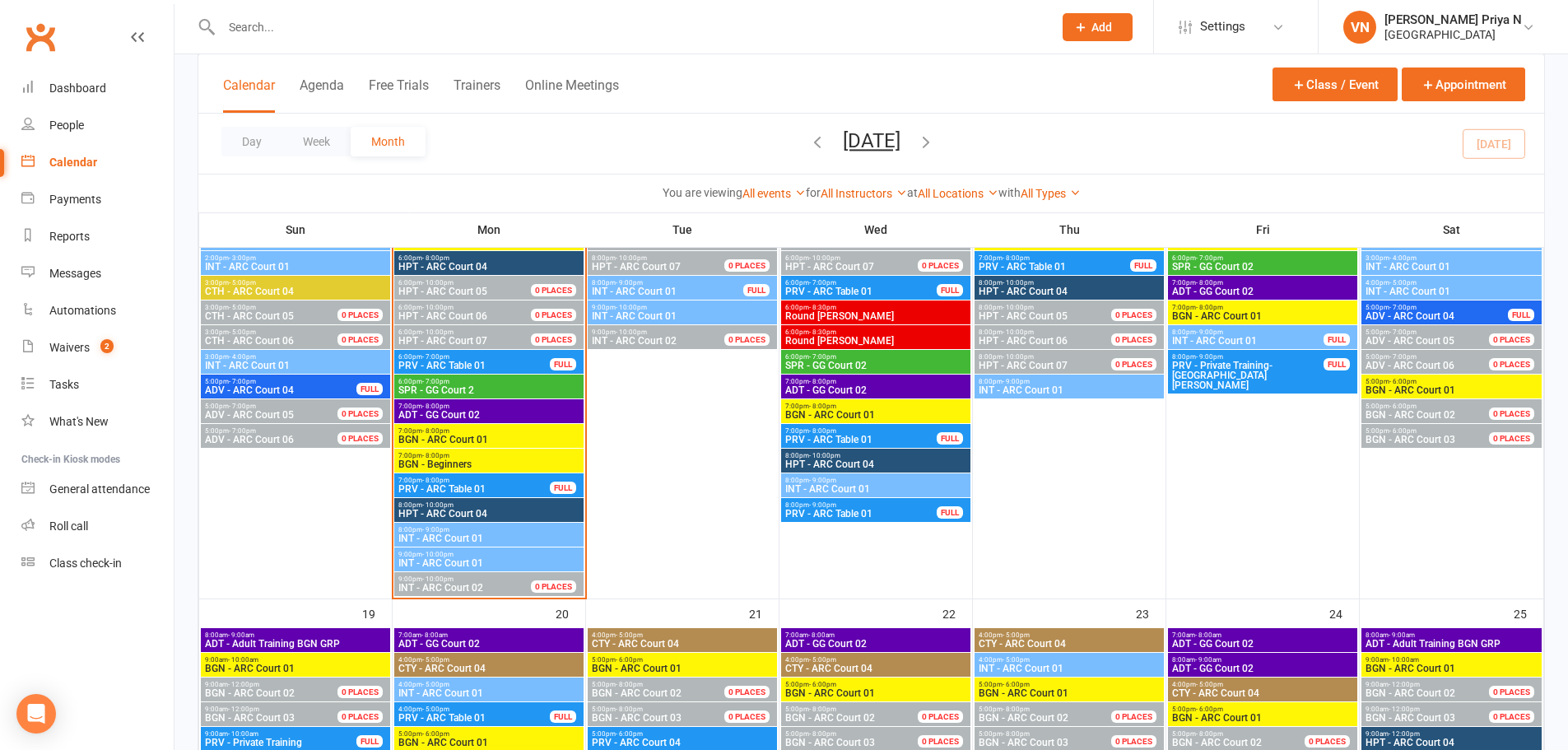
click at [686, 310] on span "9:00pm - 10:00pm" at bounding box center [682, 307] width 183 height 8
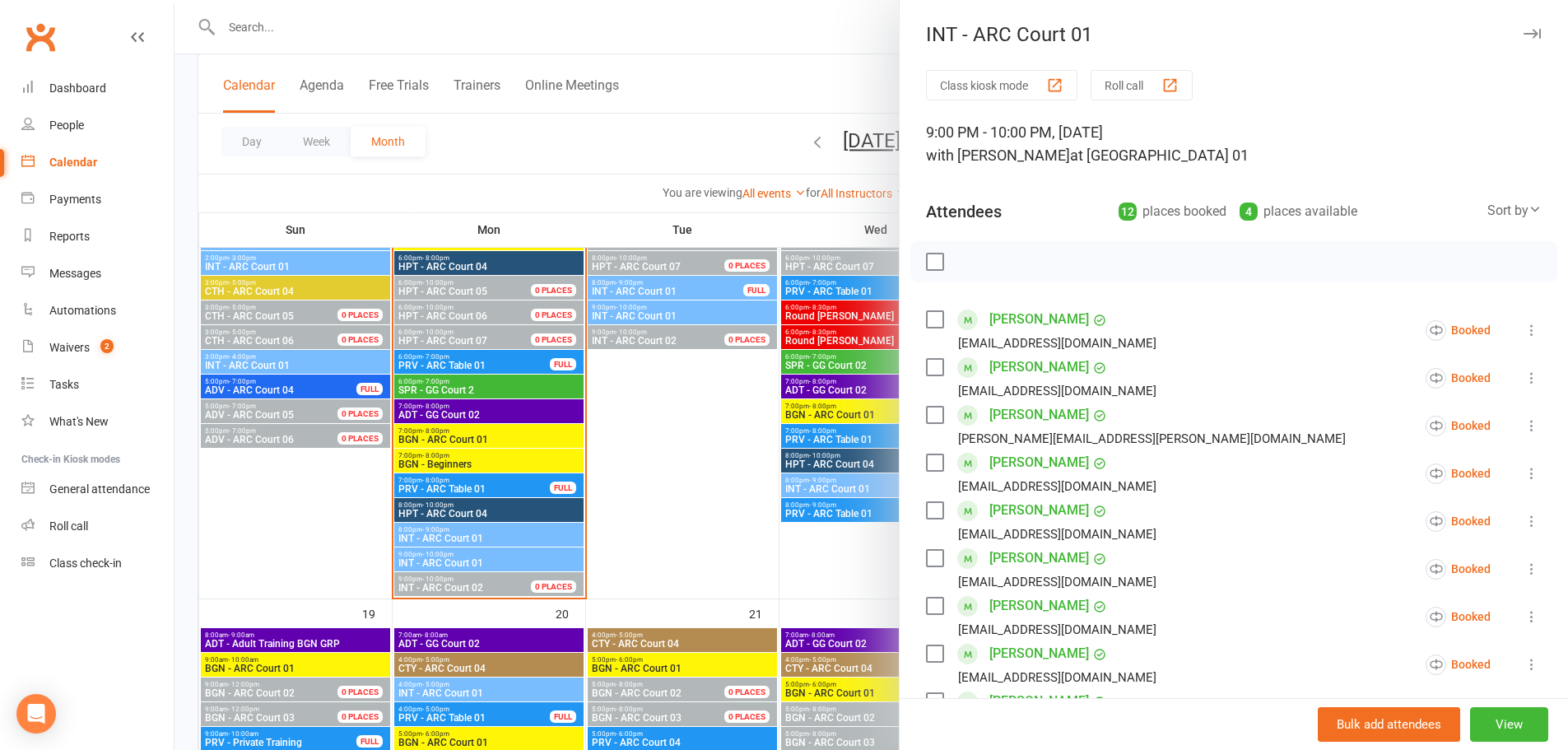
click at [1123, 255] on div at bounding box center [1234, 262] width 647 height 41
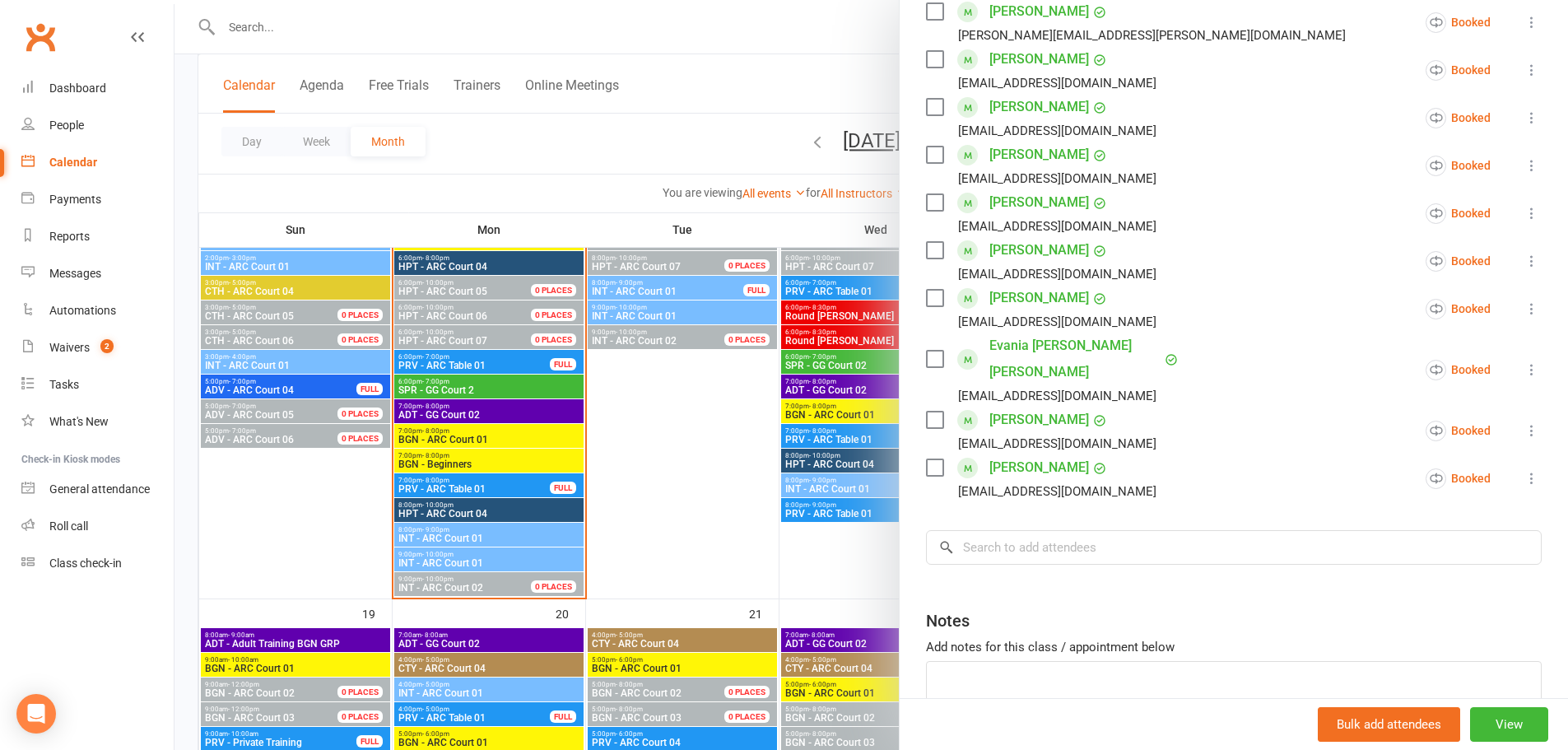
scroll to position [477, 0]
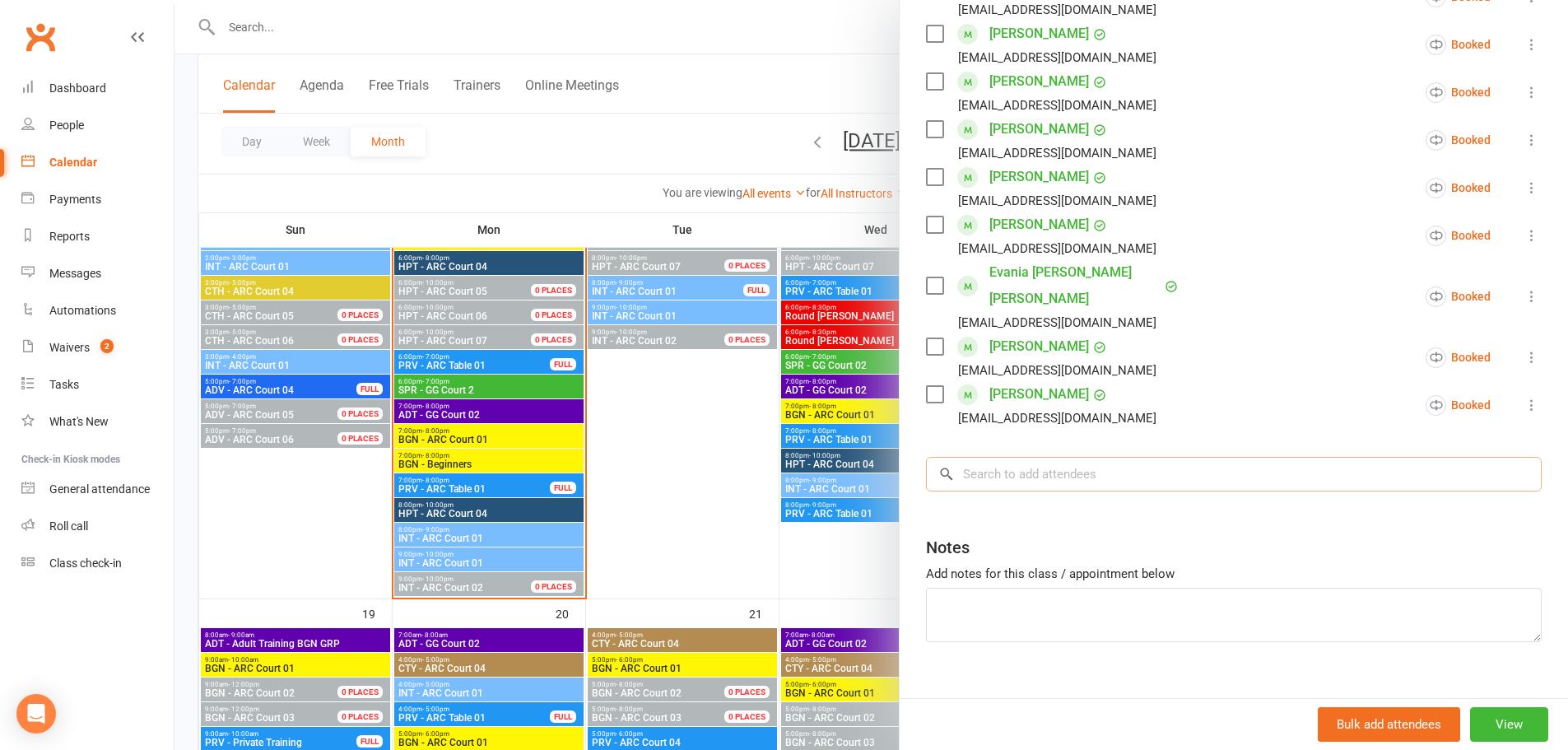
click at [1057, 457] on input "search" at bounding box center [1234, 474] width 616 height 35
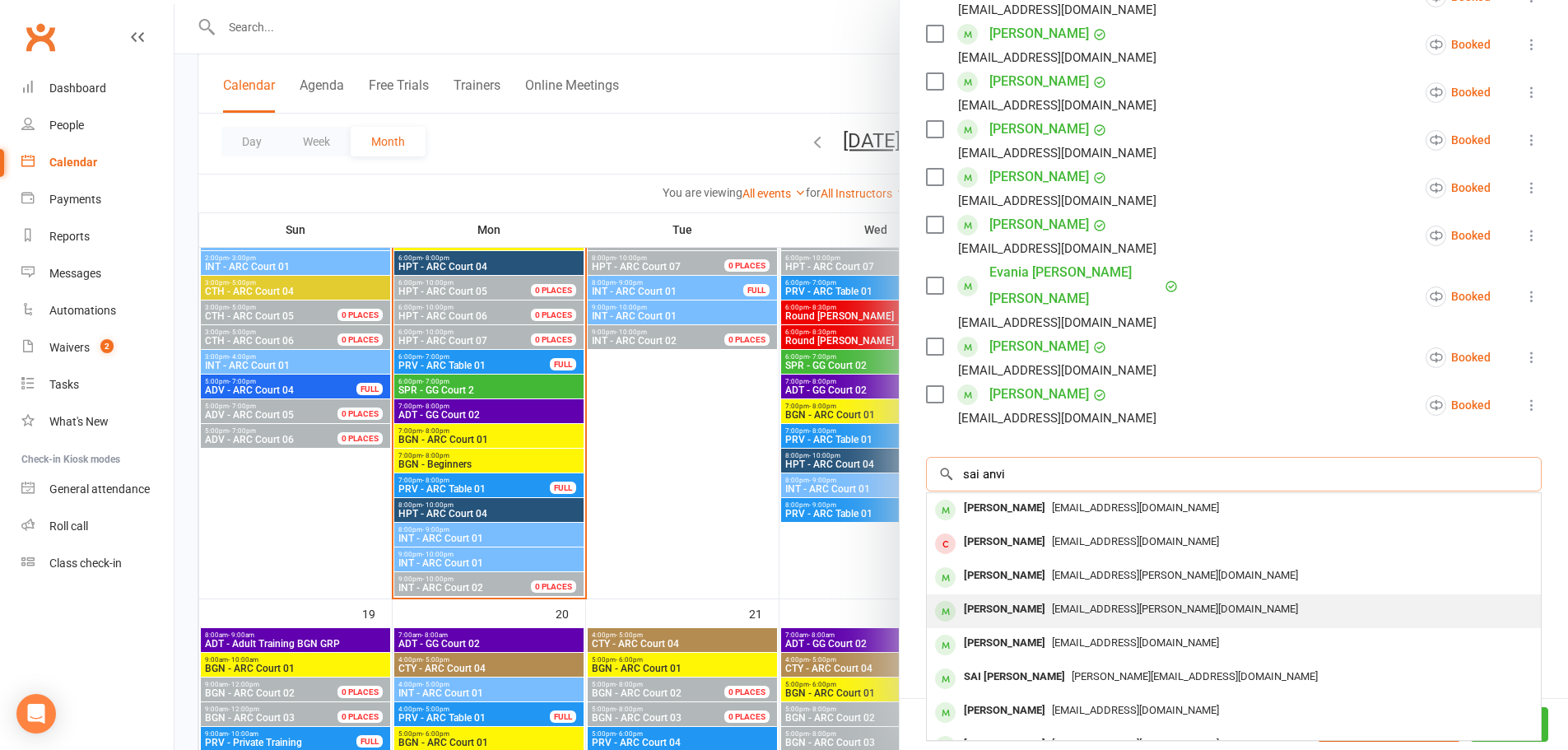
type input "sai anvi"
click at [1035, 598] on div "[PERSON_NAME]" at bounding box center [1005, 609] width 95 height 24
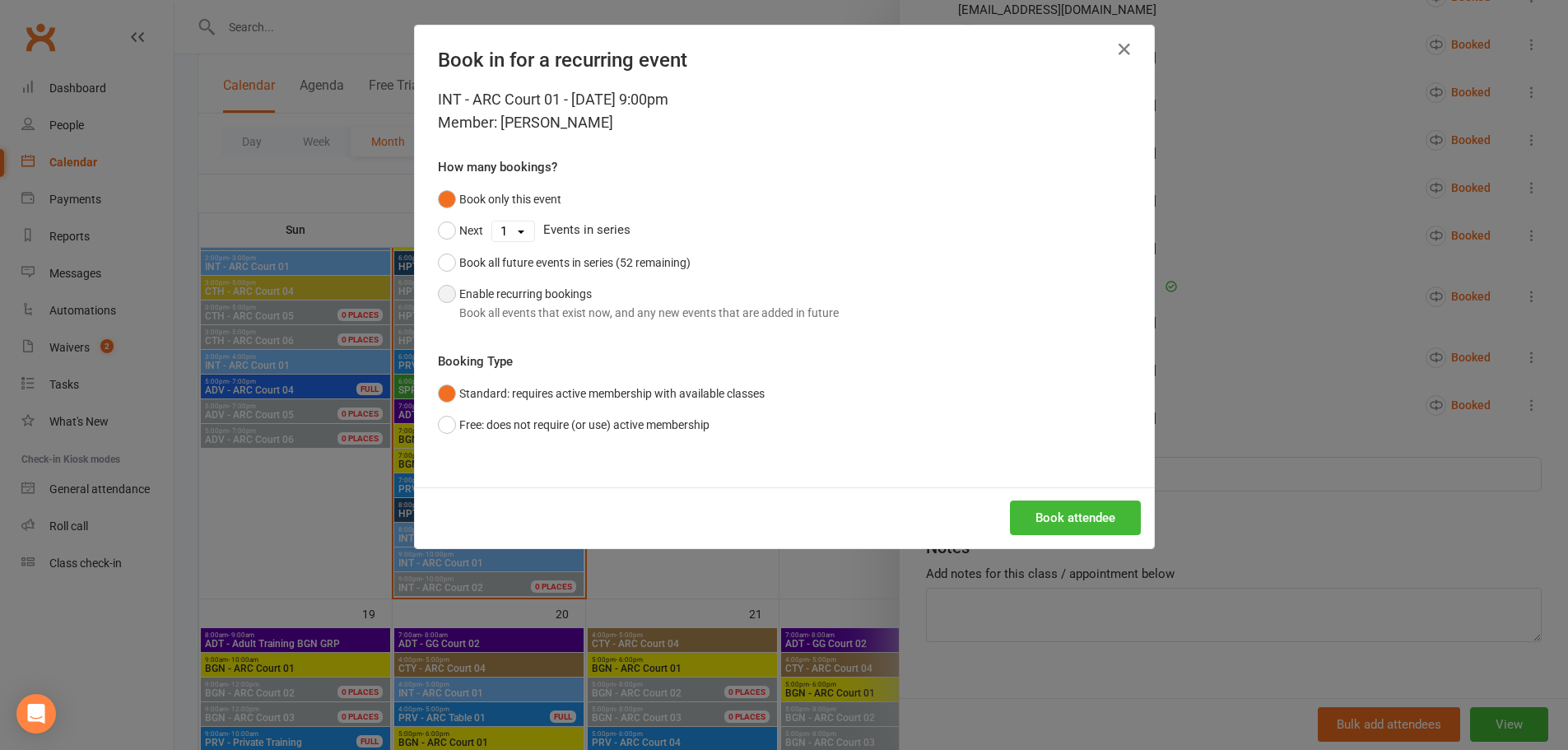
click at [439, 290] on button "Enable recurring bookings Book all events that exist now, and any new events th…" at bounding box center [638, 303] width 401 height 50
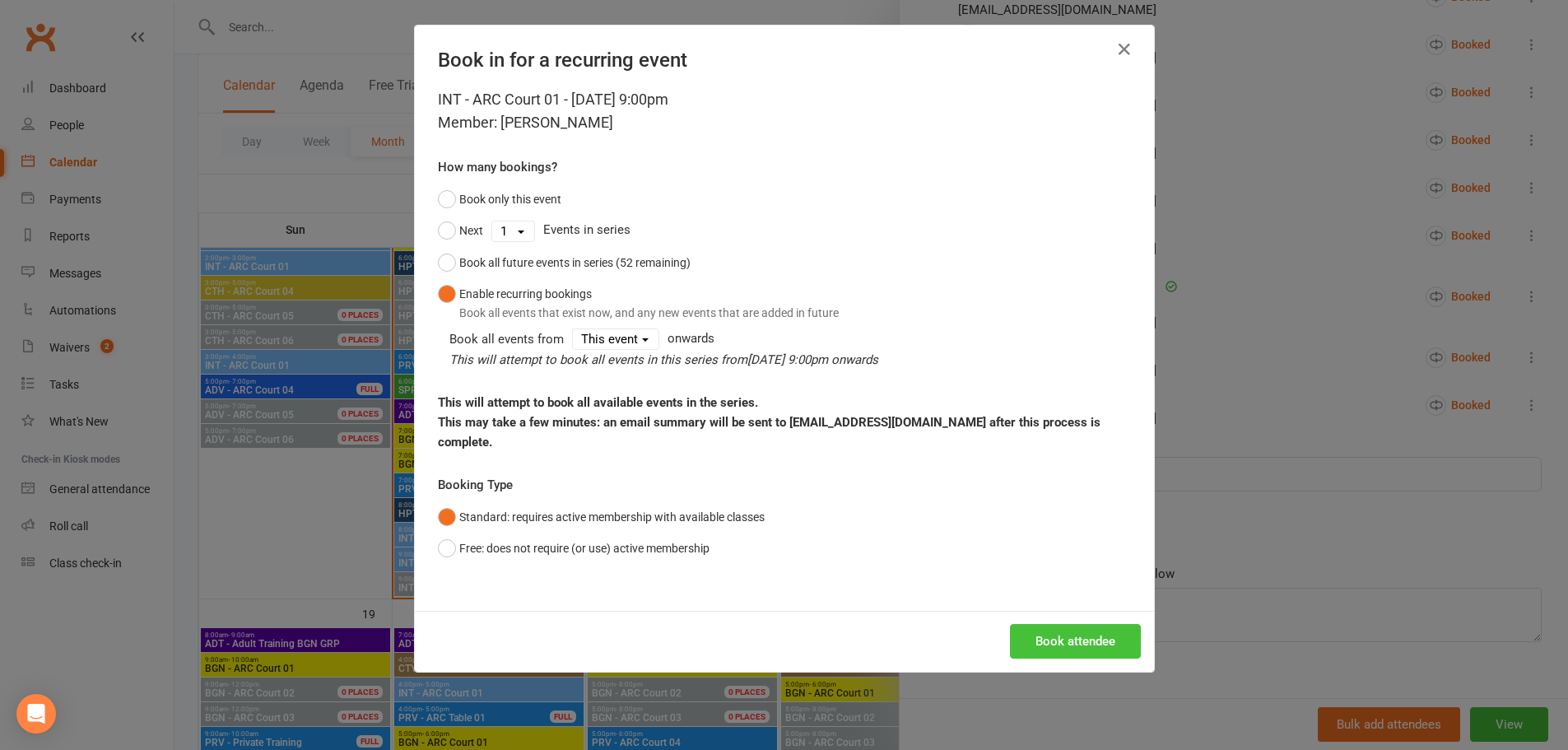
click at [1048, 626] on button "Book attendee" at bounding box center [1075, 641] width 131 height 35
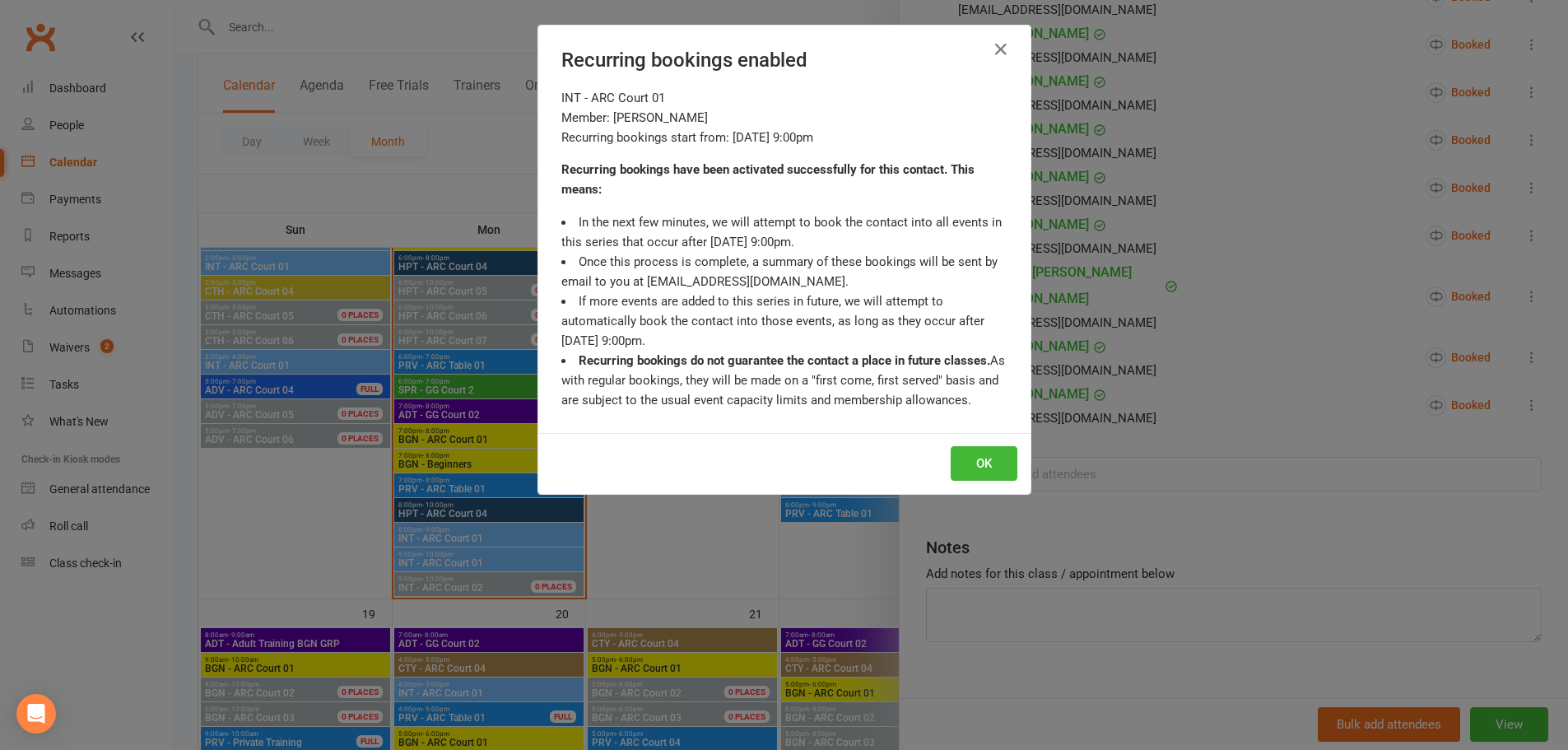
scroll to position [524, 0]
click at [961, 449] on button "OK" at bounding box center [984, 463] width 67 height 35
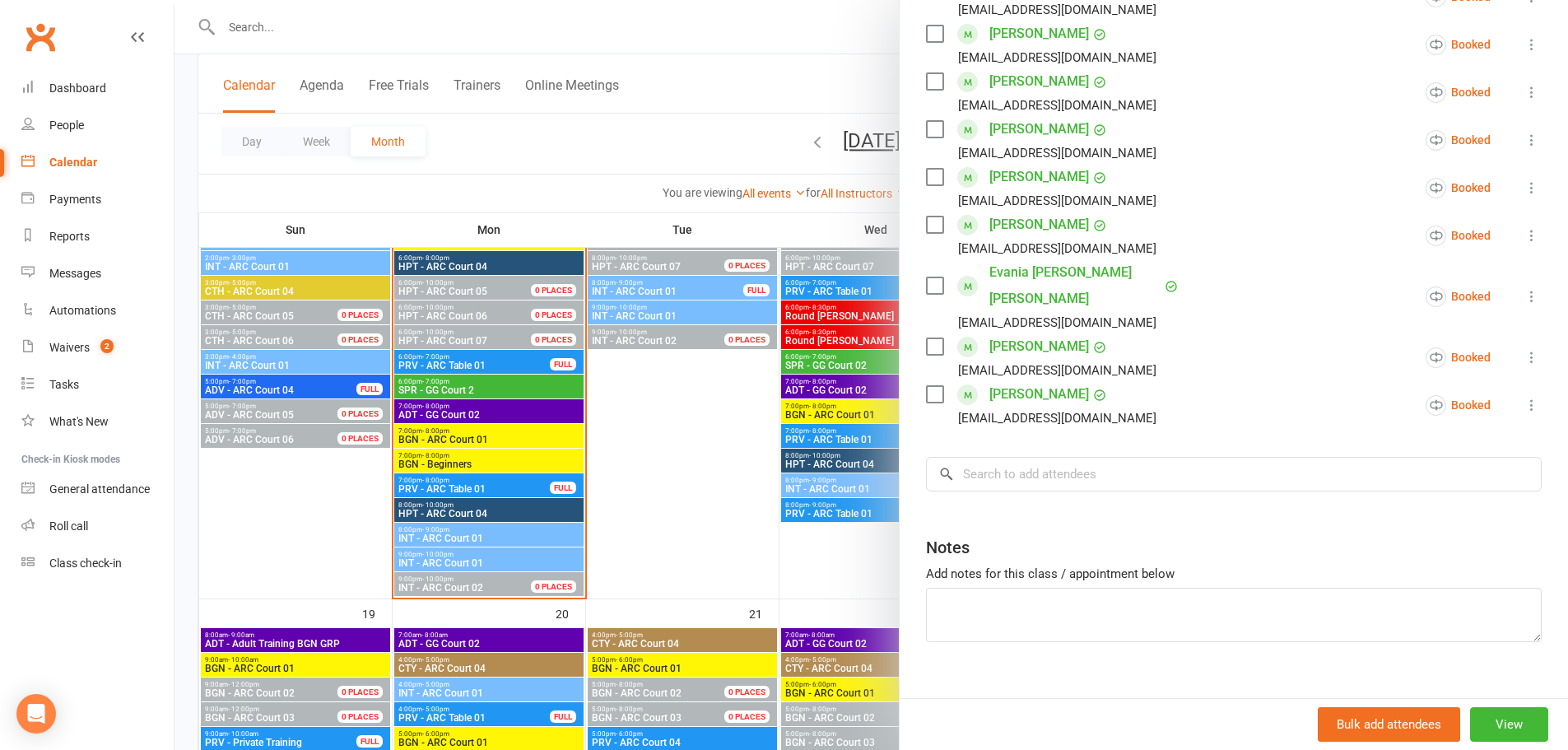
click at [86, 159] on div "Calendar" at bounding box center [73, 163] width 47 height 14
click at [689, 456] on div at bounding box center [871, 375] width 1394 height 750
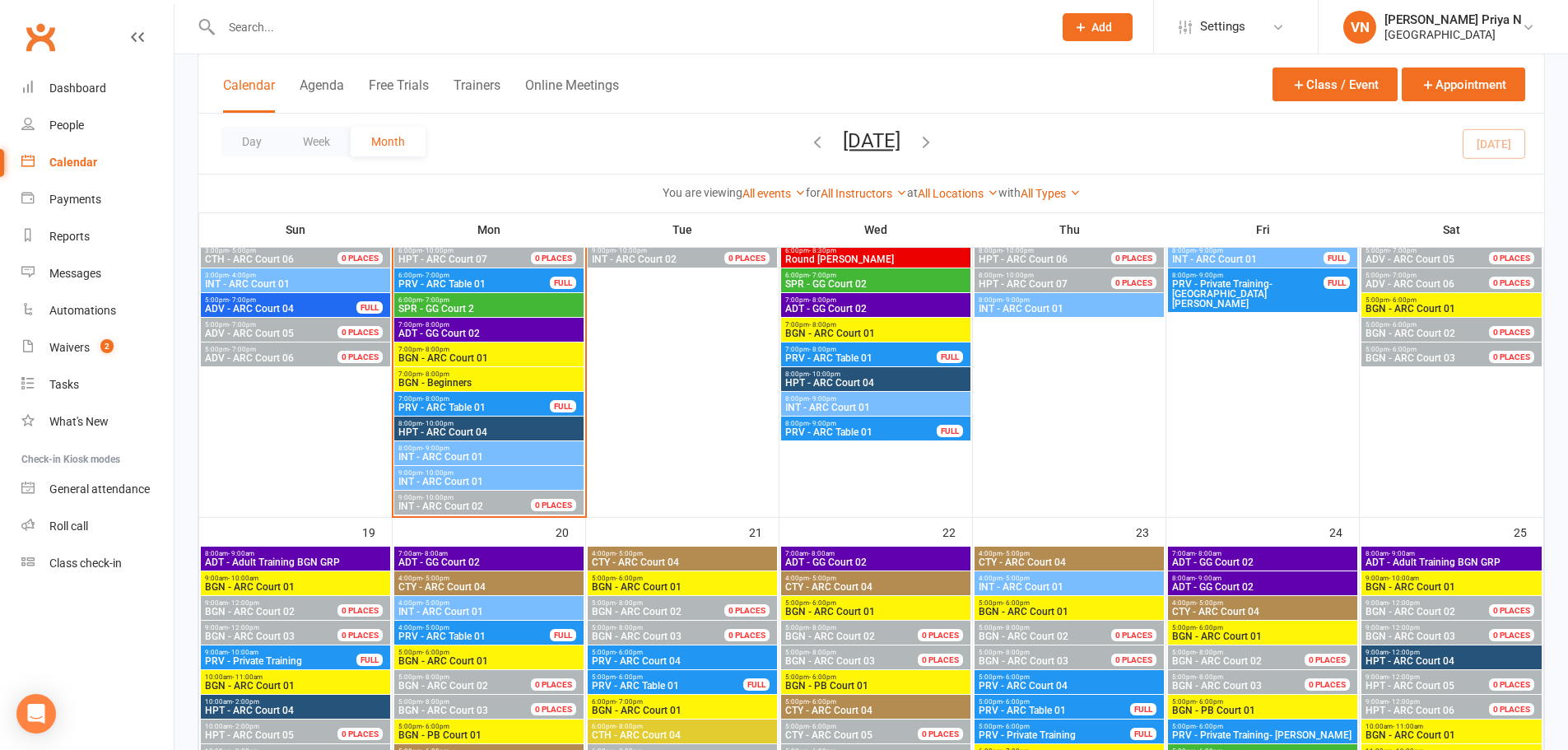
scroll to position [1975, 0]
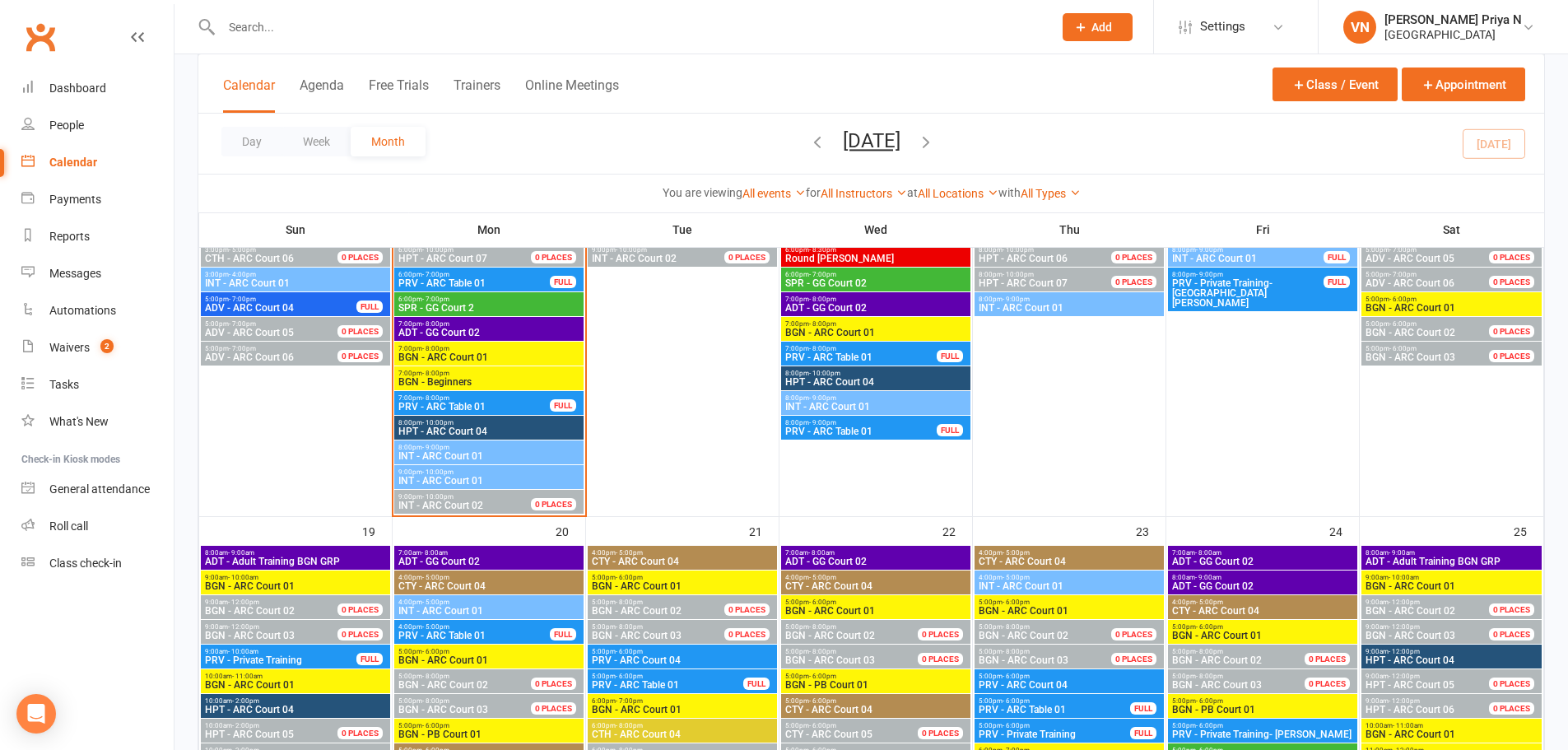
click at [472, 482] on span "INT - ARC Court 01" at bounding box center [489, 481] width 183 height 10
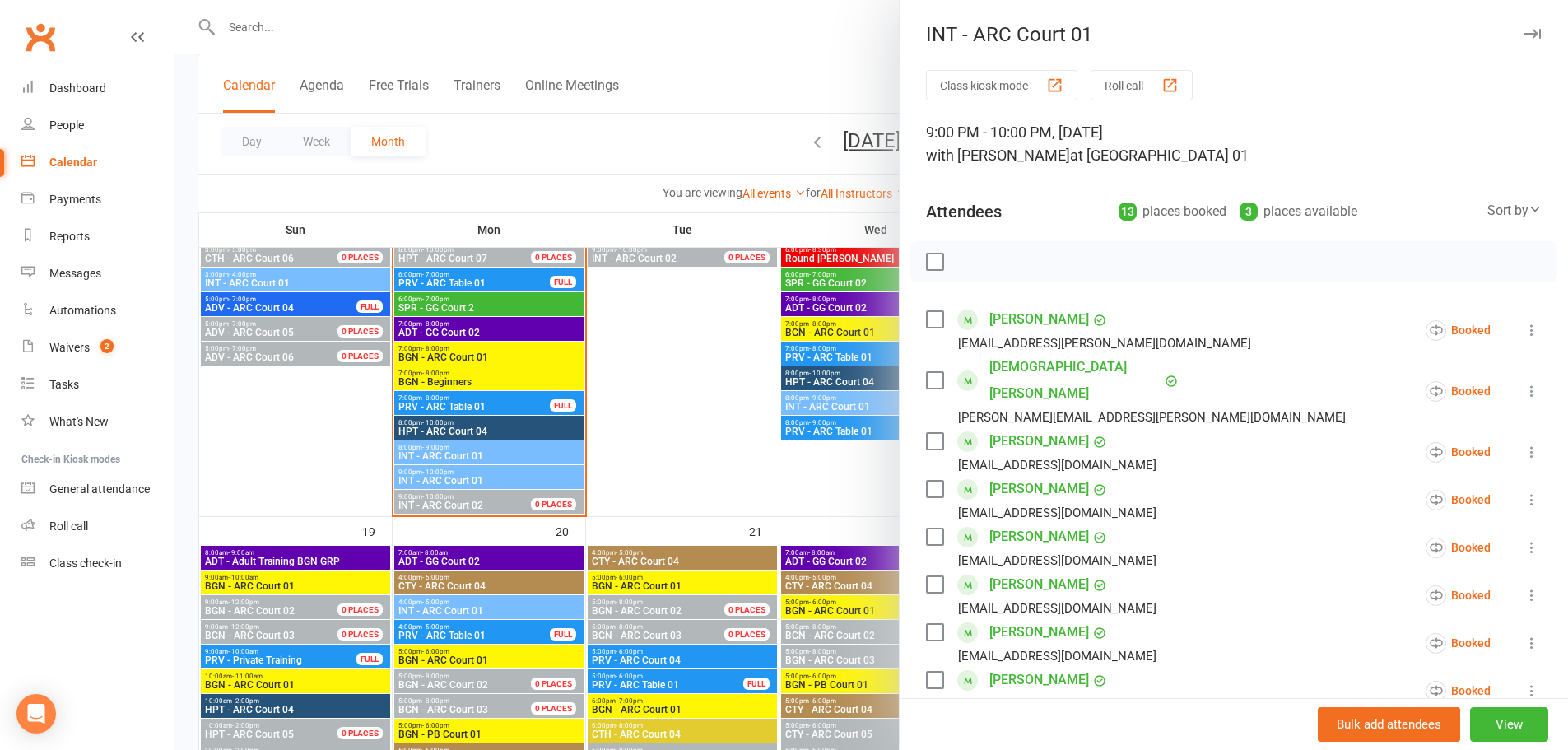
scroll to position [82, 0]
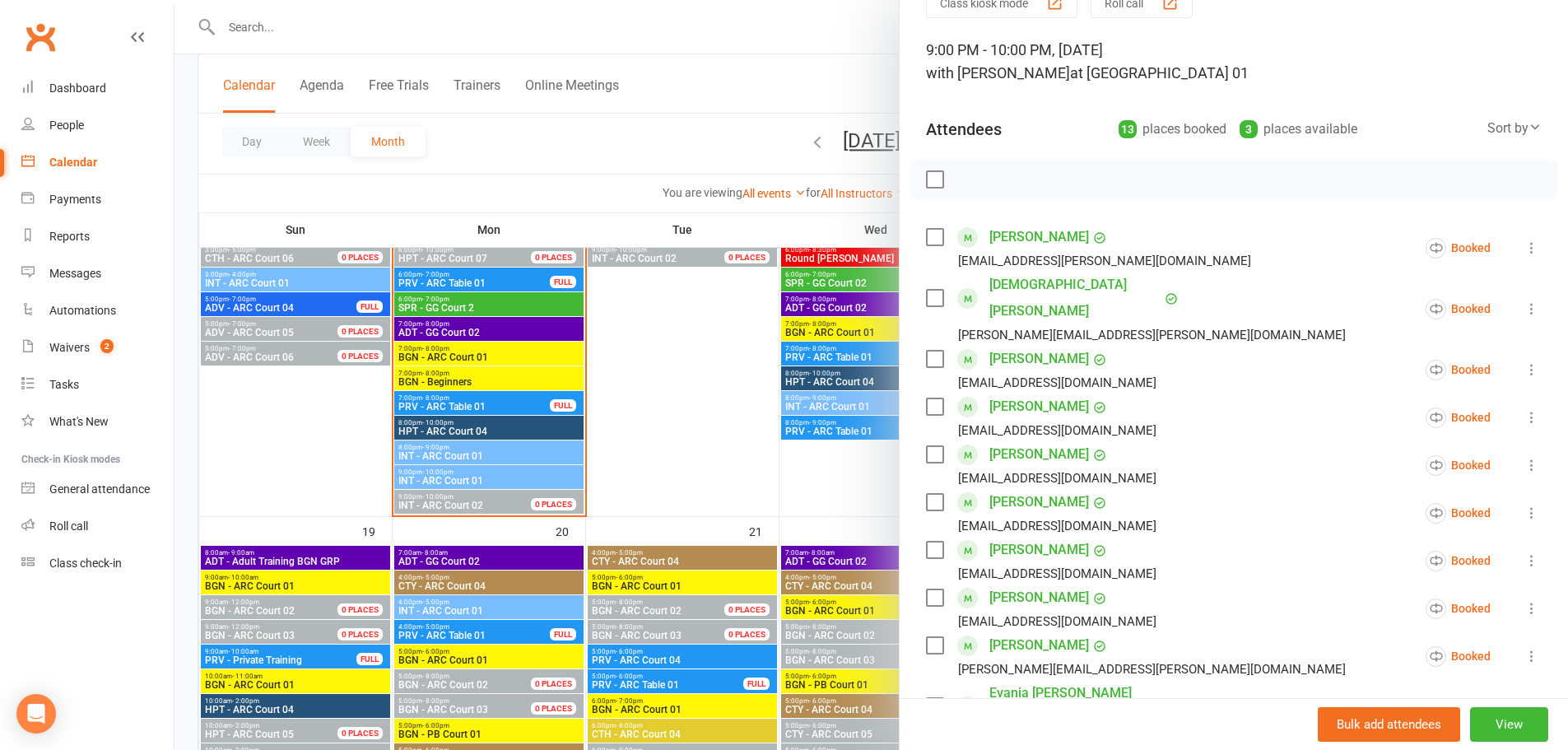
click at [1524, 457] on icon at bounding box center [1532, 465] width 16 height 16
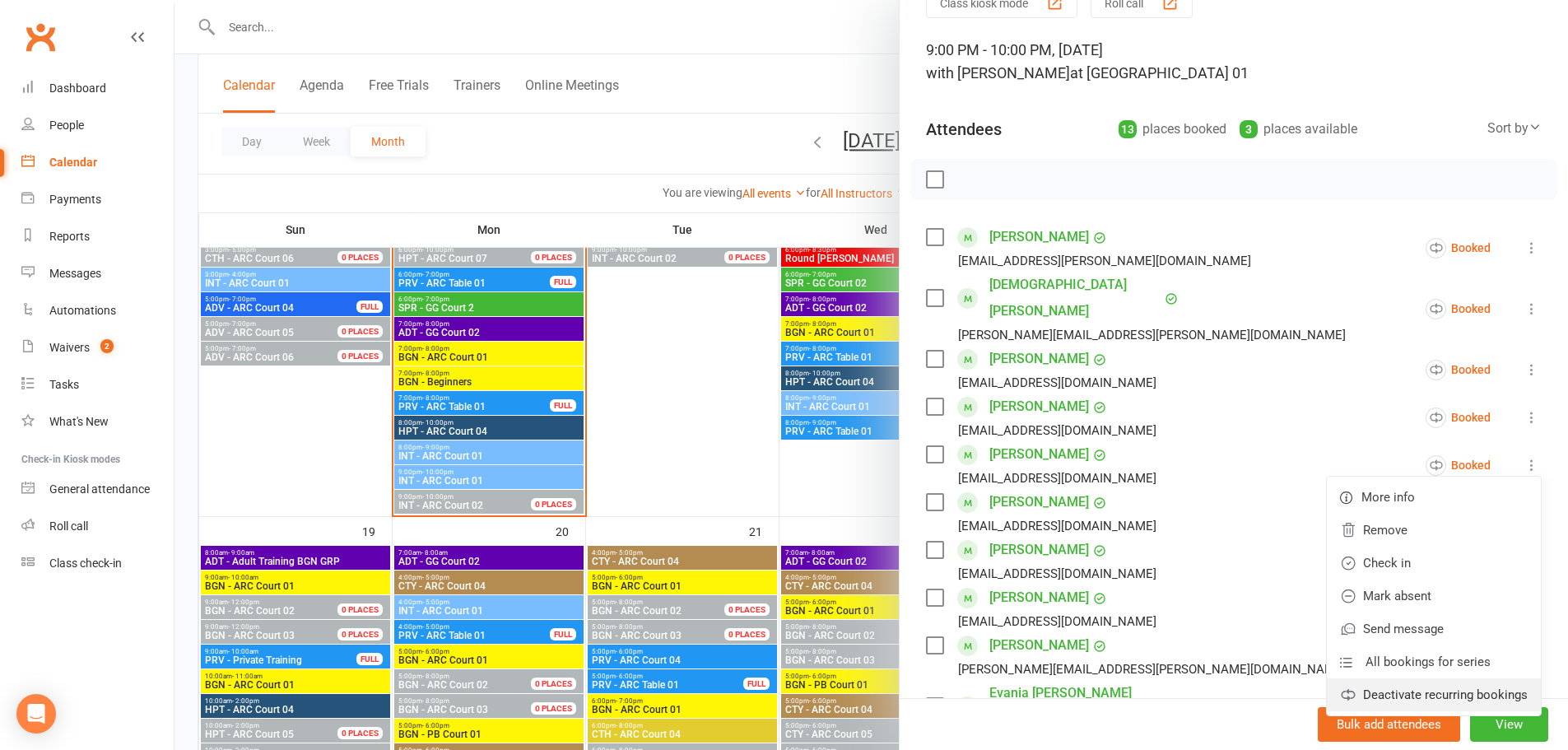
click at [1410, 678] on link "Deactivate recurring bookings" at bounding box center [1433, 694] width 214 height 33
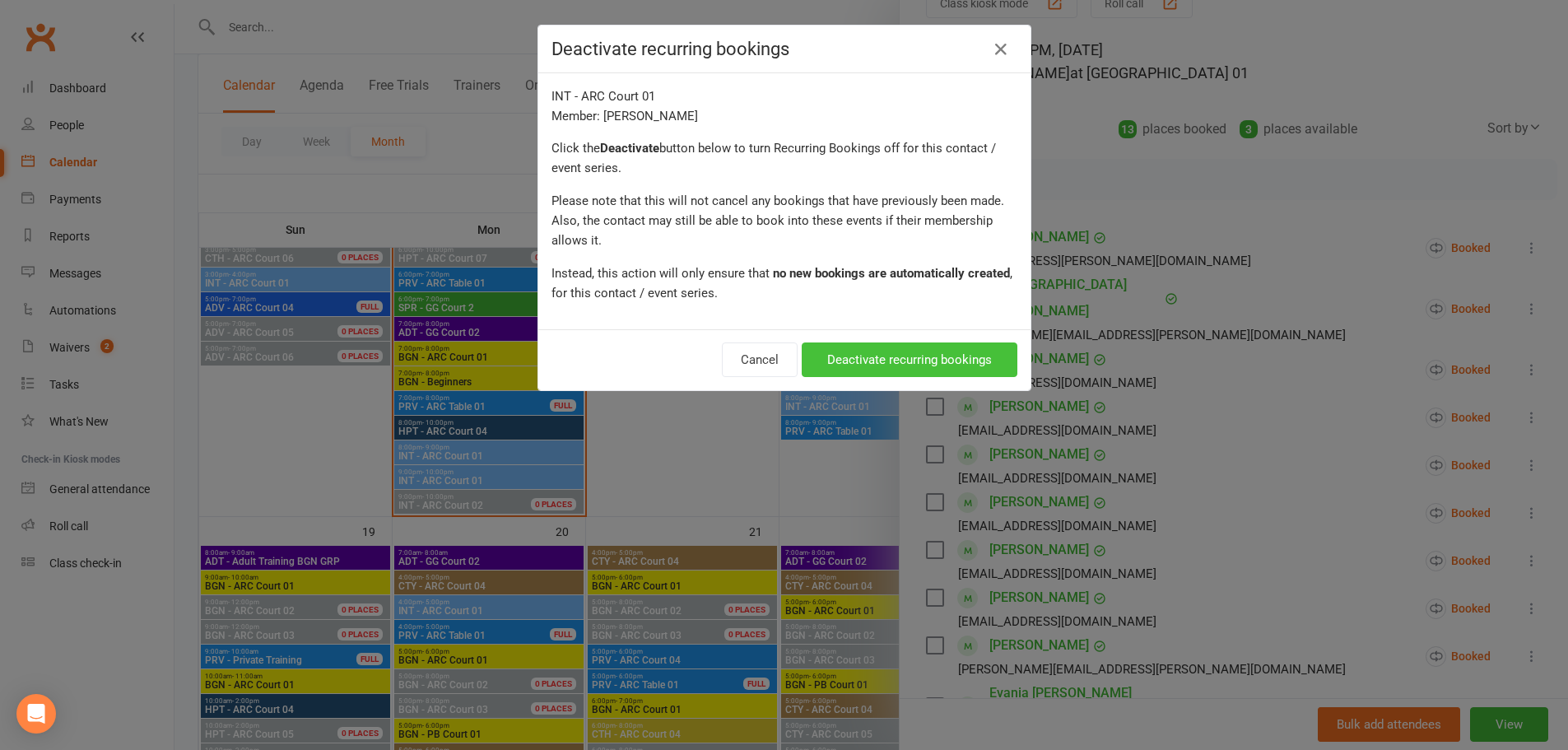
click at [866, 365] on button "Deactivate recurring bookings" at bounding box center [909, 359] width 216 height 35
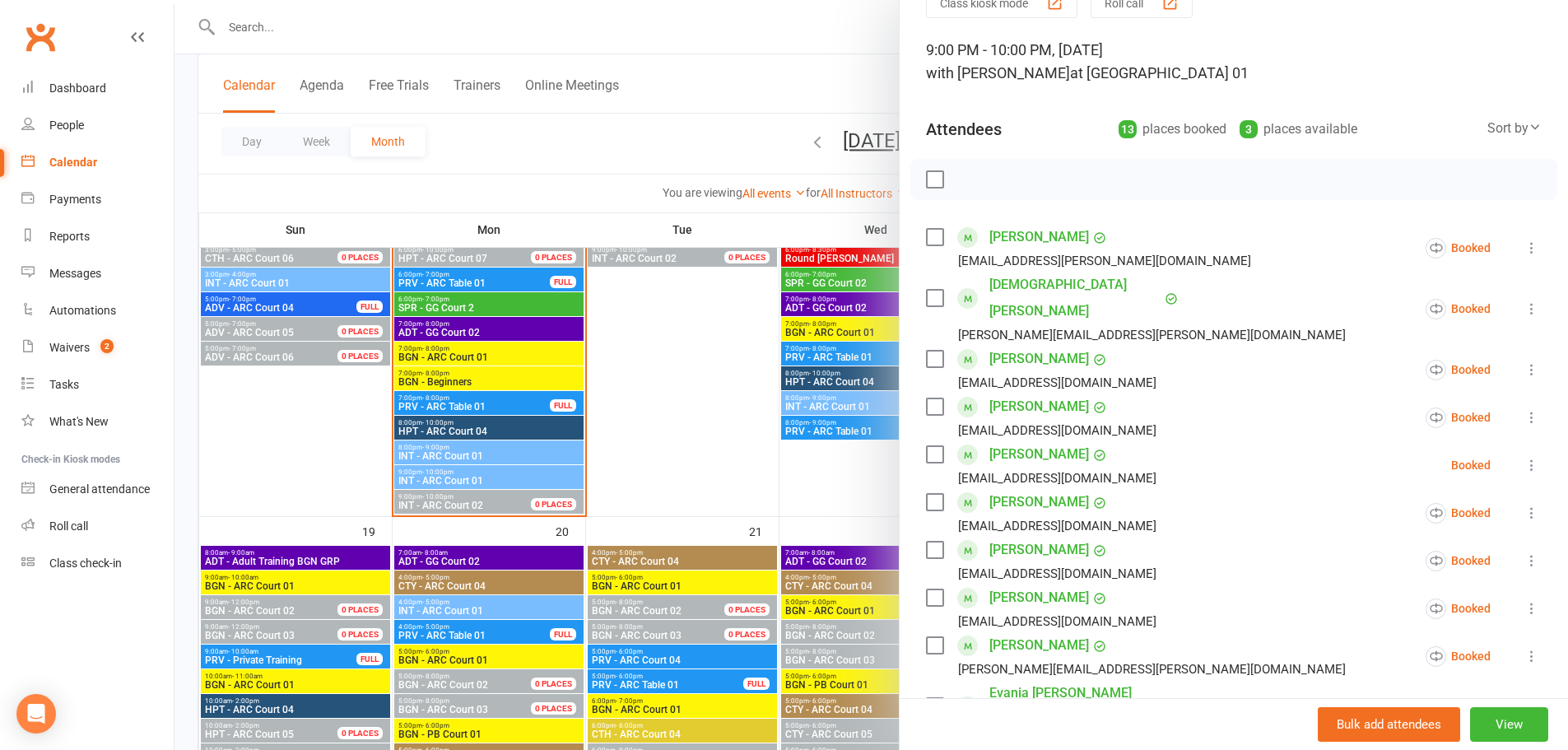
click at [693, 409] on div at bounding box center [871, 375] width 1394 height 750
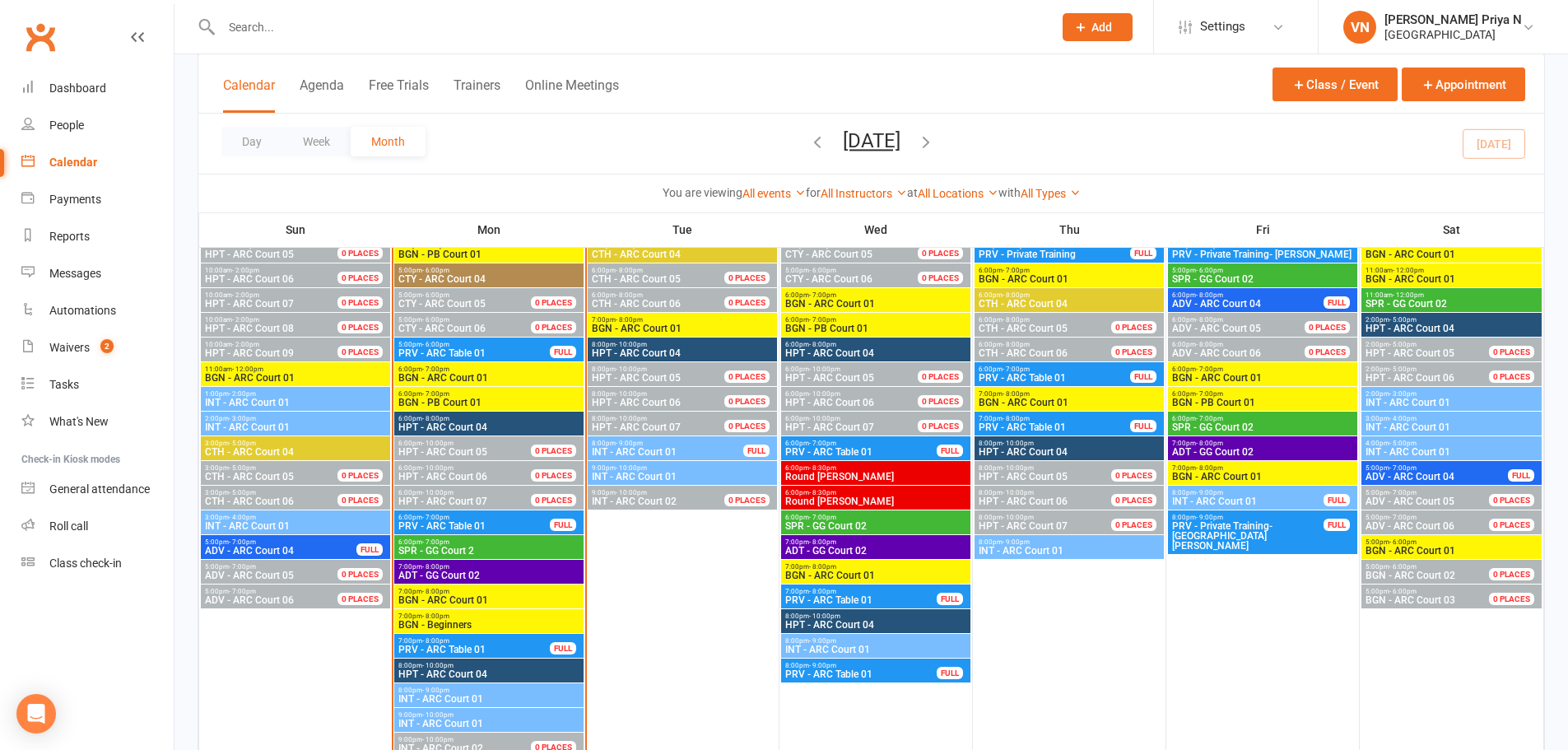
scroll to position [1729, 0]
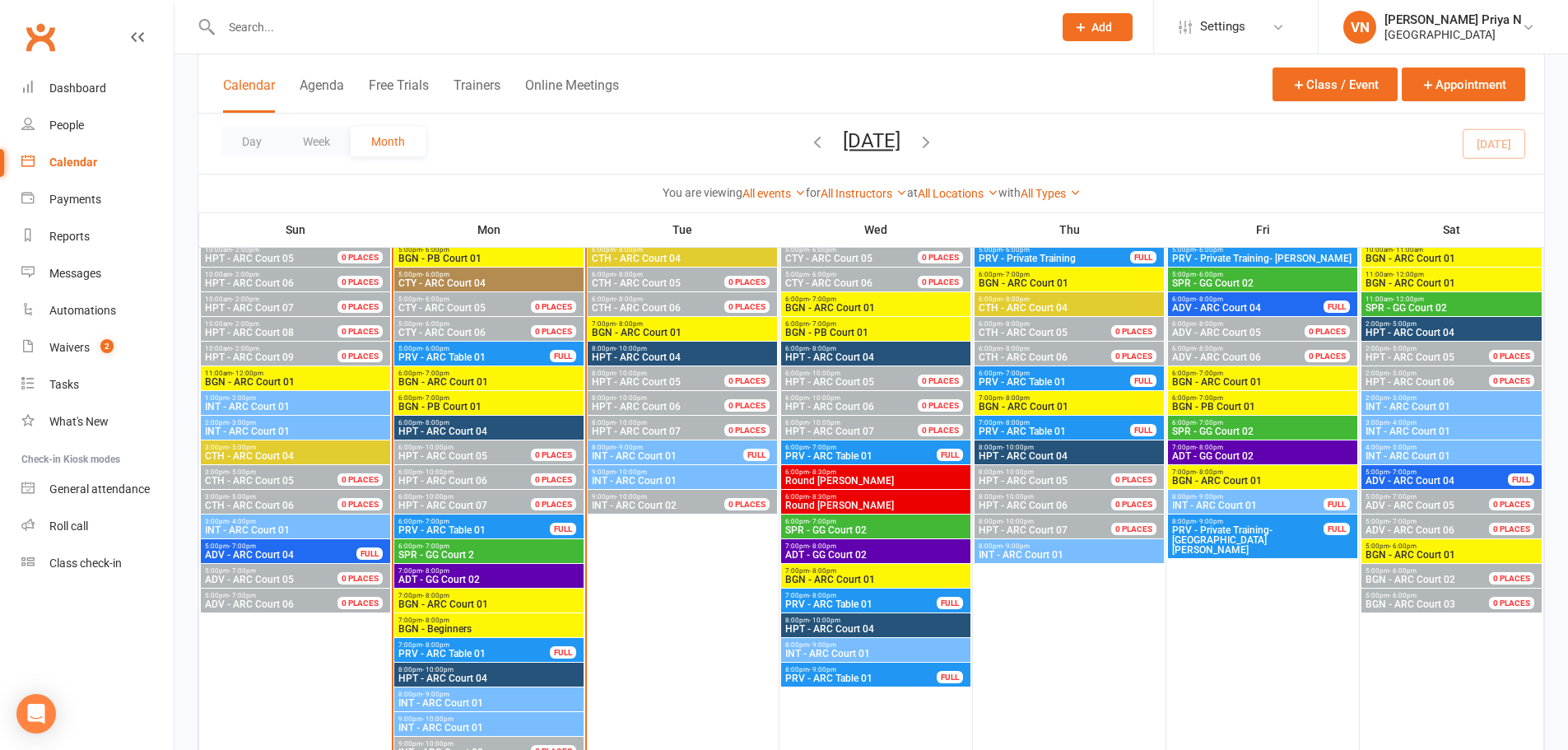
click at [687, 479] on span "INT - ARC Court 01" at bounding box center [682, 481] width 183 height 10
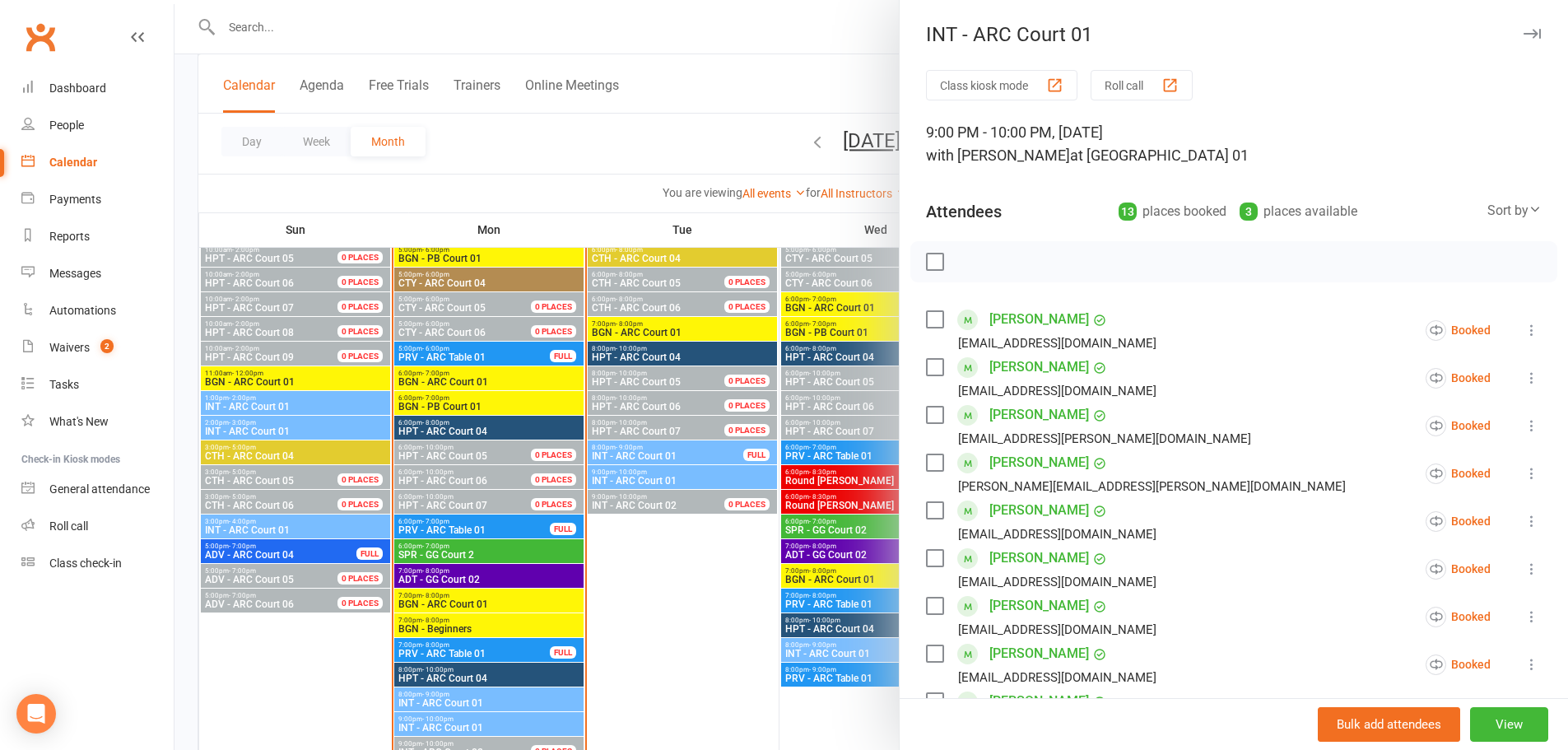
click at [1524, 613] on icon at bounding box center [1532, 616] width 16 height 16
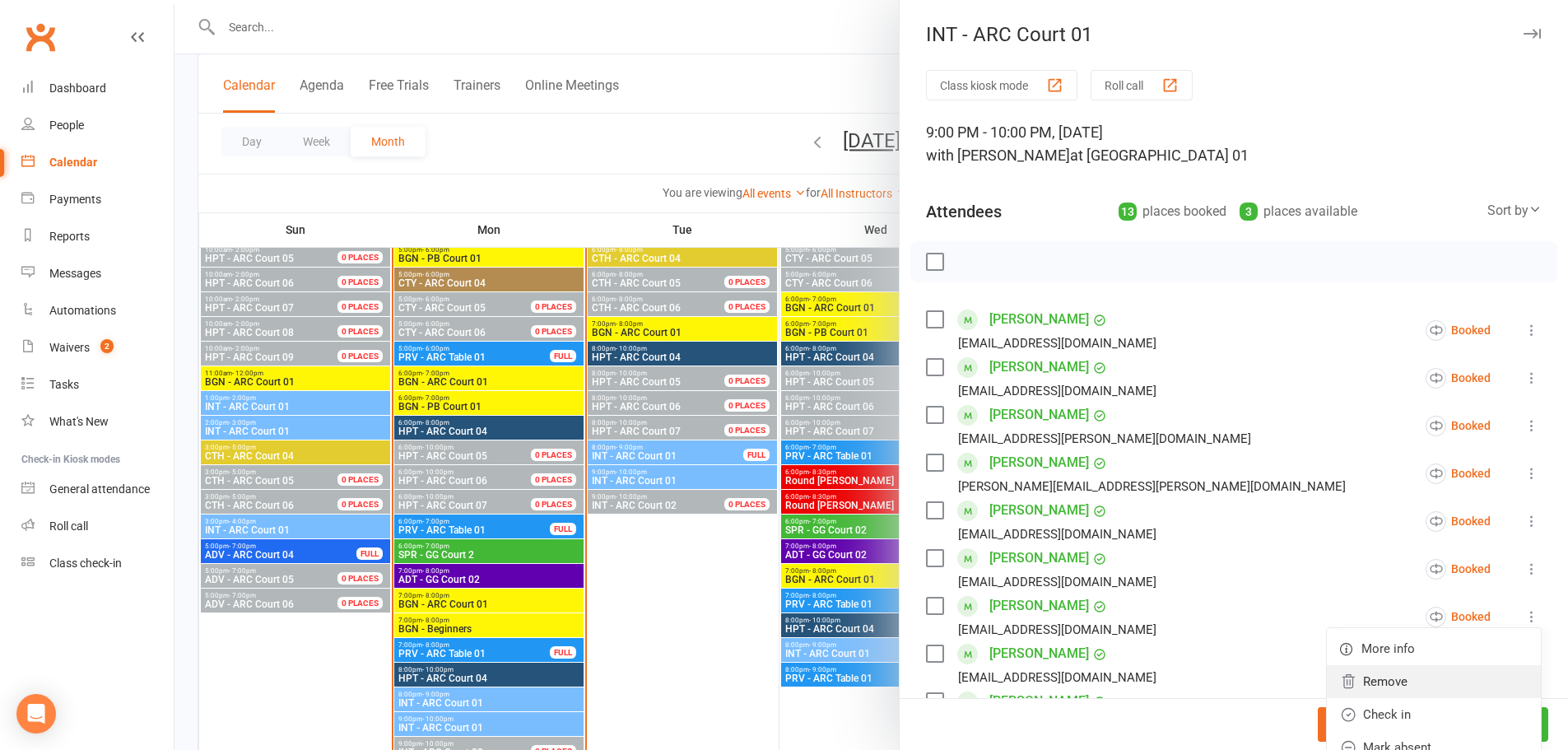
scroll to position [247, 0]
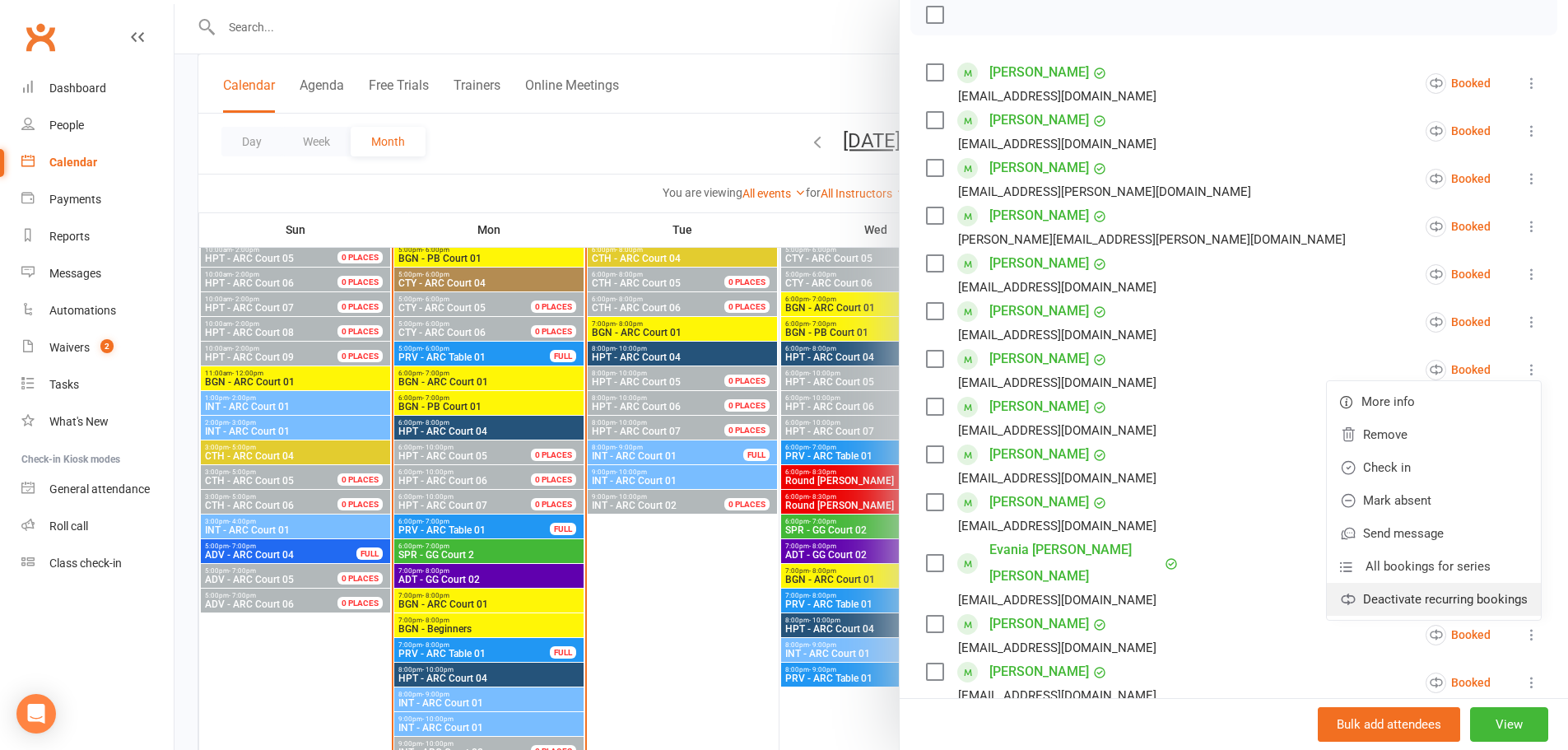
click at [1385, 594] on link "Deactivate recurring bookings" at bounding box center [1433, 598] width 214 height 33
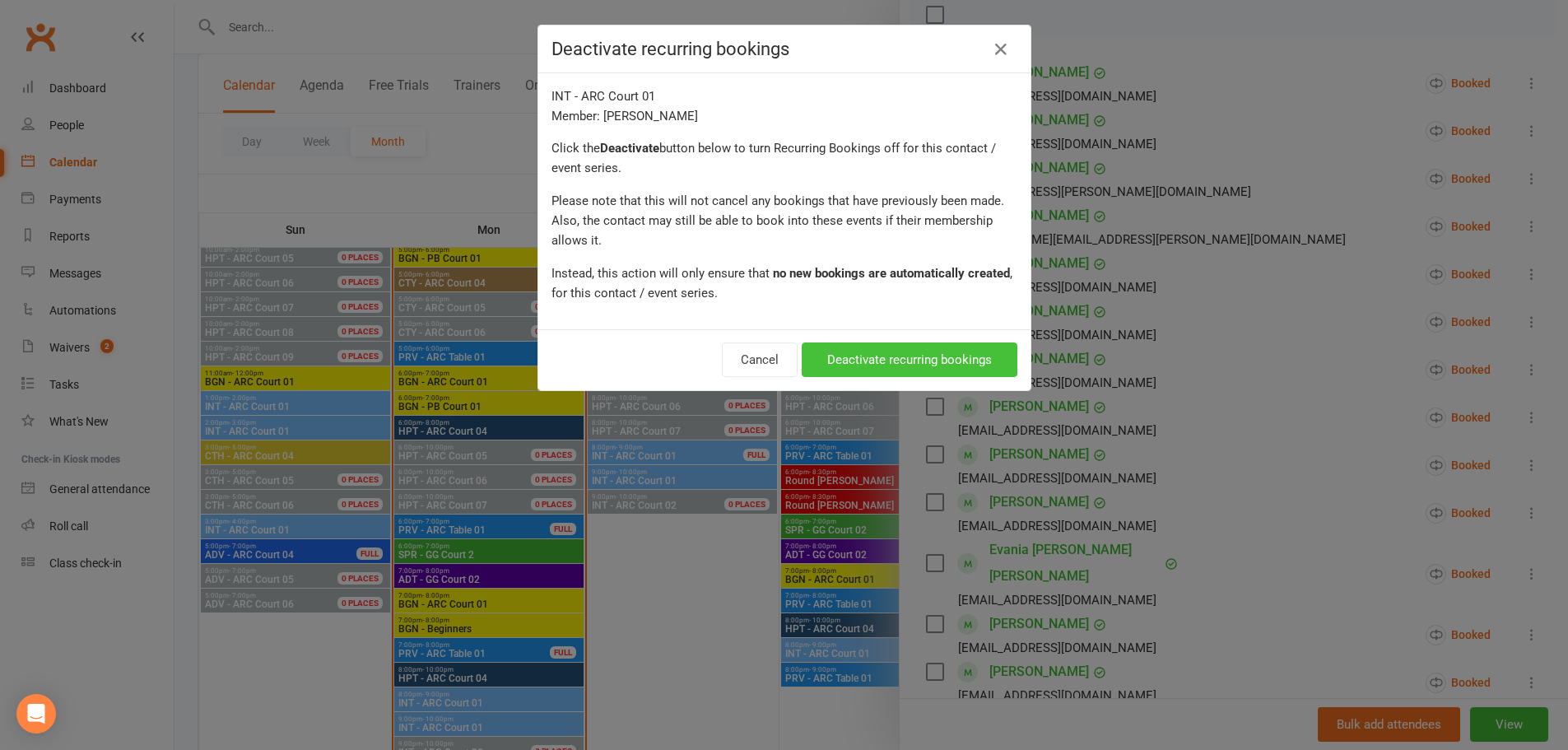
click at [871, 353] on button "Deactivate recurring bookings" at bounding box center [909, 359] width 216 height 35
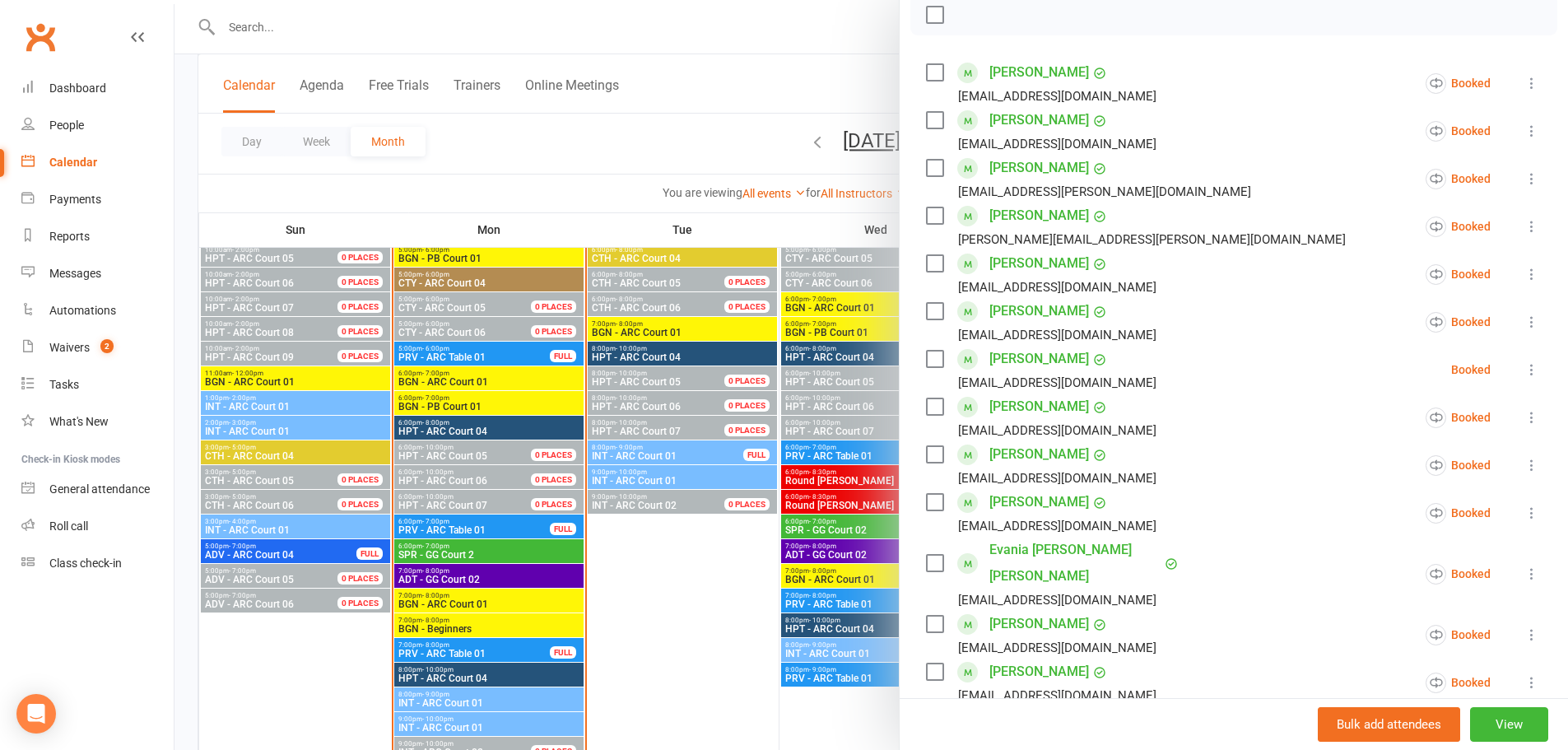
click at [692, 592] on div at bounding box center [871, 375] width 1394 height 750
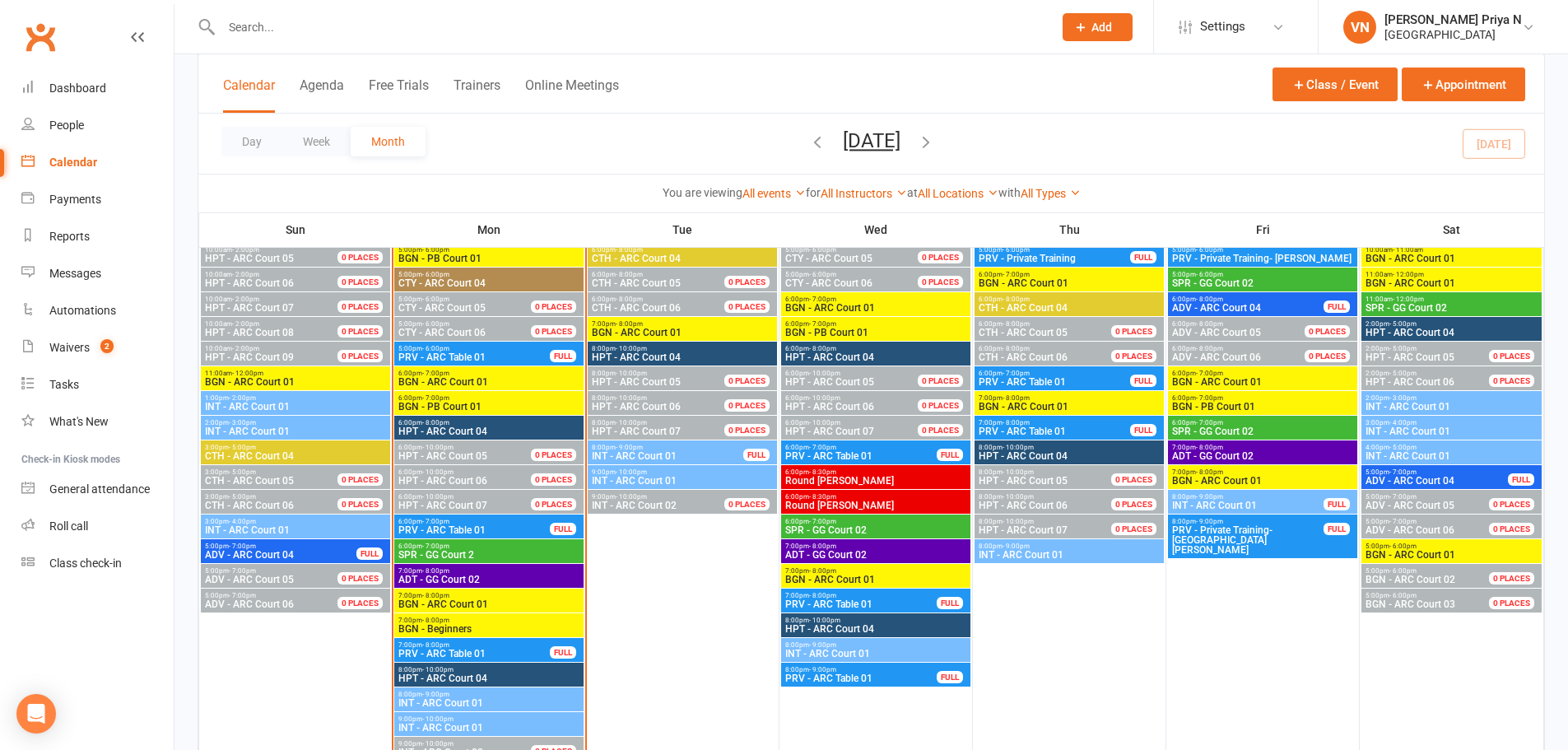
click at [1445, 425] on span "3:00pm - 4:00pm" at bounding box center [1451, 422] width 174 height 8
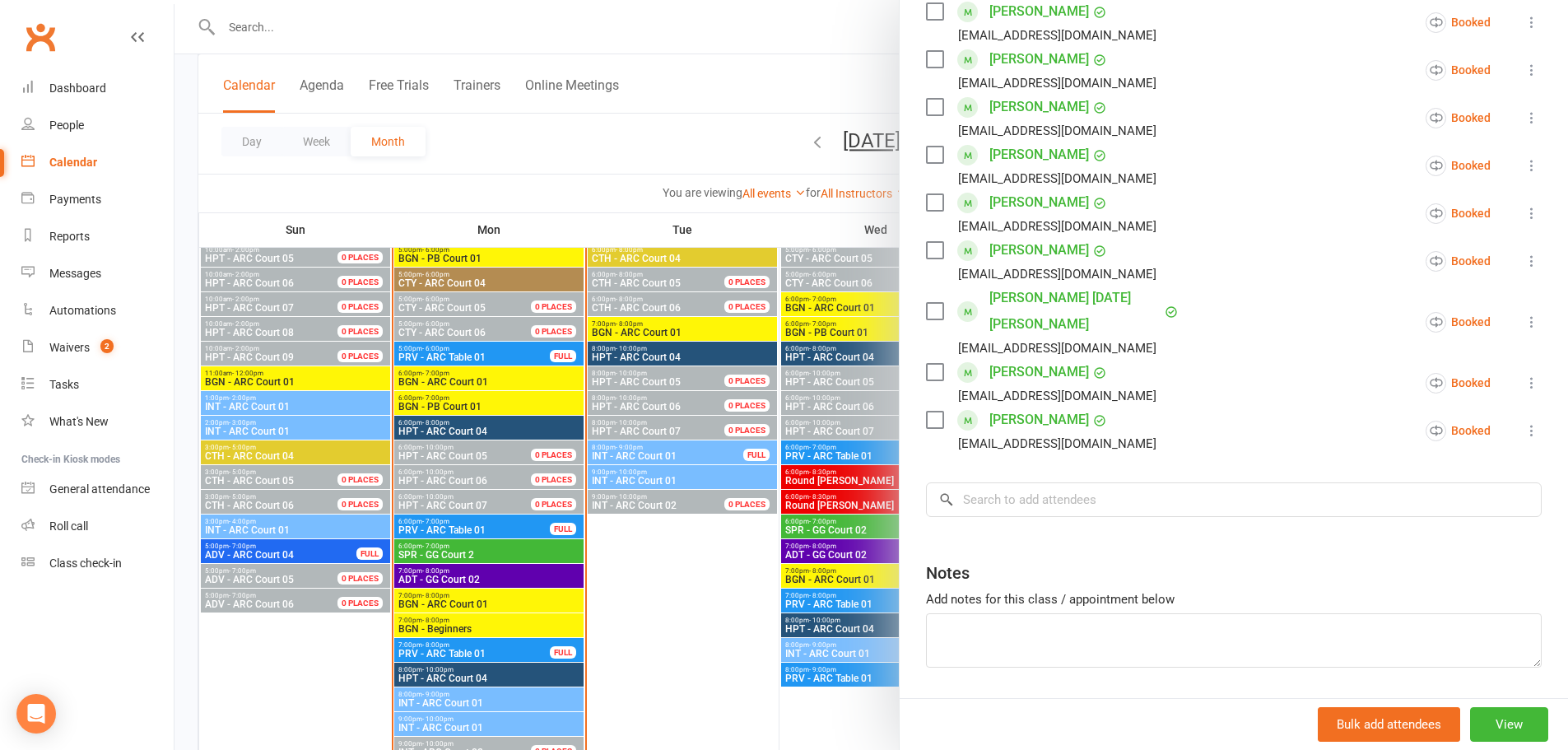
scroll to position [381, 0]
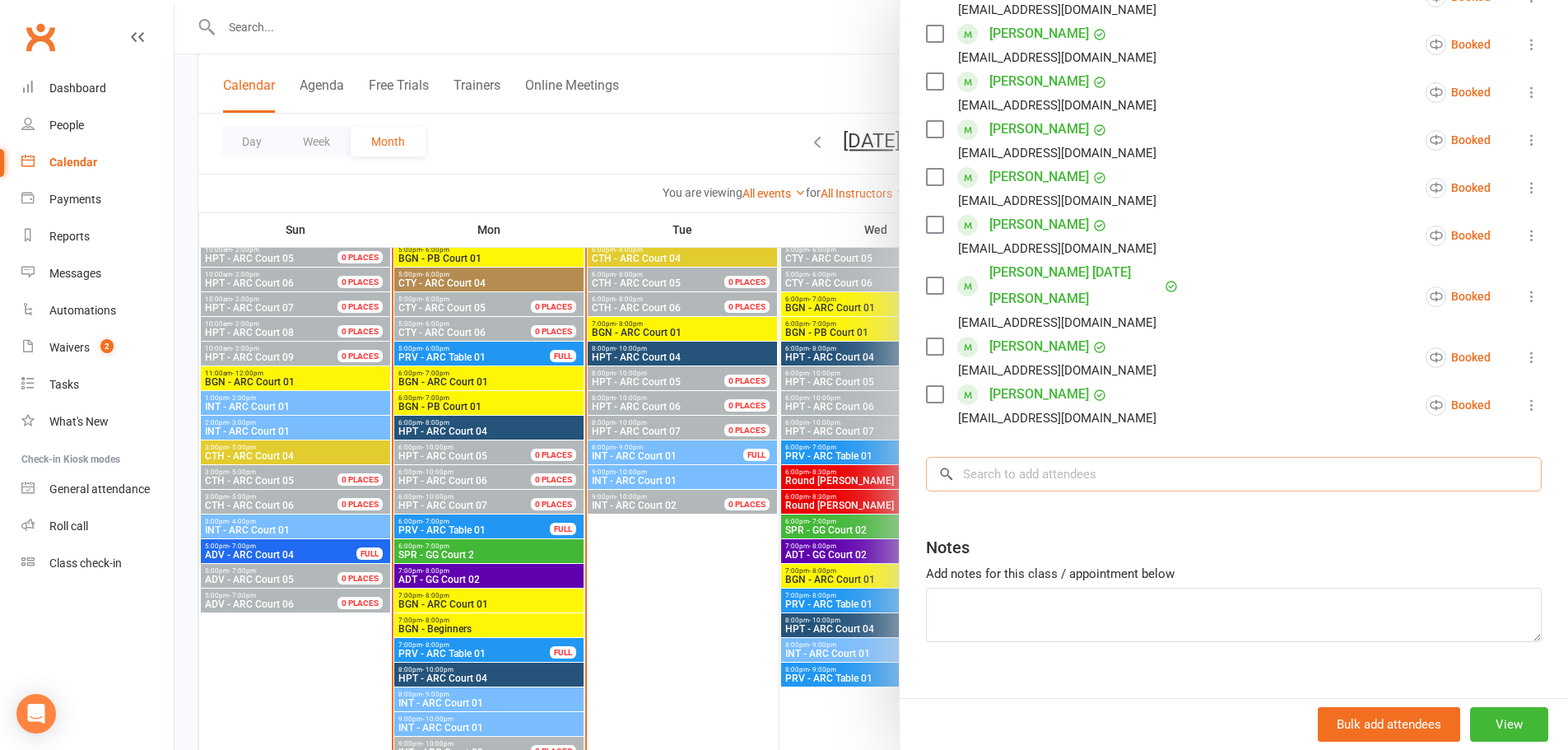
click at [1085, 457] on input "search" at bounding box center [1234, 474] width 616 height 35
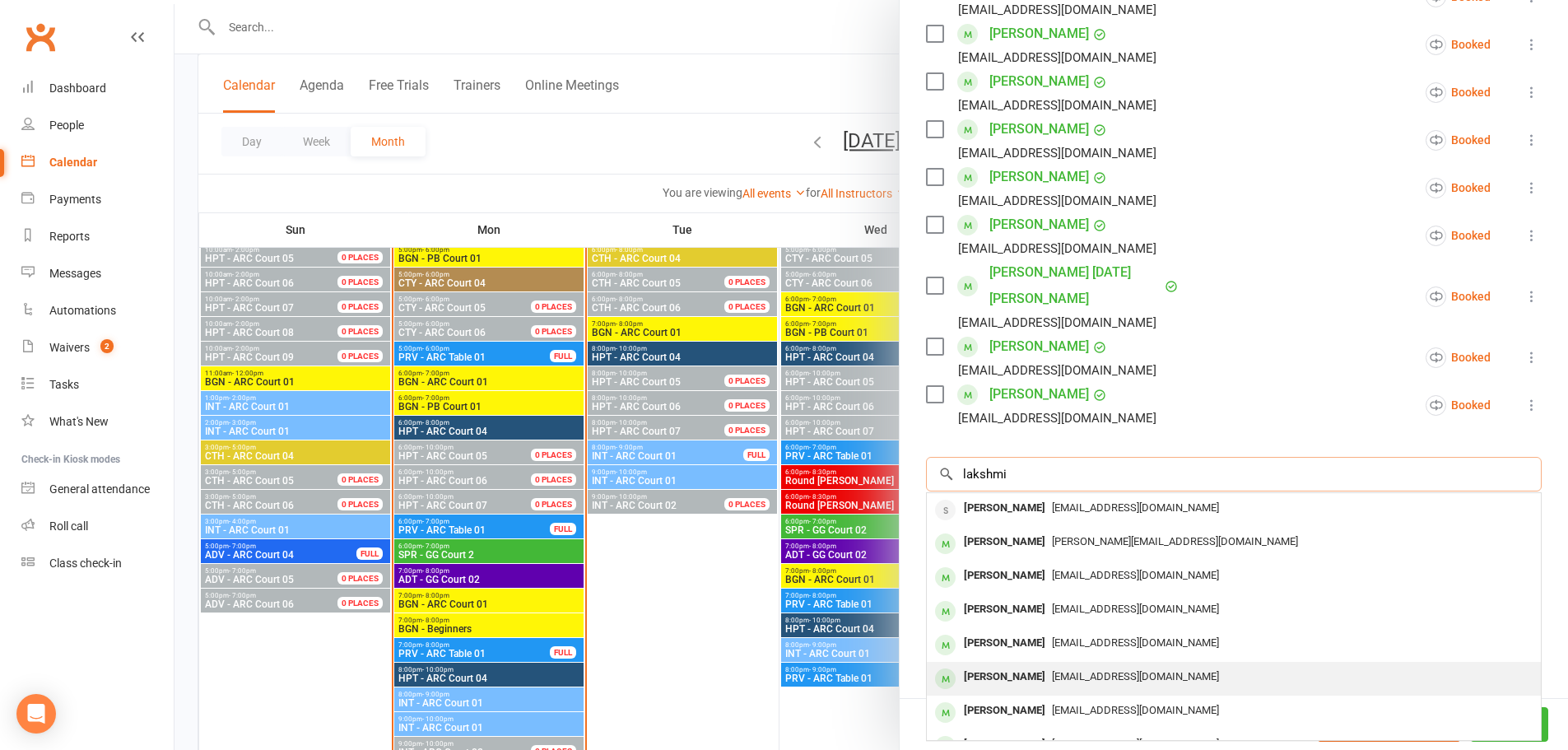
type input "lakshmi"
click at [1052, 665] on div "[PERSON_NAME]" at bounding box center [1005, 677] width 95 height 24
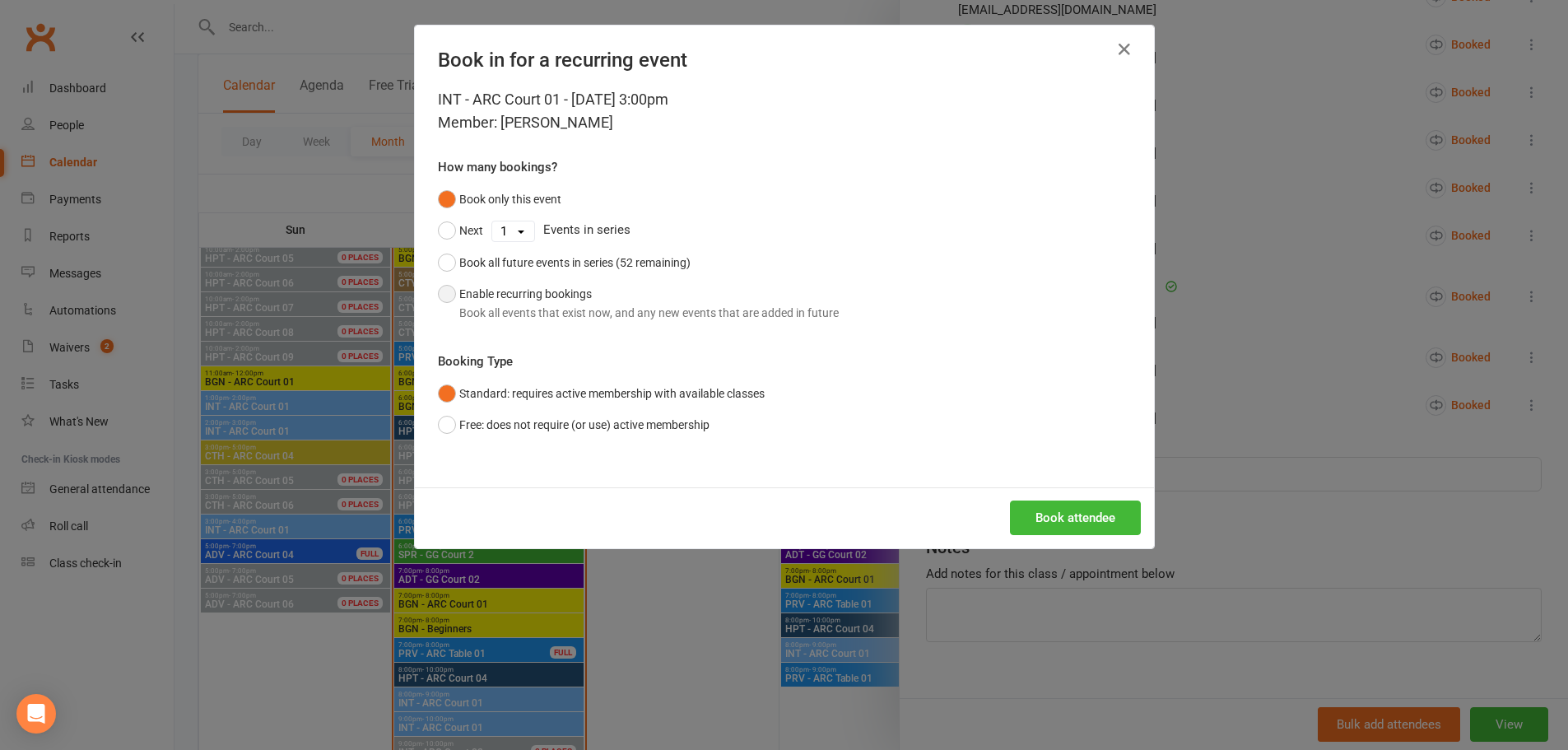
click at [440, 292] on button "Enable recurring bookings Book all events that exist now, and any new events th…" at bounding box center [638, 303] width 401 height 50
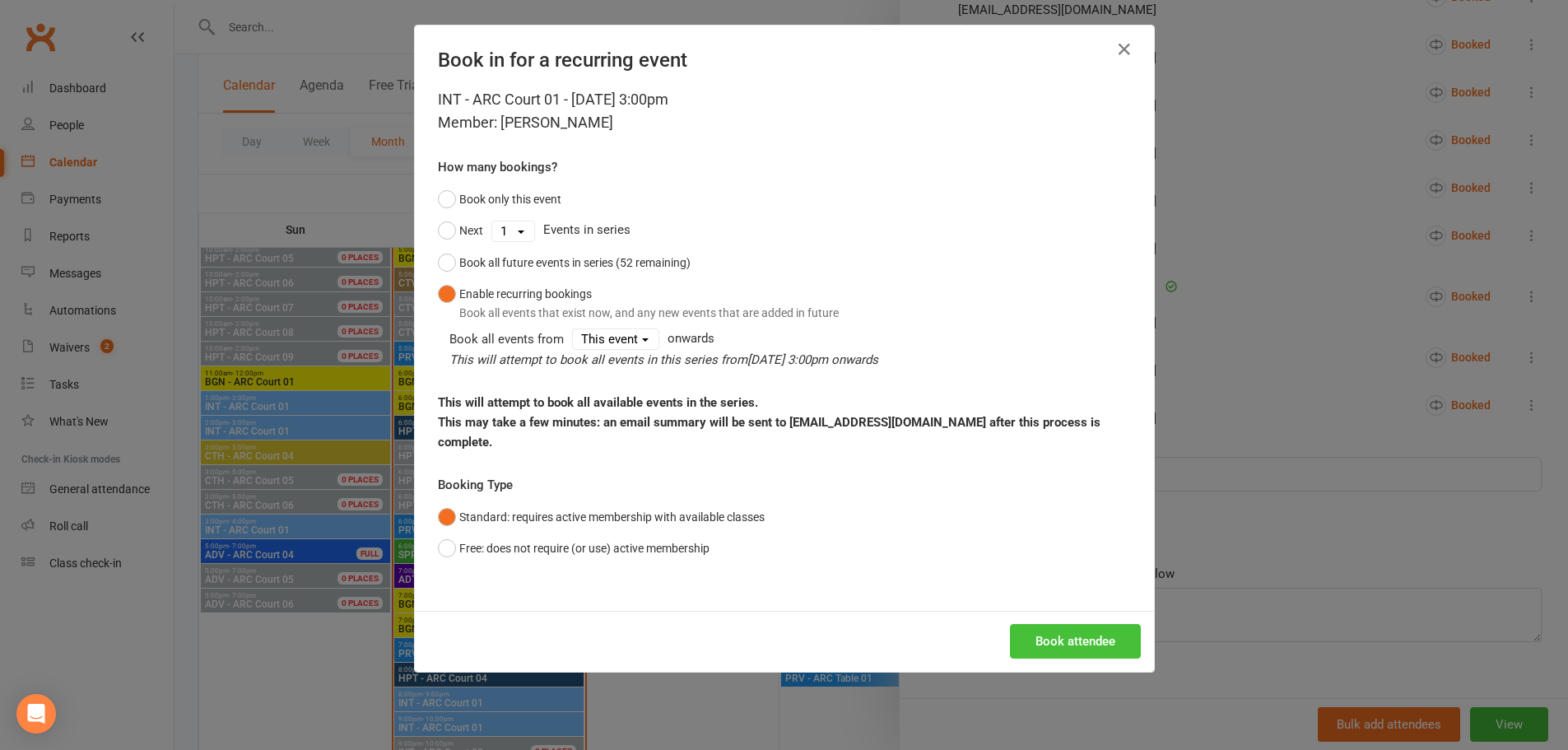
click at [1101, 624] on button "Book attendee" at bounding box center [1075, 641] width 131 height 35
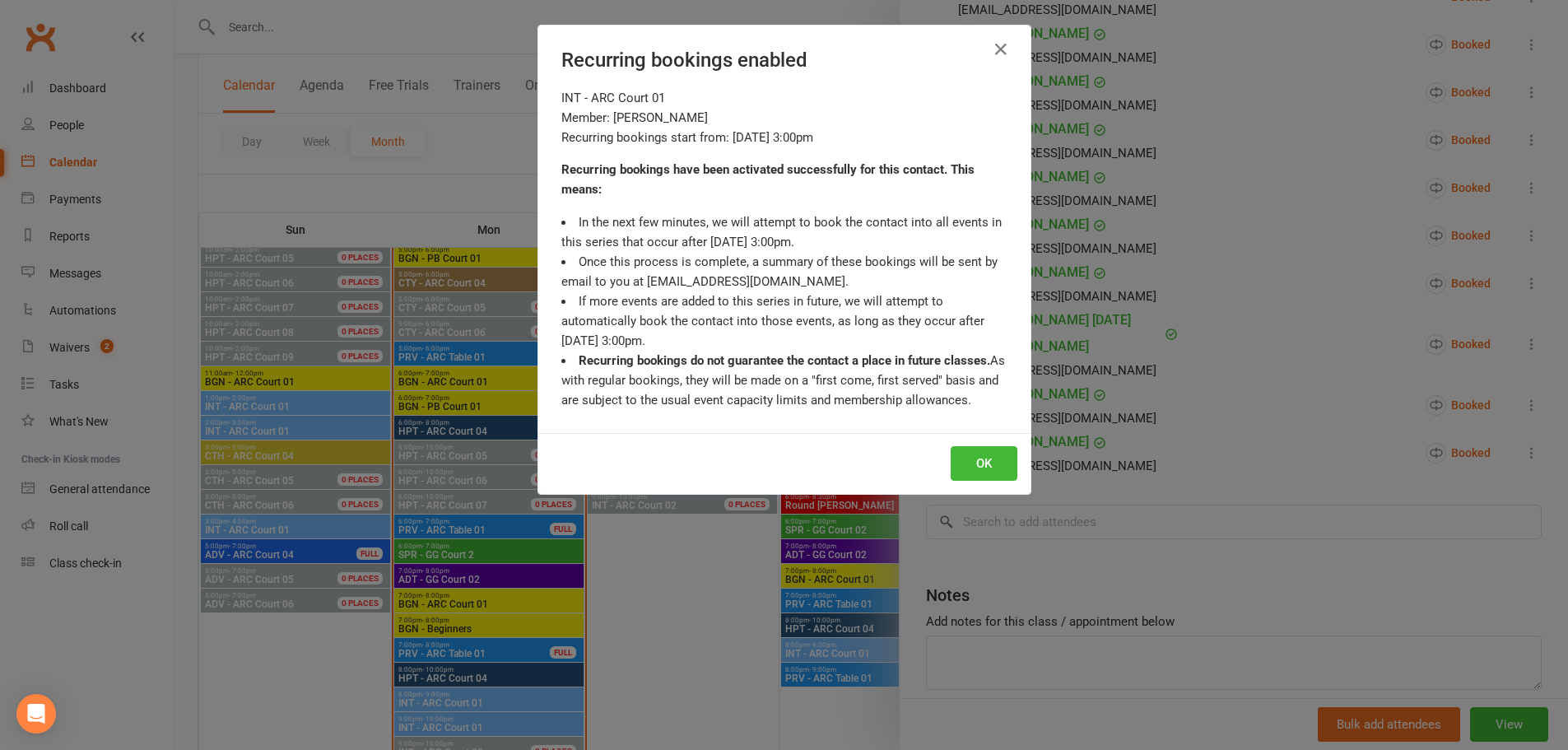
scroll to position [429, 0]
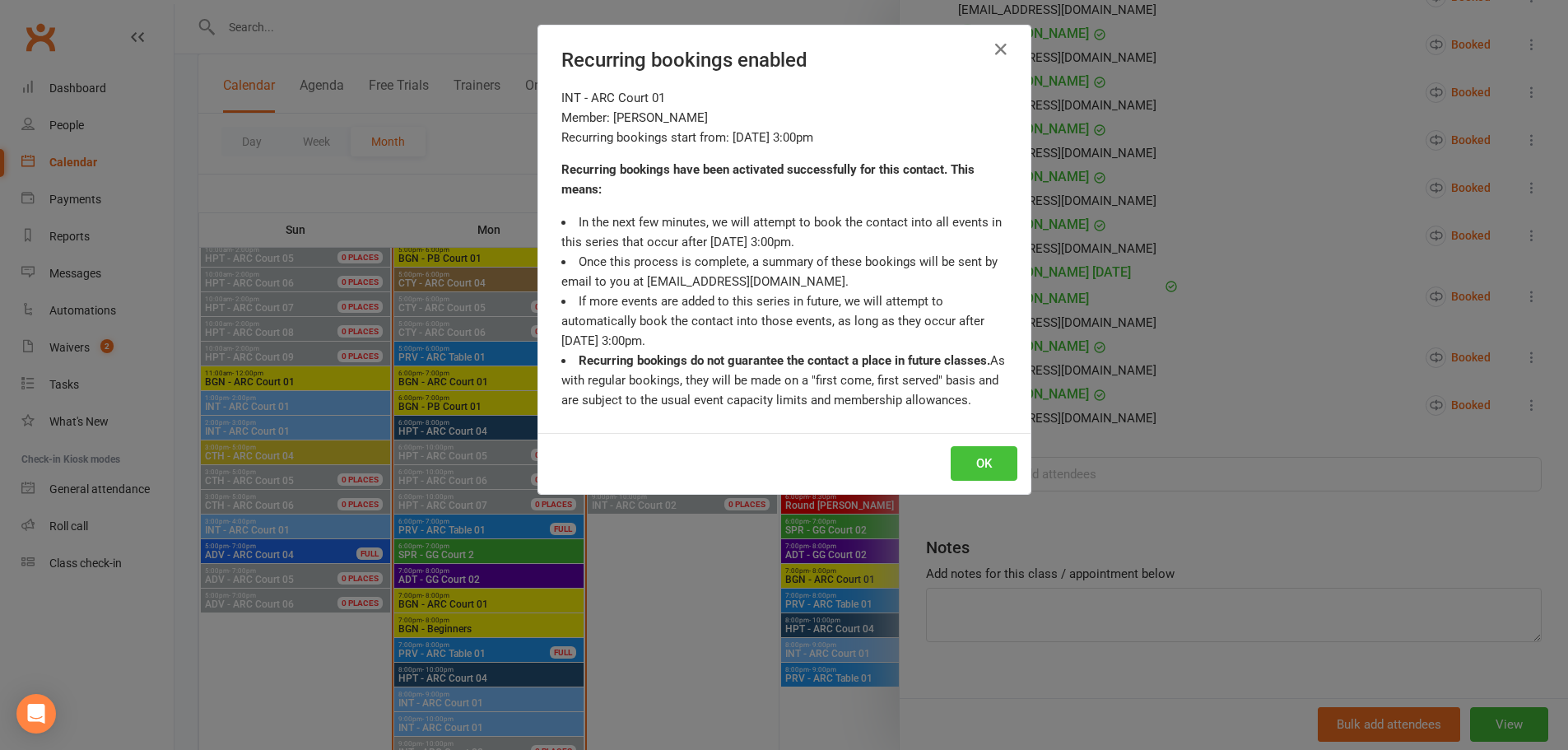
click at [966, 456] on button "OK" at bounding box center [984, 463] width 67 height 35
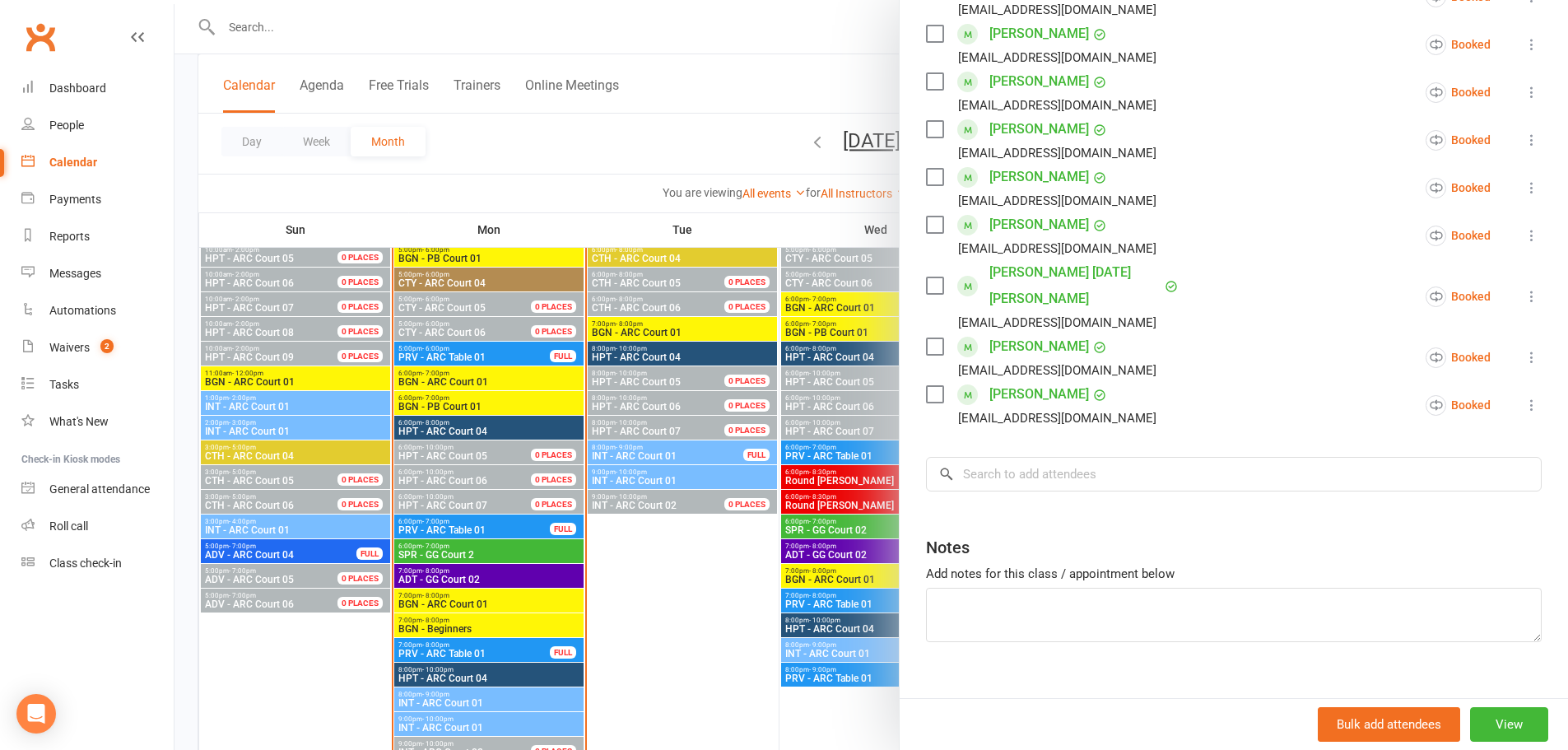
click at [781, 80] on div at bounding box center [871, 375] width 1394 height 750
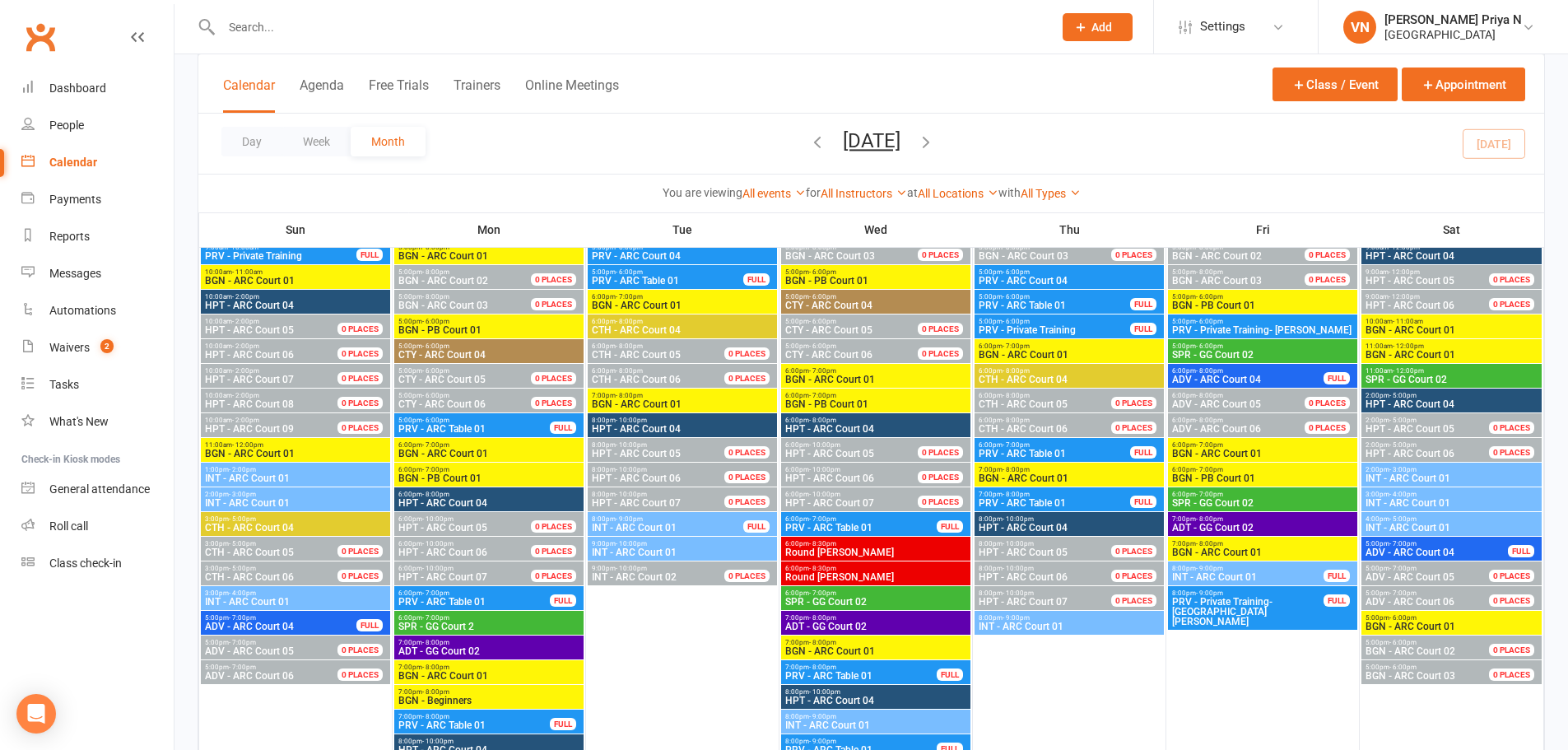
scroll to position [2387, 0]
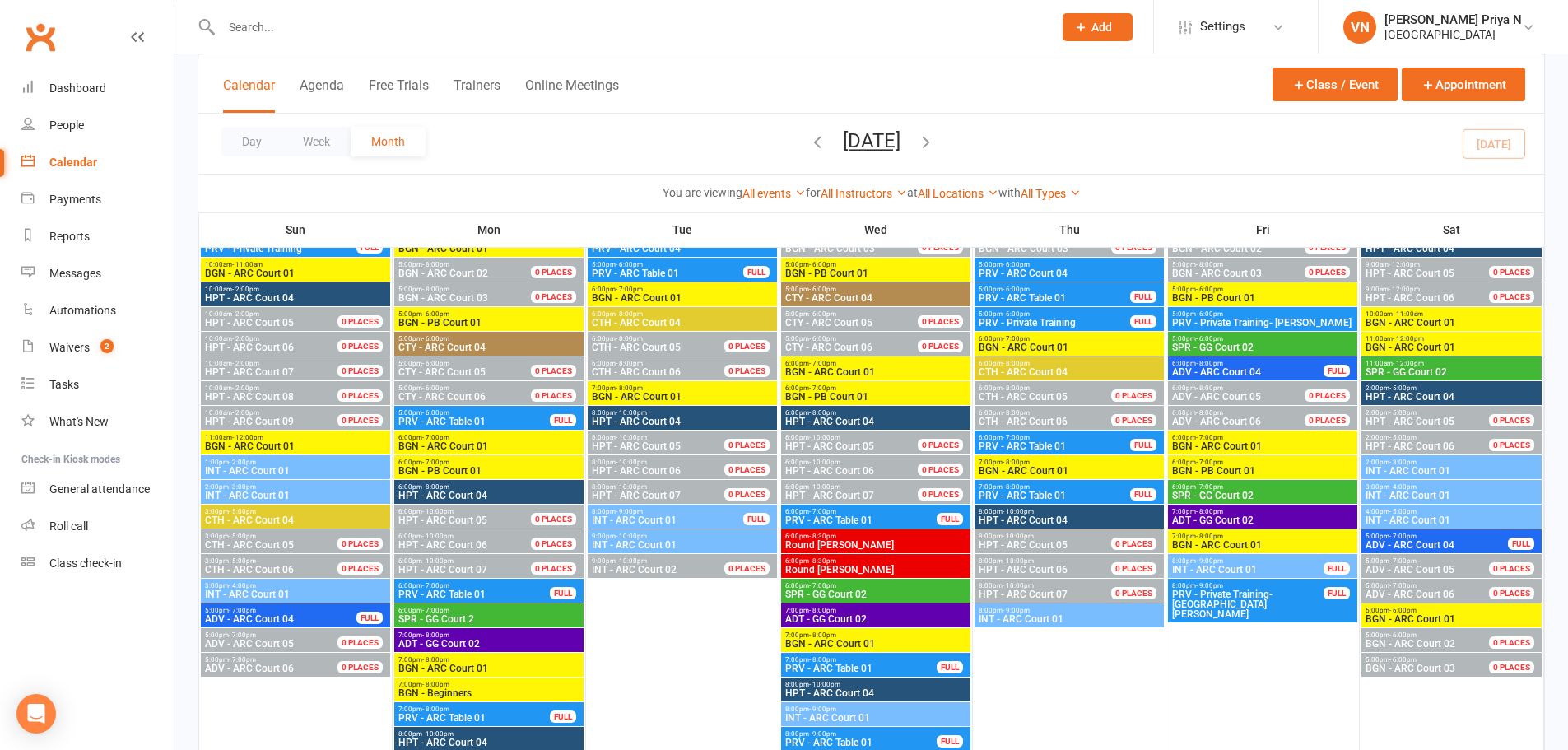
click at [251, 492] on span "INT - ARC Court 01" at bounding box center [295, 495] width 183 height 10
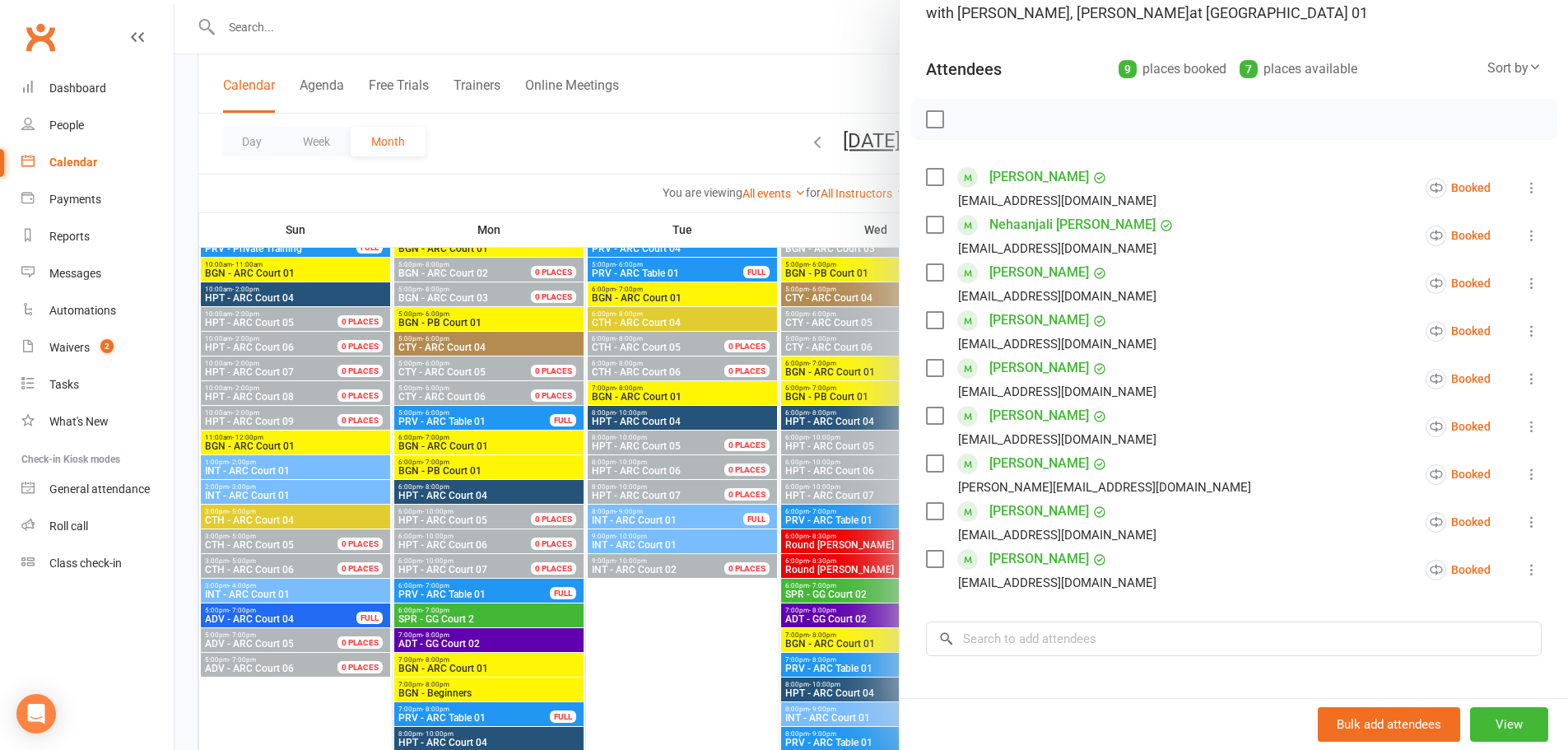
scroll to position [334, 0]
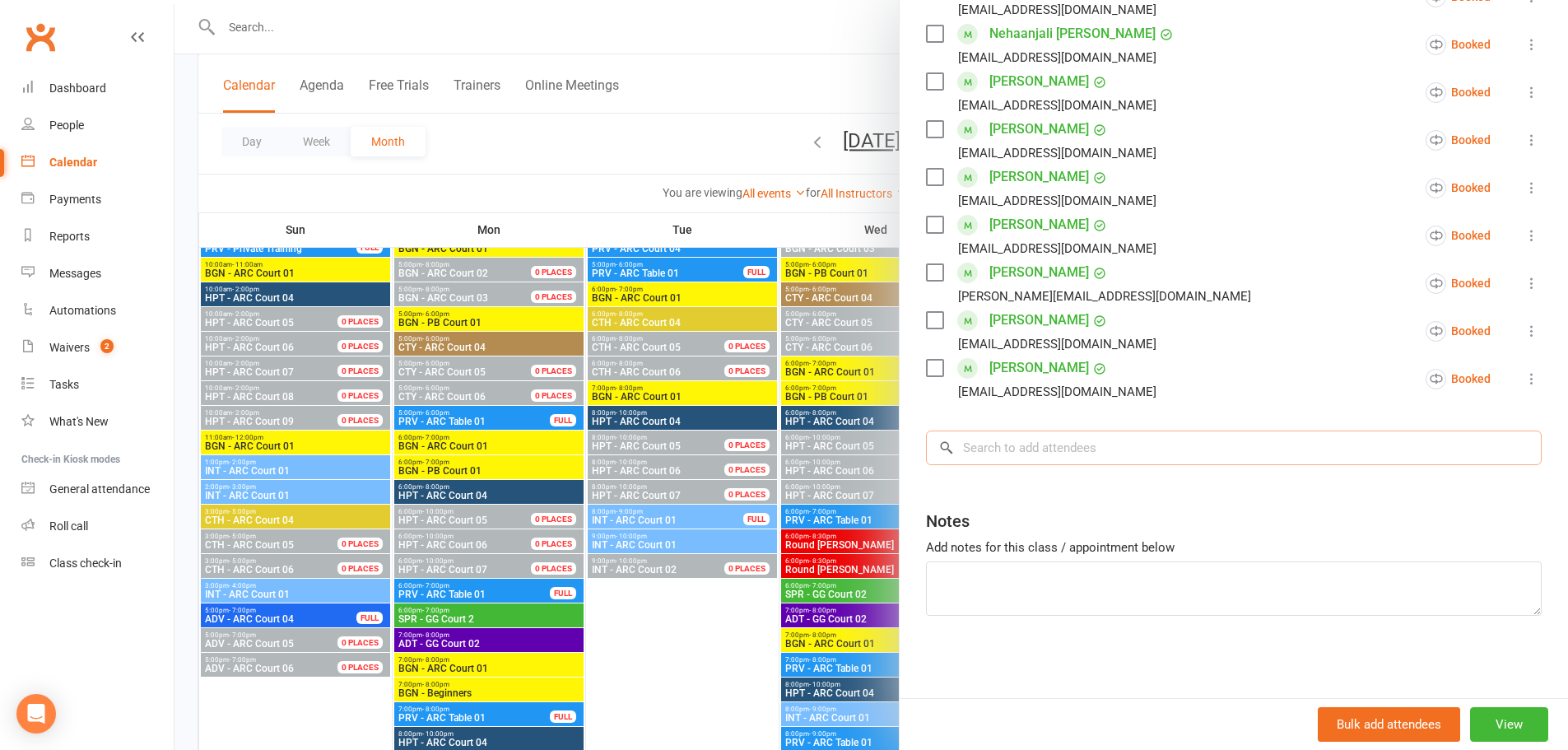
click at [1080, 443] on input "search" at bounding box center [1234, 448] width 616 height 35
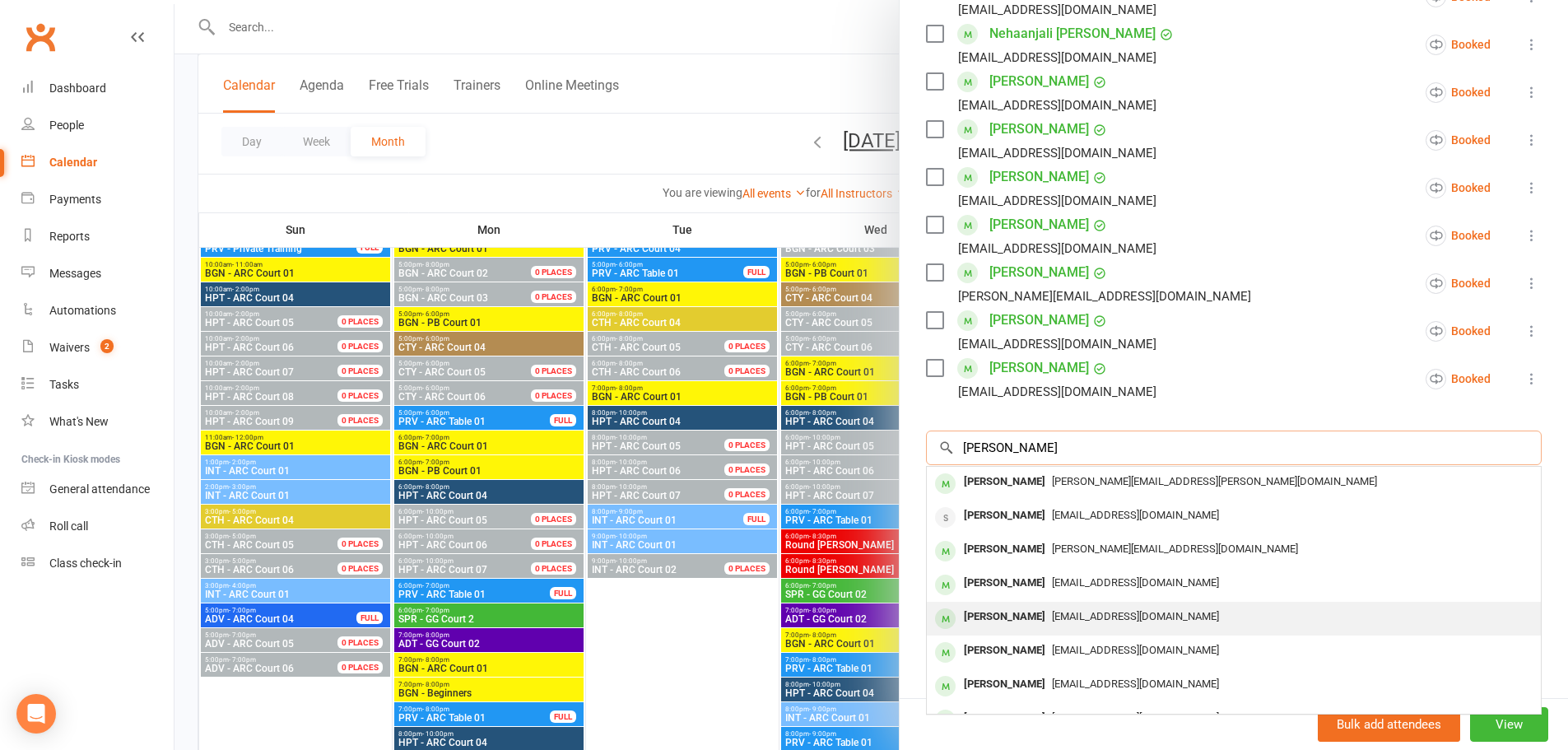
scroll to position [91, 0]
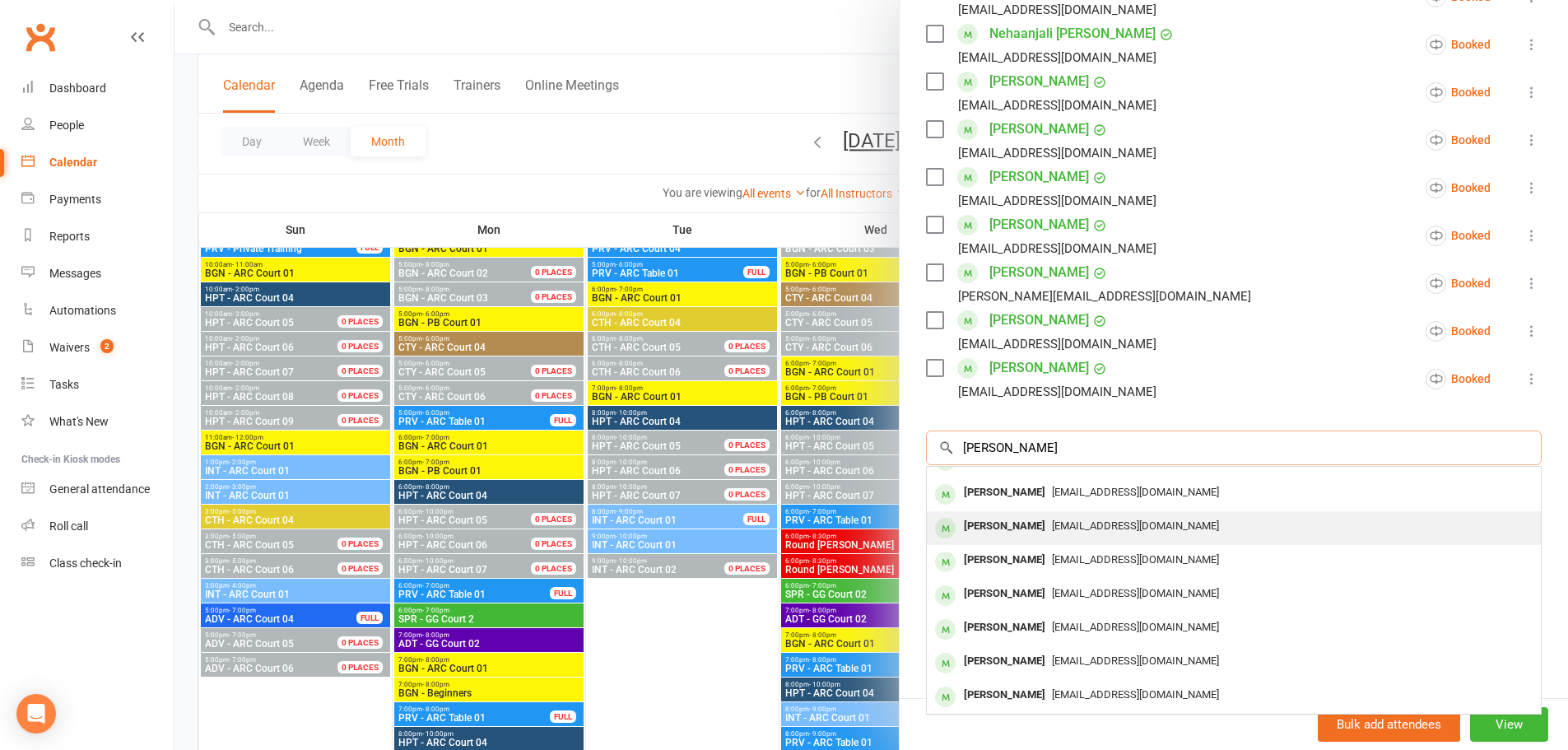
type input "[PERSON_NAME]"
click at [1052, 630] on div "[PERSON_NAME]" at bounding box center [1005, 627] width 95 height 24
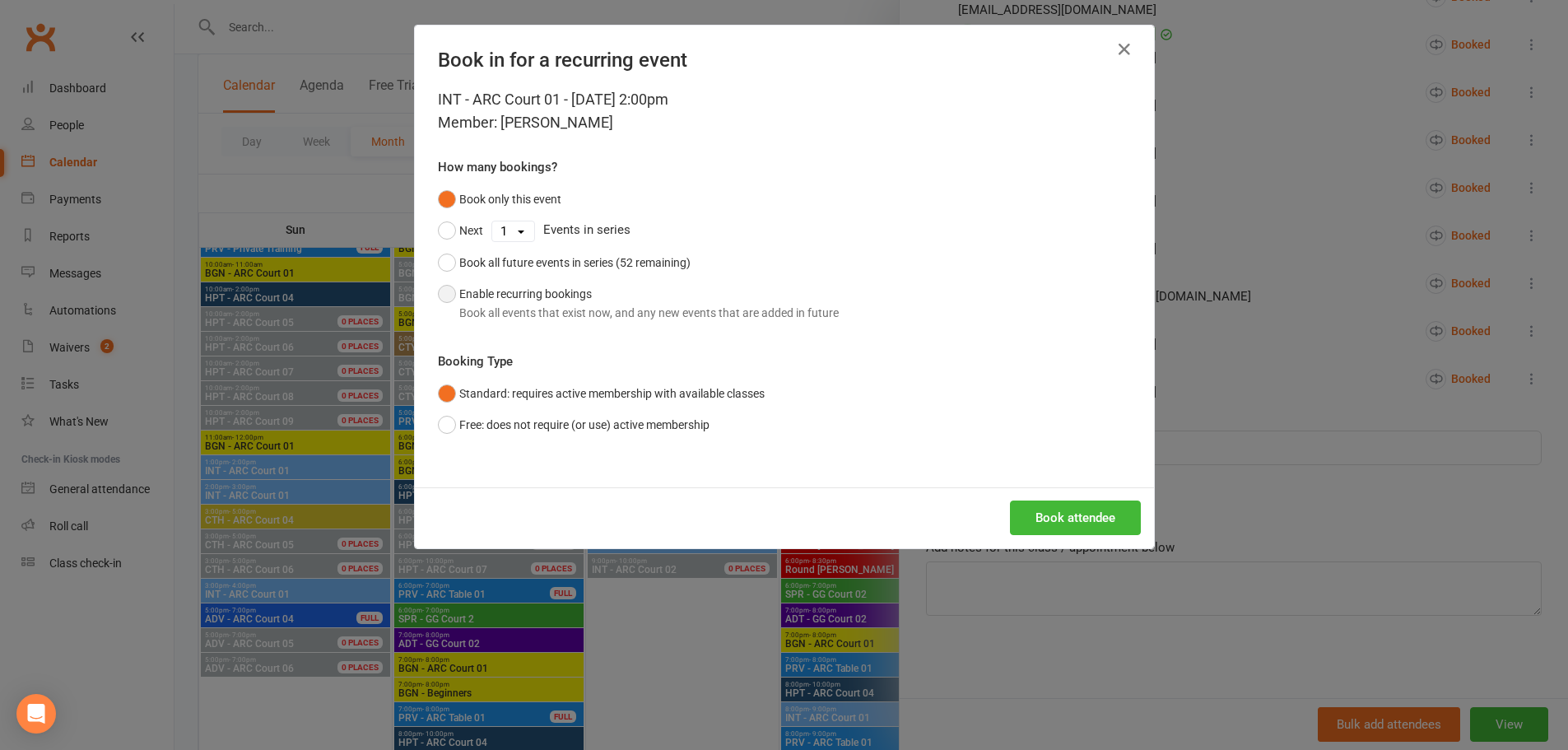
click at [438, 286] on button "Enable recurring bookings Book all events that exist now, and any new events th…" at bounding box center [638, 303] width 401 height 50
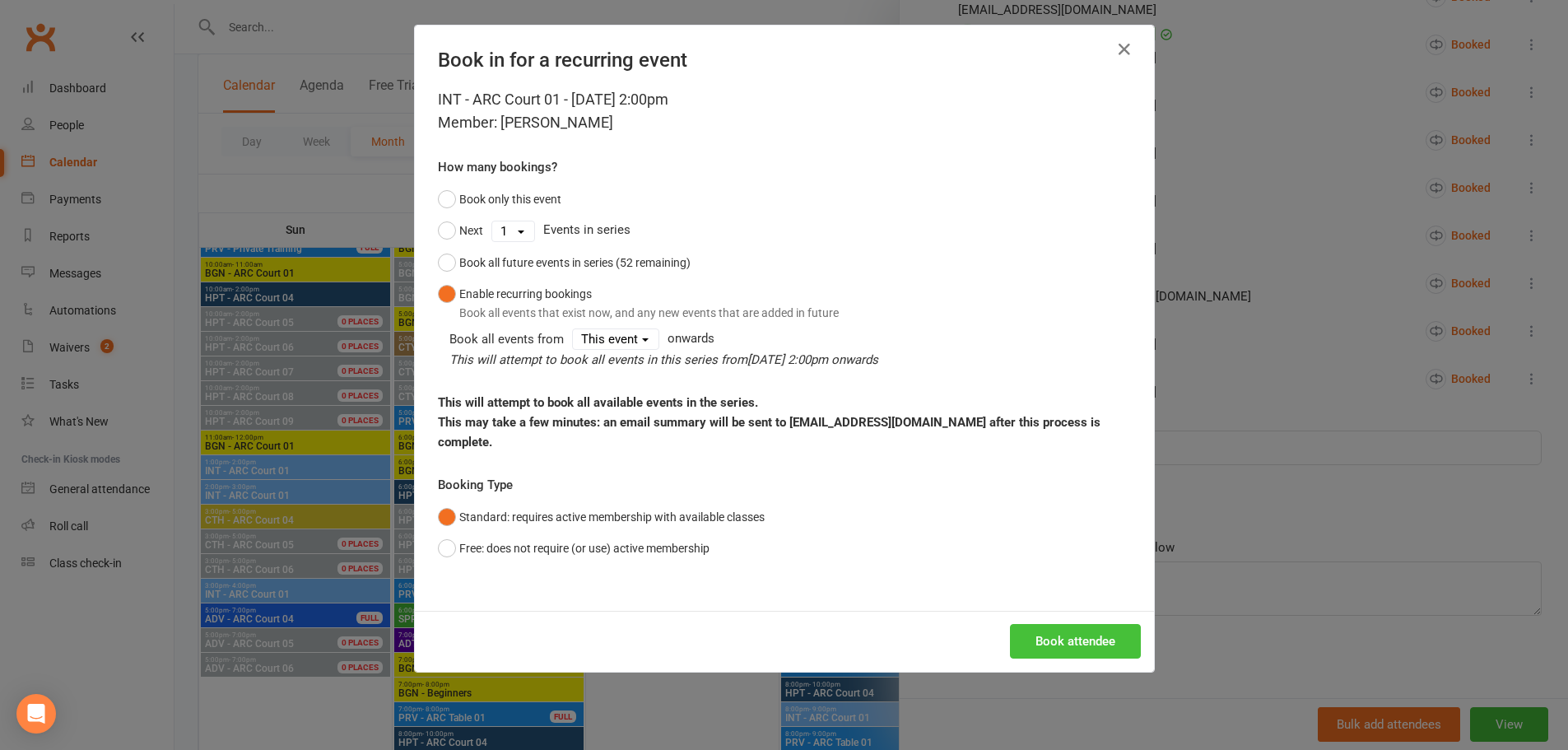
click at [1072, 624] on button "Book attendee" at bounding box center [1075, 641] width 131 height 35
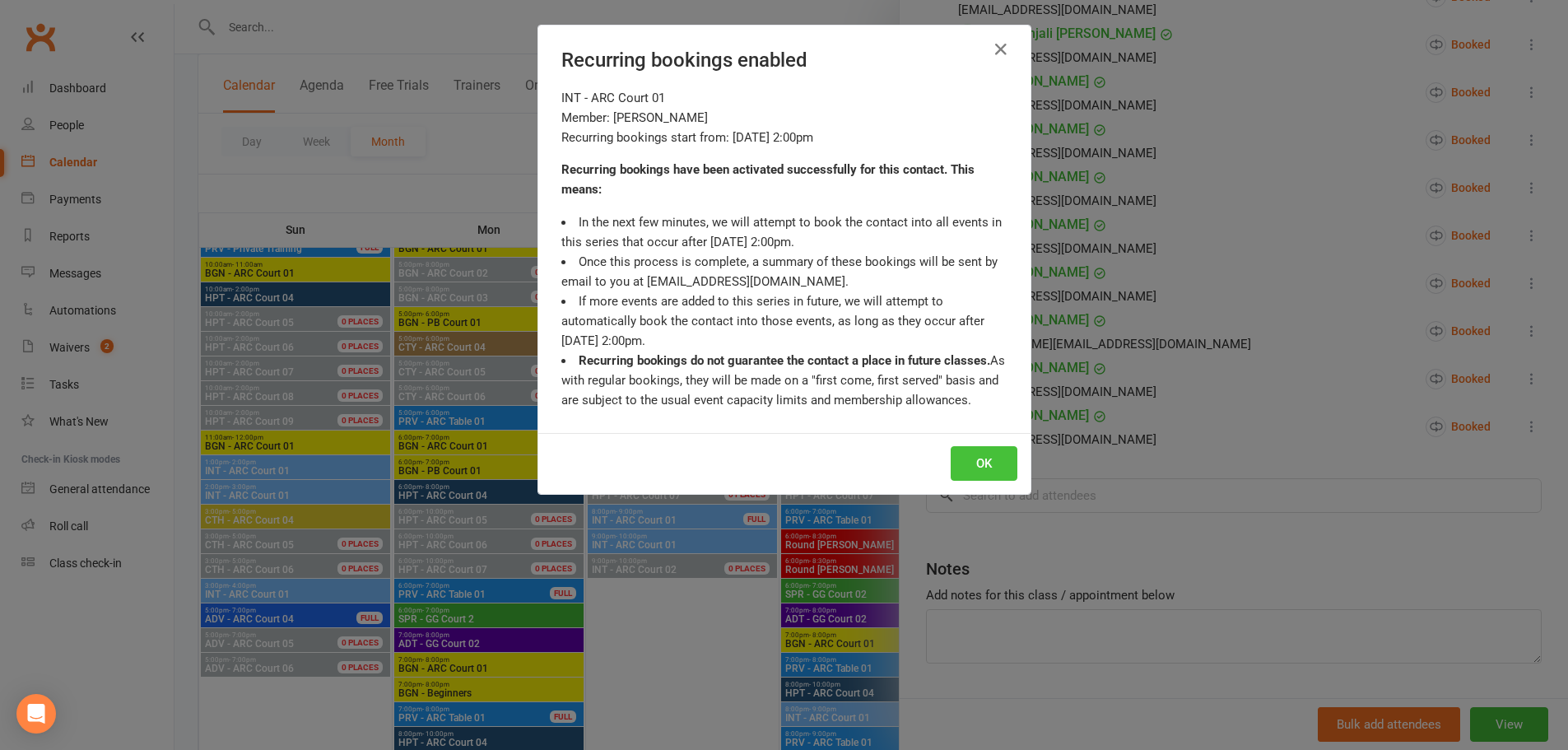
click at [980, 460] on button "OK" at bounding box center [984, 463] width 67 height 35
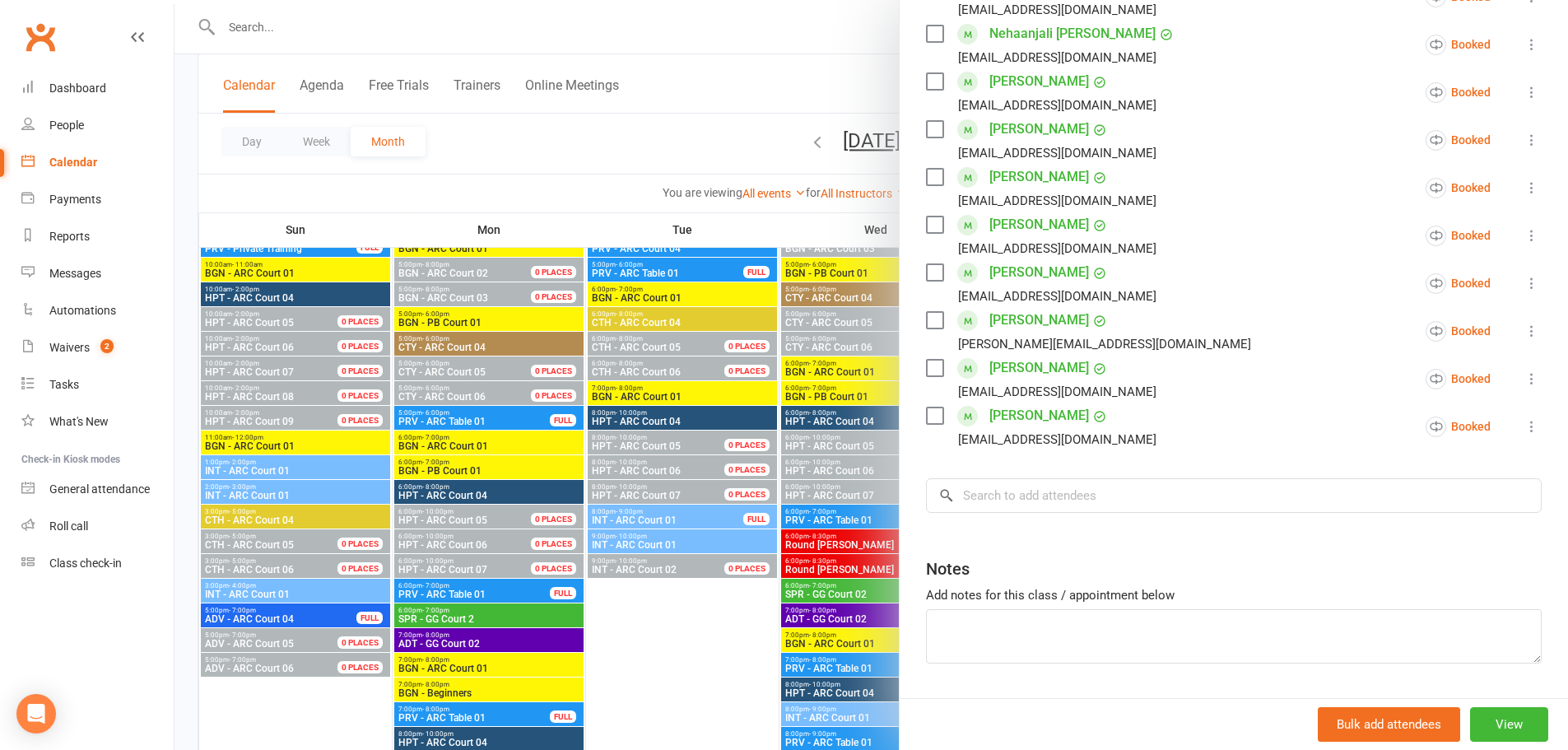
click at [805, 82] on div at bounding box center [871, 375] width 1394 height 750
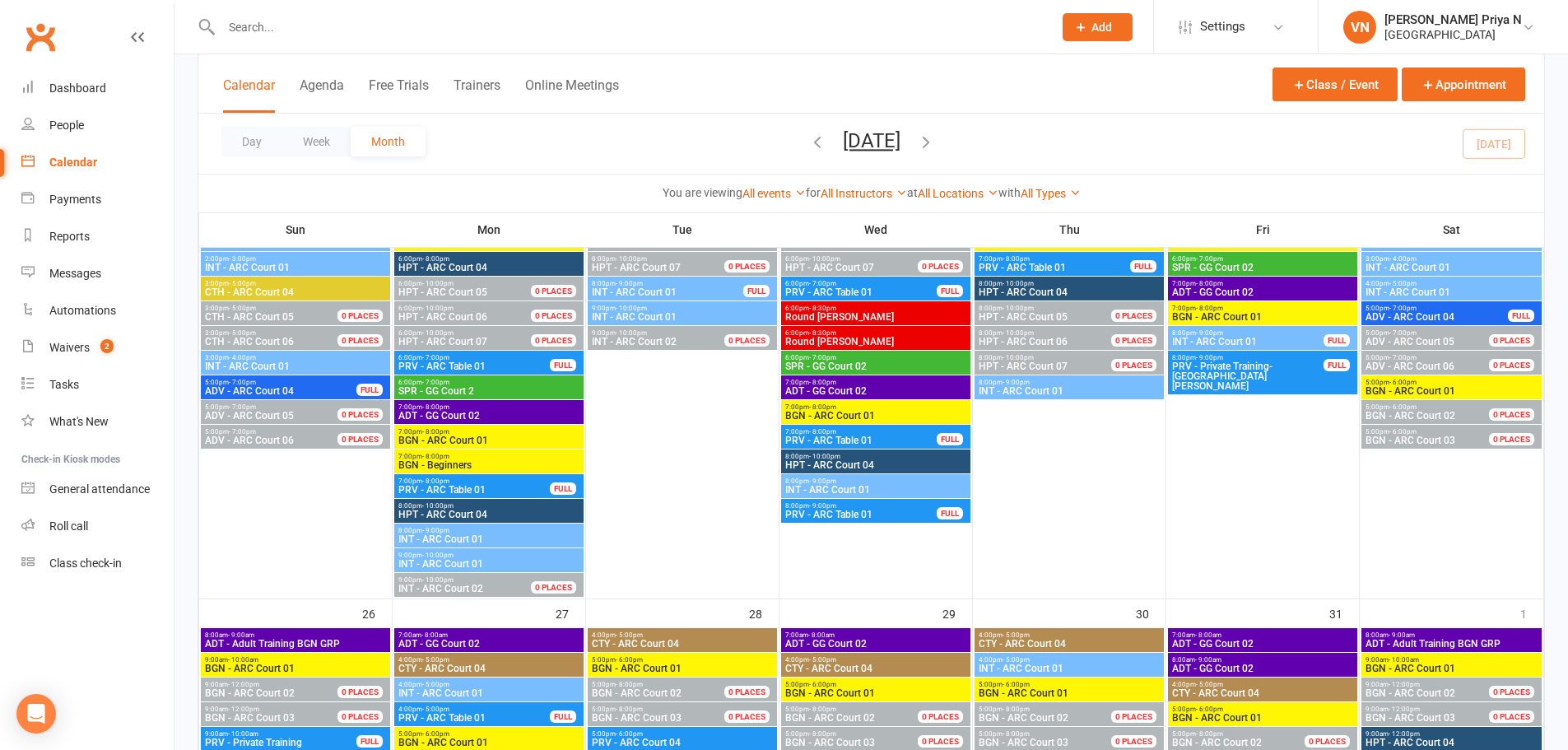
scroll to position [2633, 0]
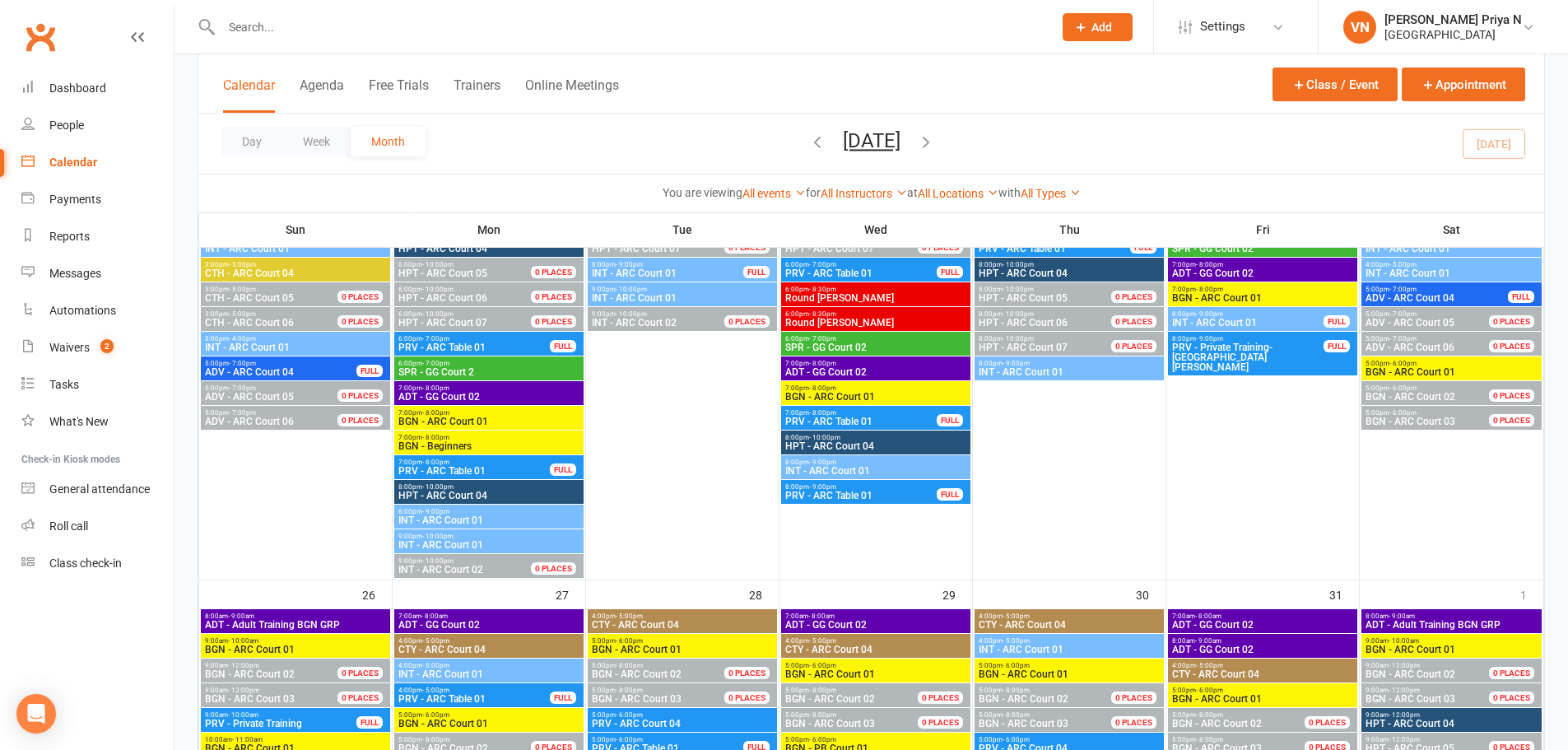
click at [478, 516] on span "INT - ARC Court 01" at bounding box center [489, 521] width 183 height 10
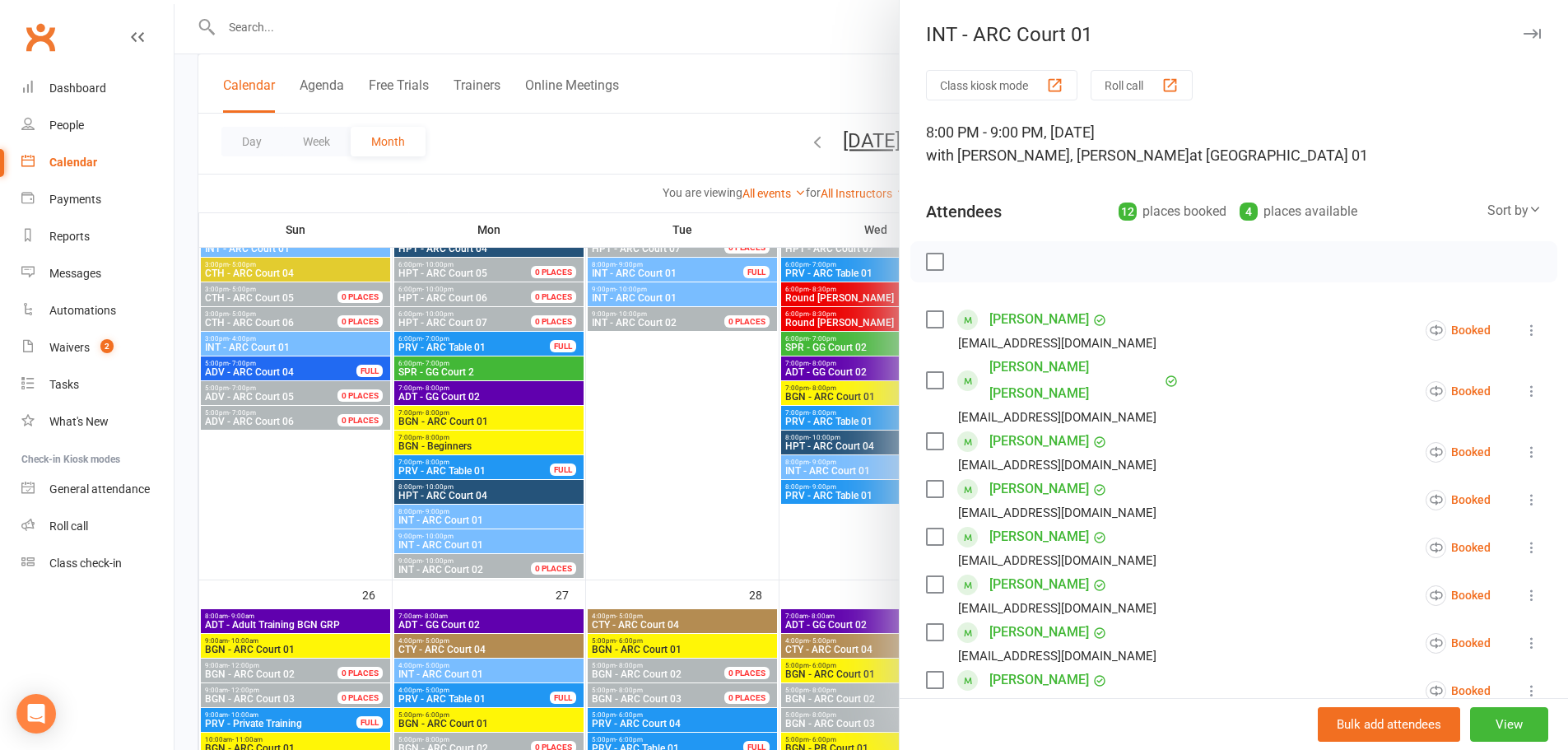
click at [1524, 446] on icon at bounding box center [1532, 451] width 16 height 16
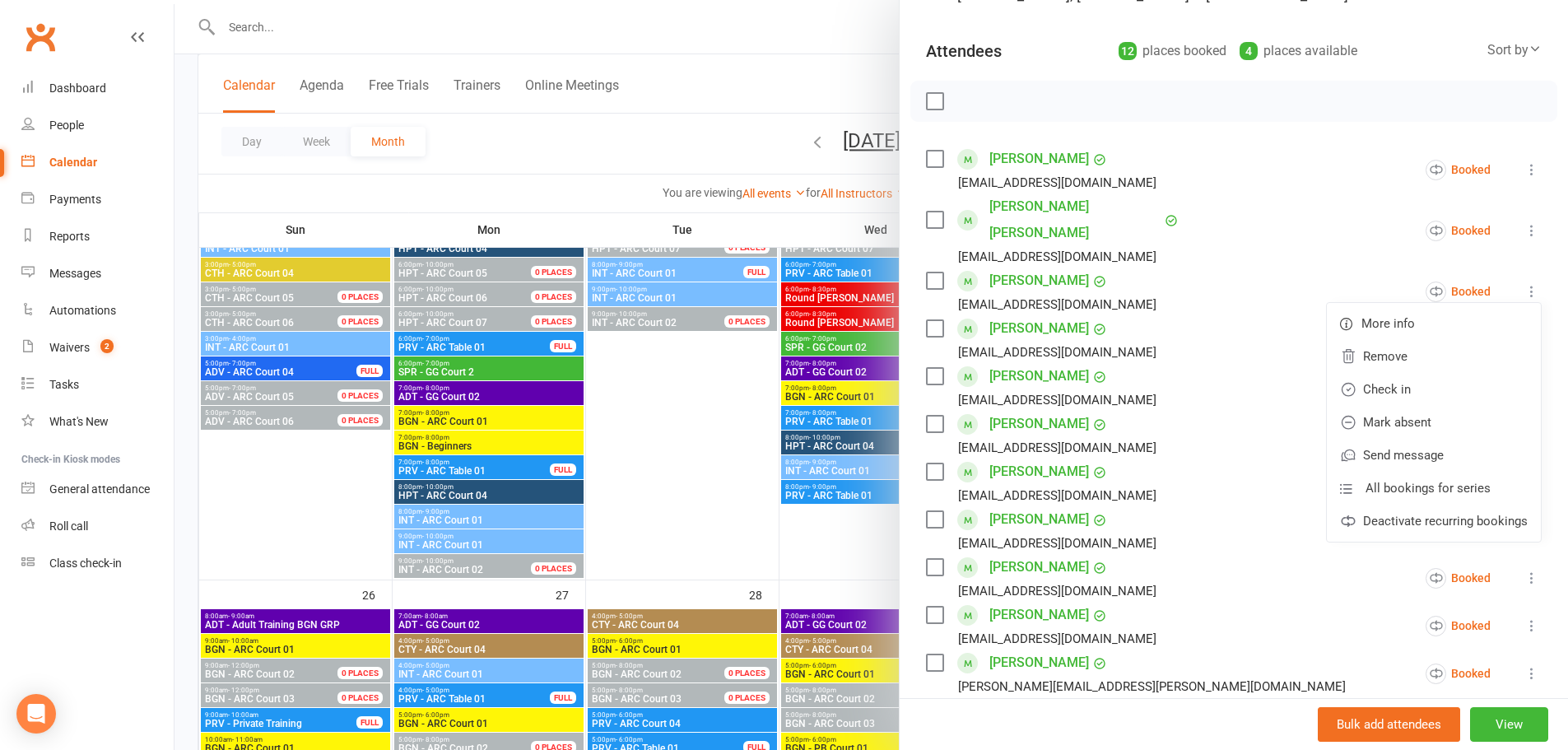
scroll to position [164, 0]
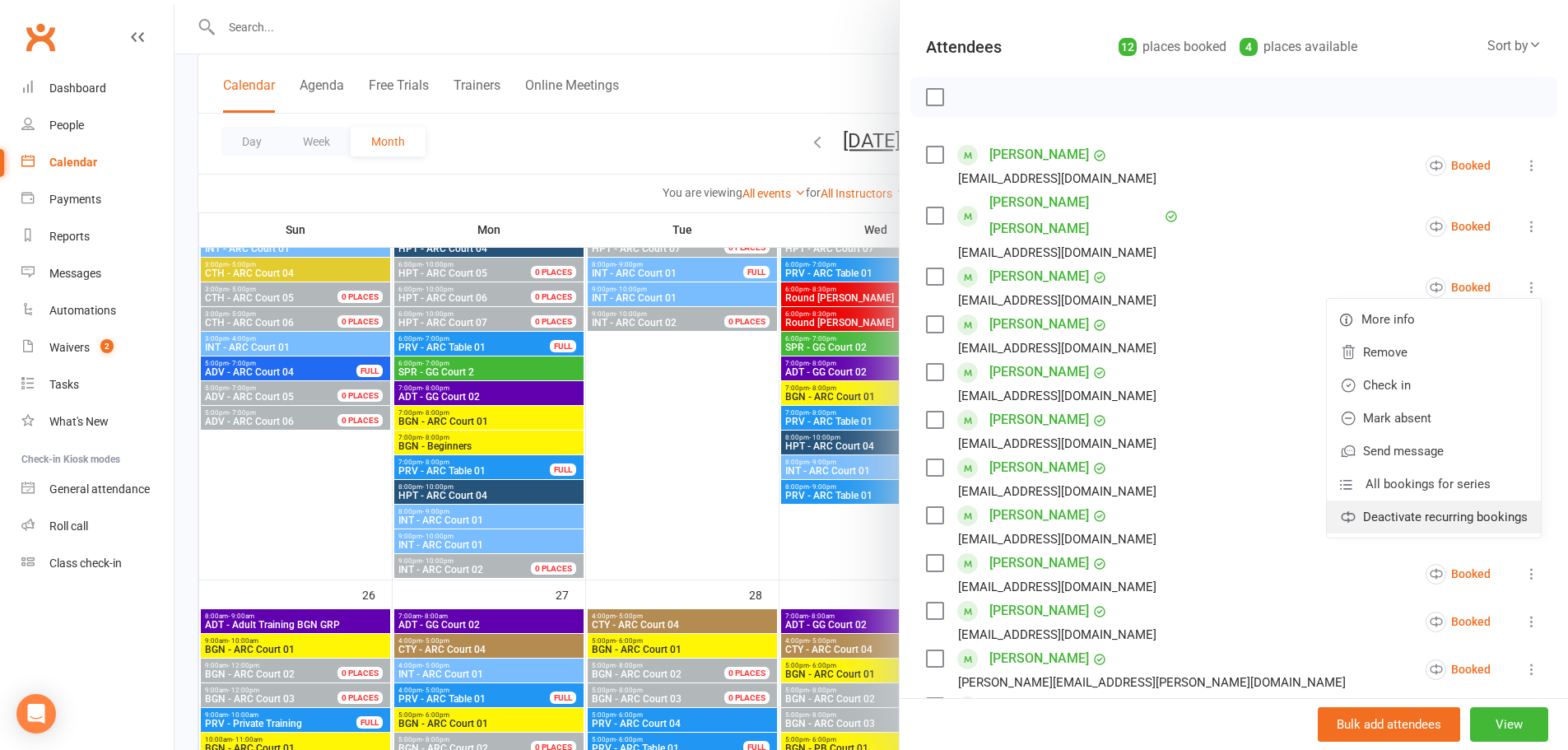
click at [1426, 514] on link "Deactivate recurring bookings" at bounding box center [1433, 516] width 214 height 33
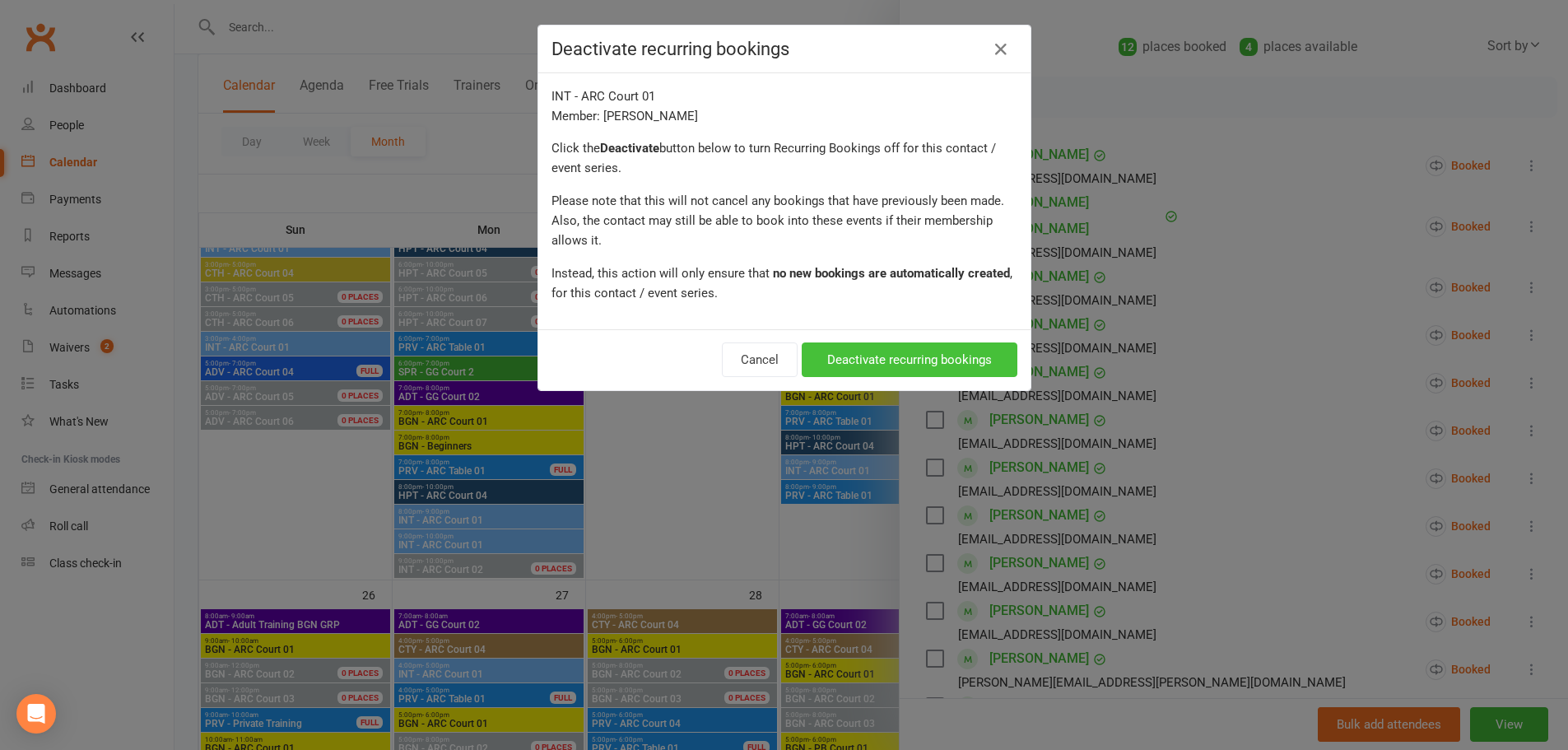
click at [892, 367] on button "Deactivate recurring bookings" at bounding box center [909, 359] width 216 height 35
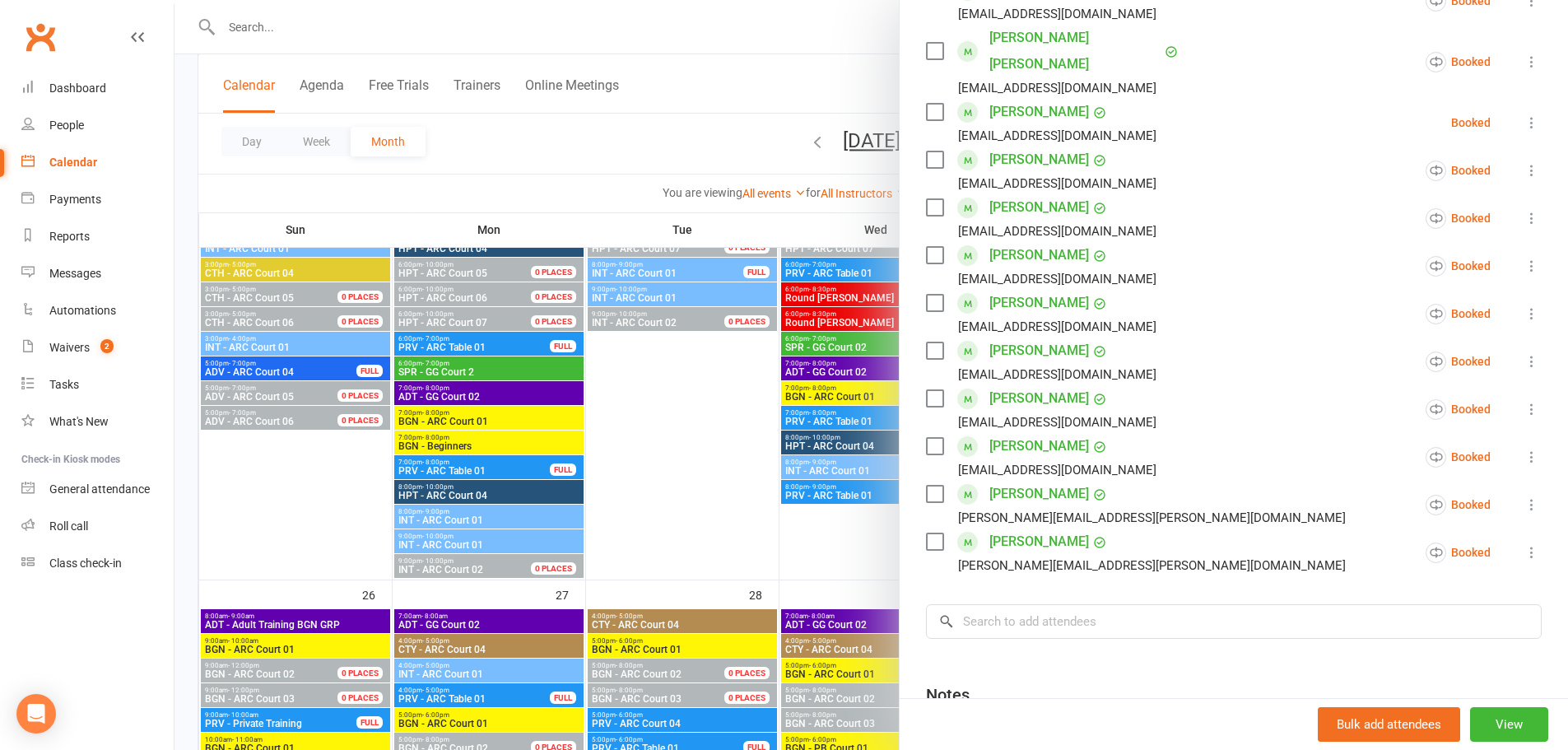
scroll to position [247, 0]
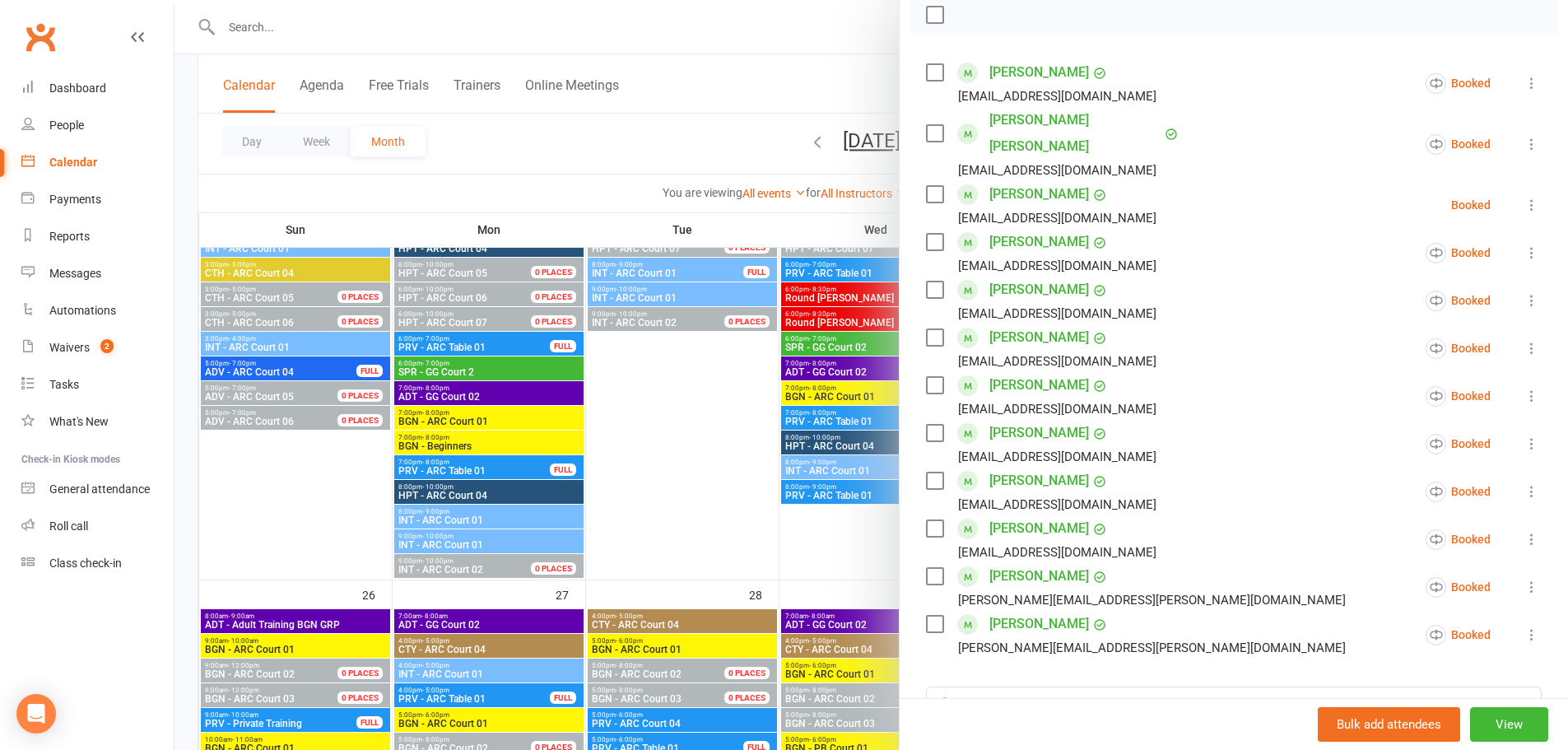
click at [1524, 257] on icon at bounding box center [1532, 252] width 16 height 16
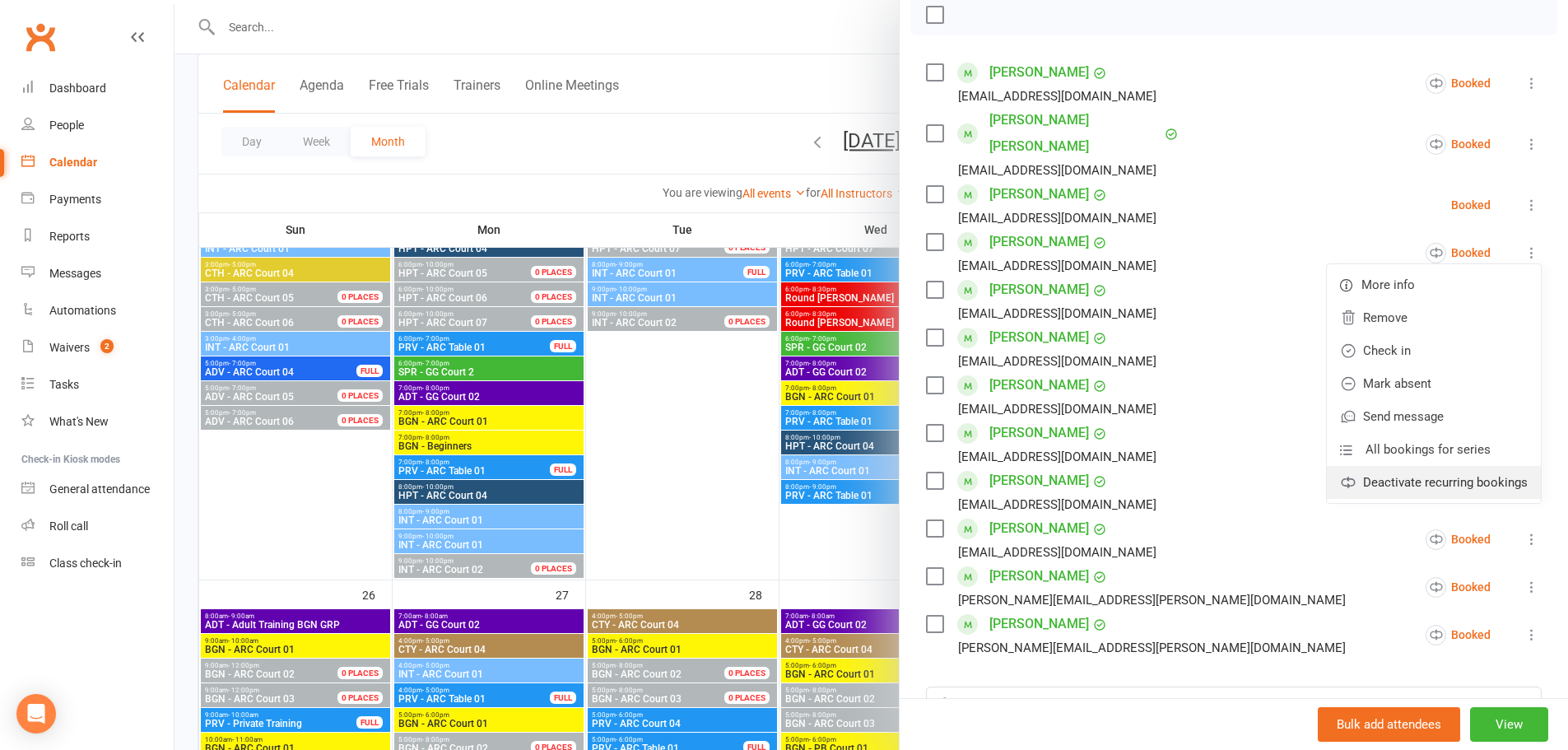
click at [1389, 483] on link "Deactivate recurring bookings" at bounding box center [1433, 482] width 214 height 33
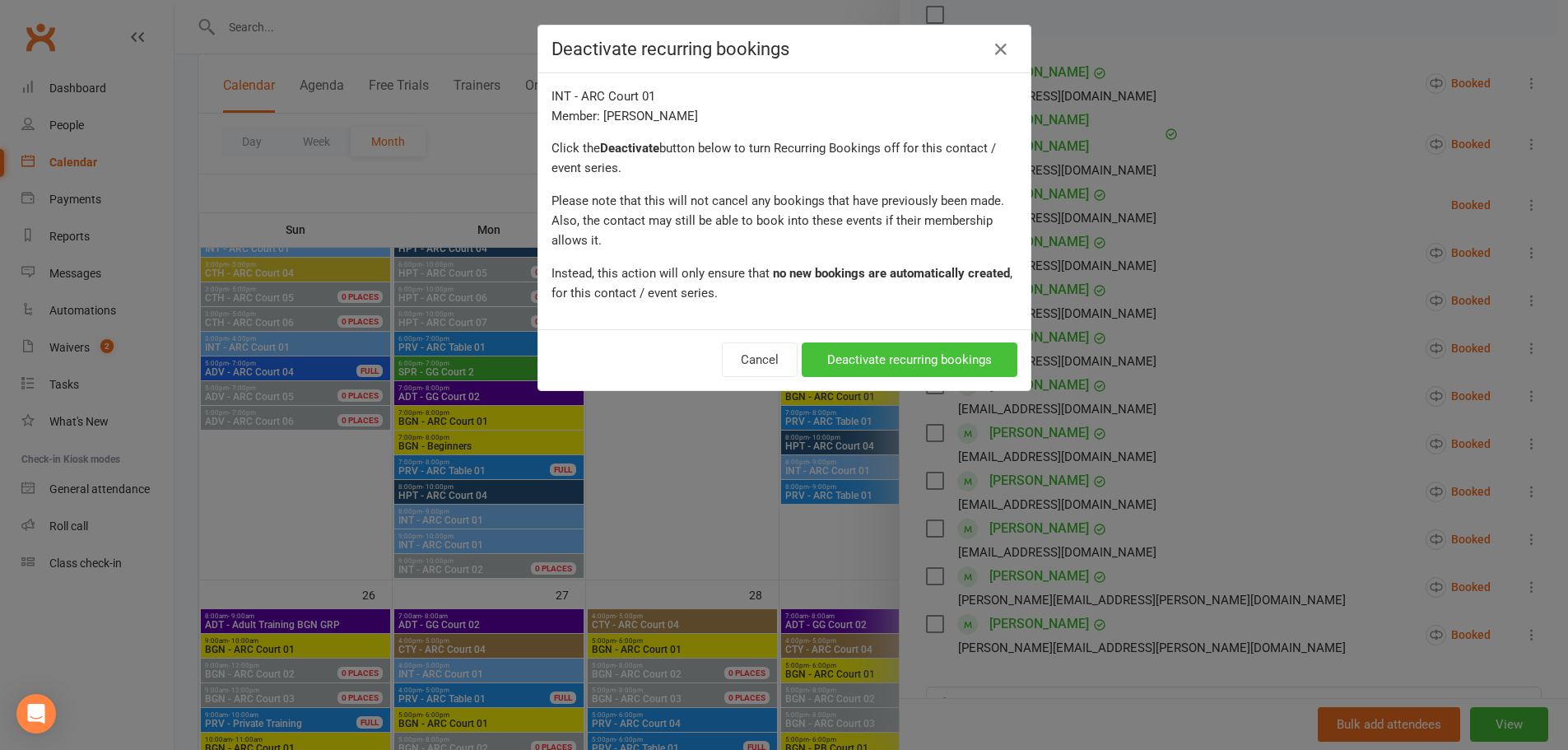
click at [892, 358] on button "Deactivate recurring bookings" at bounding box center [909, 359] width 216 height 35
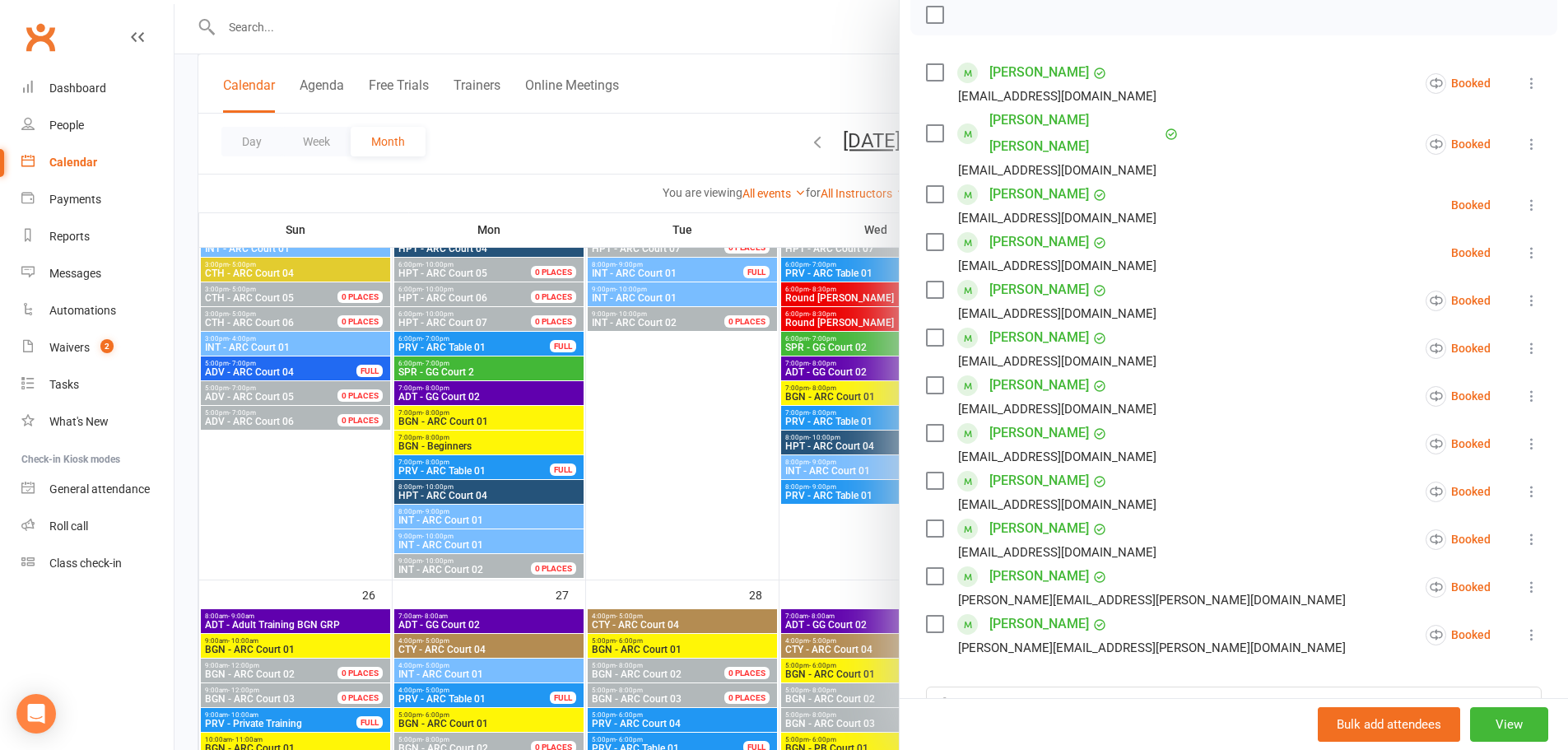
click at [416, 567] on div at bounding box center [871, 375] width 1394 height 750
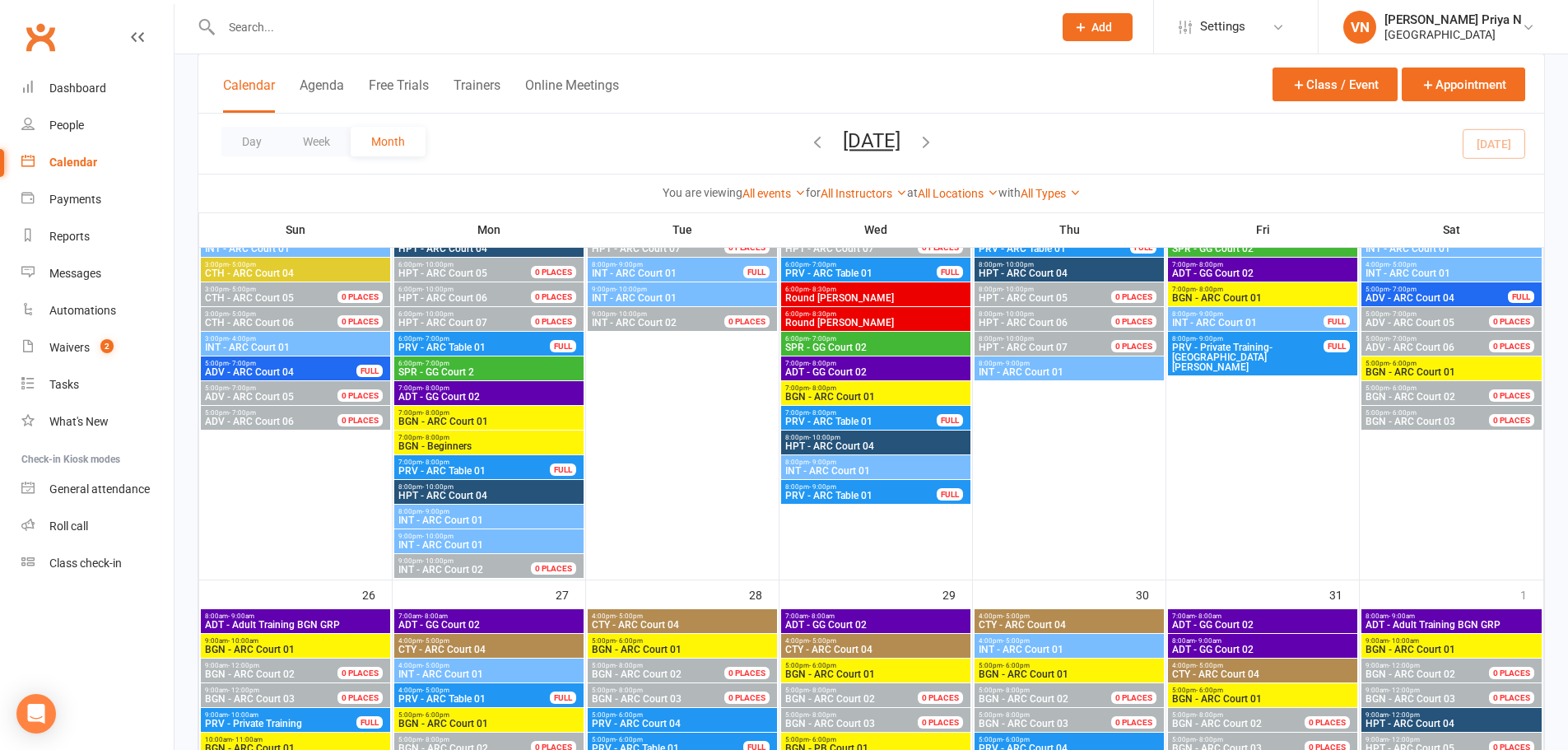
click at [421, 565] on span "INT - ARC Court 02" at bounding box center [441, 570] width 85 height 12
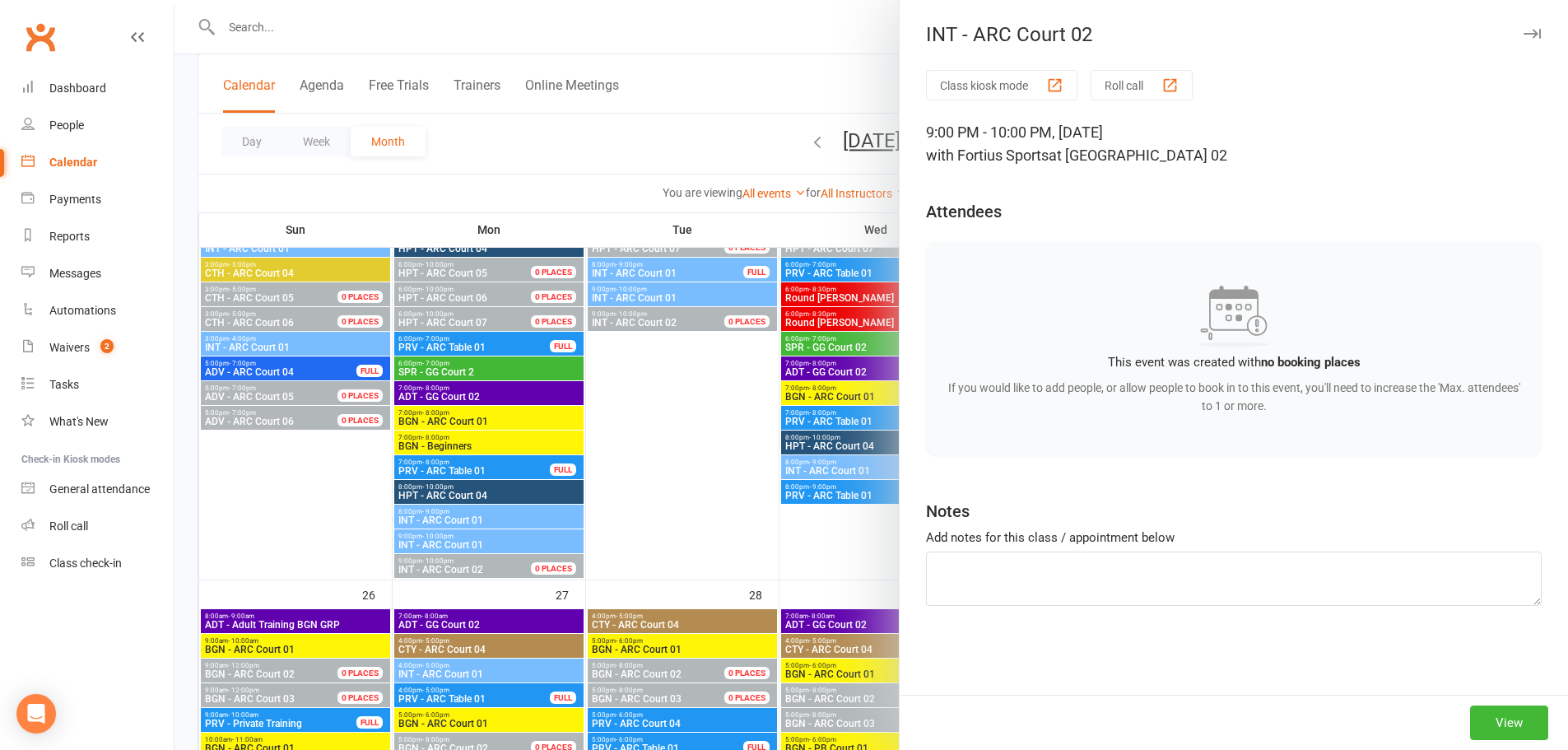
click at [469, 538] on div at bounding box center [871, 375] width 1394 height 750
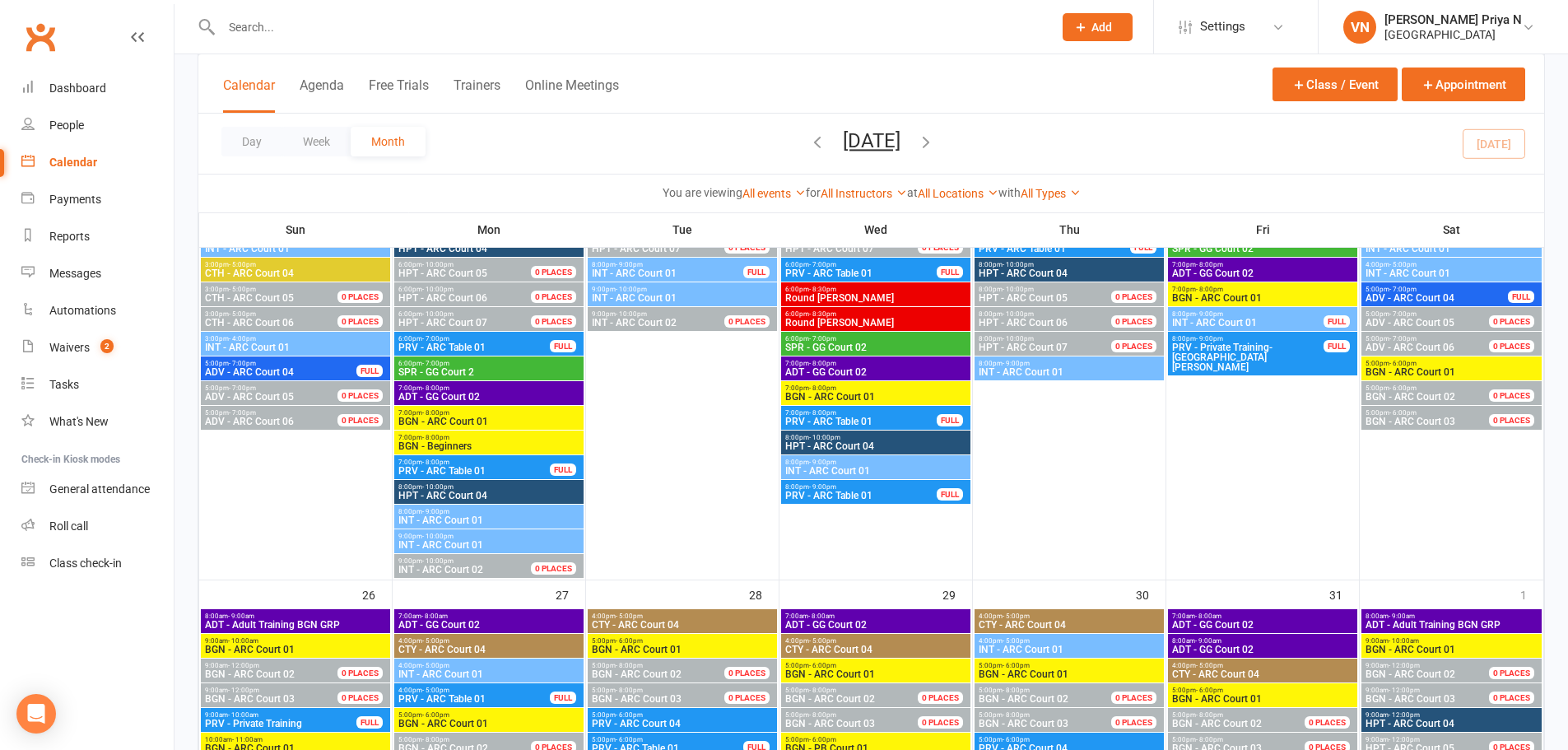
click at [469, 538] on span "9:00pm - 10:00pm" at bounding box center [489, 536] width 183 height 8
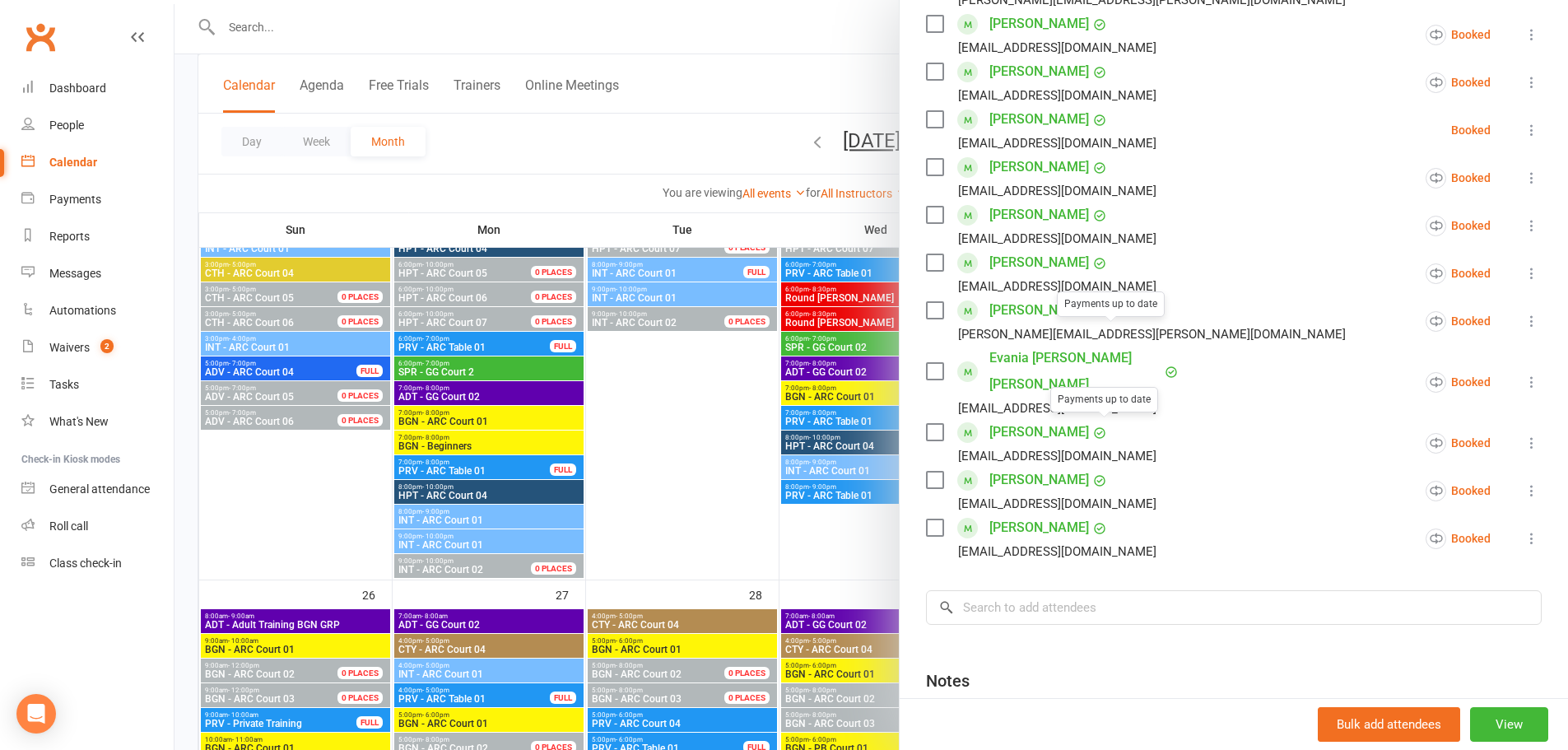
scroll to position [524, 0]
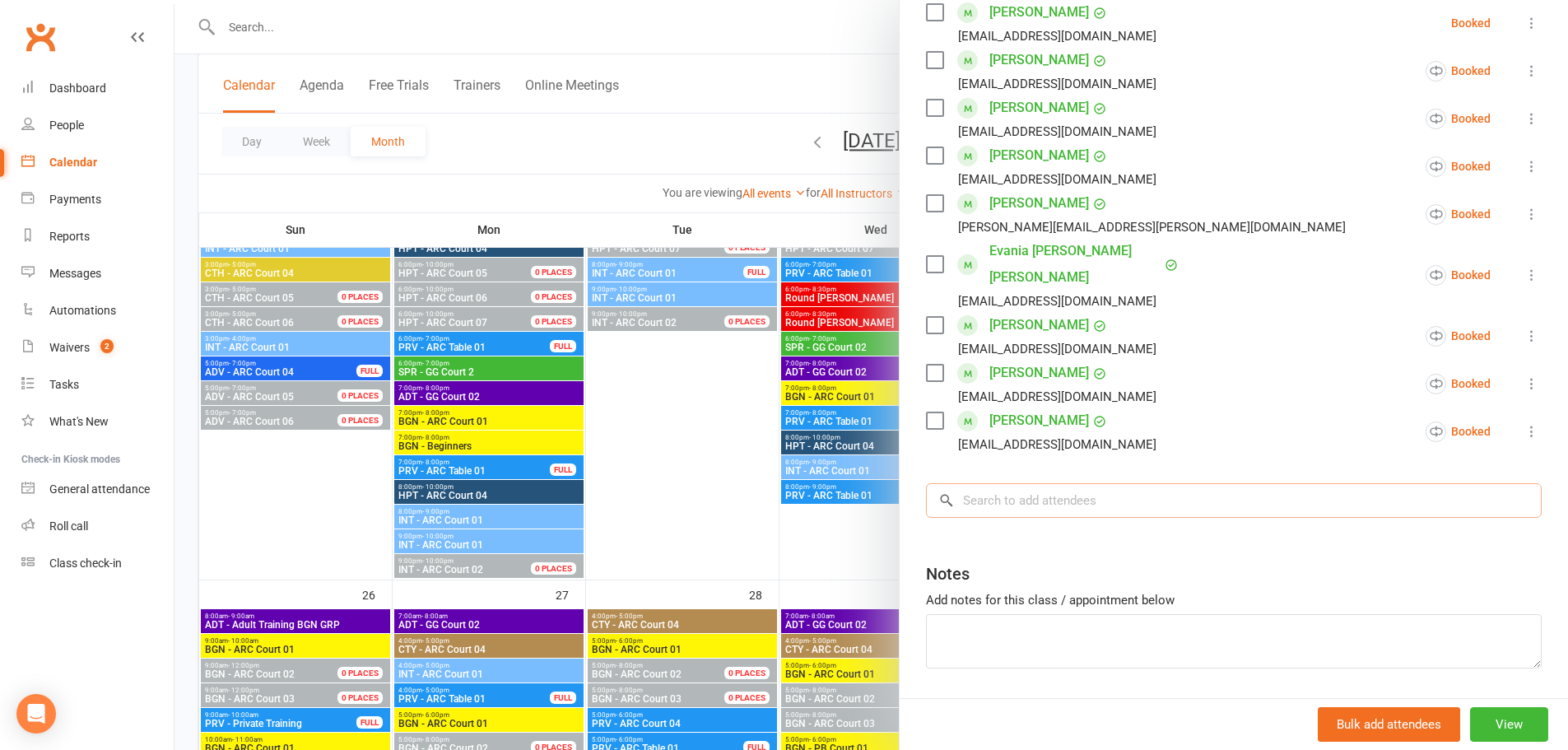
click at [1100, 483] on input "search" at bounding box center [1234, 500] width 616 height 35
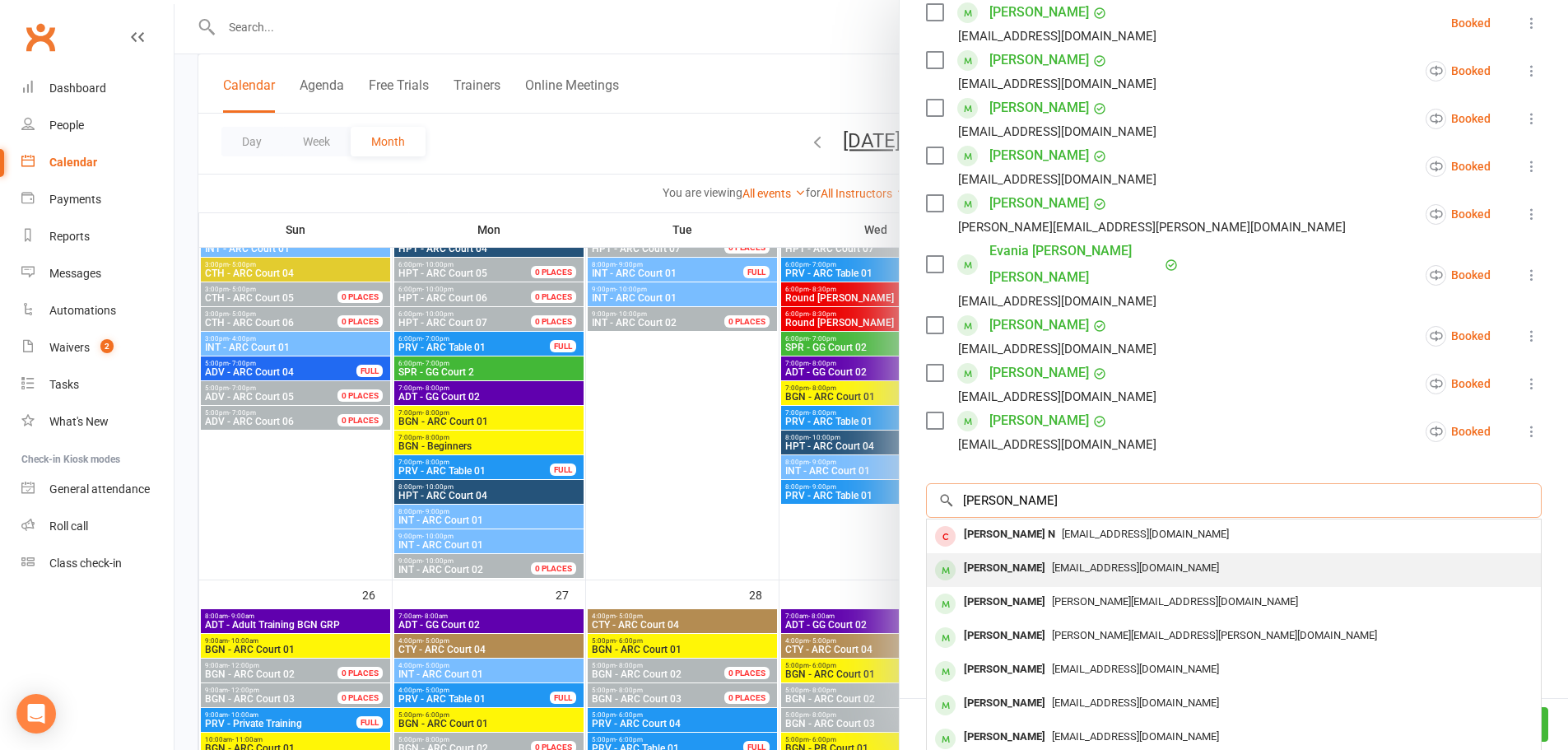
type input "[PERSON_NAME]"
click at [1083, 556] on div "[EMAIL_ADDRESS][DOMAIN_NAME]" at bounding box center [1234, 568] width 601 height 24
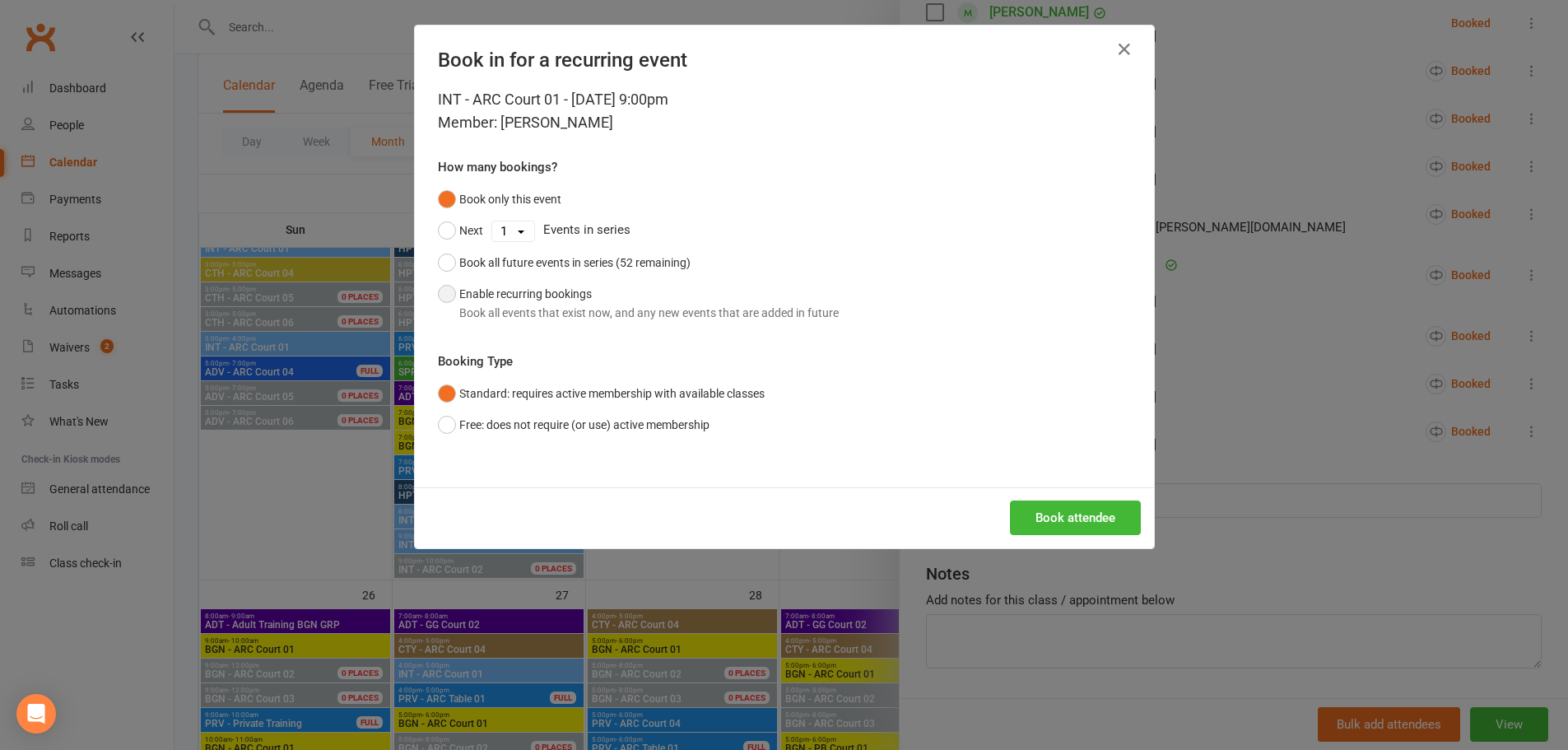
click at [445, 294] on button "Enable recurring bookings Book all events that exist now, and any new events th…" at bounding box center [638, 303] width 401 height 50
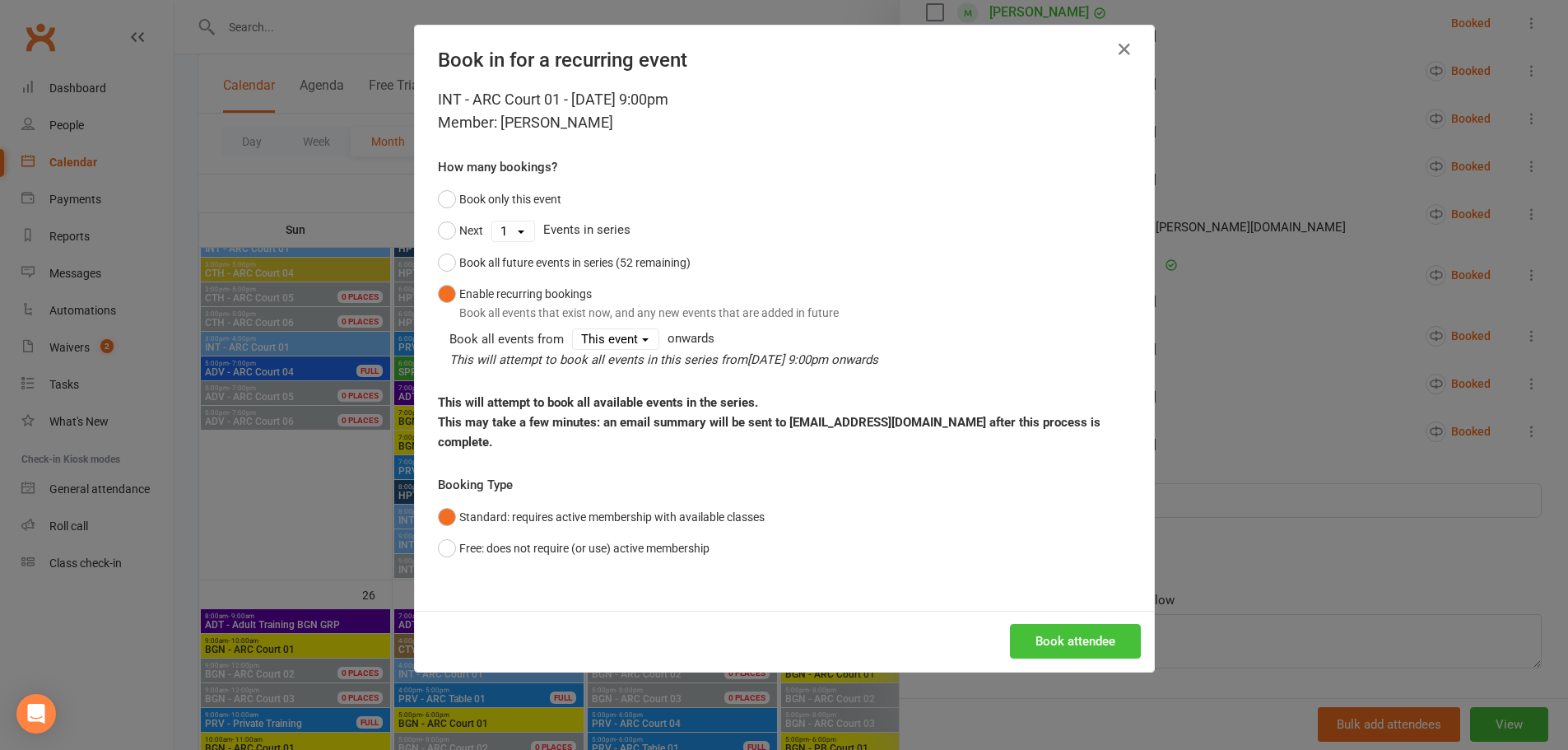
click at [1039, 624] on button "Book attendee" at bounding box center [1075, 641] width 131 height 35
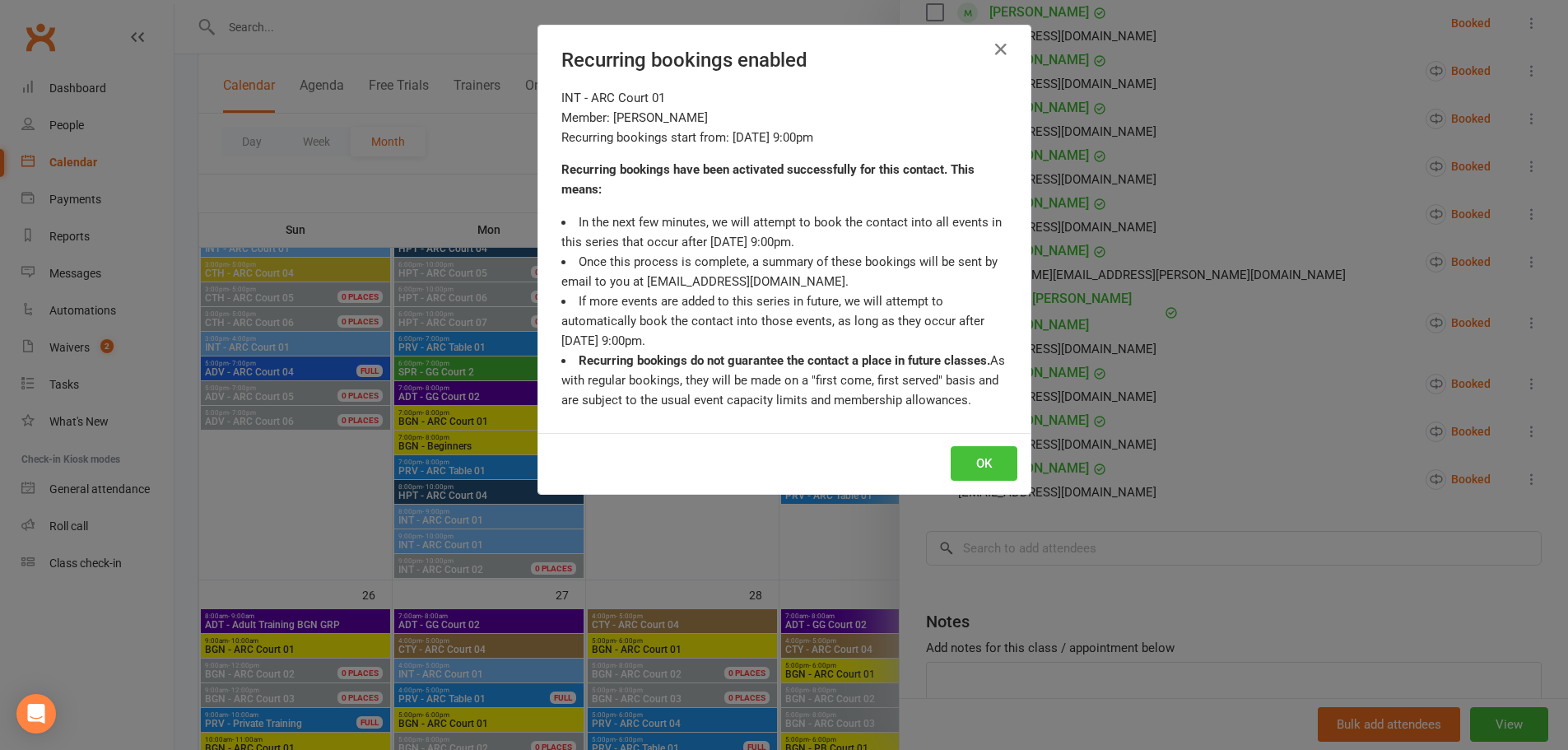
click at [987, 460] on button "OK" at bounding box center [984, 463] width 67 height 35
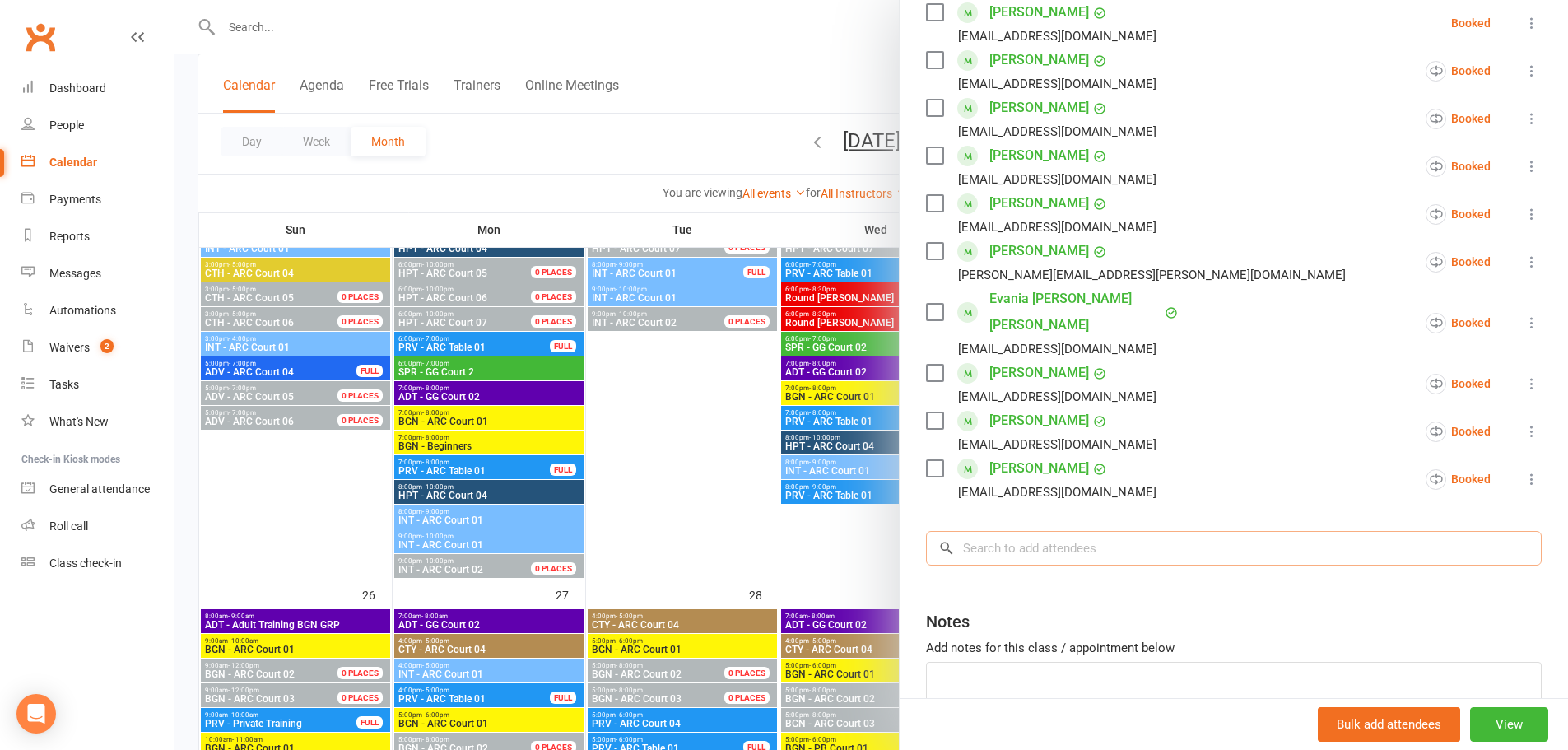
click at [995, 531] on input "search" at bounding box center [1234, 548] width 616 height 35
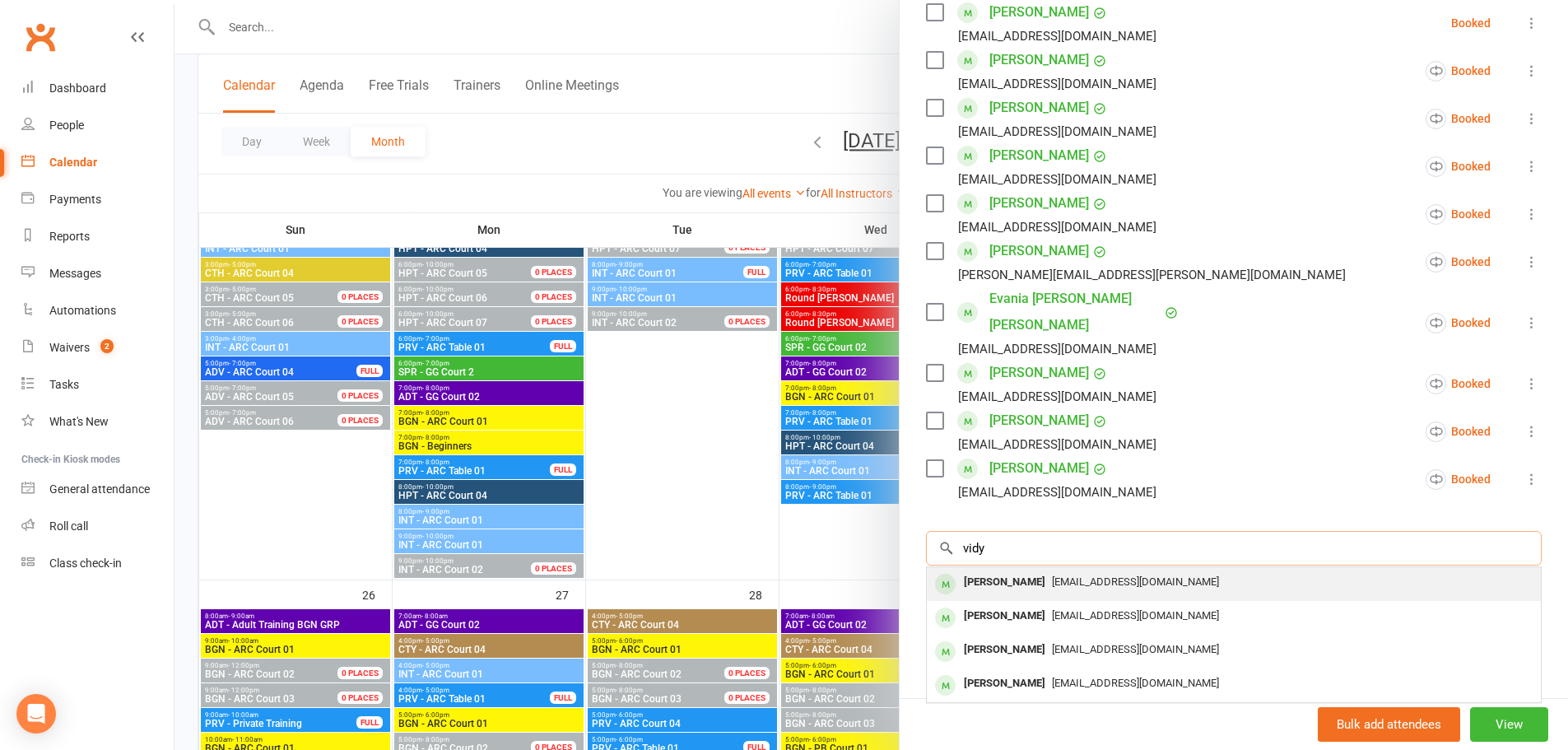
type input "vidy"
click at [1005, 571] on div "[PERSON_NAME]" at bounding box center [1005, 582] width 95 height 24
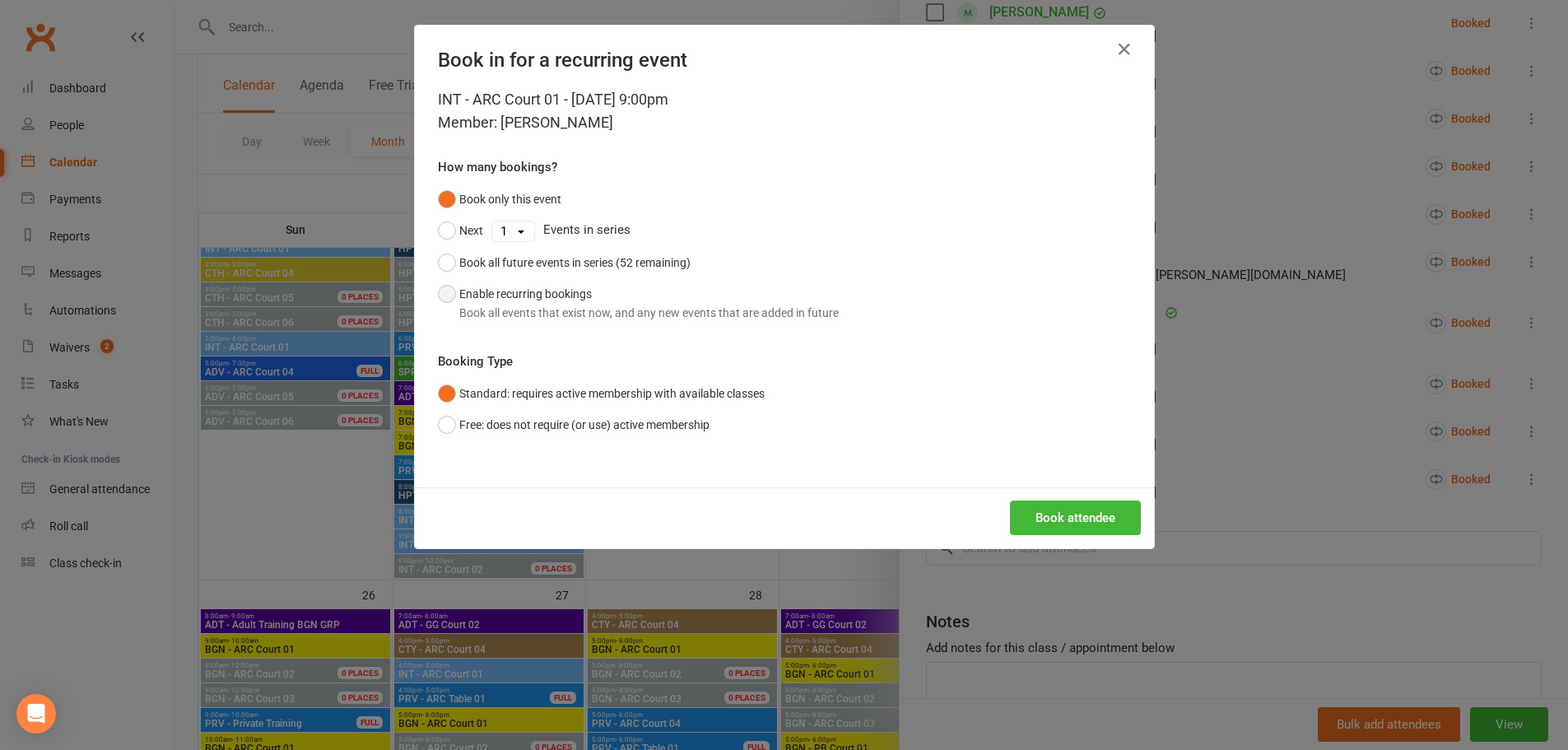
click at [439, 293] on button "Enable recurring bookings Book all events that exist now, and any new events th…" at bounding box center [638, 303] width 401 height 50
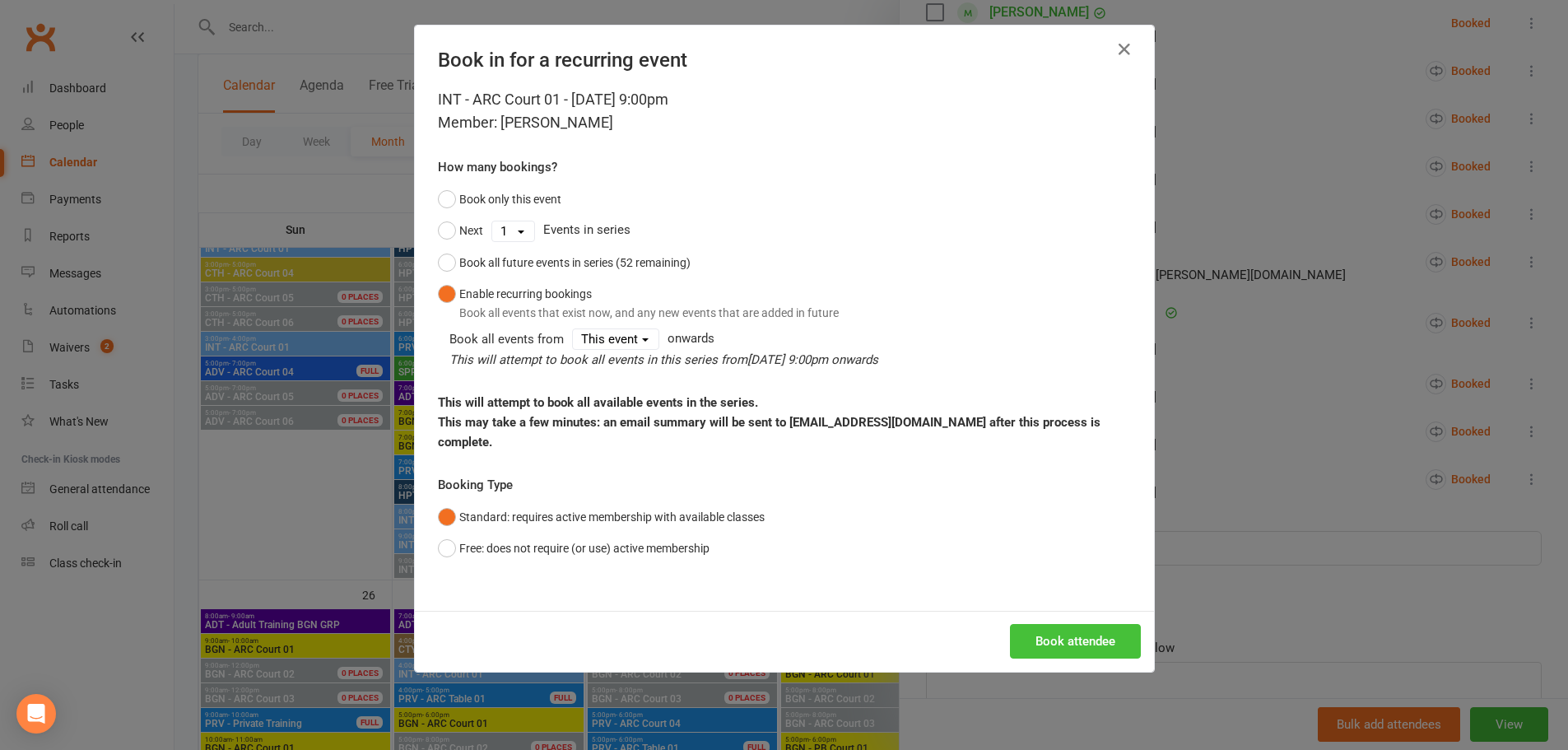
click at [1027, 624] on button "Book attendee" at bounding box center [1075, 641] width 131 height 35
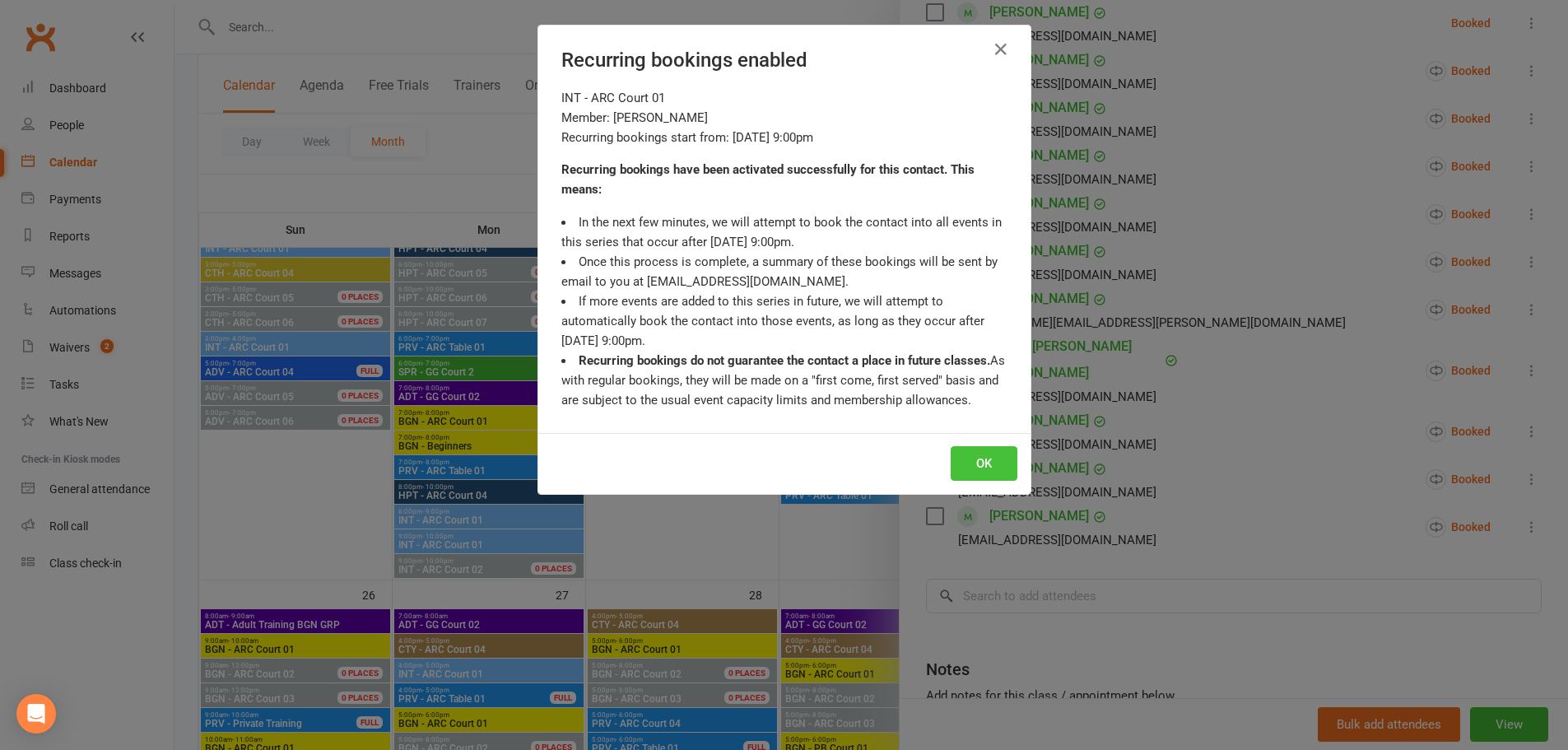
click at [974, 446] on button "OK" at bounding box center [984, 463] width 67 height 35
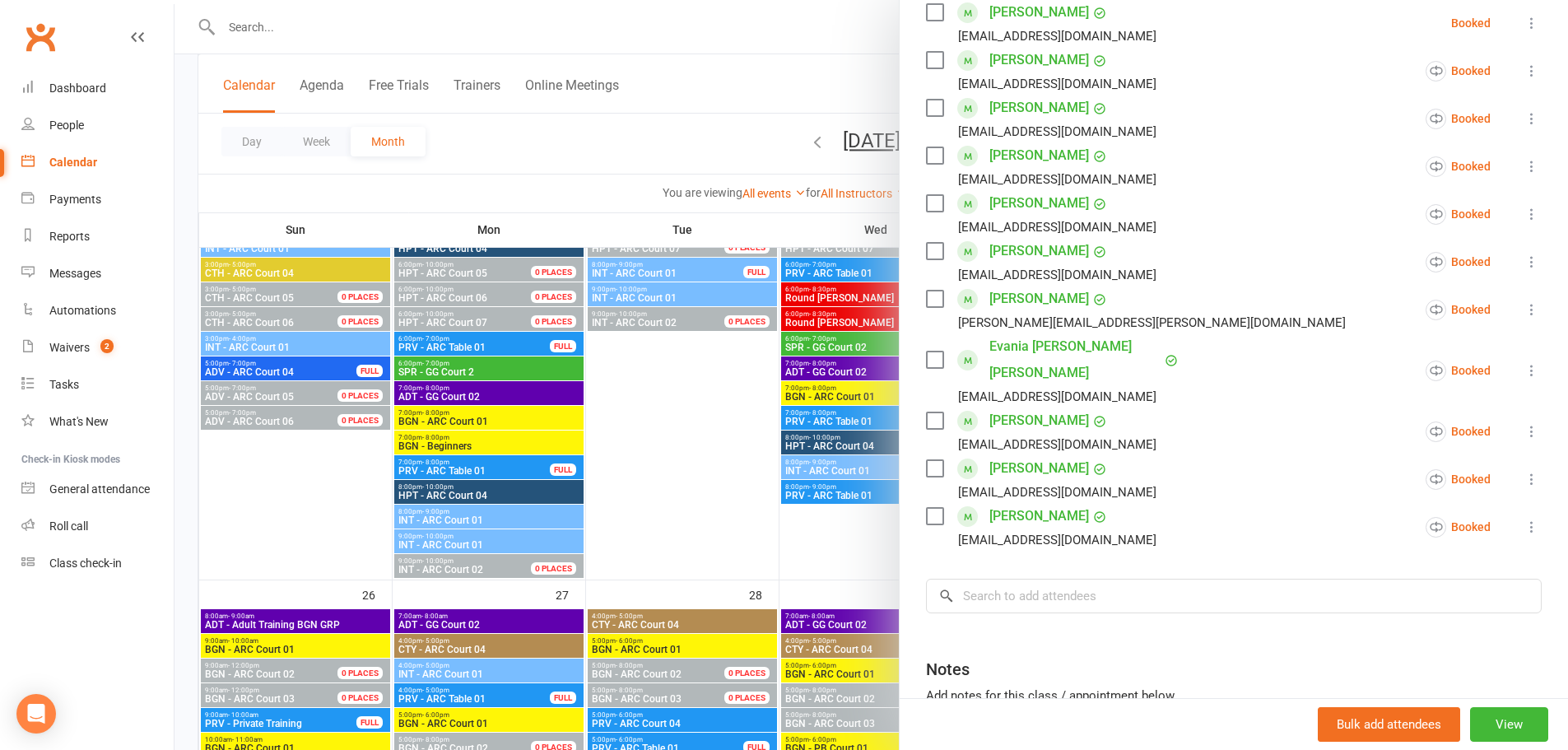
click at [727, 74] on div at bounding box center [871, 375] width 1394 height 750
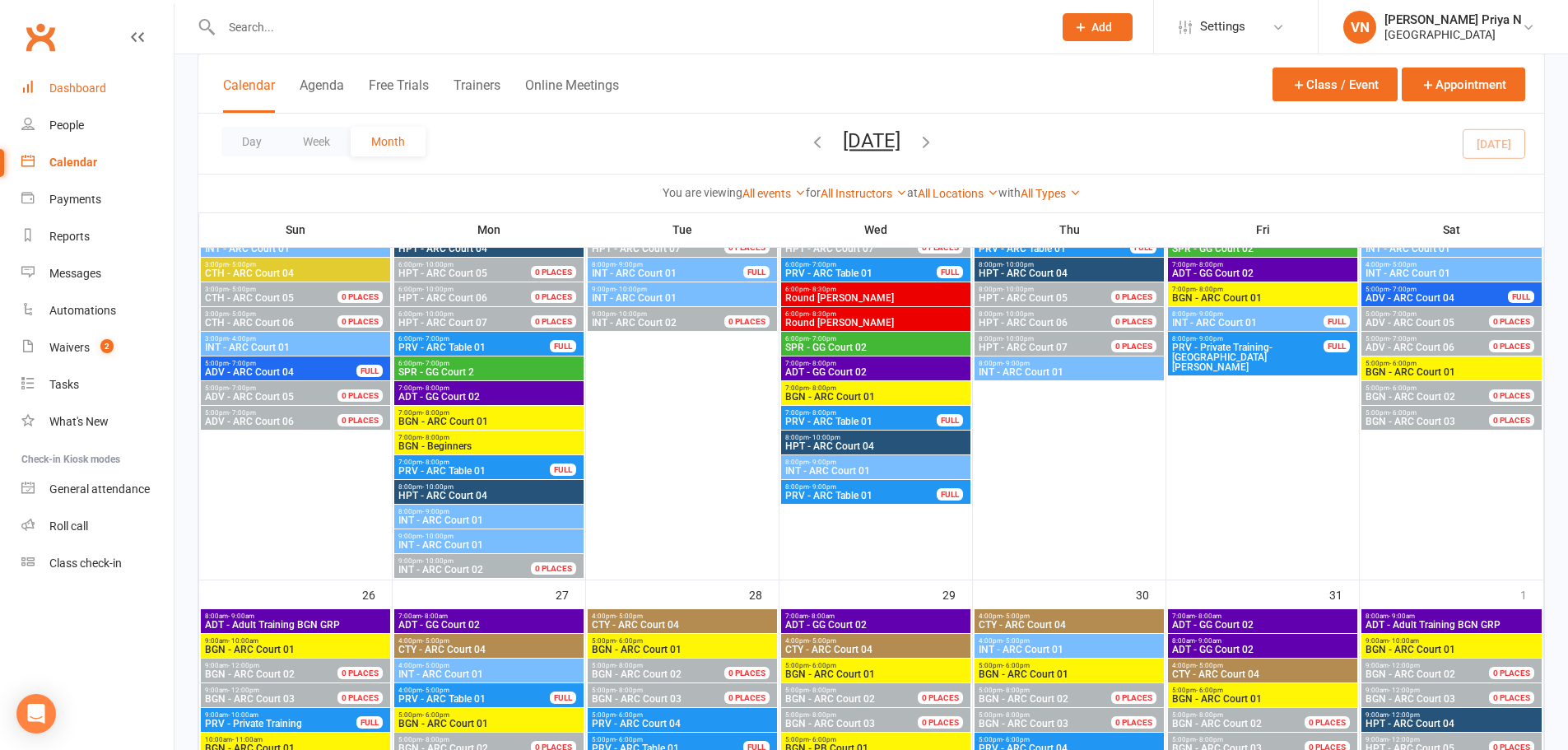
click at [69, 90] on div "Dashboard" at bounding box center [77, 88] width 57 height 14
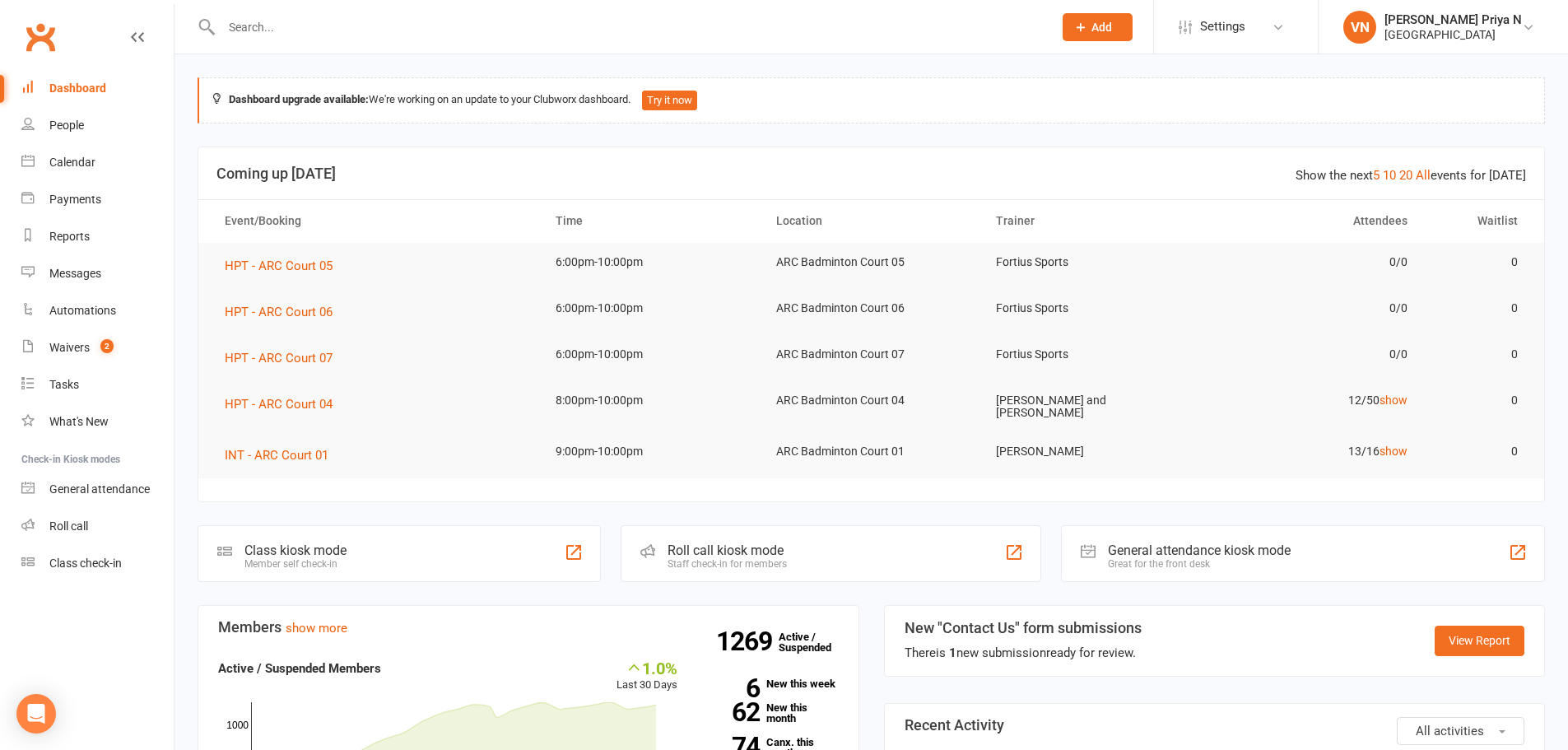
click at [21, 70] on link "Dashboard" at bounding box center [97, 89] width 152 height 37
click at [82, 487] on div "General attendance" at bounding box center [99, 489] width 101 height 14
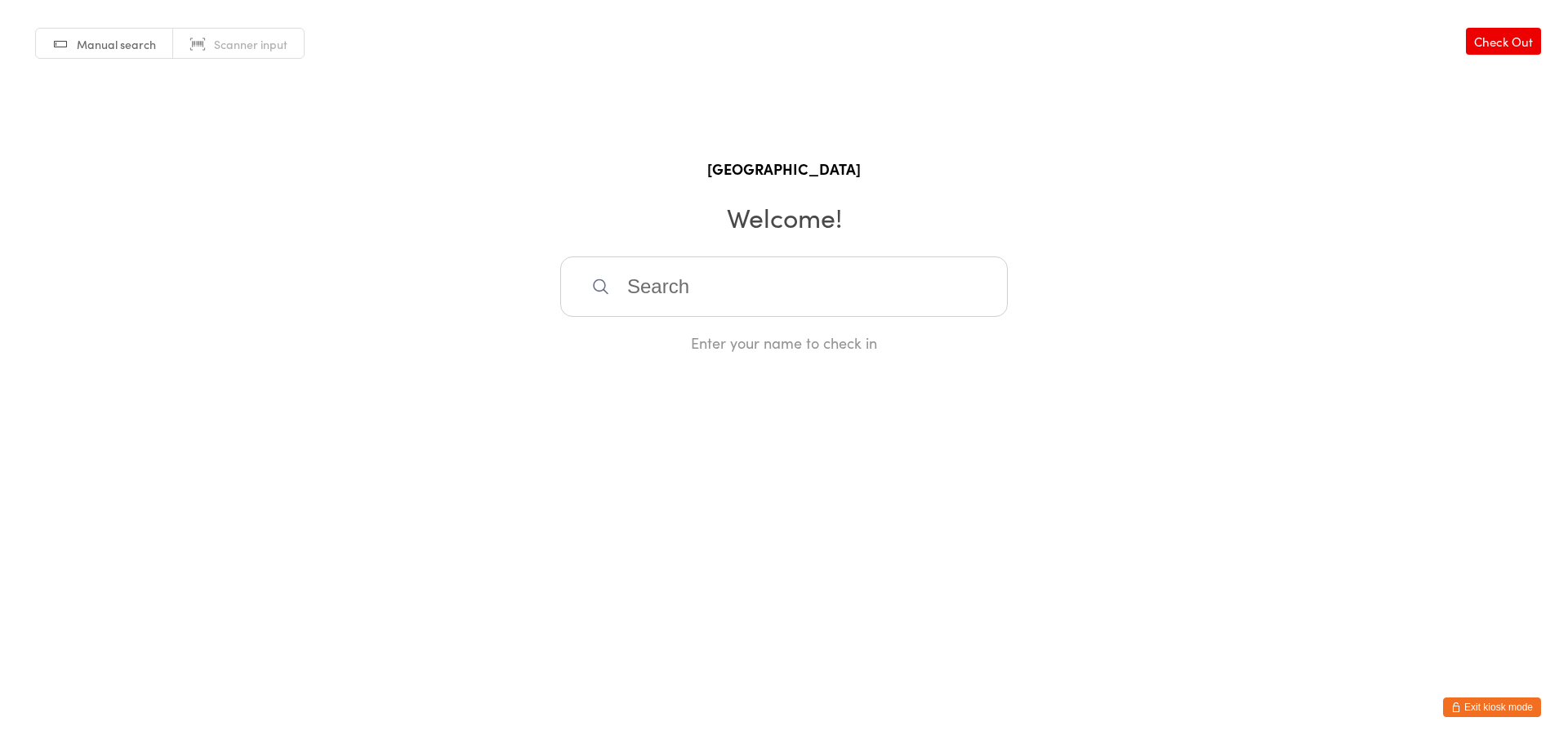
click at [693, 278] on input "search" at bounding box center [784, 286] width 448 height 60
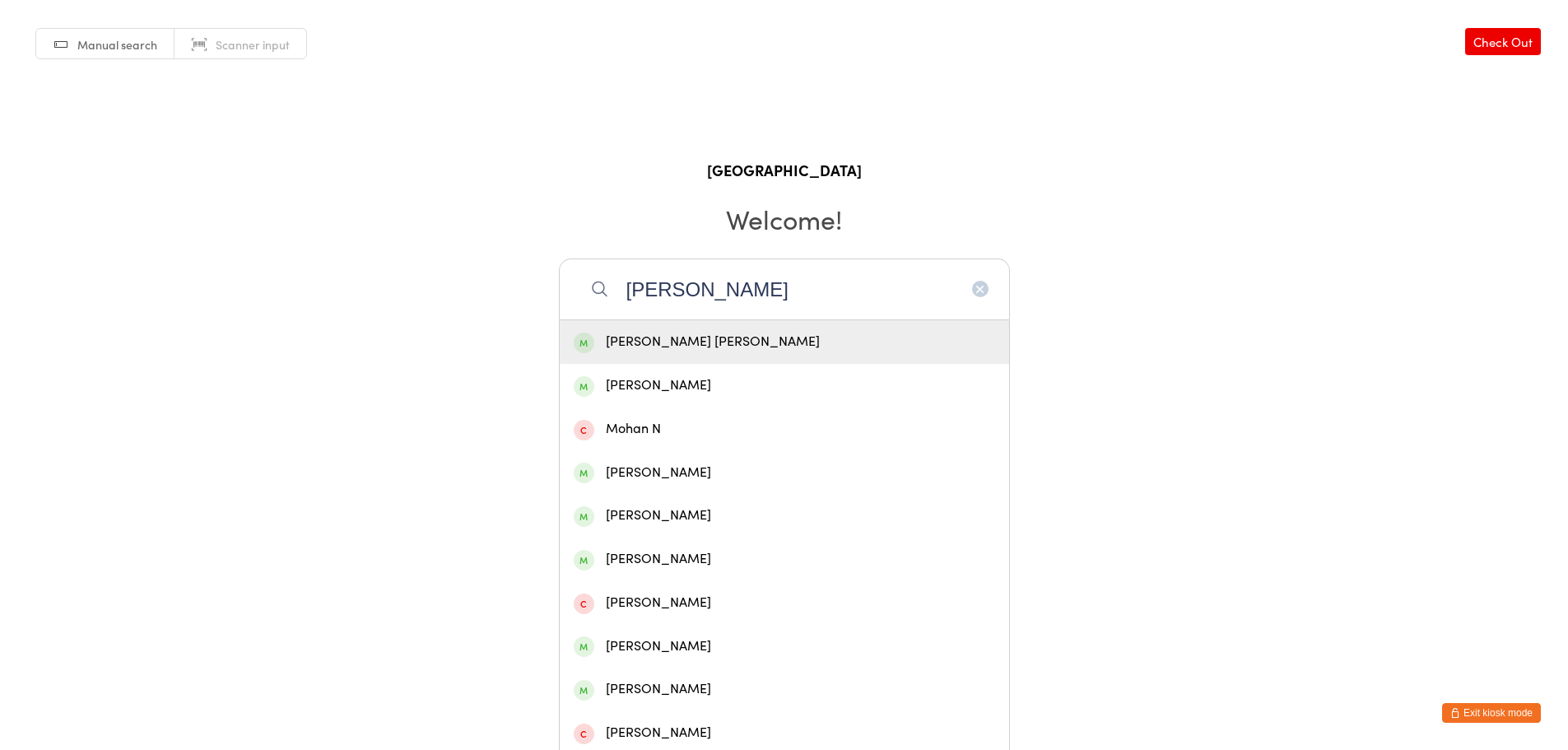
type input "Mohith Babu Dangeti"
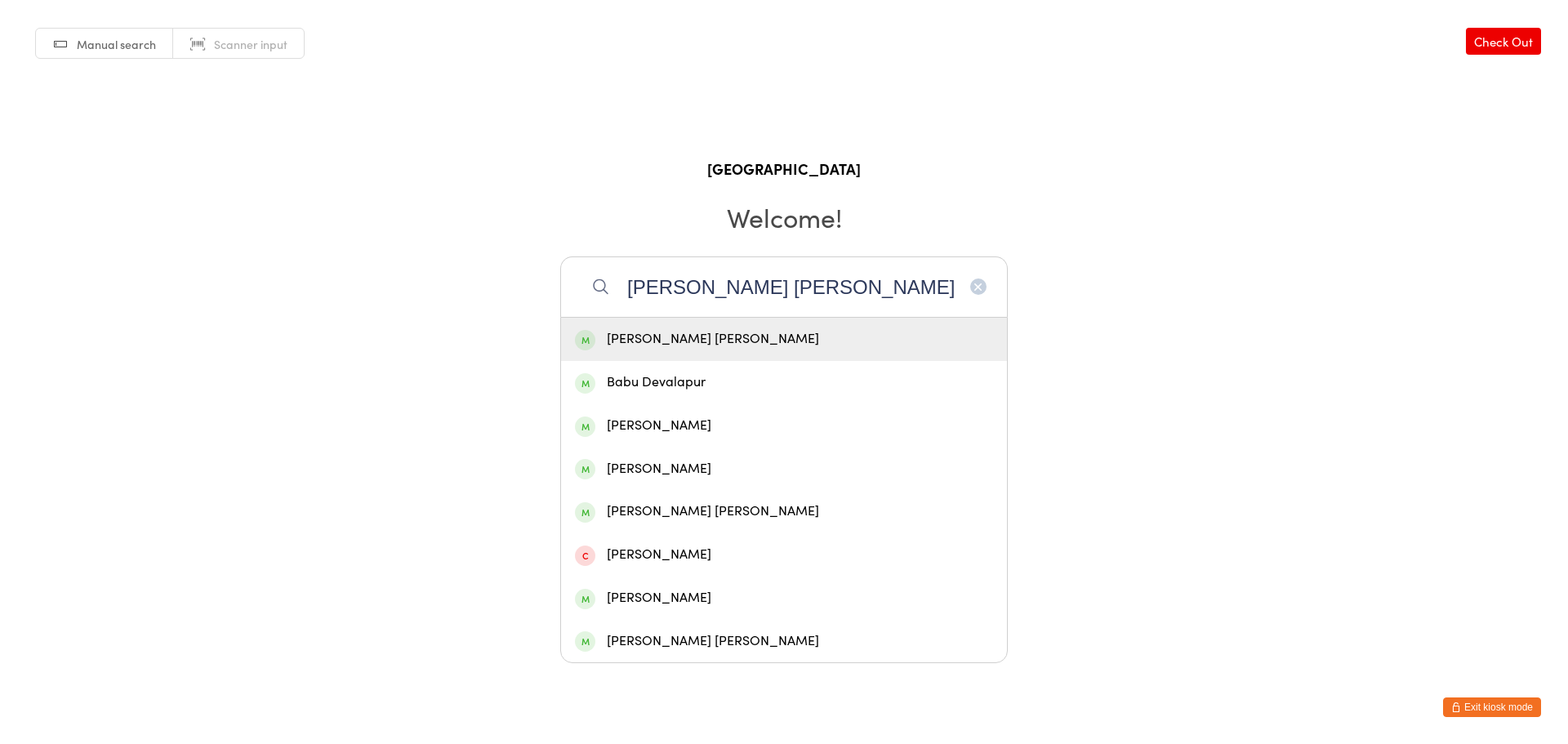
click at [720, 339] on div "Mohith Babu Dangeti" at bounding box center [784, 339] width 418 height 22
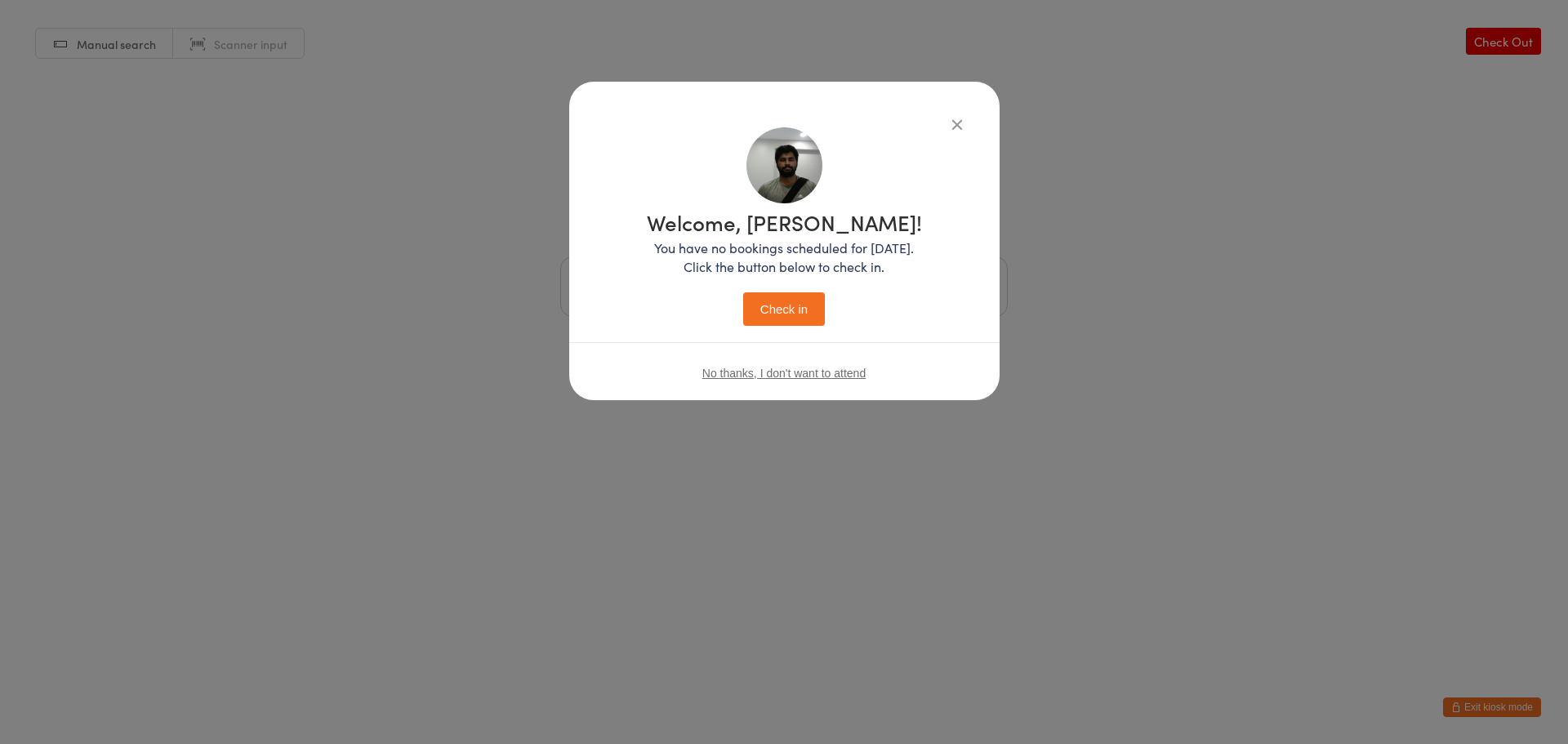
click at [791, 292] on button "Check in" at bounding box center [784, 309] width 81 height 34
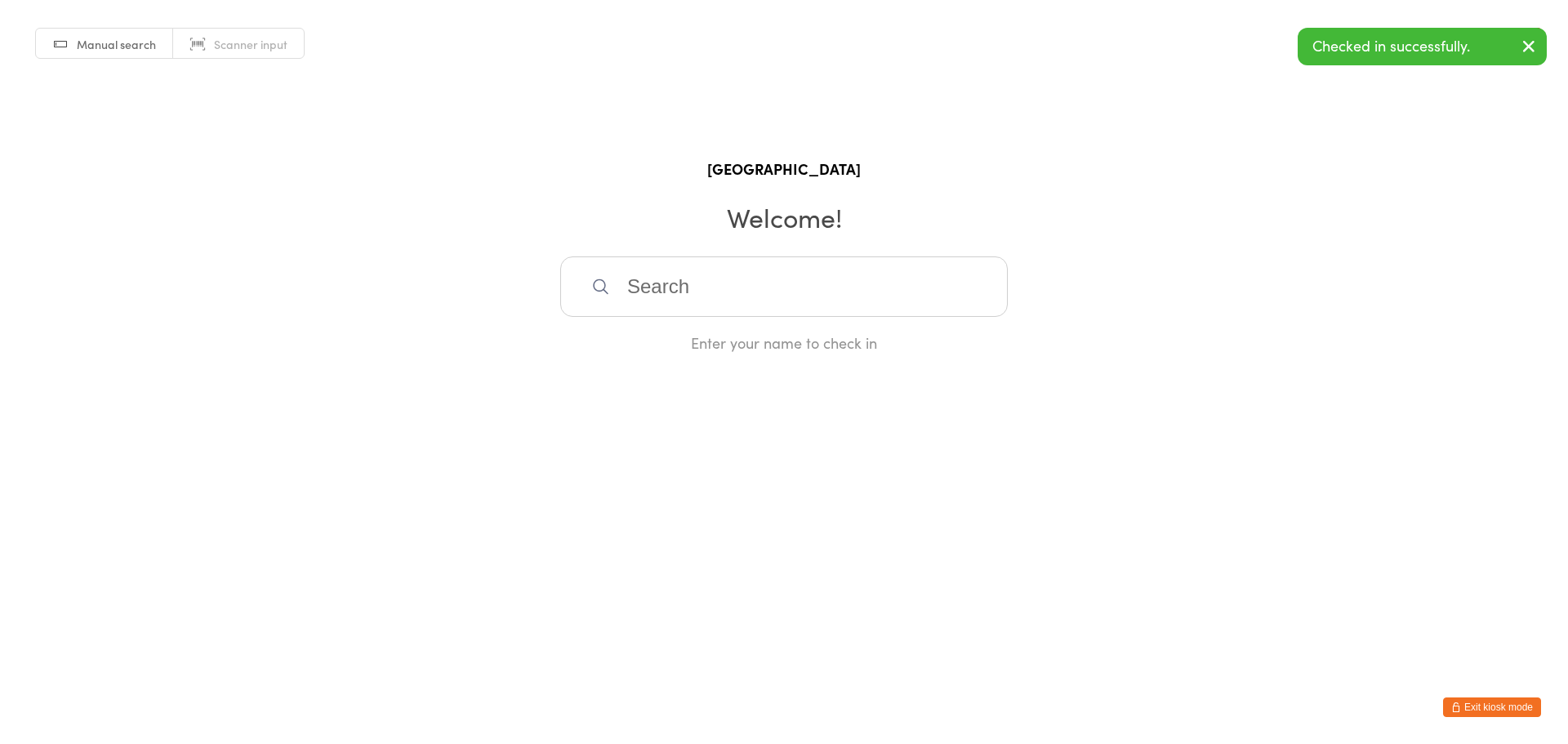
click at [1481, 696] on html "You have now entered Kiosk Mode. Members will be able to check themselves in us…" at bounding box center [784, 372] width 1568 height 744
click at [1481, 700] on button "Exit kiosk mode" at bounding box center [1492, 706] width 98 height 19
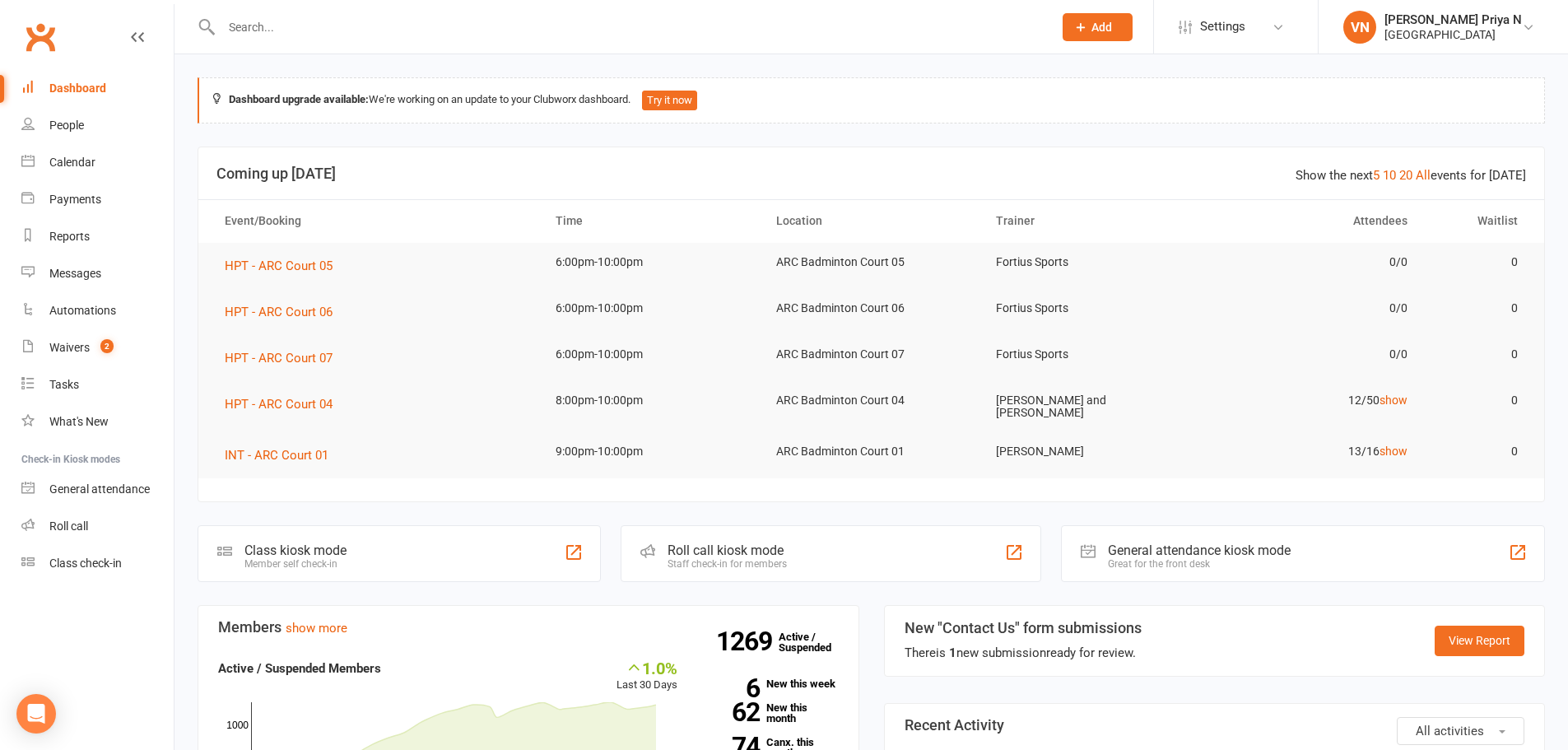
click at [104, 82] on div "Dashboard" at bounding box center [77, 88] width 57 height 14
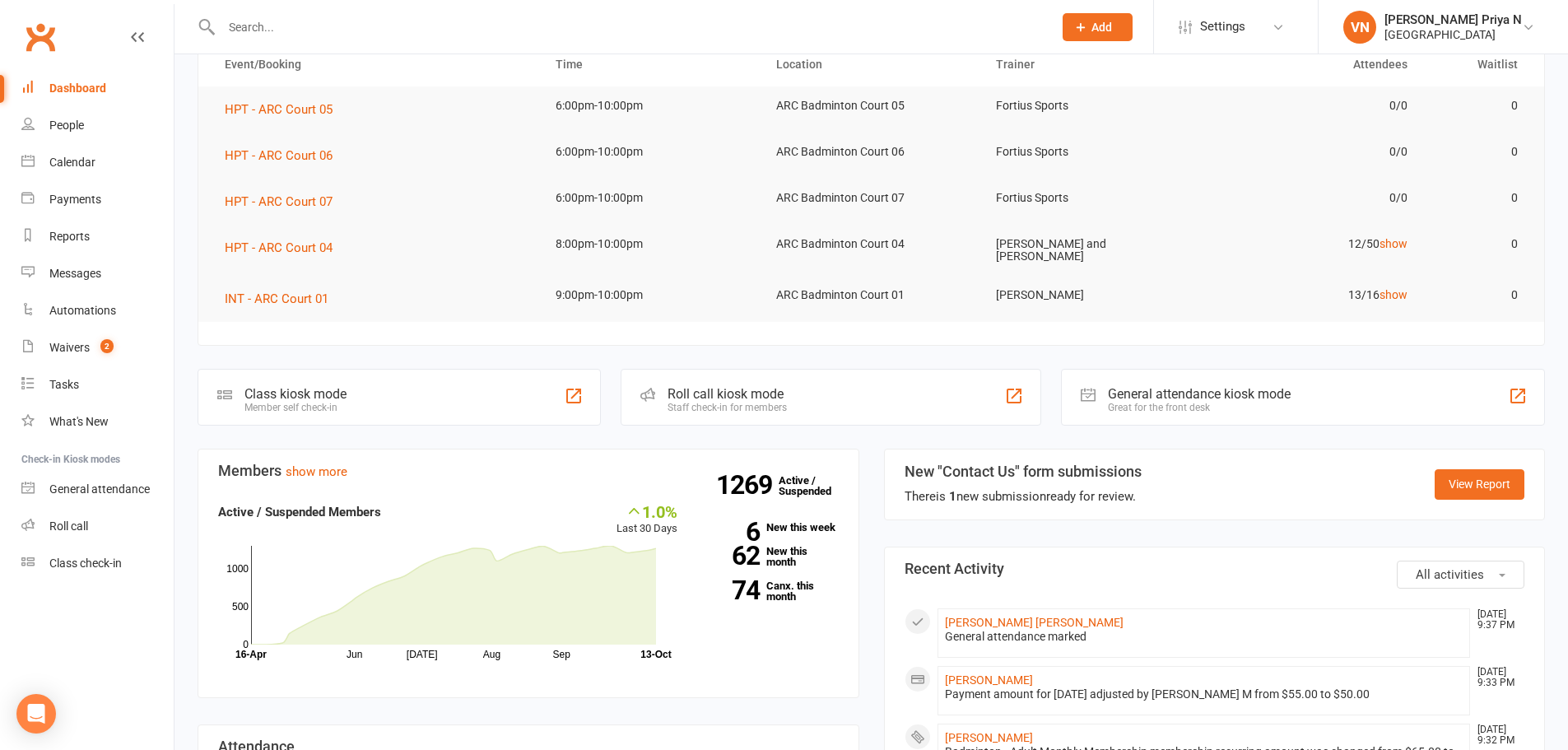
scroll to position [247, 0]
